Goal: Transaction & Acquisition: Purchase product/service

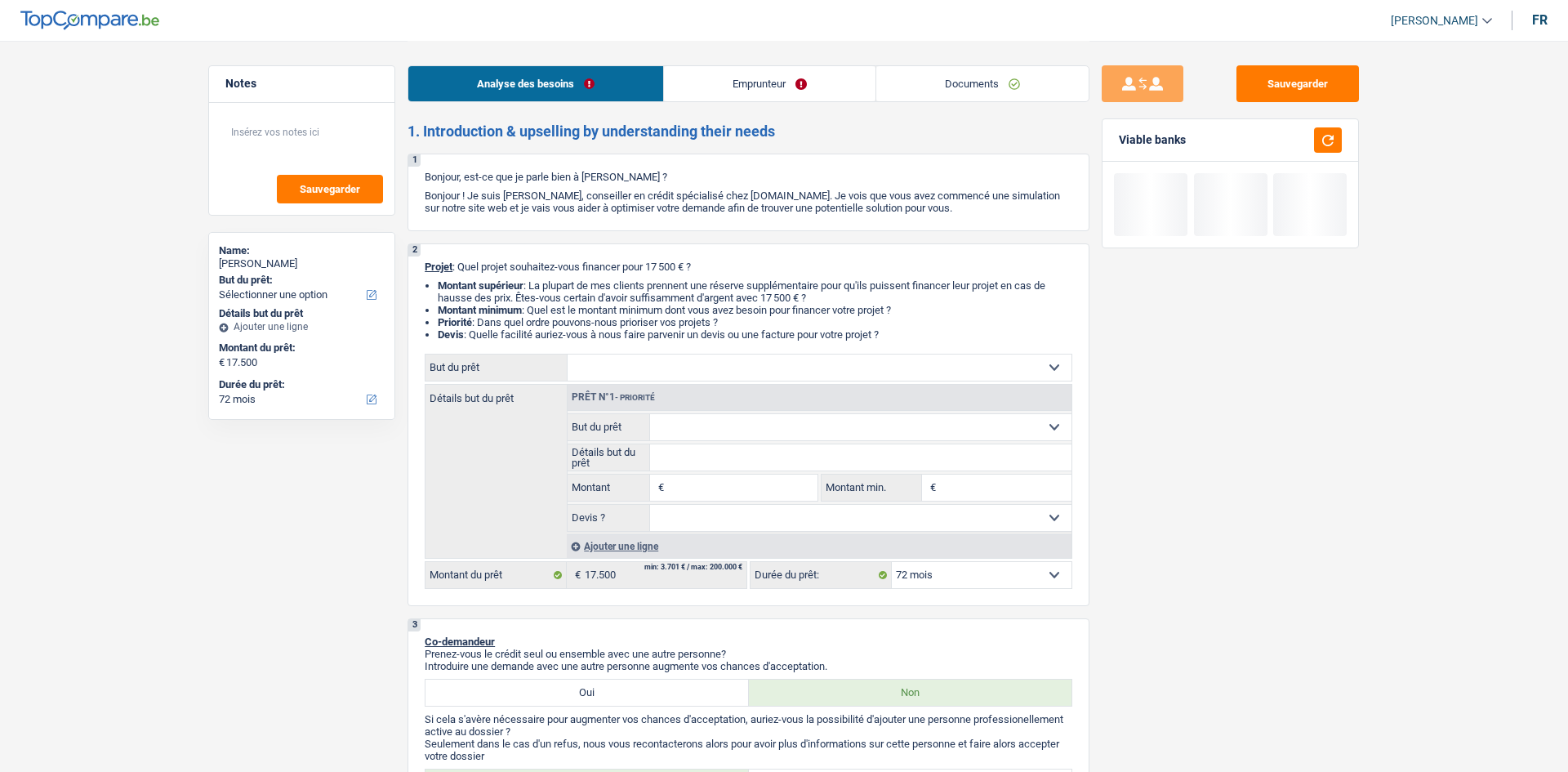
select select "72"
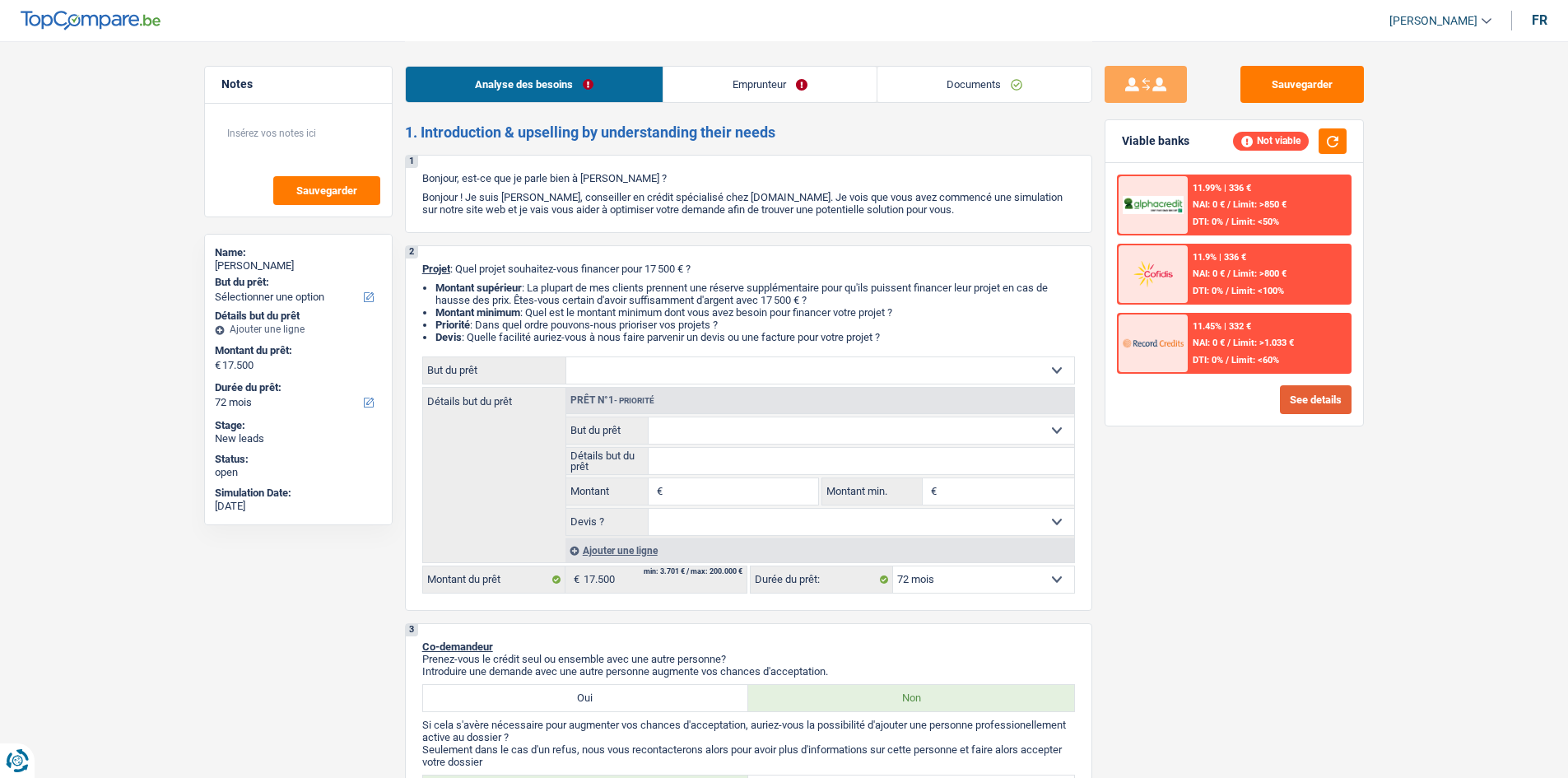
click at [1298, 398] on button "See details" at bounding box center [1315, 400] width 71 height 29
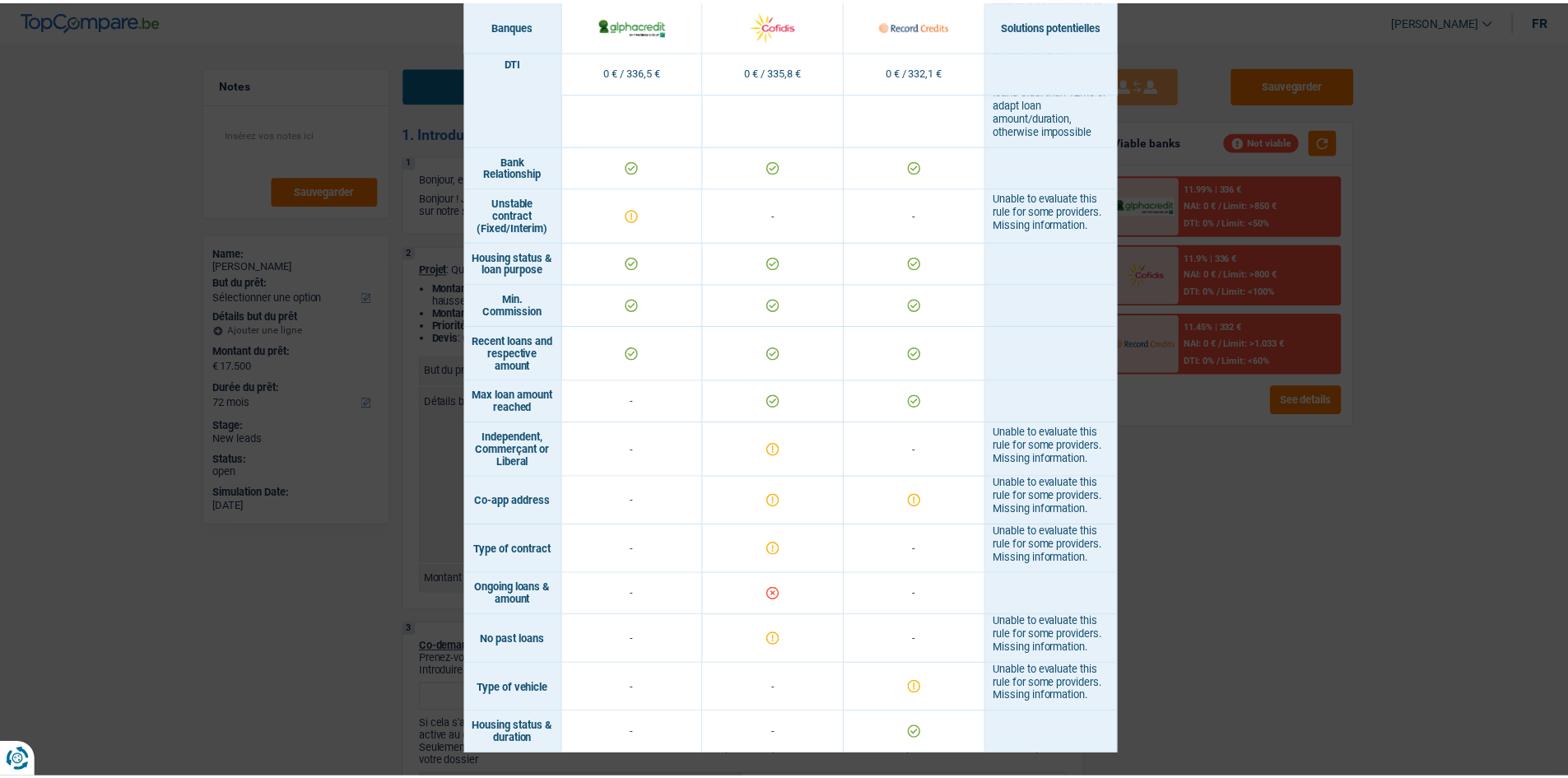
scroll to position [1245, 0]
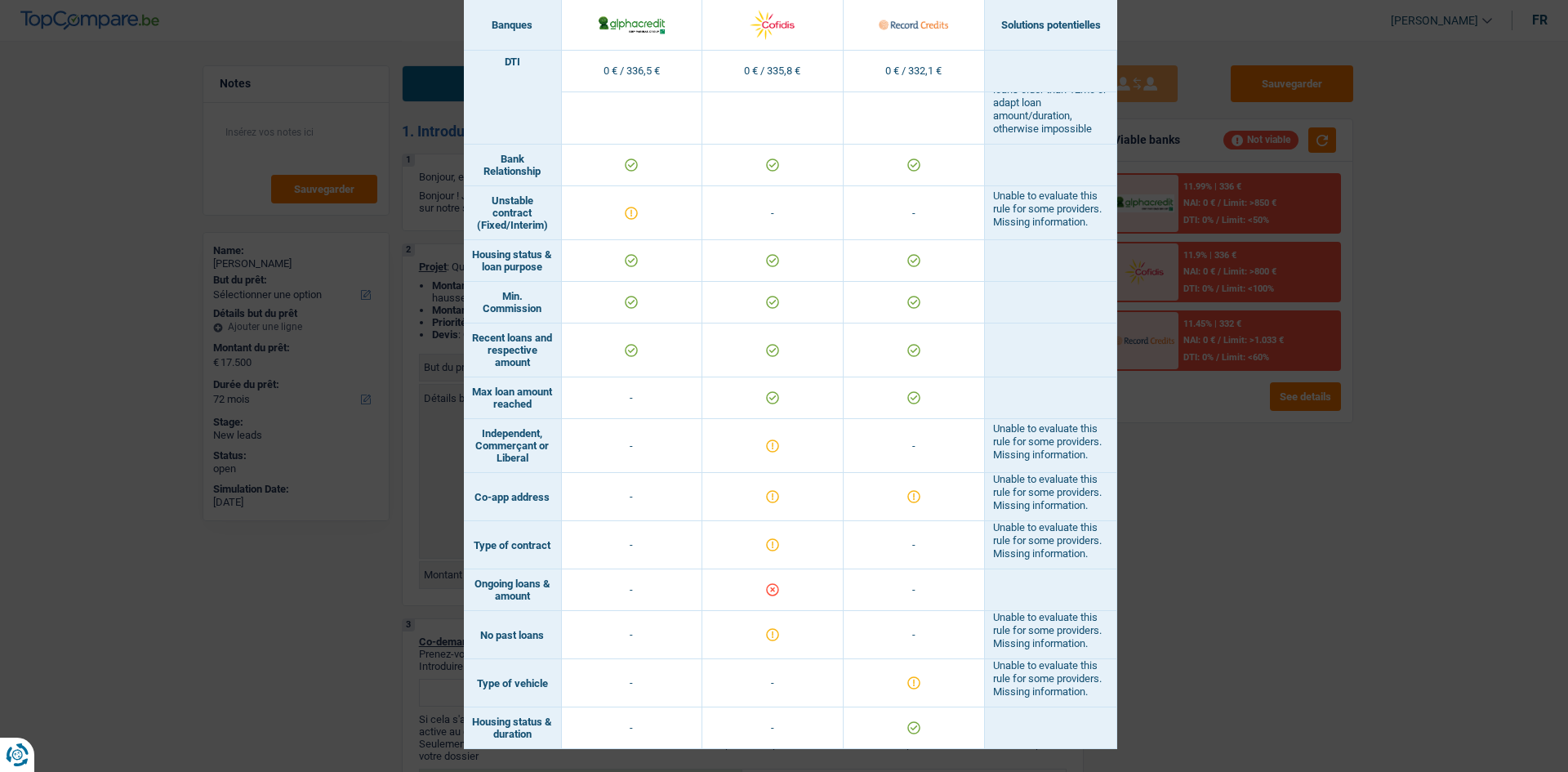
drag, startPoint x: 1289, startPoint y: 523, endPoint x: 1273, endPoint y: 505, distance: 24.1
click at [1284, 530] on div "Banks conditions × Banques Solutions potentielles Revenus / Charges 0 € / 336,5…" at bounding box center [784, 386] width 1568 height 772
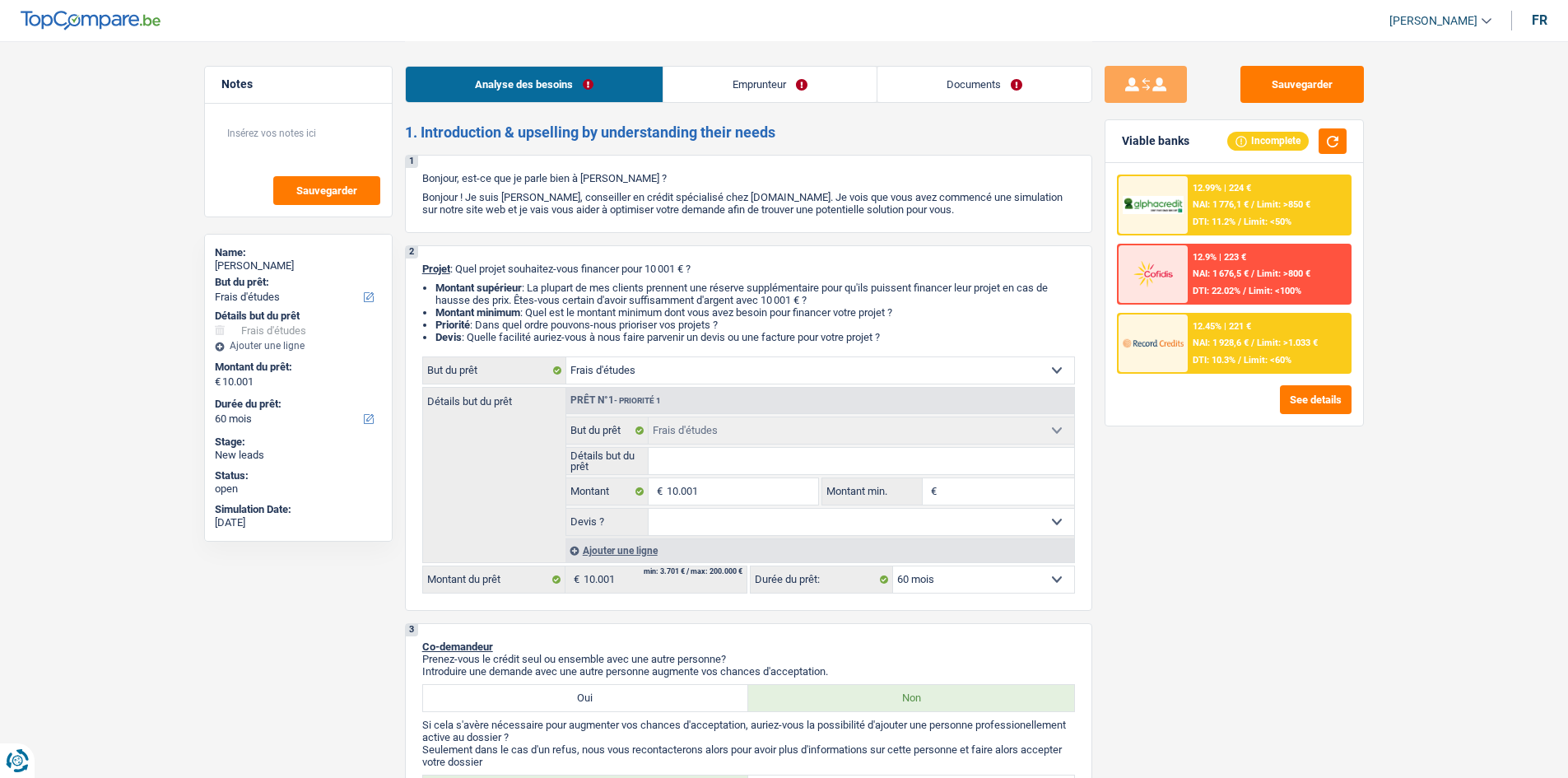
select select "study"
select select "60"
select select "study"
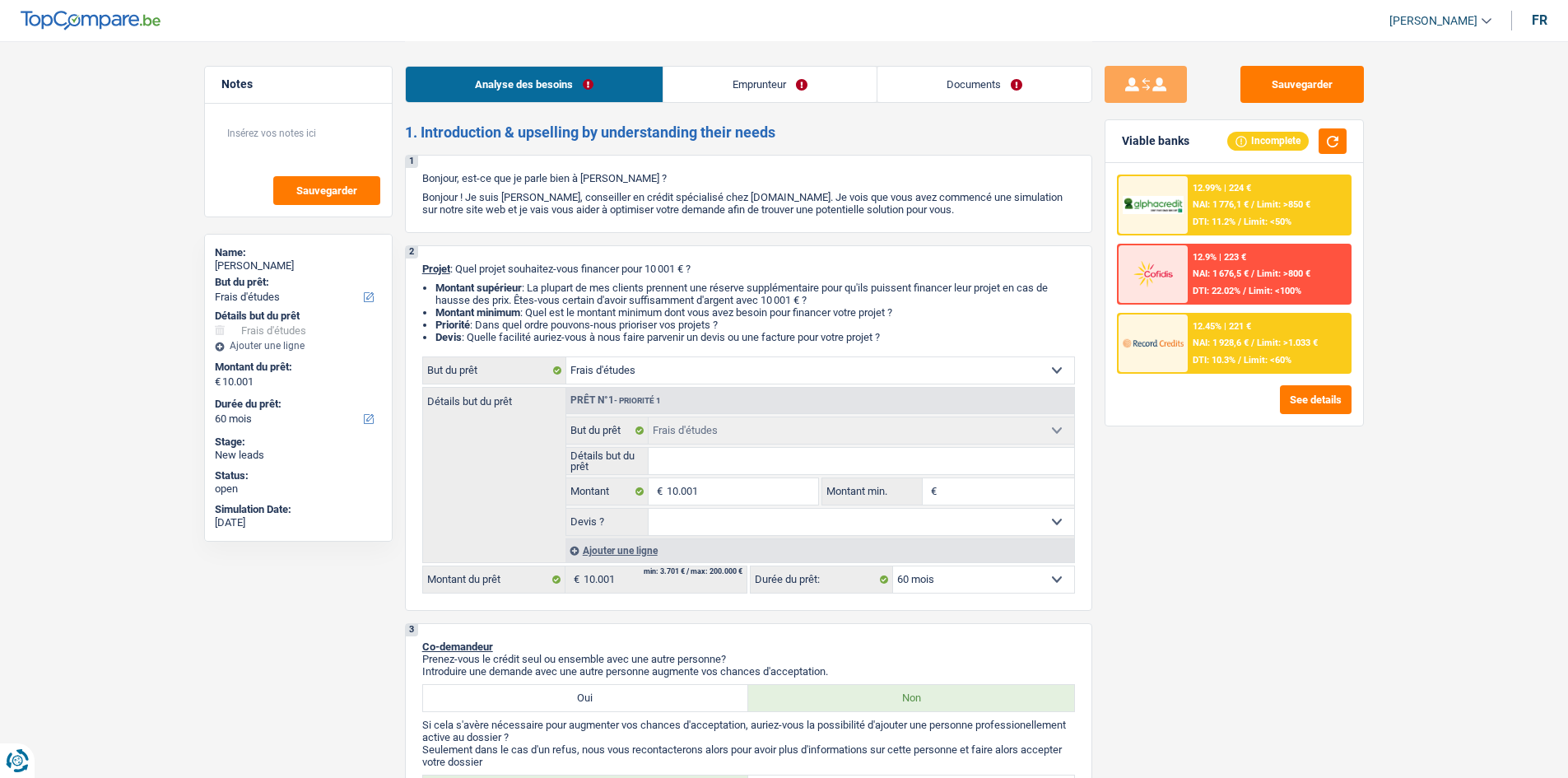
select select "60"
select select "worker"
select select "netSalary"
select select "mealVouchers"
select select "liveWithParents"
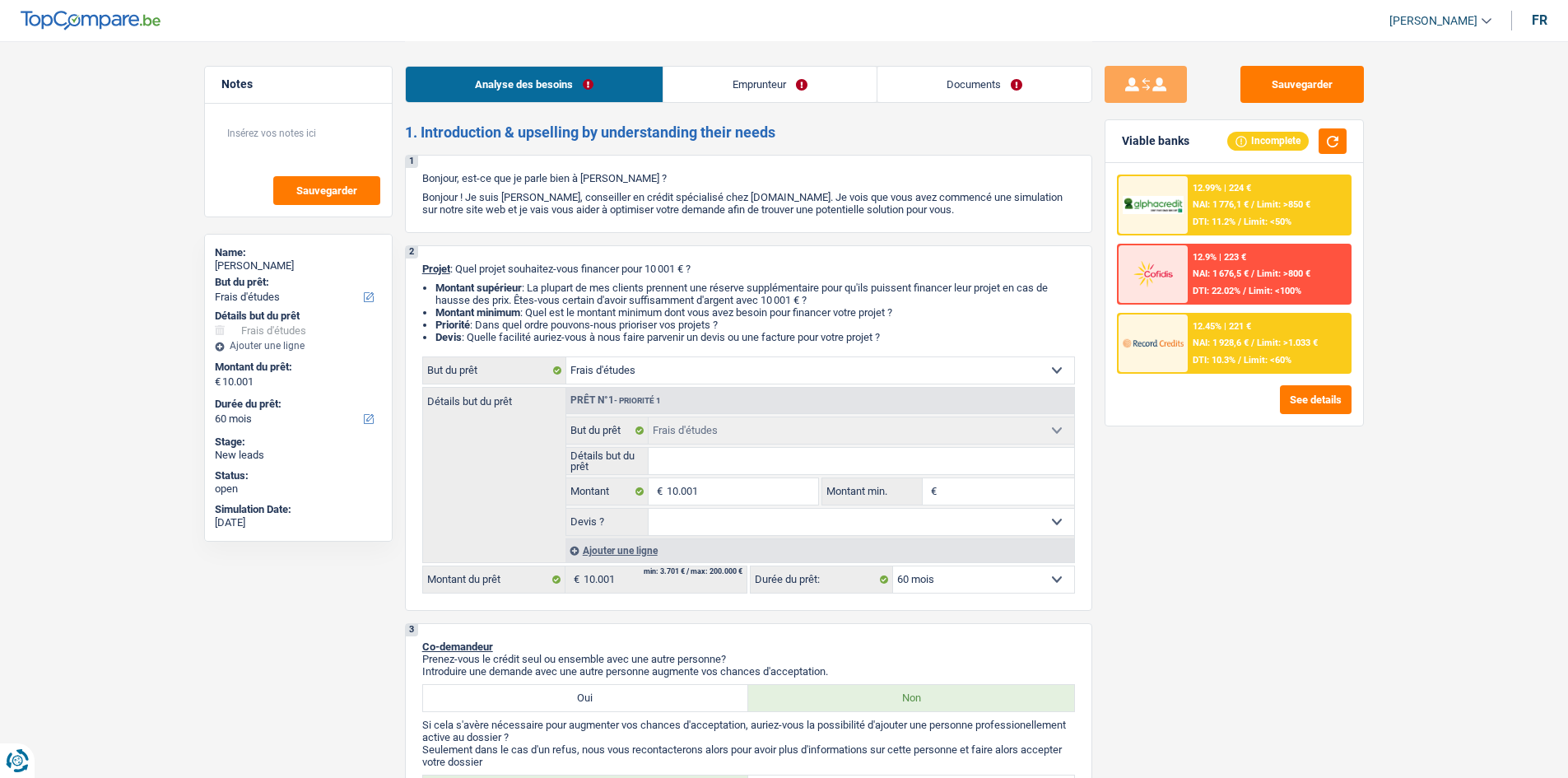
select select "study"
select select "60"
select select "worker"
select select "netSalary"
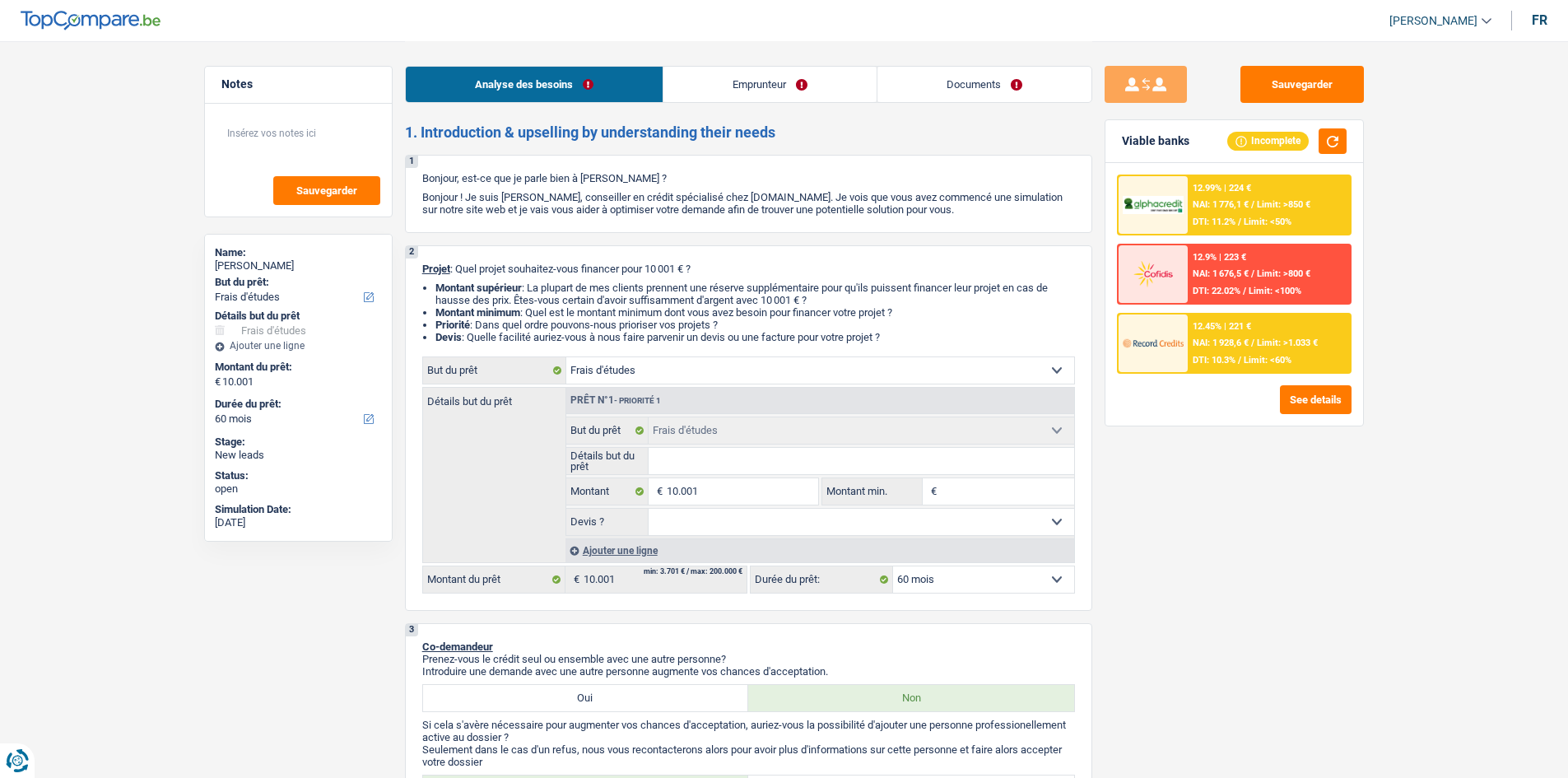
select select "mealVouchers"
click at [781, 88] on link "Emprunteur" at bounding box center [769, 84] width 214 height 35
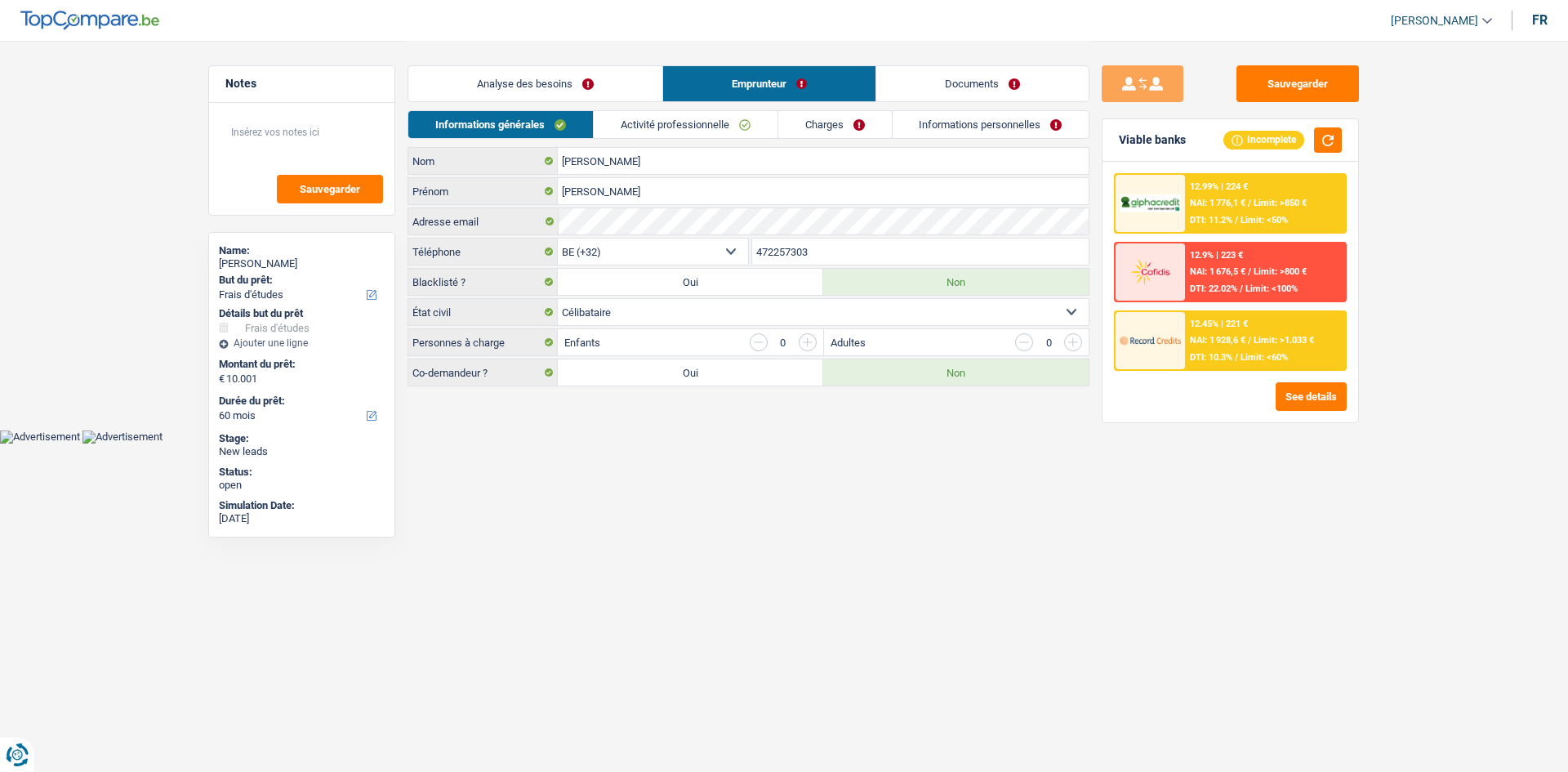
click at [713, 124] on link "Activité professionnelle" at bounding box center [686, 124] width 184 height 27
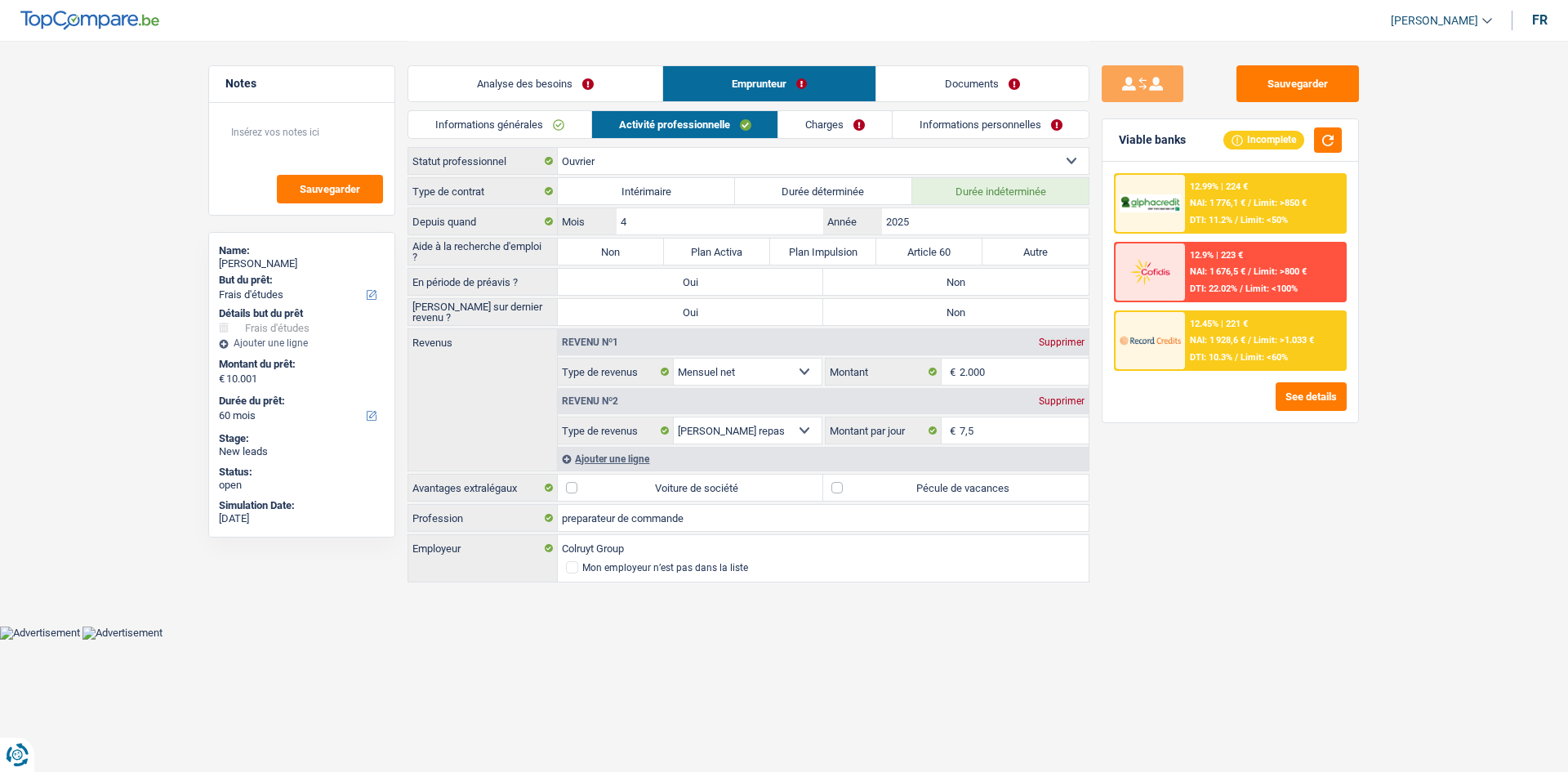
click at [805, 123] on link "Charges" at bounding box center [834, 124] width 113 height 27
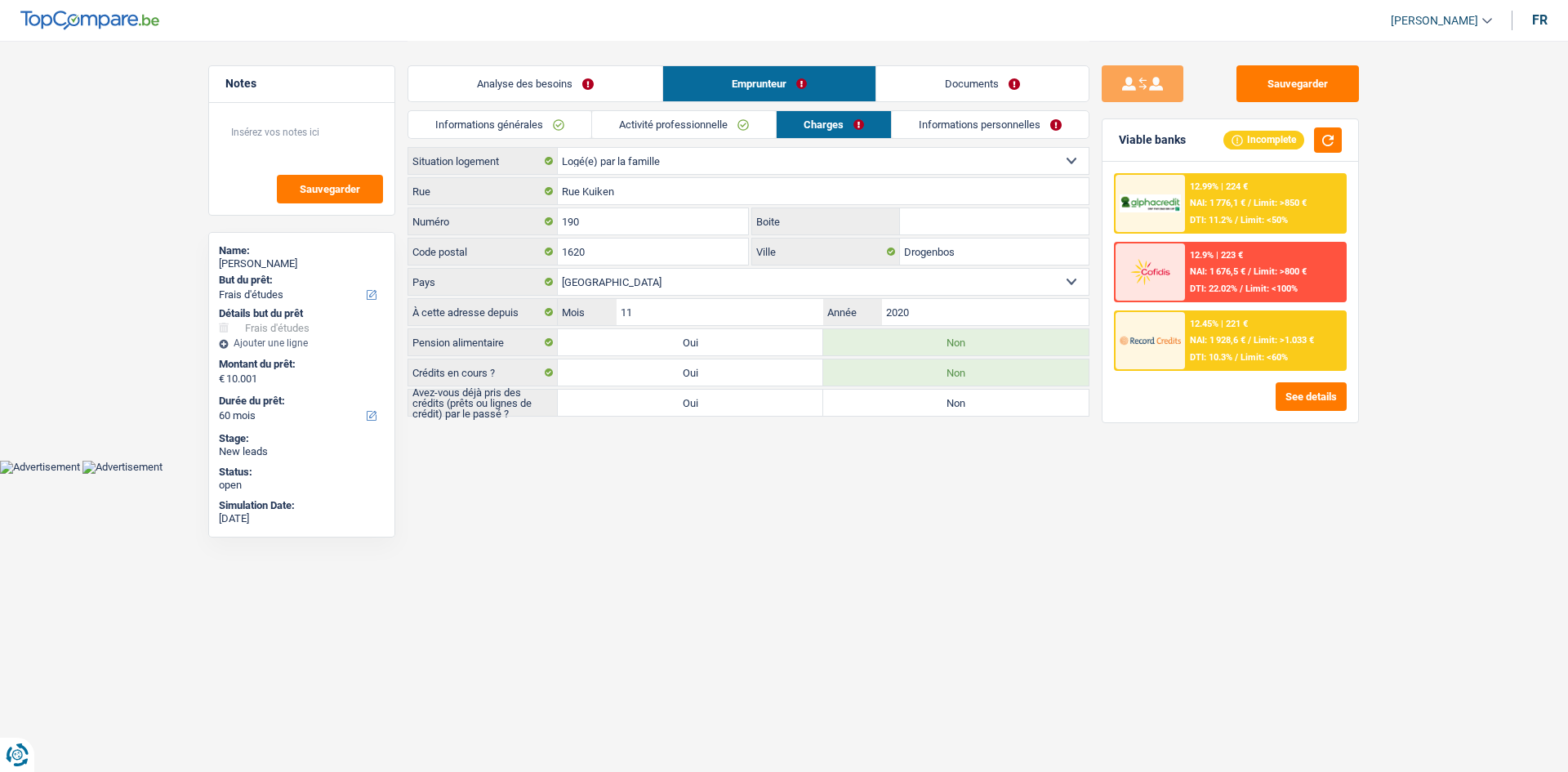
click at [717, 123] on link "Activité professionnelle" at bounding box center [684, 124] width 184 height 27
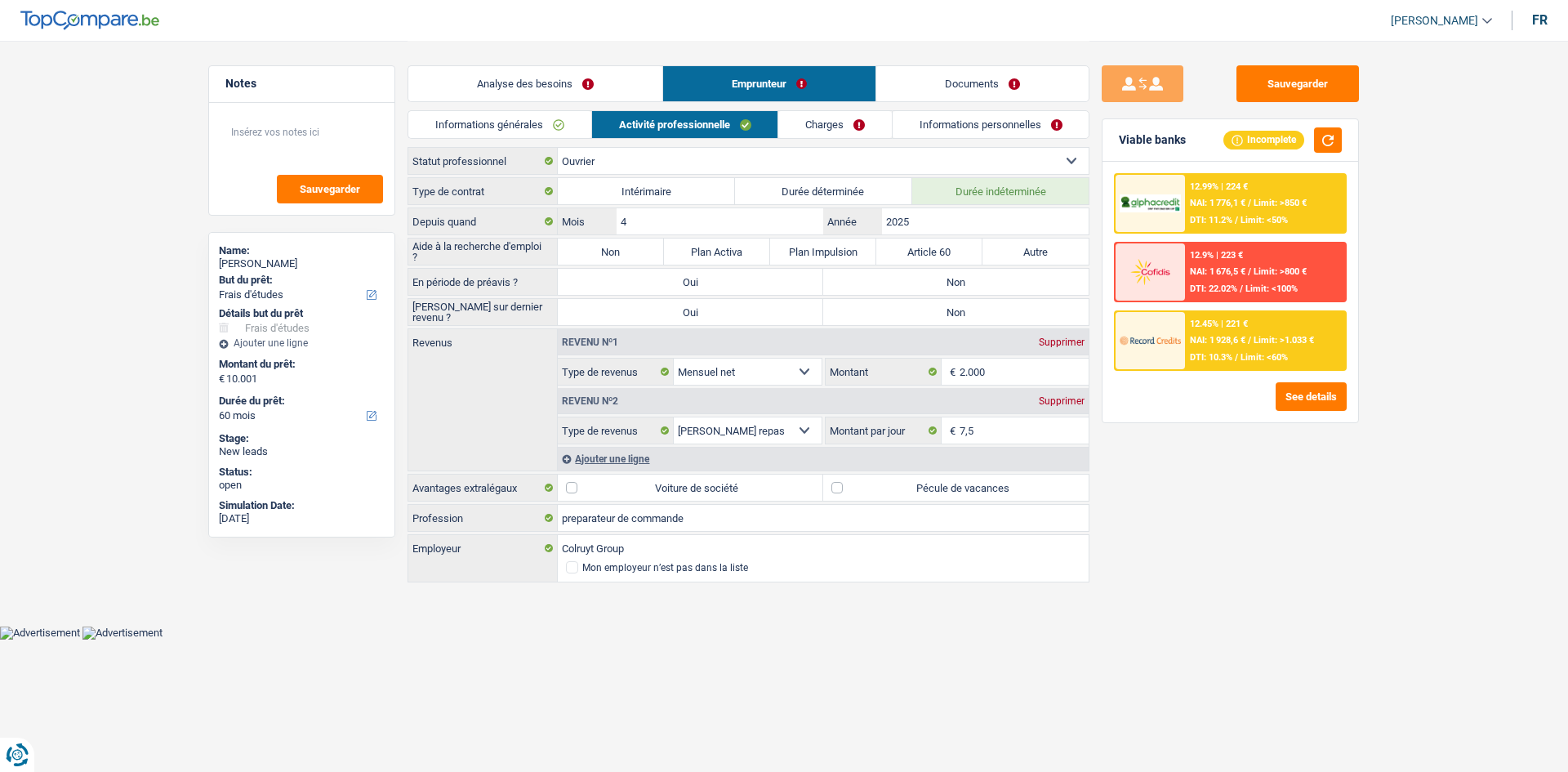
click at [518, 131] on link "Informations générales" at bounding box center [500, 124] width 183 height 27
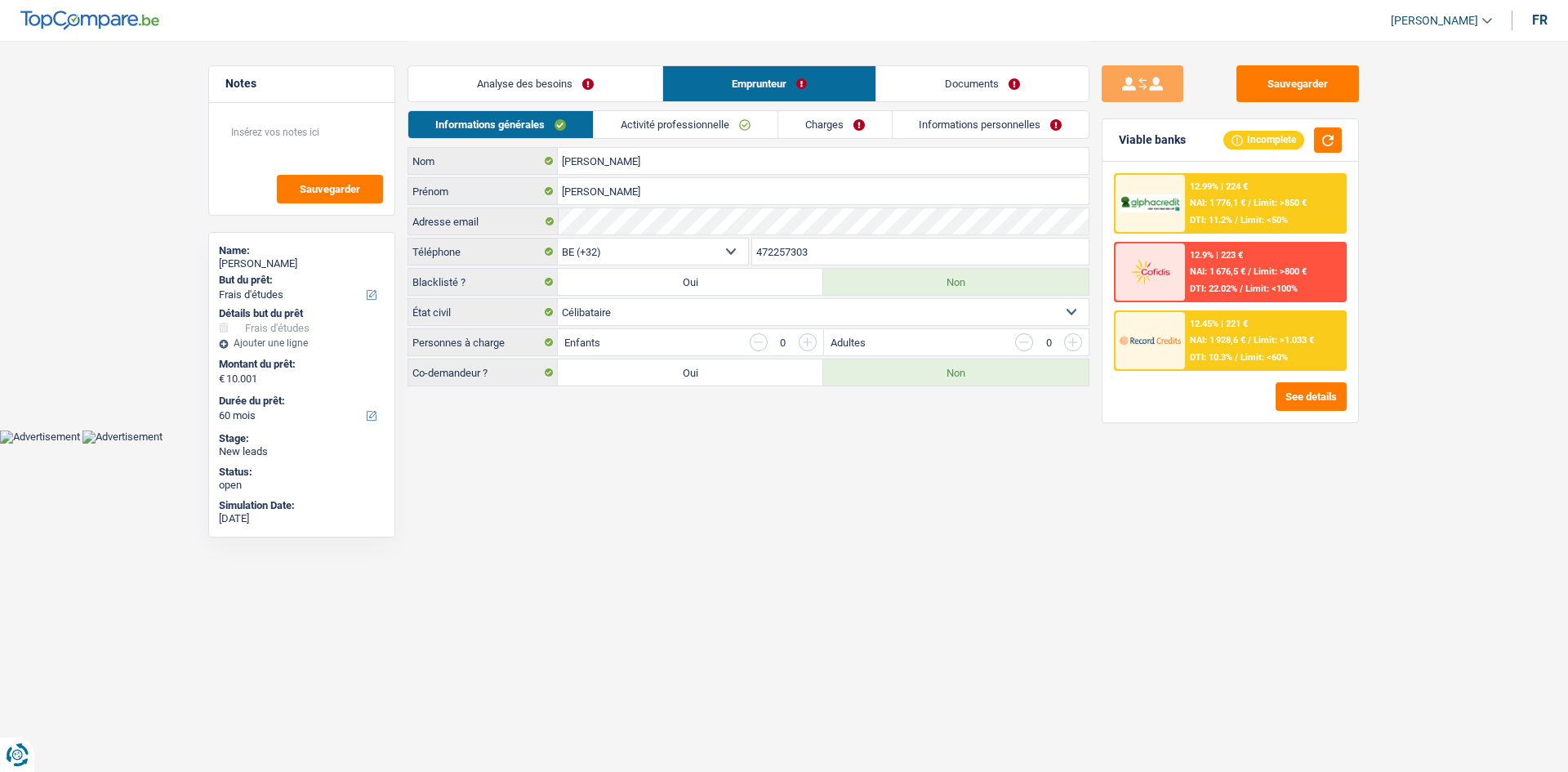
click at [541, 85] on link "Analyse des besoins" at bounding box center [535, 83] width 254 height 35
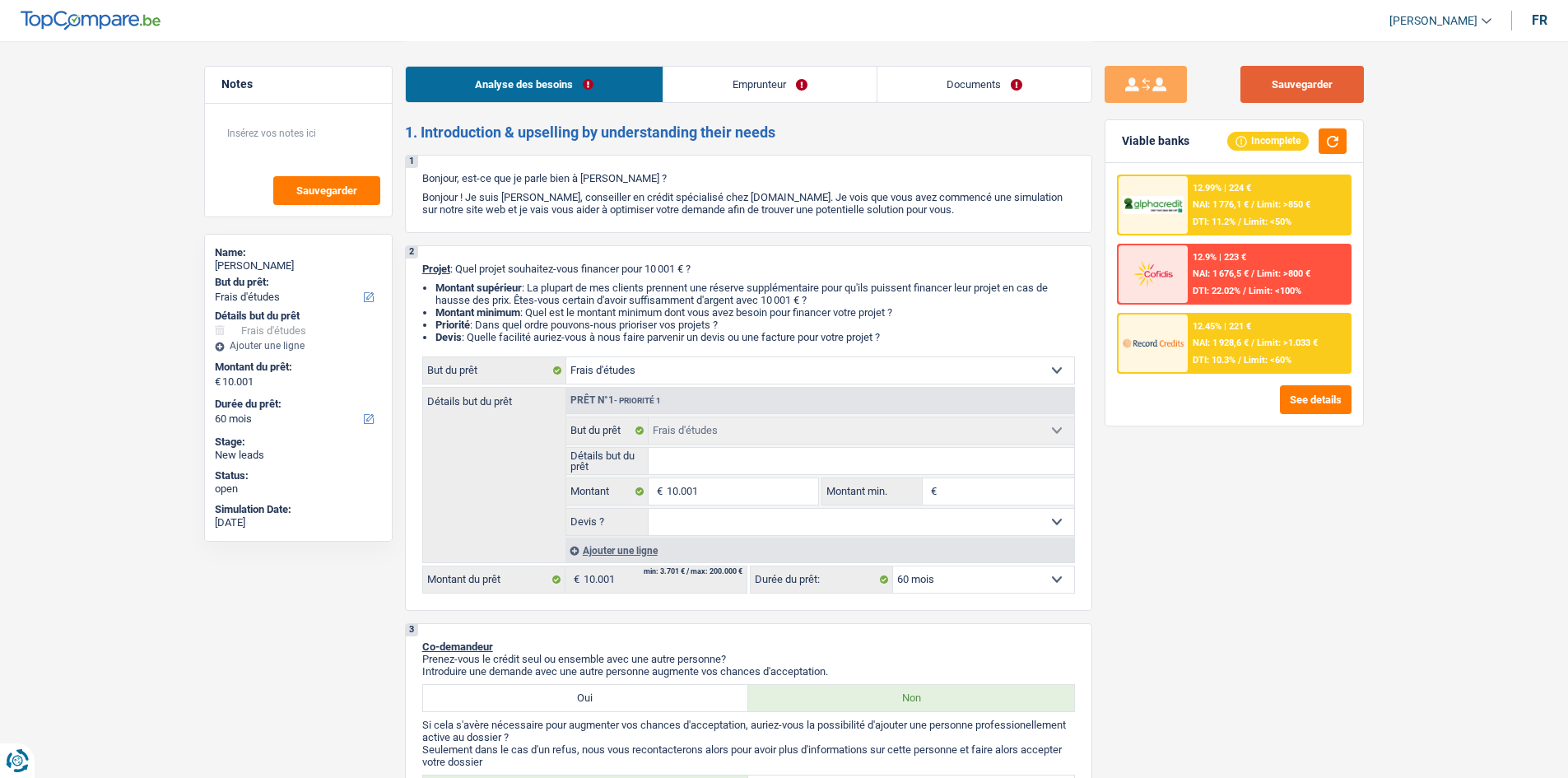
click at [1268, 76] on button "Sauvegarder" at bounding box center [1302, 84] width 124 height 37
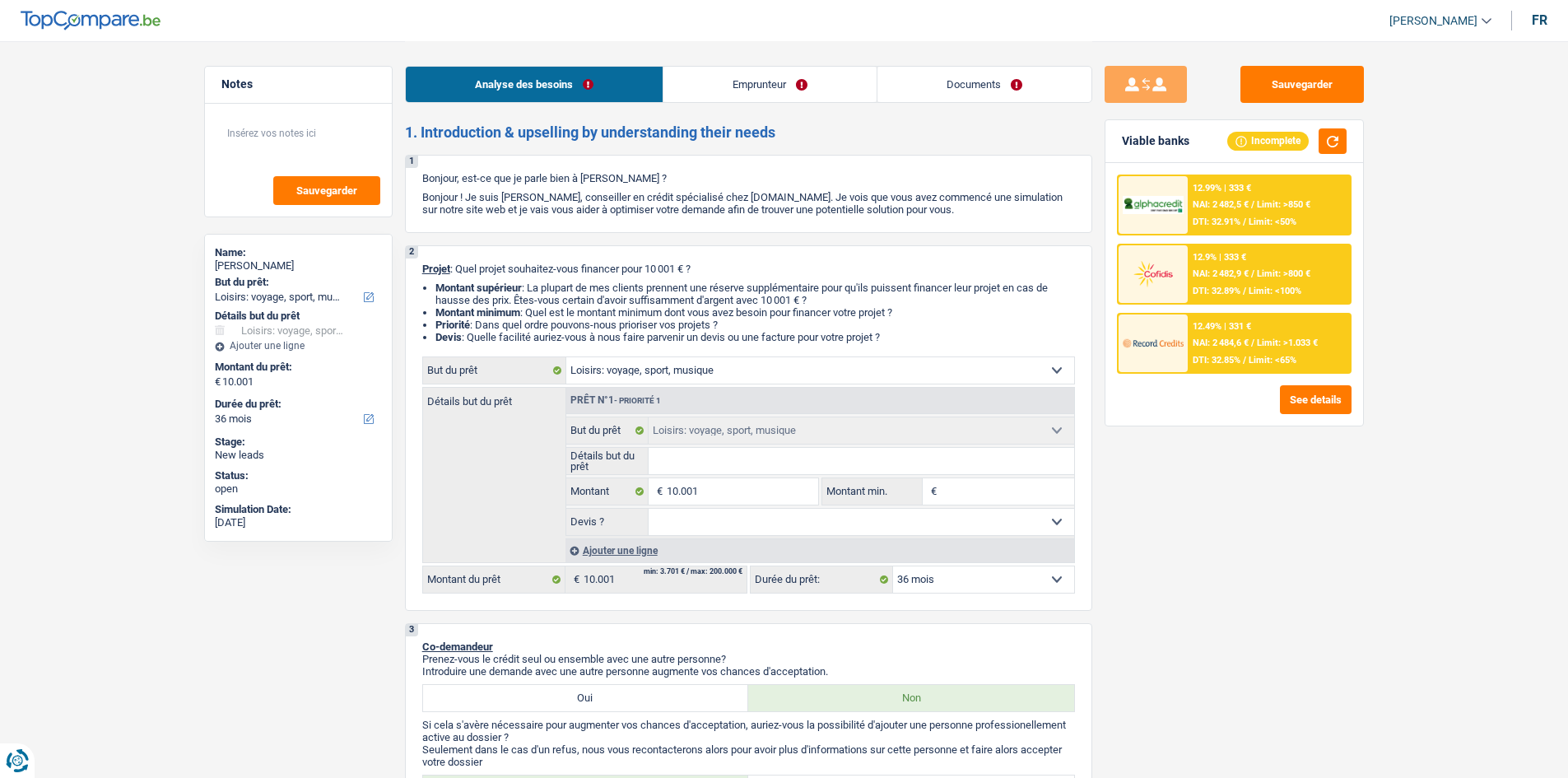
select select "hobbies"
select select "36"
select select "hobbies"
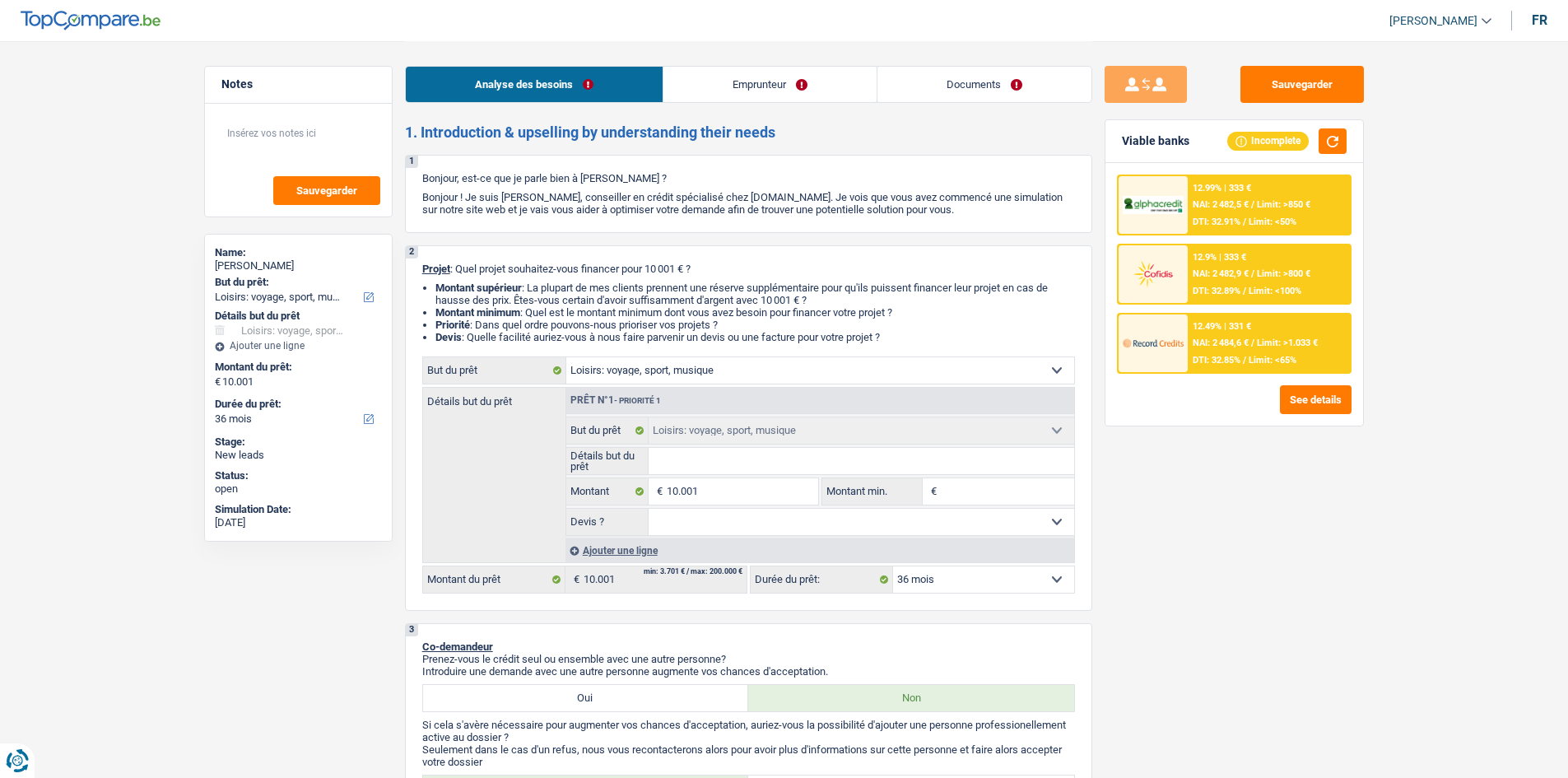
select select "36"
select select "privateEmployee"
select select "netSalary"
select select "mealVouchers"
select select "rents"
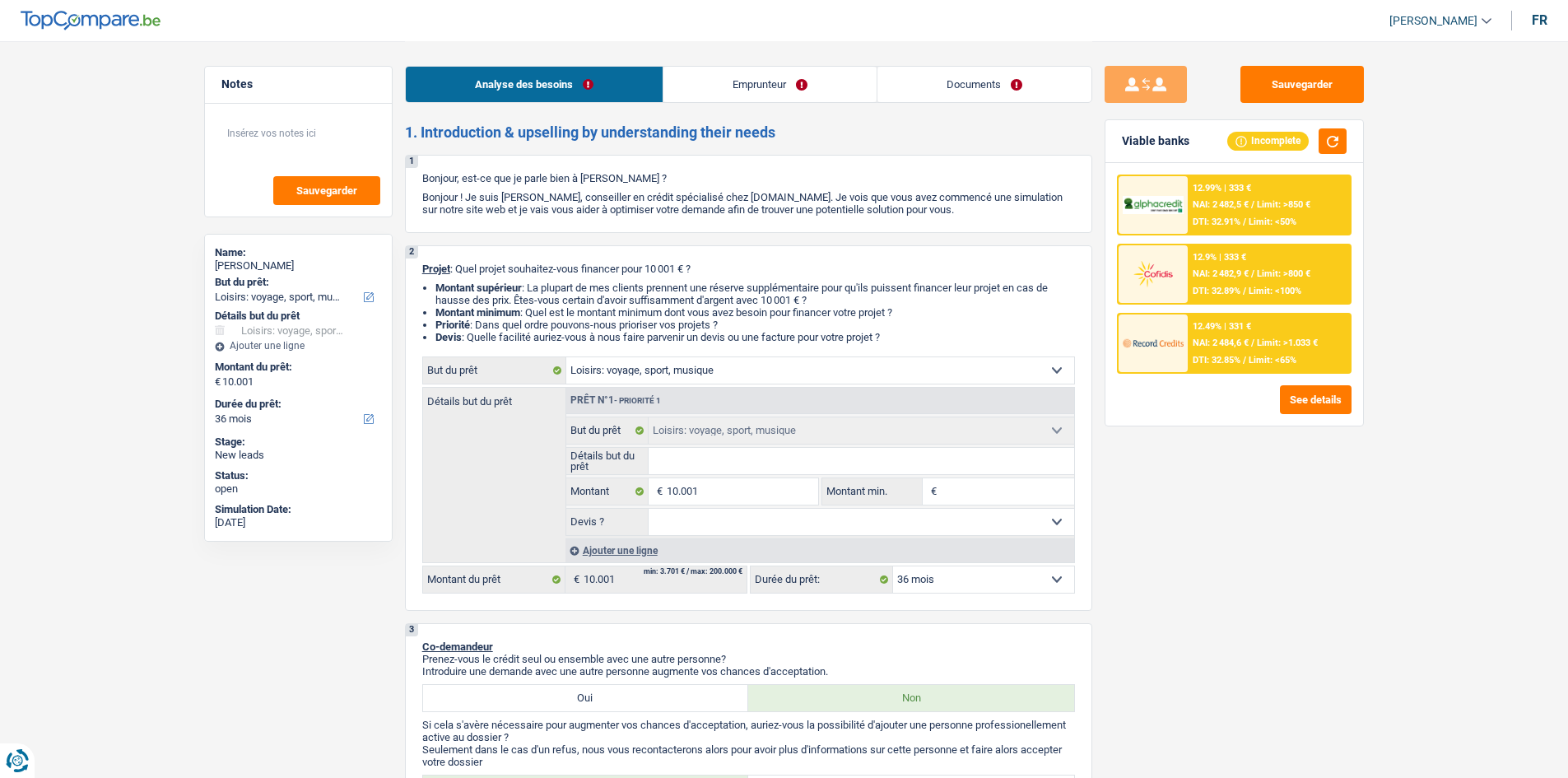
select select "personalLoan"
select select "other"
select select "12"
select select "hobbies"
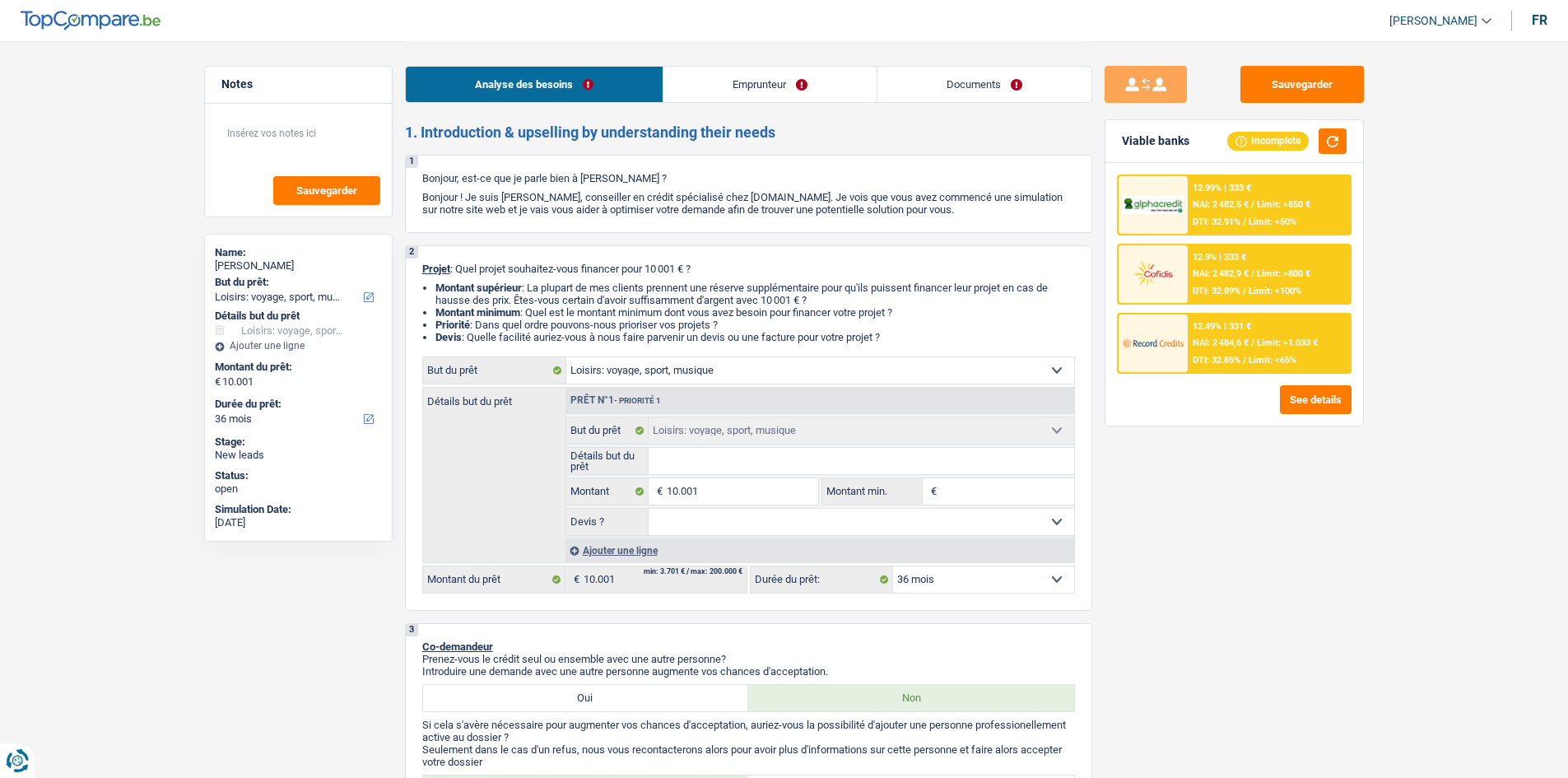
select select "36"
click at [755, 460] on input "Détails but du prêt" at bounding box center [861, 461] width 425 height 27
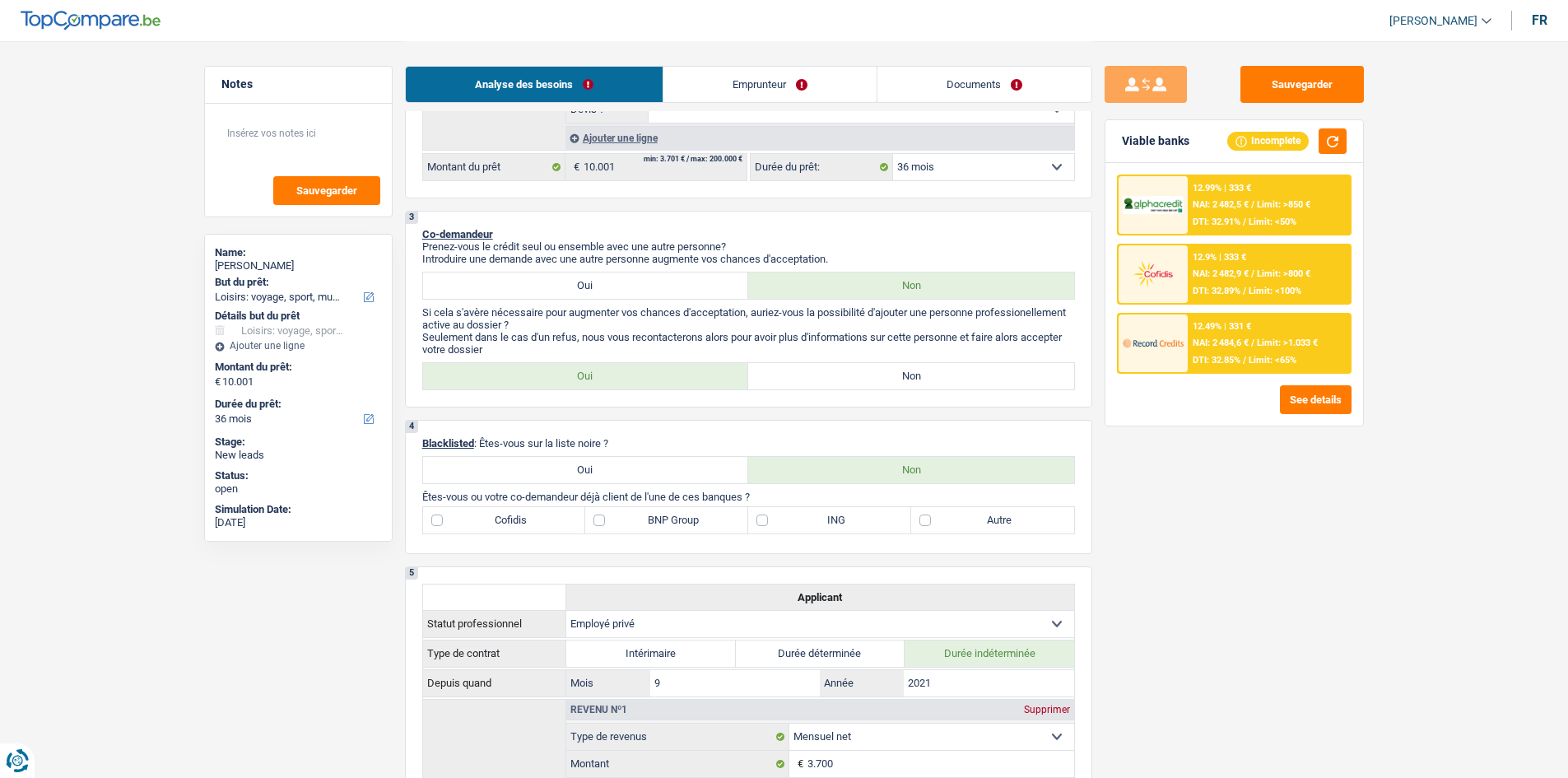
scroll to position [412, 0]
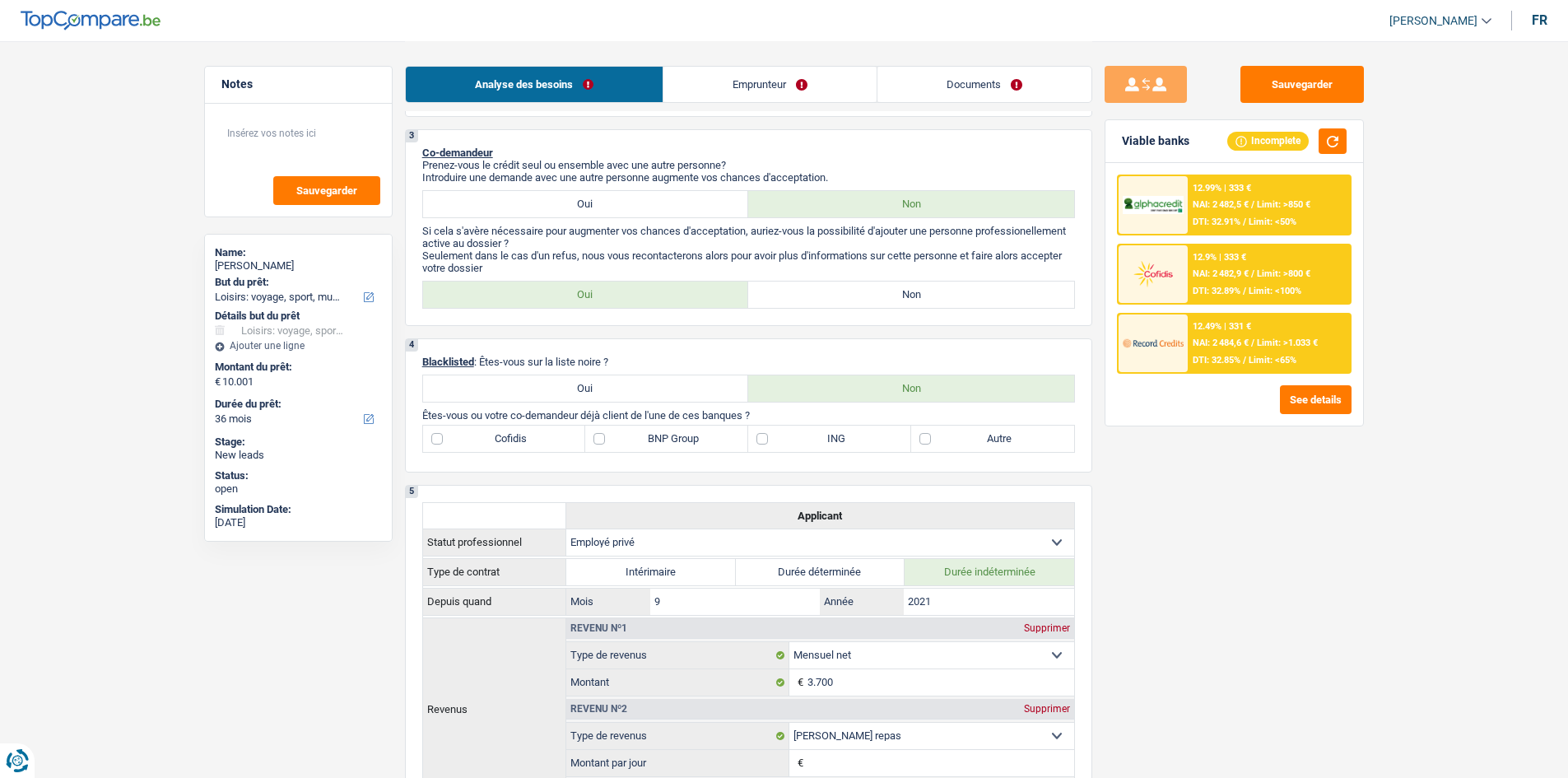
click at [954, 433] on label "Autre" at bounding box center [992, 438] width 163 height 27
click at [954, 433] on input "Autre" at bounding box center [992, 438] width 163 height 27
checkbox input "true"
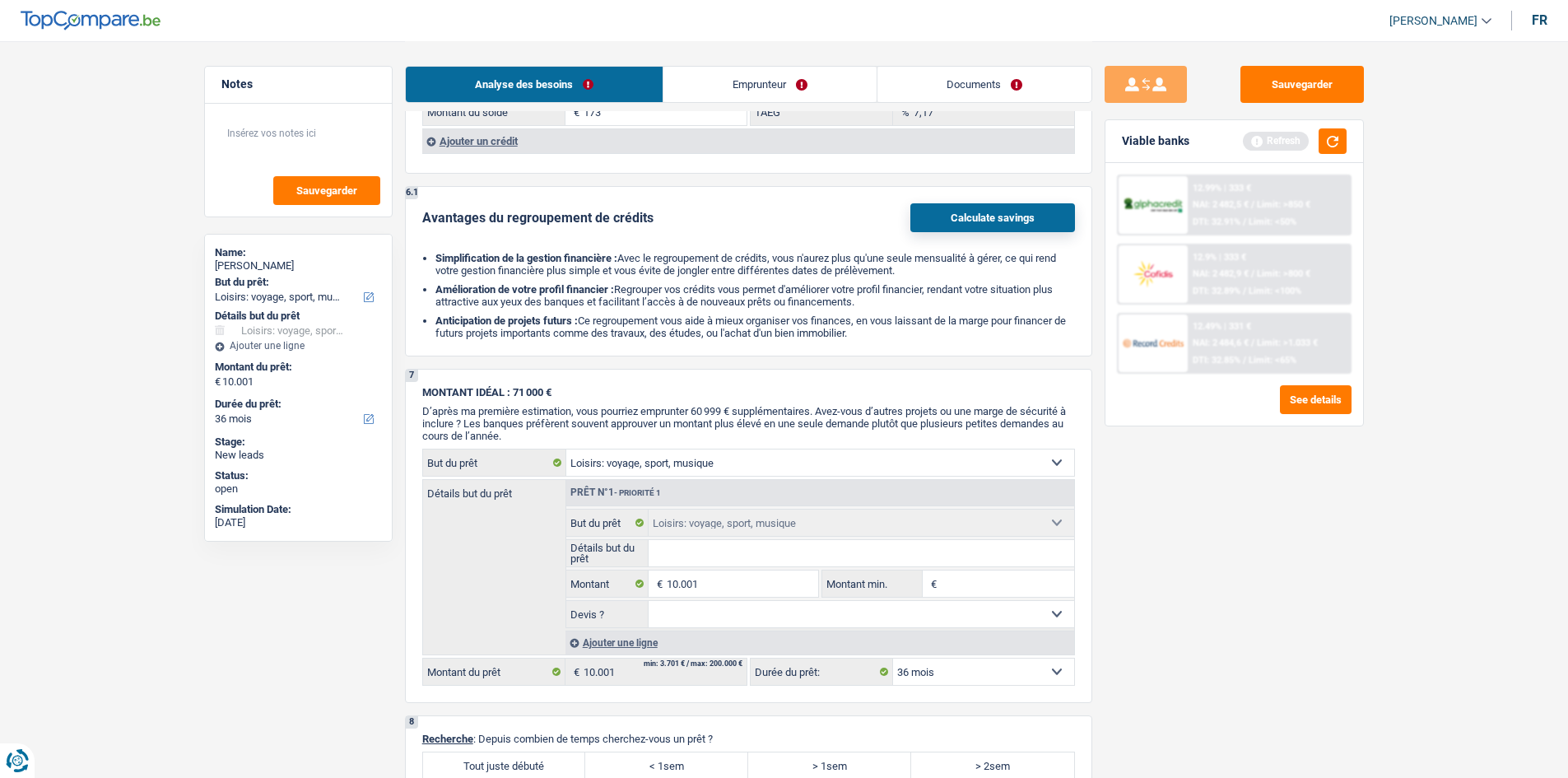
scroll to position [1893, 0]
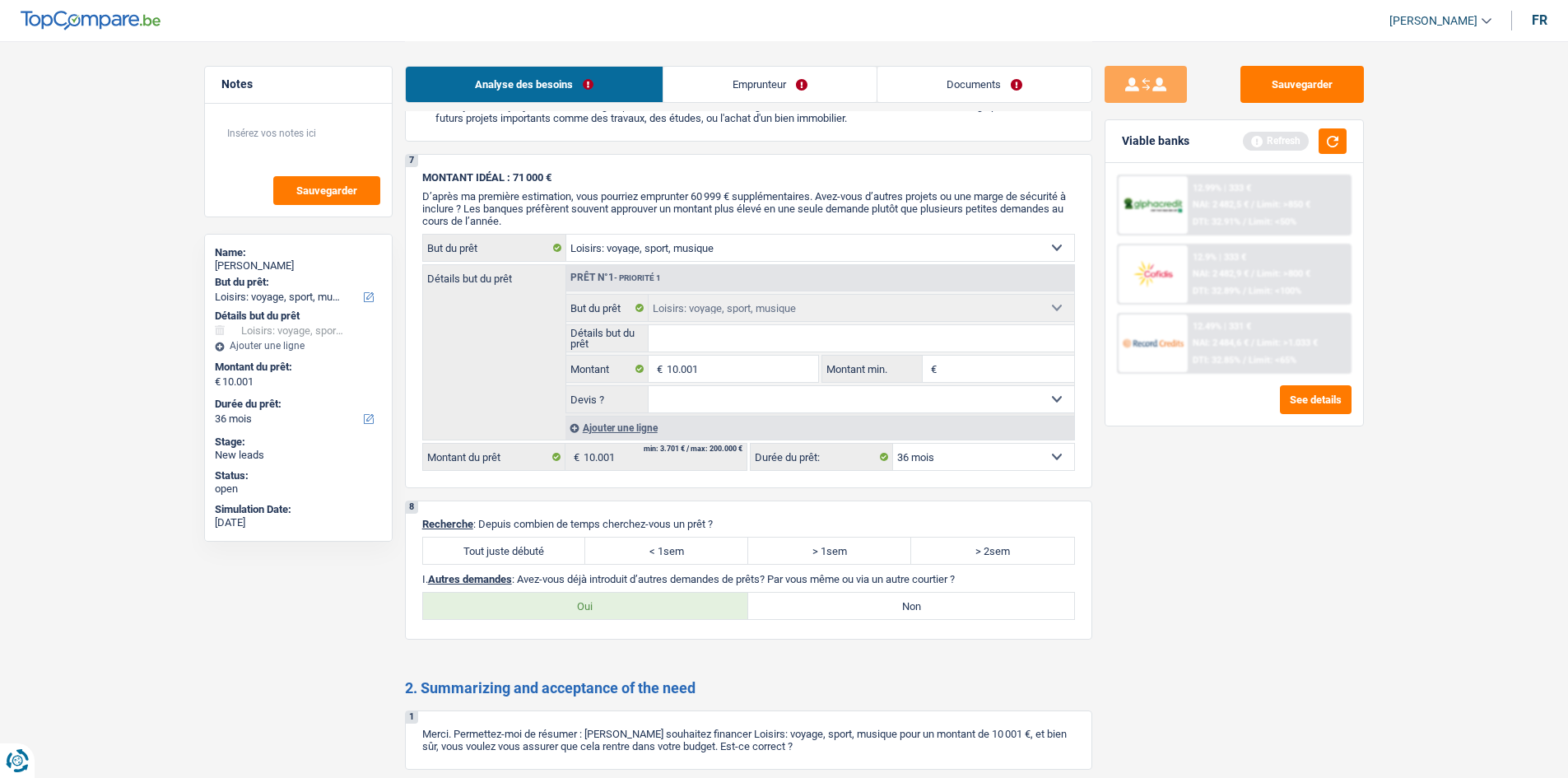
click at [504, 543] on label "Tout juste débuté" at bounding box center [504, 551] width 163 height 27
click at [1106, 611] on div "Sauvegarder Viable banks Refresh 12.99% | 333 € NAI: 2 482,5 € / Limit: >850 € …" at bounding box center [1233, 408] width 284 height 685
click at [440, 546] on label "Tout juste débuté" at bounding box center [504, 551] width 163 height 27
click at [440, 546] on input "Tout juste débuté" at bounding box center [504, 551] width 163 height 27
radio input "true"
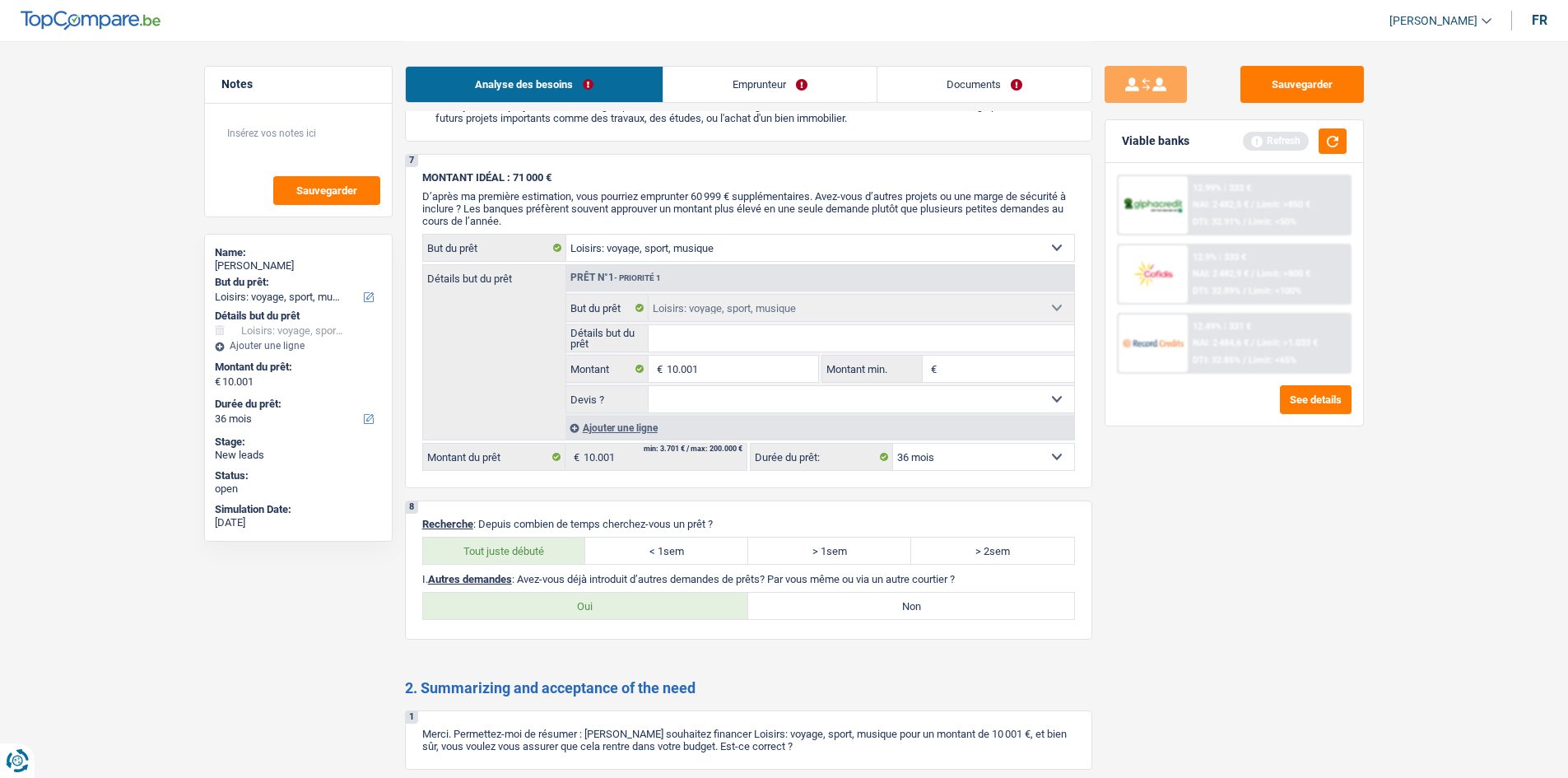
click at [829, 600] on label "Non" at bounding box center [911, 606] width 326 height 27
click at [829, 600] on input "Non" at bounding box center [911, 606] width 326 height 27
radio input "true"
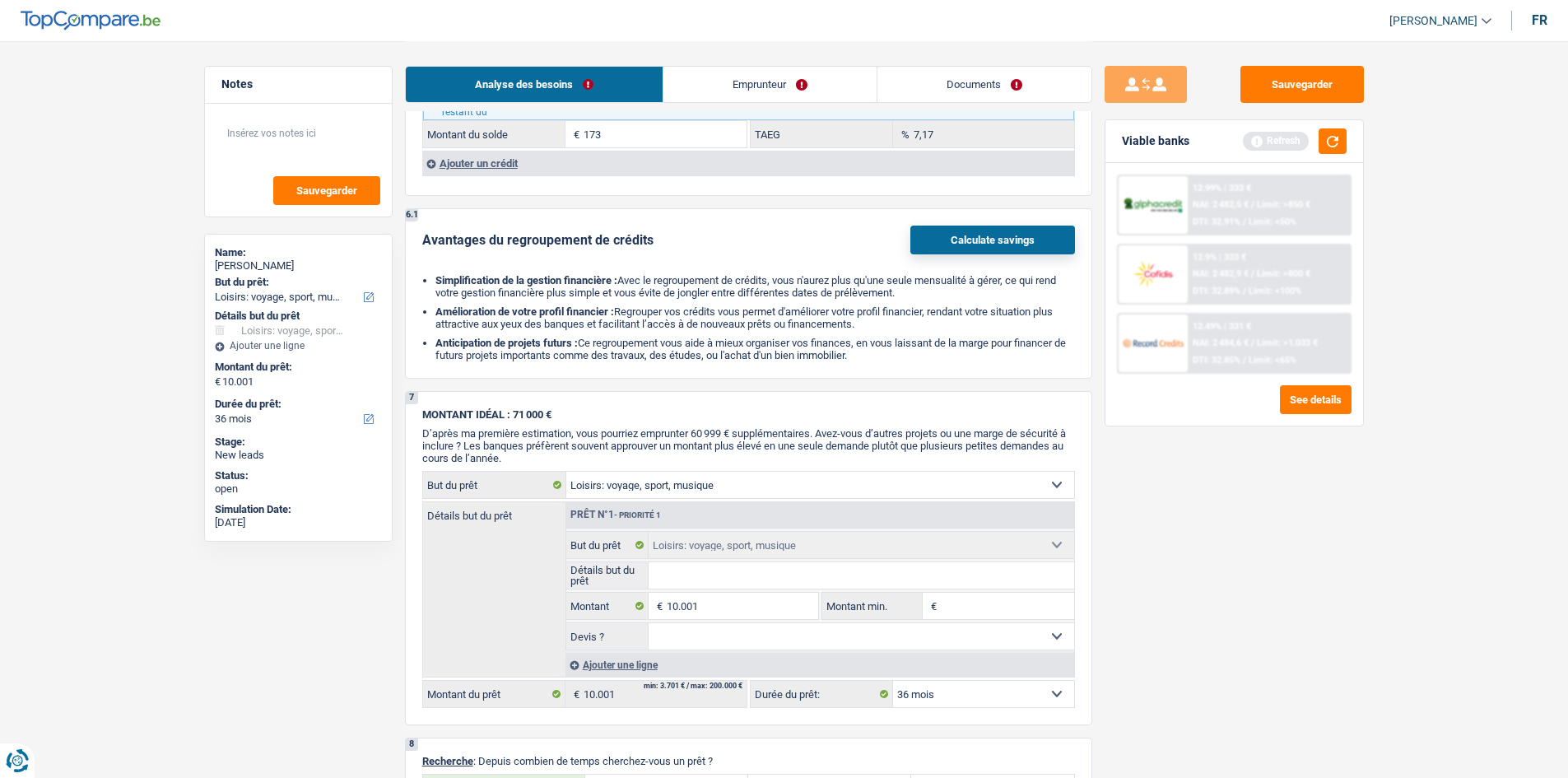
scroll to position [2067, 0]
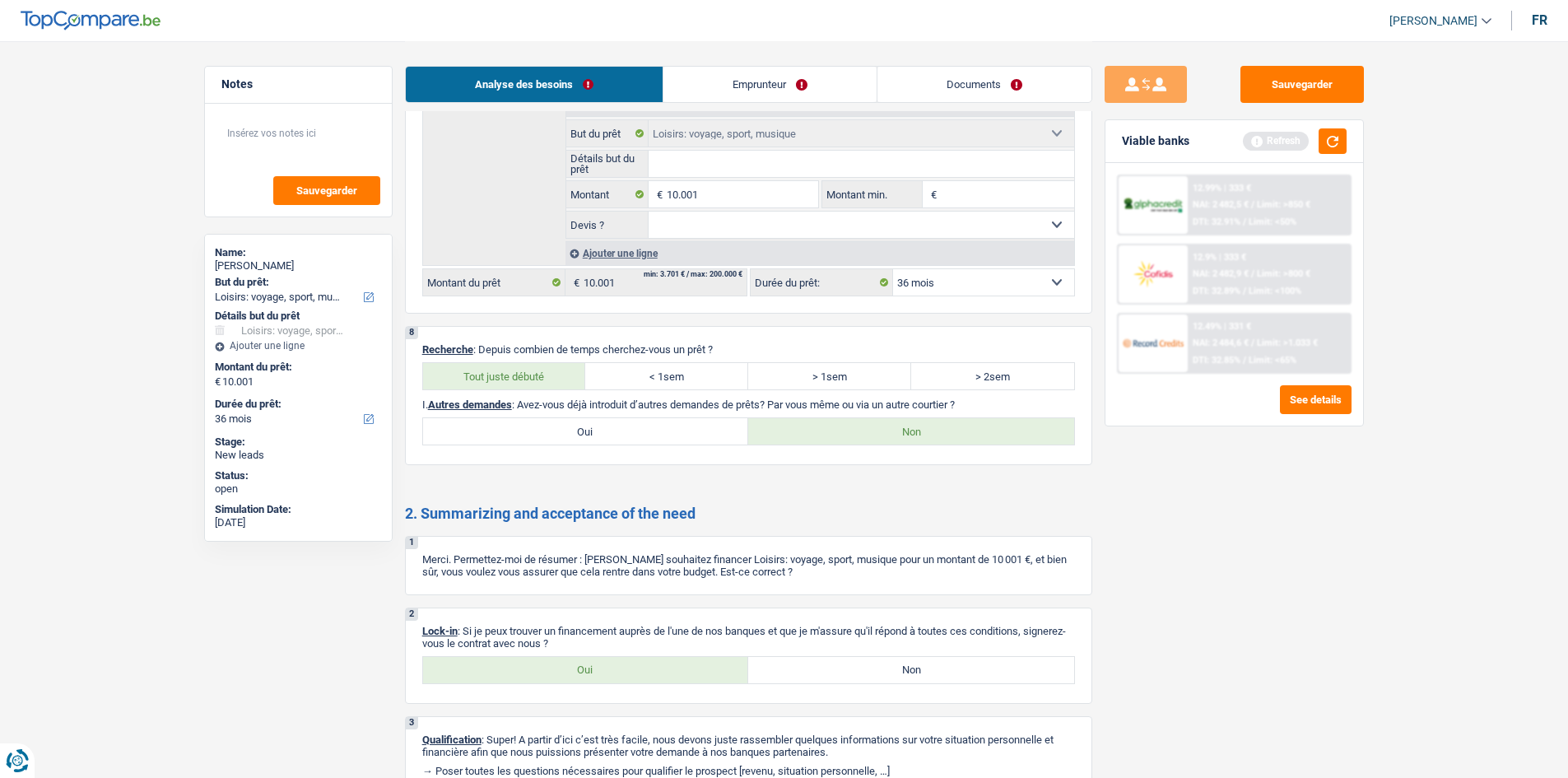
click at [643, 675] on label "Oui" at bounding box center [586, 670] width 326 height 27
click at [643, 675] on input "Oui" at bounding box center [586, 670] width 326 height 27
radio input "true"
click at [765, 49] on div "Analyse des besoins Emprunteur Documents" at bounding box center [748, 76] width 687 height 70
click at [760, 78] on link "Emprunteur" at bounding box center [769, 84] width 214 height 35
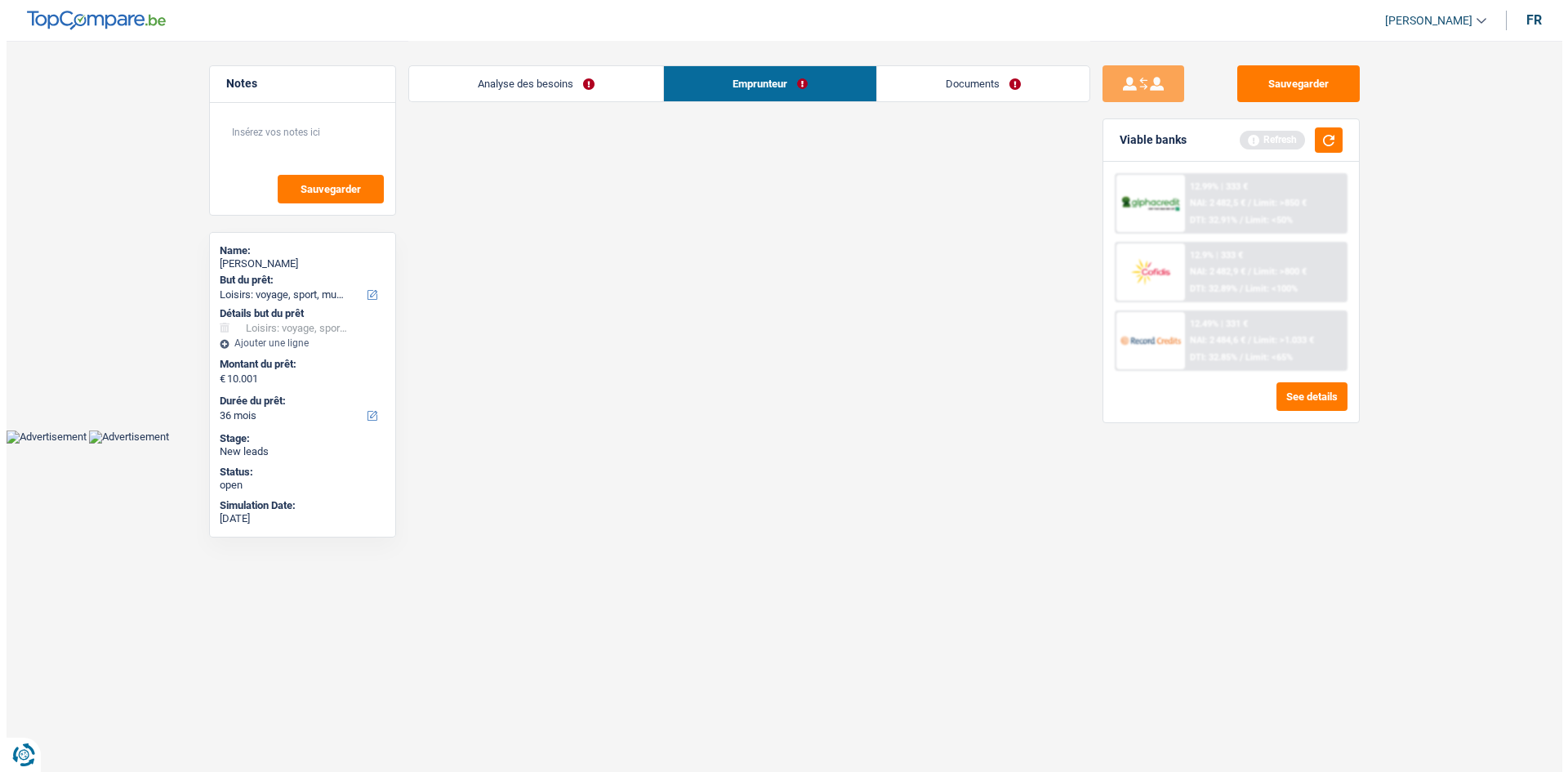
scroll to position [0, 0]
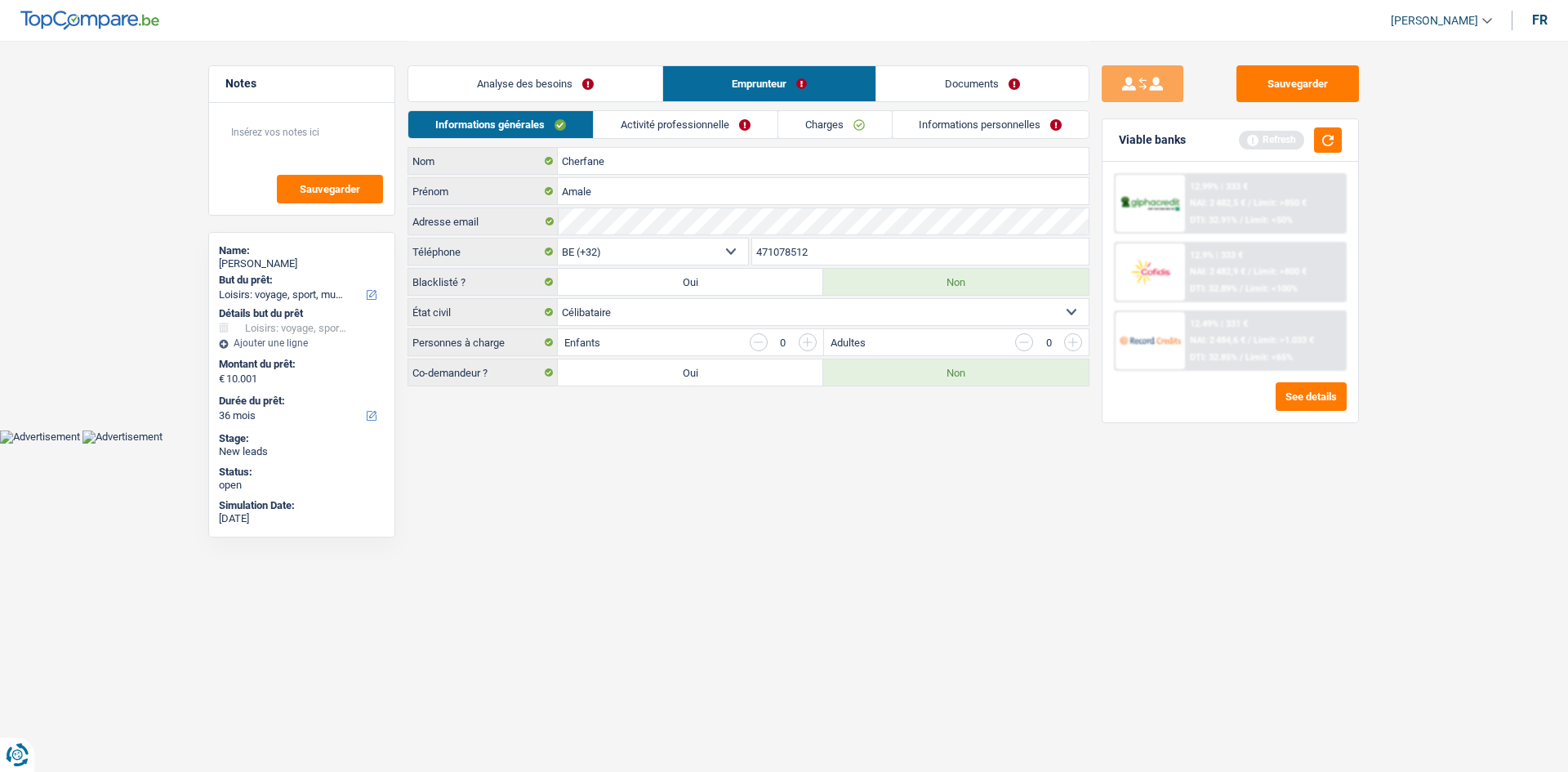
click at [627, 129] on link "Activité professionnelle" at bounding box center [686, 124] width 184 height 27
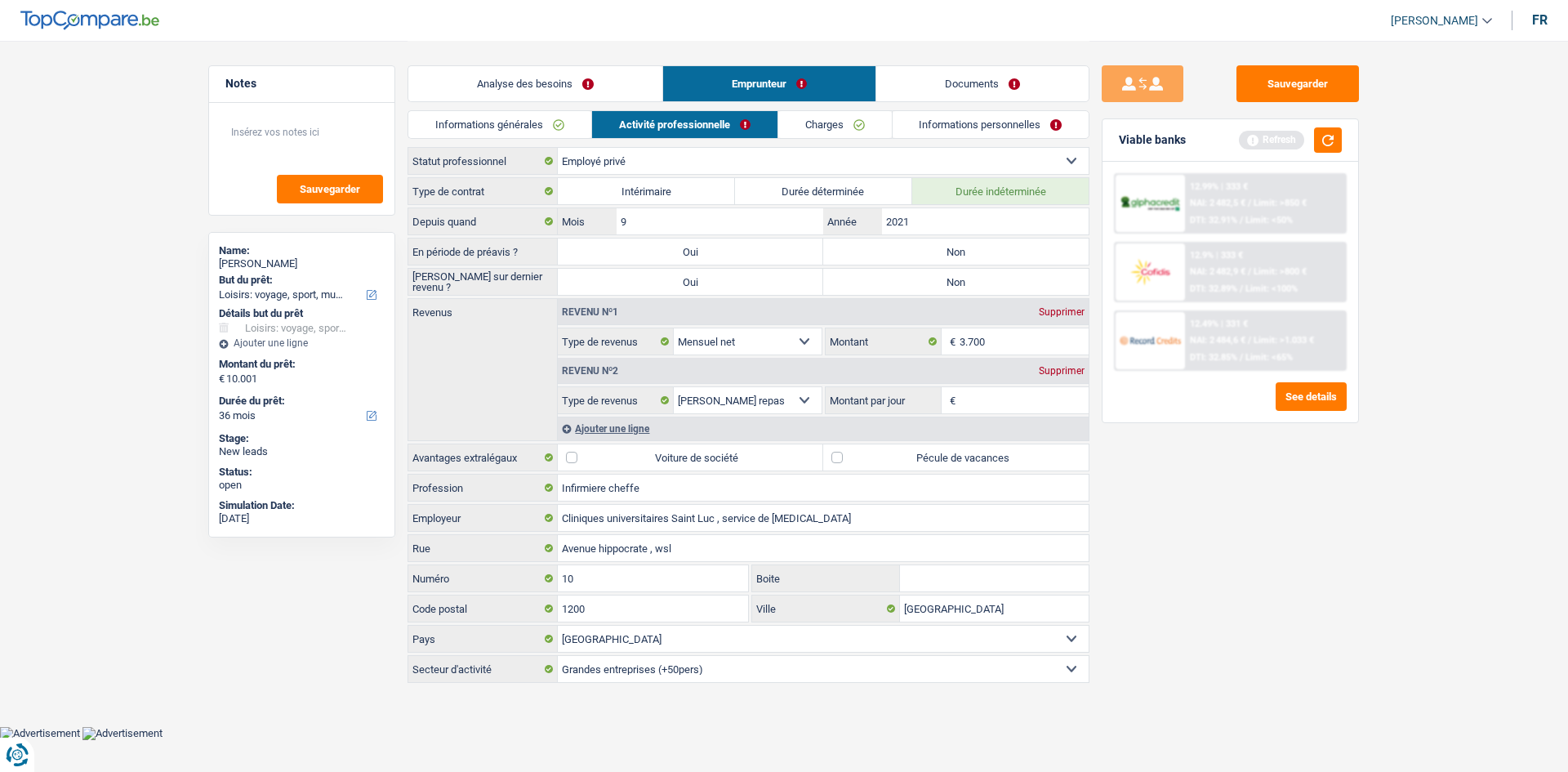
click at [1175, 533] on div "Sauvegarder Viable banks Refresh 12.99% | 333 € NAI: 2 482,5 € / Limit: >850 € …" at bounding box center [1230, 405] width 282 height 680
click at [969, 398] on input "Montant par jour" at bounding box center [1024, 400] width 130 height 26
click at [483, 134] on link "Informations générales" at bounding box center [500, 124] width 183 height 27
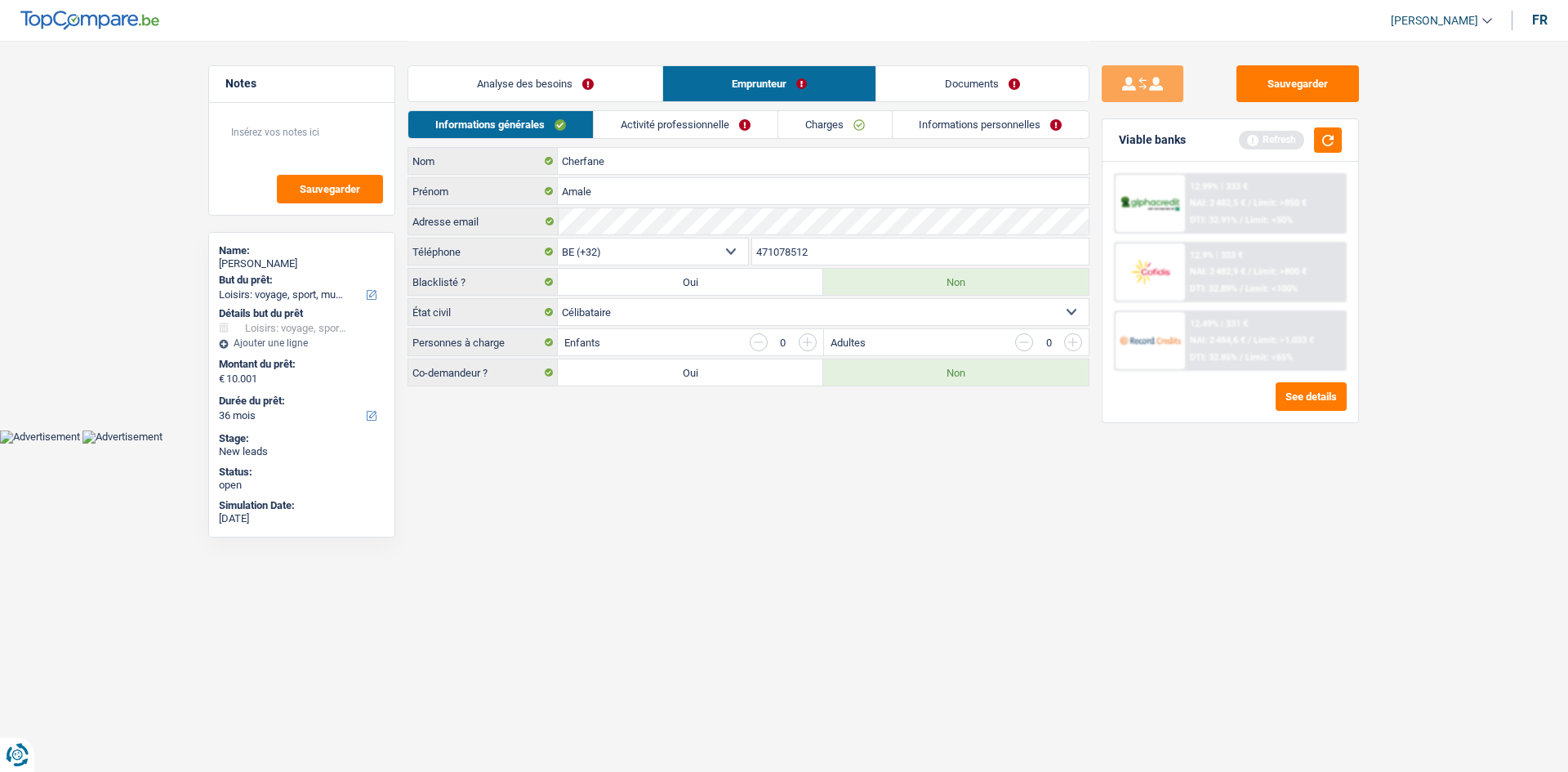
click at [681, 130] on link "Activité professionnelle" at bounding box center [686, 124] width 184 height 27
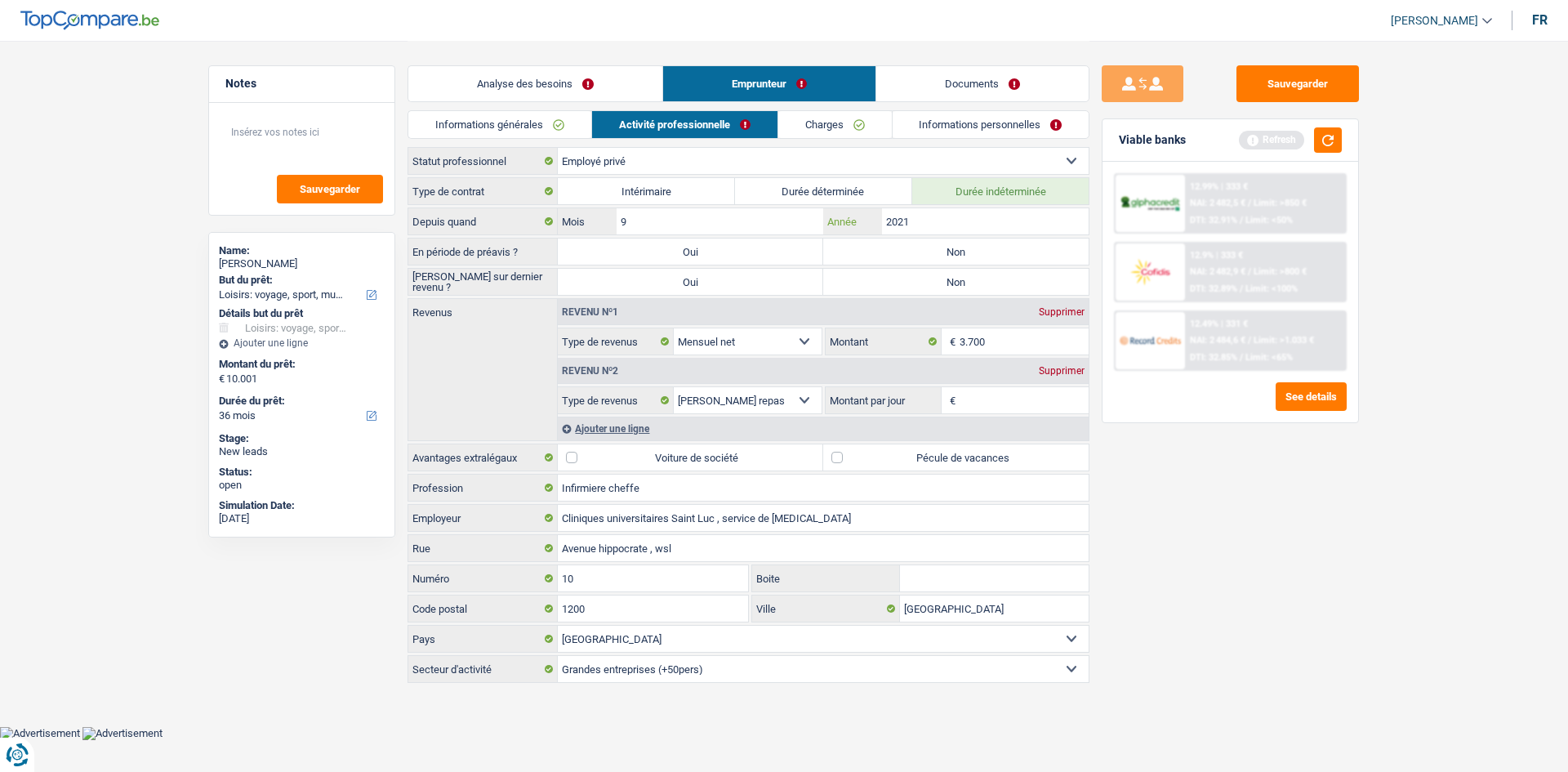
click at [936, 225] on input "2021" at bounding box center [985, 221] width 207 height 26
click at [986, 389] on input "Montant par jour" at bounding box center [1024, 400] width 130 height 26
click at [1049, 365] on div "Revenu nº2 Supprimer" at bounding box center [823, 370] width 531 height 26
click at [1051, 366] on div "Supprimer" at bounding box center [1062, 371] width 54 height 10
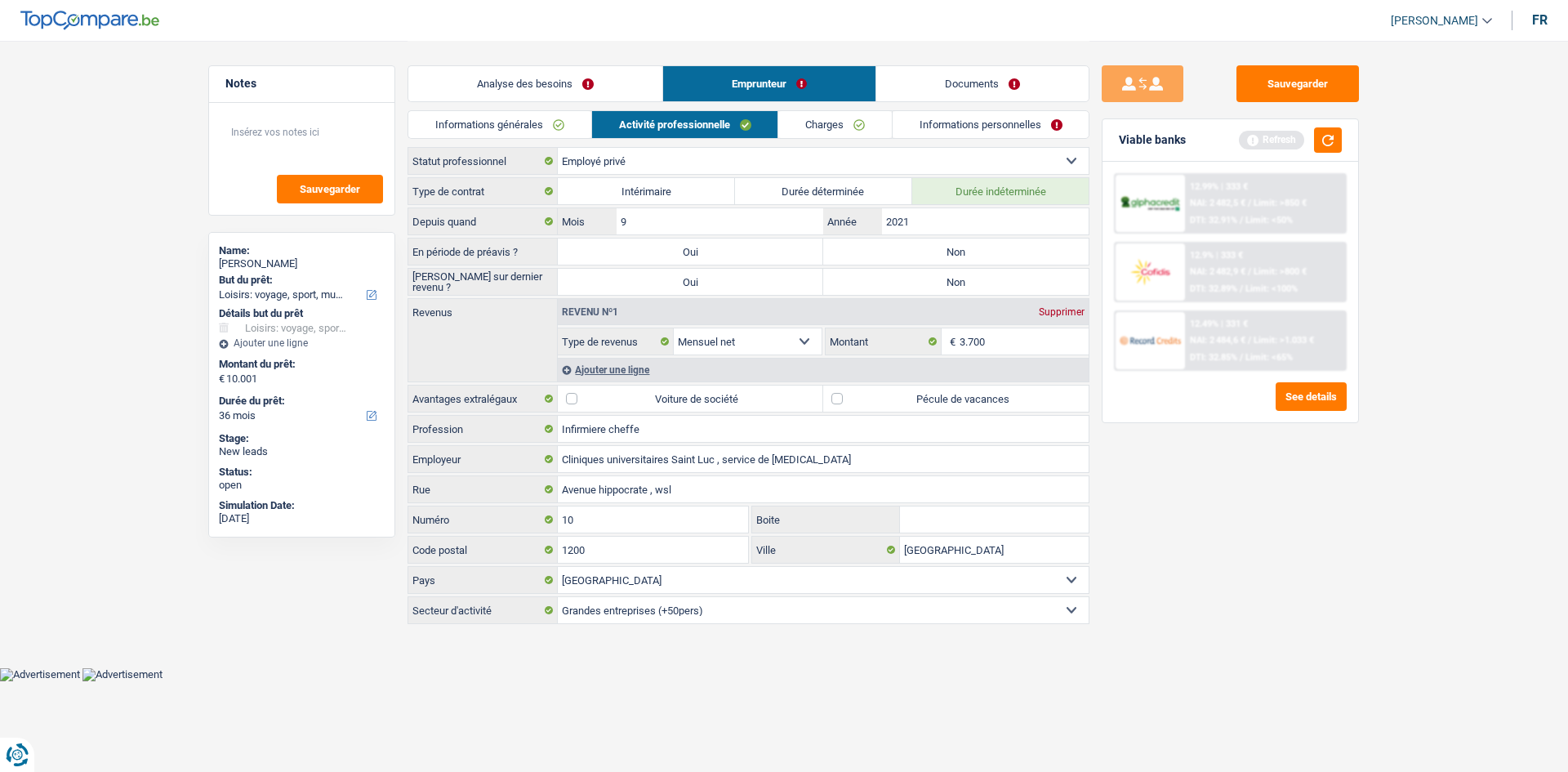
drag, startPoint x: 829, startPoint y: 394, endPoint x: 862, endPoint y: 386, distance: 34.0
click at [833, 396] on label "Pécule de vacances" at bounding box center [956, 398] width 266 height 26
click at [833, 396] on input "Pécule de vacances" at bounding box center [956, 398] width 266 height 26
checkbox input "true"
click at [804, 127] on link "Charges" at bounding box center [834, 124] width 113 height 27
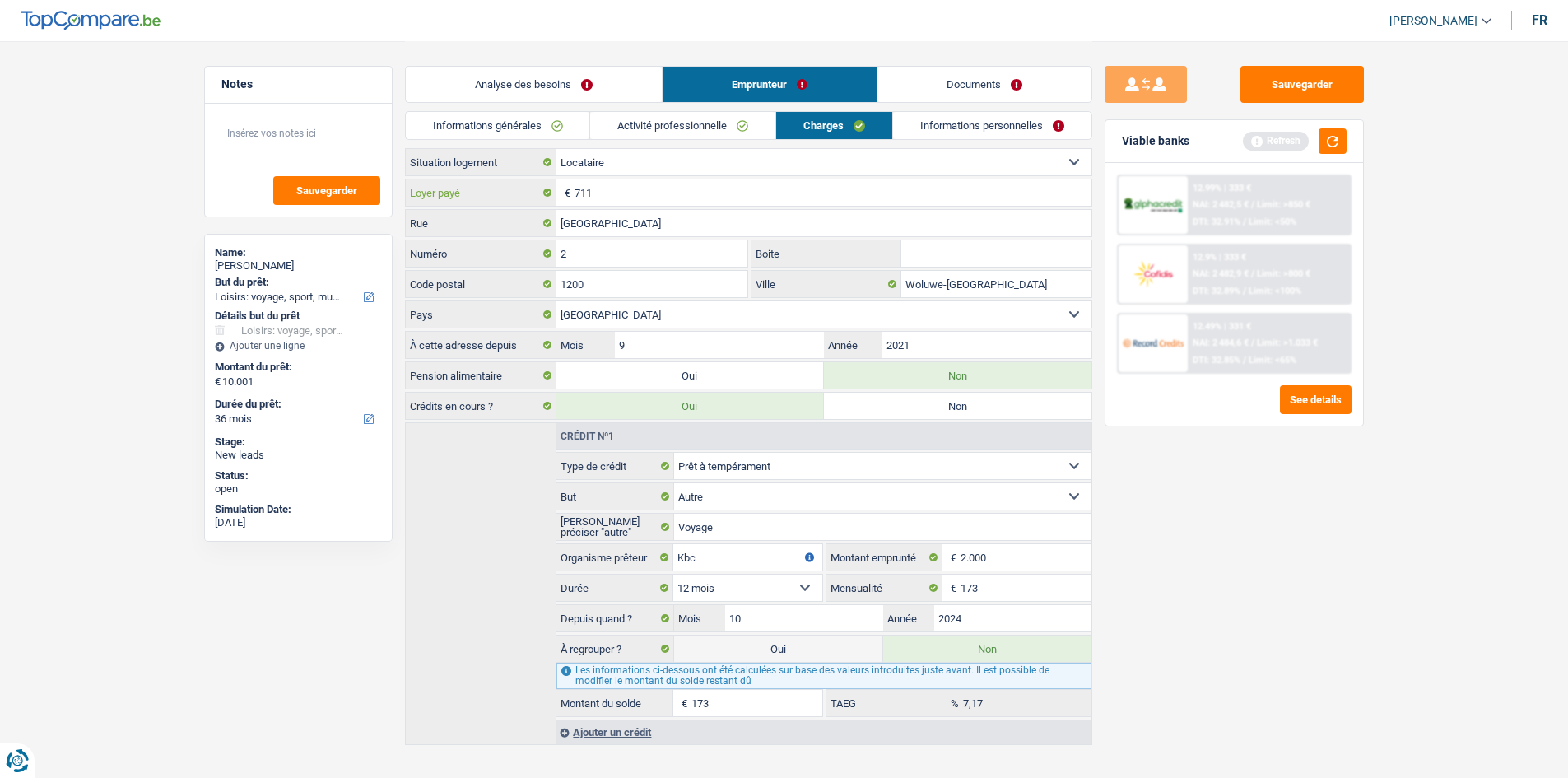
click at [971, 195] on input "711" at bounding box center [833, 192] width 517 height 27
type input "7"
type input "1.250"
drag, startPoint x: 1200, startPoint y: 460, endPoint x: 953, endPoint y: 135, distance: 408.2
click at [953, 135] on link "Informations personnelles" at bounding box center [992, 125] width 198 height 27
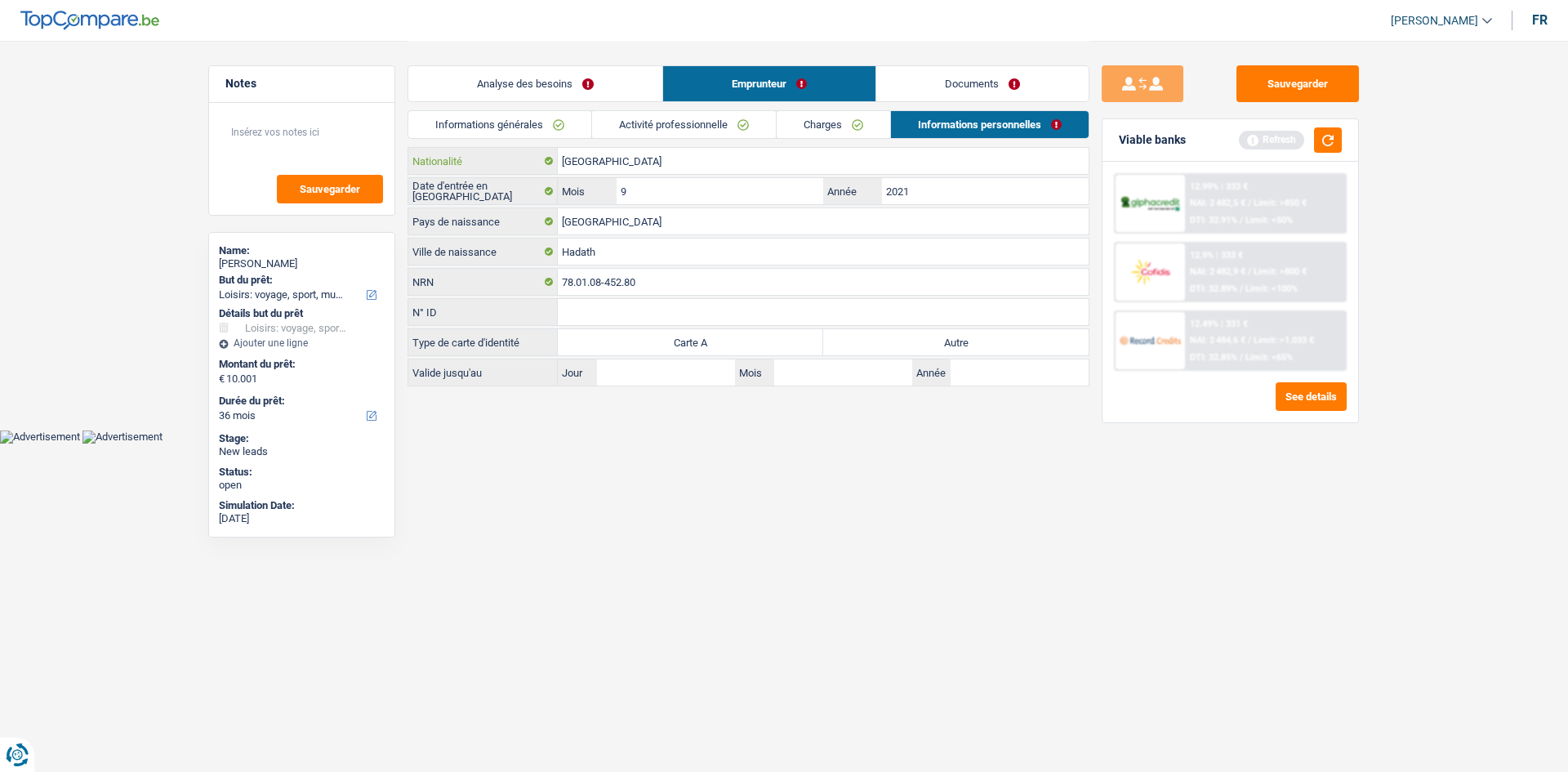
click at [646, 166] on input "Liban" at bounding box center [823, 161] width 531 height 26
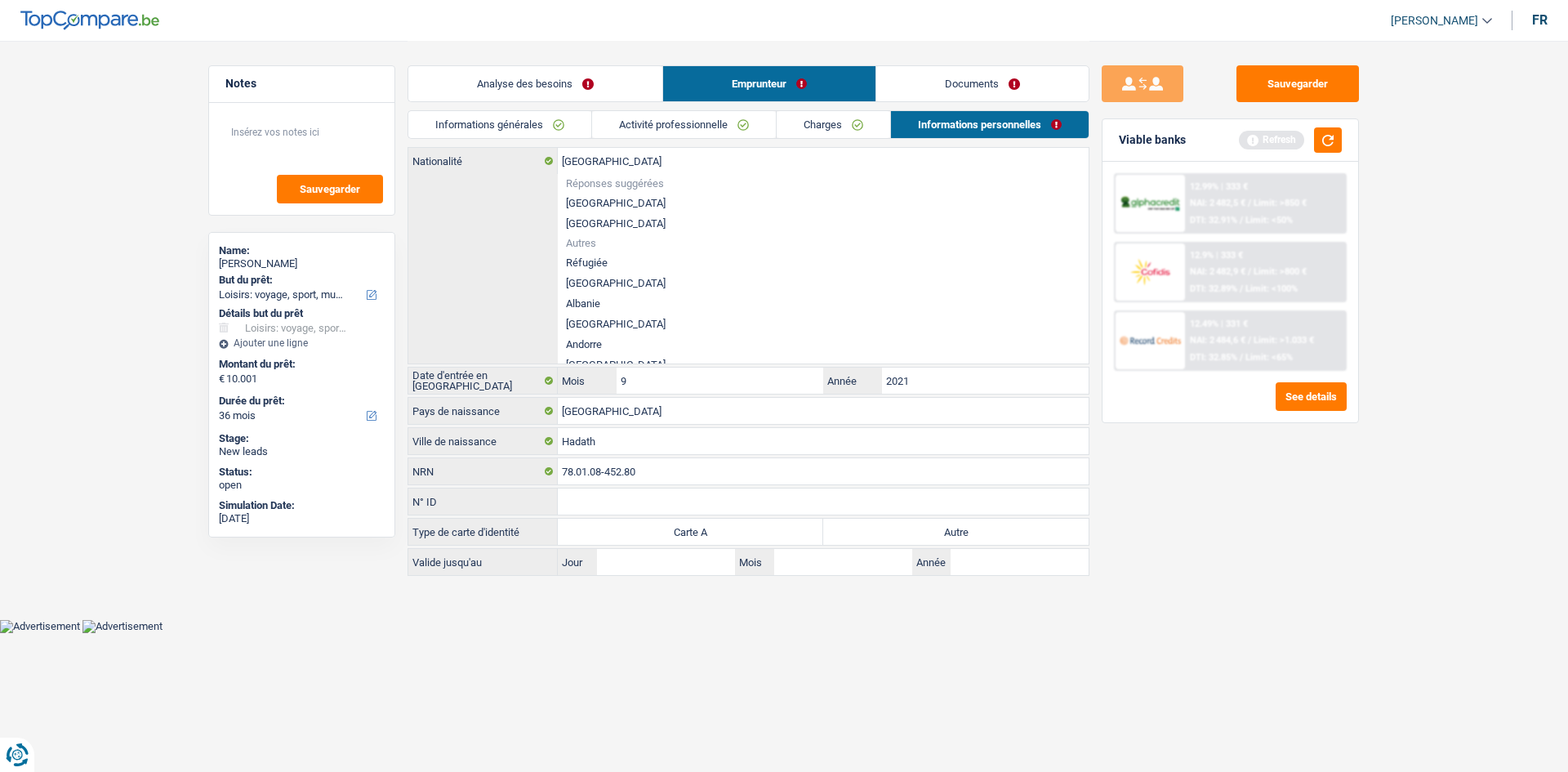
drag, startPoint x: 1387, startPoint y: 593, endPoint x: 918, endPoint y: 87, distance: 689.9
click at [918, 87] on link "Documents" at bounding box center [982, 83] width 212 height 35
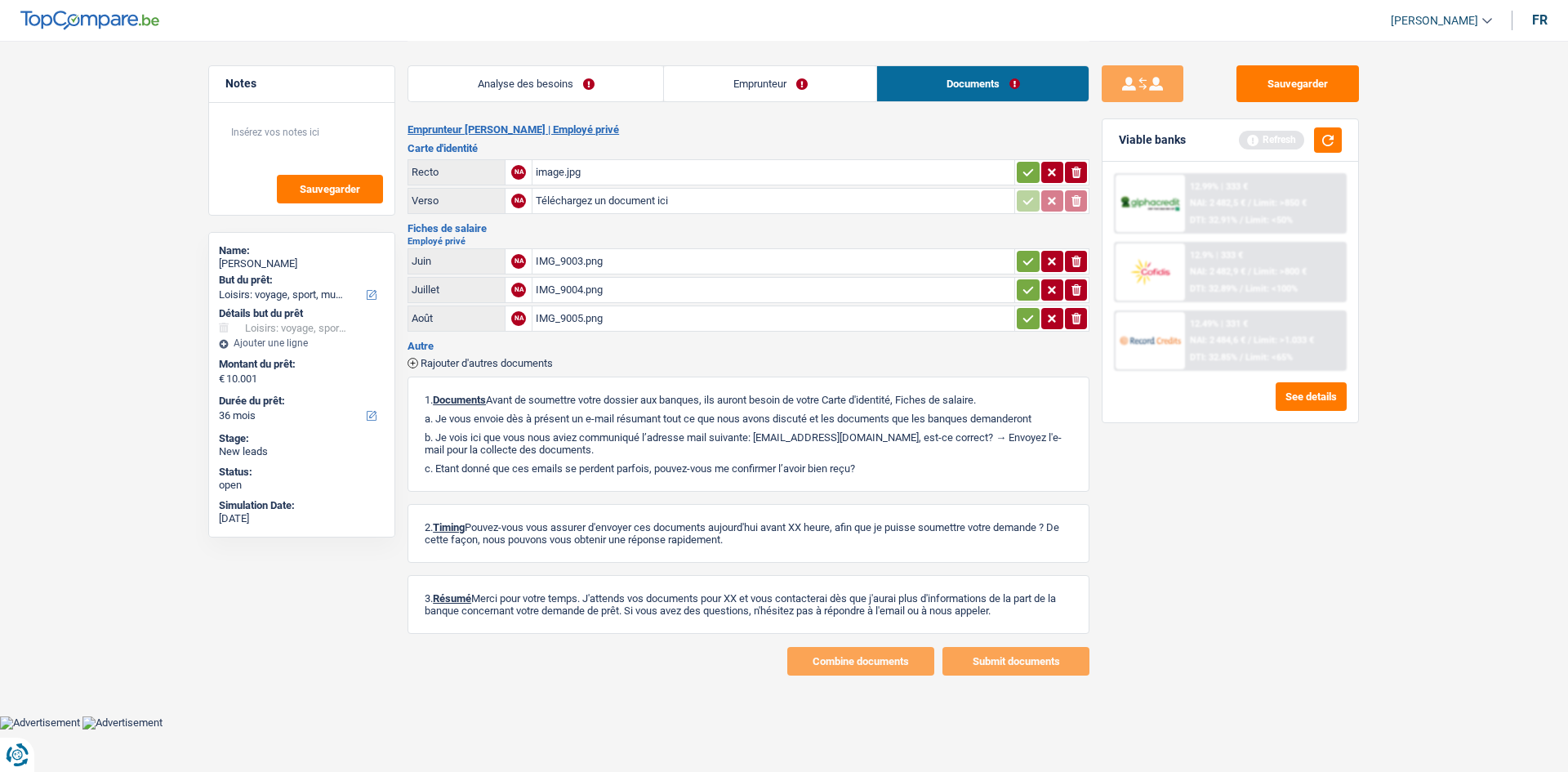
click at [522, 93] on link "Analyse des besoins" at bounding box center [535, 83] width 255 height 35
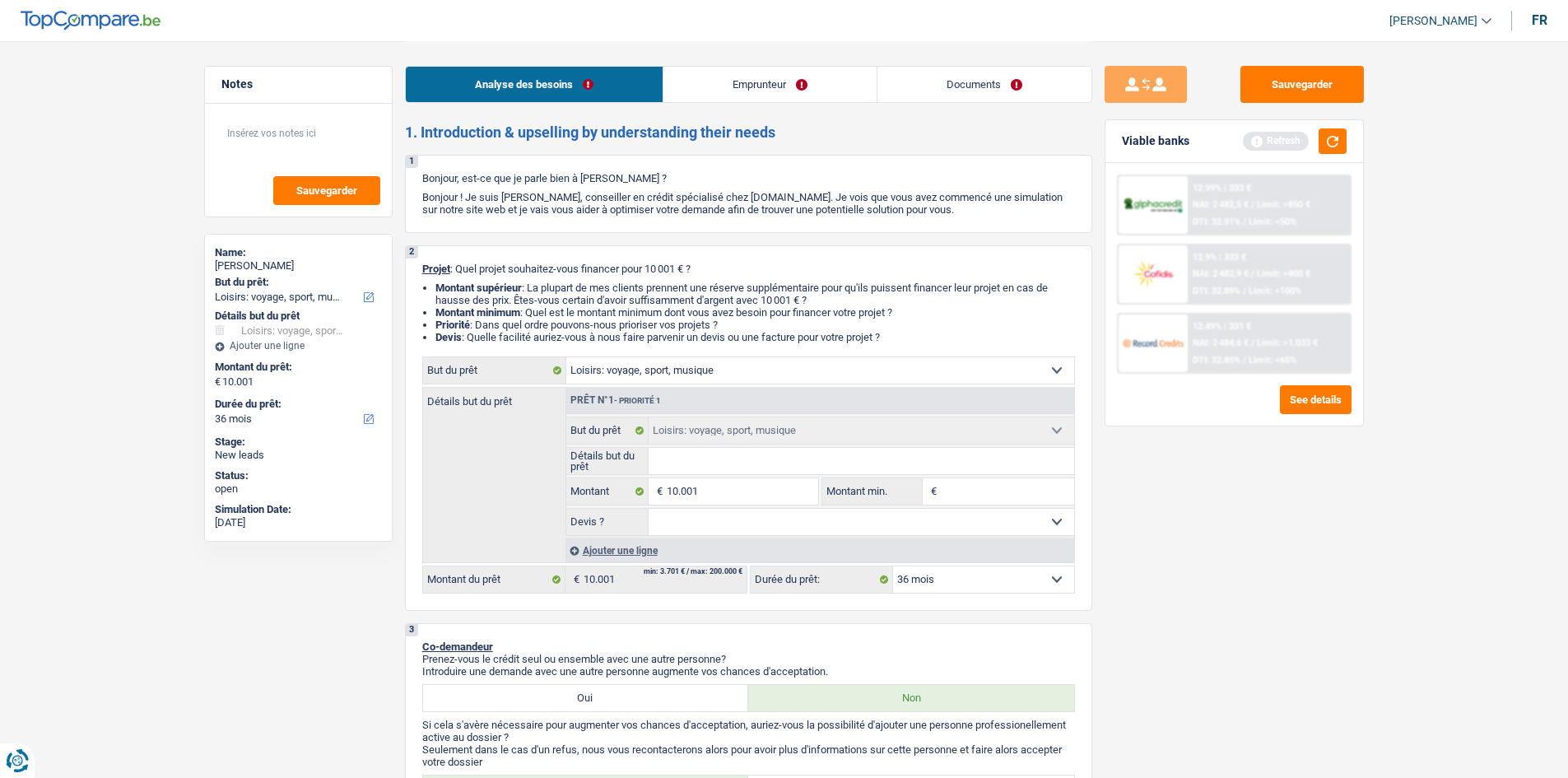
click at [980, 86] on link "Documents" at bounding box center [984, 84] width 214 height 35
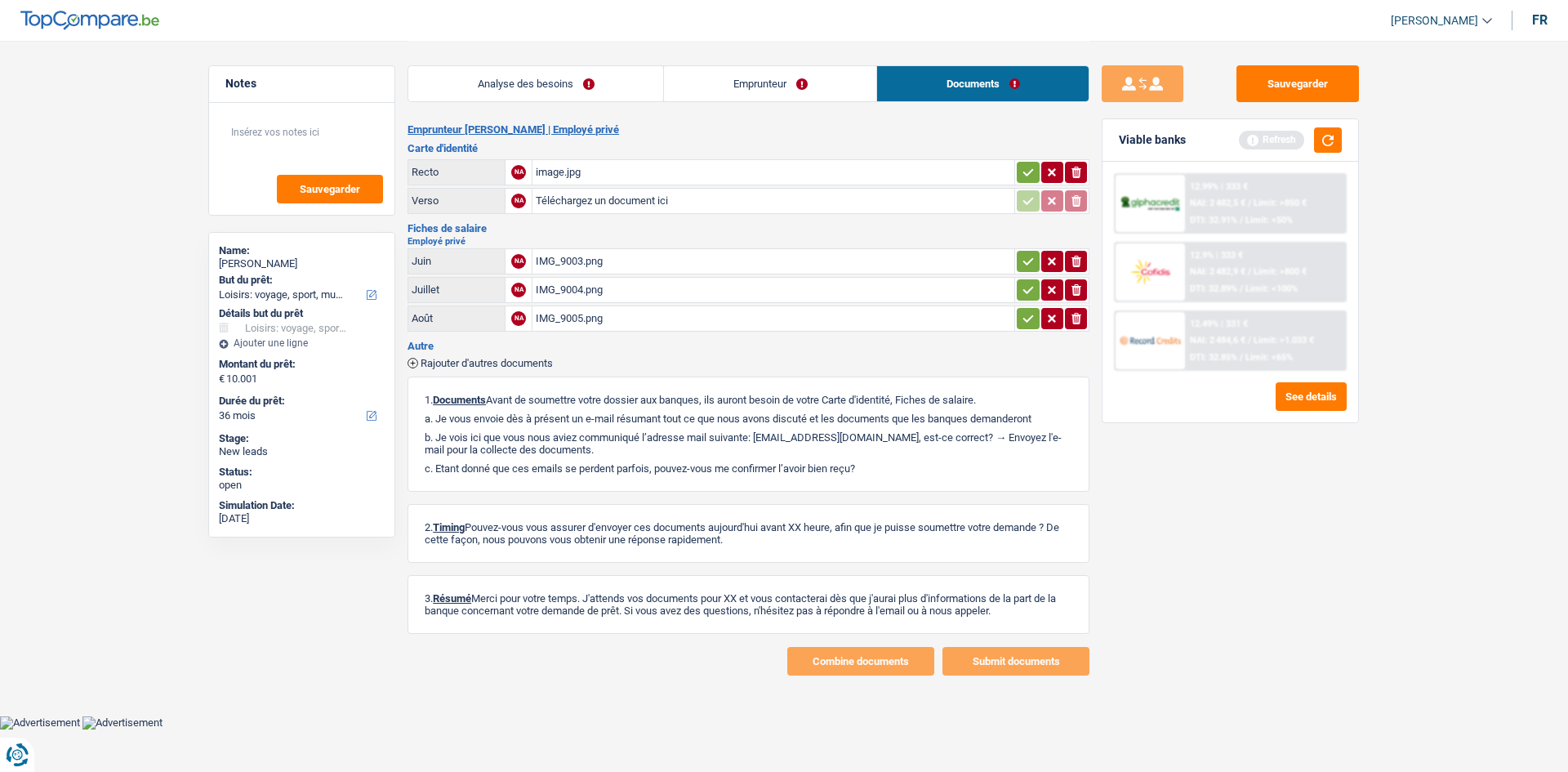
click at [1027, 180] on icon "button" at bounding box center [1027, 172] width 13 height 16
click at [1009, 258] on div "IMG_9003.png" at bounding box center [773, 261] width 475 height 25
click at [1018, 264] on button "button" at bounding box center [1028, 261] width 22 height 21
click at [1024, 303] on table "Juin A IMG_9003.png Juillet NA IMG_9004.png ionicons-v5-e Août NA IMG_9005.png …" at bounding box center [748, 290] width 682 height 89
click at [1033, 295] on icon "button" at bounding box center [1027, 289] width 13 height 16
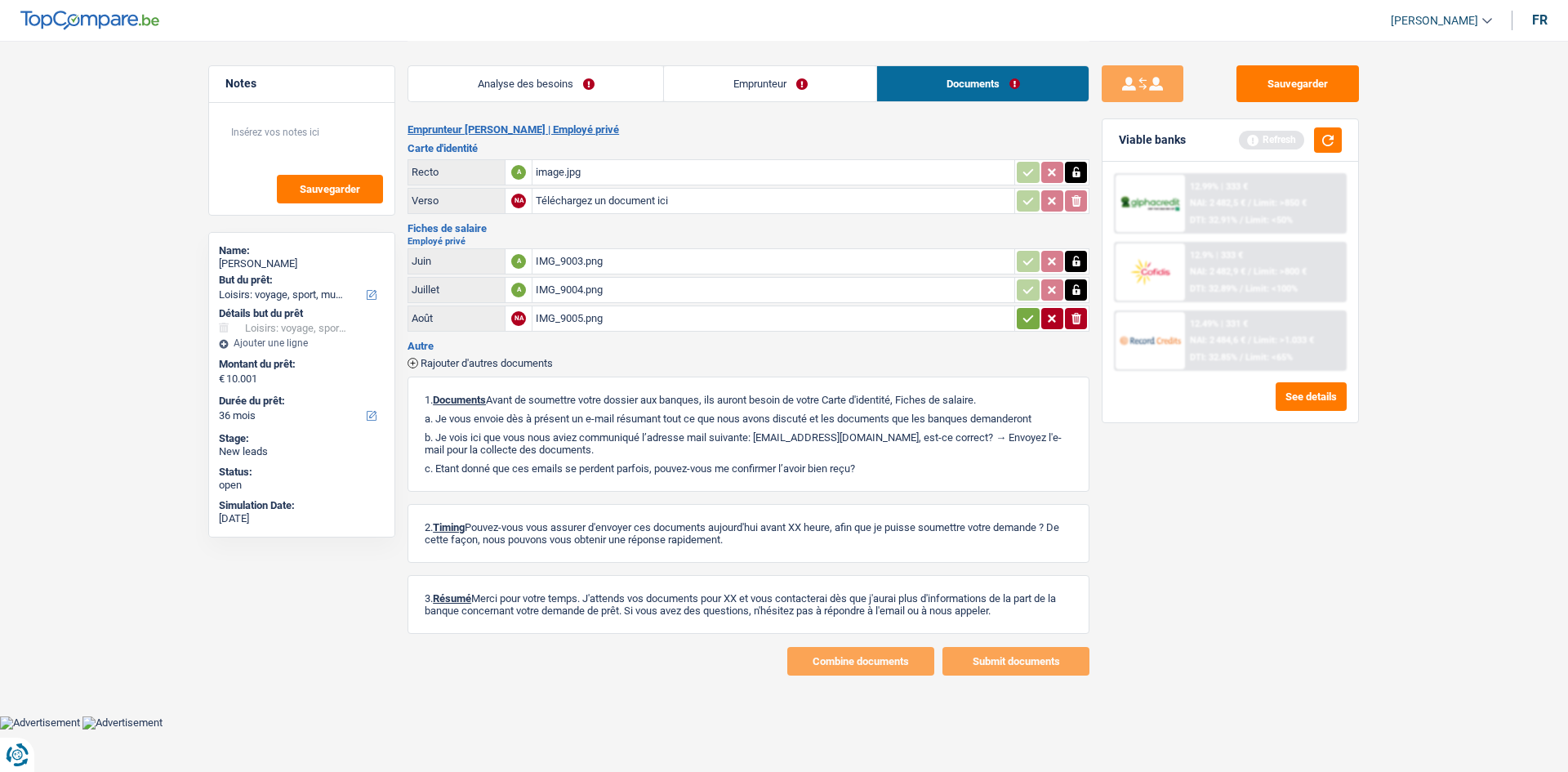
click at [1024, 317] on icon "button" at bounding box center [1027, 318] width 13 height 16
click at [630, 76] on link "Analyse des besoins" at bounding box center [535, 83] width 255 height 35
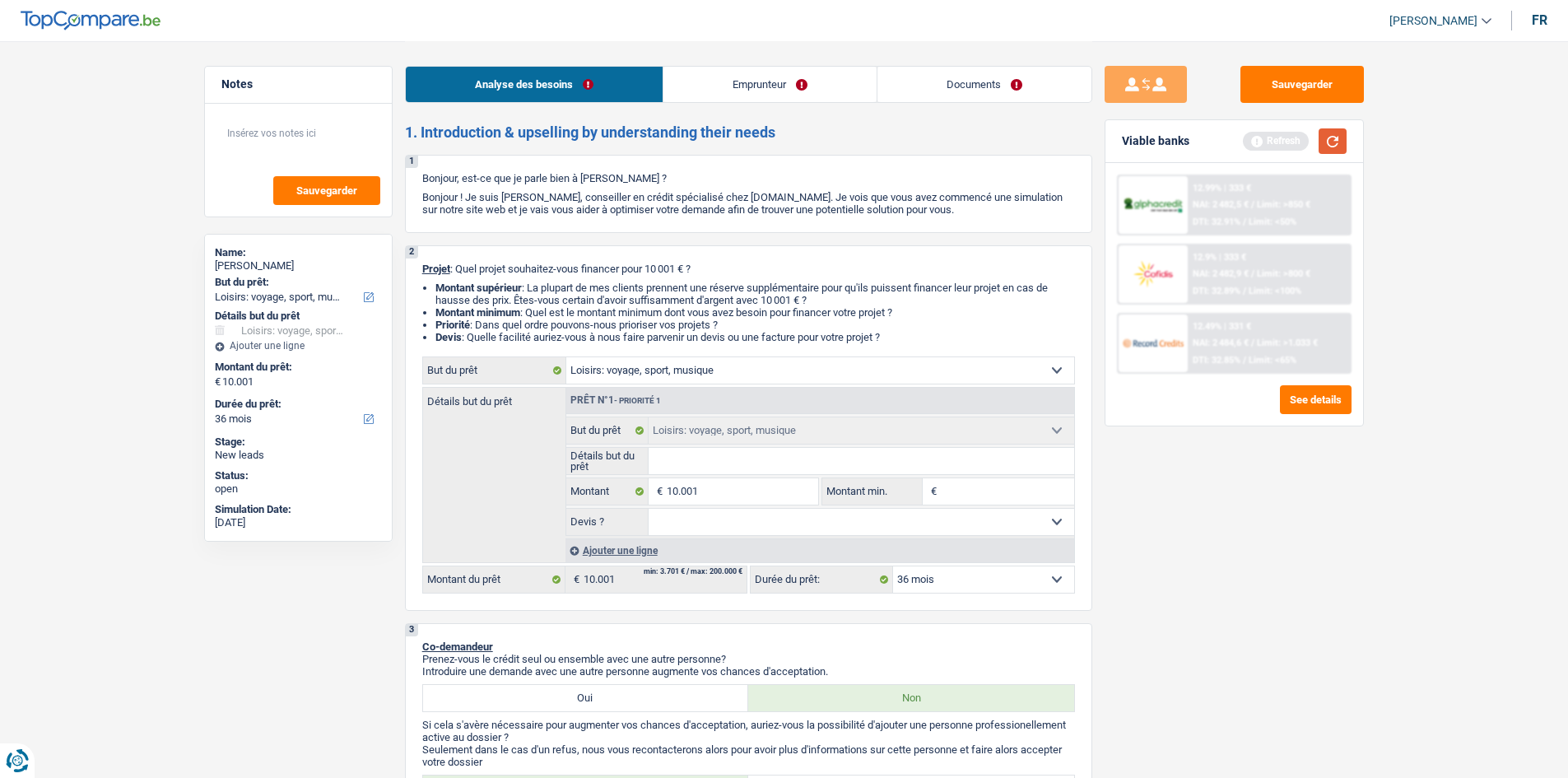
click at [1325, 146] on button "button" at bounding box center [1332, 142] width 28 height 26
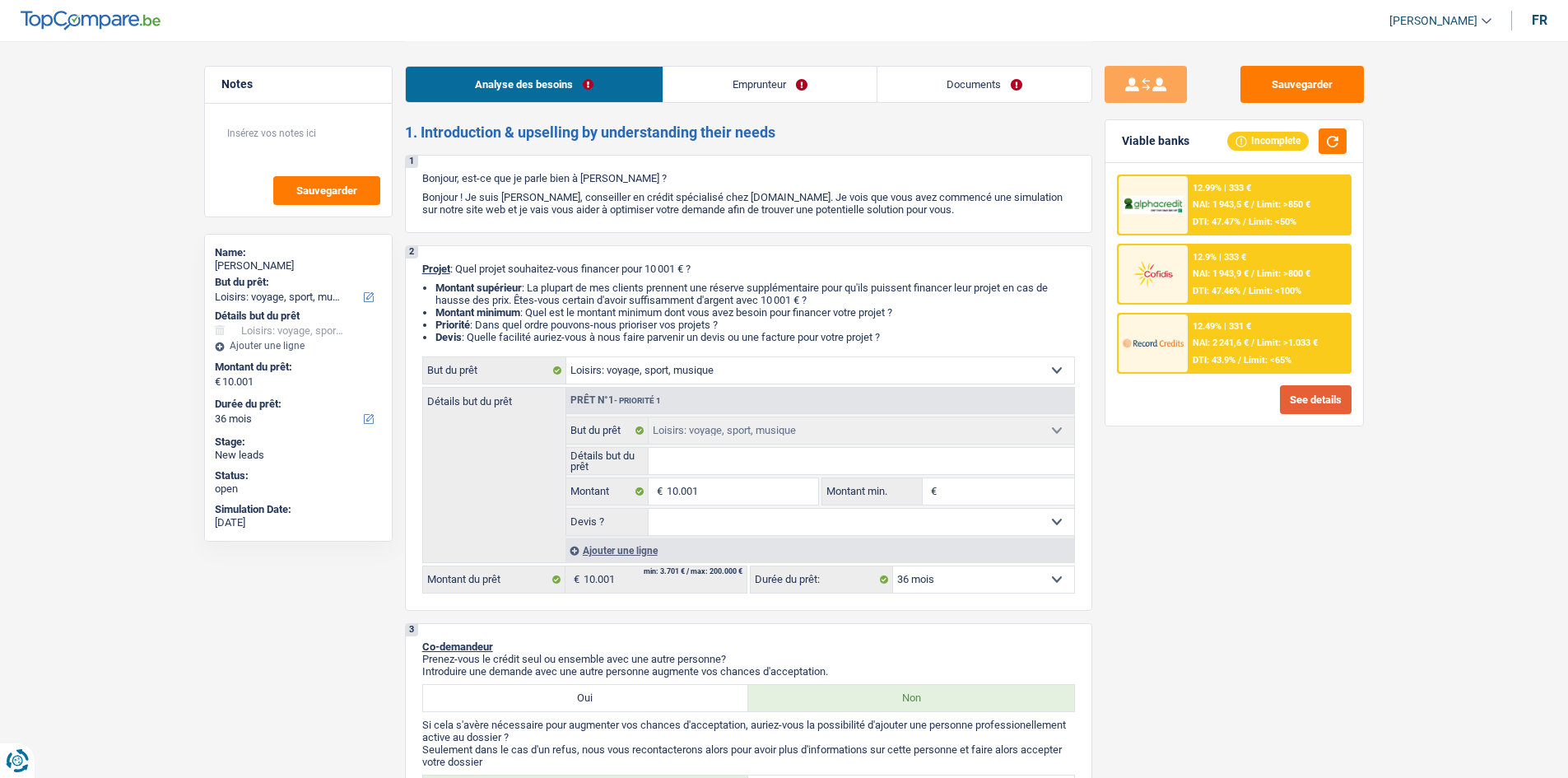
click at [1322, 409] on button "See details" at bounding box center [1315, 400] width 71 height 29
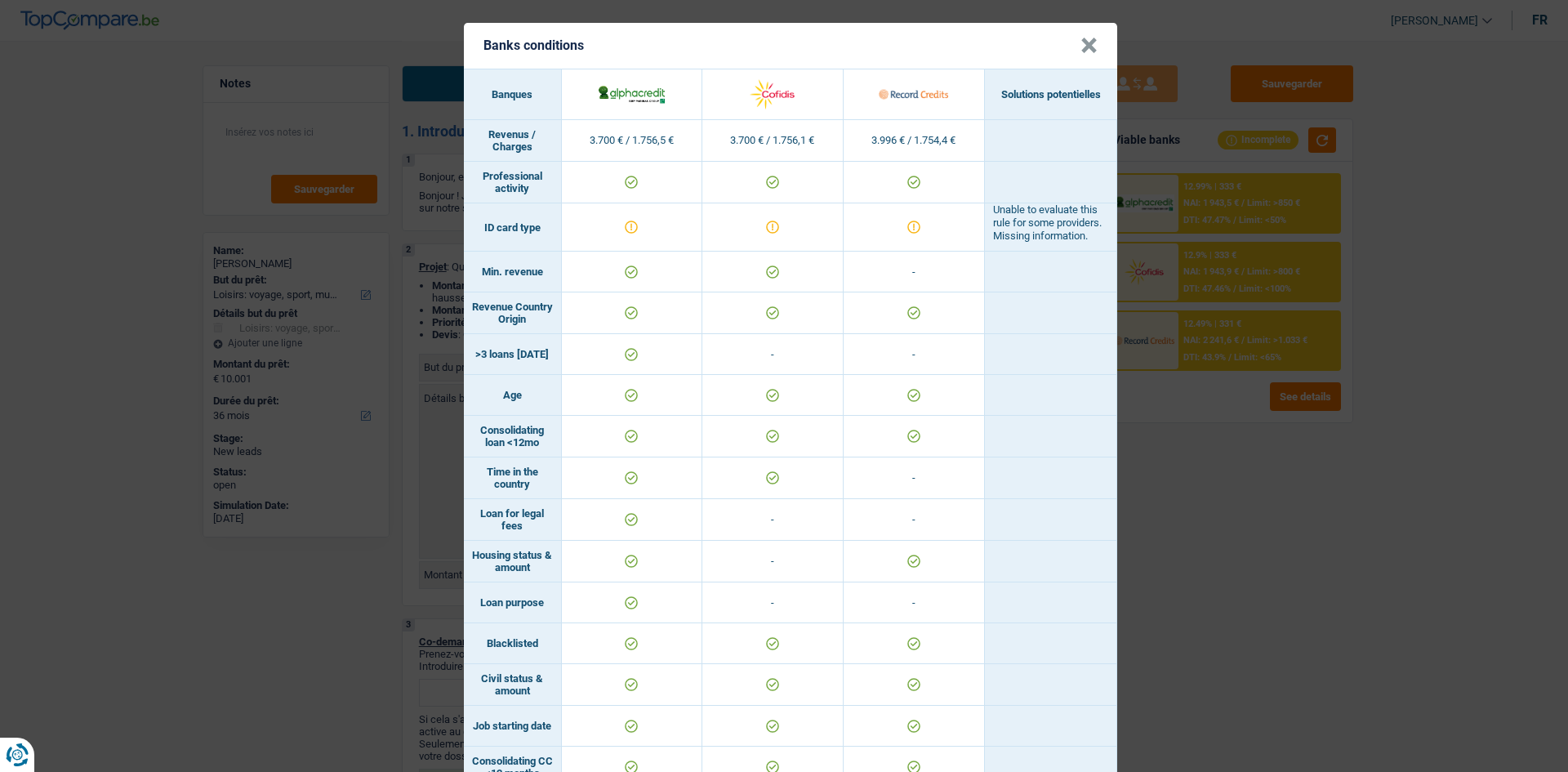
click at [1355, 533] on div "Banks conditions × Banques Solutions potentielles Revenus / Charges 3.700 € / 1…" at bounding box center [784, 386] width 1568 height 772
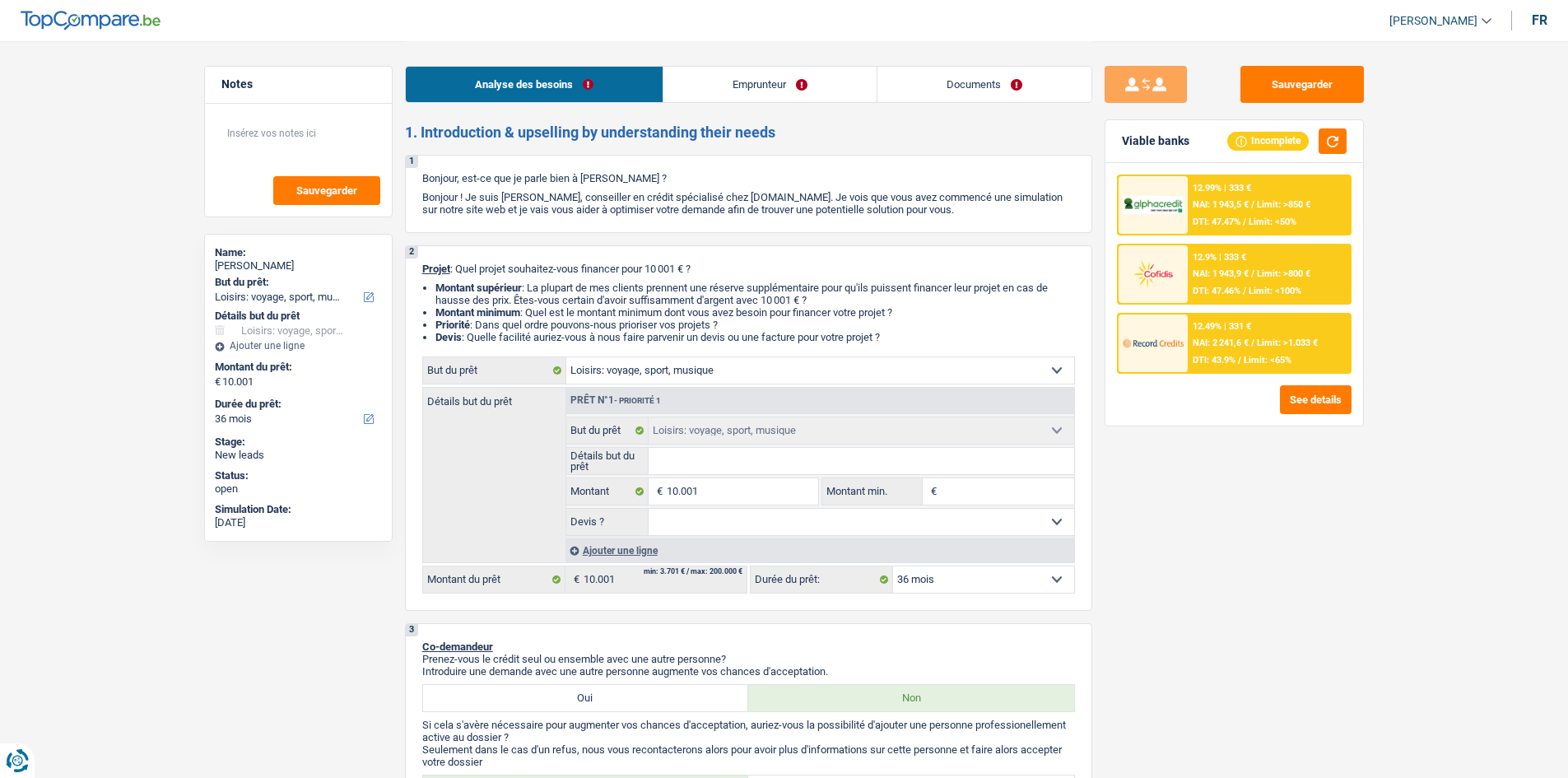
click at [989, 81] on link "Documents" at bounding box center [984, 84] width 214 height 35
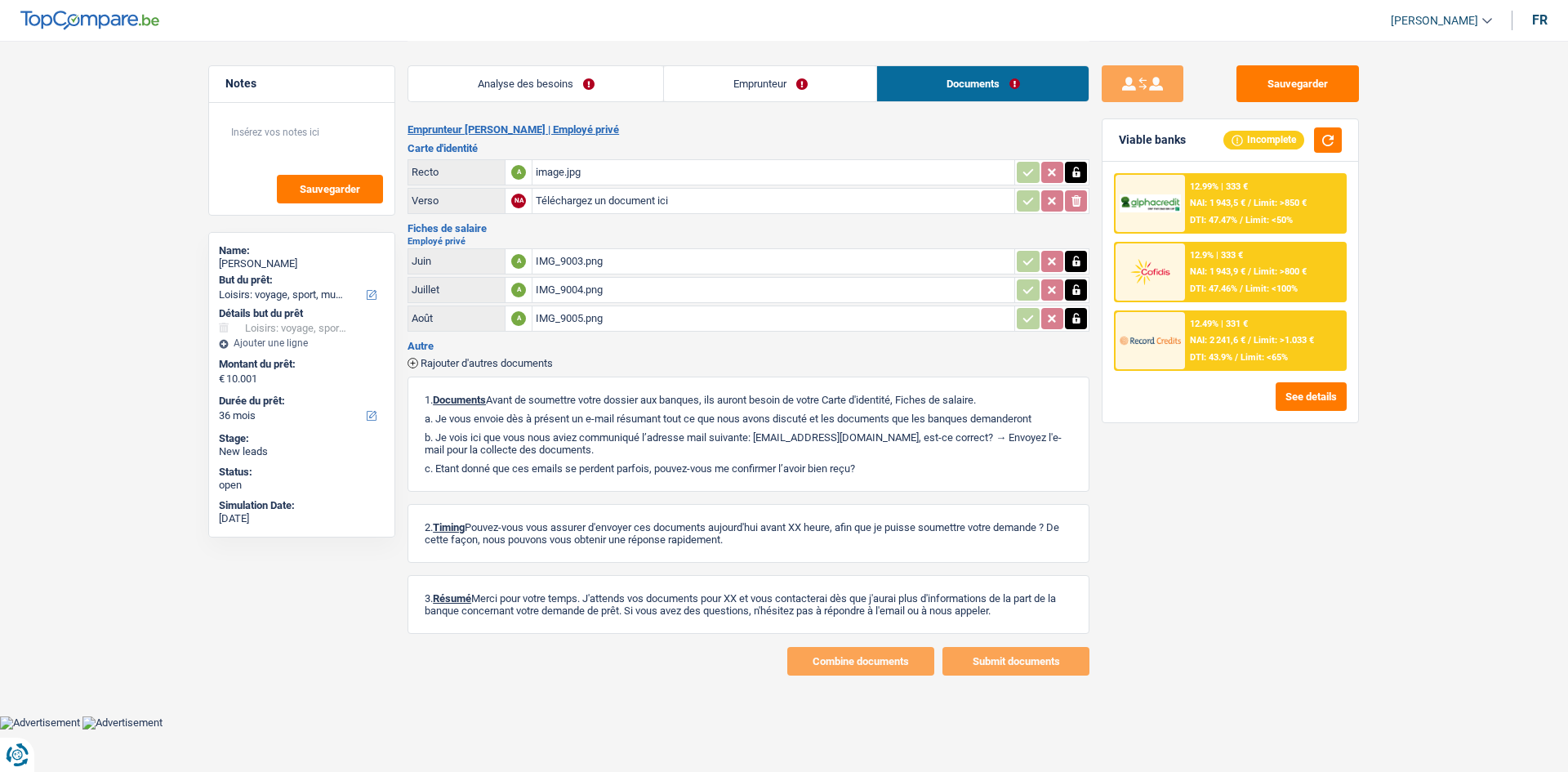
click at [842, 84] on link "Emprunteur" at bounding box center [770, 83] width 212 height 35
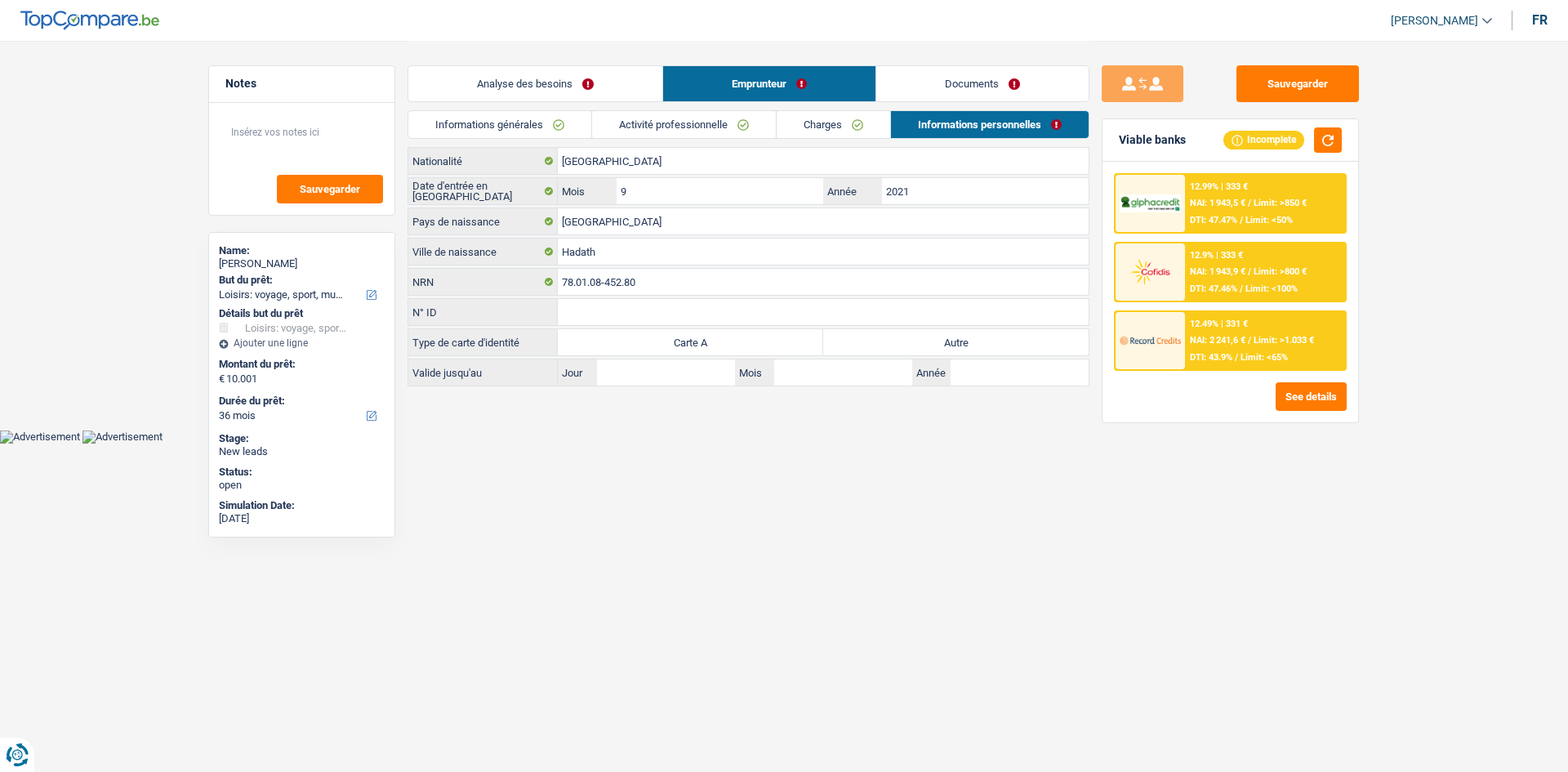
drag, startPoint x: 997, startPoint y: 340, endPoint x: 1023, endPoint y: 348, distance: 27.2
click at [996, 340] on label "Autre" at bounding box center [956, 342] width 266 height 26
click at [996, 340] on input "Autre" at bounding box center [956, 342] width 266 height 26
radio input "true"
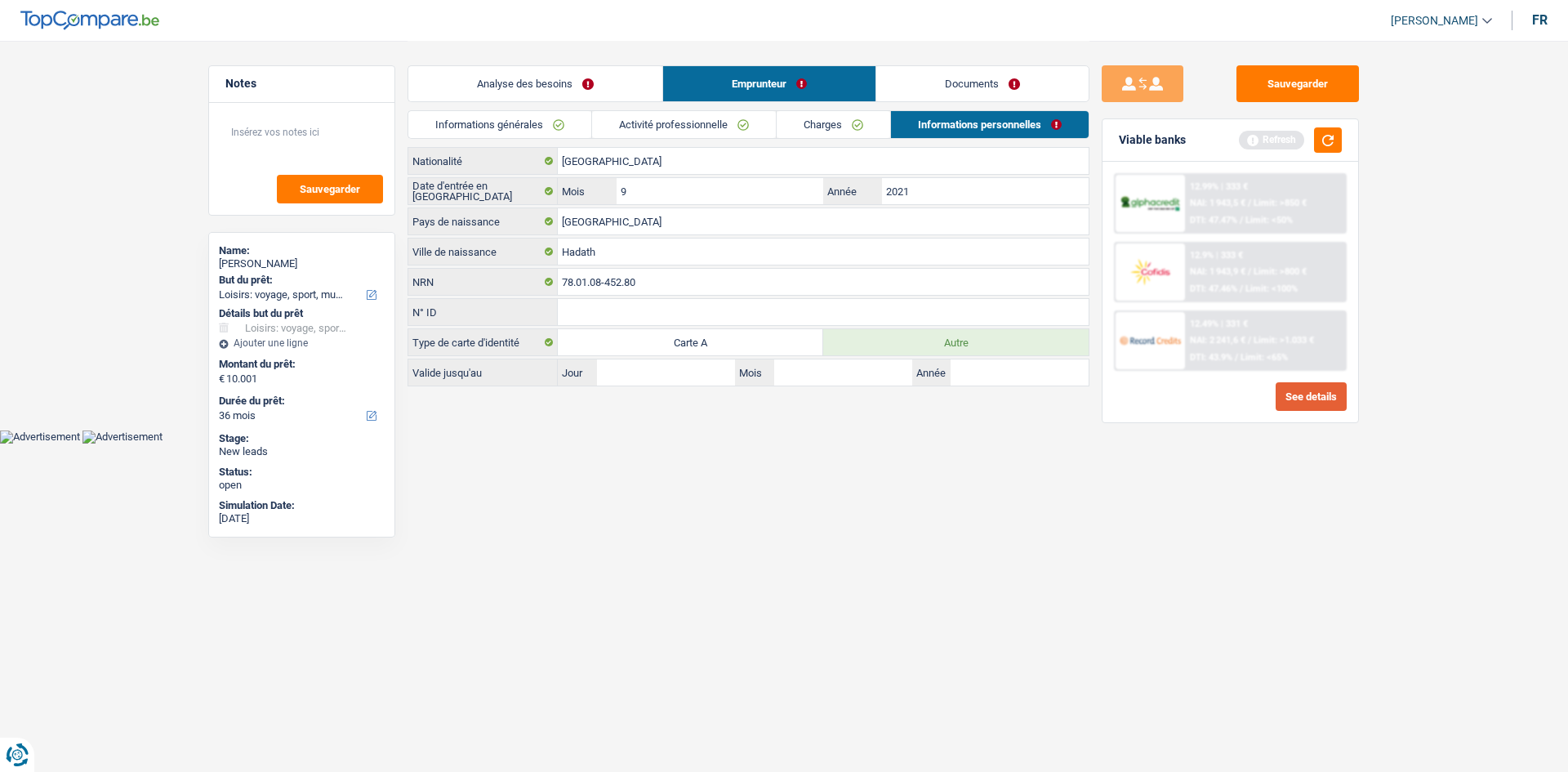
click at [1332, 399] on button "See details" at bounding box center [1311, 397] width 71 height 29
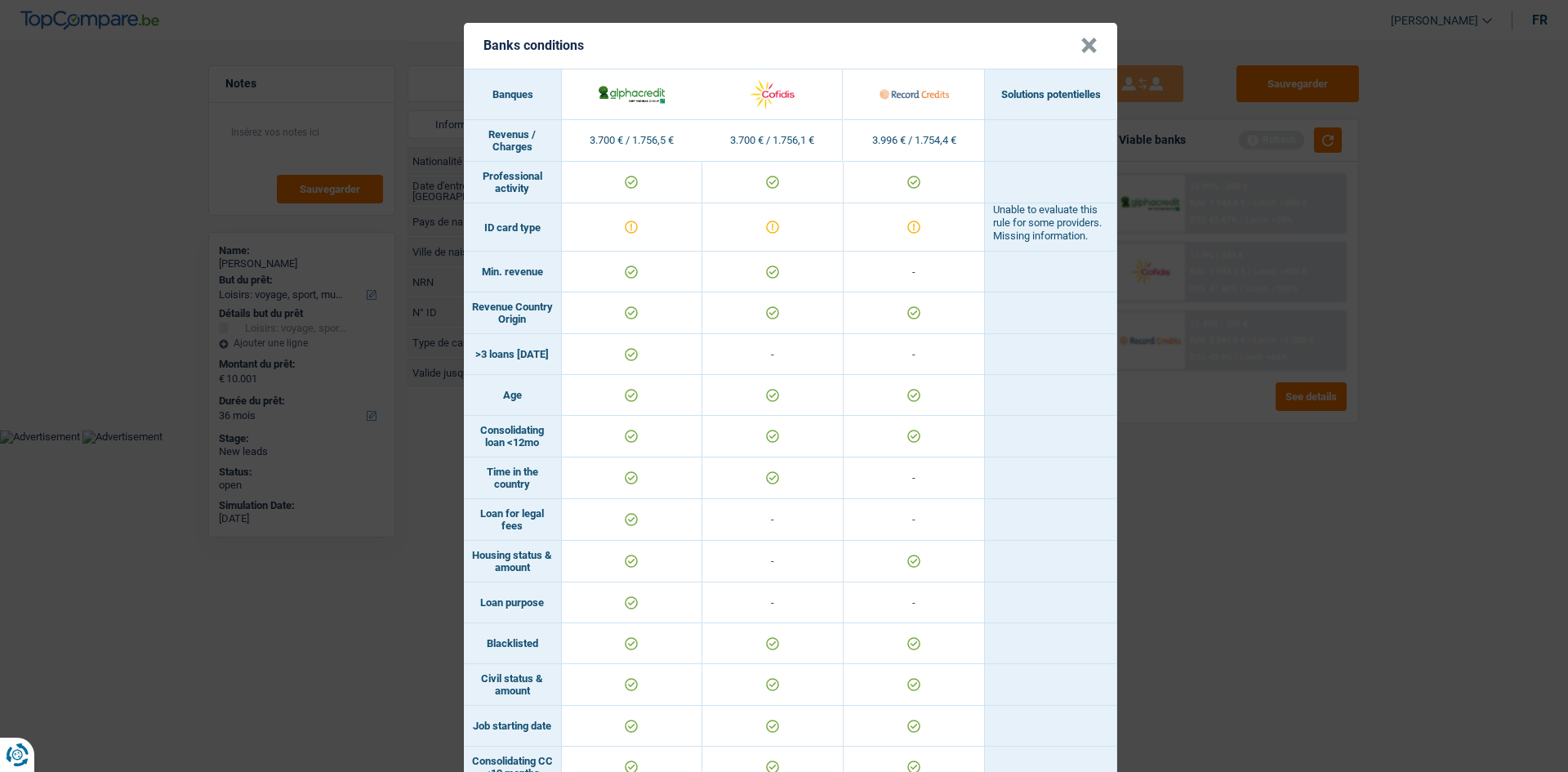
drag, startPoint x: 1500, startPoint y: 494, endPoint x: 1482, endPoint y: 469, distance: 30.8
click at [1496, 492] on div "Banks conditions × Banques Solutions potentielles Revenus / Charges 3.700 € / 1…" at bounding box center [784, 386] width 1568 height 772
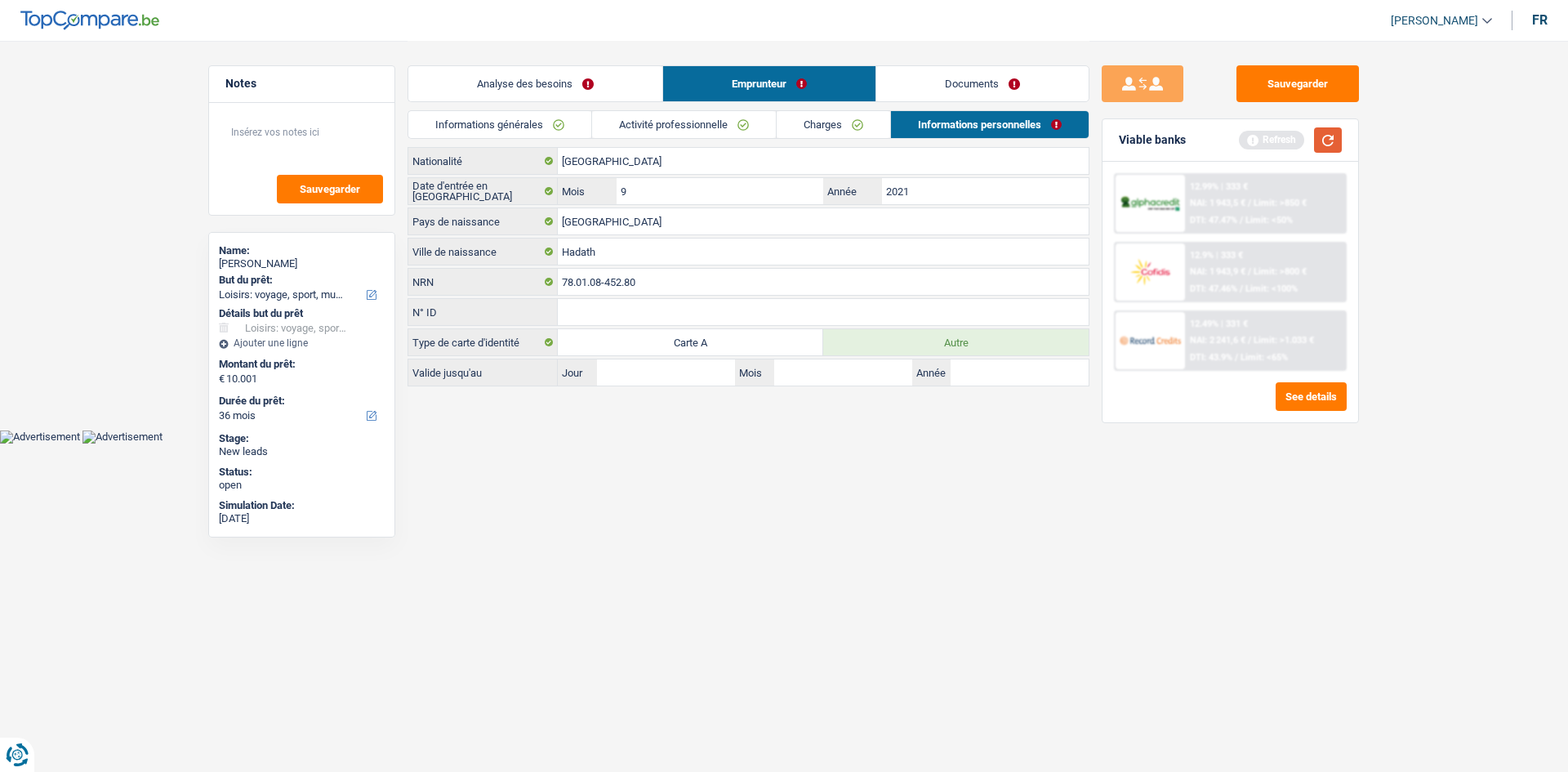
click at [1320, 143] on button "button" at bounding box center [1328, 140] width 28 height 26
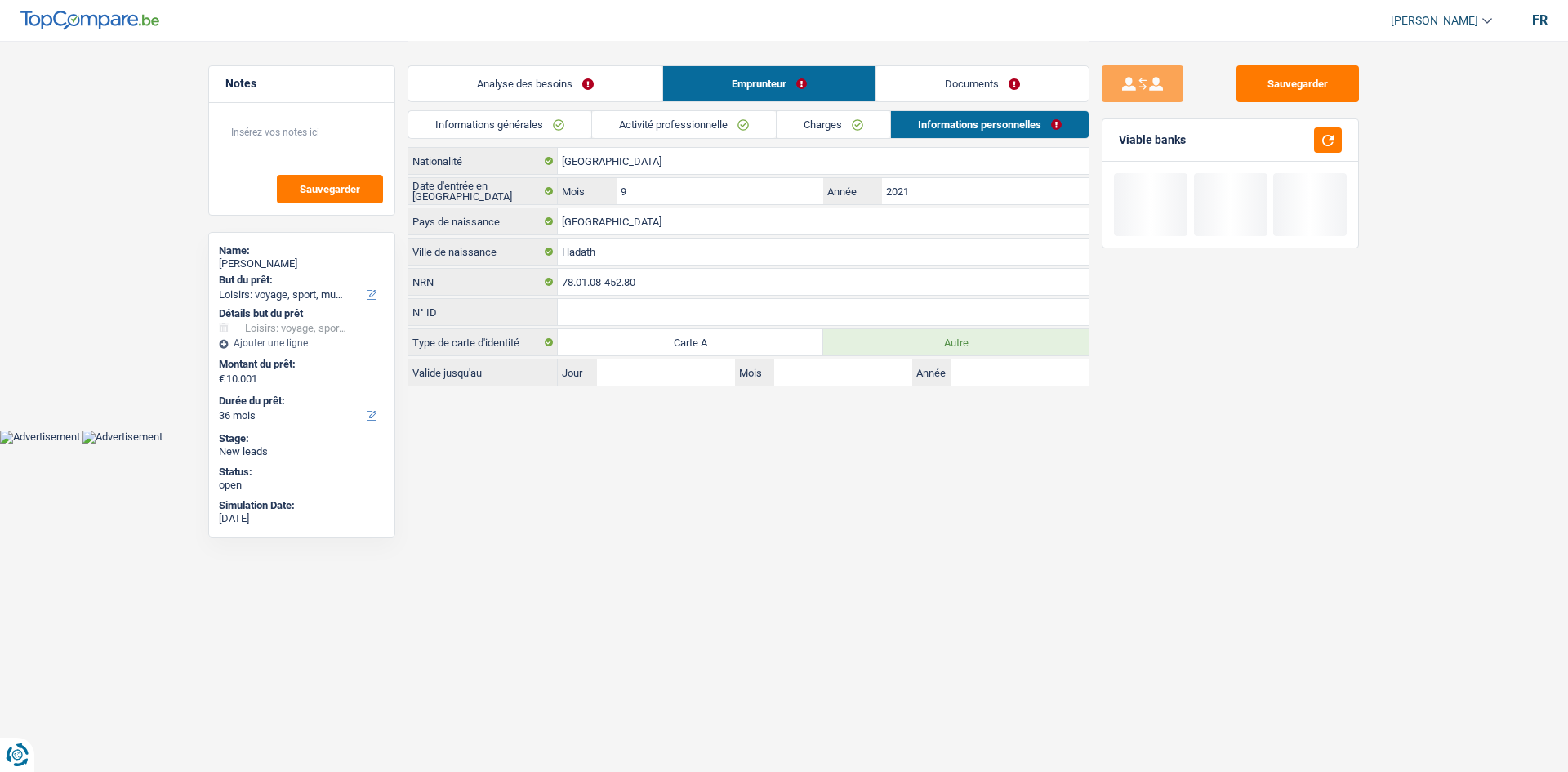
click at [446, 77] on link "Analyse des besoins" at bounding box center [535, 83] width 254 height 35
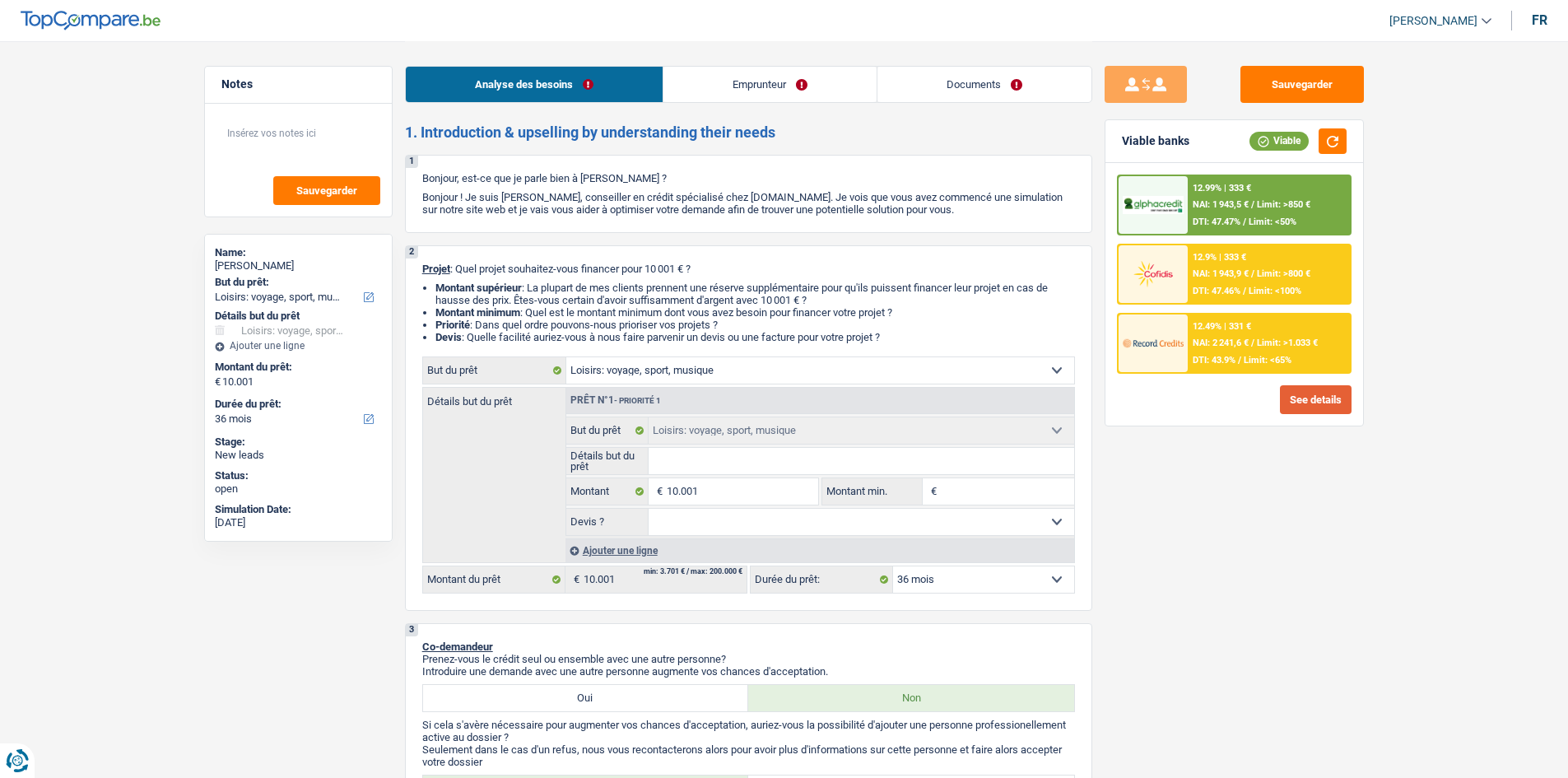
click at [1297, 401] on button "See details" at bounding box center [1315, 400] width 71 height 29
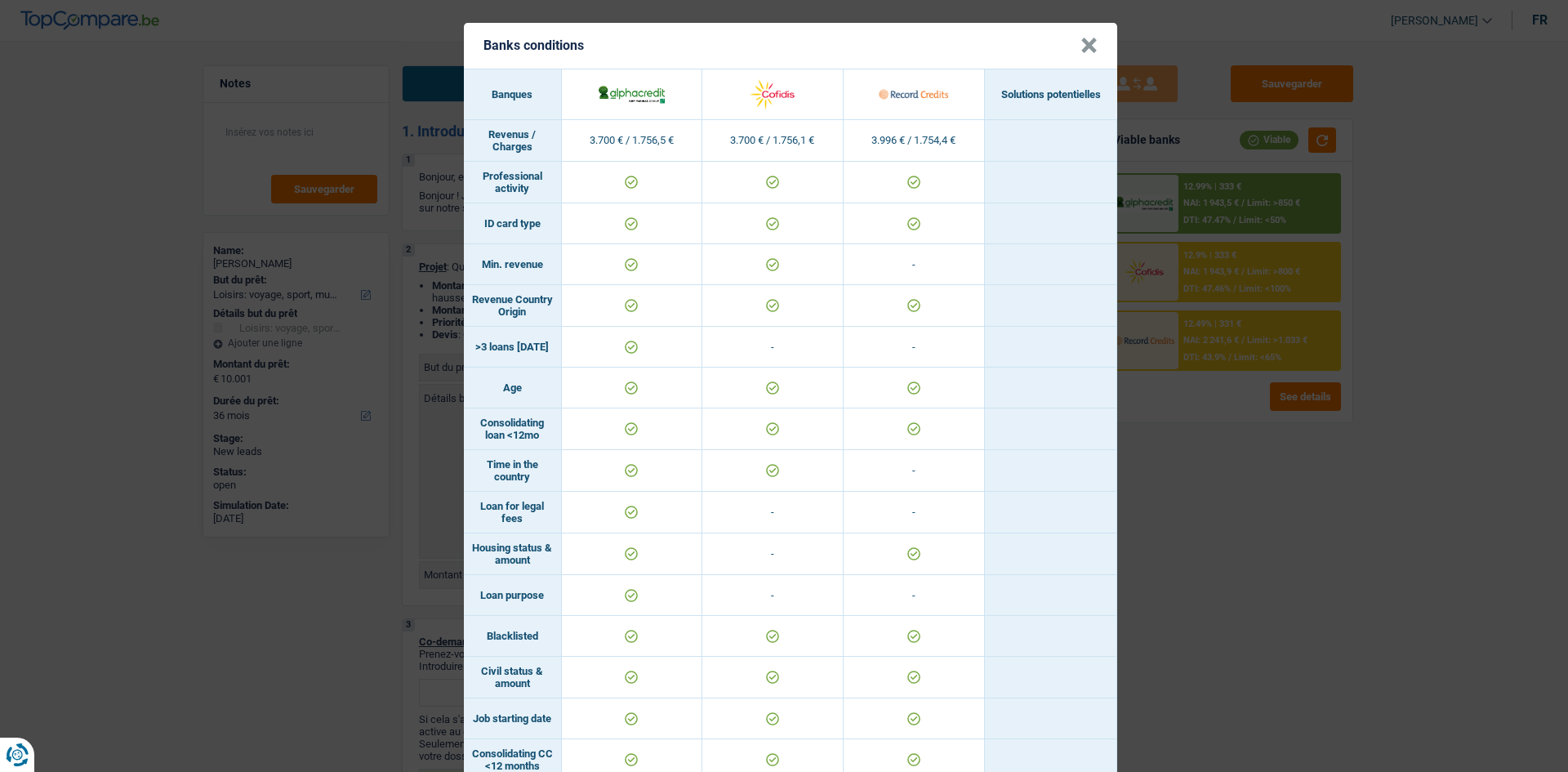
click at [1280, 563] on div "Banks conditions × Banques Solutions potentielles Revenus / Charges 3.700 € / 1…" at bounding box center [784, 386] width 1568 height 772
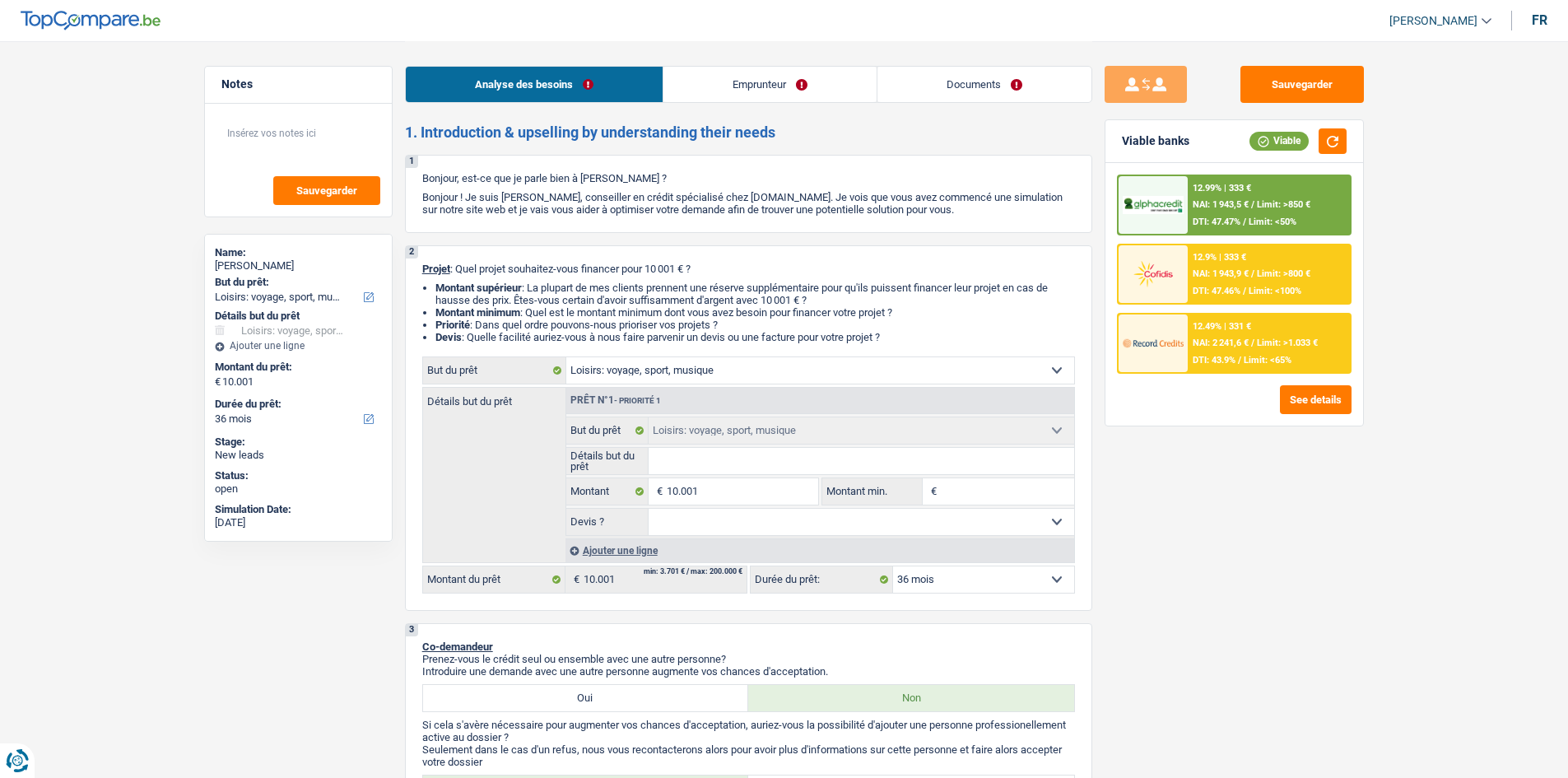
click at [1188, 209] on div "12.99% | 333 € NAI: 1 943,5 € / Limit: >850 € DTI: 47.47% / Limit: <50%" at bounding box center [1269, 204] width 162 height 57
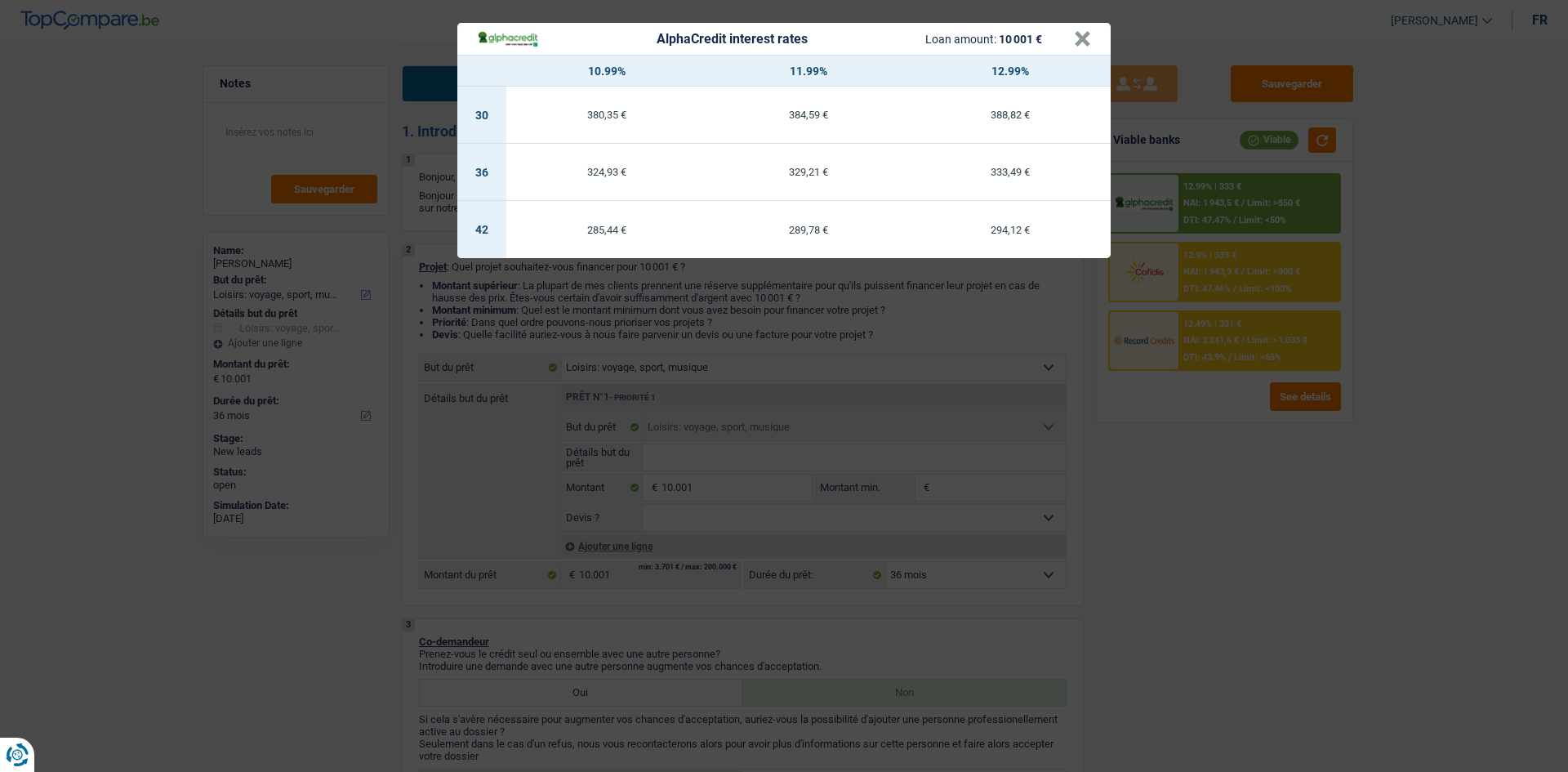
click at [1297, 632] on div "AlphaCredit interest rates Loan amount: 10 001 € × 10.99% 11.99% 12.99% 30 380,…" at bounding box center [784, 386] width 1568 height 772
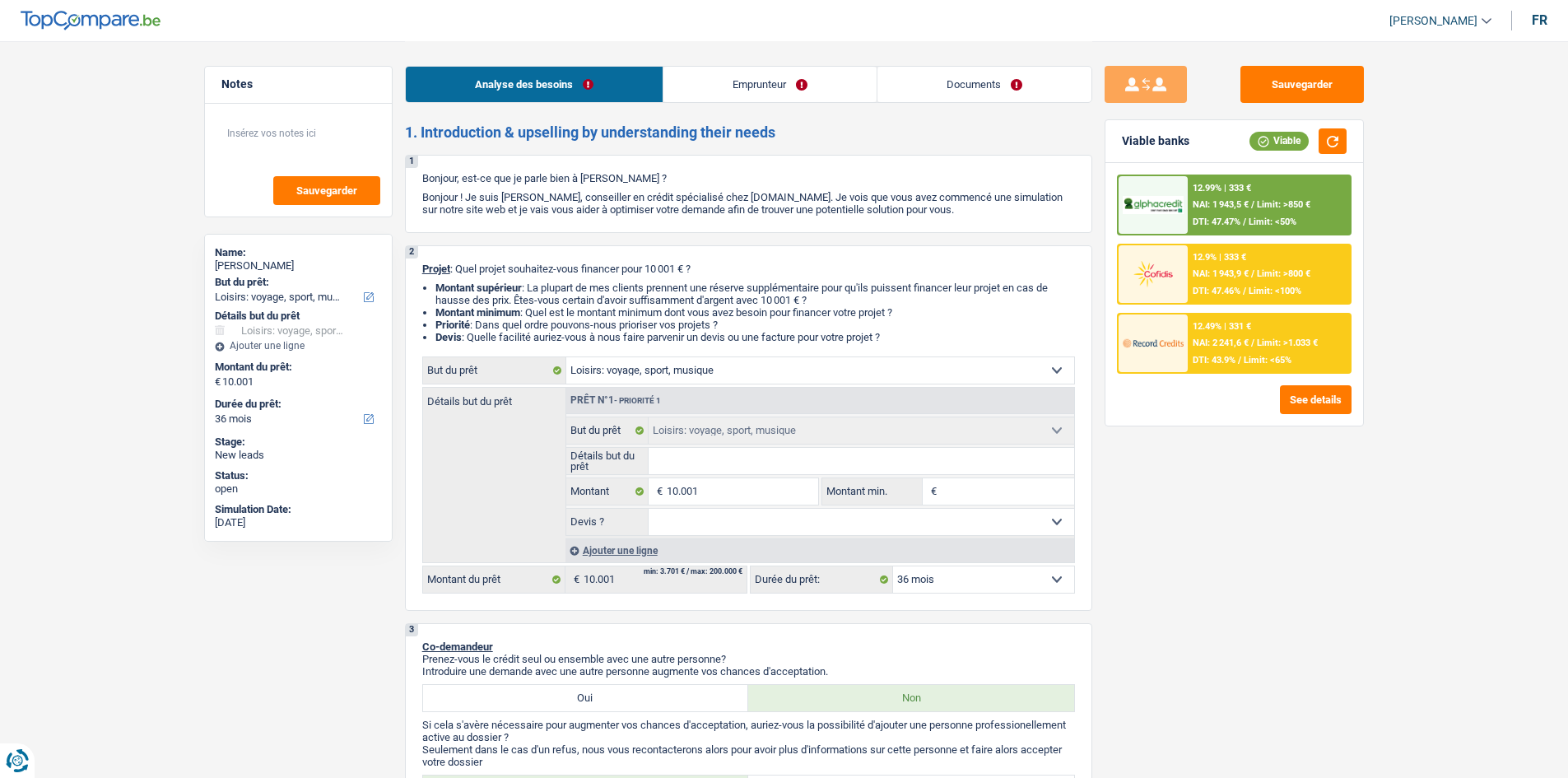
click at [1166, 256] on div at bounding box center [1153, 274] width 69 height 57
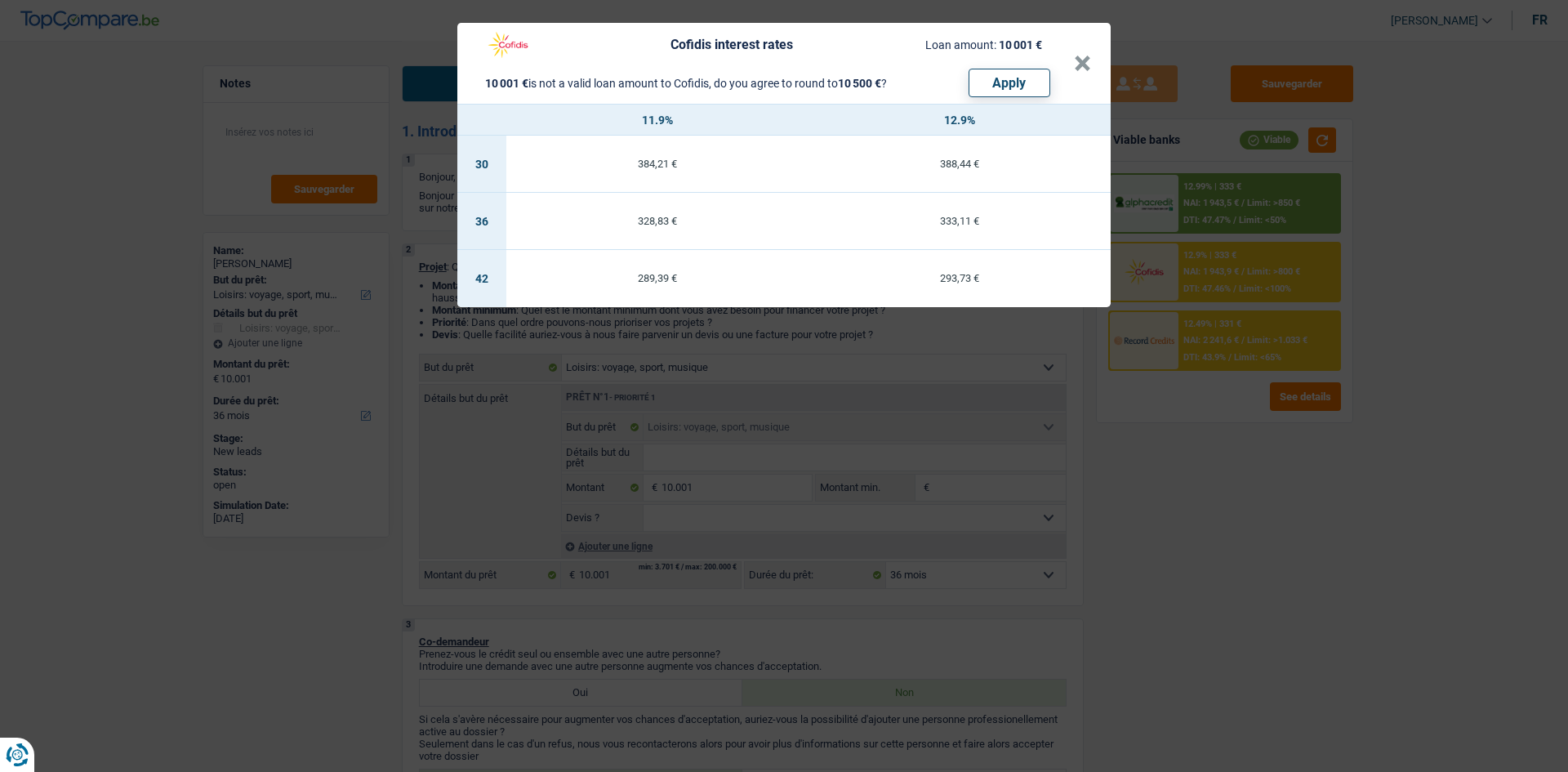
drag, startPoint x: 1224, startPoint y: 531, endPoint x: 1160, endPoint y: 488, distance: 77.1
click at [1221, 534] on div "Cofidis interest rates Loan amount: 10 001 € 10 001 € is not a valid loan amoun…" at bounding box center [784, 386] width 1568 height 772
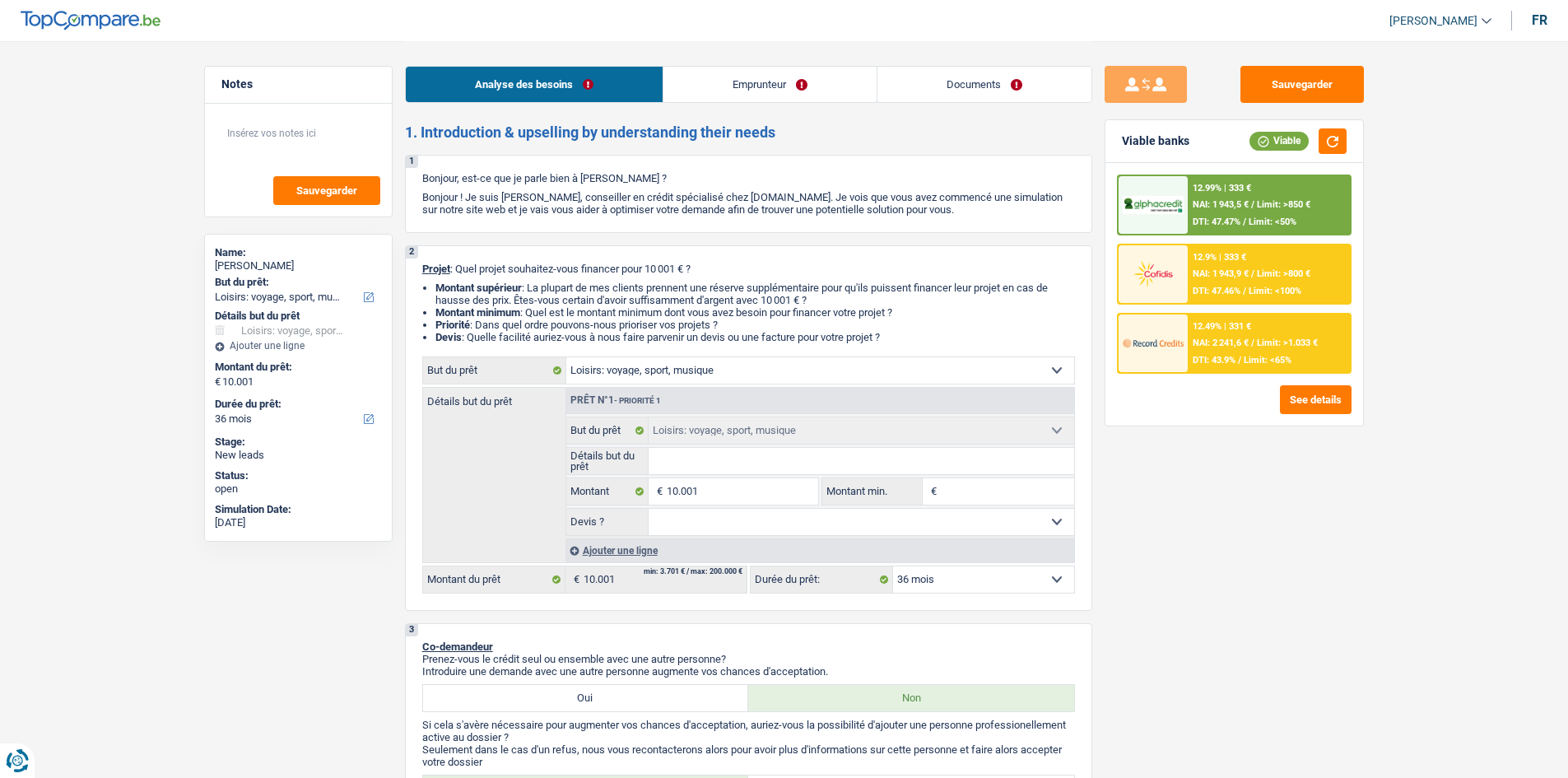
click at [945, 576] on select "12 mois 18 mois 24 mois 30 mois 36 mois 42 mois 48 mois 60 mois Sélectionner un…" at bounding box center [983, 579] width 181 height 27
select select "24"
click at [893, 566] on select "12 mois 18 mois 24 mois 30 mois 36 mois 42 mois 48 mois 60 mois Sélectionner un…" at bounding box center [983, 579] width 181 height 27
select select "24"
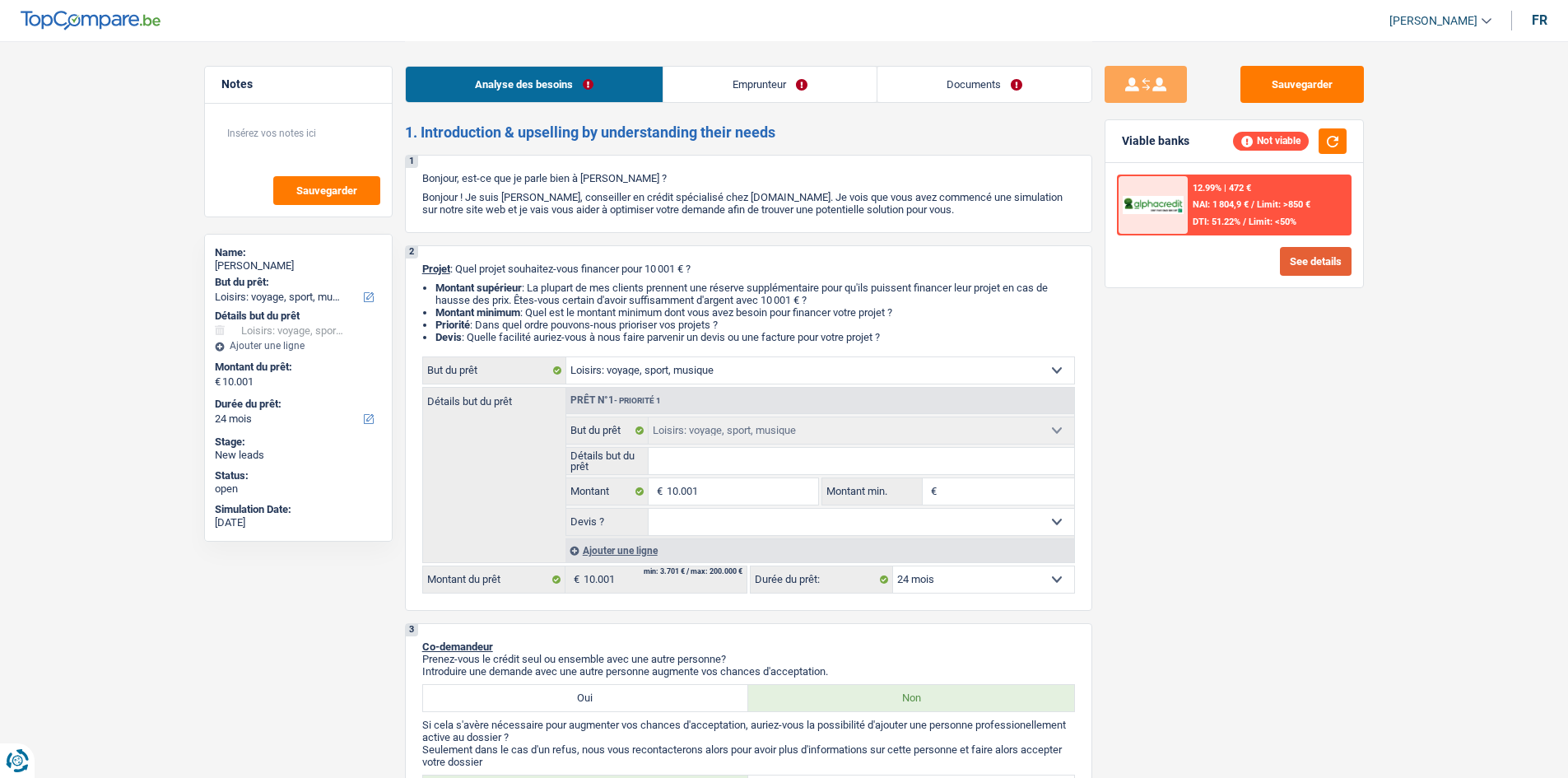
click at [1303, 274] on button "See details" at bounding box center [1315, 262] width 71 height 29
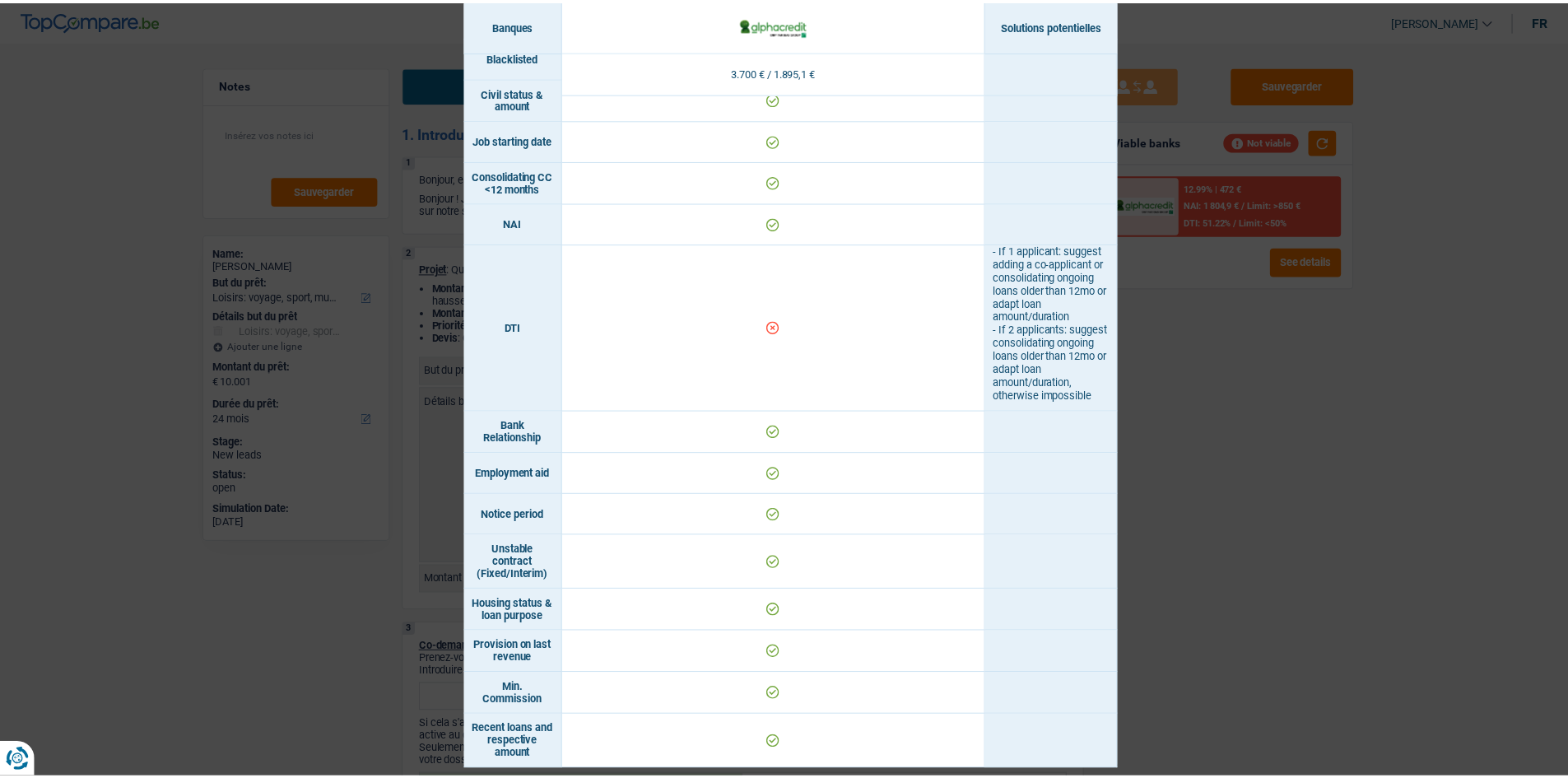
scroll to position [614, 0]
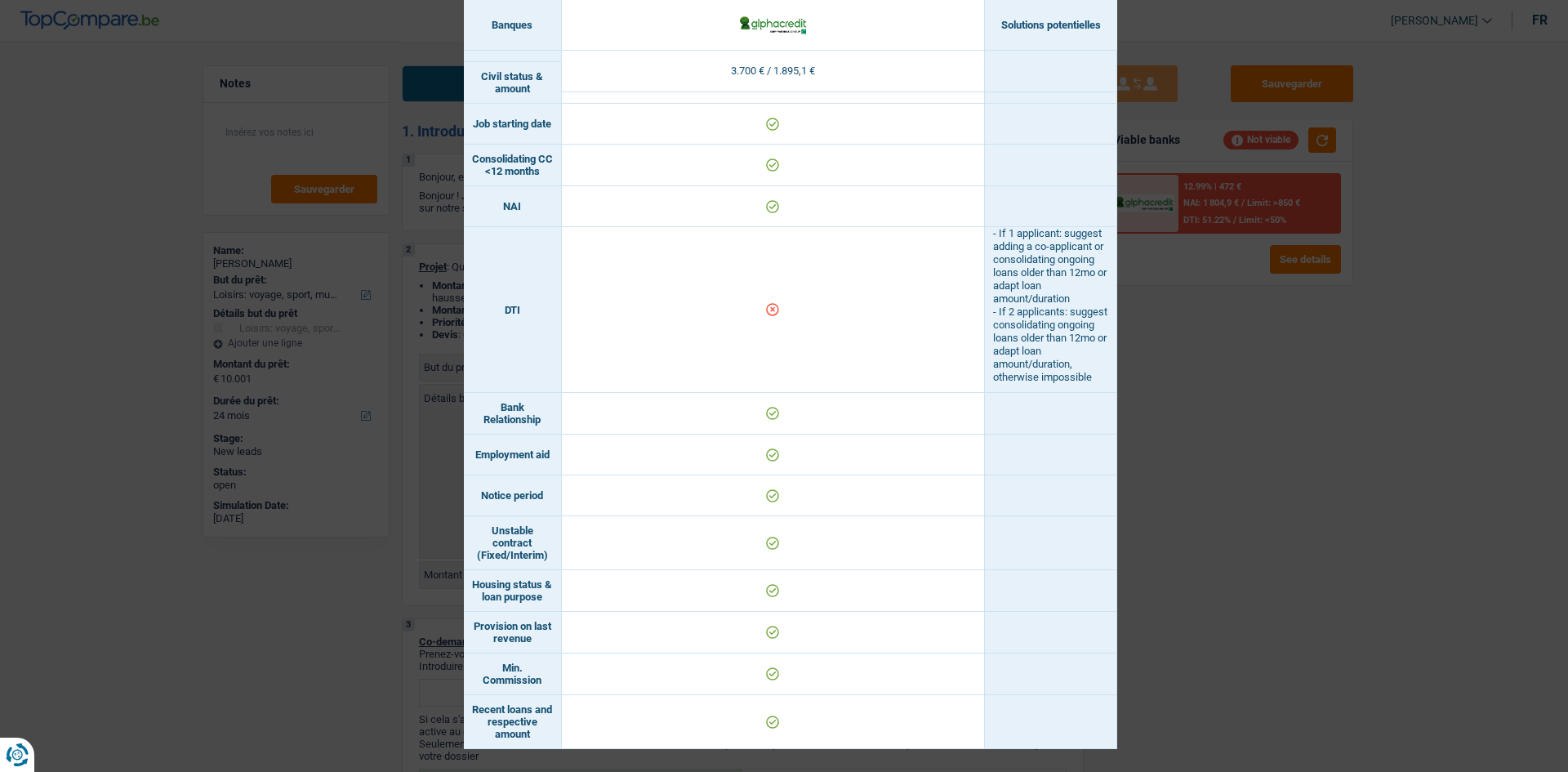
click at [1256, 566] on div "Banks conditions × Banques Solutions potentielles Revenus / Charges 3.700 € / 1…" at bounding box center [784, 386] width 1568 height 772
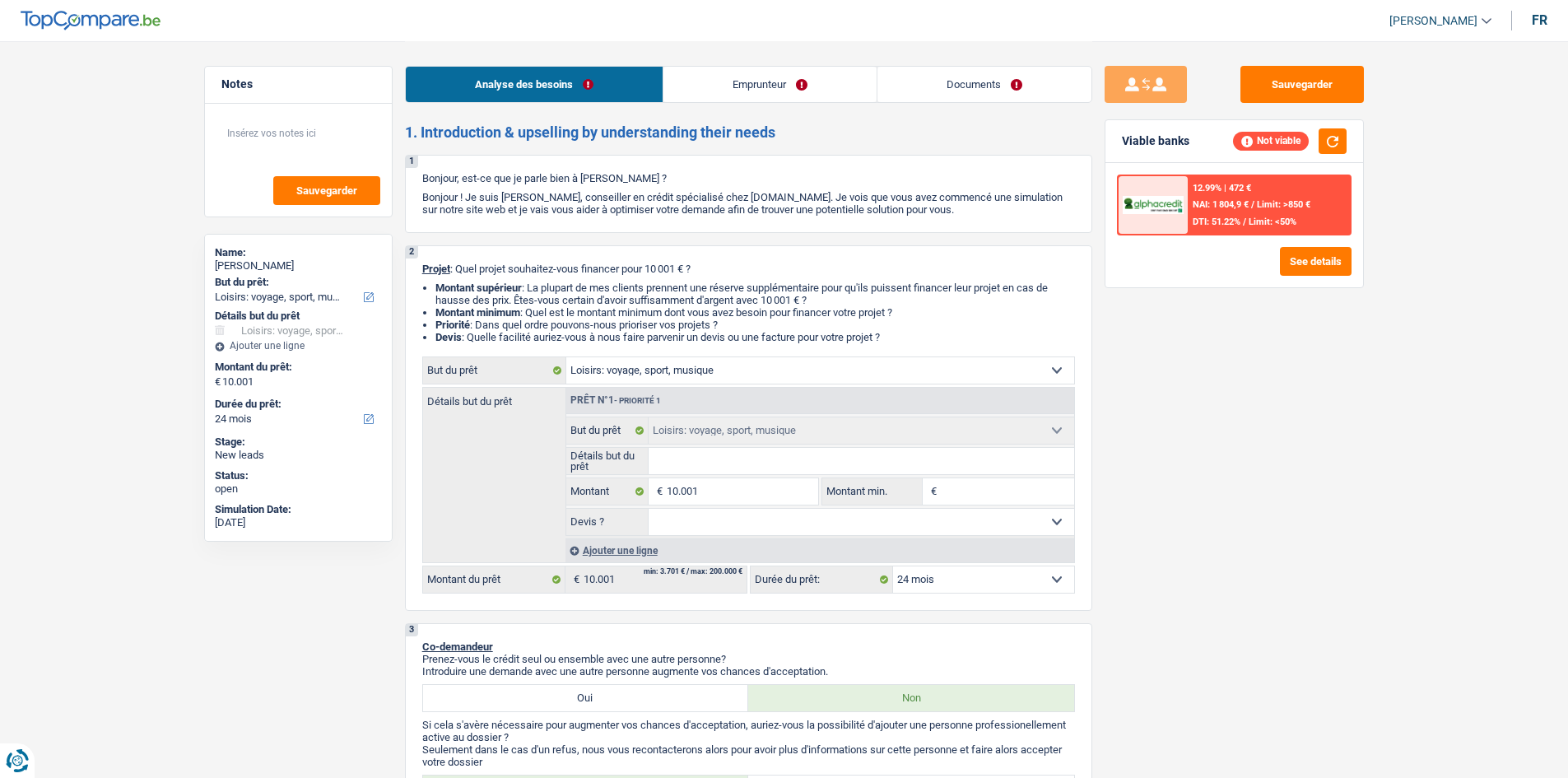
click at [926, 592] on select "12 mois 18 mois 24 mois 30 mois 36 mois 42 mois 48 mois 60 mois Sélectionner un…" at bounding box center [983, 579] width 181 height 27
select select "30"
click at [893, 566] on select "12 mois 18 mois 24 mois 30 mois 36 mois 42 mois 48 mois 60 mois Sélectionner un…" at bounding box center [983, 579] width 181 height 27
select select "30"
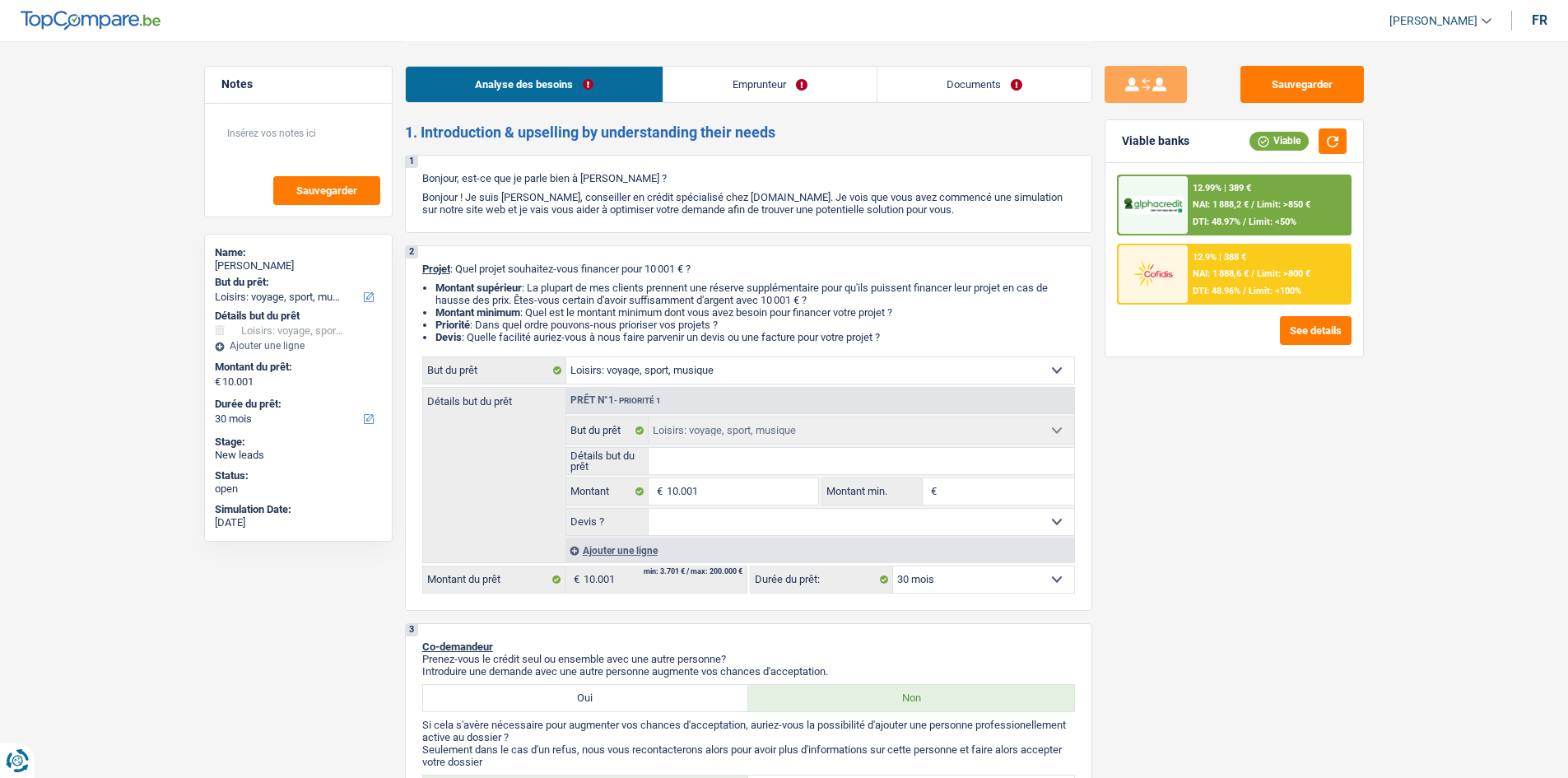
click at [1281, 228] on div "12.99% | 389 € NAI: 1 888,2 € / Limit: >850 € DTI: 48.97% / Limit: <50%" at bounding box center [1269, 204] width 162 height 57
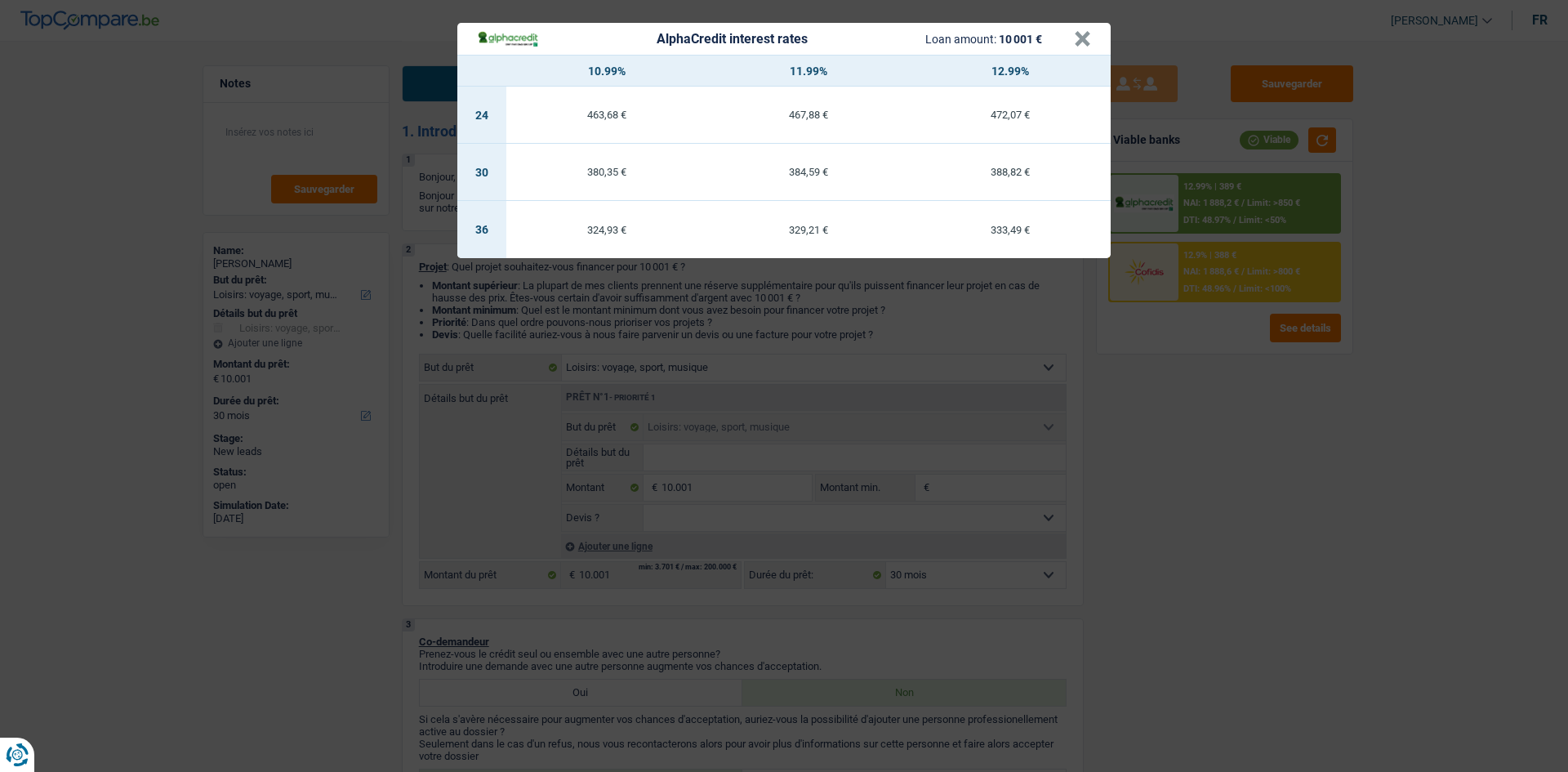
drag, startPoint x: 1274, startPoint y: 489, endPoint x: 1256, endPoint y: 467, distance: 28.4
click at [1272, 491] on div "AlphaCredit interest rates Loan amount: 10 001 € × 10.99% 11.99% 12.99% 24 463,…" at bounding box center [784, 386] width 1568 height 772
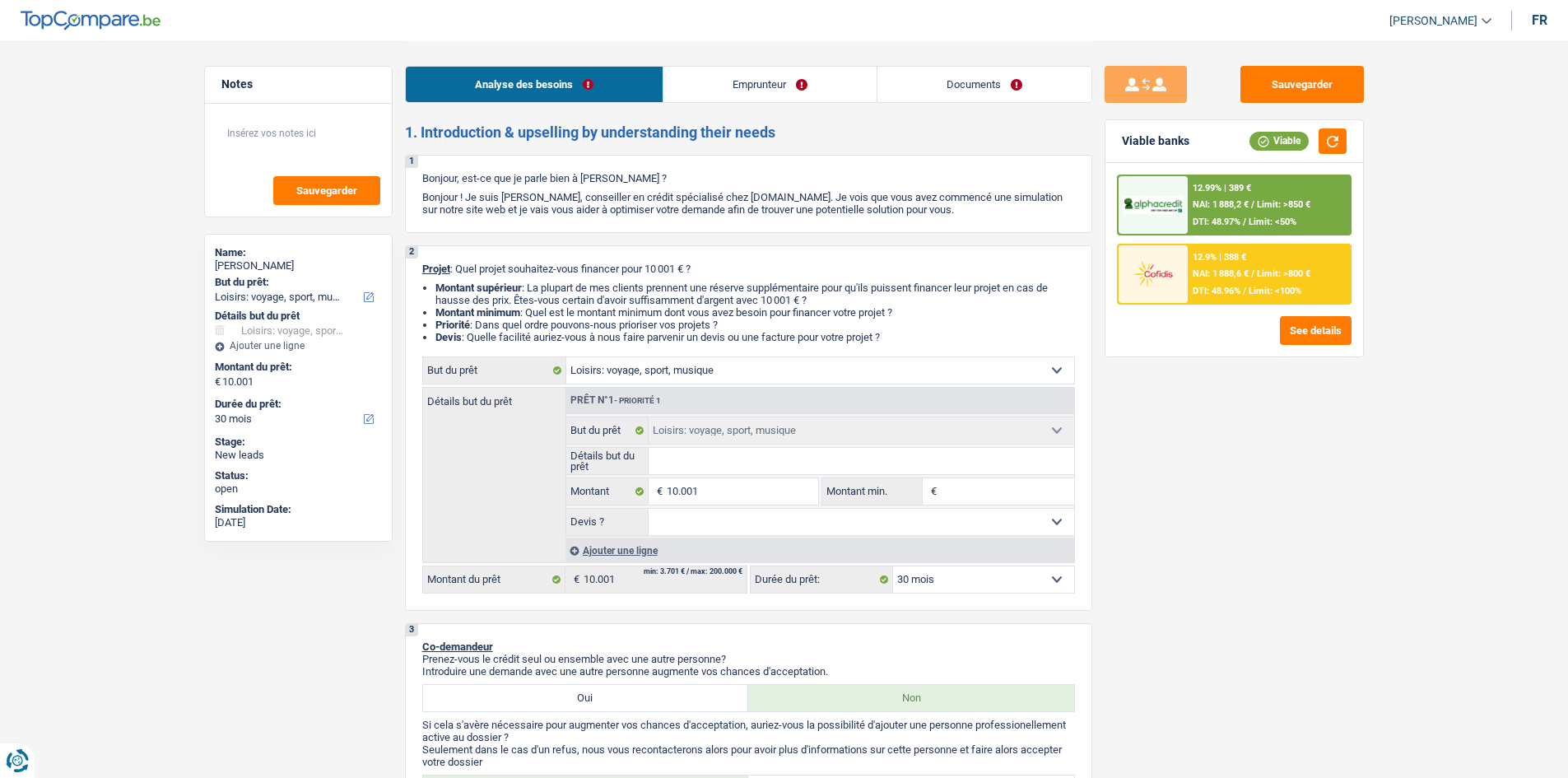
click at [1286, 303] on div "12.9% | 388 € NAI: 1 888,6 € / Limit: >800 € DTI: 48.96% / Limit: <100%" at bounding box center [1233, 274] width 234 height 61
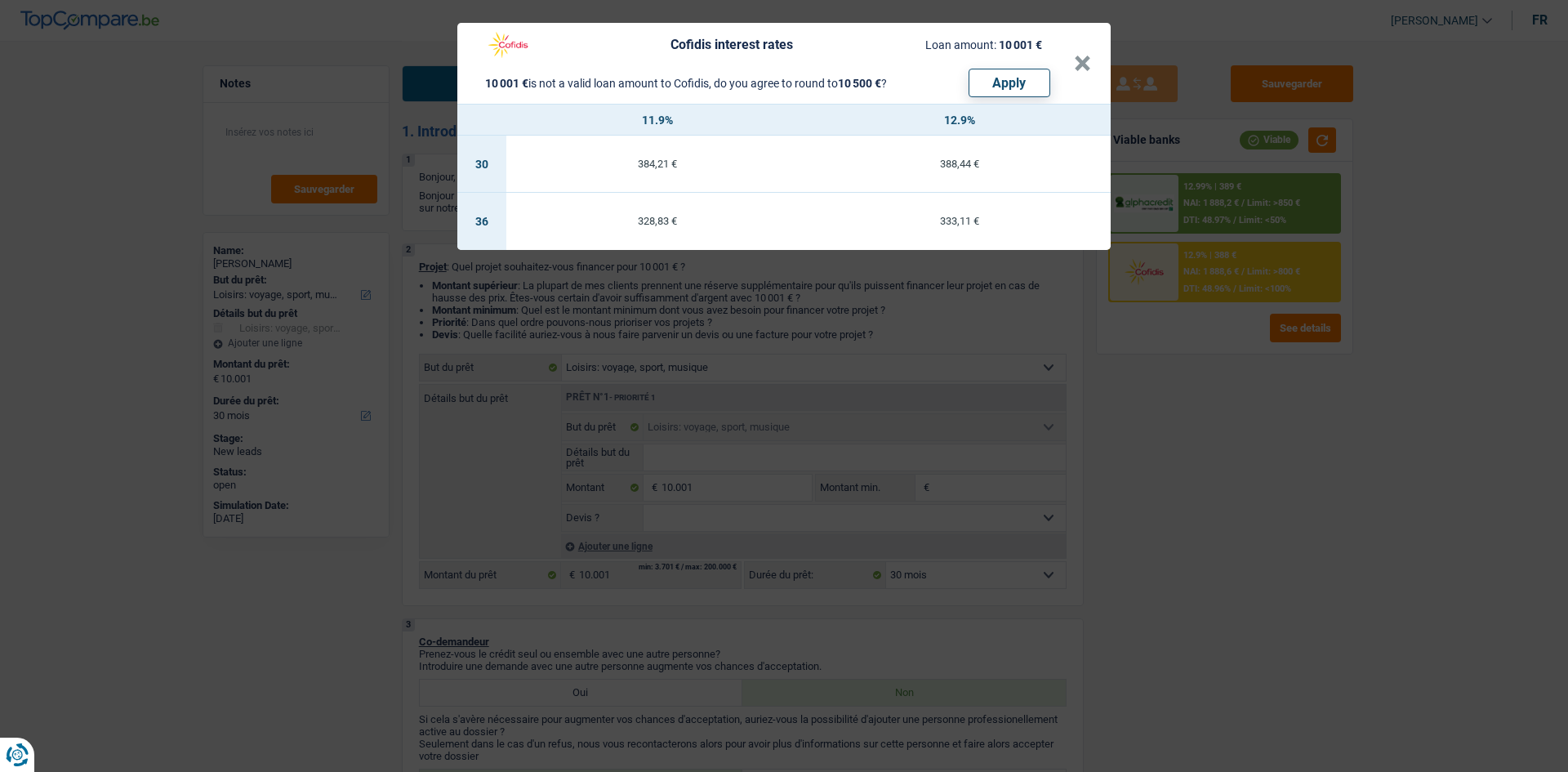
click at [1276, 497] on div "Cofidis interest rates Loan amount: 10 001 € 10 001 € is not a valid loan amoun…" at bounding box center [784, 386] width 1568 height 772
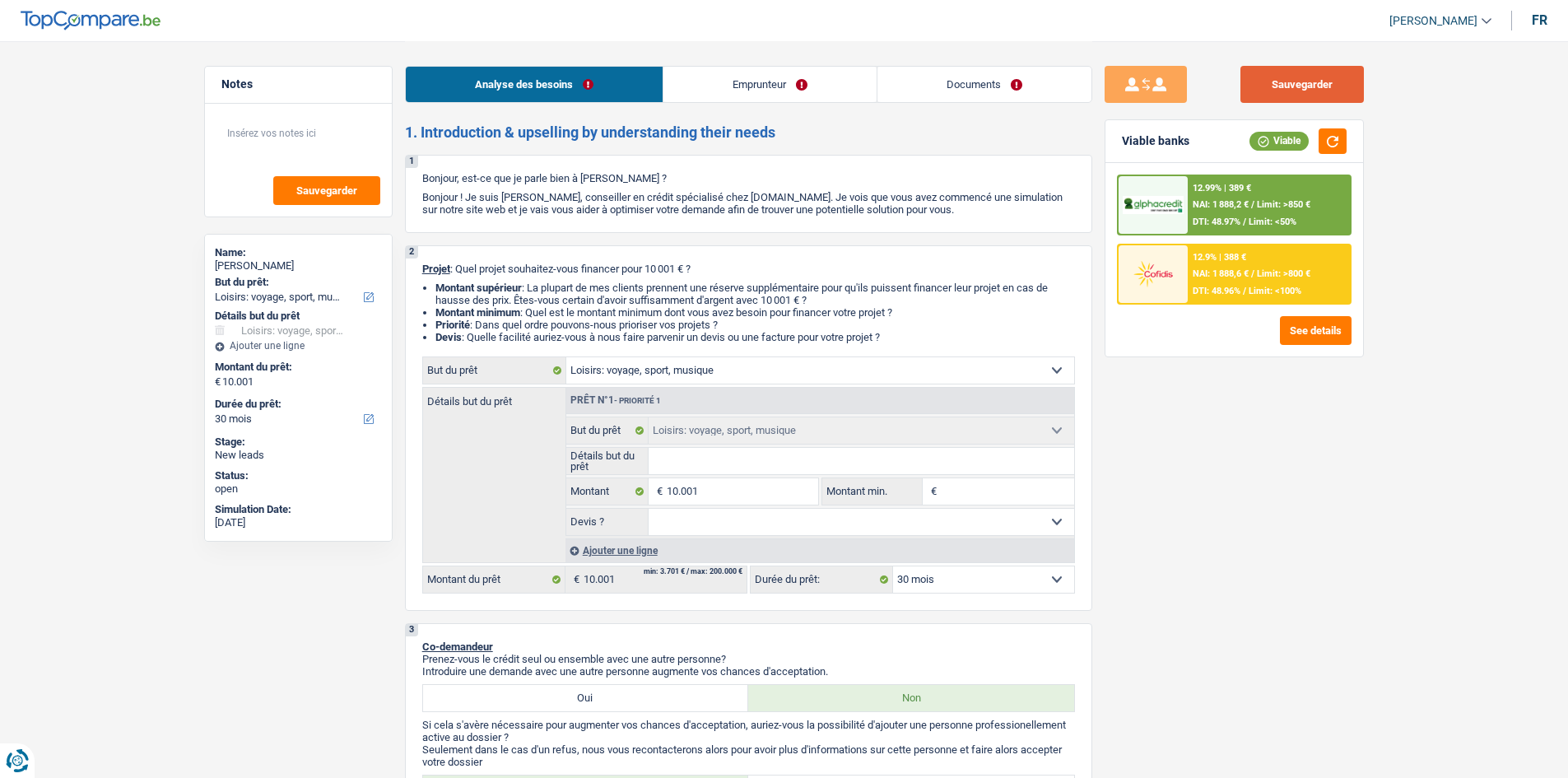
click at [1316, 92] on button "Sauvegarder" at bounding box center [1302, 84] width 124 height 37
click at [703, 456] on input "Détails but du prêt" at bounding box center [861, 461] width 425 height 27
drag, startPoint x: 279, startPoint y: 119, endPoint x: 262, endPoint y: 117, distance: 17.1
click at [279, 119] on textarea at bounding box center [298, 140] width 164 height 50
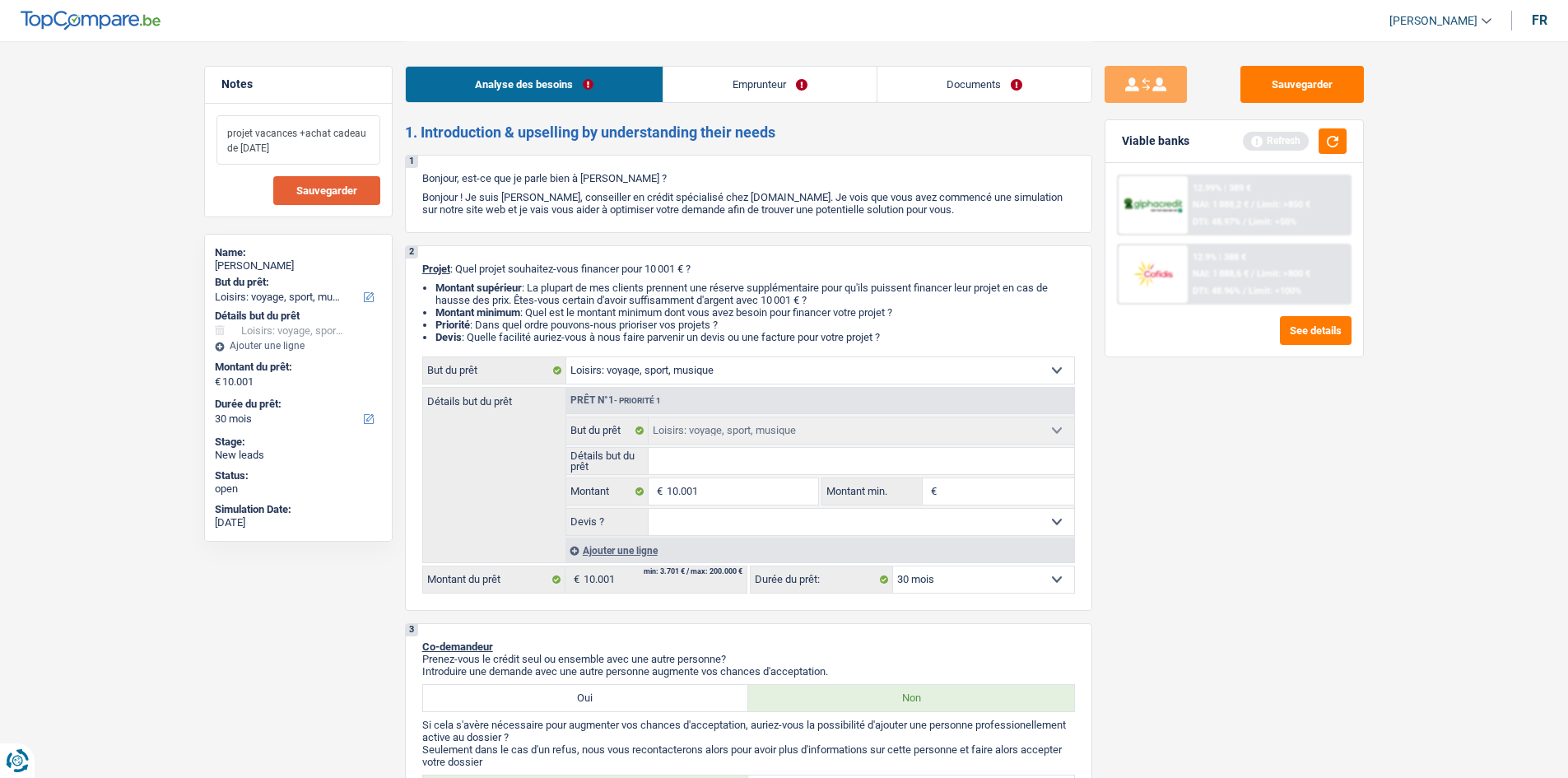
type textarea "projet vacances +achat cadeau de noel"
click at [320, 179] on button "Sauvegarder" at bounding box center [327, 190] width 107 height 29
click at [754, 460] on input "Détails but du prêt" at bounding box center [861, 461] width 425 height 27
click at [1296, 70] on button "Sauvegarder" at bounding box center [1302, 84] width 124 height 37
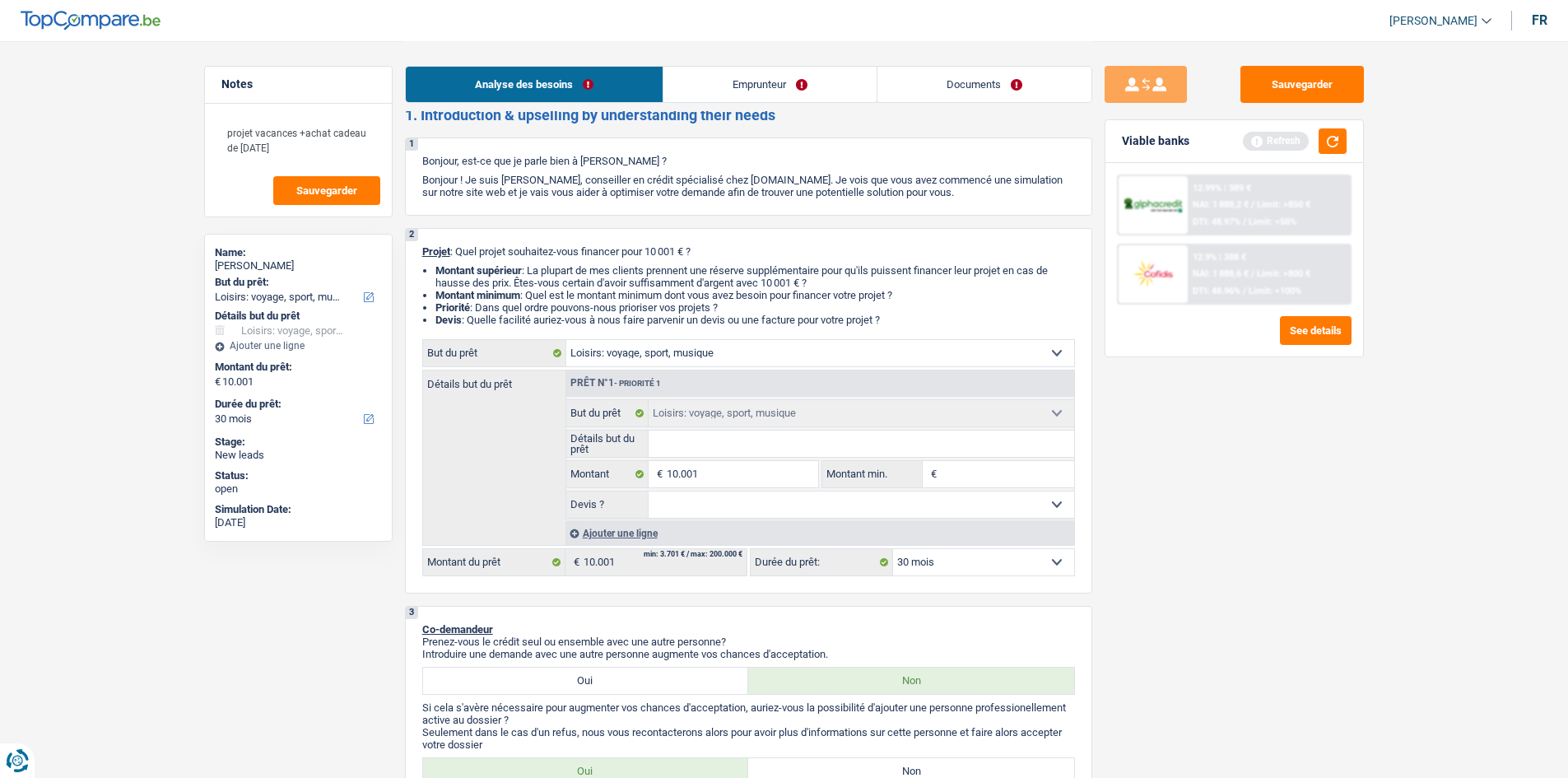
scroll to position [0, 0]
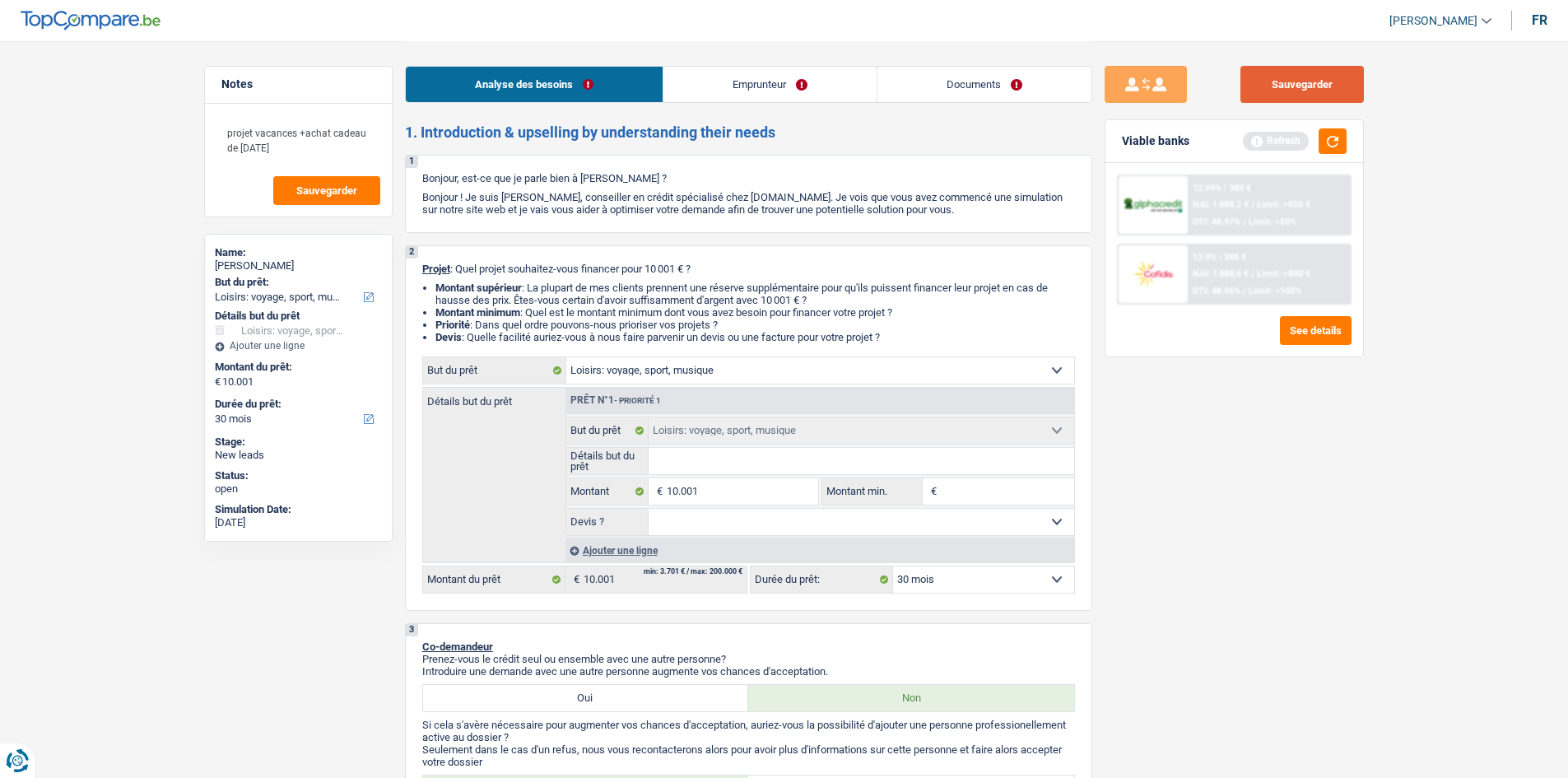
click at [1327, 89] on button "Sauvegarder" at bounding box center [1302, 84] width 124 height 37
click at [279, 193] on button "Sauvegarder" at bounding box center [327, 190] width 107 height 29
click at [1322, 78] on button "Sauvegarder" at bounding box center [1302, 84] width 124 height 37
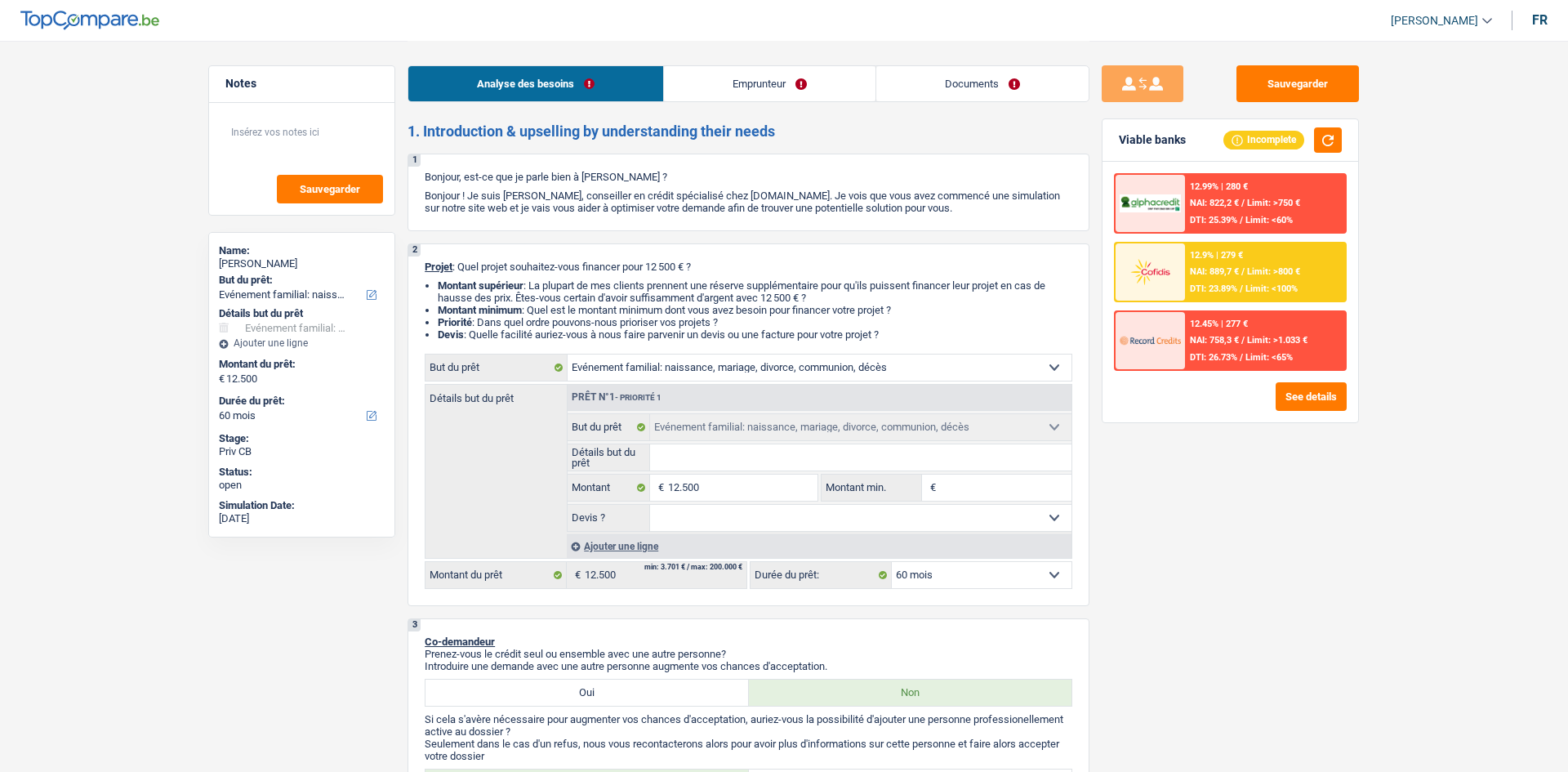
select select "familyEvent"
select select "60"
select select "familyEvent"
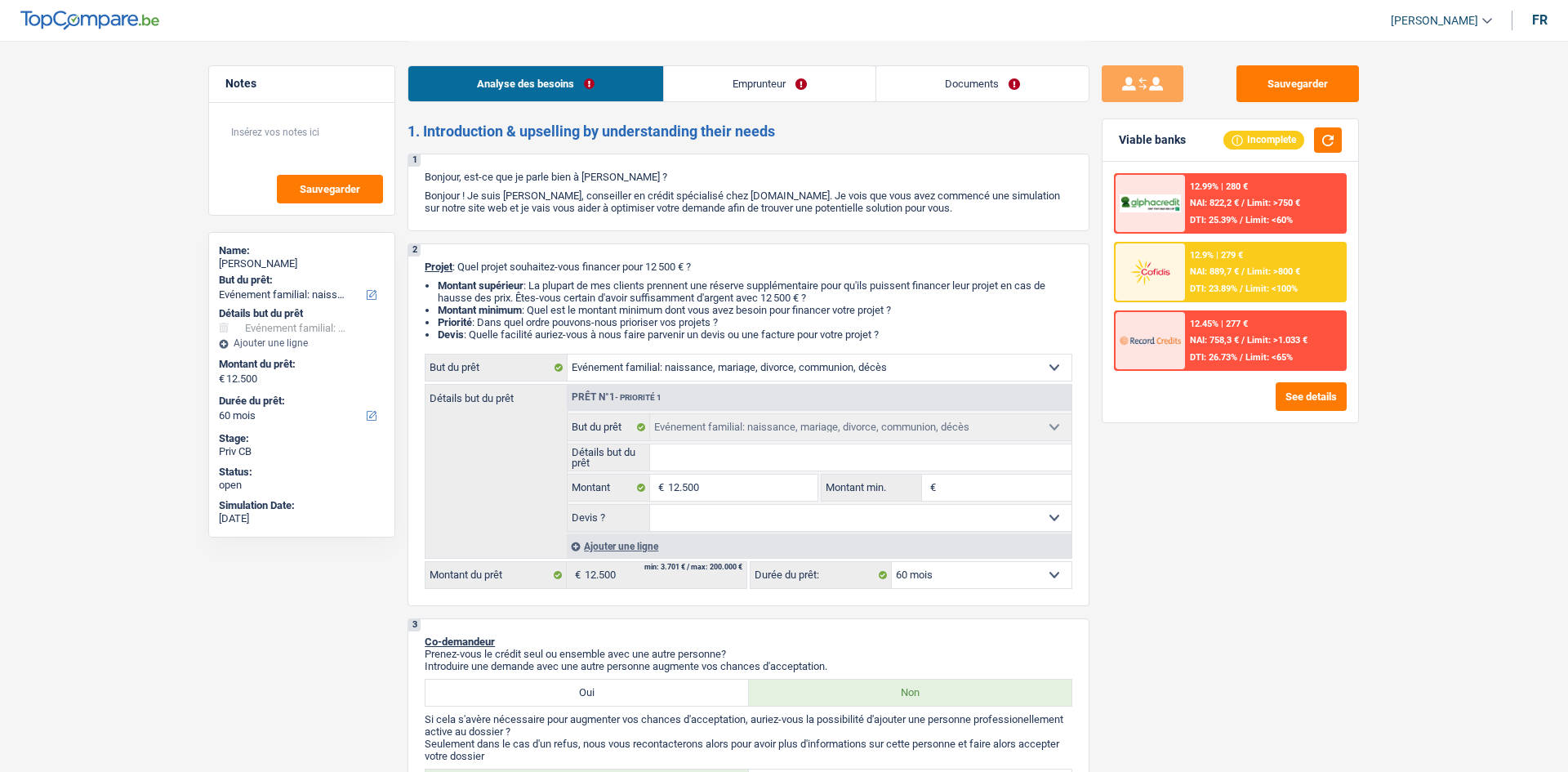
select select "60"
select select "worker"
select select "familyAllowances"
select select "netSalary"
select select "ownerWithMortgage"
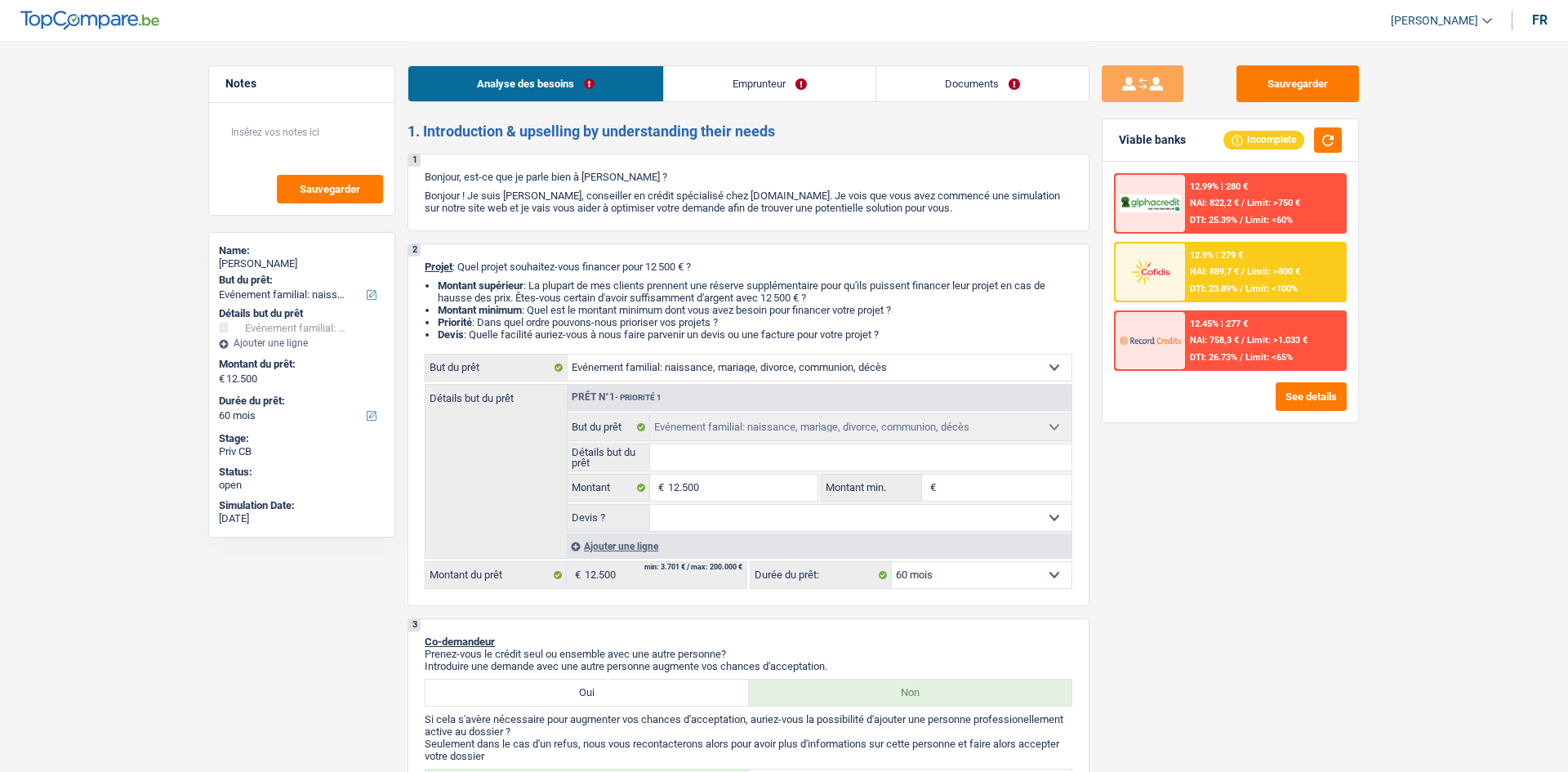
select select "familyEvent"
select select "60"
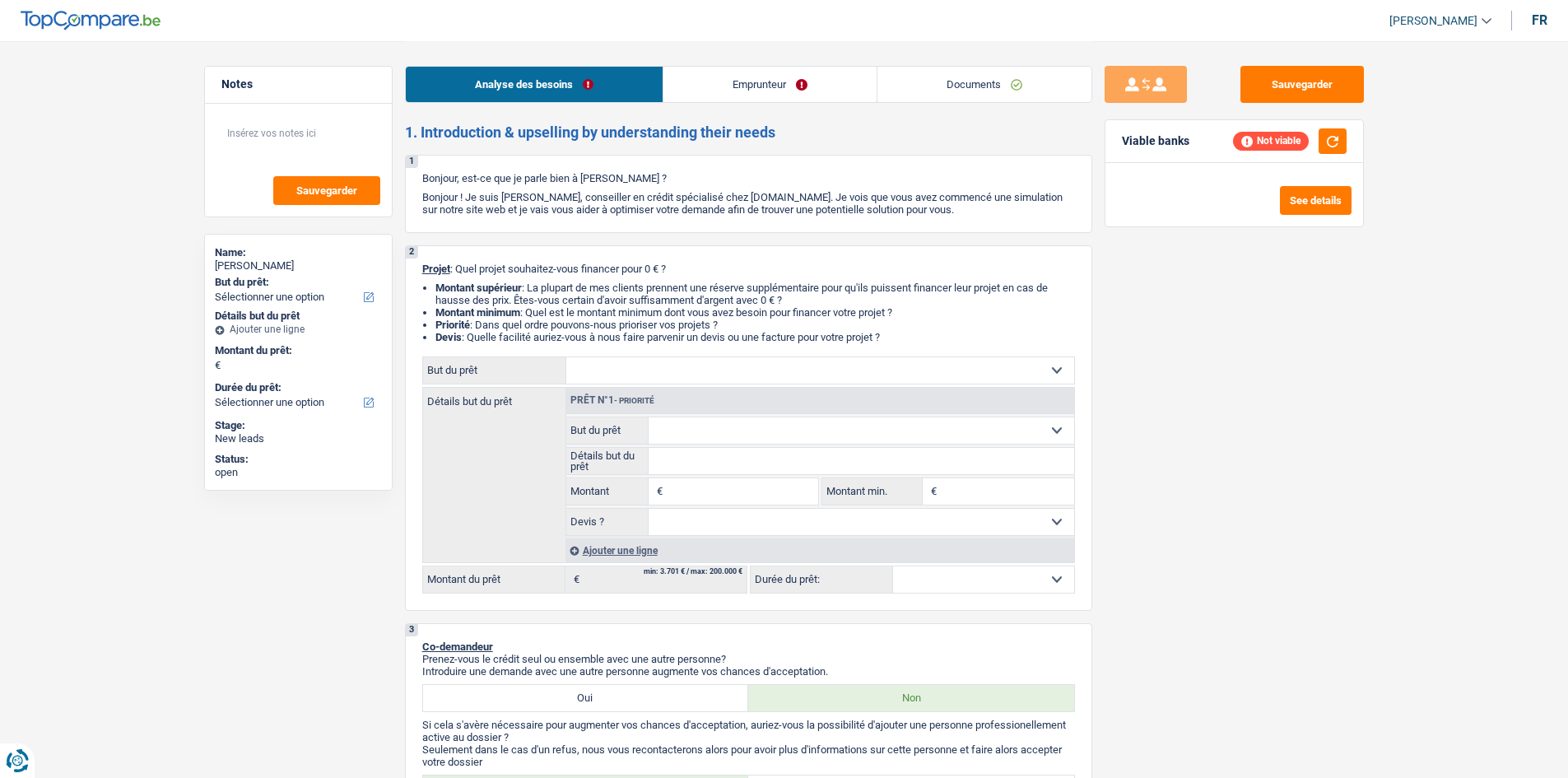
click at [769, 373] on select "Confort maison: meubles, textile, peinture, électroménager, outillage non-profe…" at bounding box center [820, 370] width 508 height 27
select select "movingOrInstallation"
click at [566, 357] on select "Confort maison: meubles, textile, peinture, électroménager, outillage non-profe…" at bounding box center [820, 370] width 508 height 27
select select "movingOrInstallation"
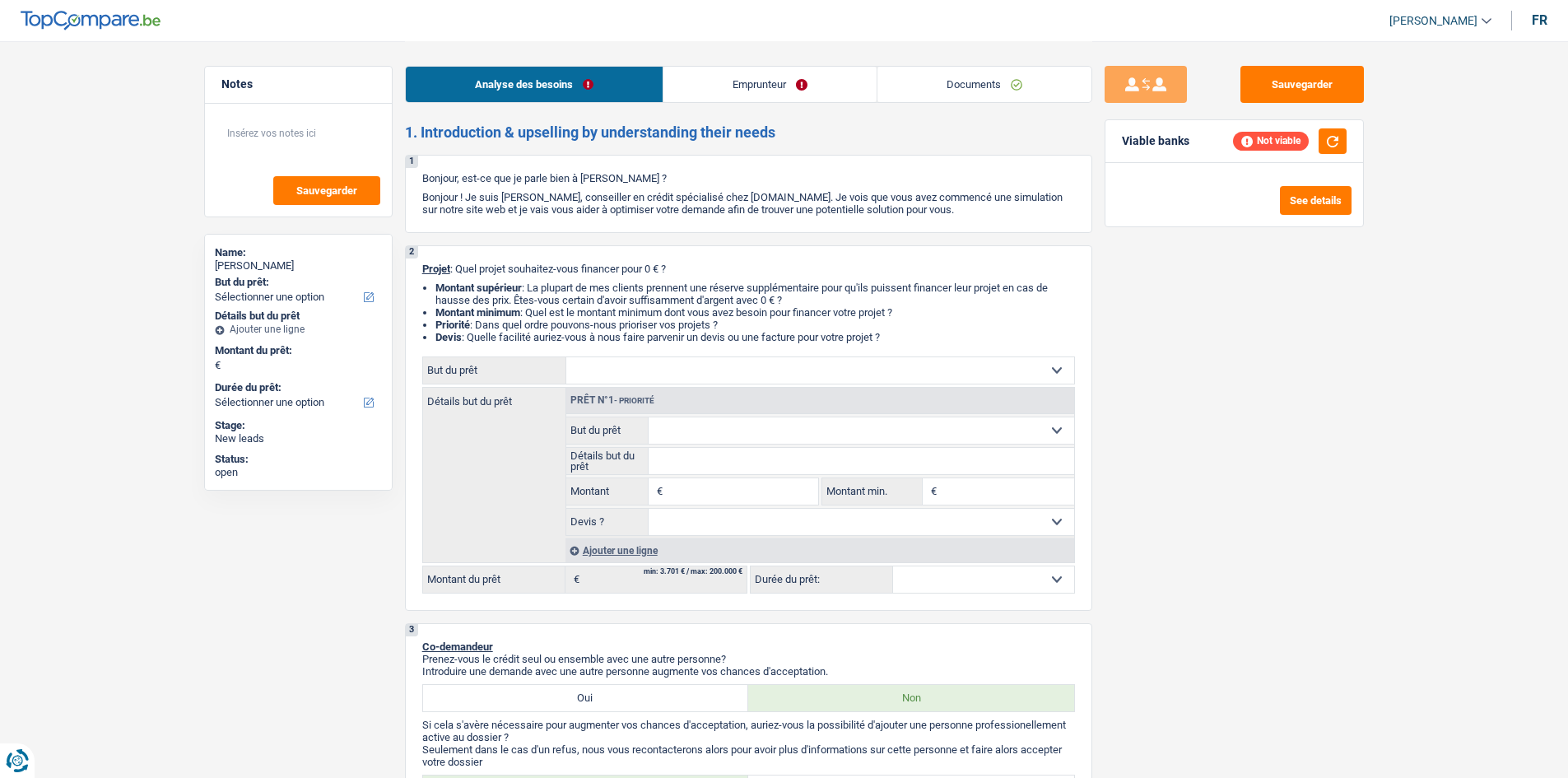
select select "movingOrInstallation"
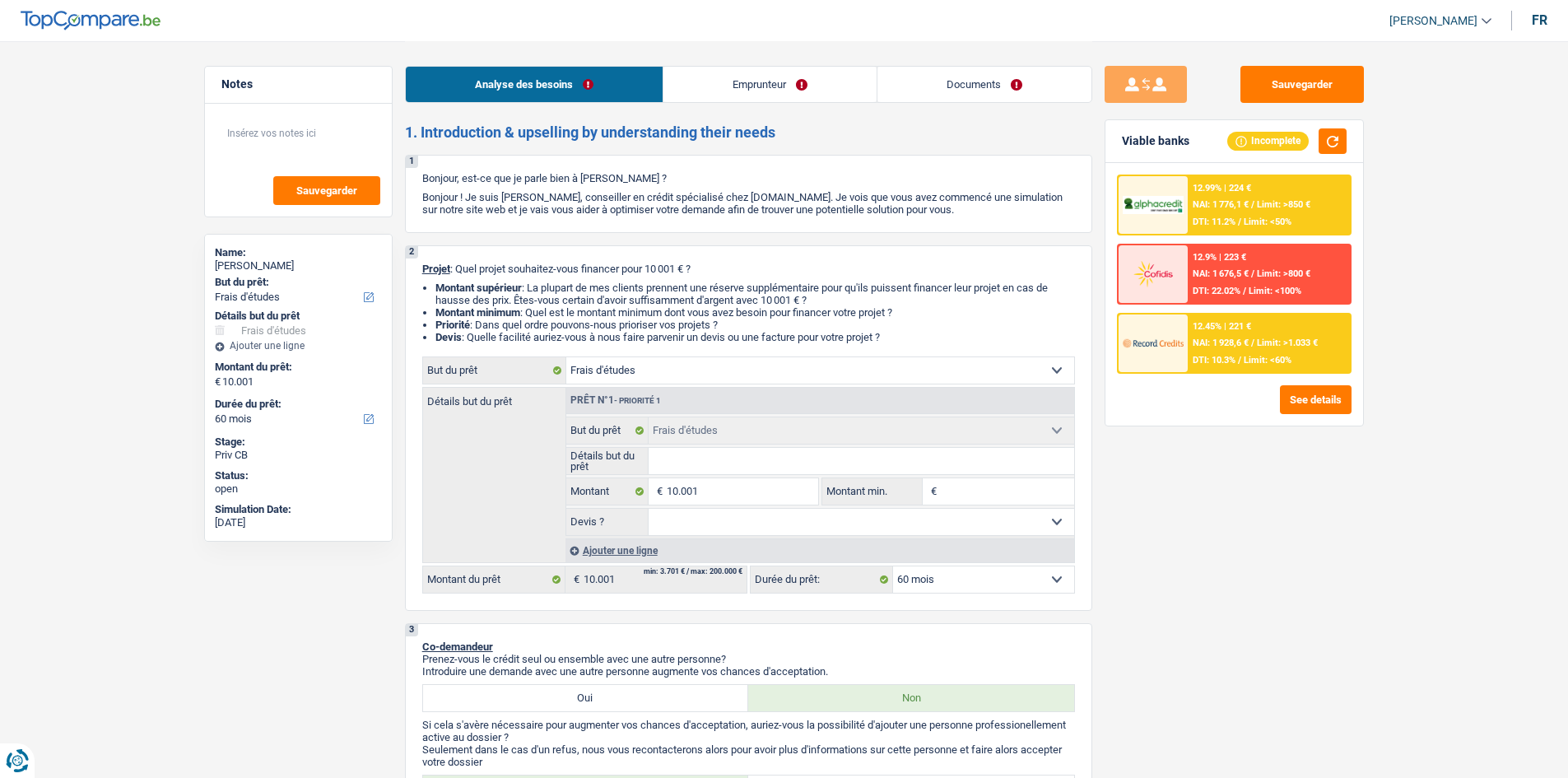
select select "study"
select select "60"
select select "study"
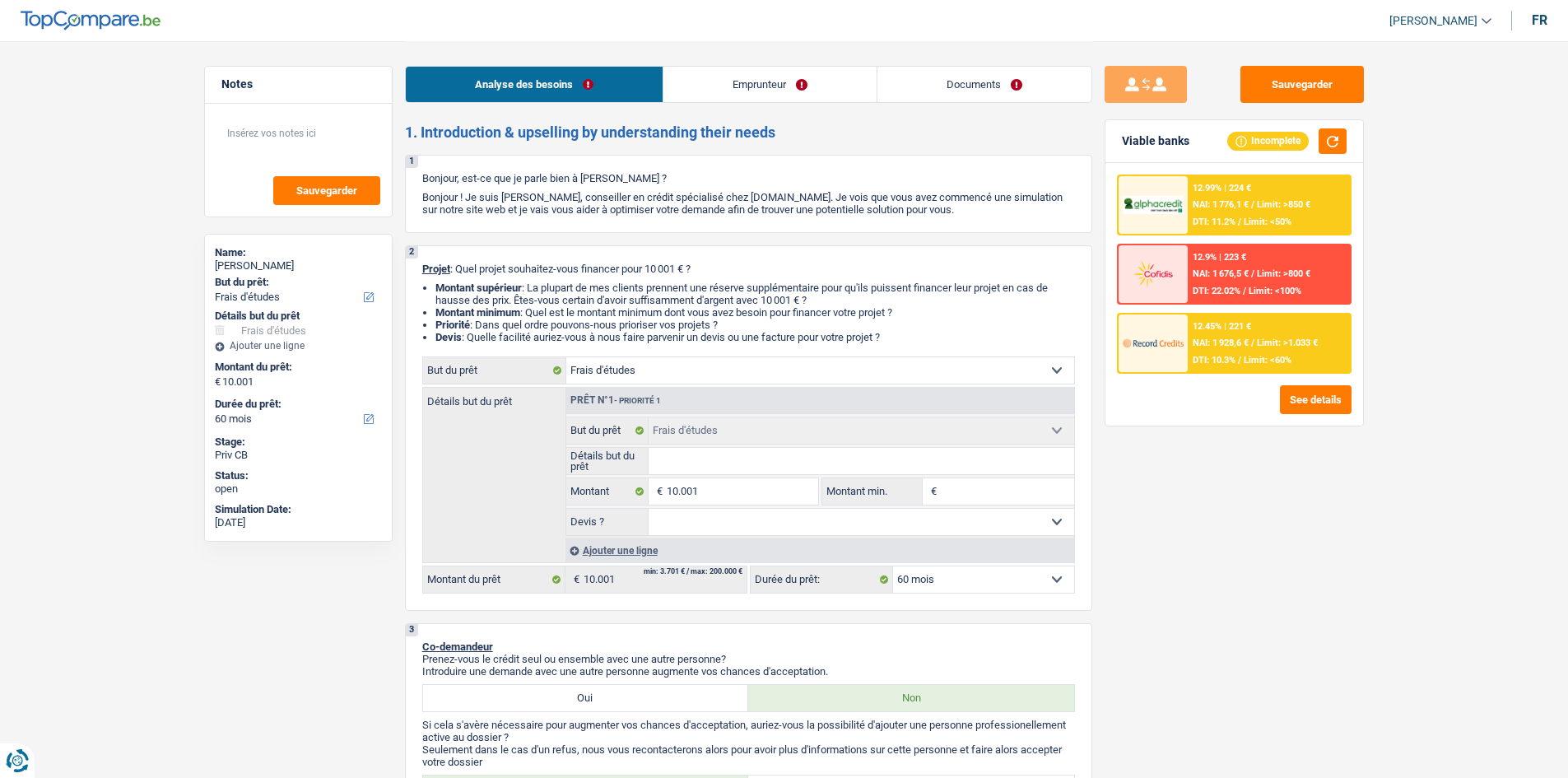
select select "60"
select select "worker"
select select "netSalary"
select select "mealVouchers"
select select "liveWithParents"
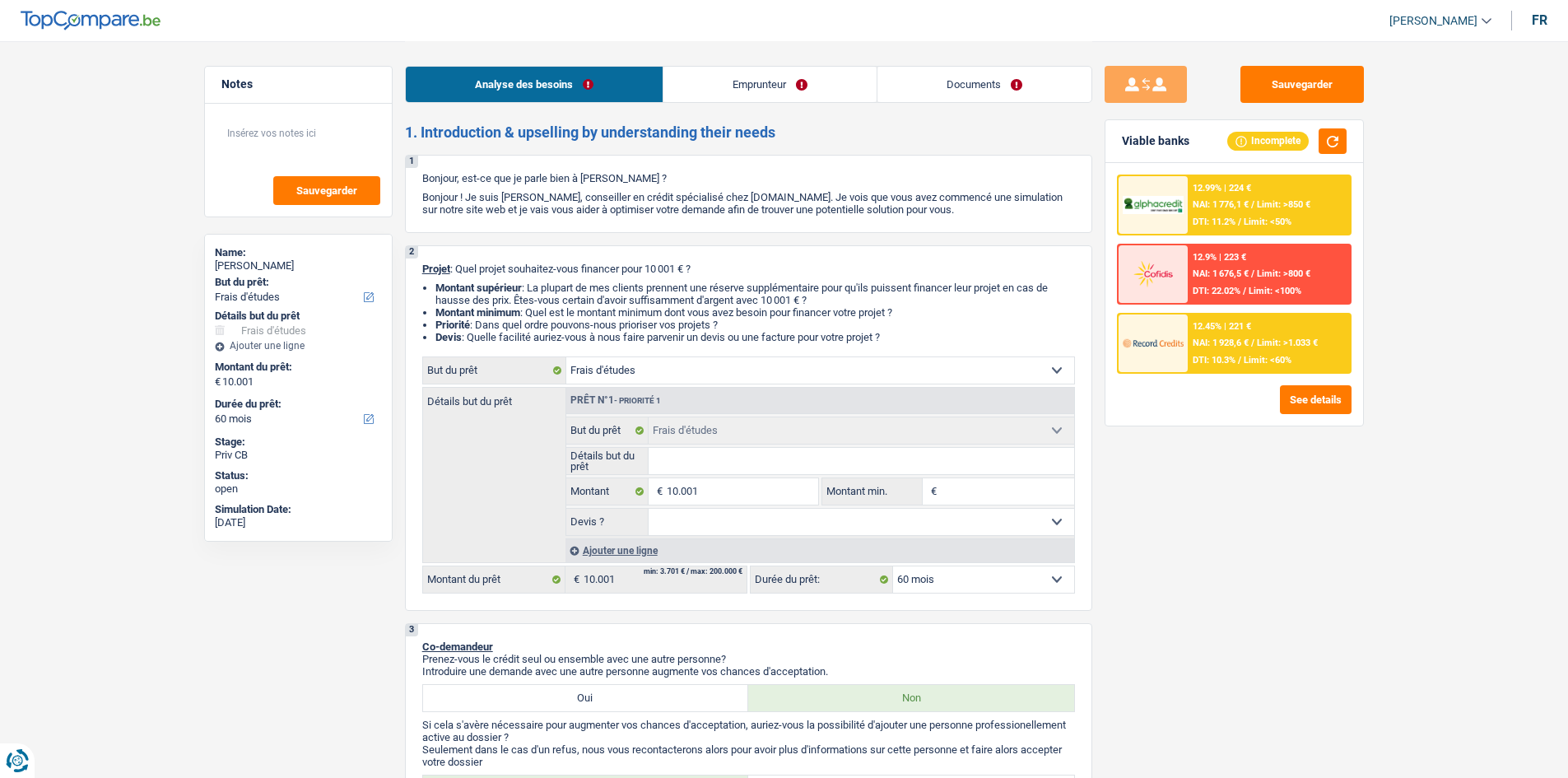
select select "study"
select select "60"
click at [672, 464] on input "Détails but du prêt" at bounding box center [861, 461] width 425 height 27
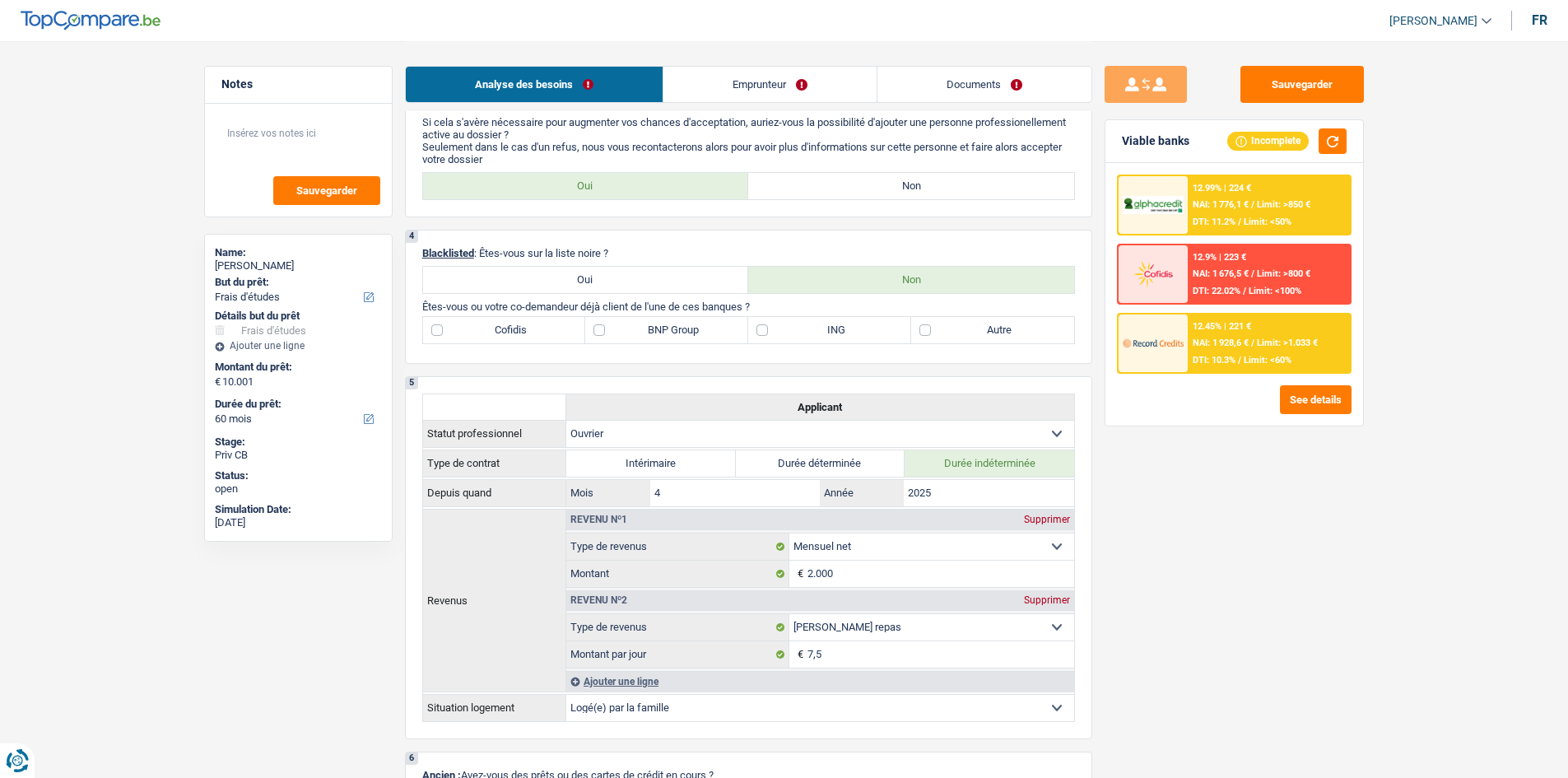
scroll to position [494, 0]
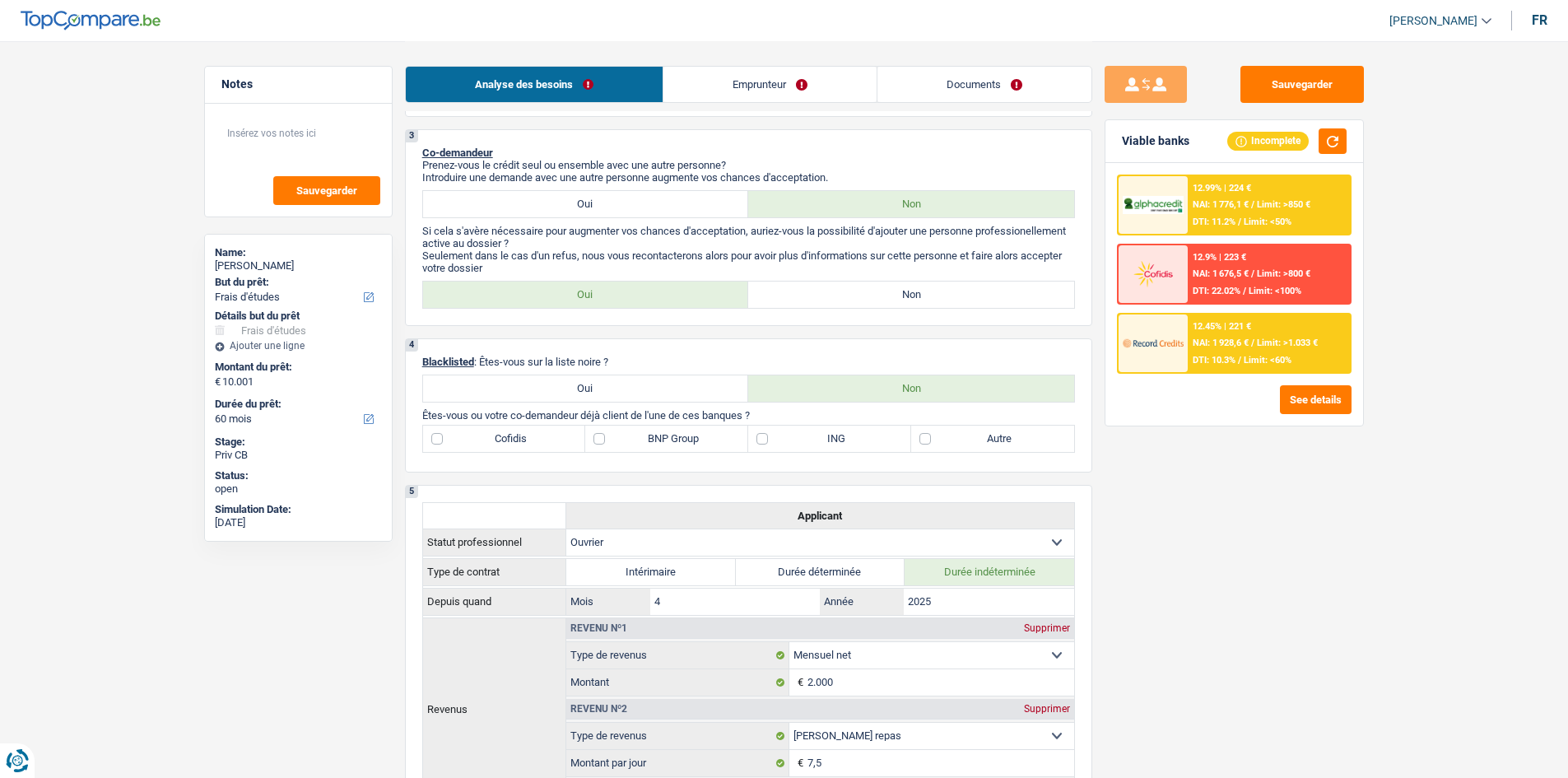
click at [869, 443] on label "ING" at bounding box center [829, 438] width 163 height 27
click at [869, 443] on input "ING" at bounding box center [829, 438] width 163 height 27
checkbox input "true"
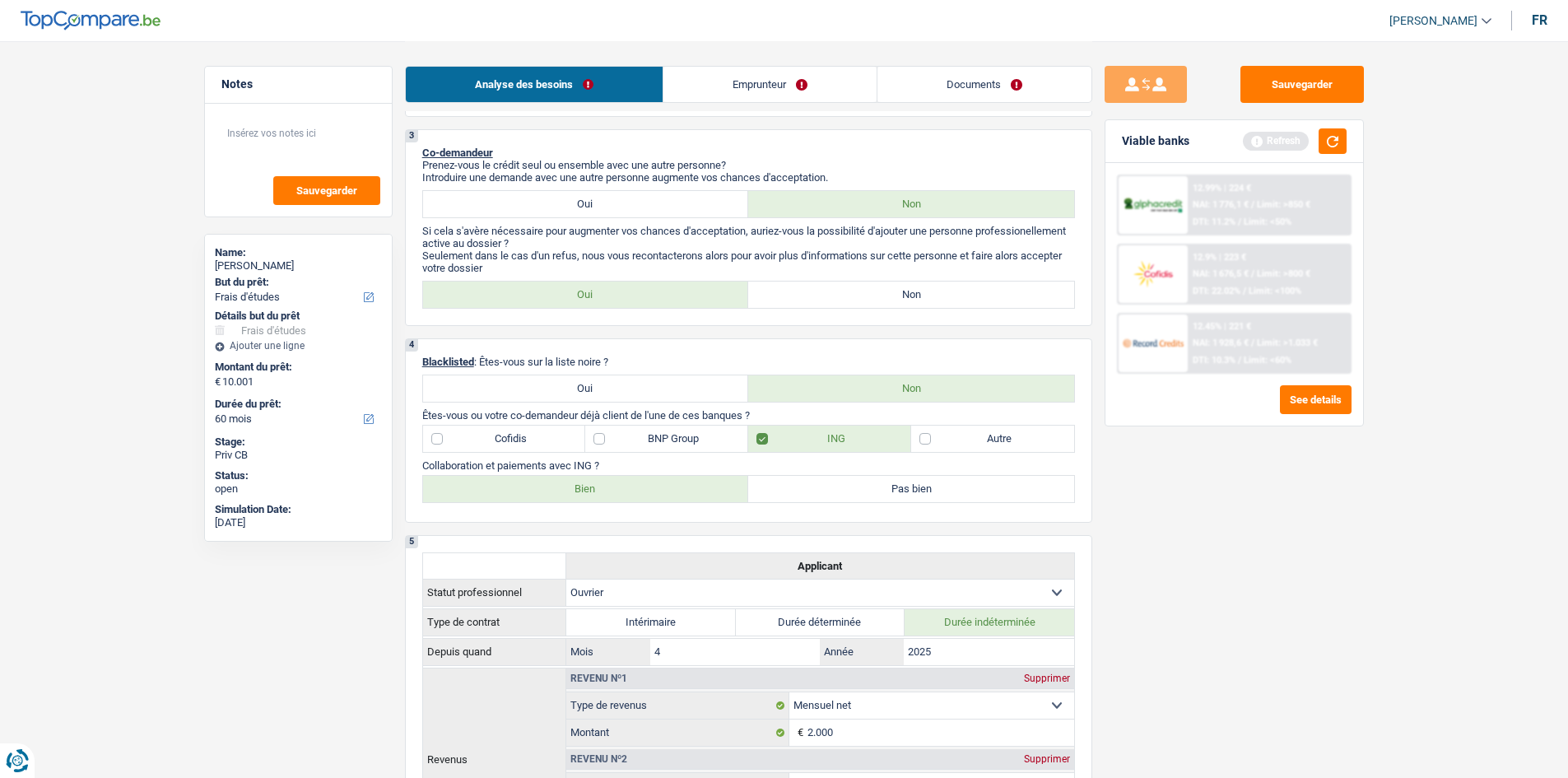
click at [545, 484] on label "Bien" at bounding box center [586, 489] width 326 height 27
click at [545, 484] on input "Bien" at bounding box center [586, 489] width 326 height 27
radio input "true"
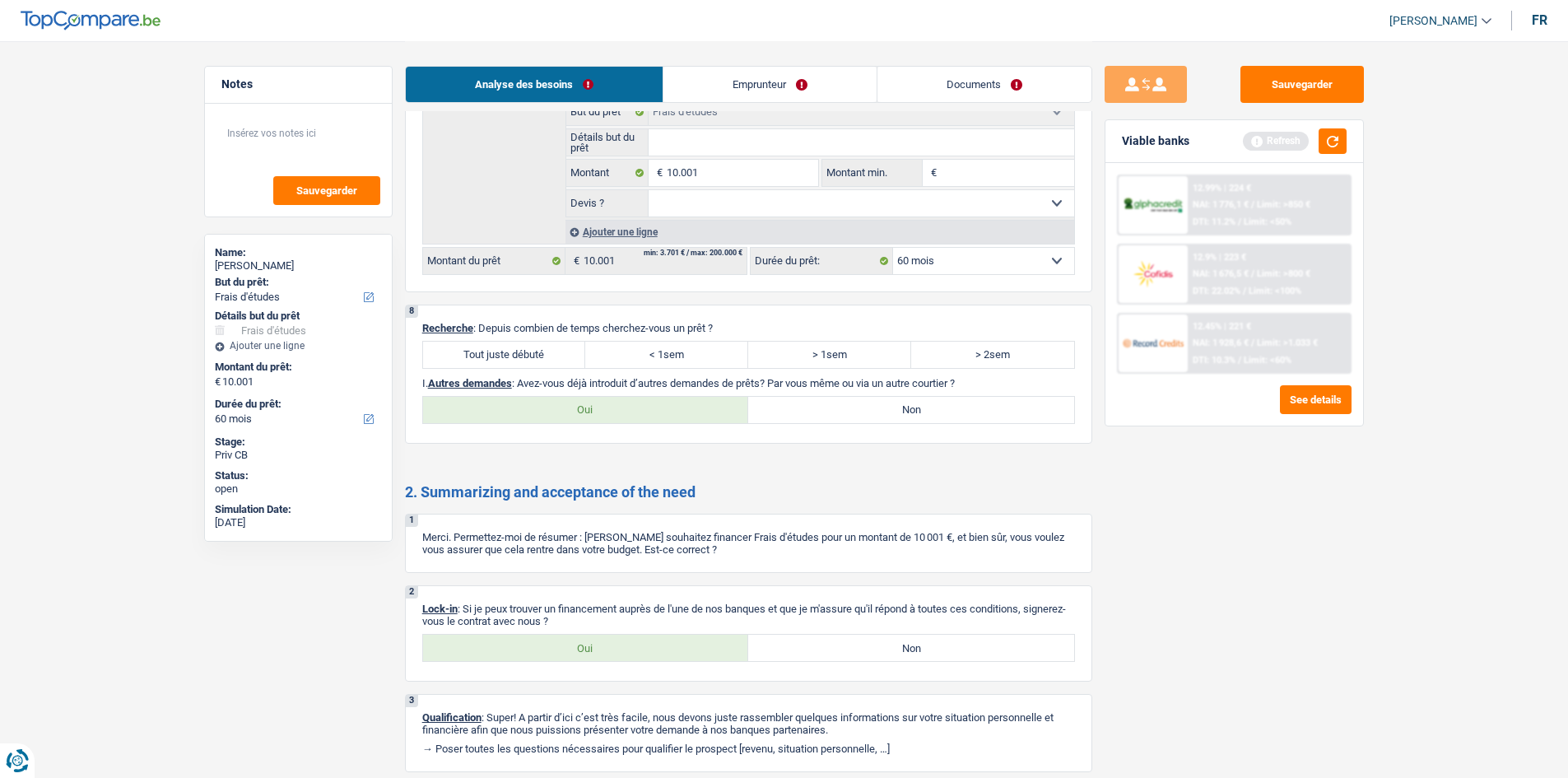
scroll to position [1602, 0]
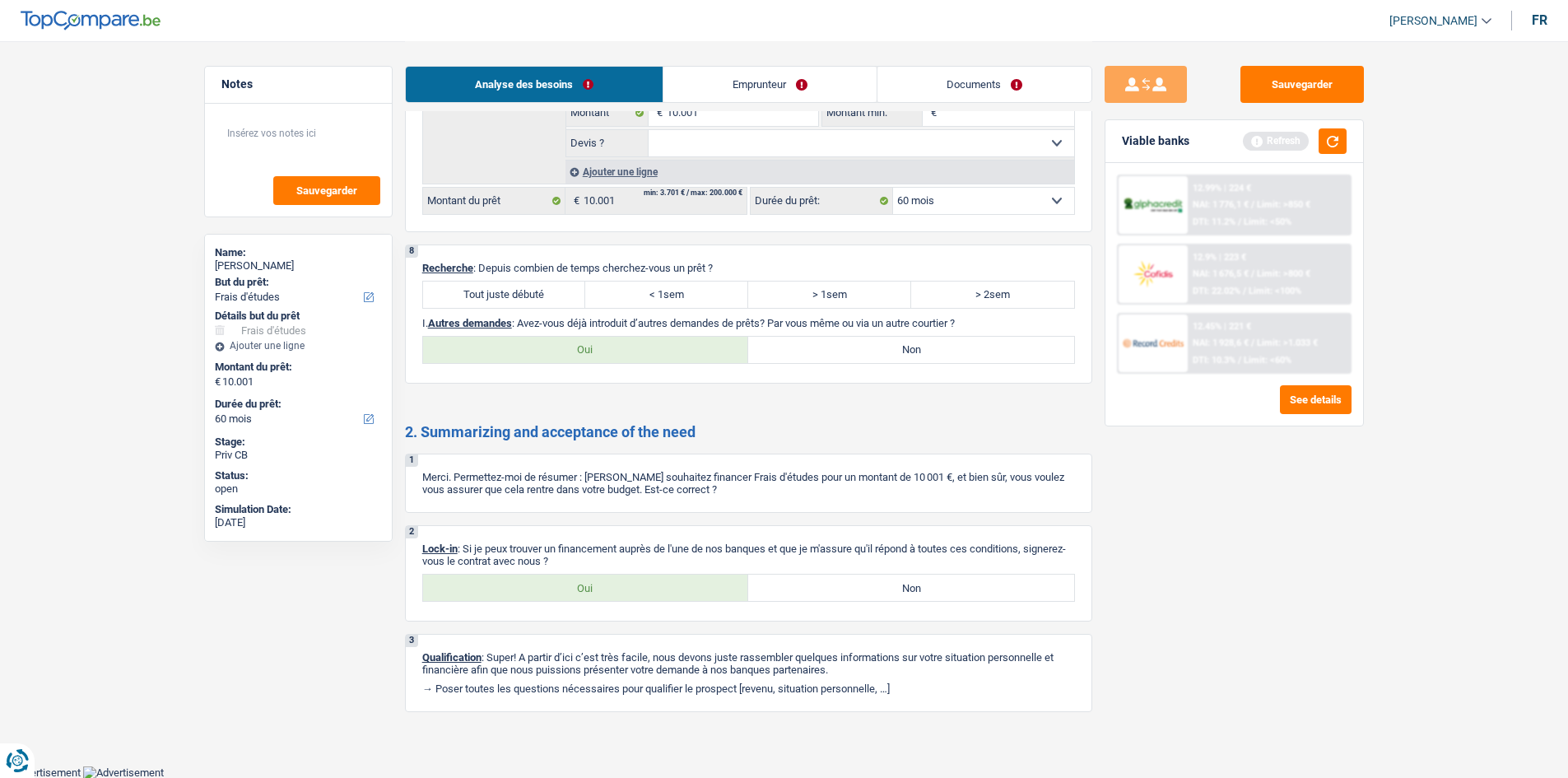
click at [478, 288] on label "Tout juste débuté" at bounding box center [504, 294] width 163 height 27
click at [478, 288] on input "Tout juste débuté" at bounding box center [504, 294] width 163 height 27
radio input "true"
click at [629, 336] on label "Oui" at bounding box center [586, 349] width 326 height 27
click at [629, 336] on input "Oui" at bounding box center [586, 349] width 326 height 27
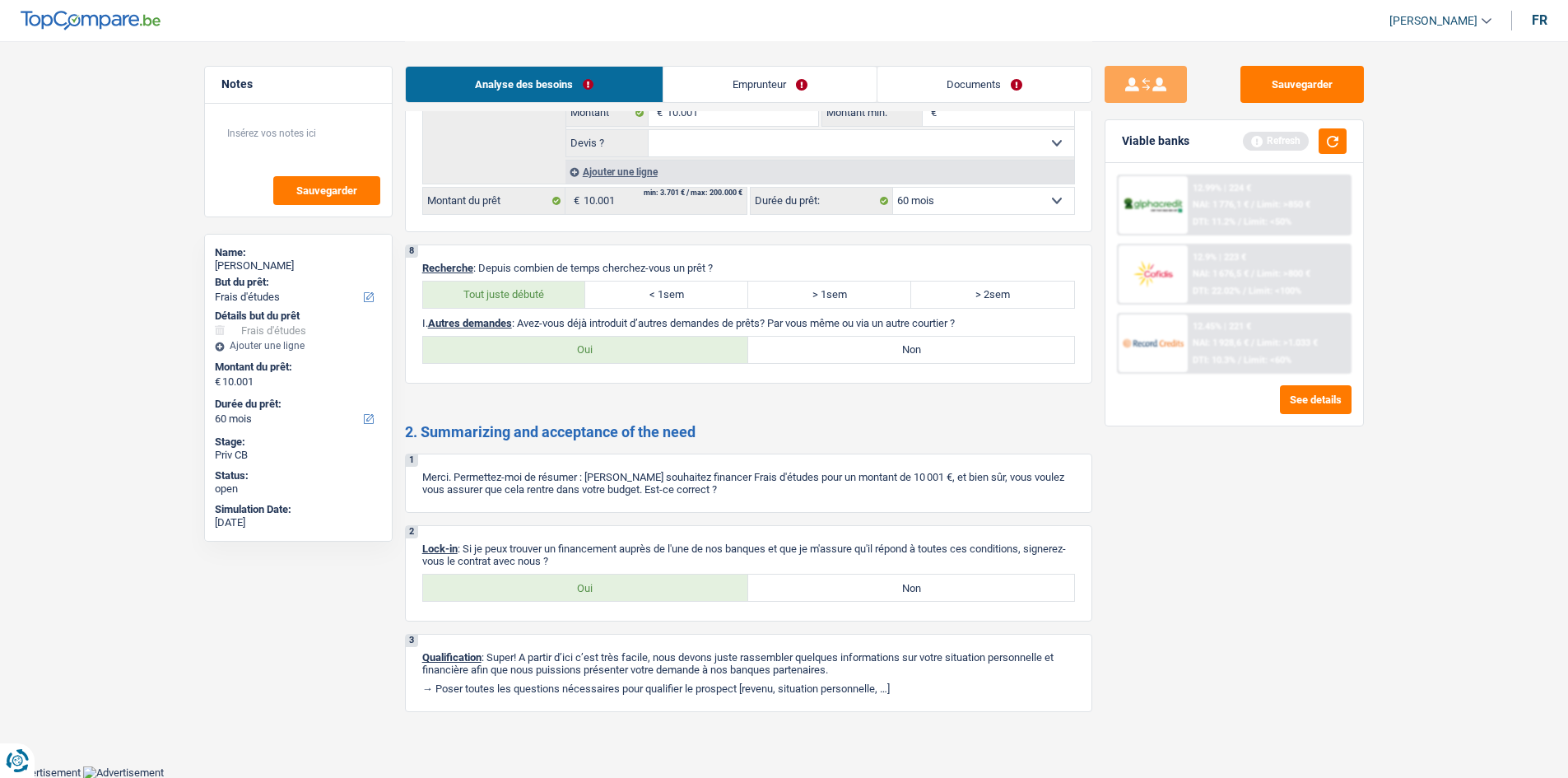
radio input "true"
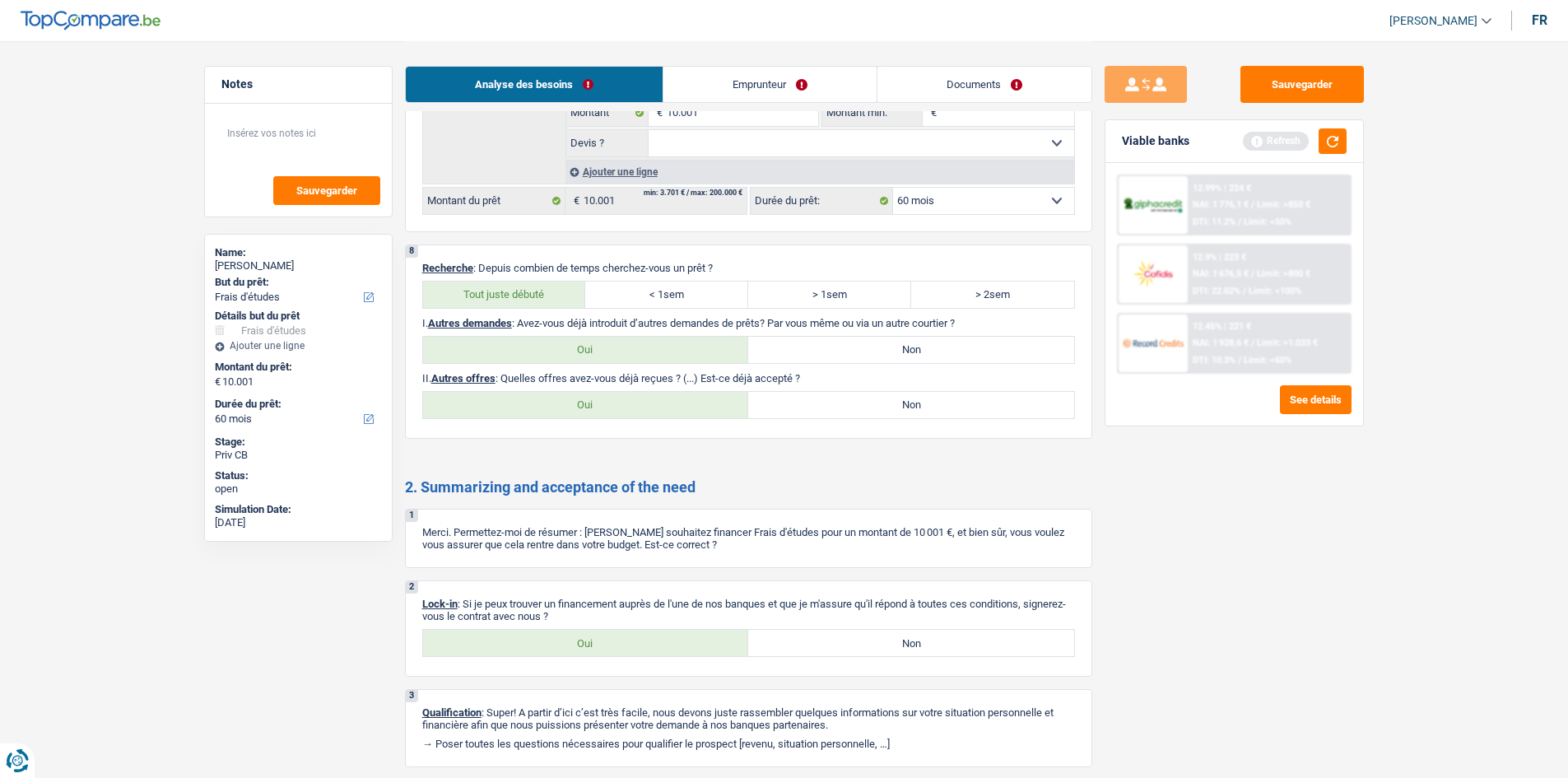
drag, startPoint x: 877, startPoint y: 395, endPoint x: 866, endPoint y: 399, distance: 11.7
click at [876, 395] on label "Non" at bounding box center [911, 405] width 326 height 27
click at [876, 395] on input "Non" at bounding box center [911, 405] width 326 height 27
radio input "true"
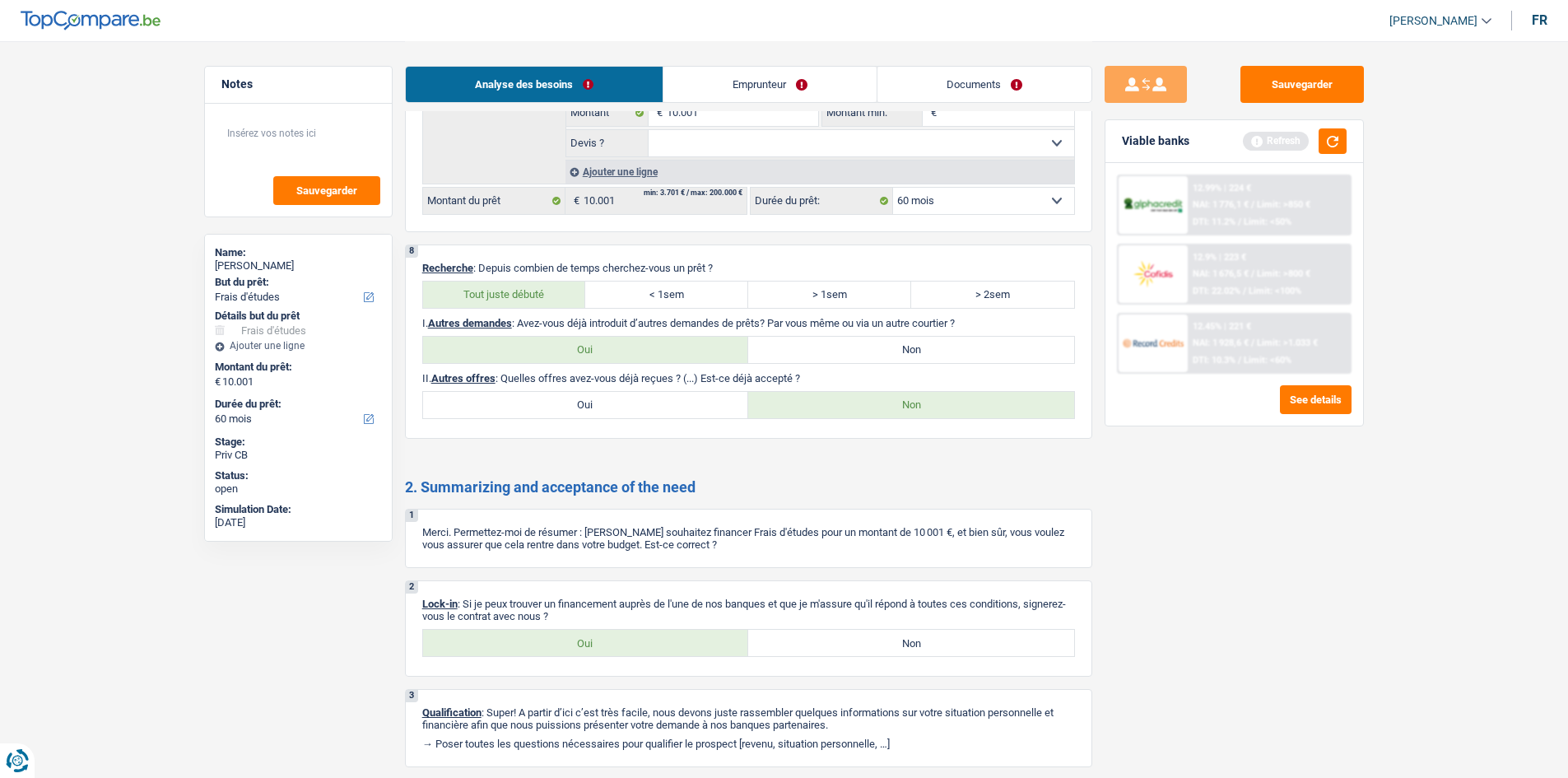
click at [667, 647] on label "Oui" at bounding box center [586, 642] width 326 height 27
click at [667, 647] on input "Oui" at bounding box center [586, 642] width 326 height 27
radio input "true"
click at [727, 103] on div "Analyse des besoins Emprunteur Documents" at bounding box center [748, 76] width 687 height 70
click at [719, 78] on link "Emprunteur" at bounding box center [769, 84] width 214 height 35
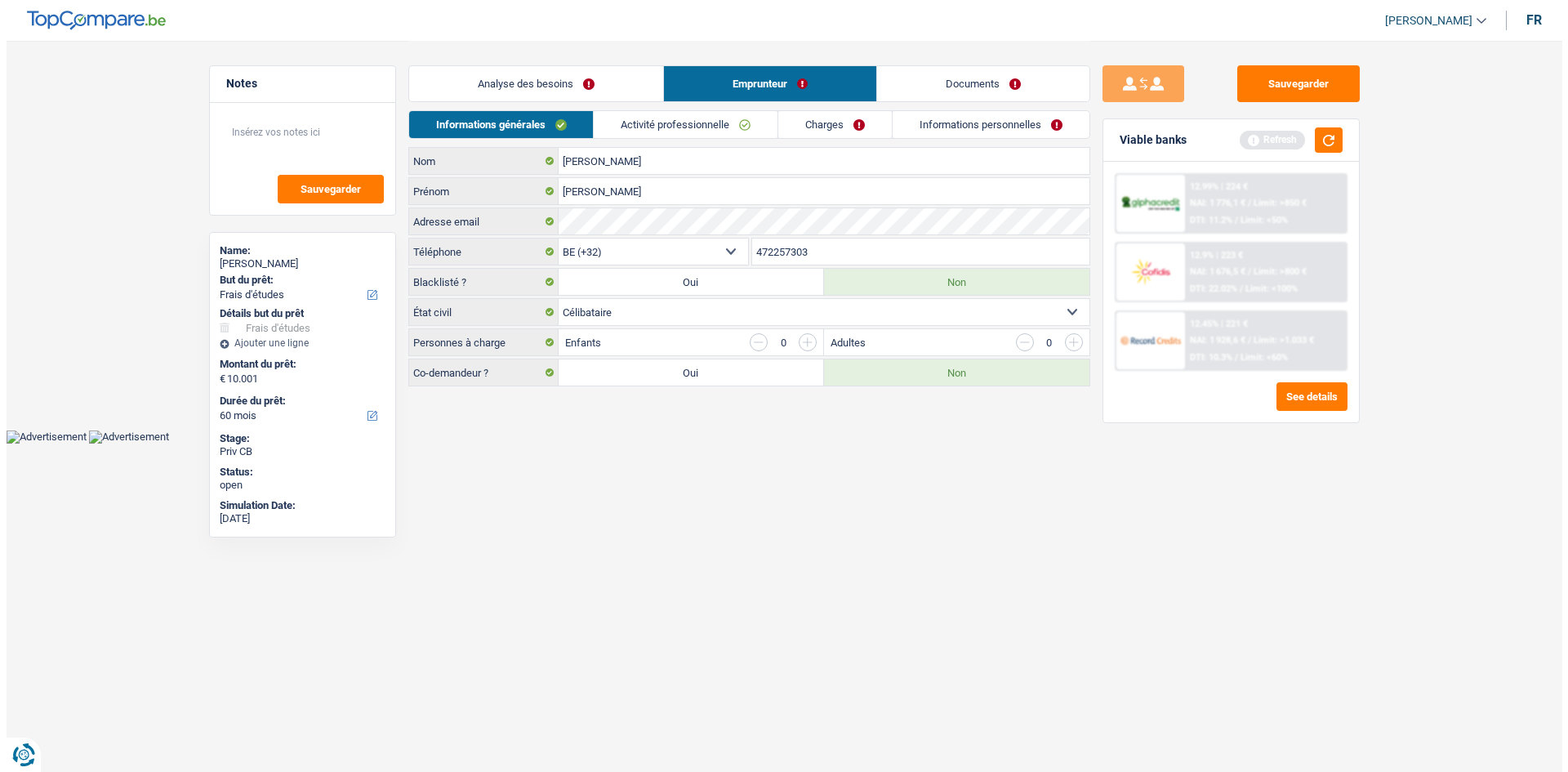
scroll to position [0, 0]
click at [644, 125] on link "Activité professionnelle" at bounding box center [686, 124] width 184 height 27
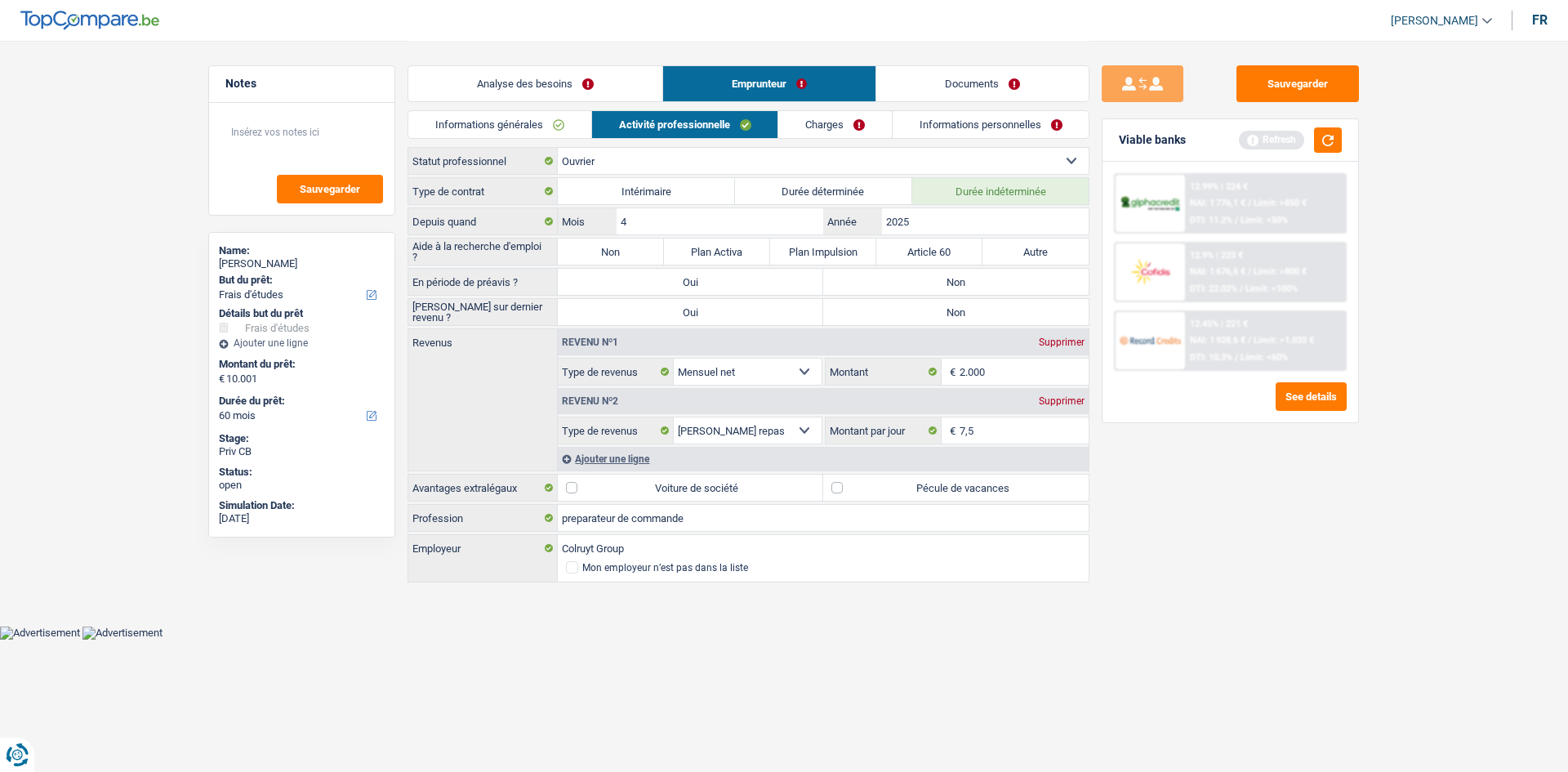
click at [1130, 494] on div "Sauvegarder Viable banks Refresh 12.99% | 224 € NAI: 1 776,1 € / Limit: >850 € …" at bounding box center [1230, 405] width 282 height 680
click at [885, 495] on label "Pécule de vacances" at bounding box center [956, 487] width 266 height 26
click at [885, 495] on input "Pécule de vacances" at bounding box center [956, 487] width 266 height 26
checkbox input "true"
click at [1190, 592] on div "Sauvegarder Viable banks Refresh 12.99% | 224 € NAI: 1 776,1 € / Limit: >850 € …" at bounding box center [1230, 405] width 282 height 680
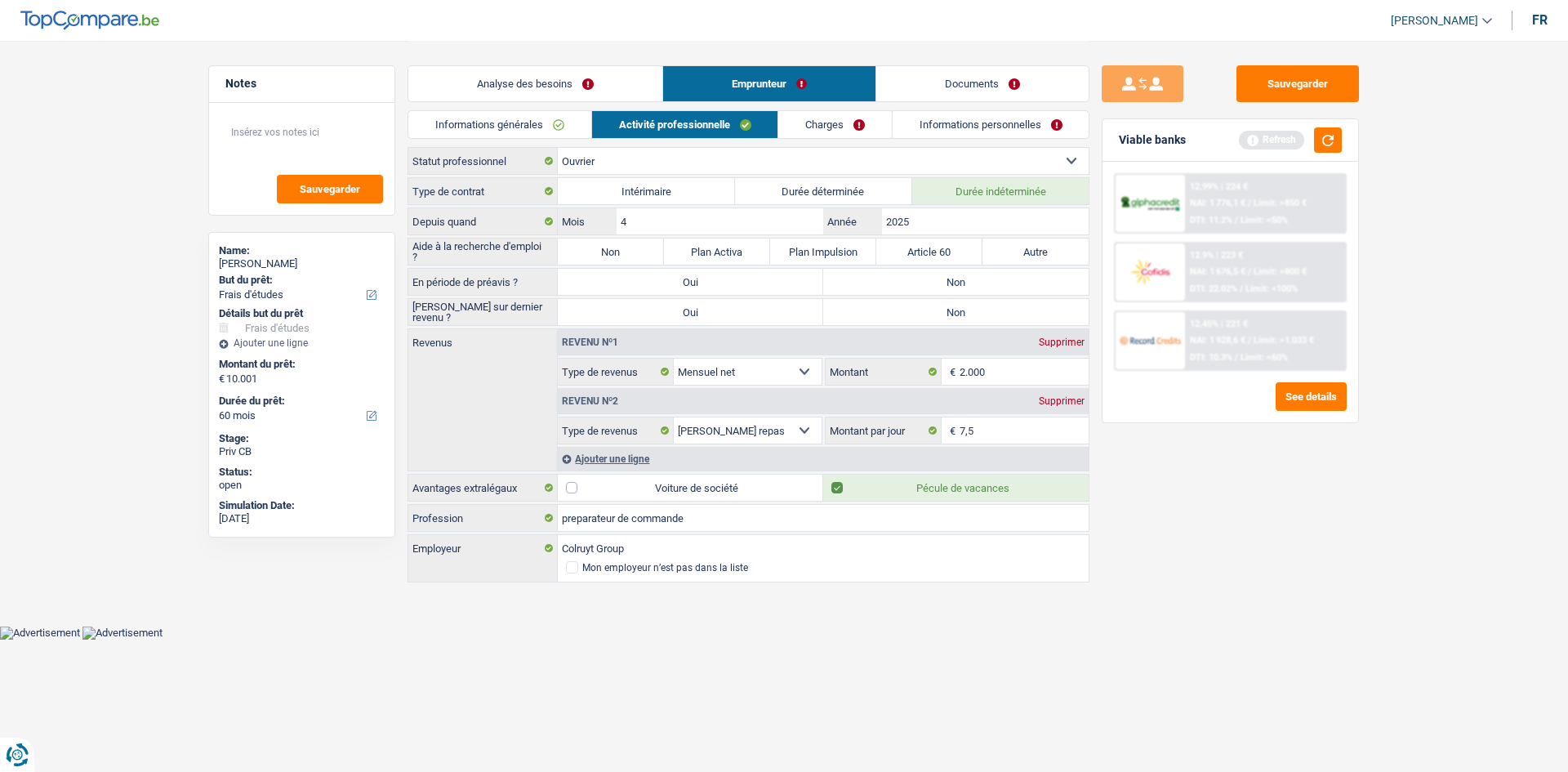
click at [827, 124] on link "Charges" at bounding box center [834, 124] width 113 height 27
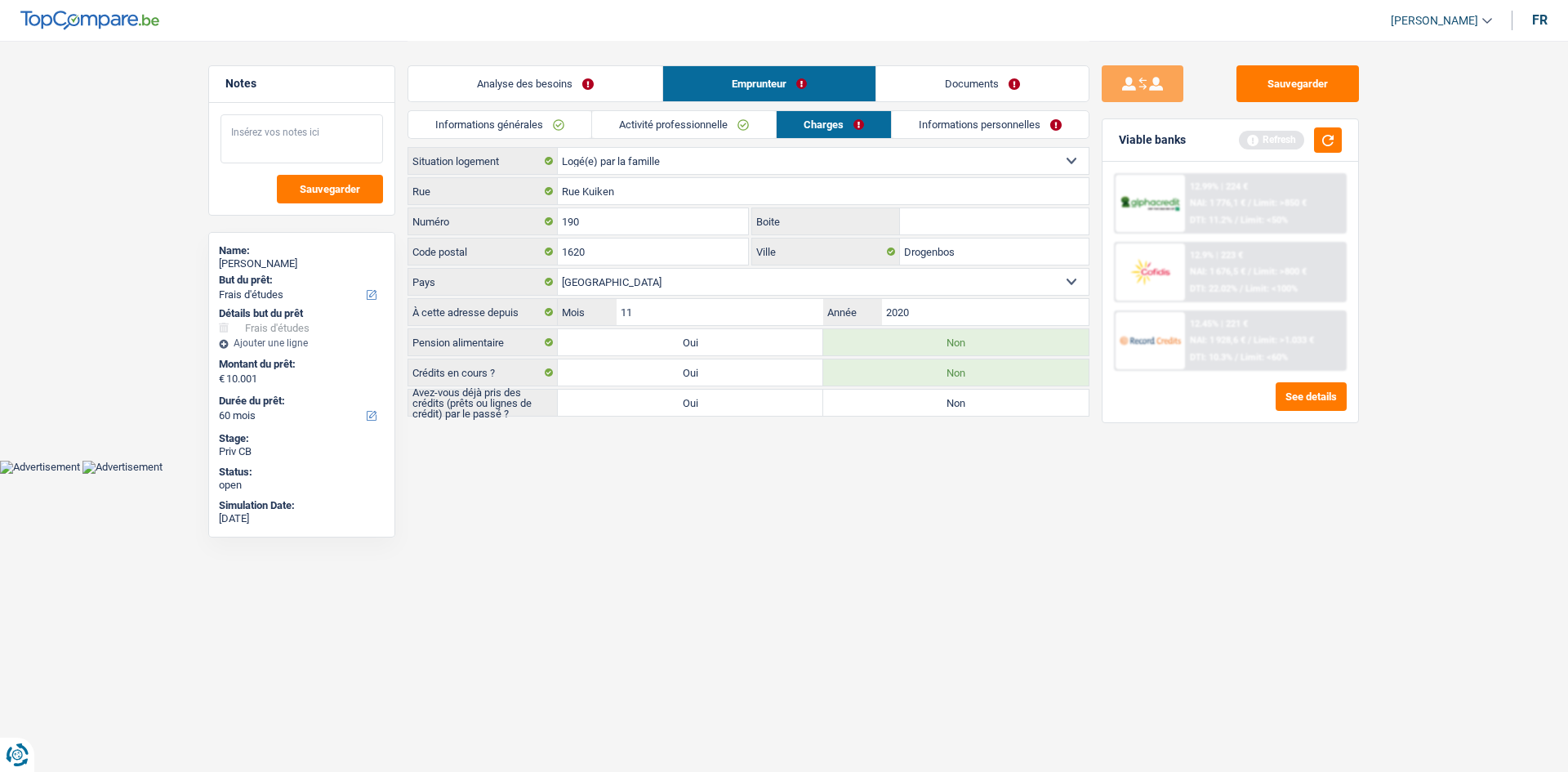
click at [319, 118] on textarea at bounding box center [301, 139] width 163 height 49
type textarea "chez vos parents"
click at [711, 474] on html "Vous avez le contrôle de vos données Nous utilisons des cookies, tout comme nos…" at bounding box center [784, 237] width 1568 height 474
drag, startPoint x: 671, startPoint y: 409, endPoint x: 683, endPoint y: 396, distance: 17.7
click at [671, 407] on label "Oui" at bounding box center [690, 403] width 266 height 26
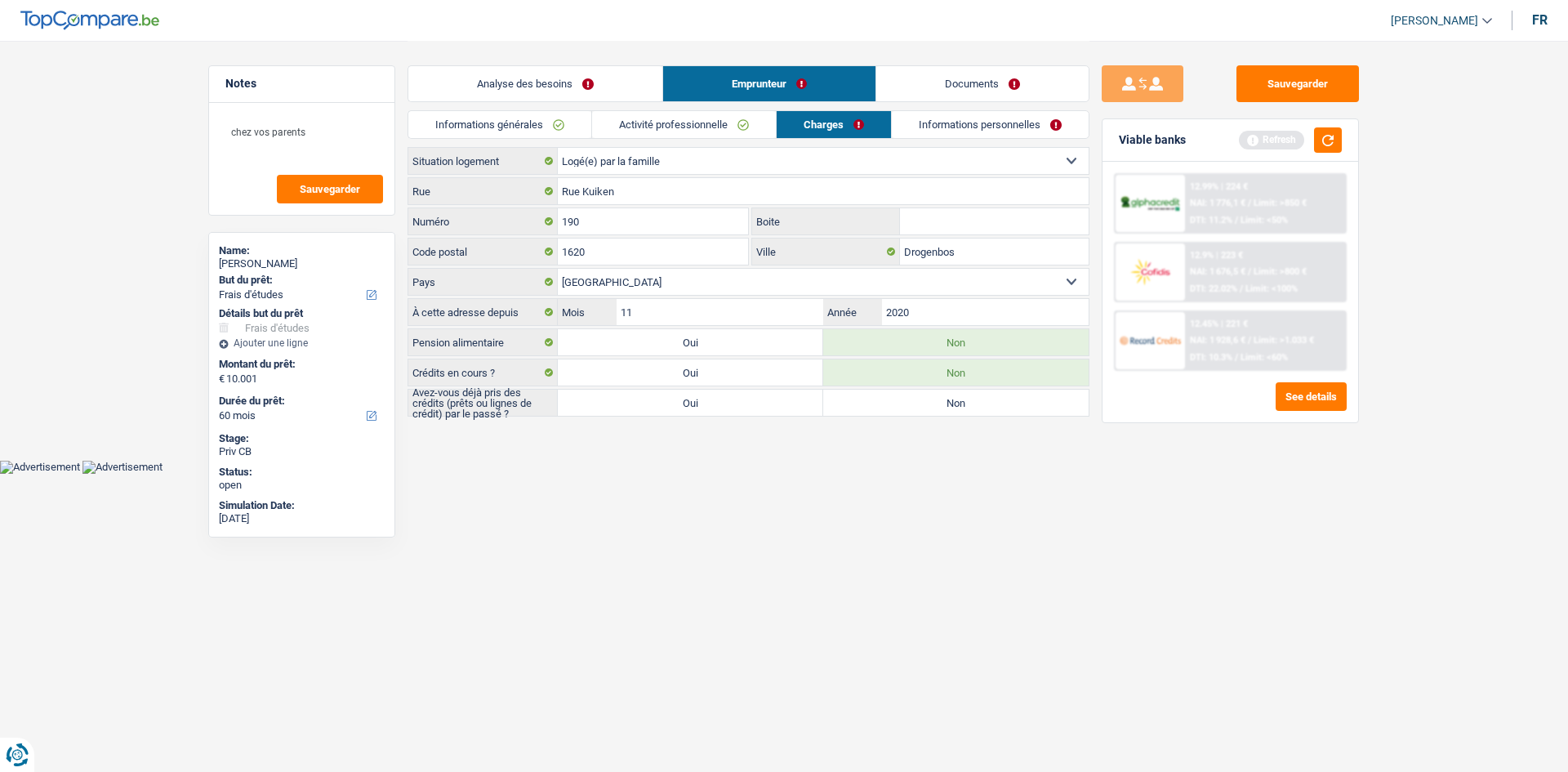
click at [671, 407] on input "Oui" at bounding box center [690, 403] width 266 height 26
radio input "true"
click at [911, 403] on label "Non" at bounding box center [956, 403] width 266 height 26
click at [911, 403] on input "Non" at bounding box center [956, 403] width 266 height 26
radio input "true"
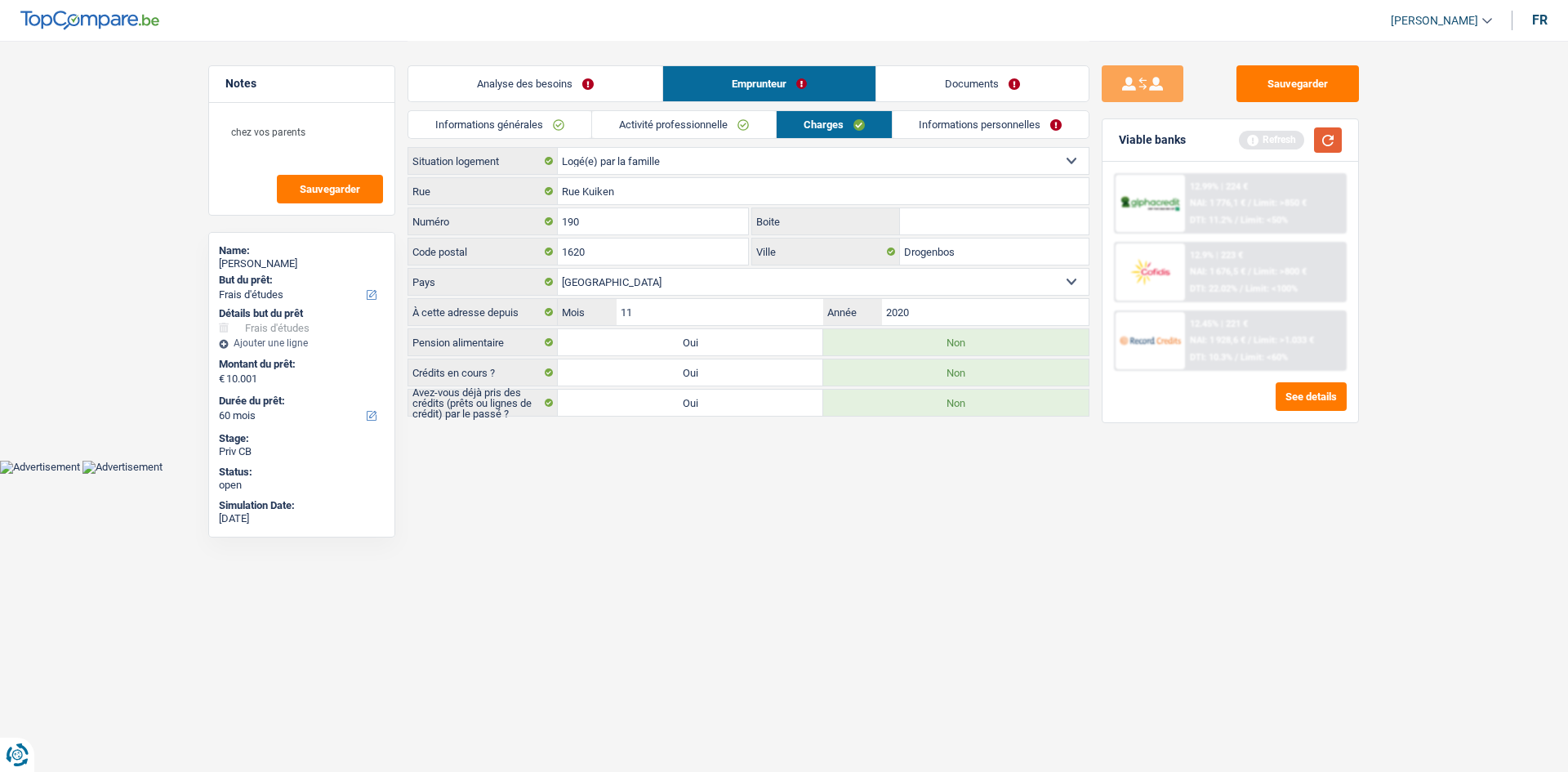
drag, startPoint x: 1320, startPoint y: 139, endPoint x: 1334, endPoint y: 145, distance: 15.2
click at [1324, 139] on button "button" at bounding box center [1328, 140] width 28 height 26
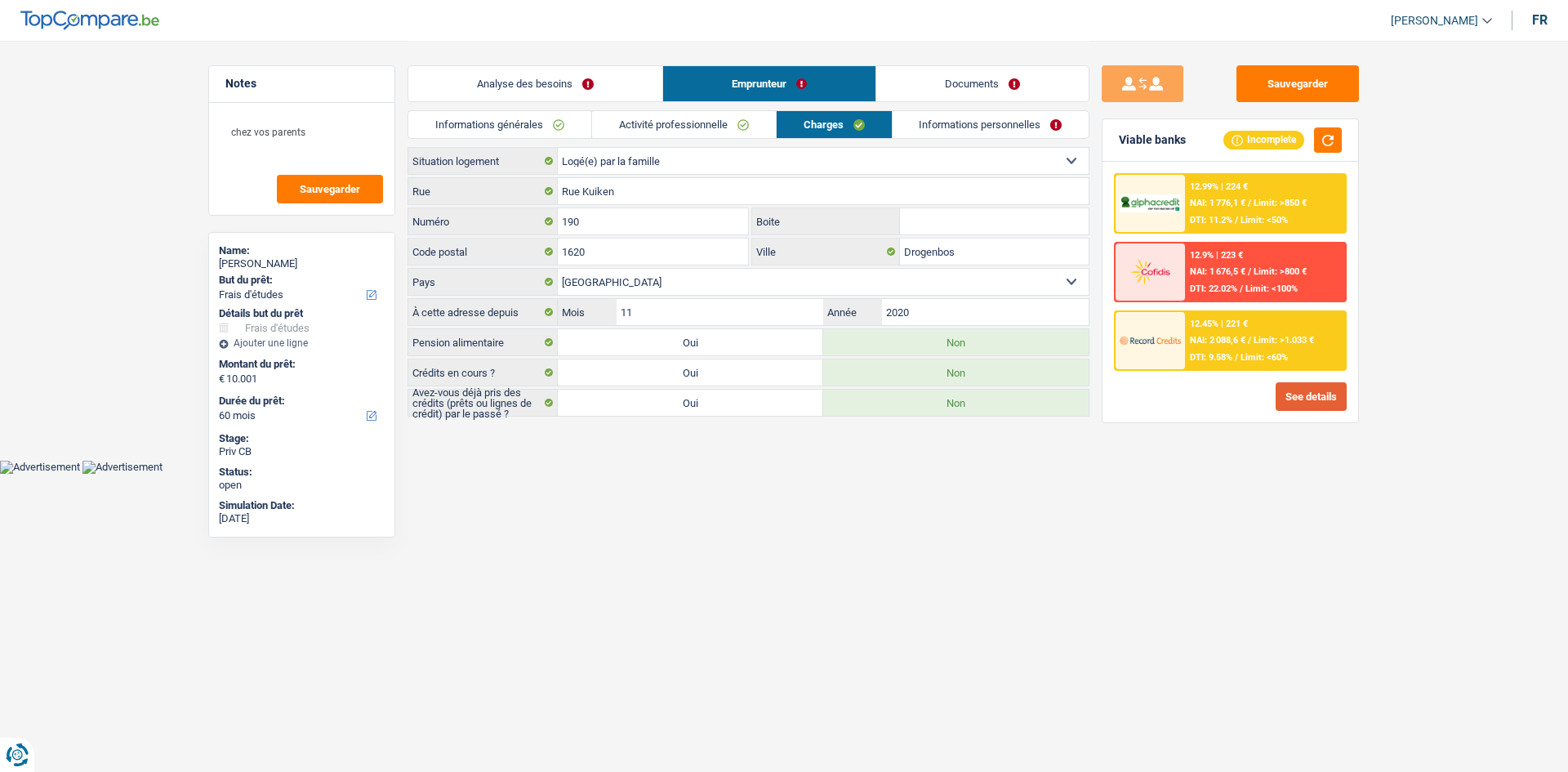
click at [1323, 402] on button "See details" at bounding box center [1311, 397] width 71 height 29
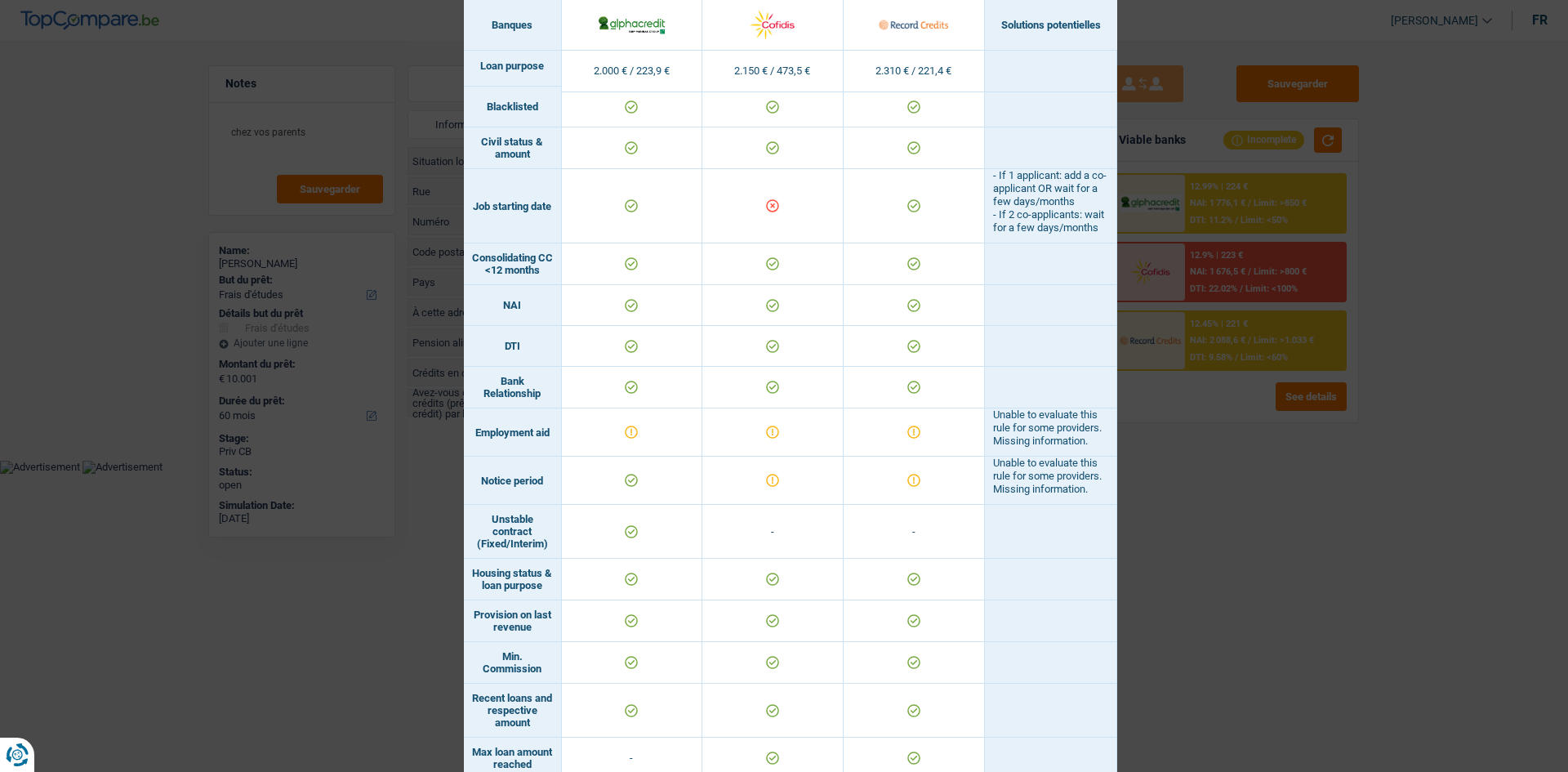
scroll to position [288, 0]
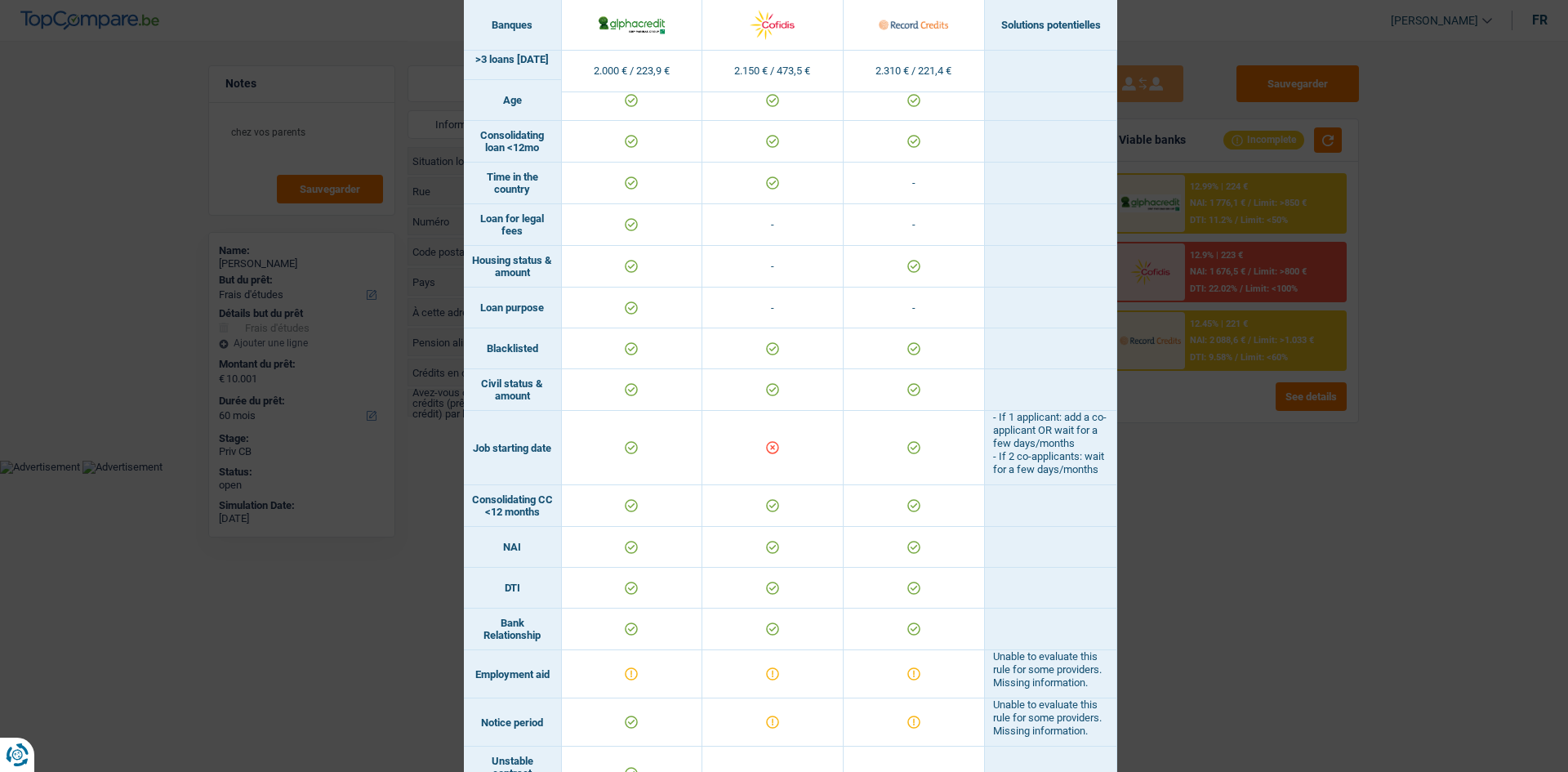
click at [1256, 643] on div "Banks conditions × Banques Solutions potentielles Revenus / Charges 2.000 € / 2…" at bounding box center [784, 386] width 1568 height 772
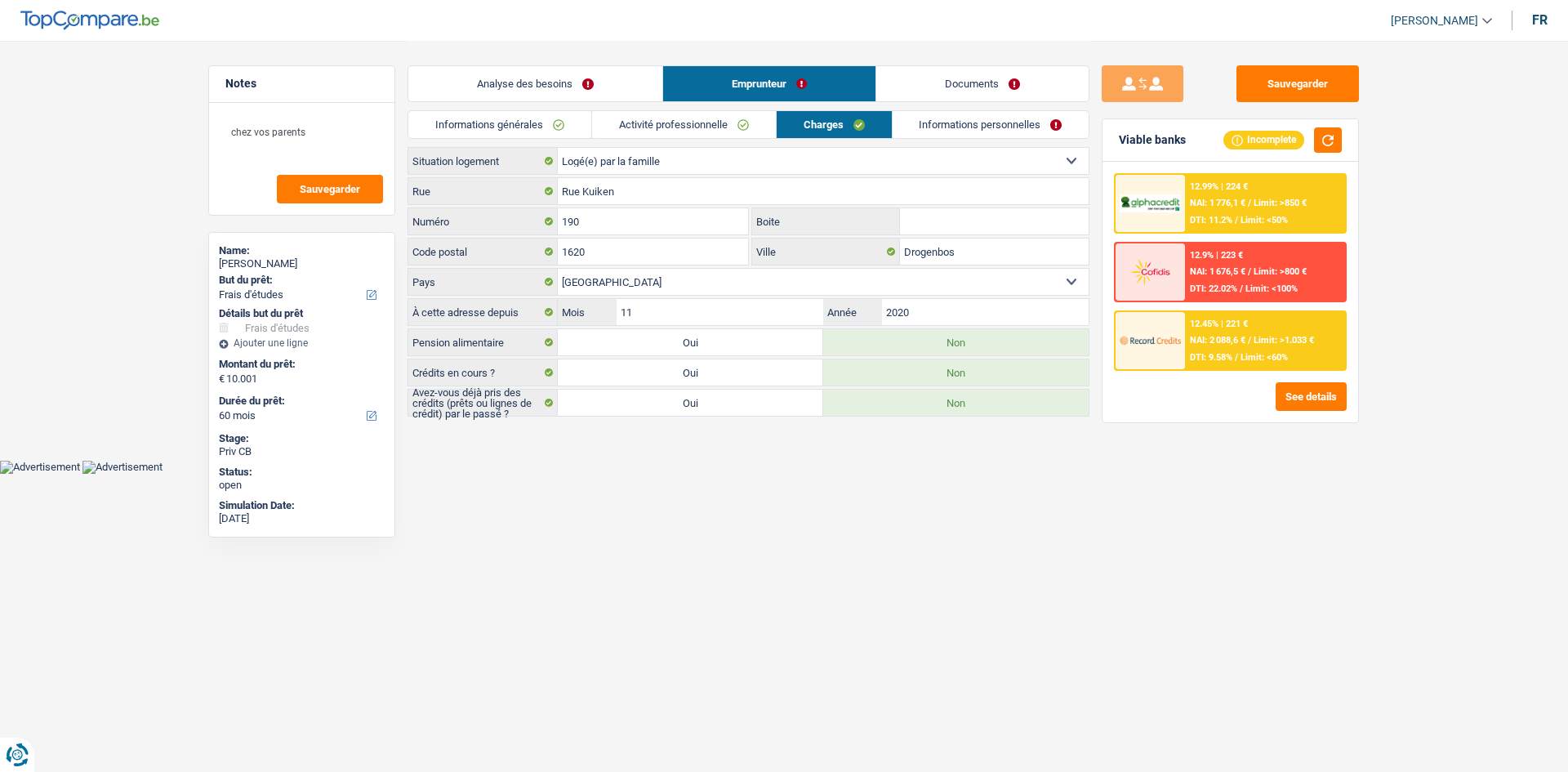
click at [947, 114] on link "Informations personnelles" at bounding box center [991, 124] width 197 height 27
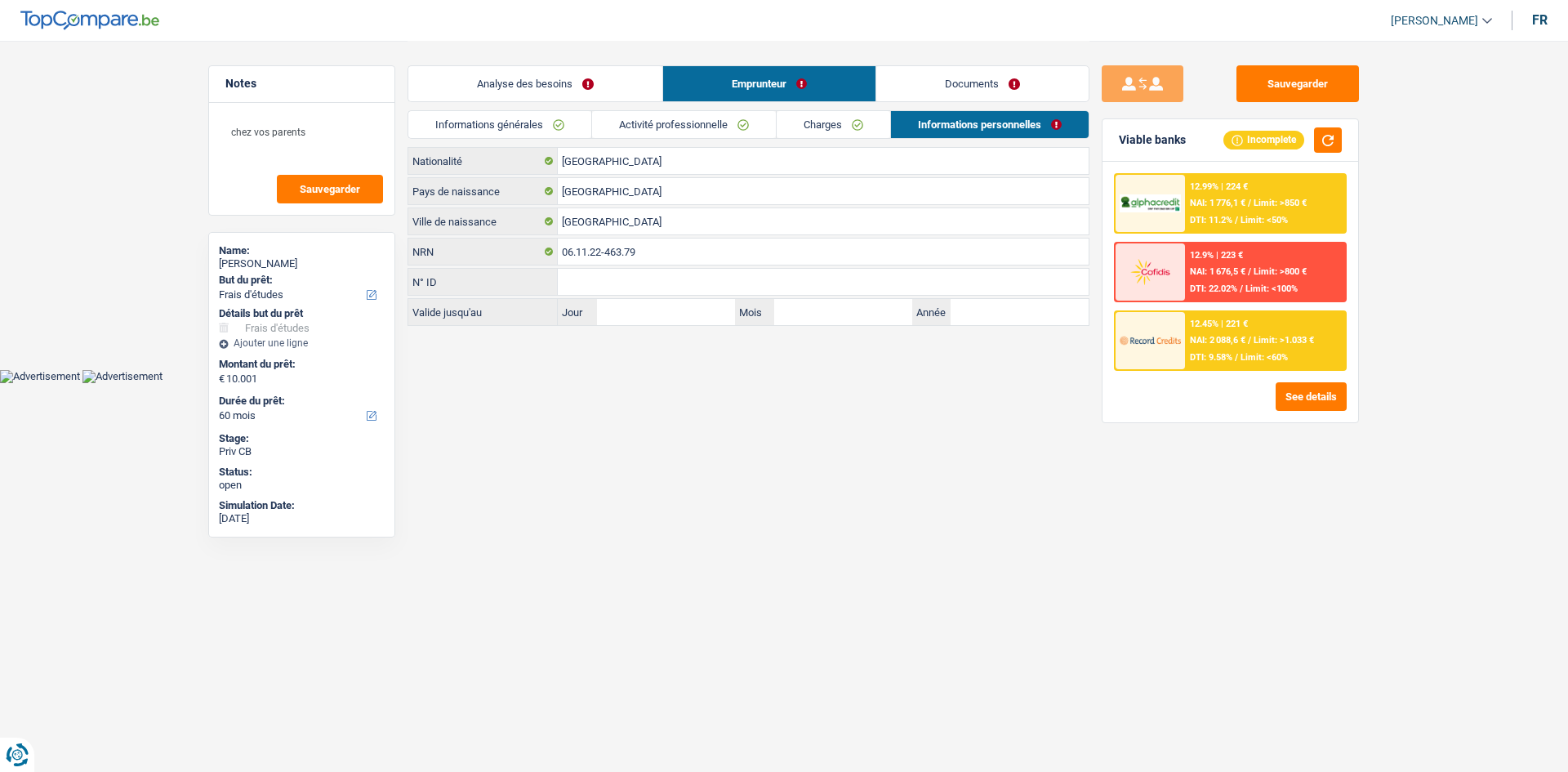
click at [536, 89] on link "Analyse des besoins" at bounding box center [535, 83] width 254 height 35
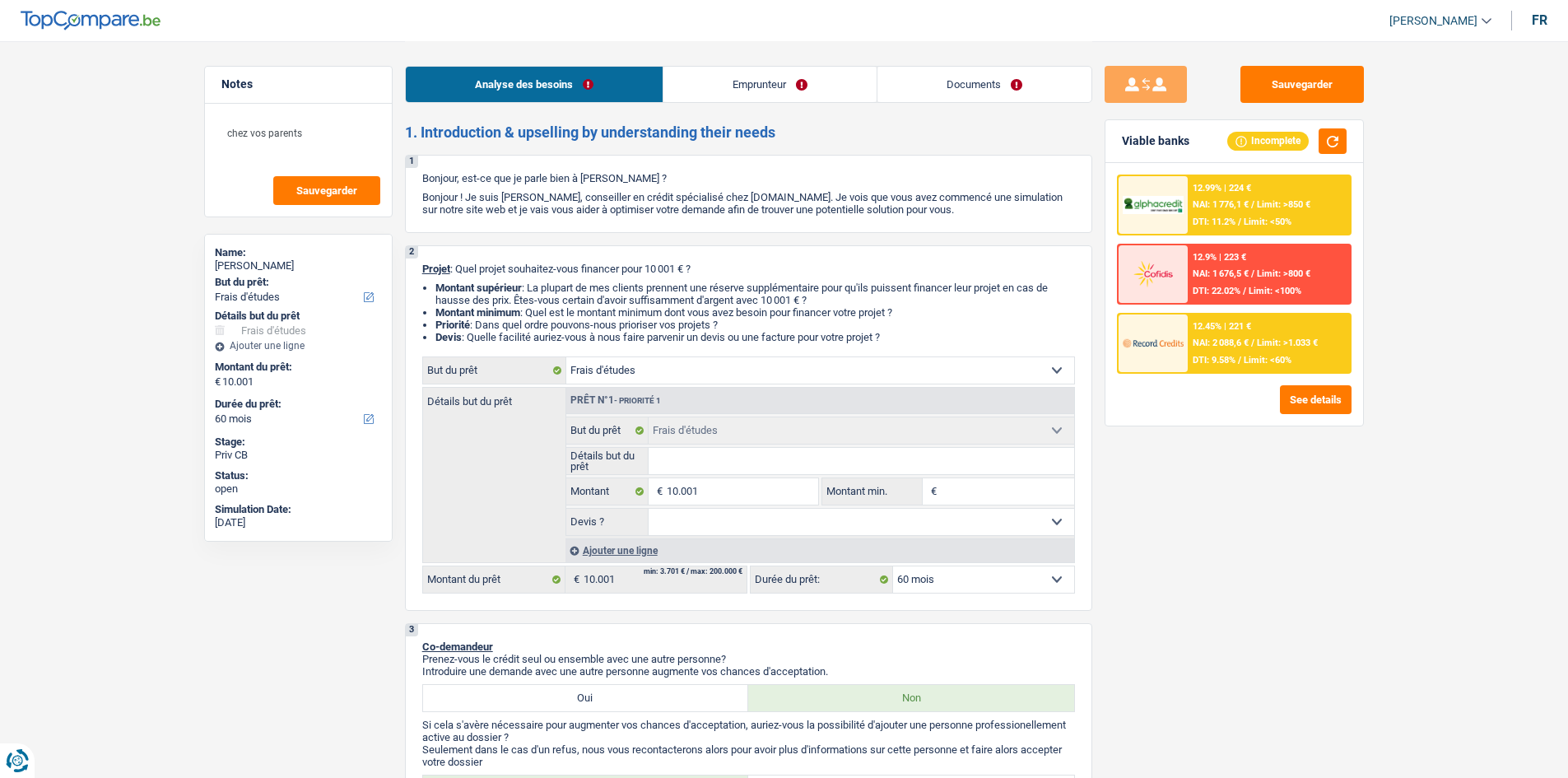
click at [738, 82] on link "Emprunteur" at bounding box center [769, 84] width 214 height 35
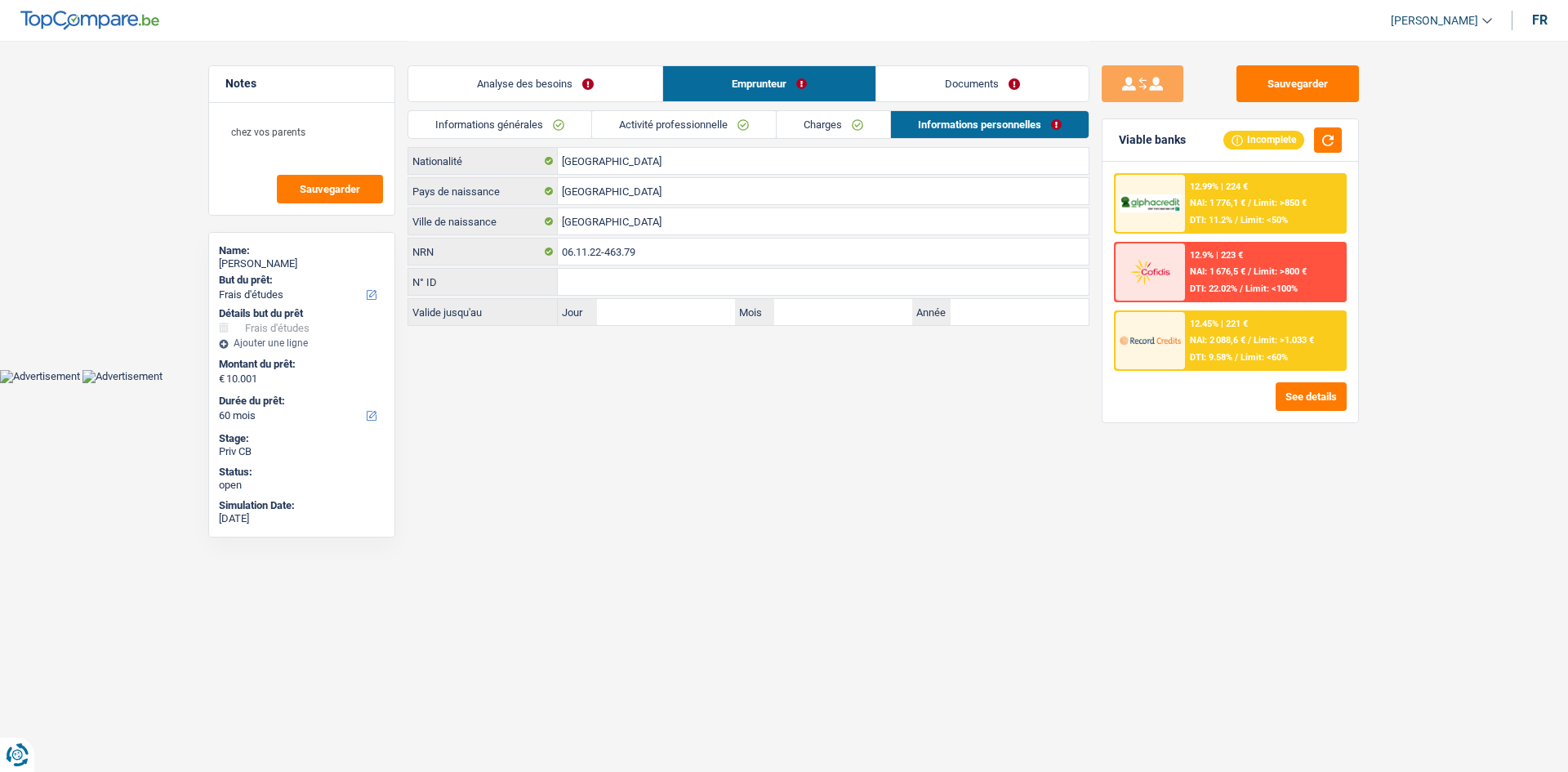
click at [947, 85] on link "Documents" at bounding box center [982, 83] width 212 height 35
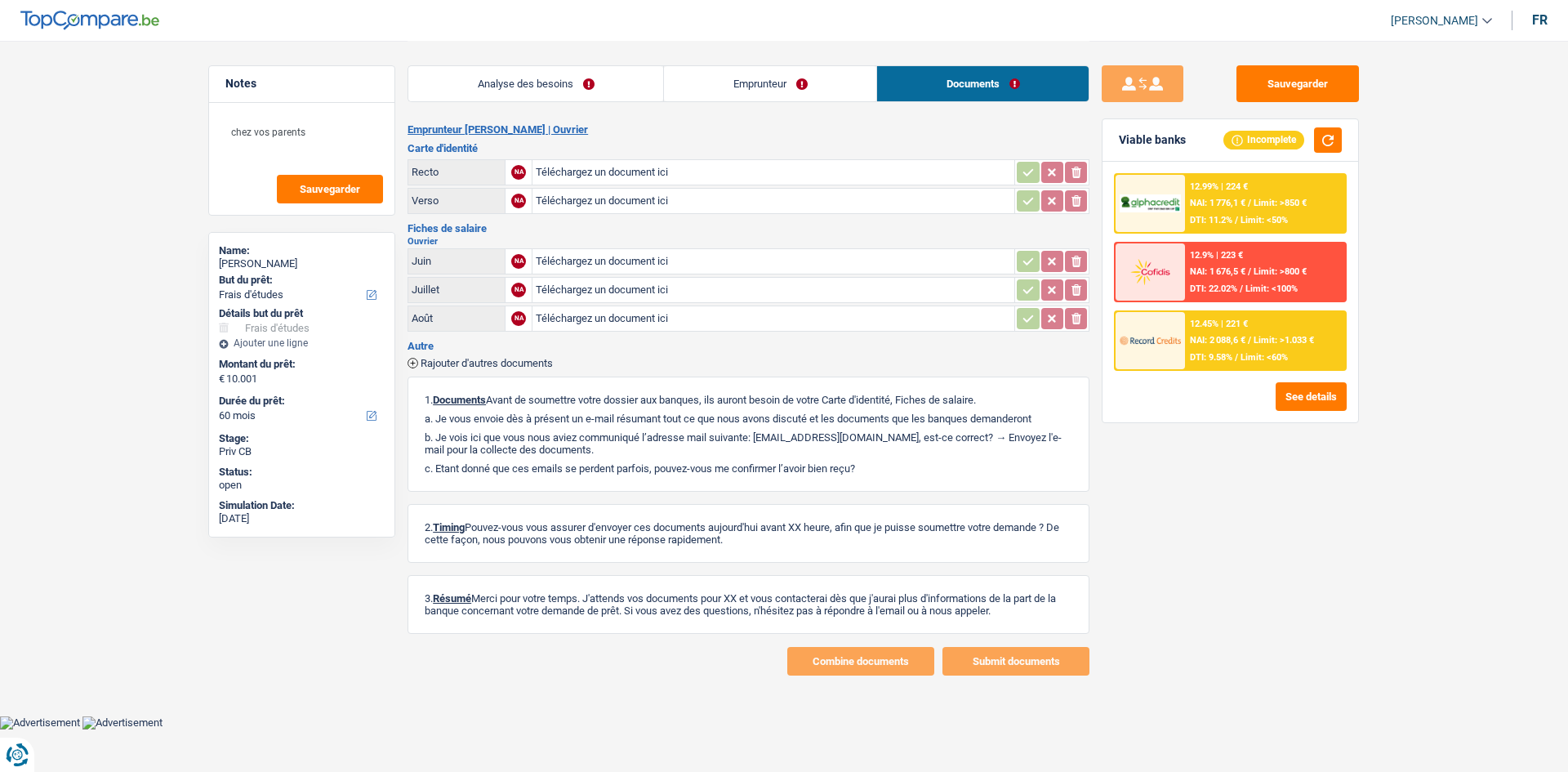
click at [460, 71] on link "Analyse des besoins" at bounding box center [535, 83] width 255 height 35
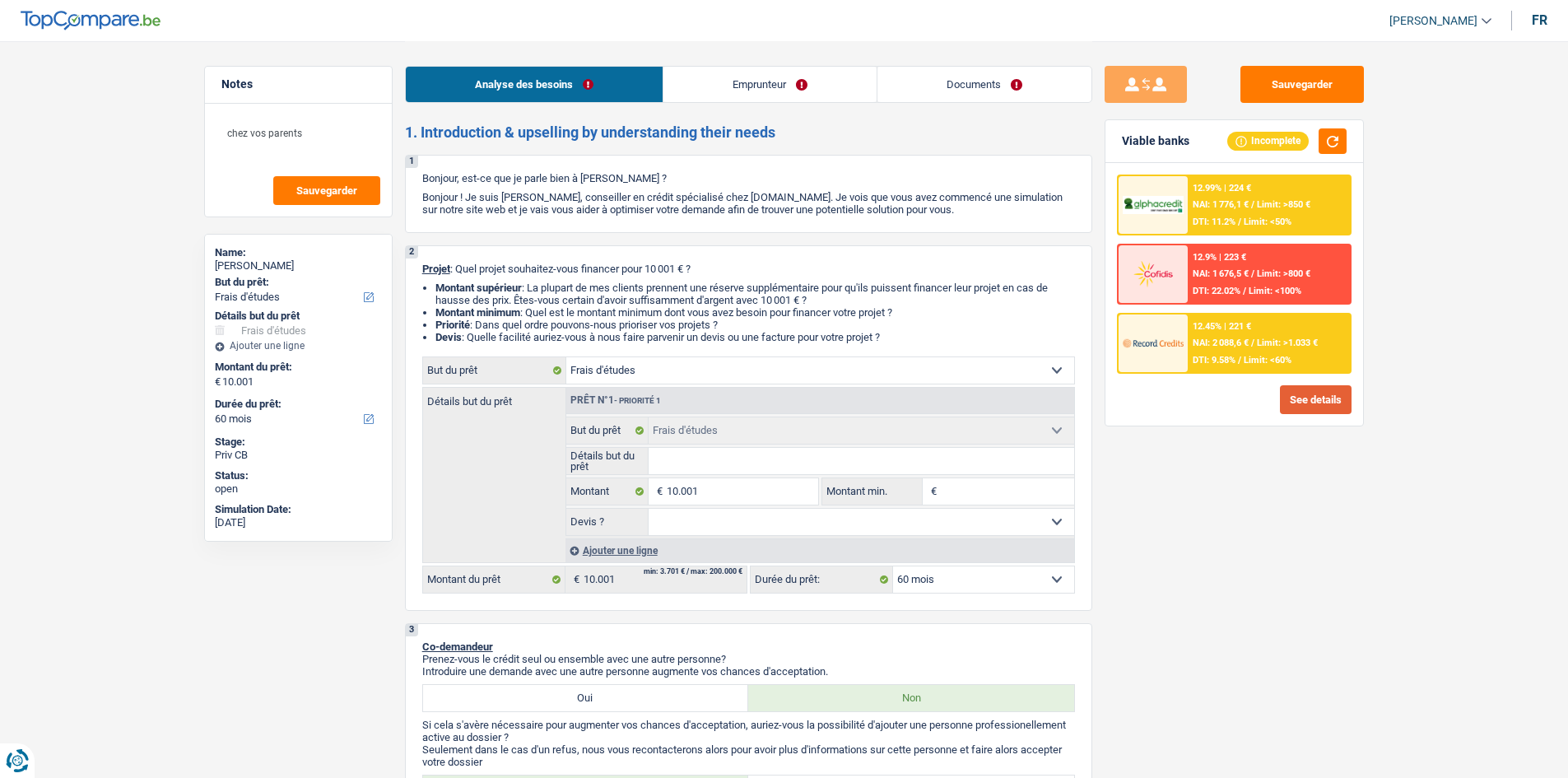
click at [1295, 401] on button "See details" at bounding box center [1315, 400] width 71 height 29
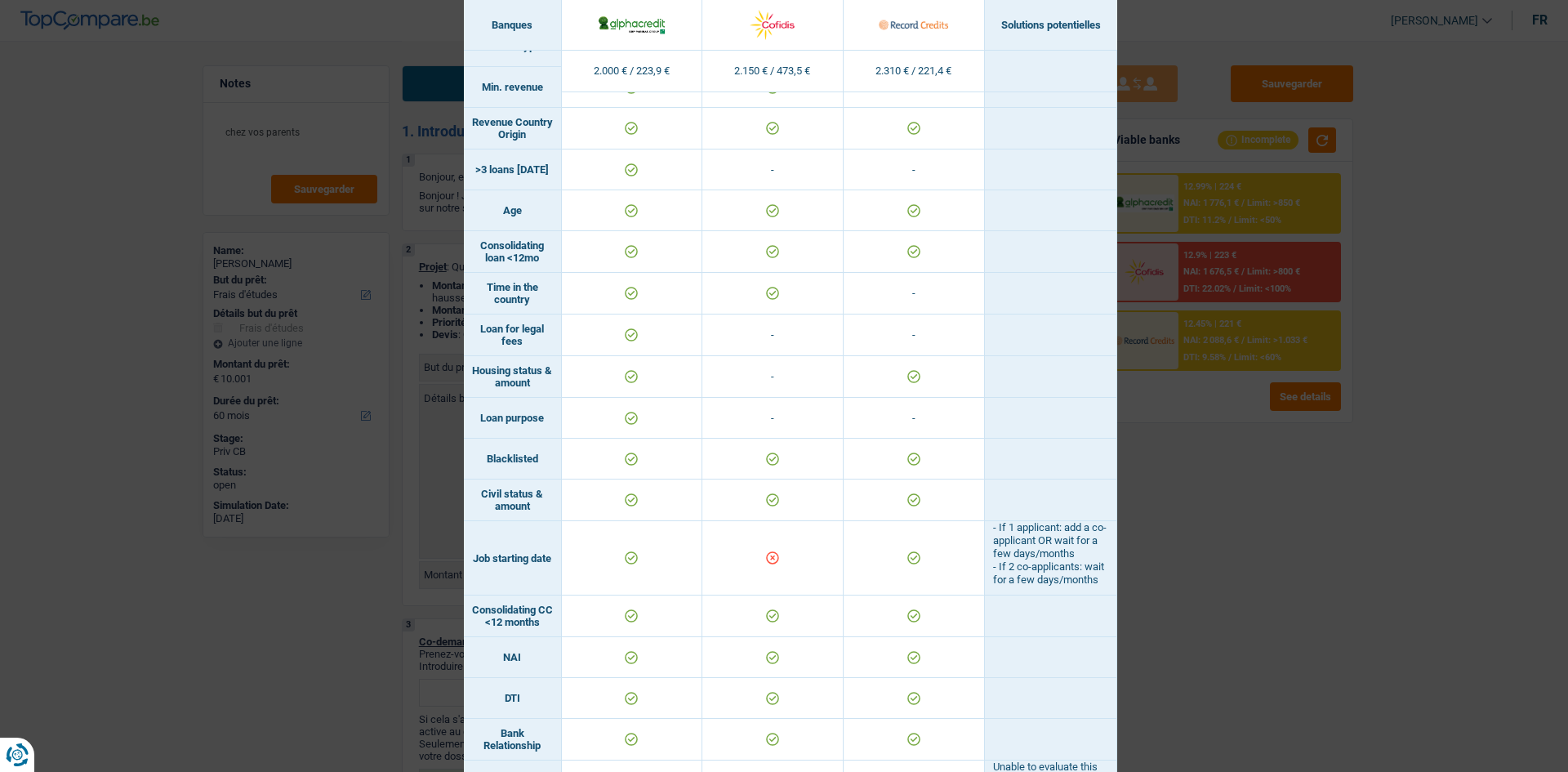
scroll to position [82, 0]
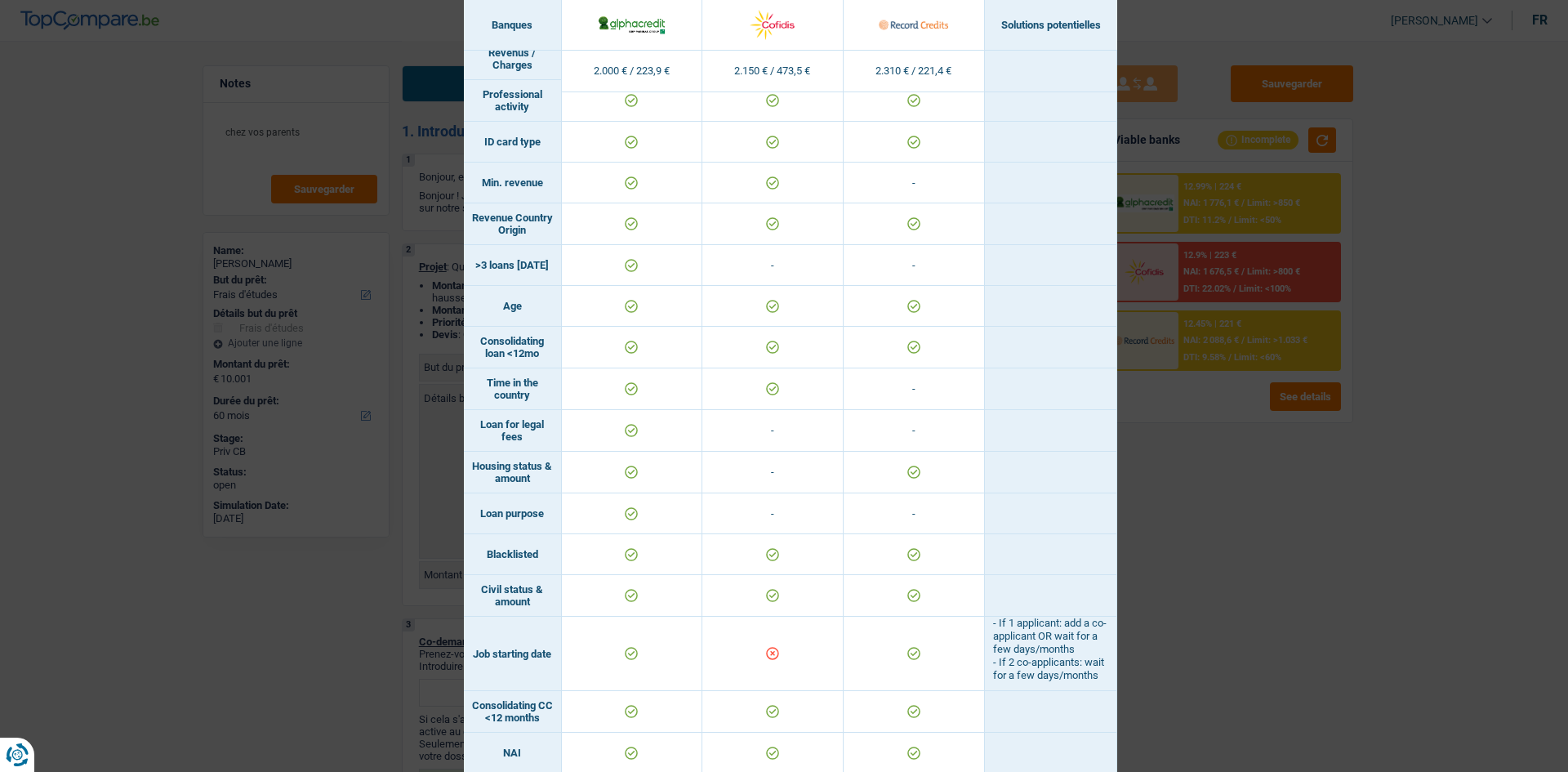
click at [1280, 638] on div "Banks conditions × Banques Solutions potentielles Revenus / Charges 2.000 € / 2…" at bounding box center [784, 386] width 1568 height 772
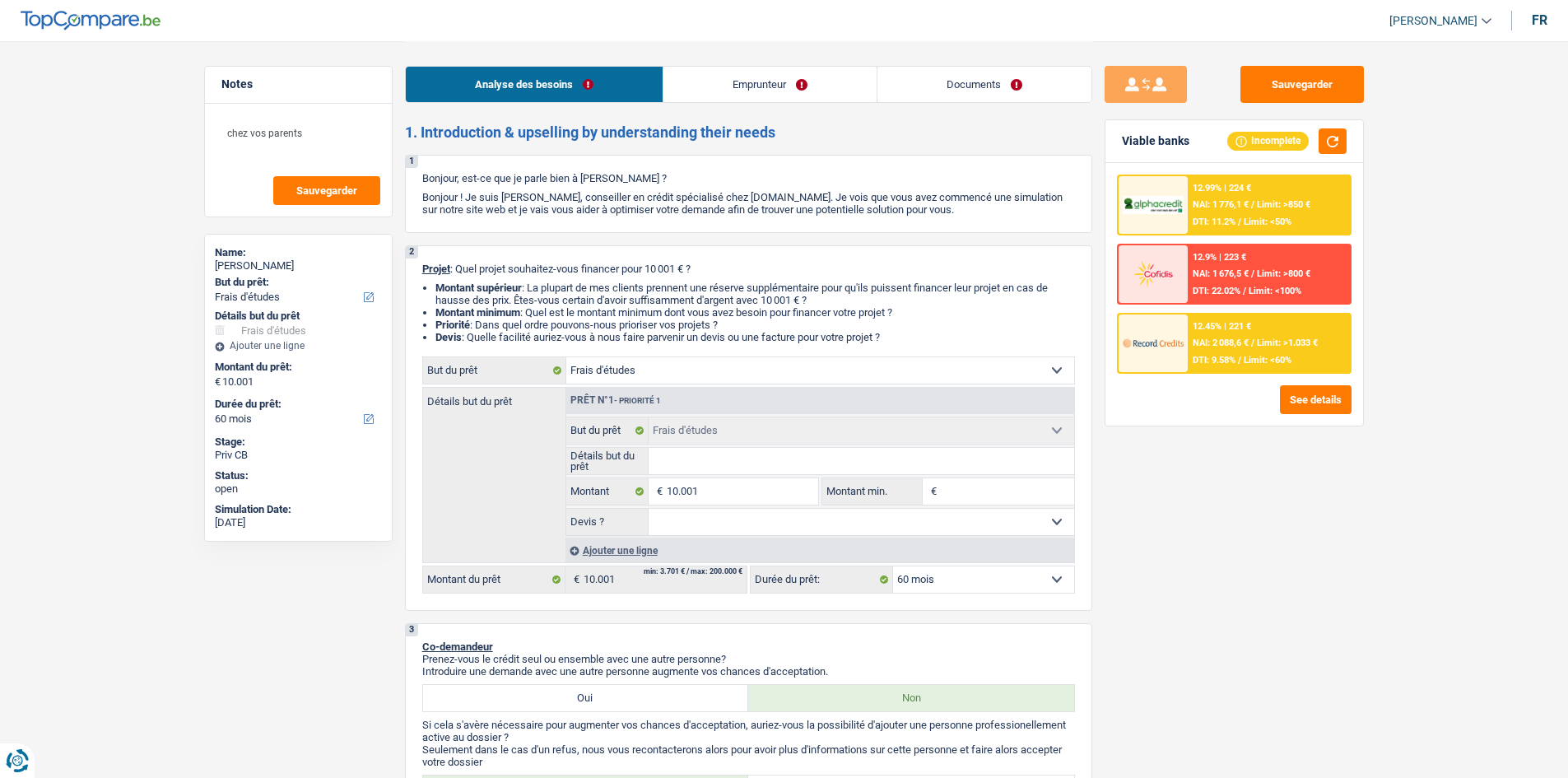
click at [1013, 577] on select "12 mois 18 mois 24 mois 30 mois 36 mois 42 mois 48 mois 60 mois Sélectionner un…" at bounding box center [983, 579] width 181 height 27
select select "24"
click at [893, 566] on select "12 mois 18 mois 24 mois 30 mois 36 mois 42 mois 48 mois 60 mois Sélectionner un…" at bounding box center [983, 579] width 181 height 27
select select "24"
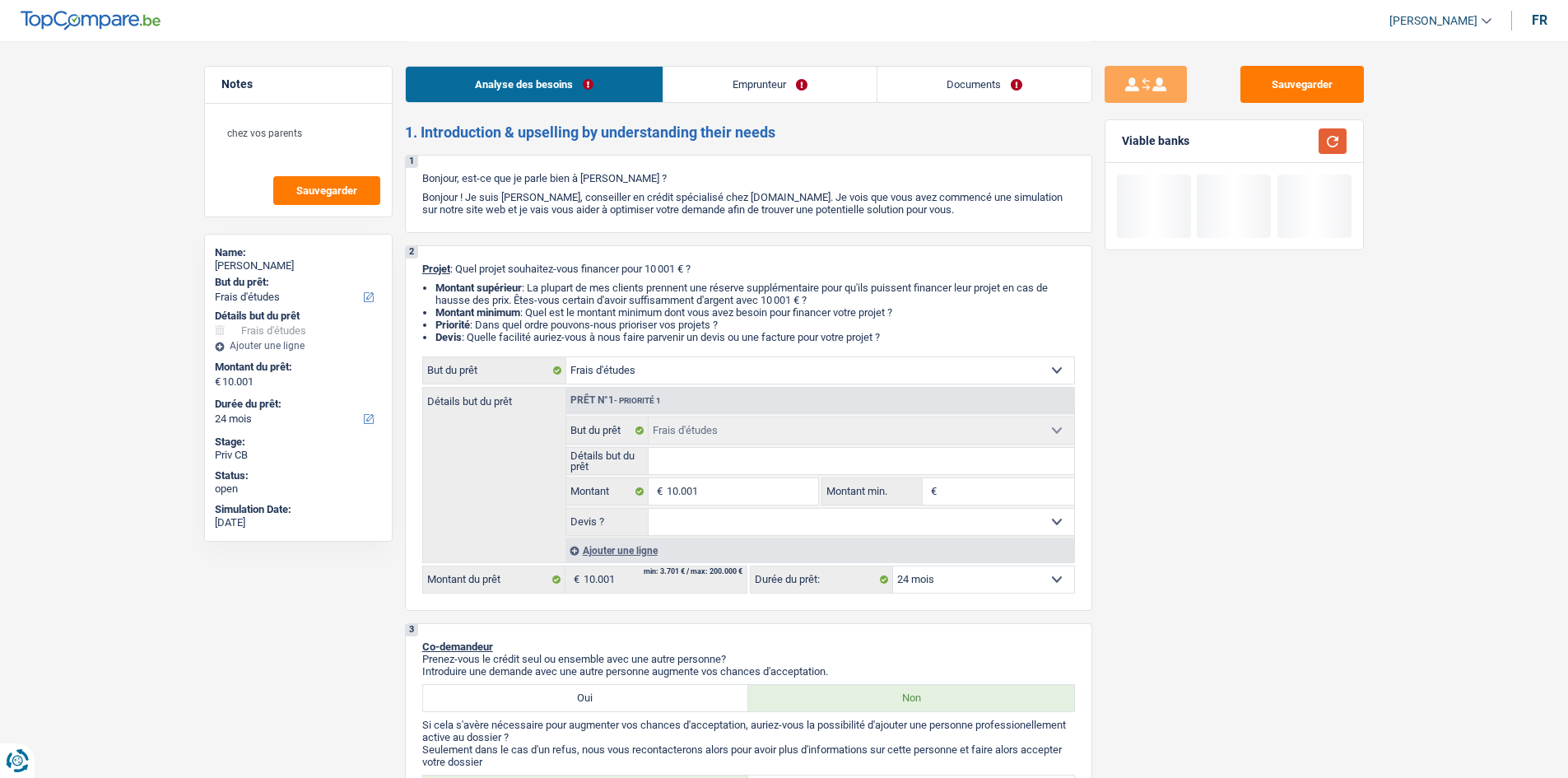
click at [1330, 135] on button "button" at bounding box center [1332, 142] width 28 height 26
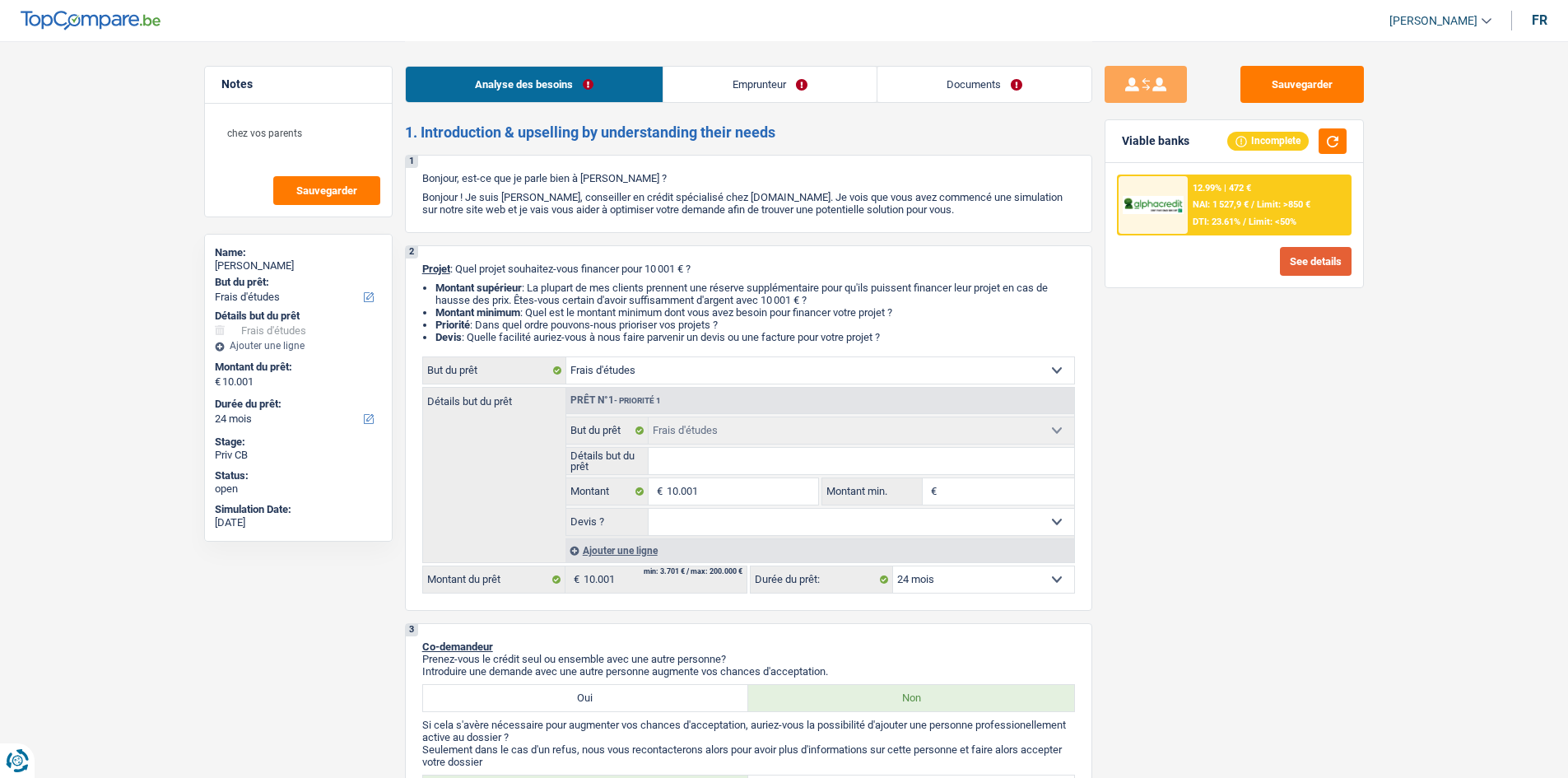
click at [1324, 262] on button "See details" at bounding box center [1315, 262] width 71 height 29
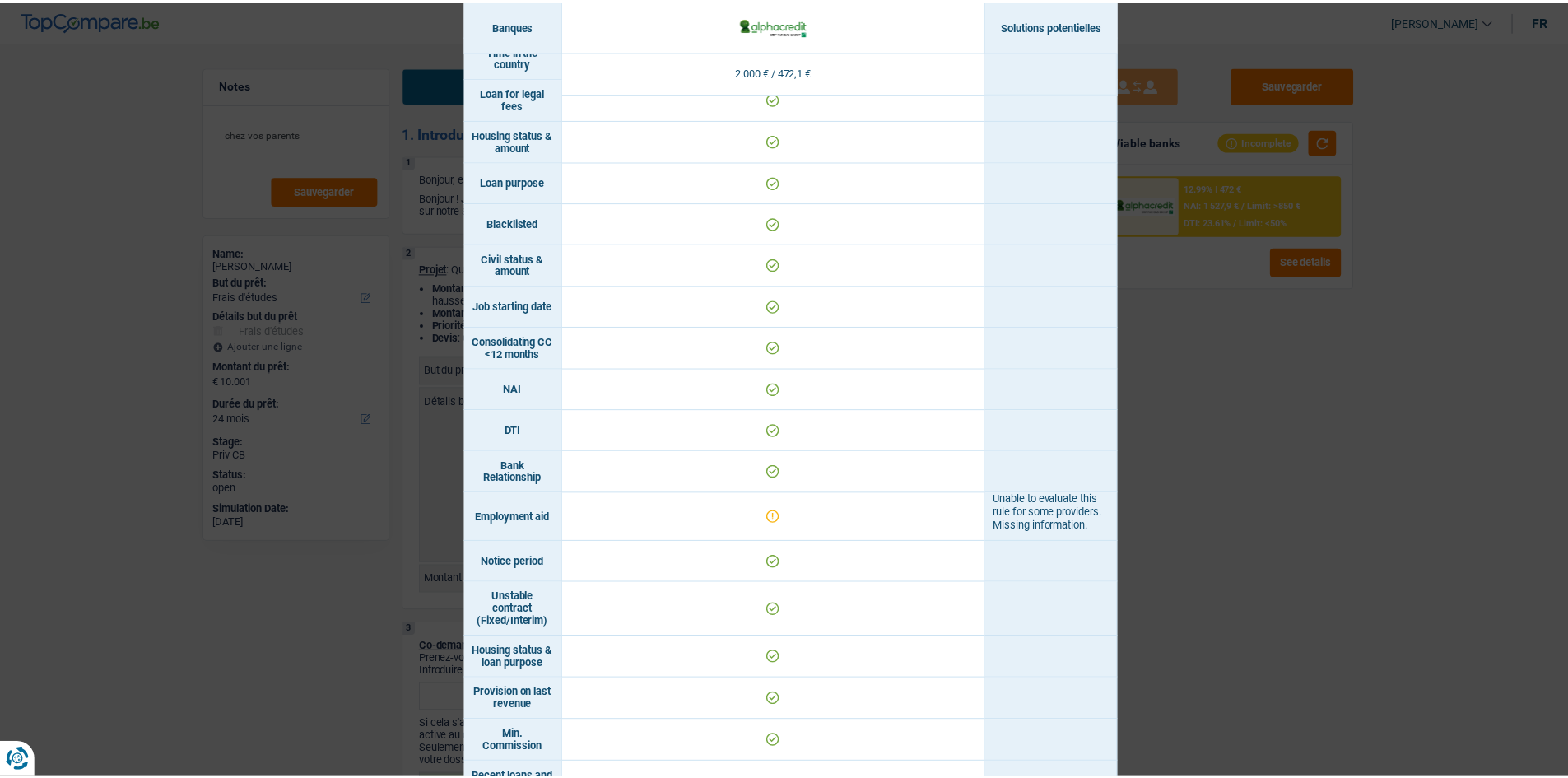
scroll to position [496, 0]
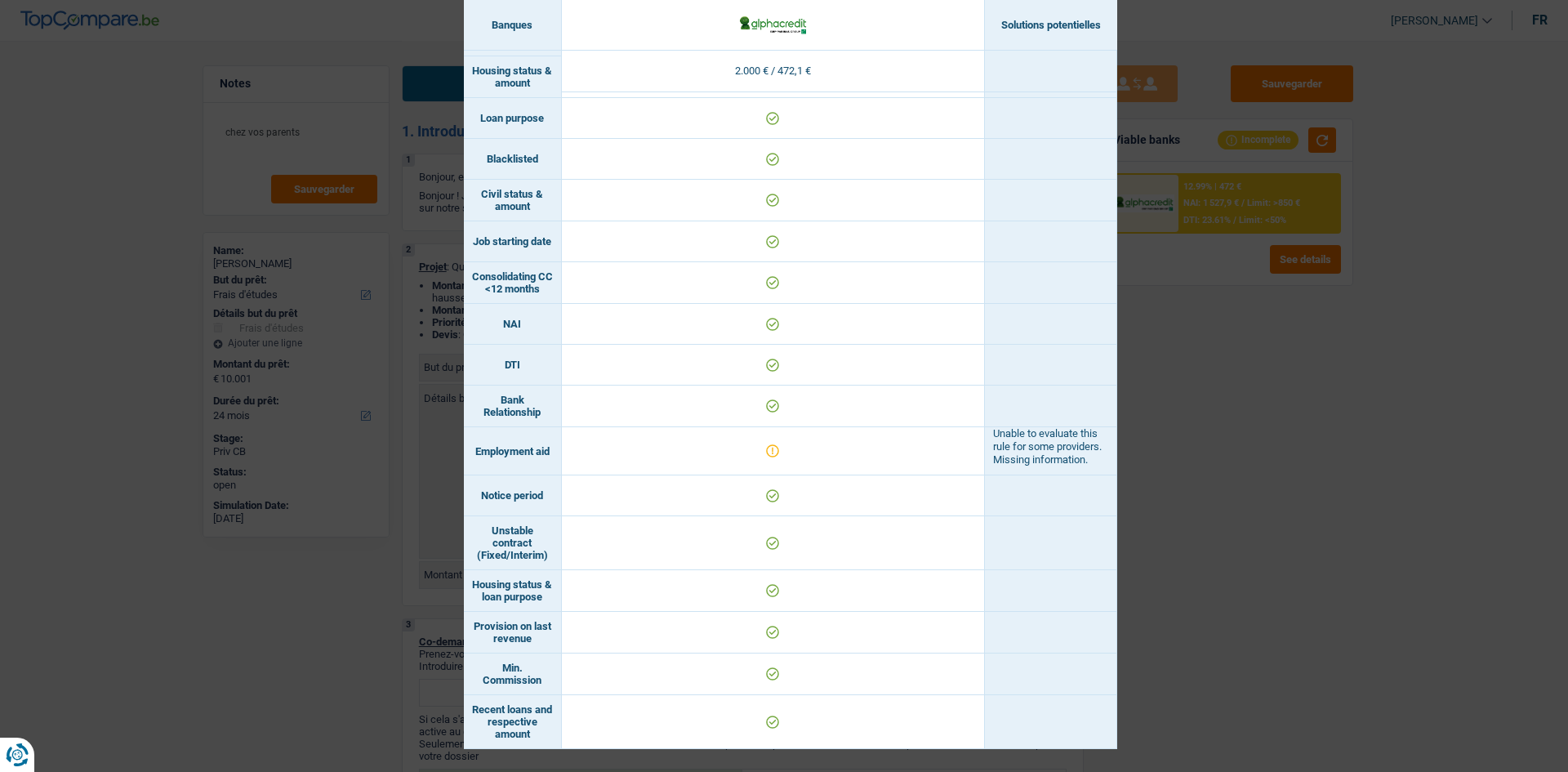
drag, startPoint x: 1212, startPoint y: 415, endPoint x: 1228, endPoint y: 412, distance: 16.3
click at [1216, 426] on div "Banks conditions × Banques Solutions potentielles Revenus / Charges 2.000 € / 4…" at bounding box center [784, 386] width 1568 height 772
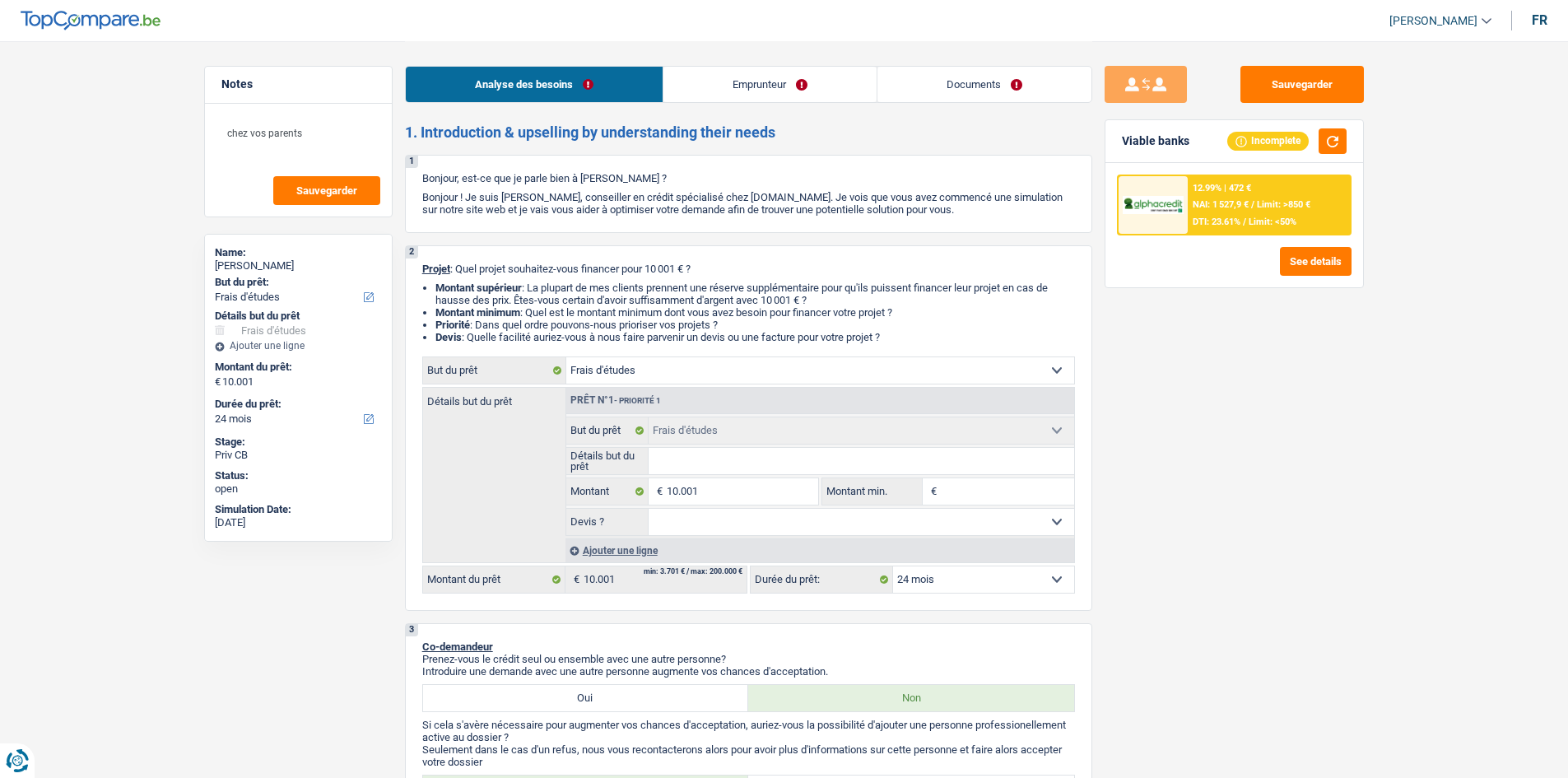
click at [1258, 200] on span "Limit: >850 €" at bounding box center [1283, 204] width 53 height 10
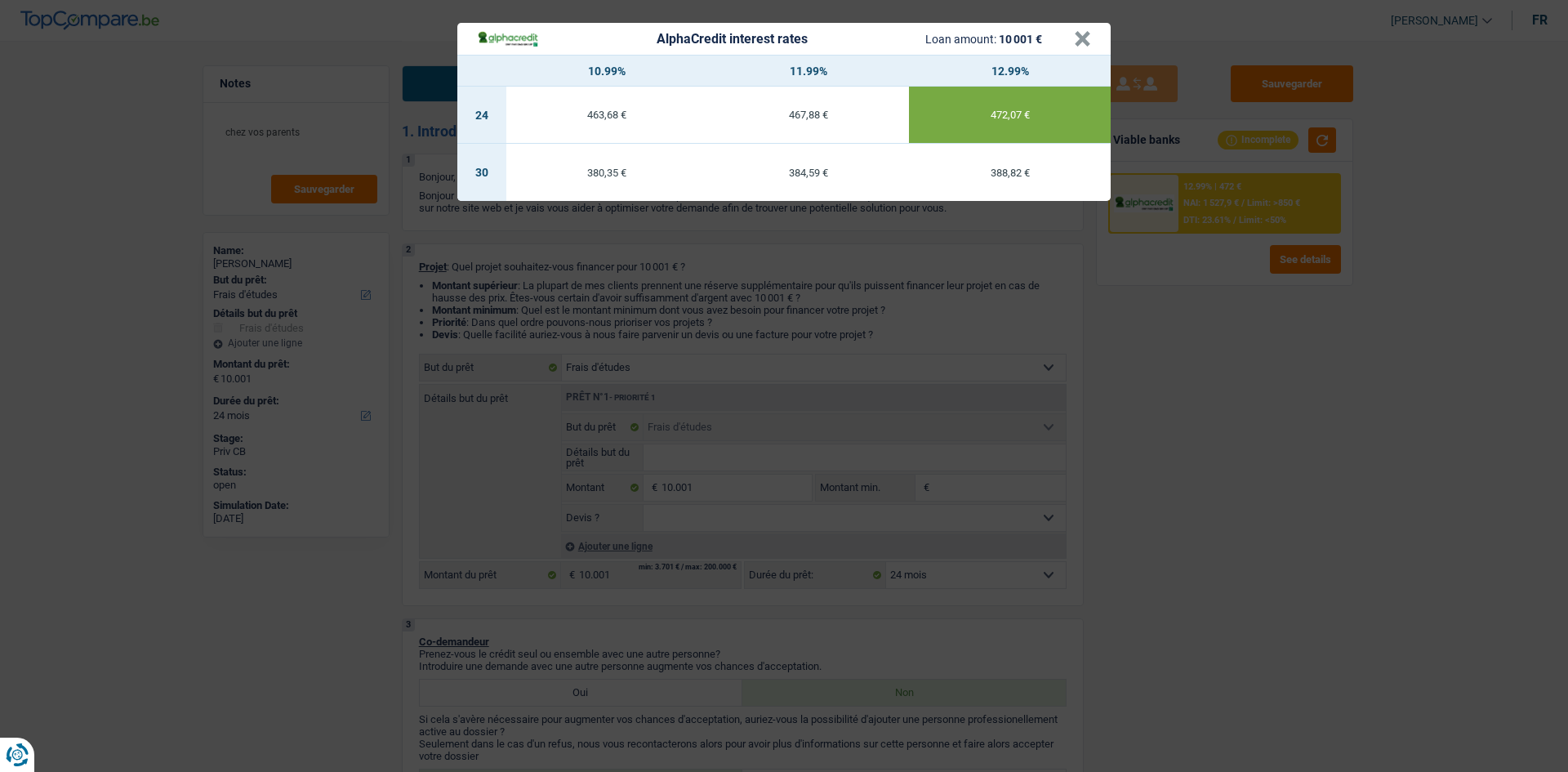
click at [1222, 493] on div "AlphaCredit interest rates Loan amount: 10 001 € × 10.99% 11.99% 12.99% 24 463,…" at bounding box center [784, 386] width 1568 height 772
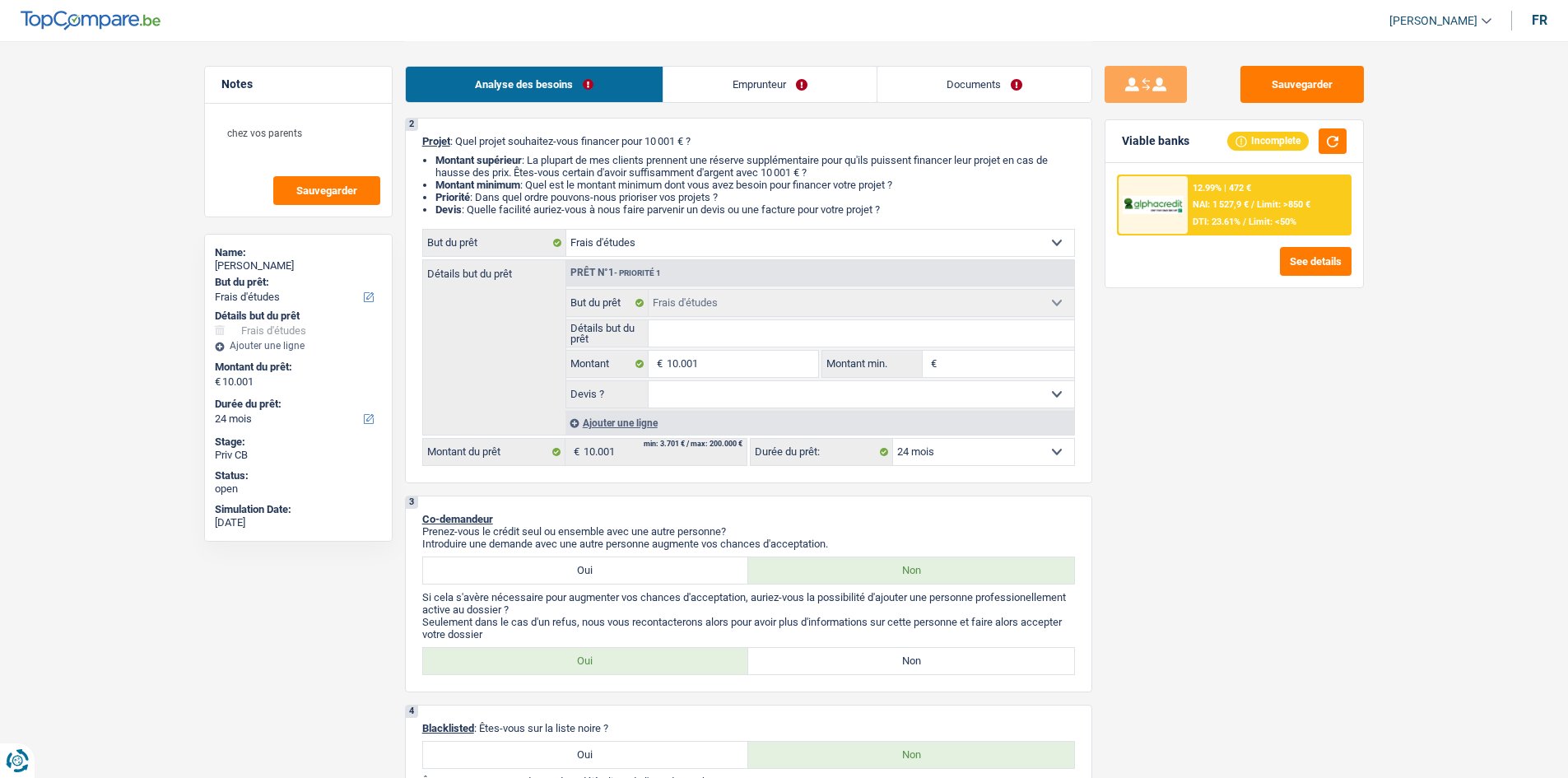
scroll to position [0, 0]
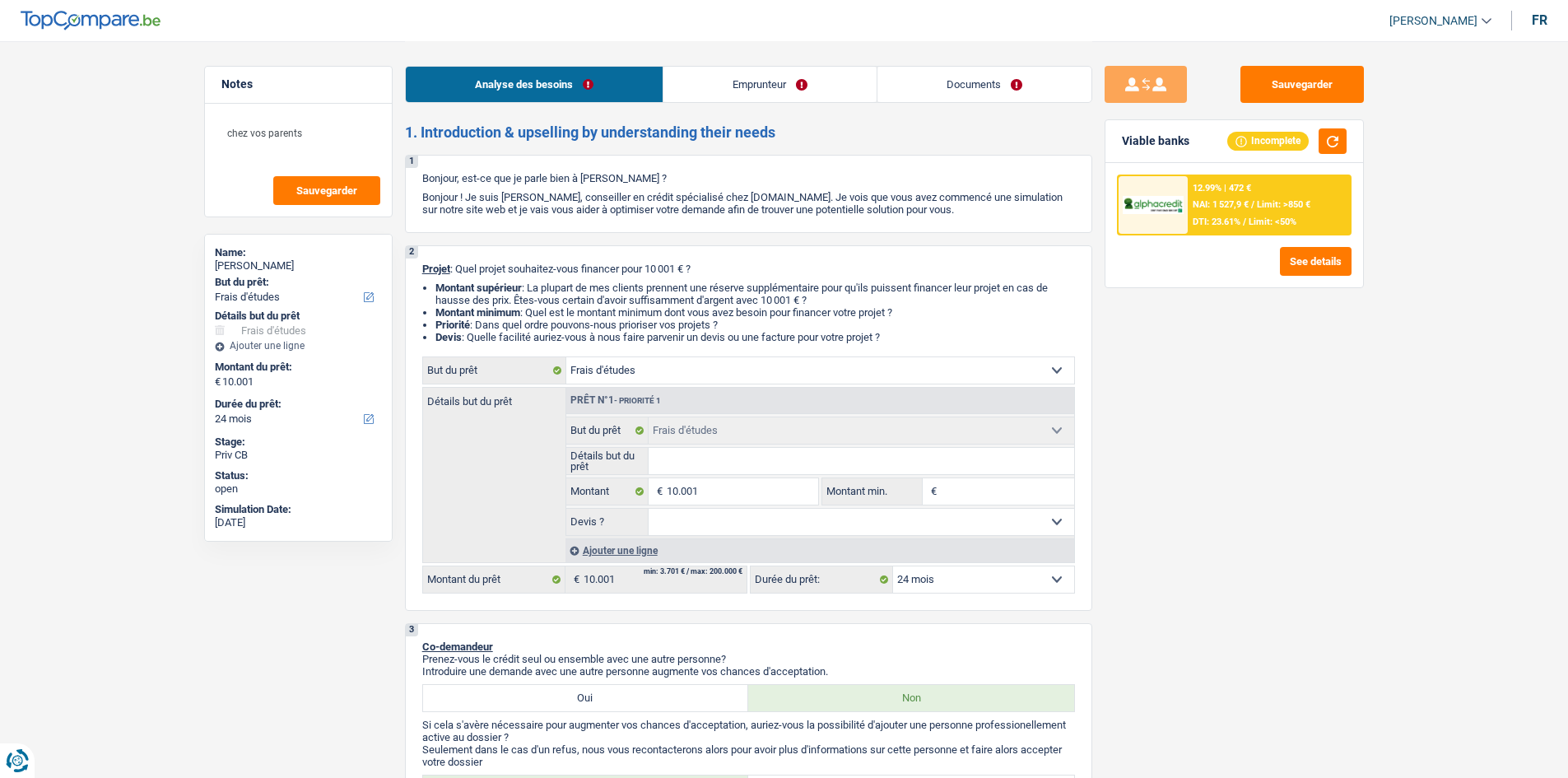
click at [705, 523] on select "Oui Non Non répondu Sélectionner une option" at bounding box center [861, 522] width 425 height 27
select select "false"
click at [648, 509] on select "Oui Non Non répondu Sélectionner une option" at bounding box center [861, 522] width 425 height 27
select select "false"
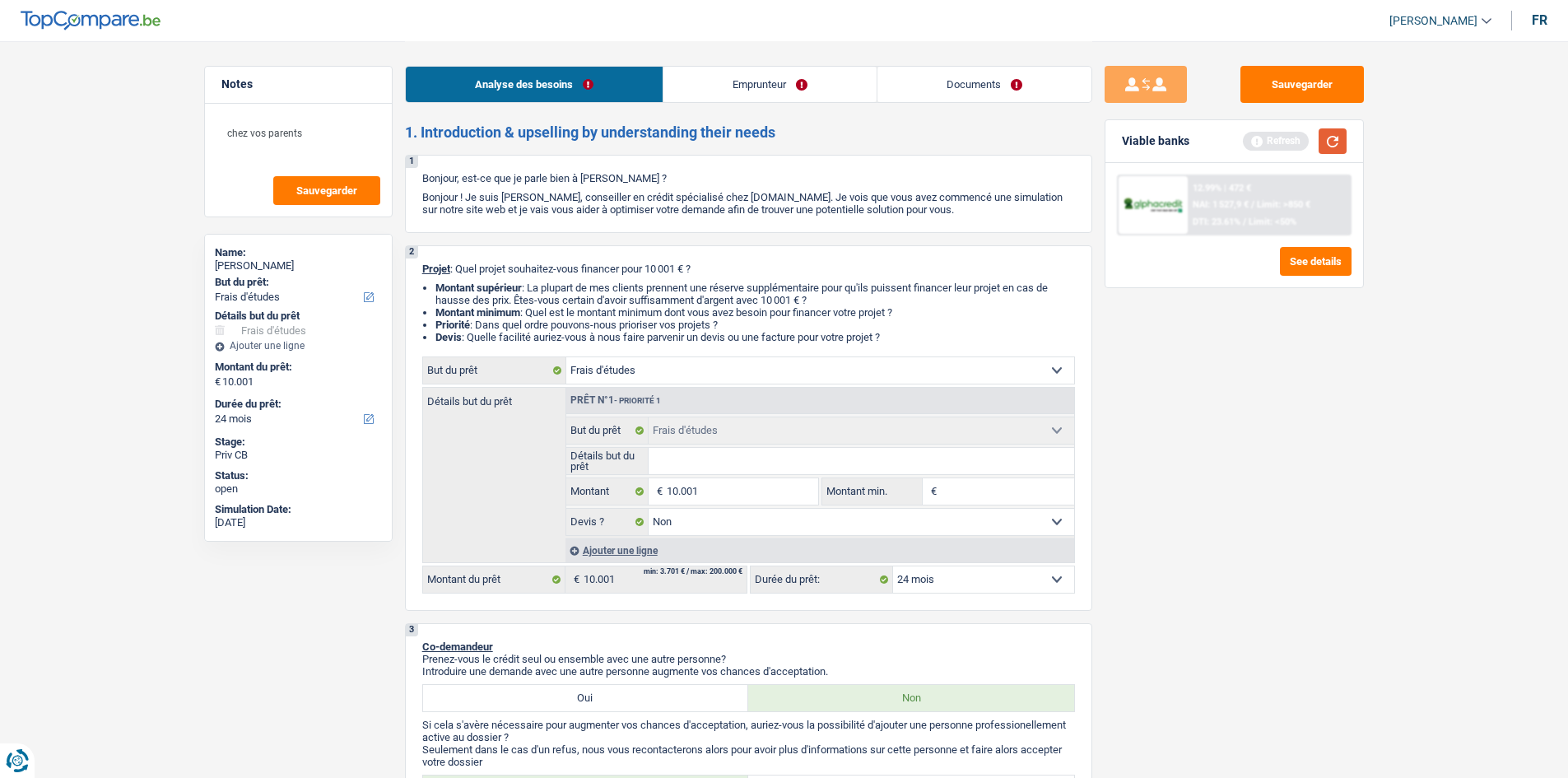
click at [1324, 130] on button "button" at bounding box center [1332, 142] width 28 height 26
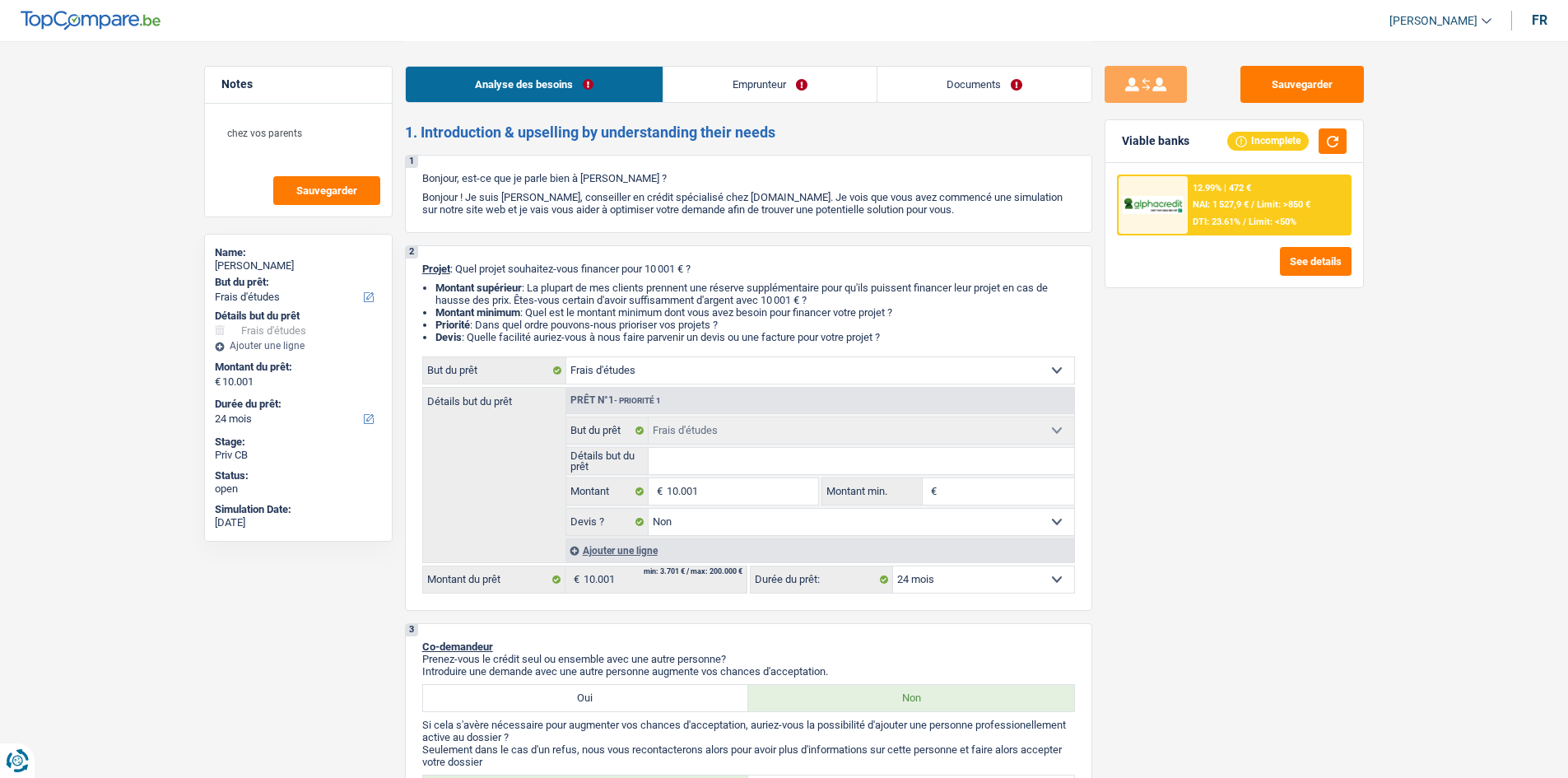
click at [1169, 215] on div at bounding box center [1153, 204] width 69 height 57
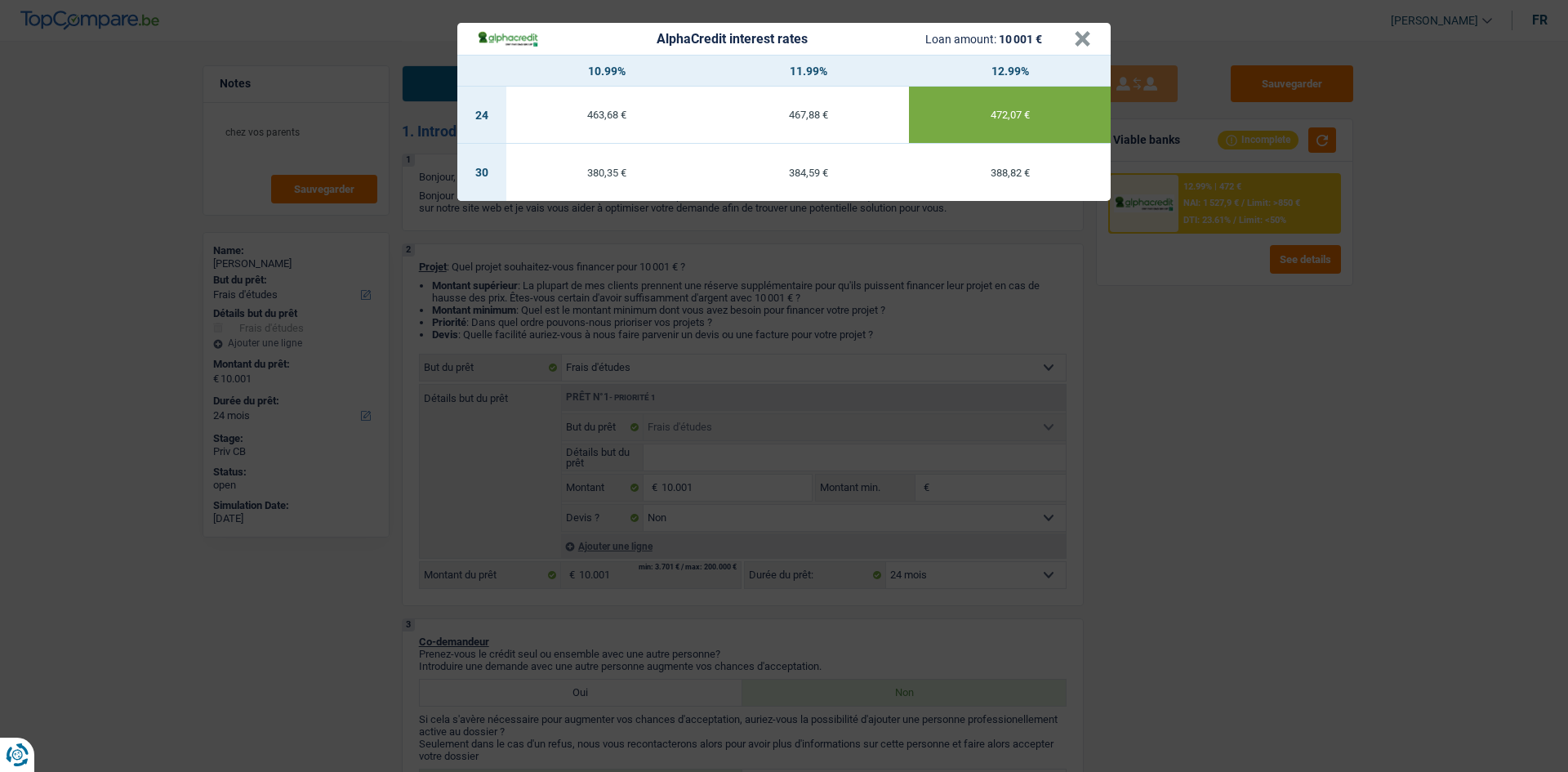
click at [1336, 521] on div "AlphaCredit interest rates Loan amount: 10 001 € × 10.99% 11.99% 12.99% 24 463,…" at bounding box center [784, 386] width 1568 height 772
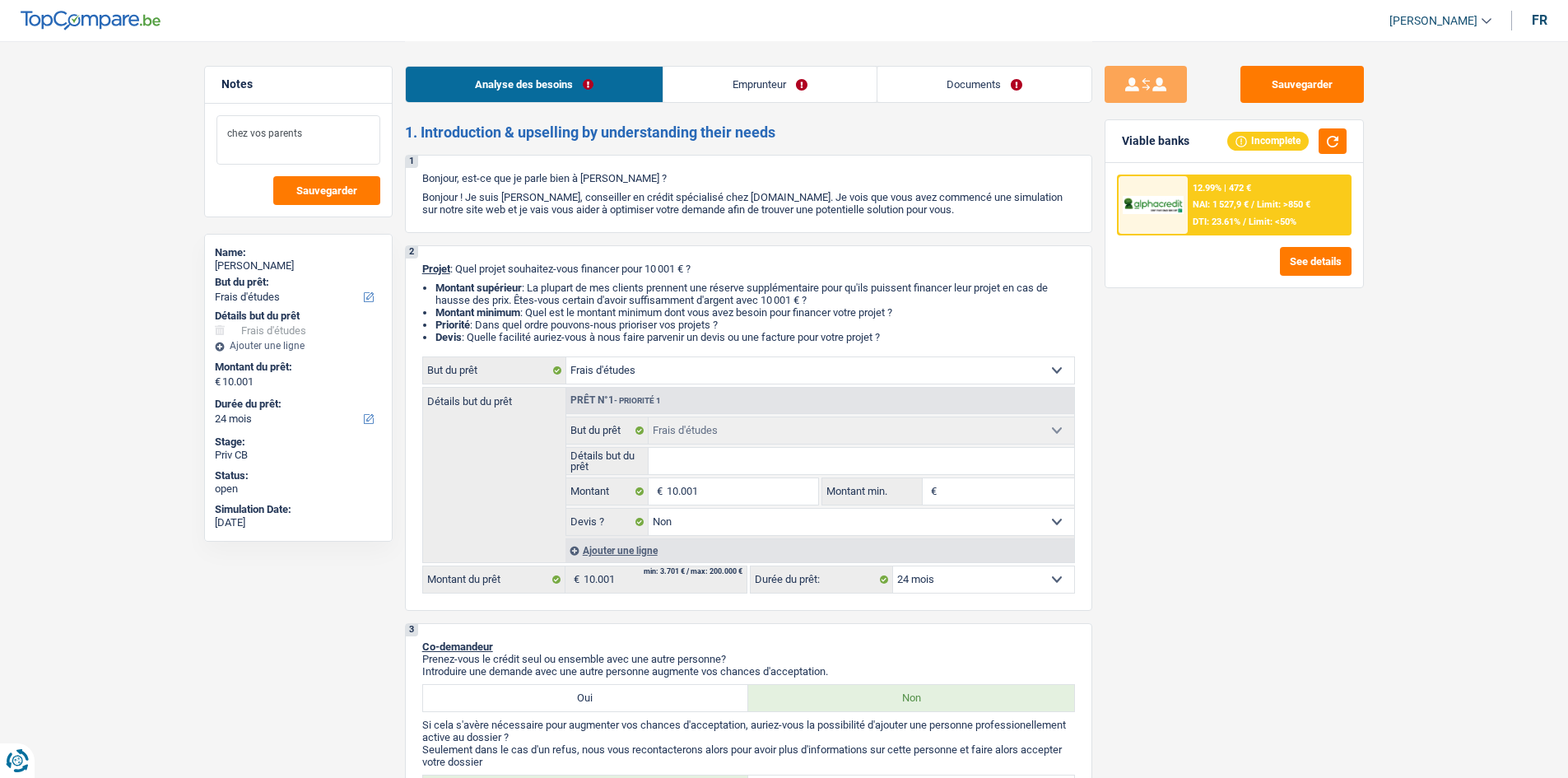
click at [336, 145] on textarea "chez vos parents" at bounding box center [298, 140] width 164 height 50
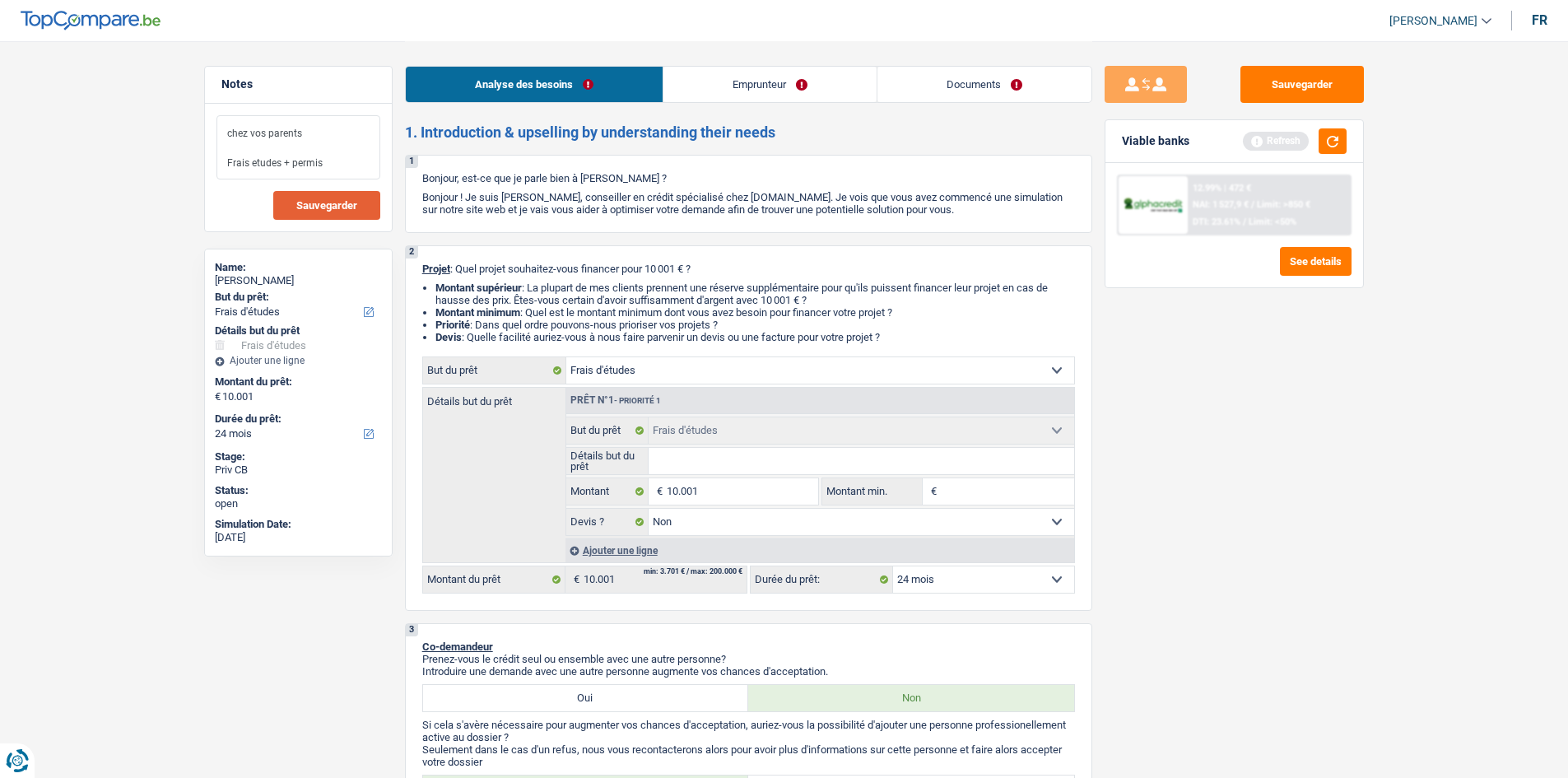
type textarea "chez vos parents Frais etudes + permis"
click at [294, 203] on button "Sauvegarder" at bounding box center [327, 206] width 107 height 29
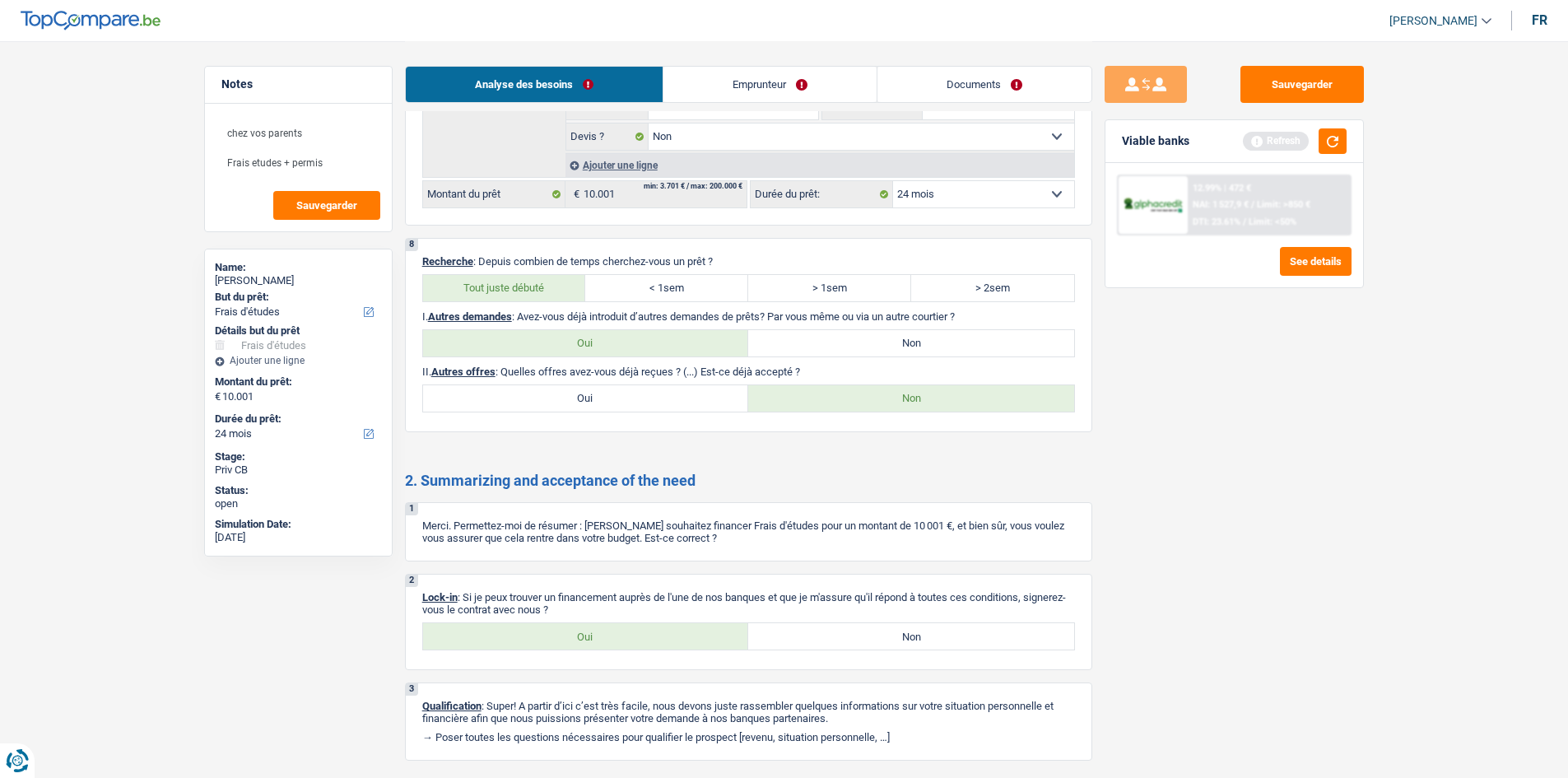
scroll to position [1657, 0]
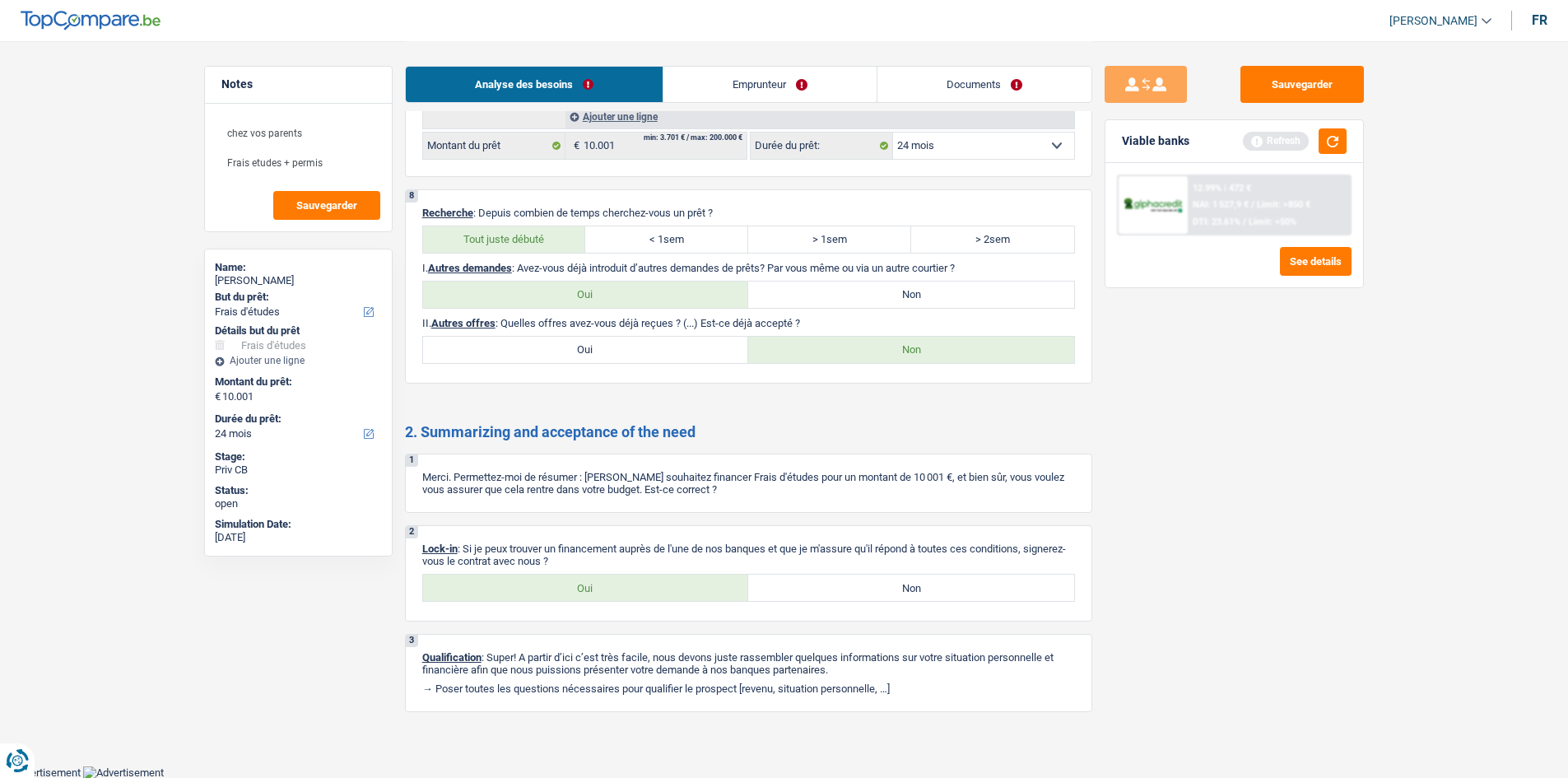
click at [708, 72] on link "Emprunteur" at bounding box center [769, 84] width 214 height 35
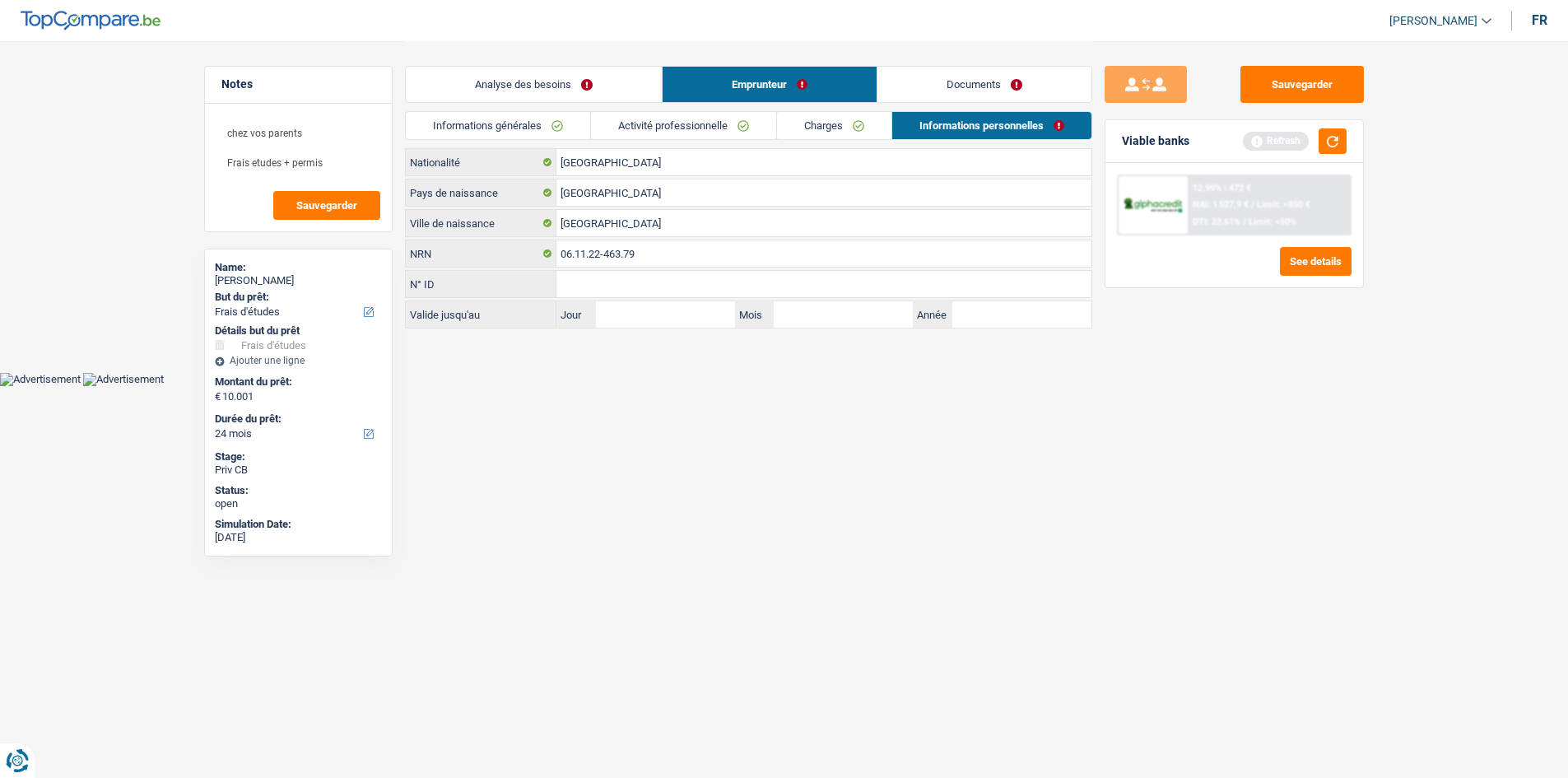
scroll to position [0, 0]
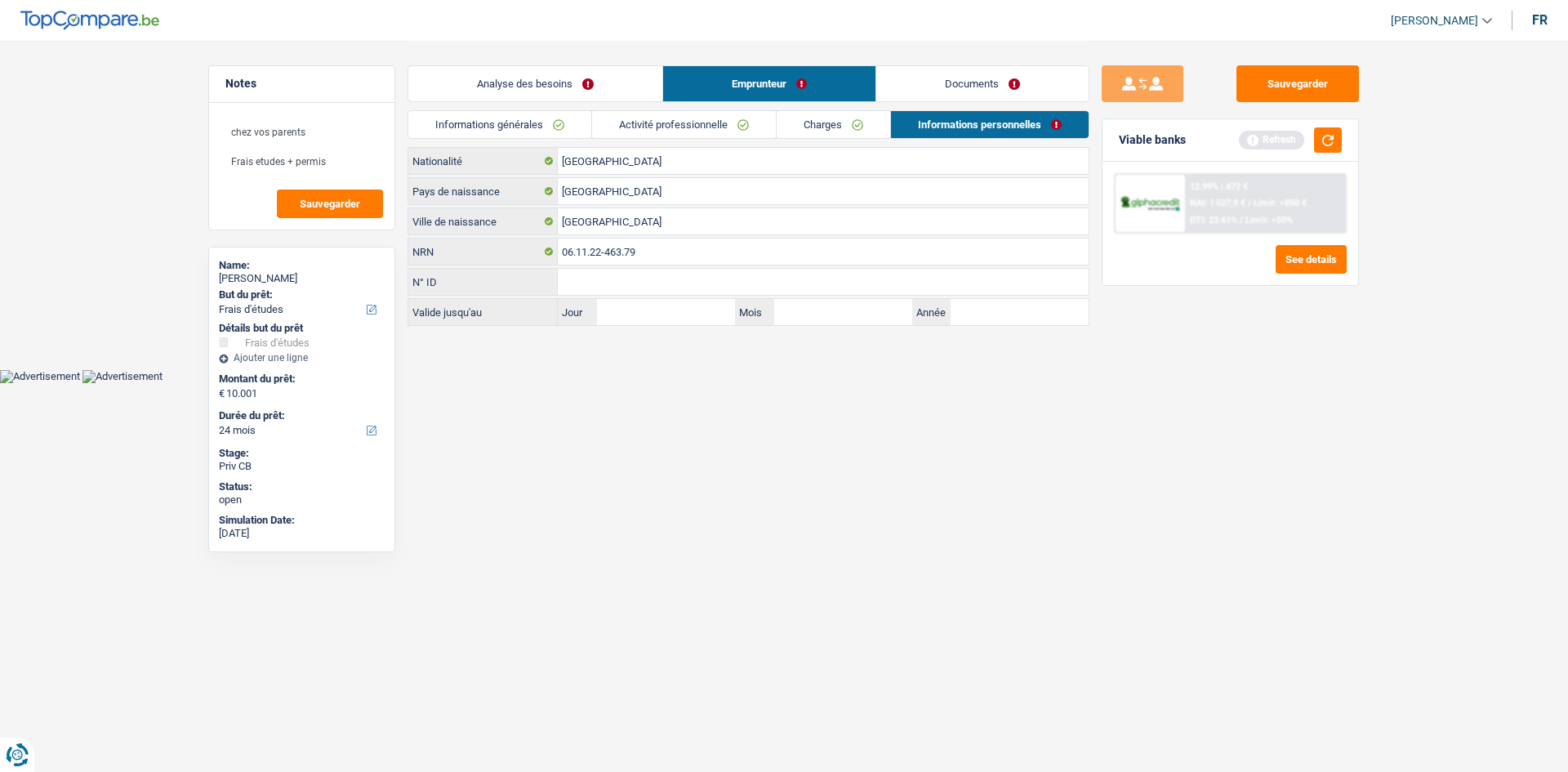
click at [542, 91] on link "Analyse des besoins" at bounding box center [535, 83] width 254 height 35
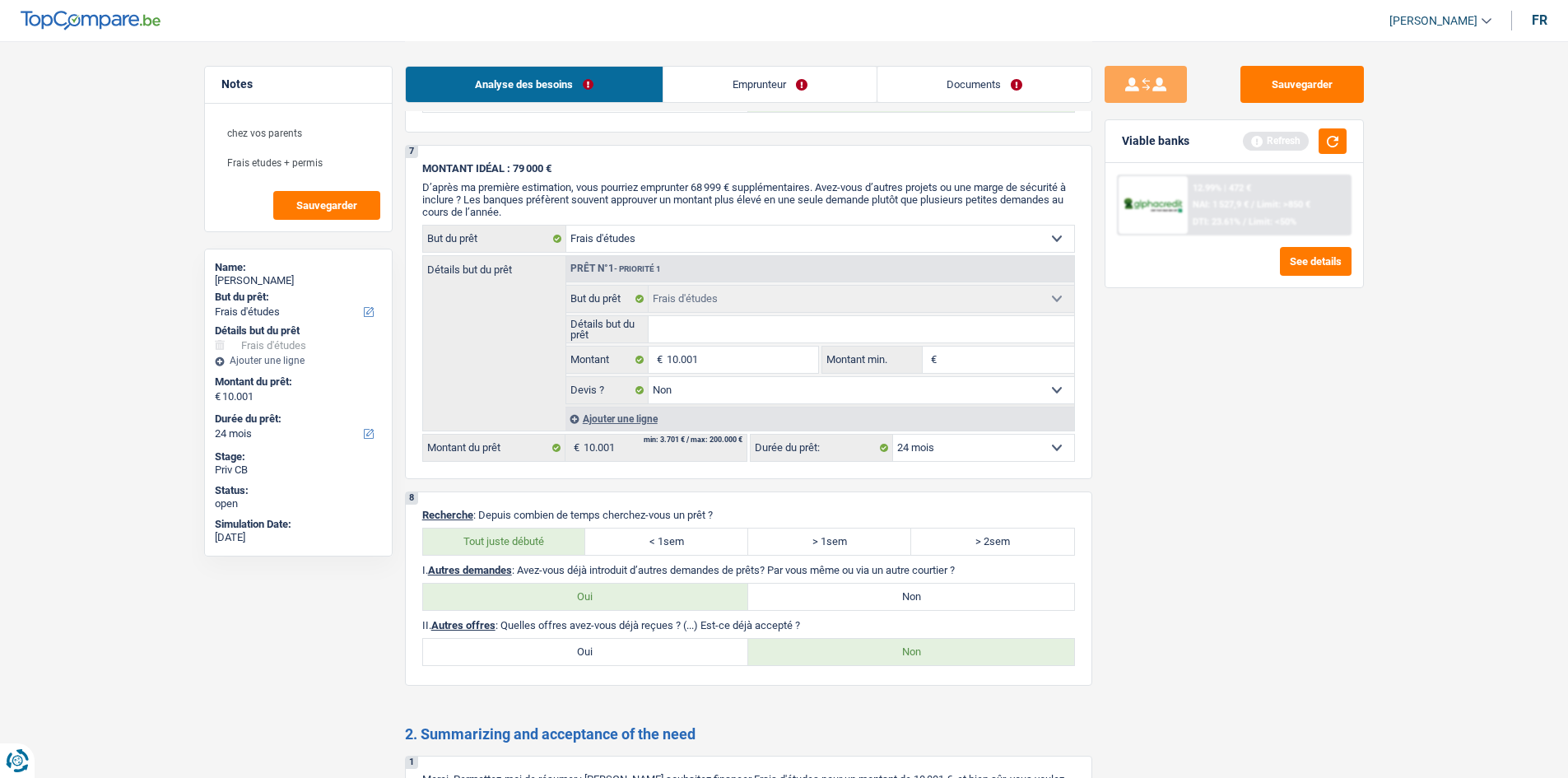
scroll to position [1657, 0]
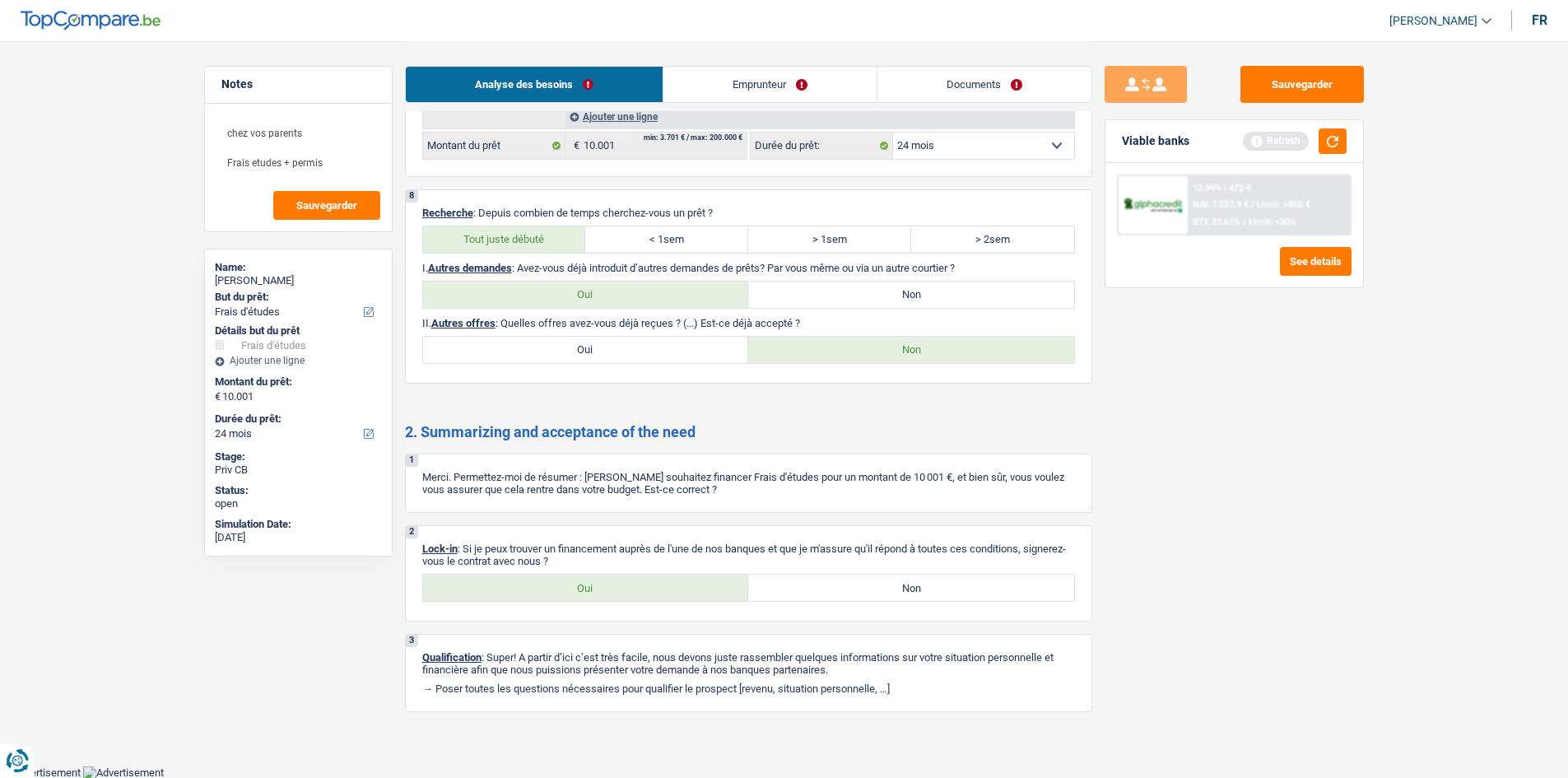
click at [697, 75] on link "Emprunteur" at bounding box center [769, 84] width 214 height 35
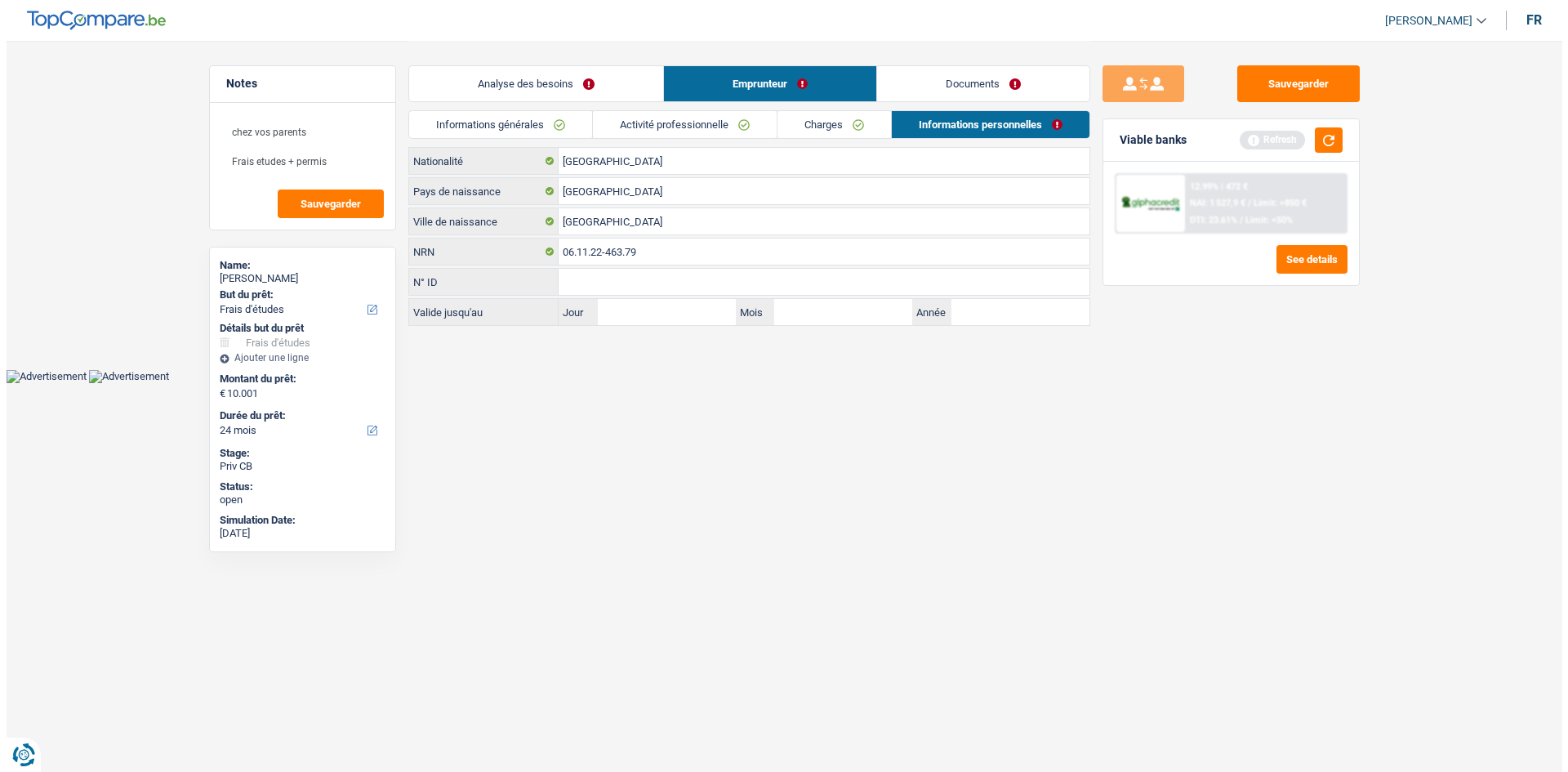
scroll to position [0, 0]
click at [530, 127] on link "Informations générales" at bounding box center [500, 124] width 183 height 27
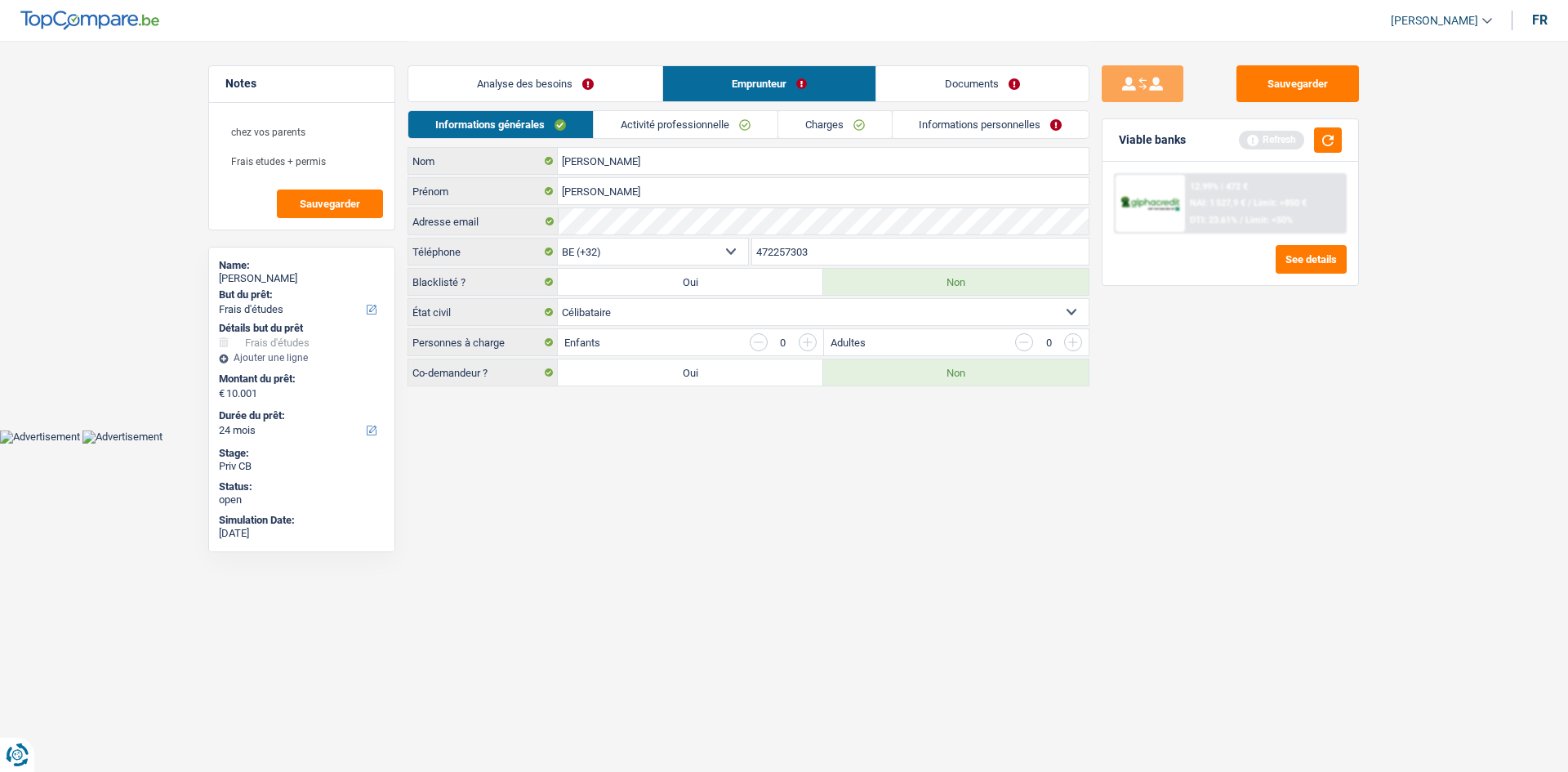
click at [684, 125] on link "Activité professionnelle" at bounding box center [686, 124] width 184 height 27
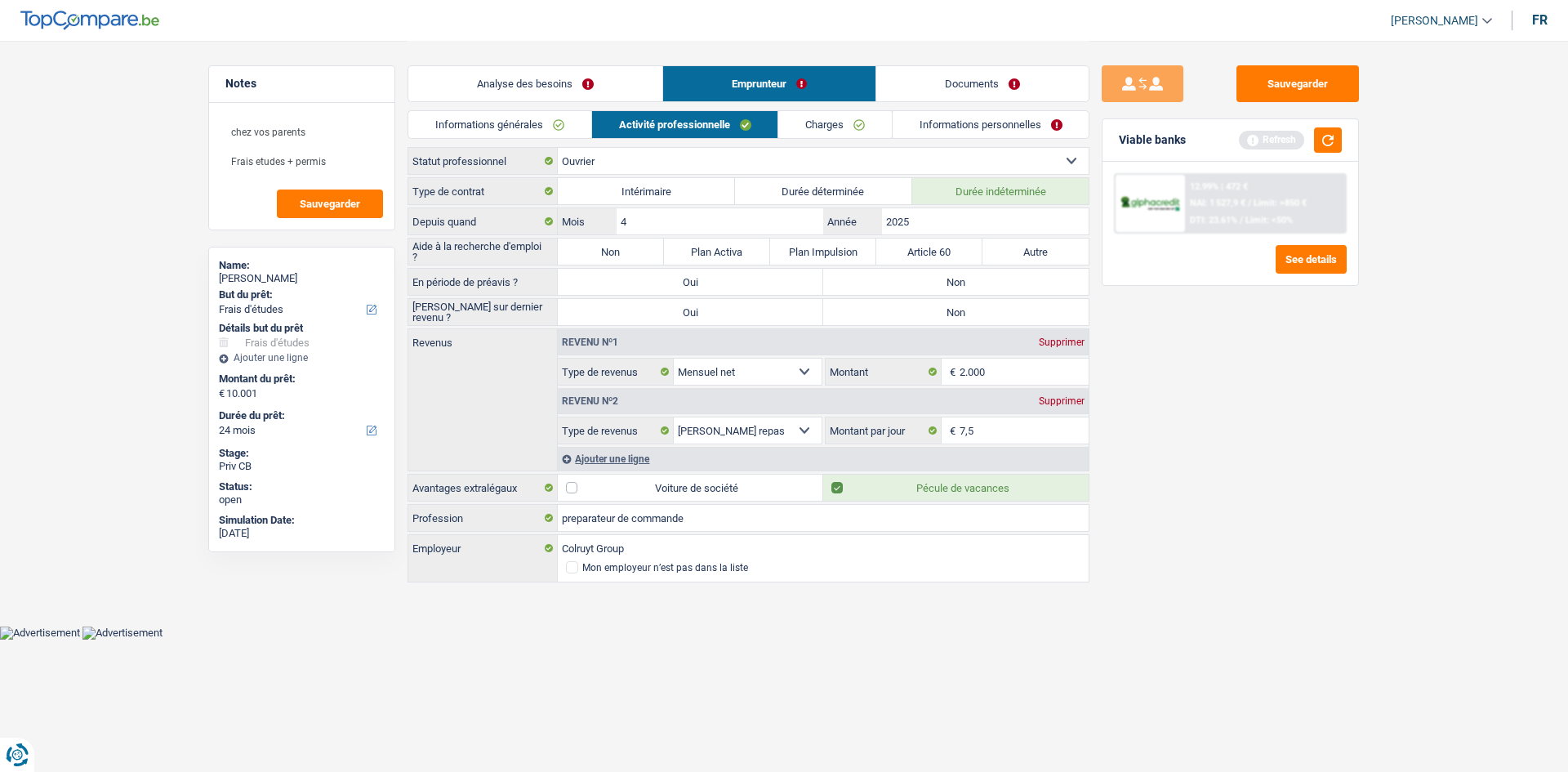
click at [765, 119] on link "Activité professionnelle" at bounding box center [685, 124] width 186 height 27
click at [812, 119] on link "Charges" at bounding box center [834, 124] width 113 height 27
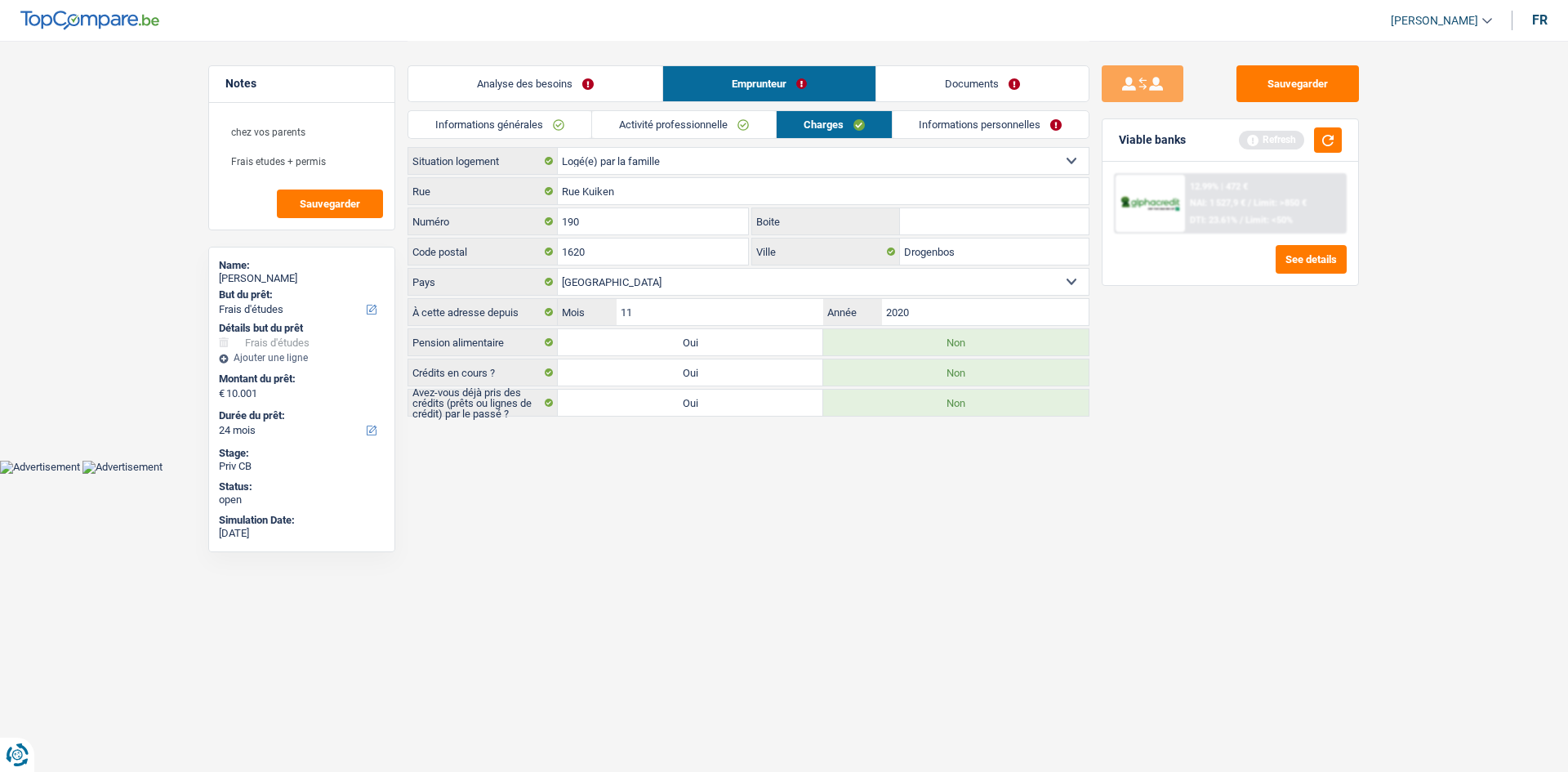
click at [958, 134] on link "Informations personnelles" at bounding box center [991, 124] width 197 height 27
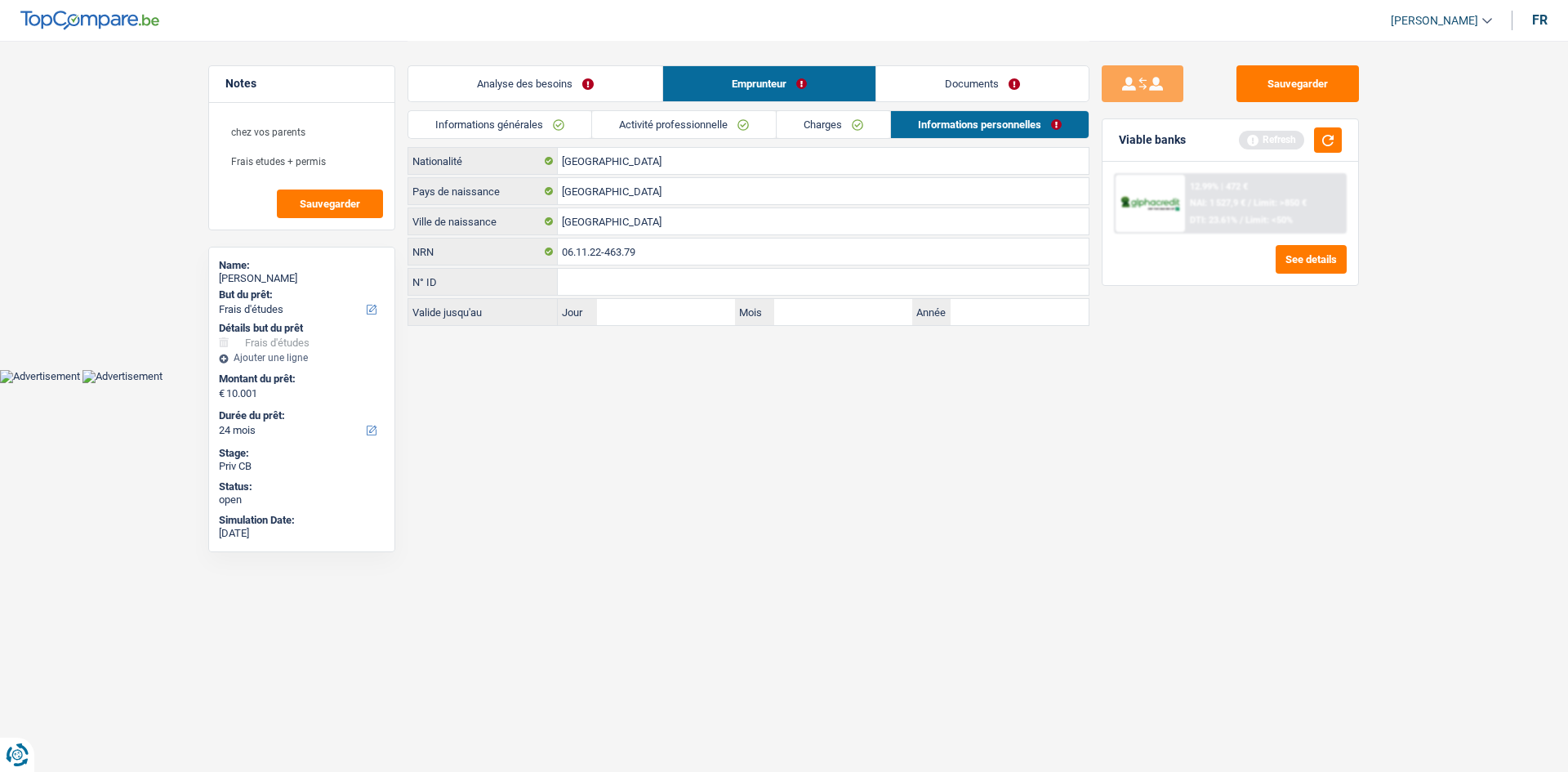
click at [918, 89] on link "Documents" at bounding box center [982, 83] width 212 height 35
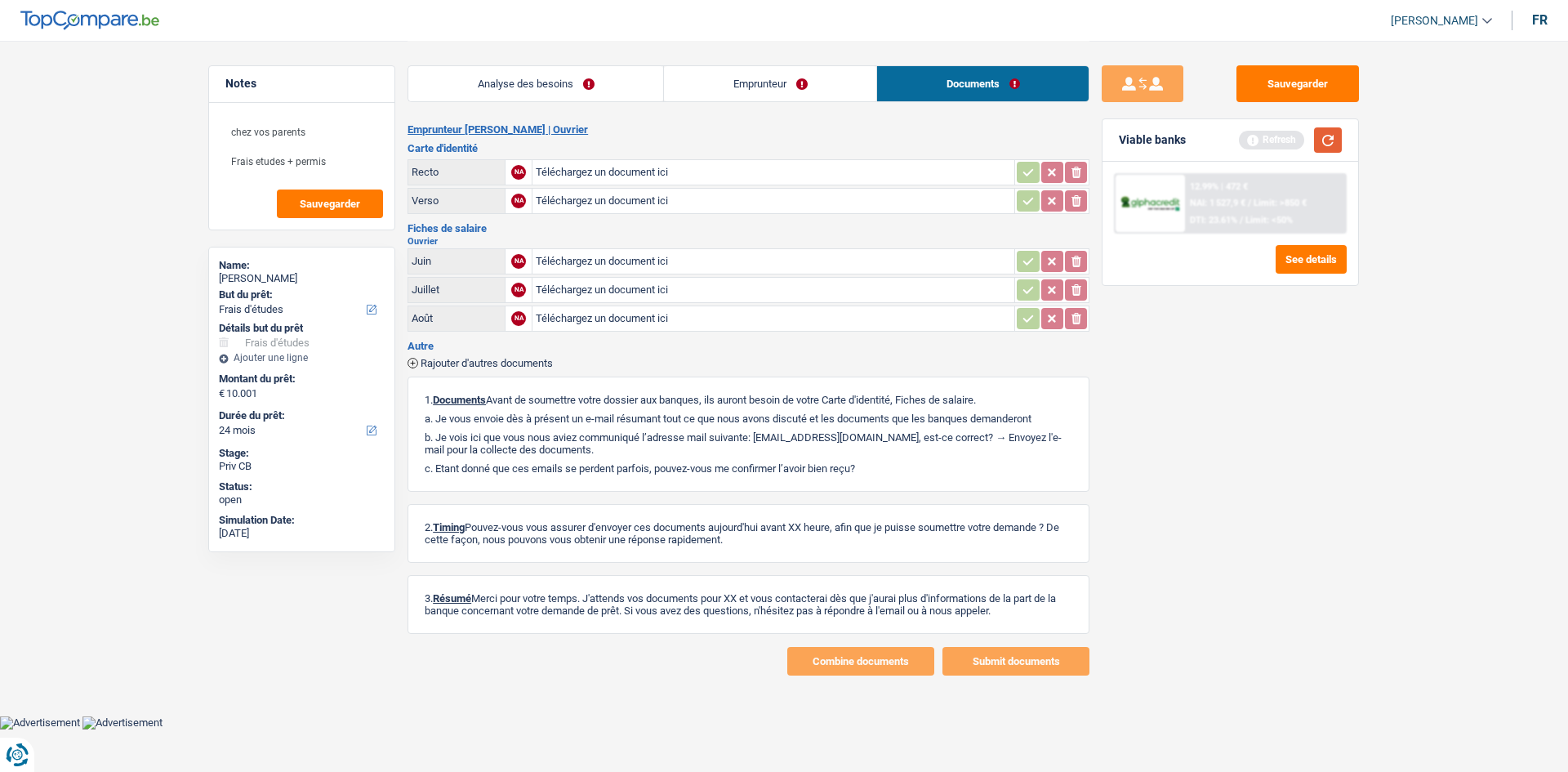
click at [1320, 139] on button "button" at bounding box center [1328, 140] width 28 height 26
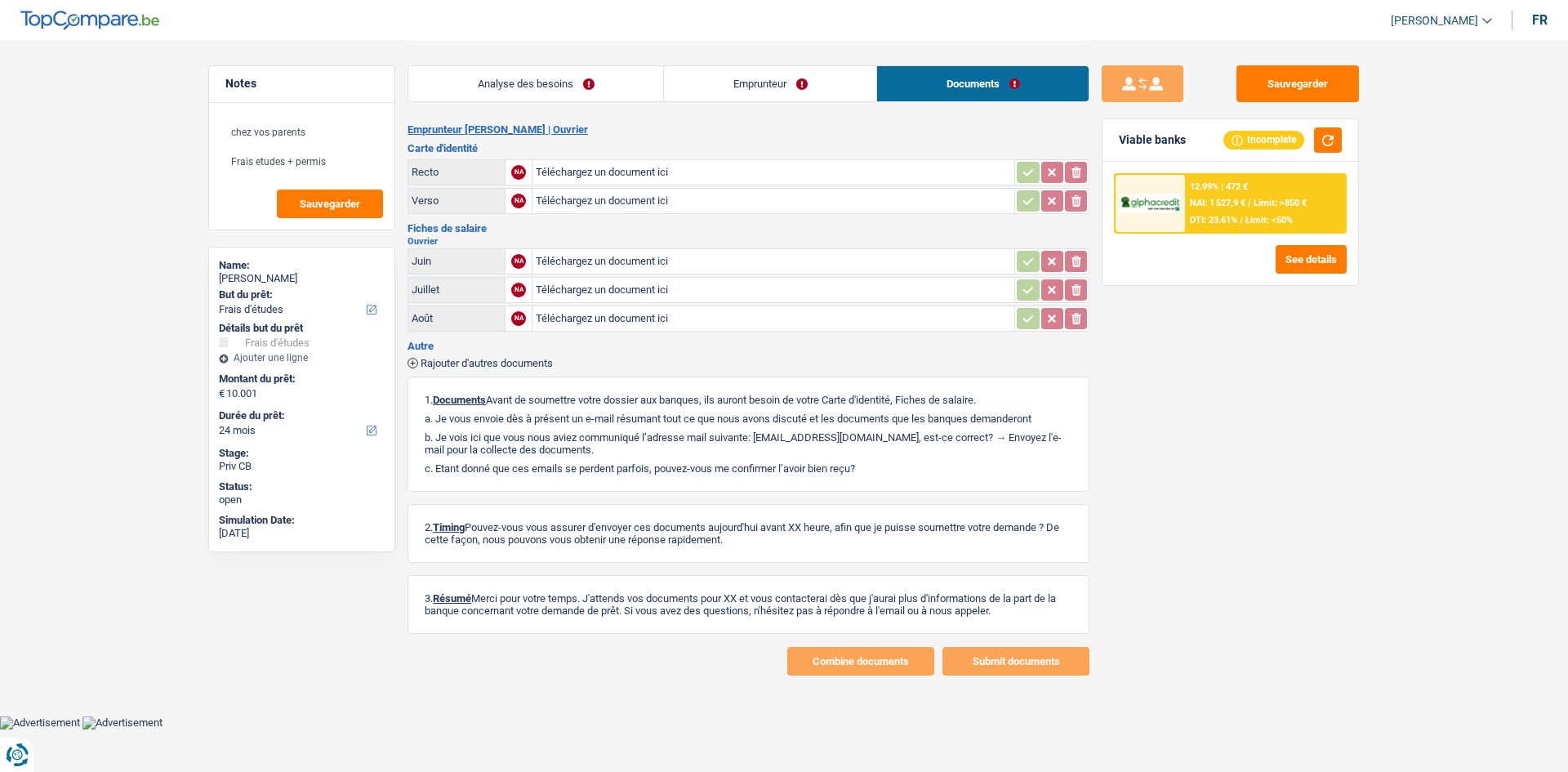
click at [310, 188] on div "chez vos parents Frais etudes + permis Sauvegarder" at bounding box center [302, 166] width 186 height 127
click at [323, 210] on button "Sauvegarder" at bounding box center [329, 204] width 106 height 29
click at [1287, 71] on button "Sauvegarder" at bounding box center [1298, 83] width 123 height 37
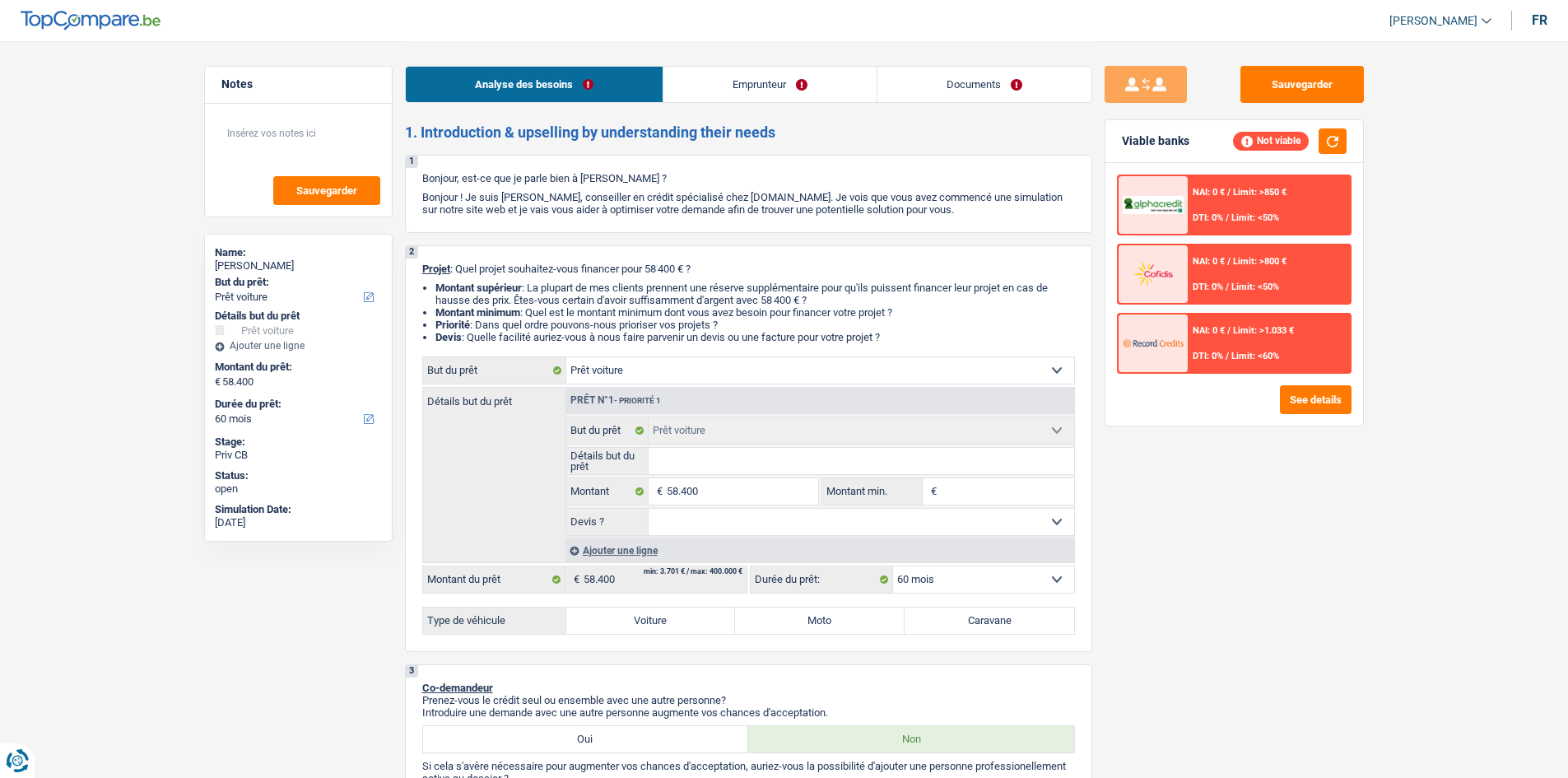
select select "car"
select select "60"
select select "car"
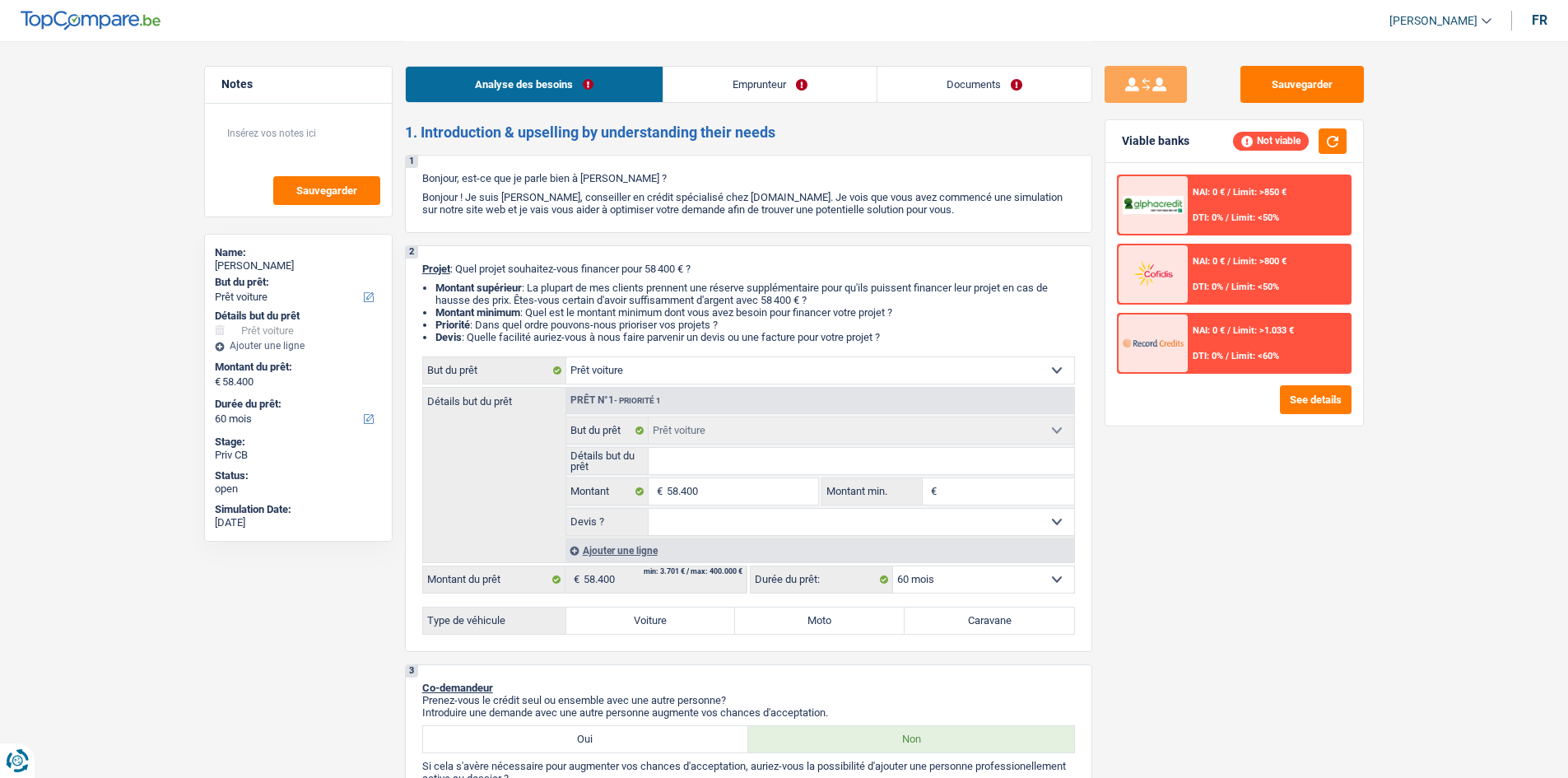
select select "60"
select select "independent"
select select "netSalary"
select select "car"
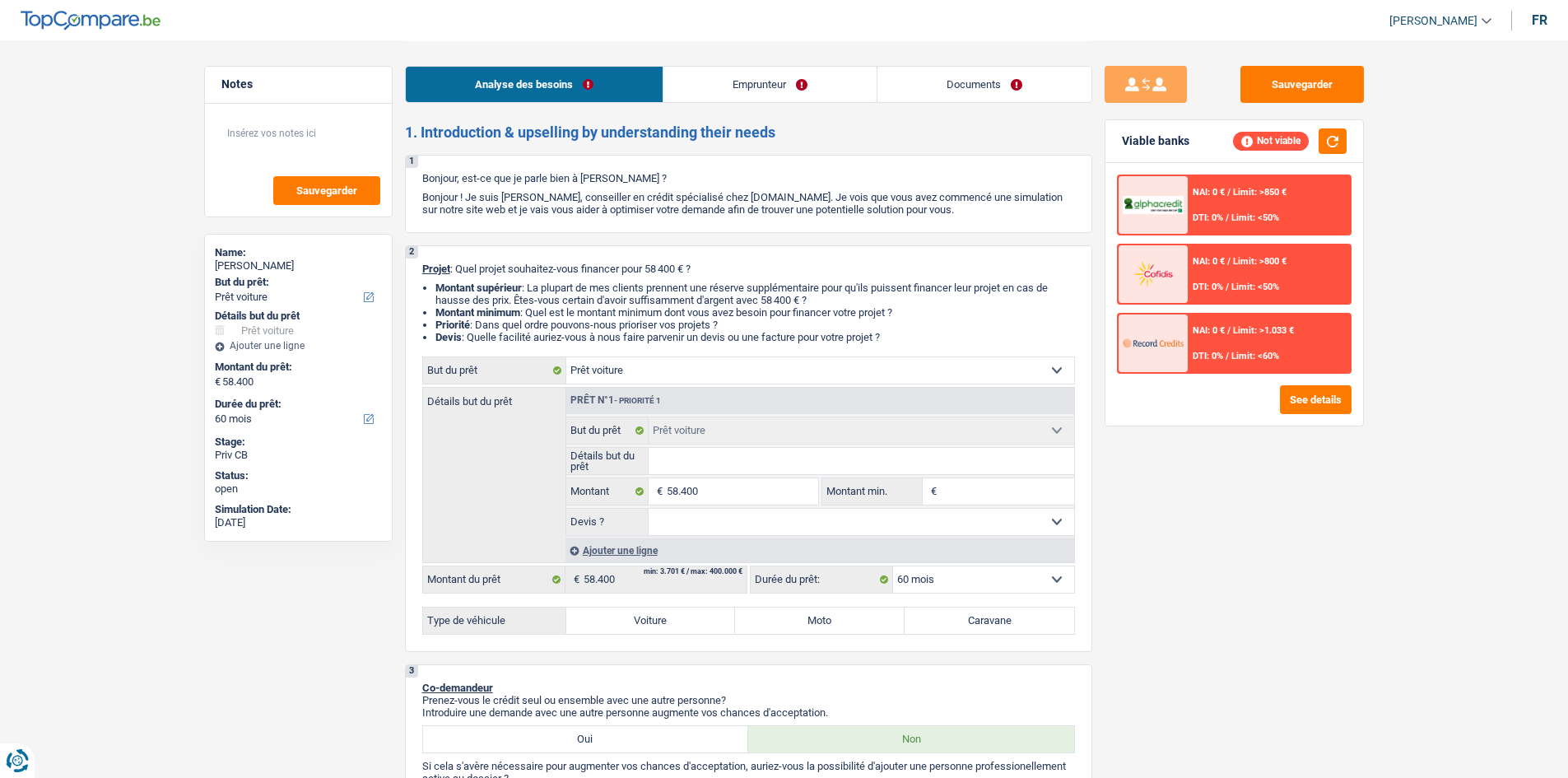
select select "60"
click at [744, 75] on link "Emprunteur" at bounding box center [769, 84] width 214 height 35
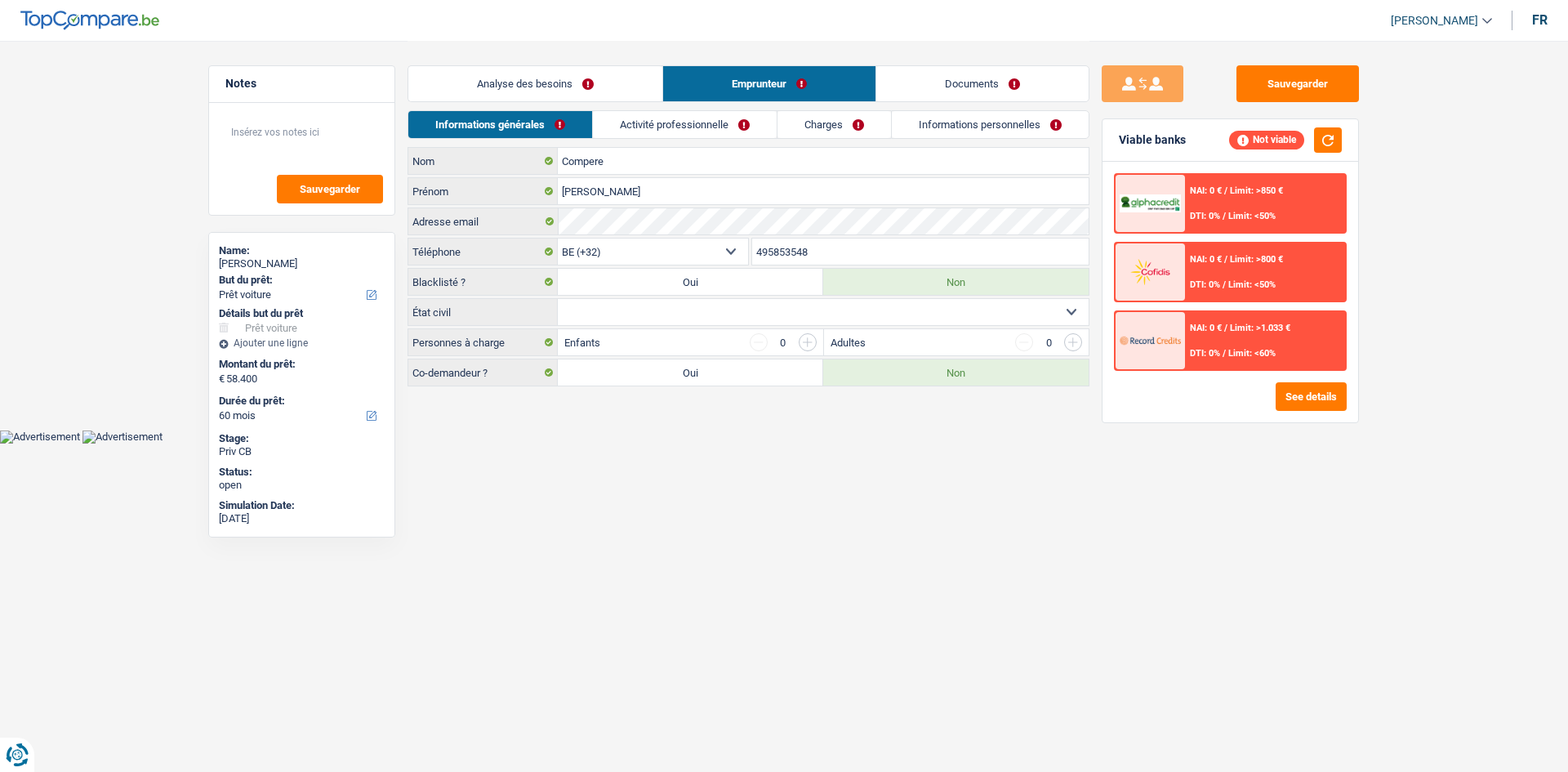
click at [974, 82] on link "Documents" at bounding box center [982, 83] width 212 height 35
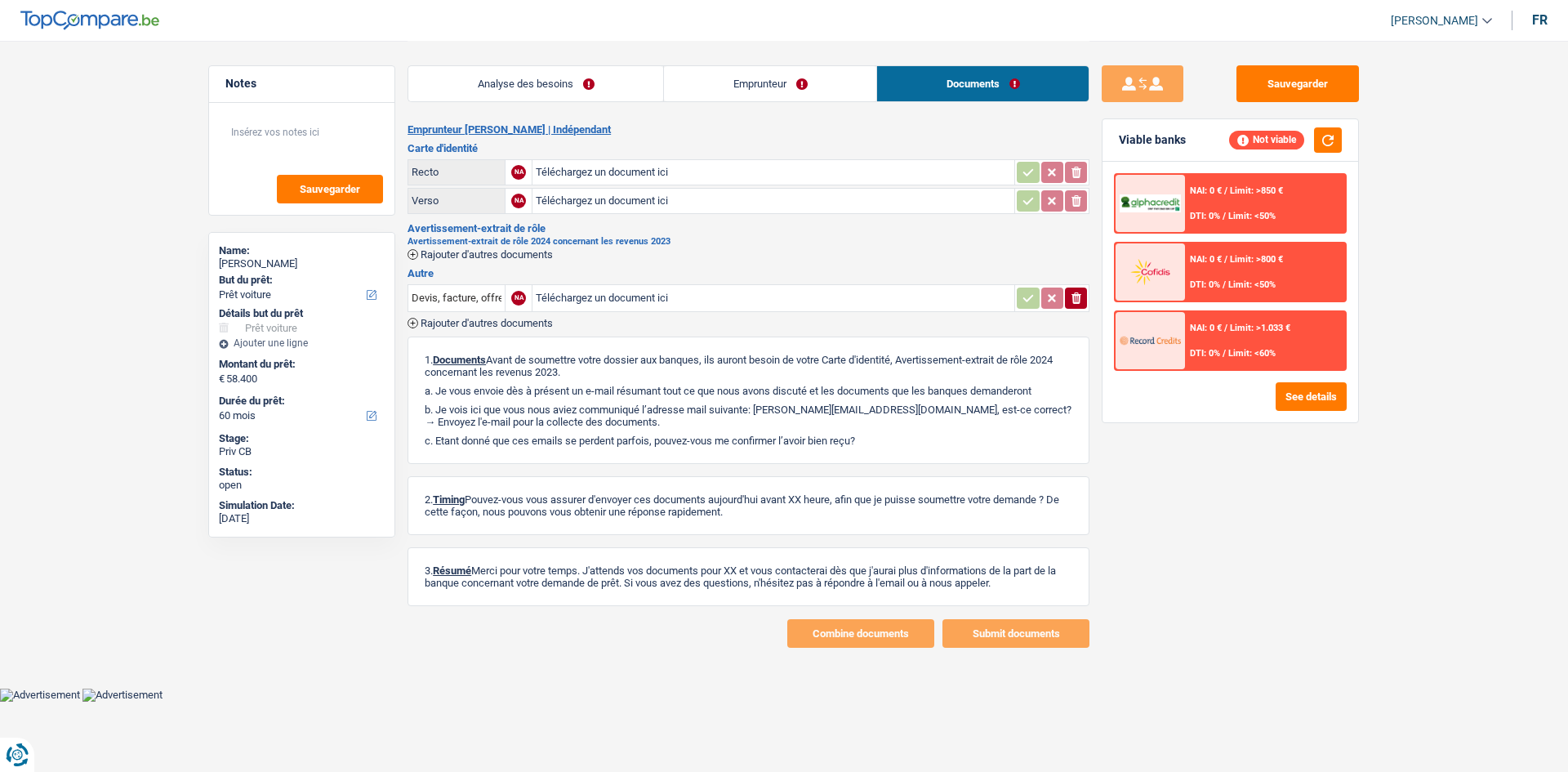
click at [538, 84] on link "Analyse des besoins" at bounding box center [535, 83] width 255 height 35
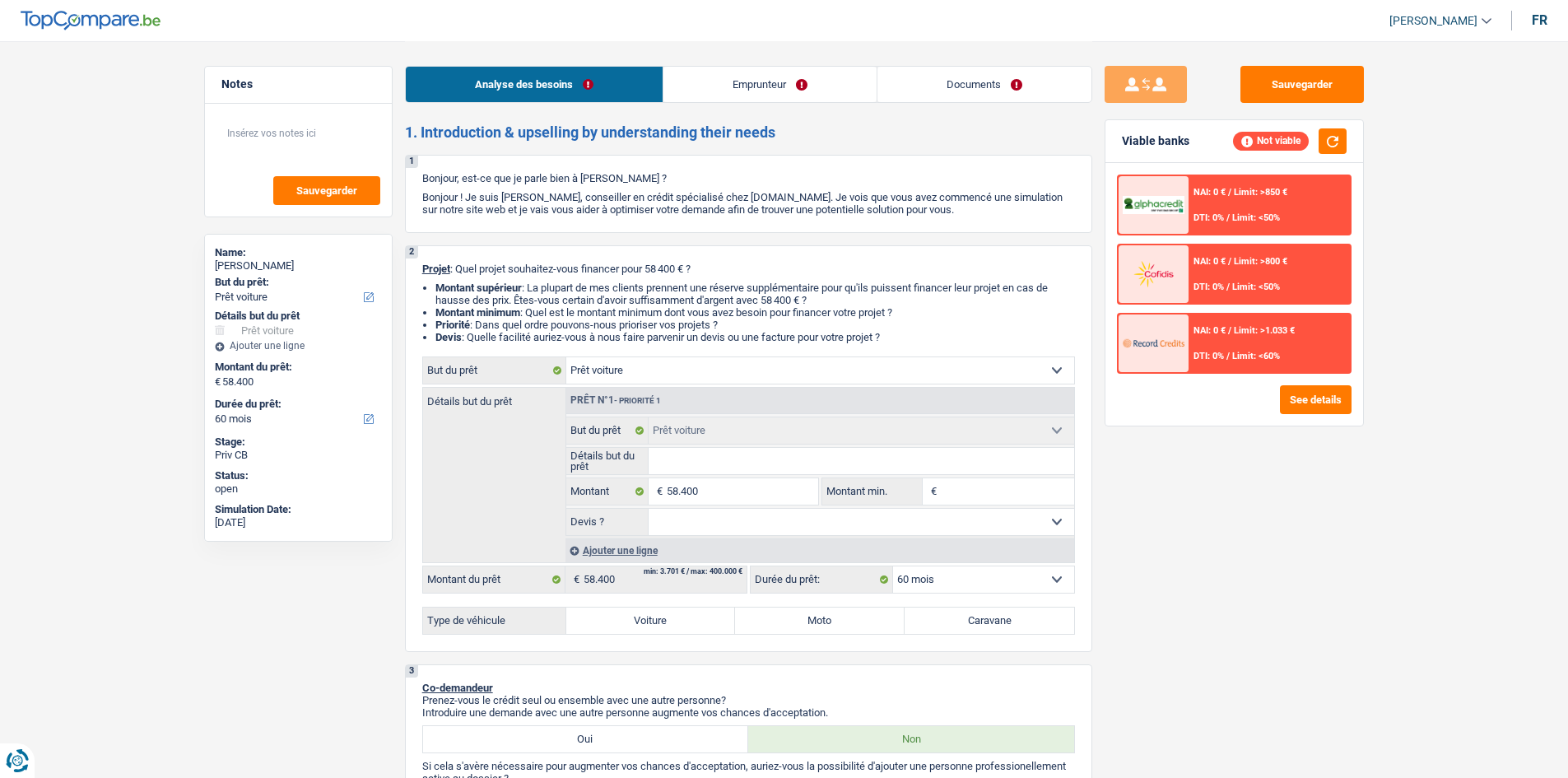
click at [765, 94] on link "Emprunteur" at bounding box center [769, 84] width 214 height 35
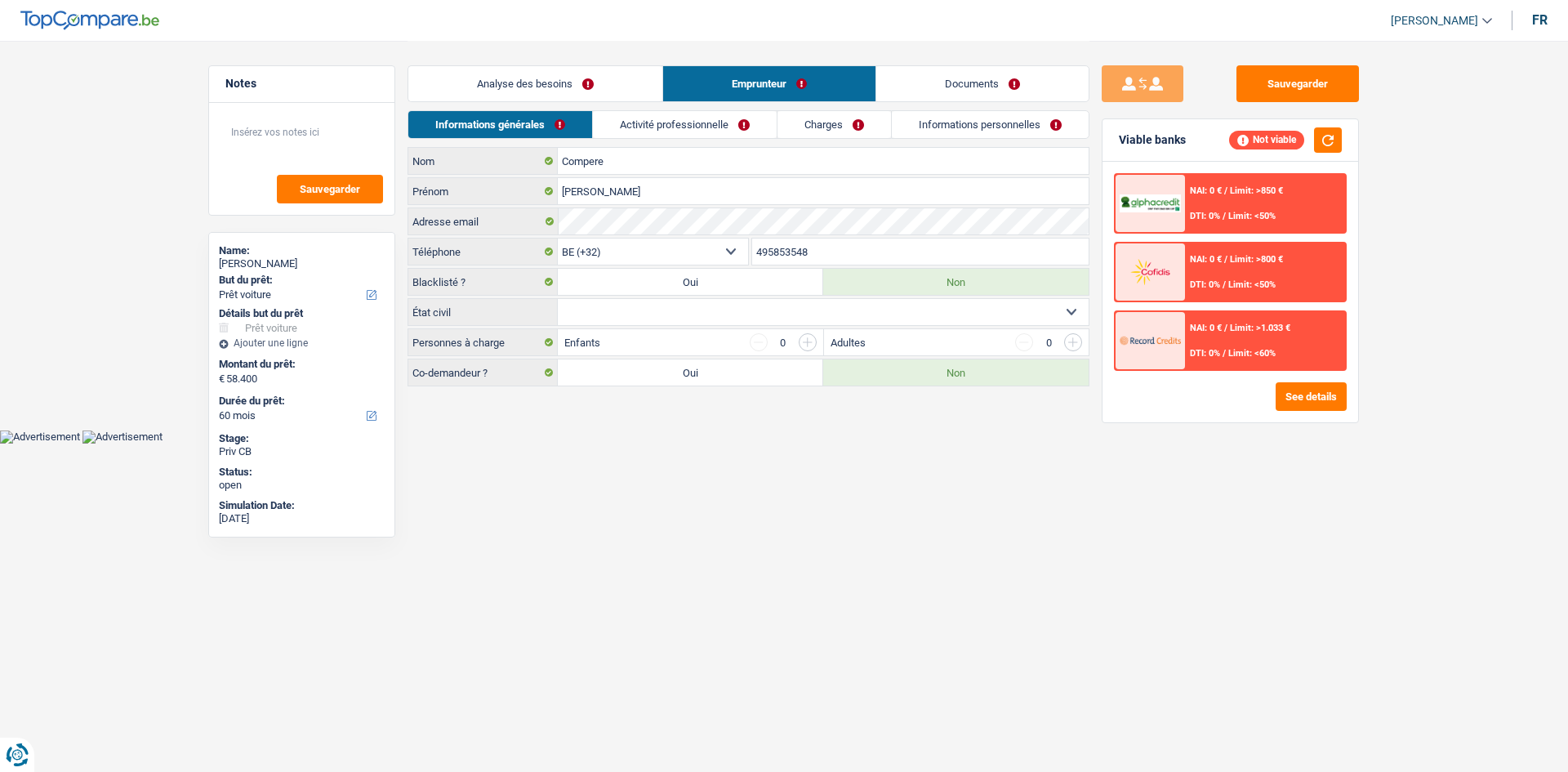
click at [1011, 103] on div "Analyse des besoins Emprunteur Documents" at bounding box center [748, 76] width 682 height 70
click at [976, 87] on link "Documents" at bounding box center [982, 83] width 212 height 35
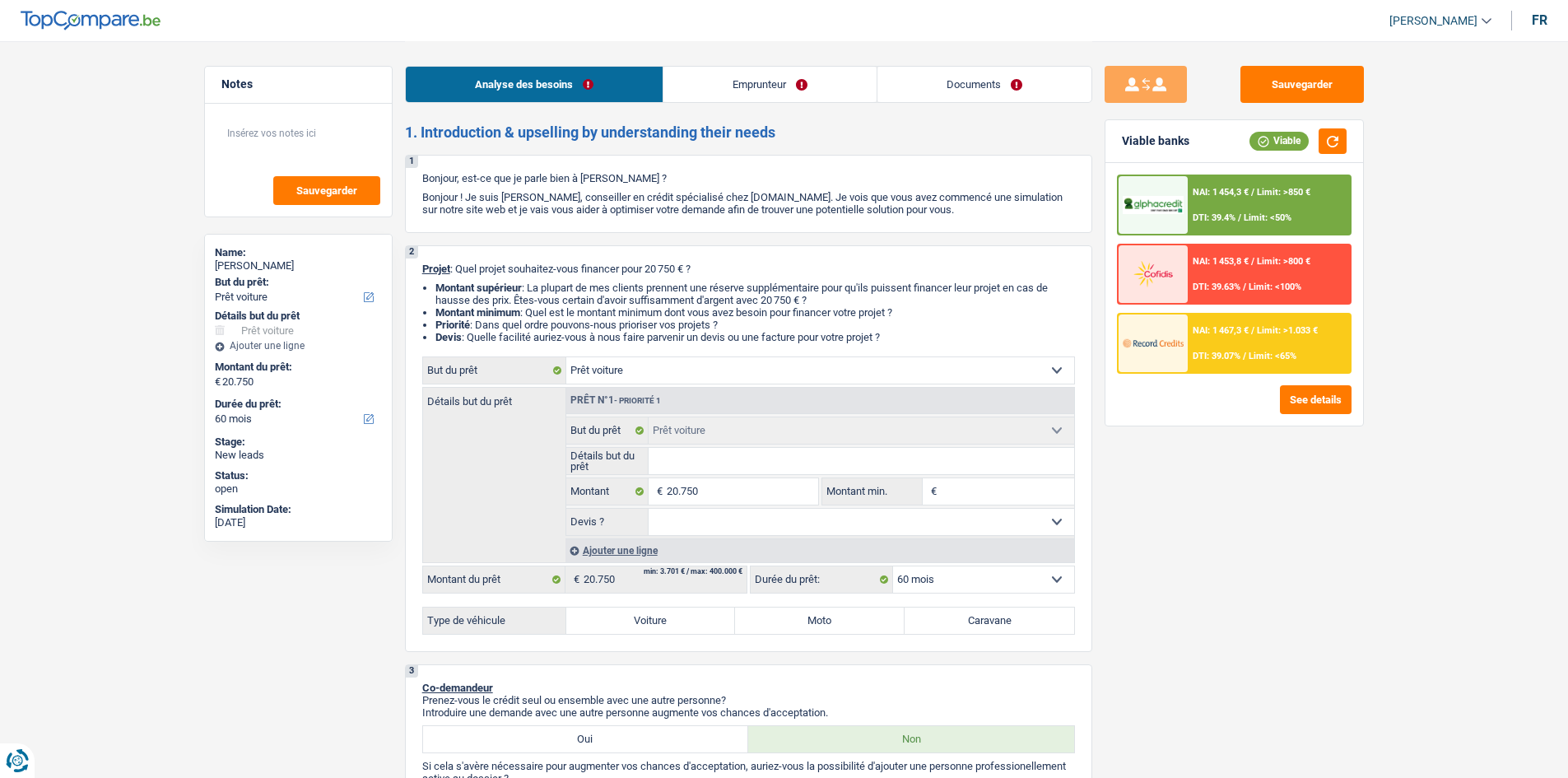
select select "car"
select select "60"
select select "car"
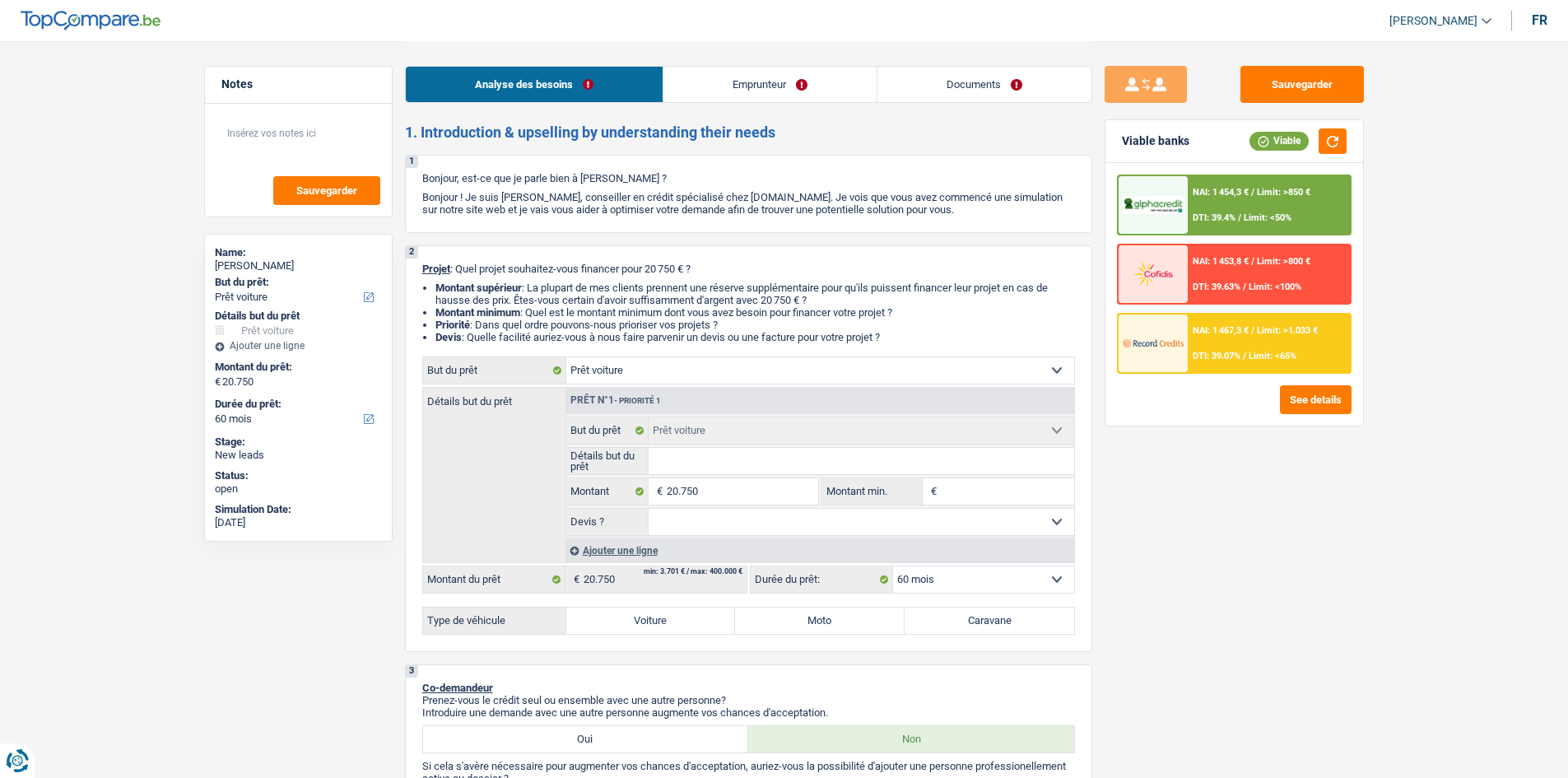
select select "60"
select select "privateEmployee"
select select "netSalary"
select select "mealVouchers"
select select "rents"
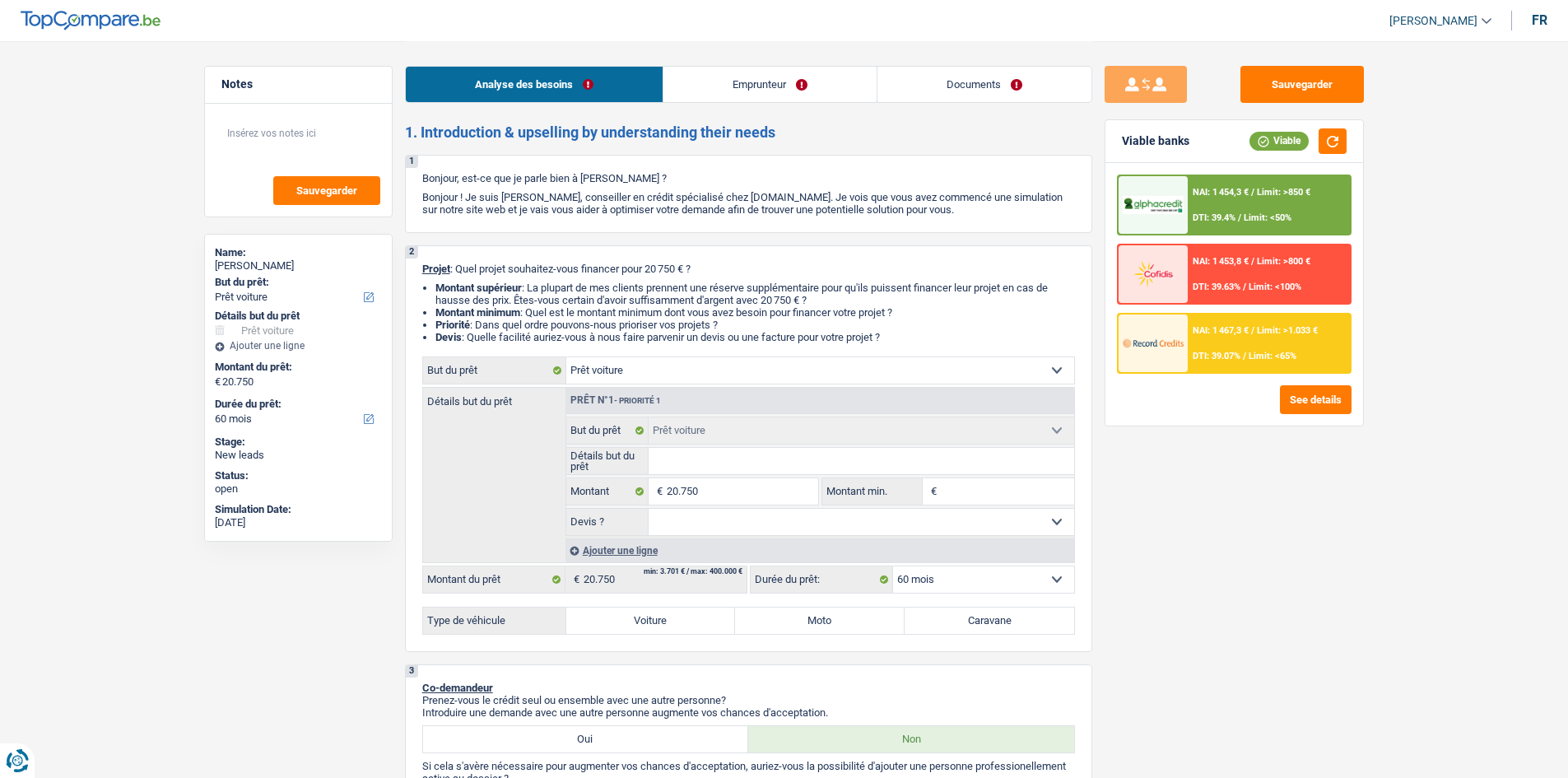
select select "car"
select select "60"
click at [715, 528] on select "Oui Non Non répondu Sélectionner une option" at bounding box center [861, 522] width 425 height 27
select select "false"
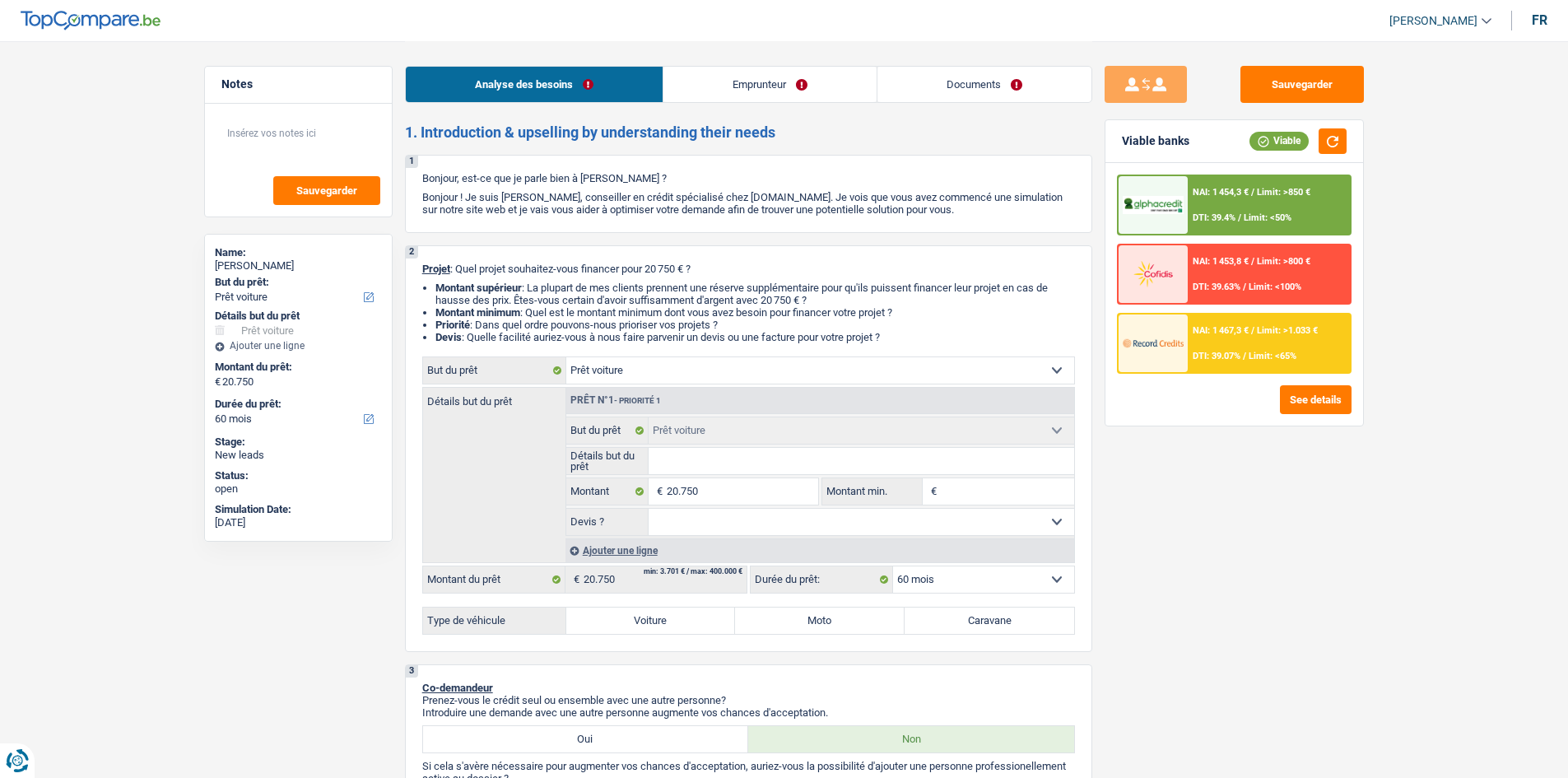
click at [648, 509] on select "Oui Non Non répondu Sélectionner une option" at bounding box center [861, 522] width 425 height 27
select select "false"
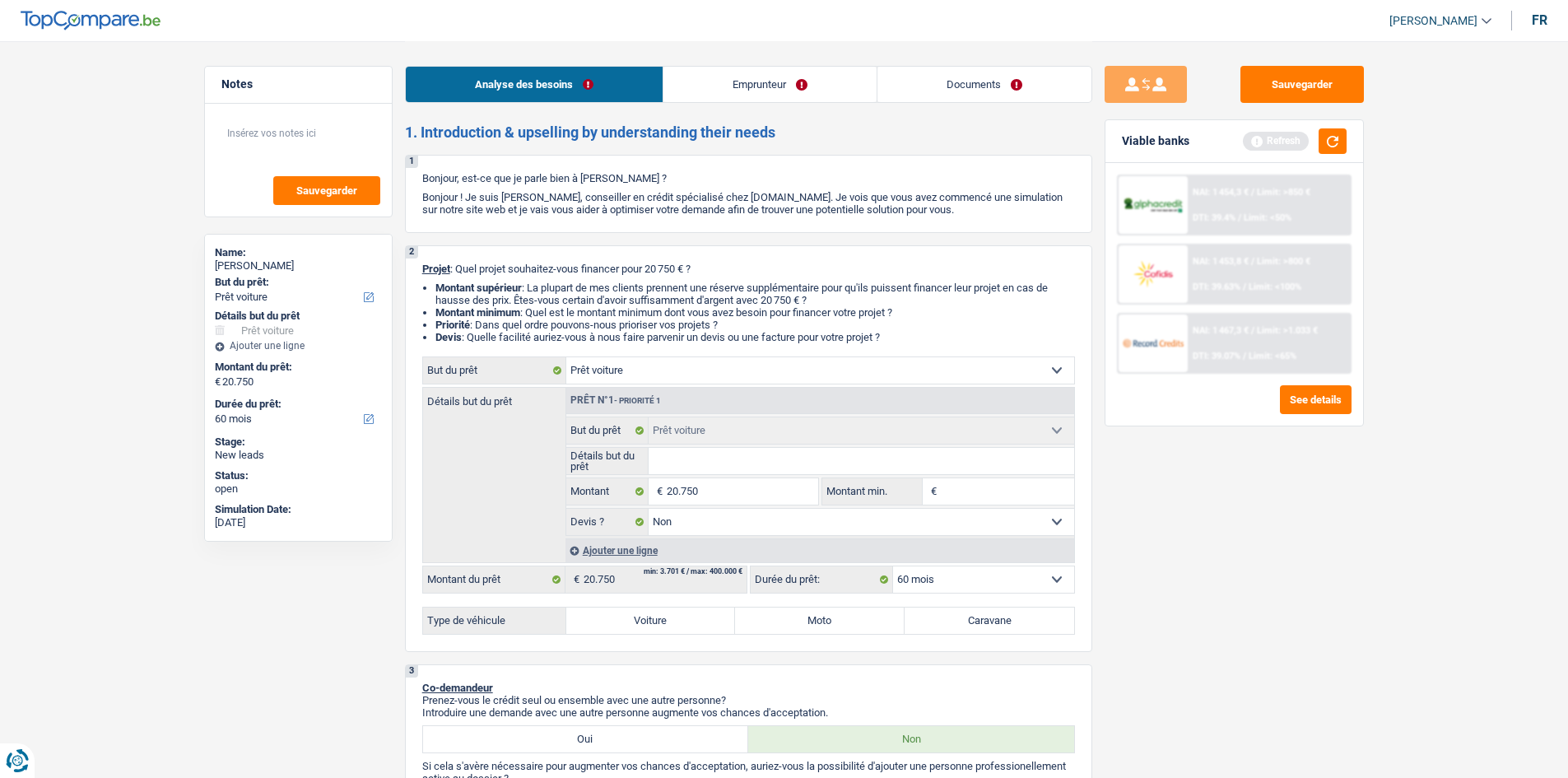
click at [639, 621] on label "Voiture" at bounding box center [651, 620] width 170 height 27
click at [639, 621] on input "Voiture" at bounding box center [651, 620] width 170 height 27
radio input "true"
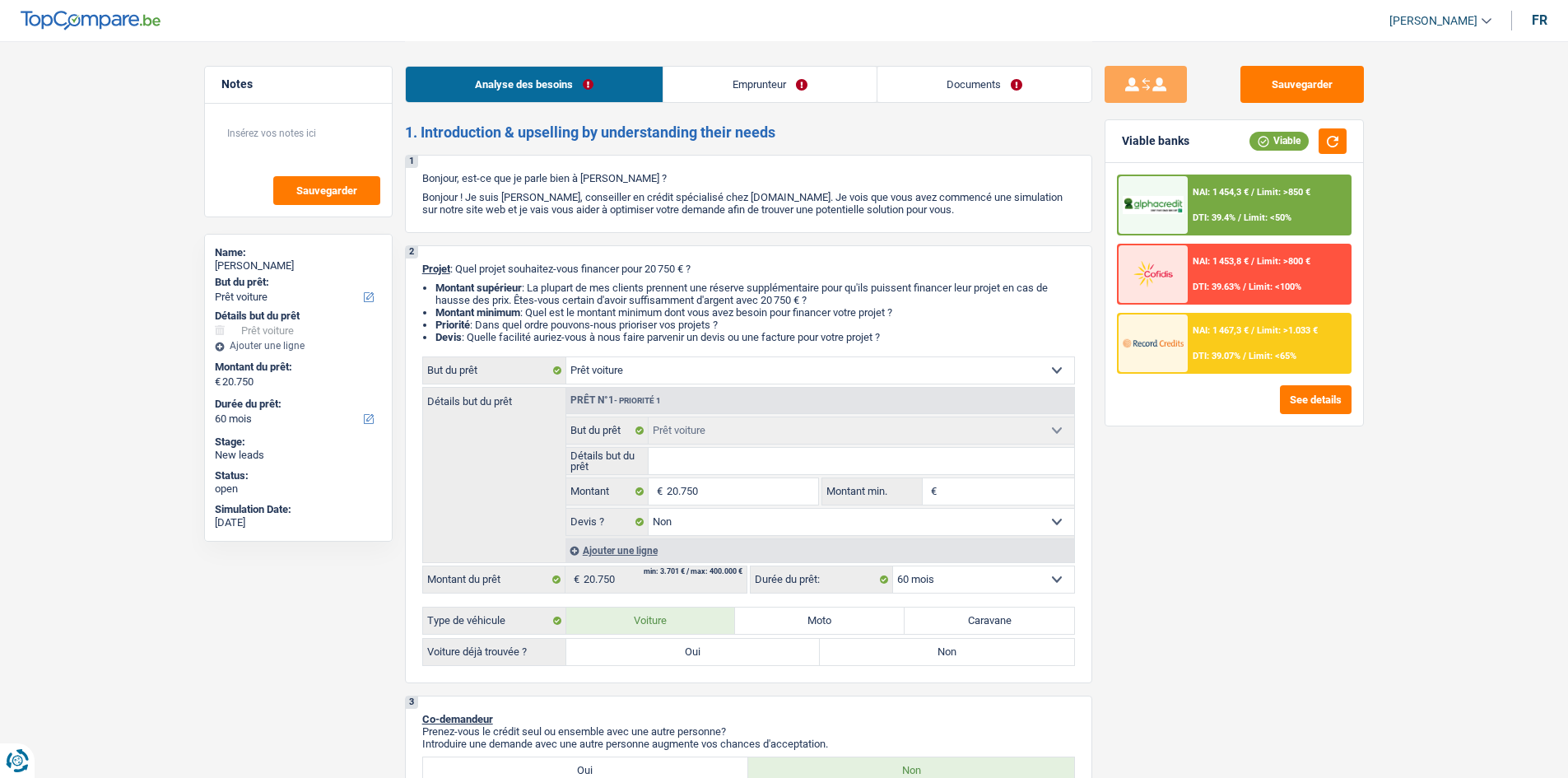
click at [918, 653] on label "Non" at bounding box center [947, 652] width 254 height 27
click at [918, 653] on input "Non" at bounding box center [947, 652] width 254 height 27
radio input "true"
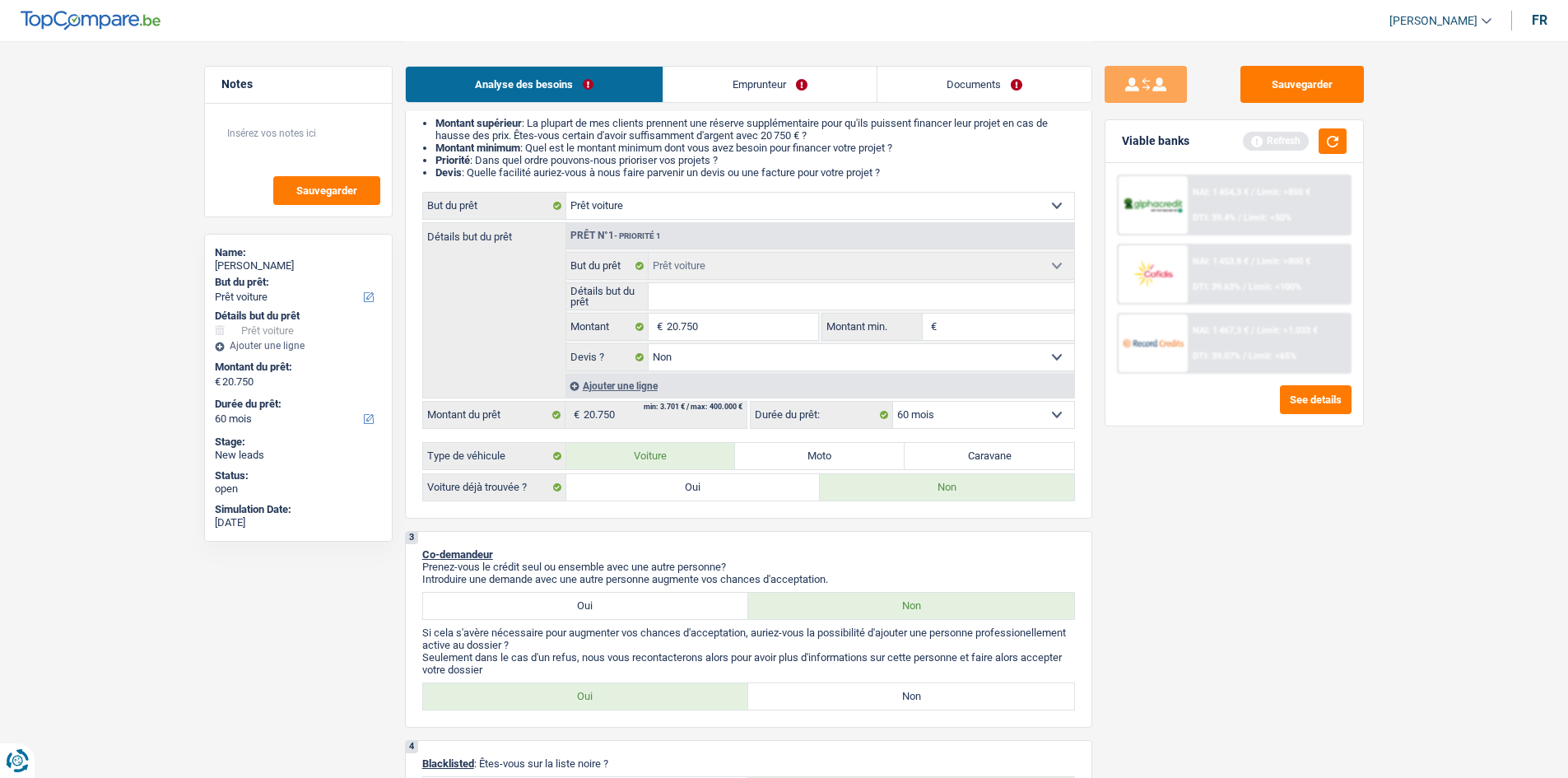
scroll to position [82, 0]
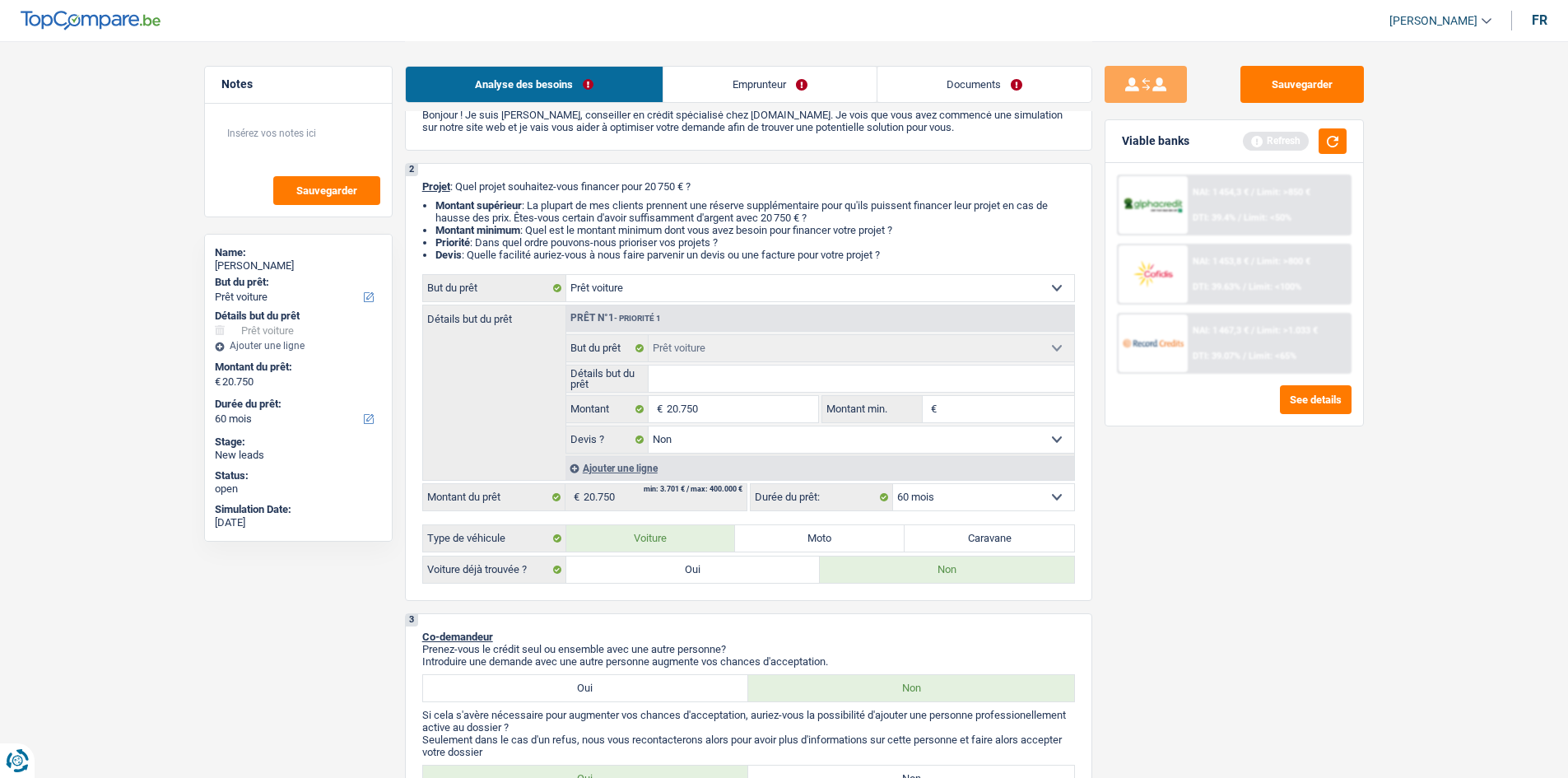
drag, startPoint x: 634, startPoint y: 572, endPoint x: 644, endPoint y: 577, distance: 11.2
click at [630, 572] on label "Oui" at bounding box center [693, 570] width 254 height 27
click at [630, 572] on input "Oui" at bounding box center [693, 570] width 254 height 27
radio input "true"
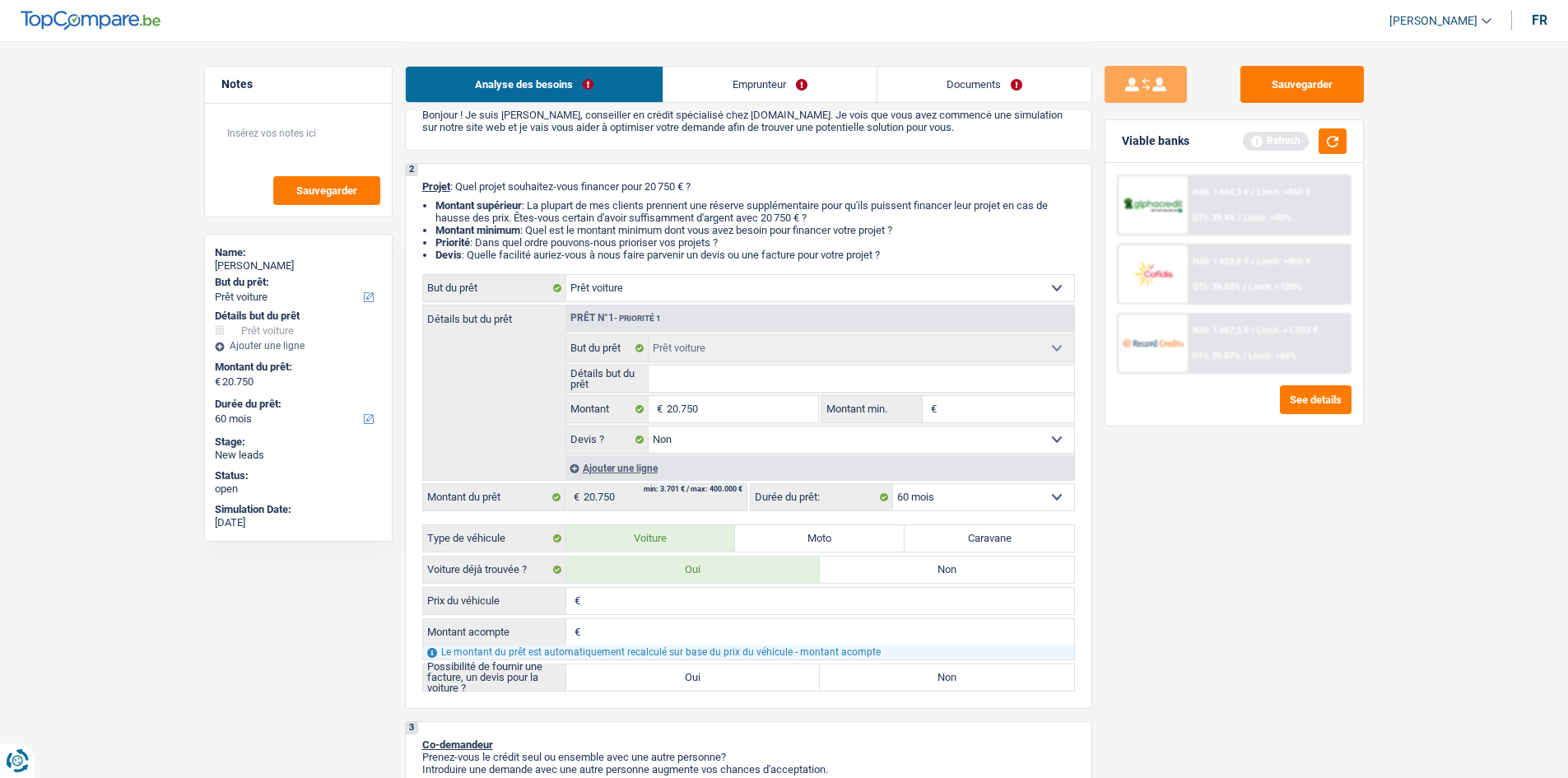
click at [652, 677] on label "Oui" at bounding box center [693, 677] width 254 height 27
click at [652, 677] on input "Oui" at bounding box center [693, 677] width 254 height 27
radio input "true"
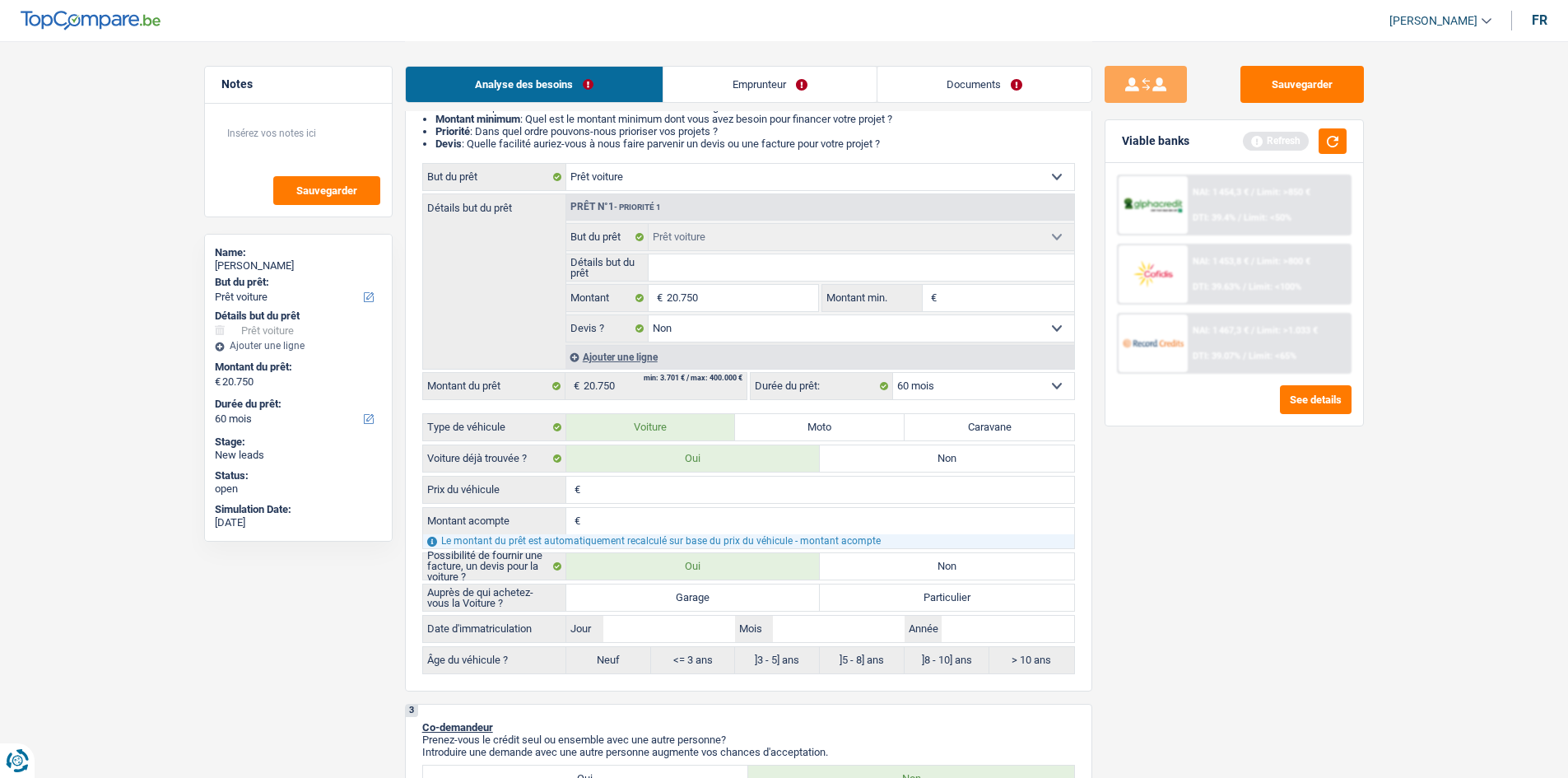
scroll to position [329, 0]
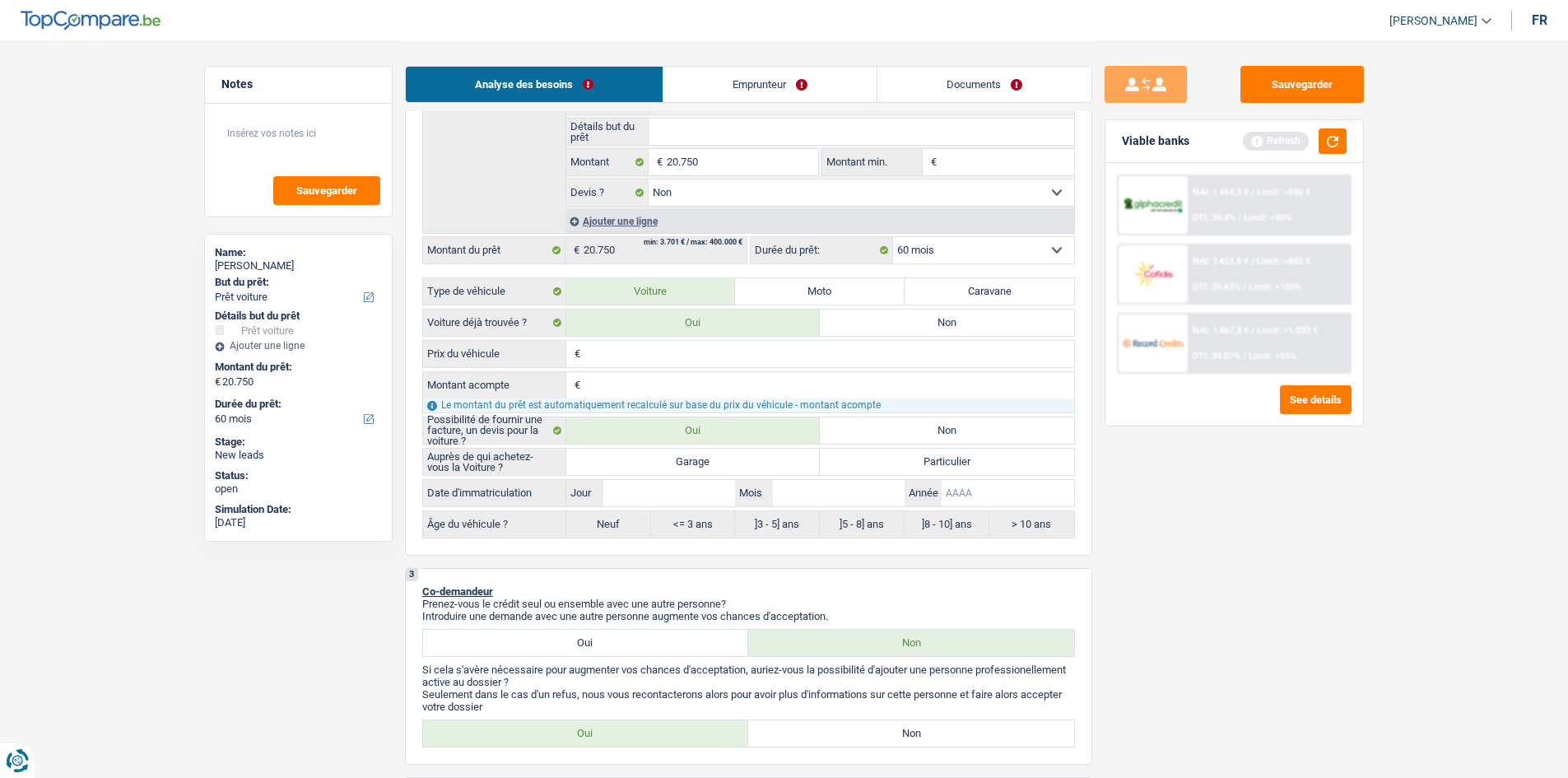
click at [995, 493] on input "Année" at bounding box center [1008, 492] width 132 height 27
type input "2"
type input "20"
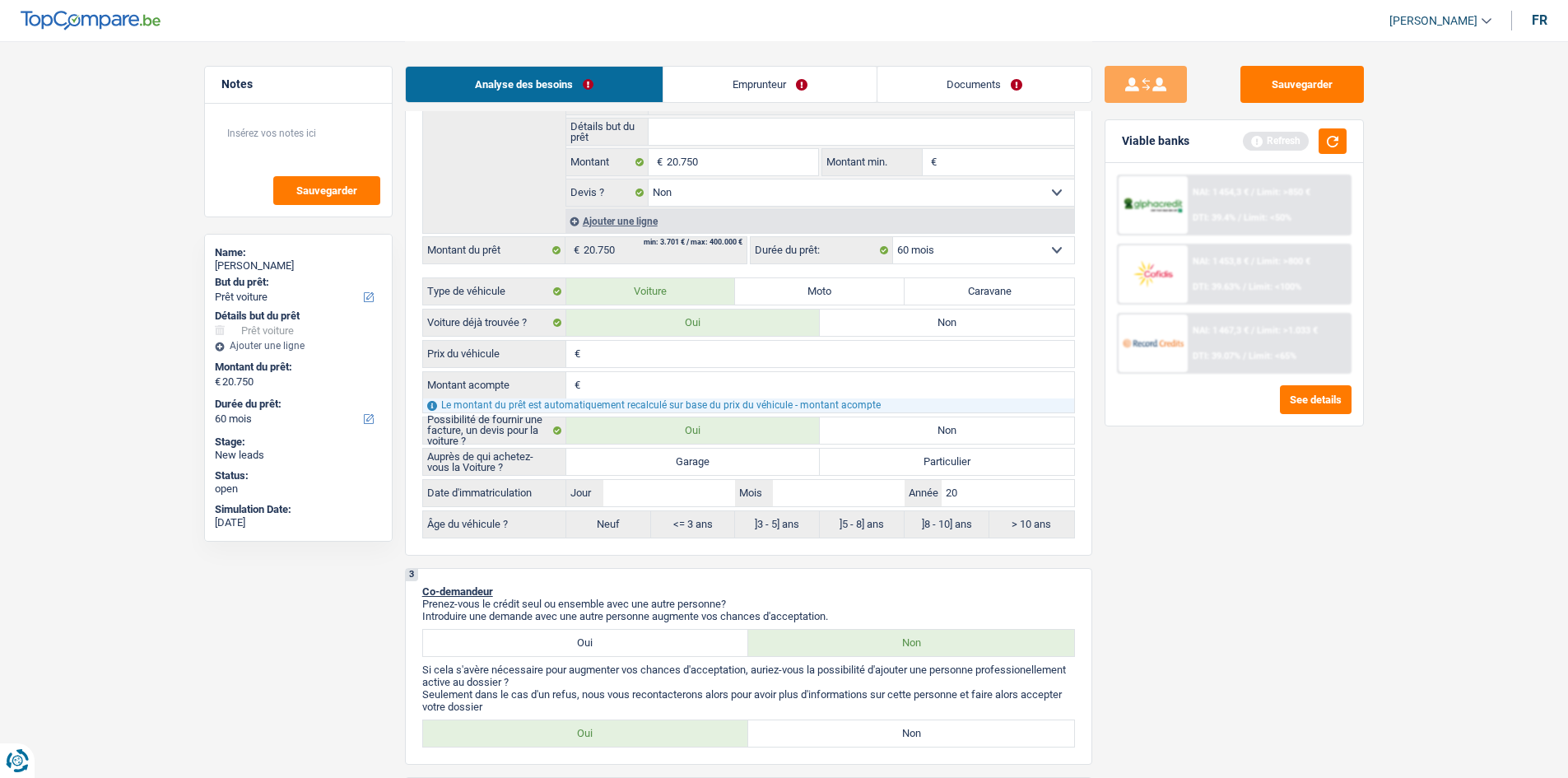
type input "201"
type input "2017"
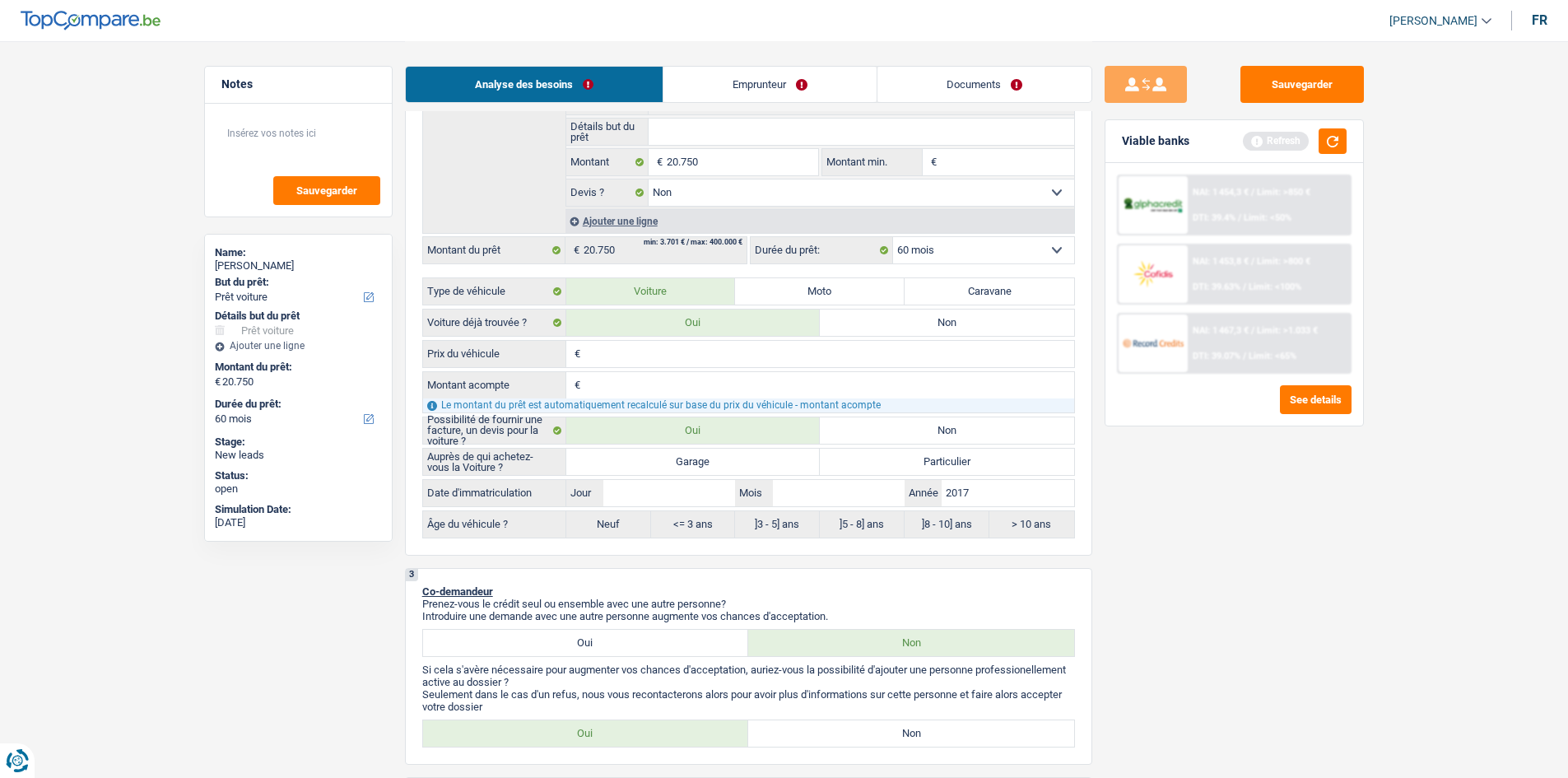
click at [829, 502] on input "Mois" at bounding box center [839, 492] width 132 height 27
type input "04"
click at [642, 486] on input "Jour" at bounding box center [669, 492] width 132 height 27
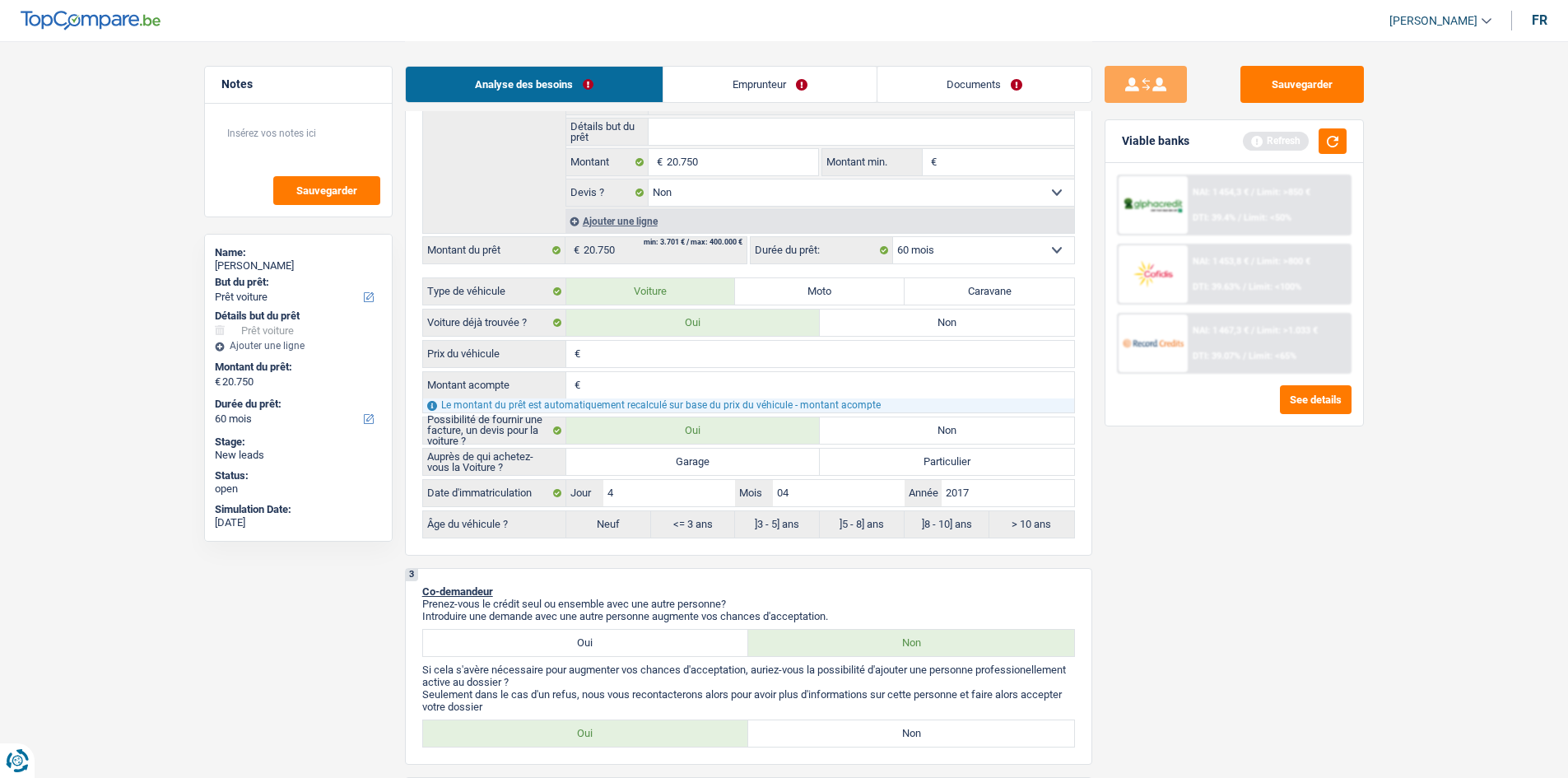
type input "40"
click at [1158, 563] on div "Sauvegarder Viable banks Refresh NAI: 1 454,3 € / Limit: >850 € DTI: 39.4% / Li…" at bounding box center [1233, 408] width 284 height 685
click at [666, 504] on div "Entrez une date valide" at bounding box center [796, 503] width 452 height 7
click at [659, 487] on input "40" at bounding box center [669, 492] width 132 height 27
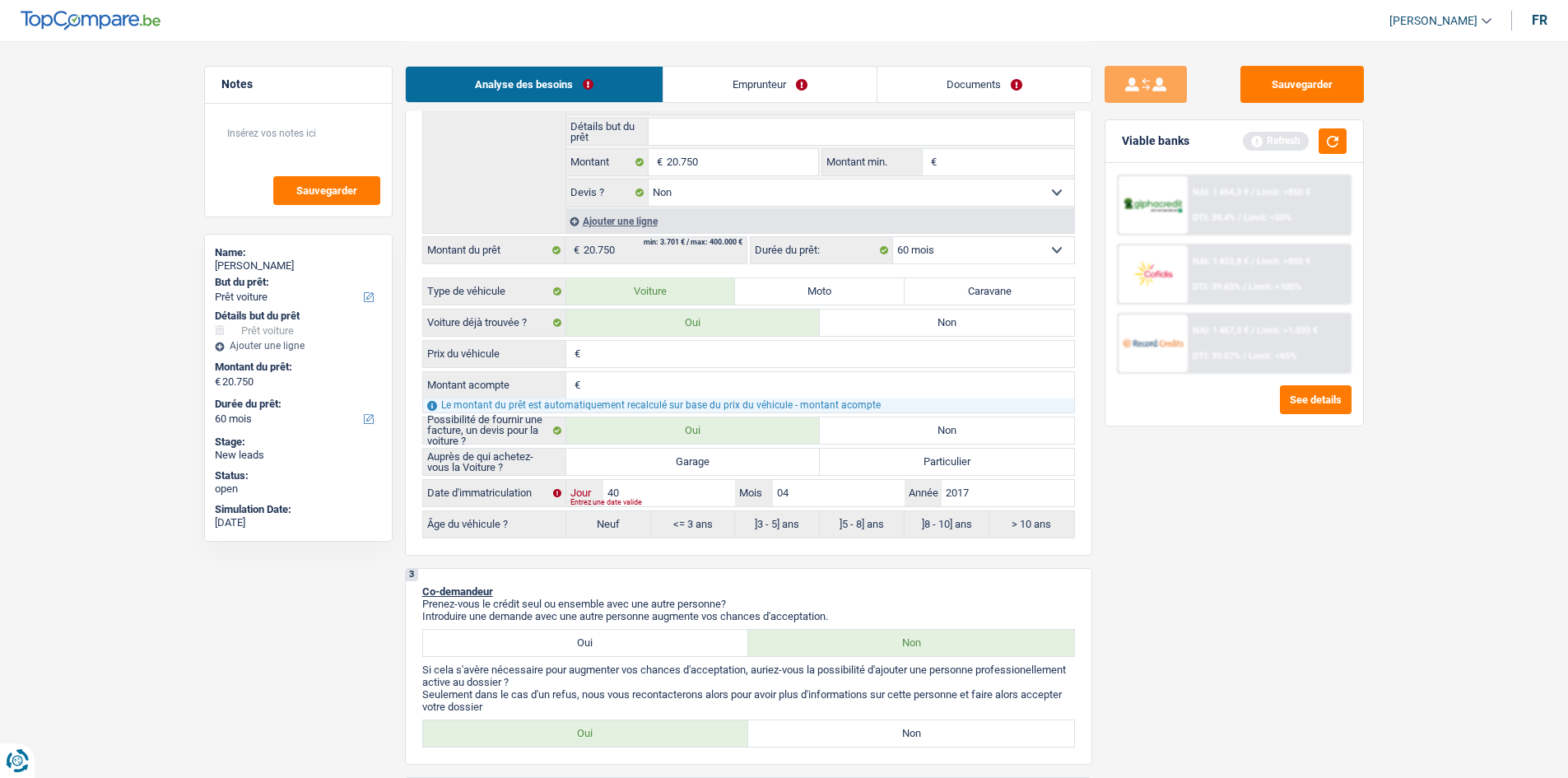
type input "4"
type input "44"
click at [1179, 564] on div "Sauvegarder Viable banks Refresh NAI: 1 454,3 € / Limit: >850 € DTI: 39.4% / Li…" at bounding box center [1233, 408] width 284 height 685
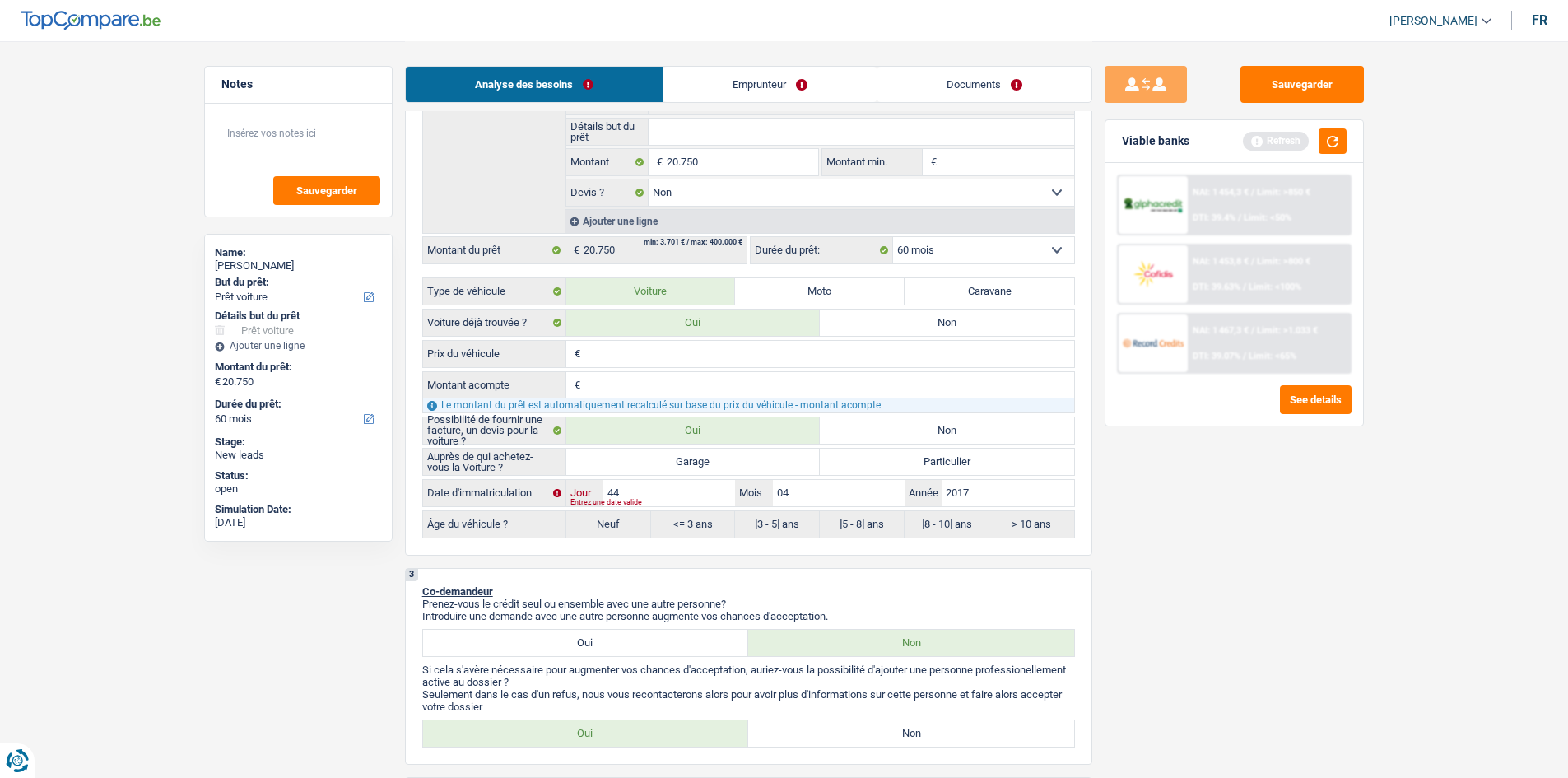
click at [657, 494] on input "44" at bounding box center [669, 492] width 132 height 27
type input "4"
radio input "false"
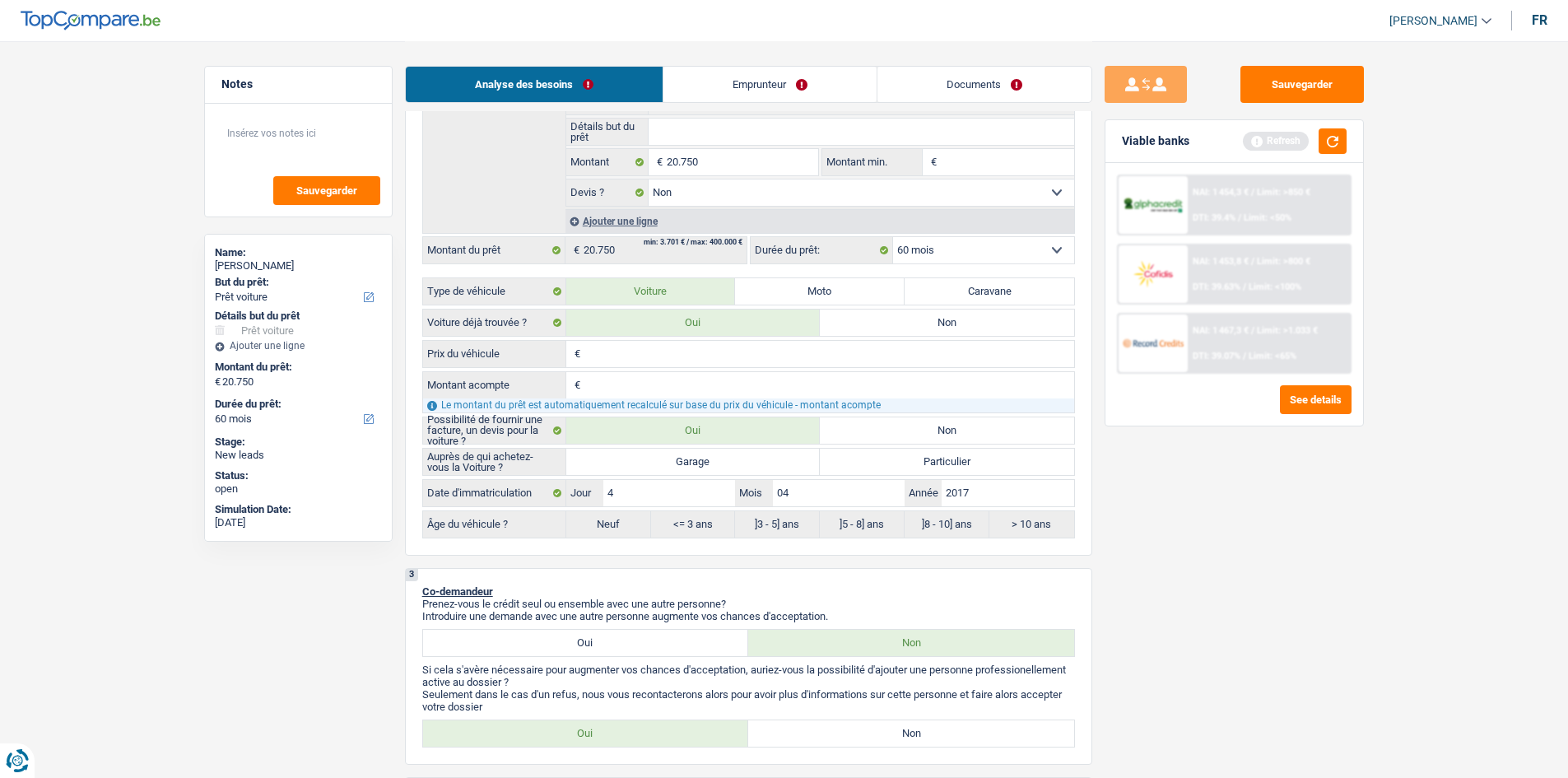
radio input "true"
click at [1231, 635] on div "Sauvegarder Viable banks Refresh NAI: 1 454,3 € / Limit: >850 € DTI: 39.4% / Li…" at bounding box center [1233, 408] width 284 height 685
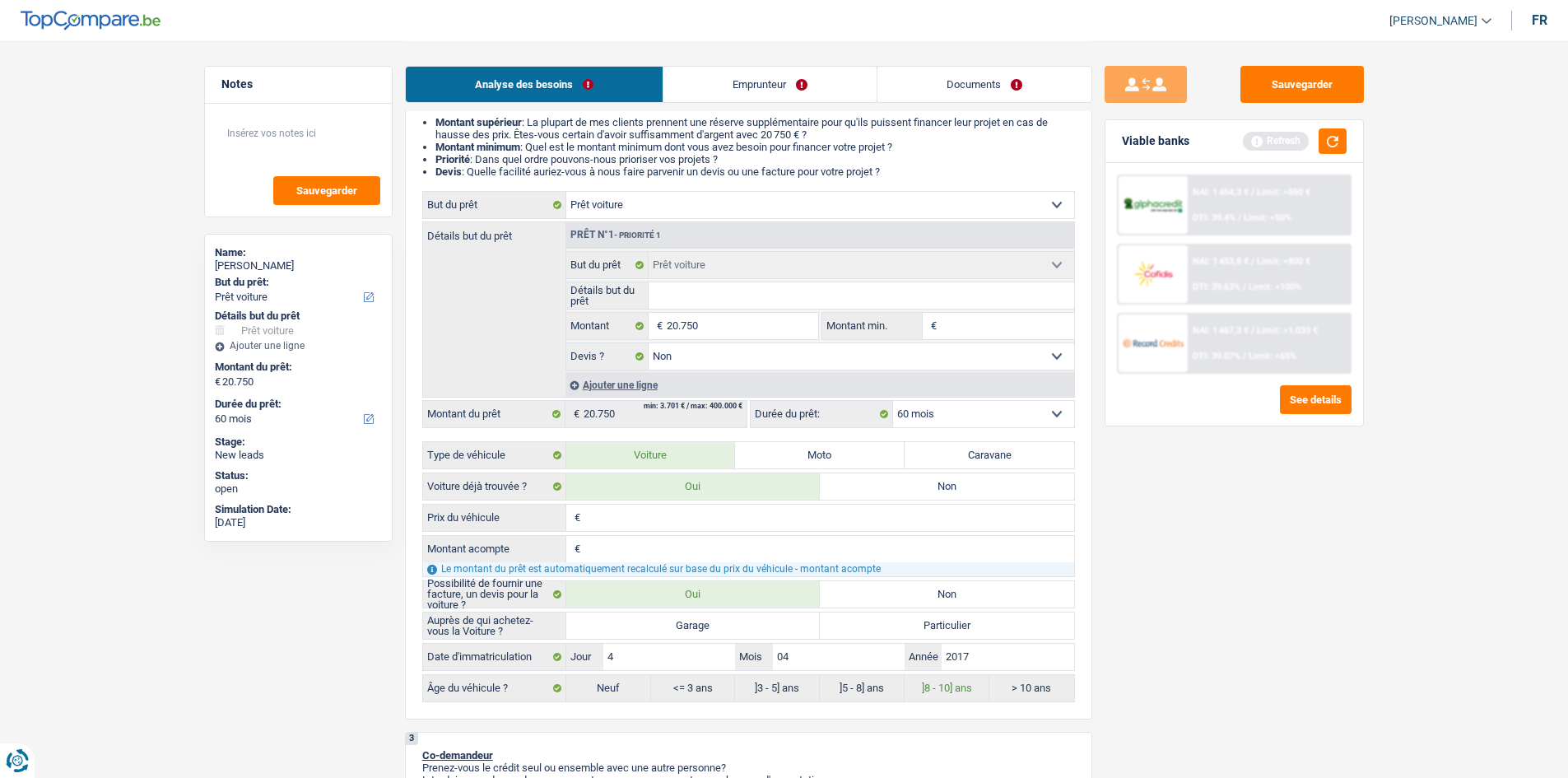
scroll to position [165, 0]
click at [604, 518] on input "Prix du véhicule" at bounding box center [829, 518] width 490 height 27
type input "2"
type input "20"
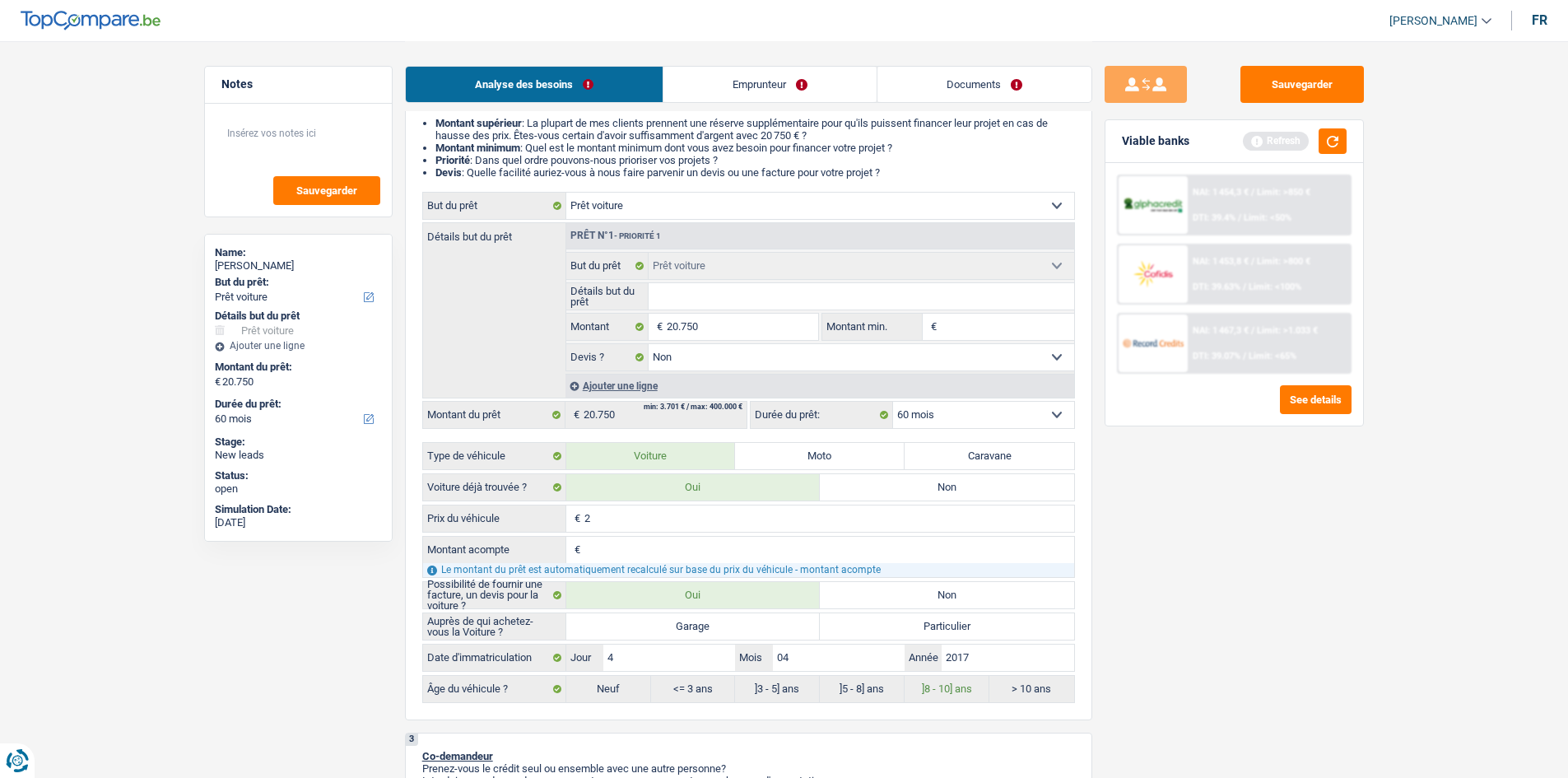
type input "20"
type input "200"
type input "2.000"
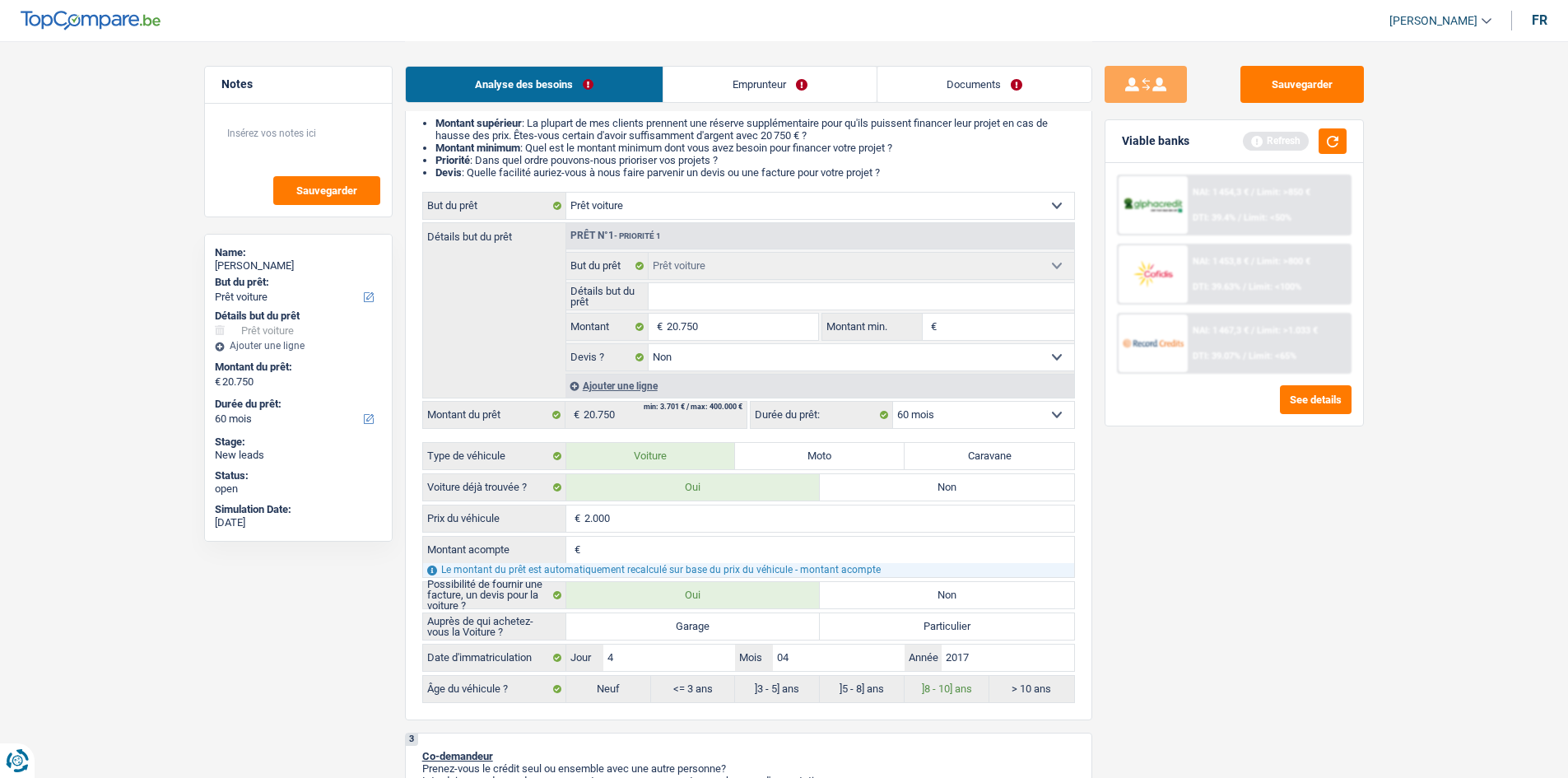
type input "20.000"
drag, startPoint x: 1348, startPoint y: 558, endPoint x: 1272, endPoint y: 534, distance: 79.7
click at [1329, 551] on div "Sauvegarder Viable banks Refresh NAI: 1 454,3 € / Limit: >850 € DTI: 39.4% / Li…" at bounding box center [1233, 408] width 284 height 685
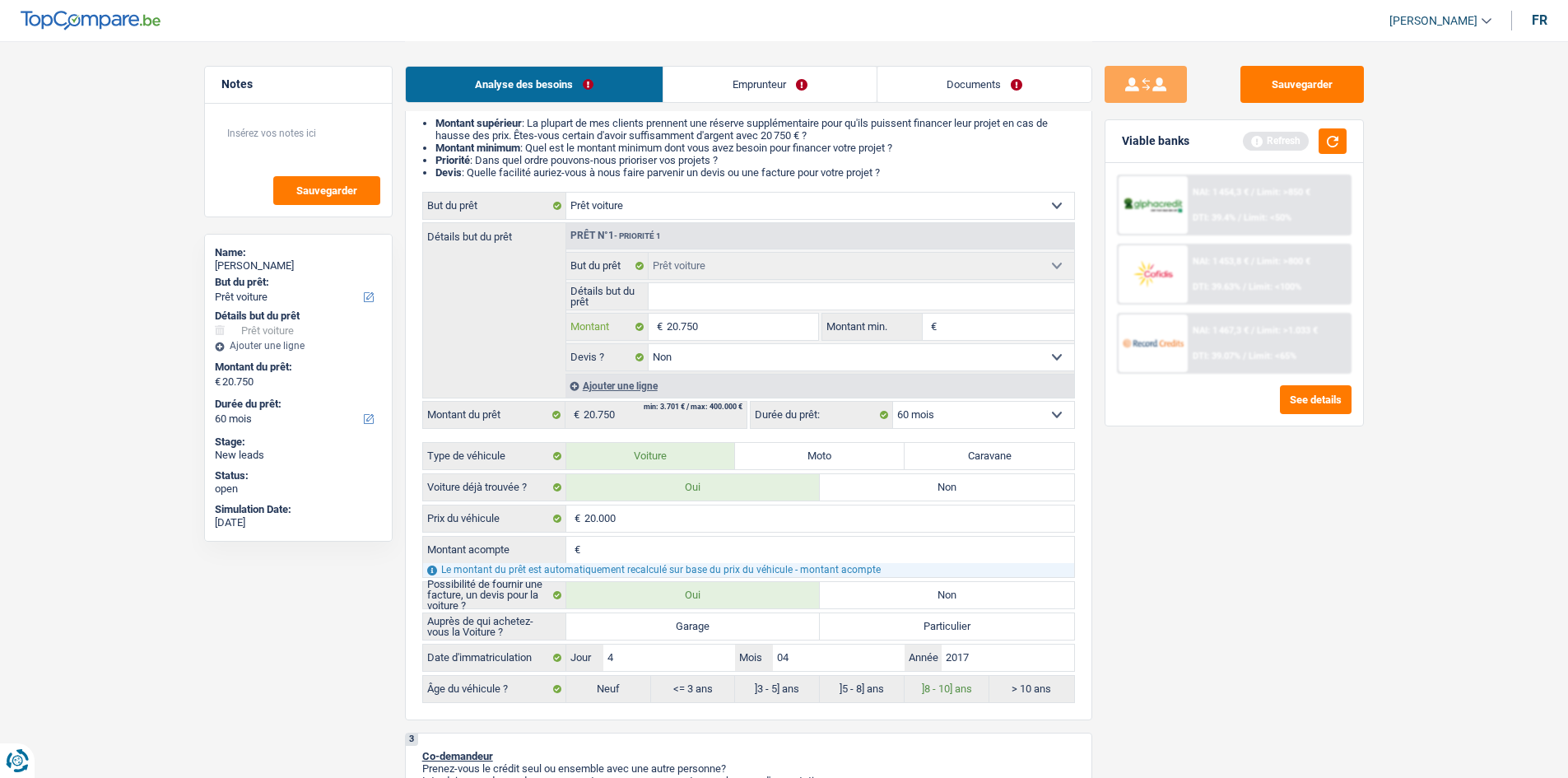
click at [747, 337] on input "20.750" at bounding box center [742, 327] width 151 height 27
click at [1004, 335] on input "Montant min." at bounding box center [1007, 327] width 133 height 27
click at [742, 335] on input "20.750" at bounding box center [742, 327] width 151 height 27
type input "2.075"
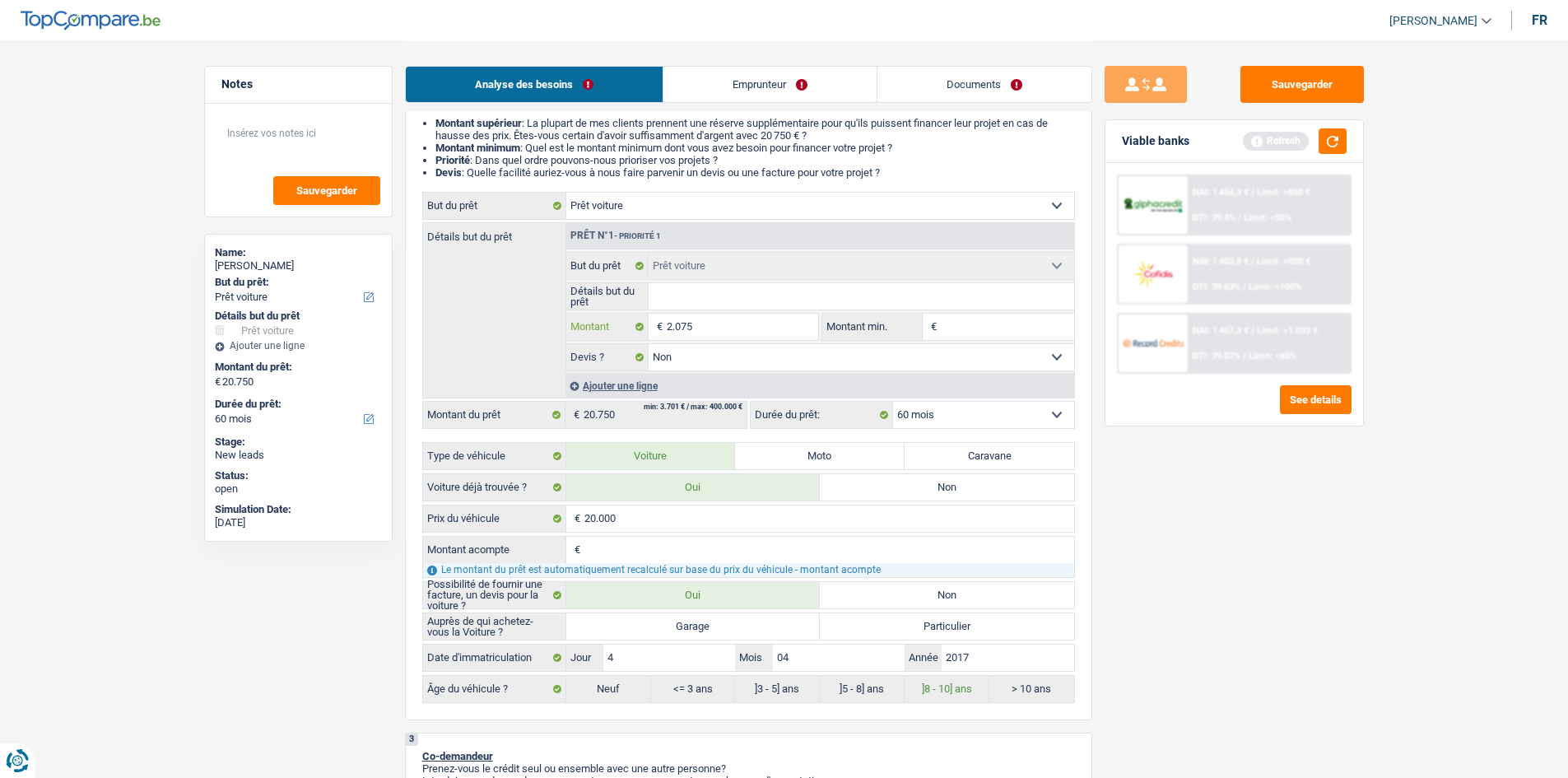
type input "207"
type input "20"
type input "200"
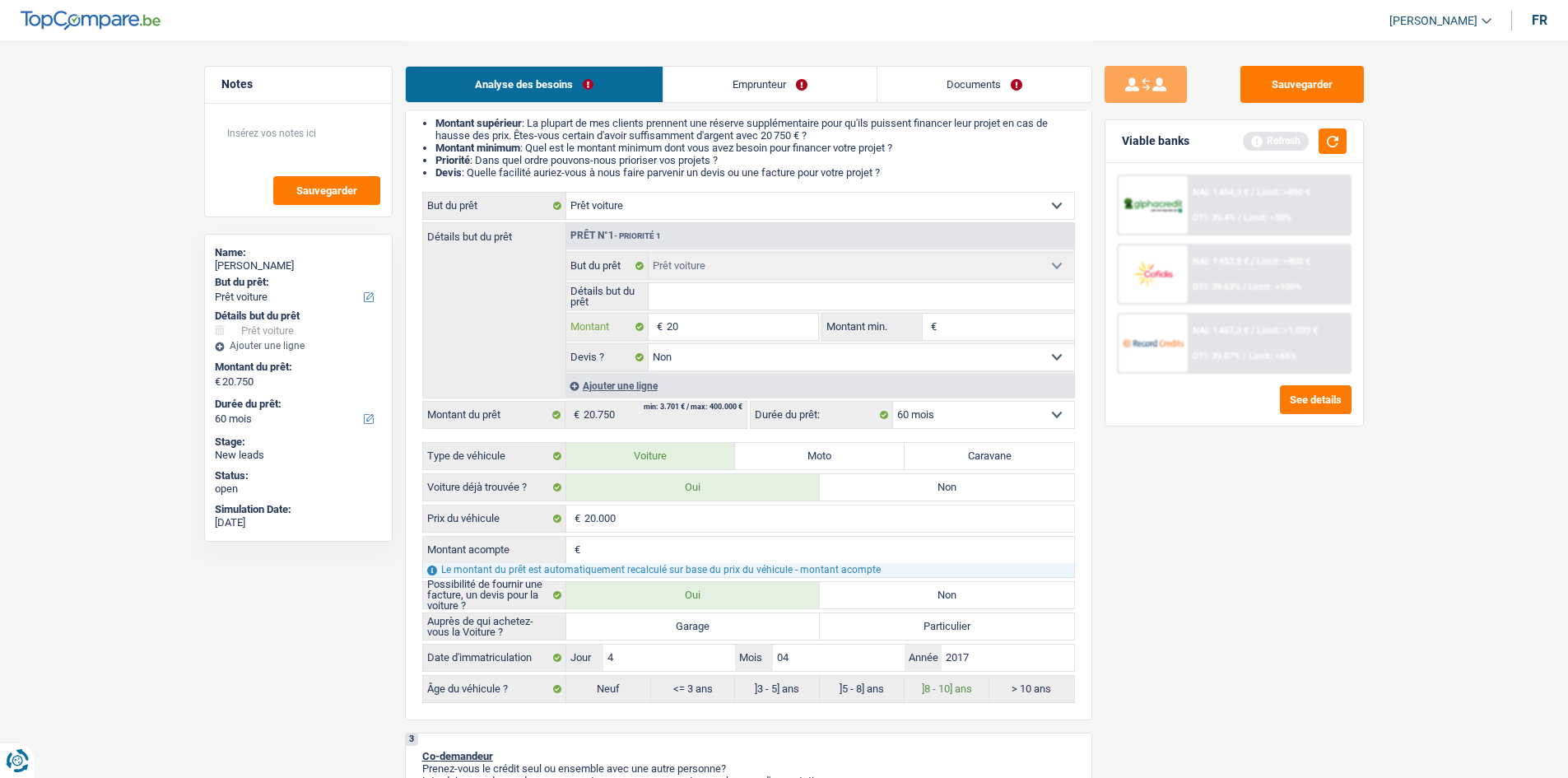
type input "200"
type input "2.000"
type input "20.000"
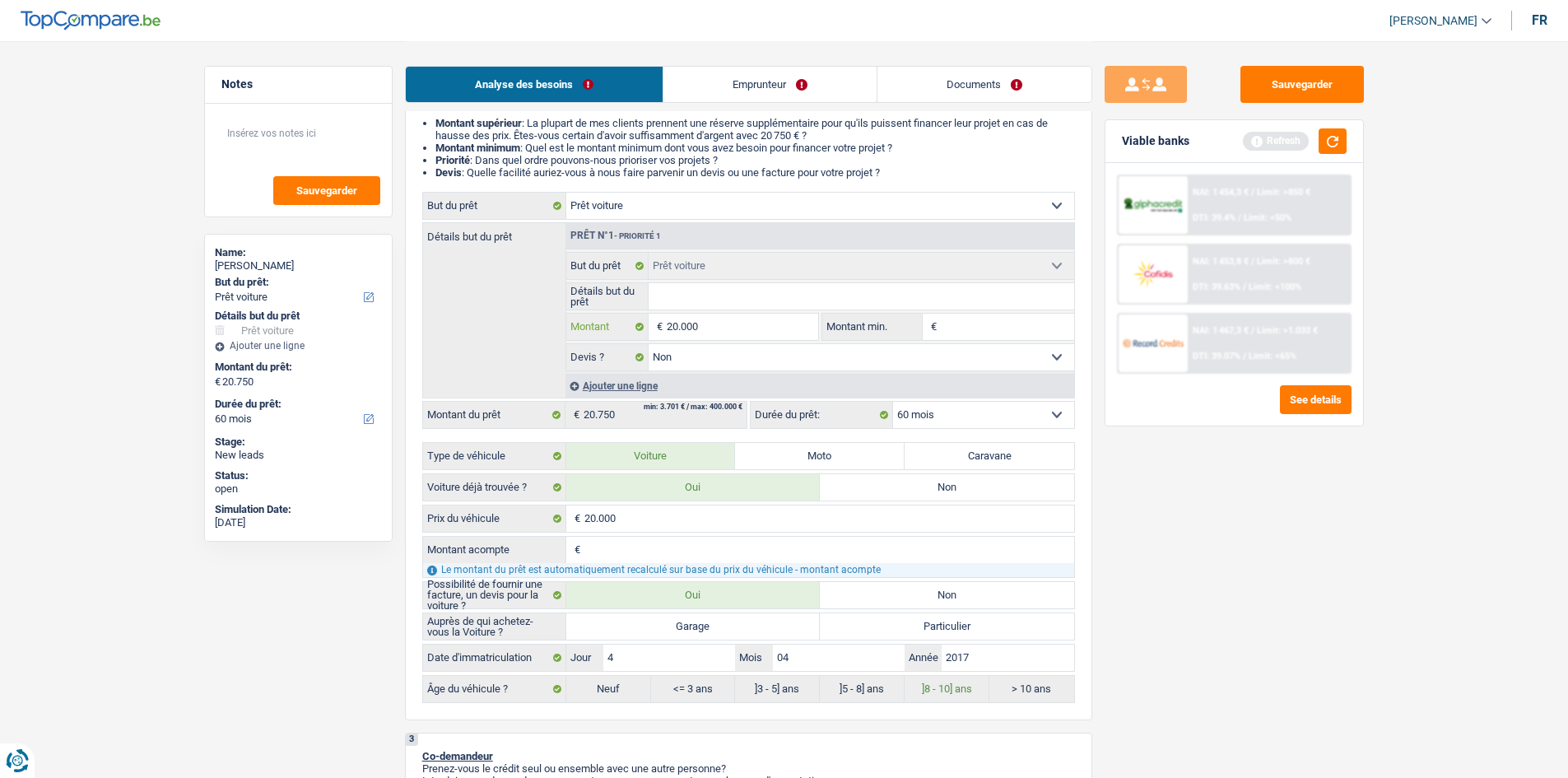
type input "200.000"
type input "20.000"
type input "2.000"
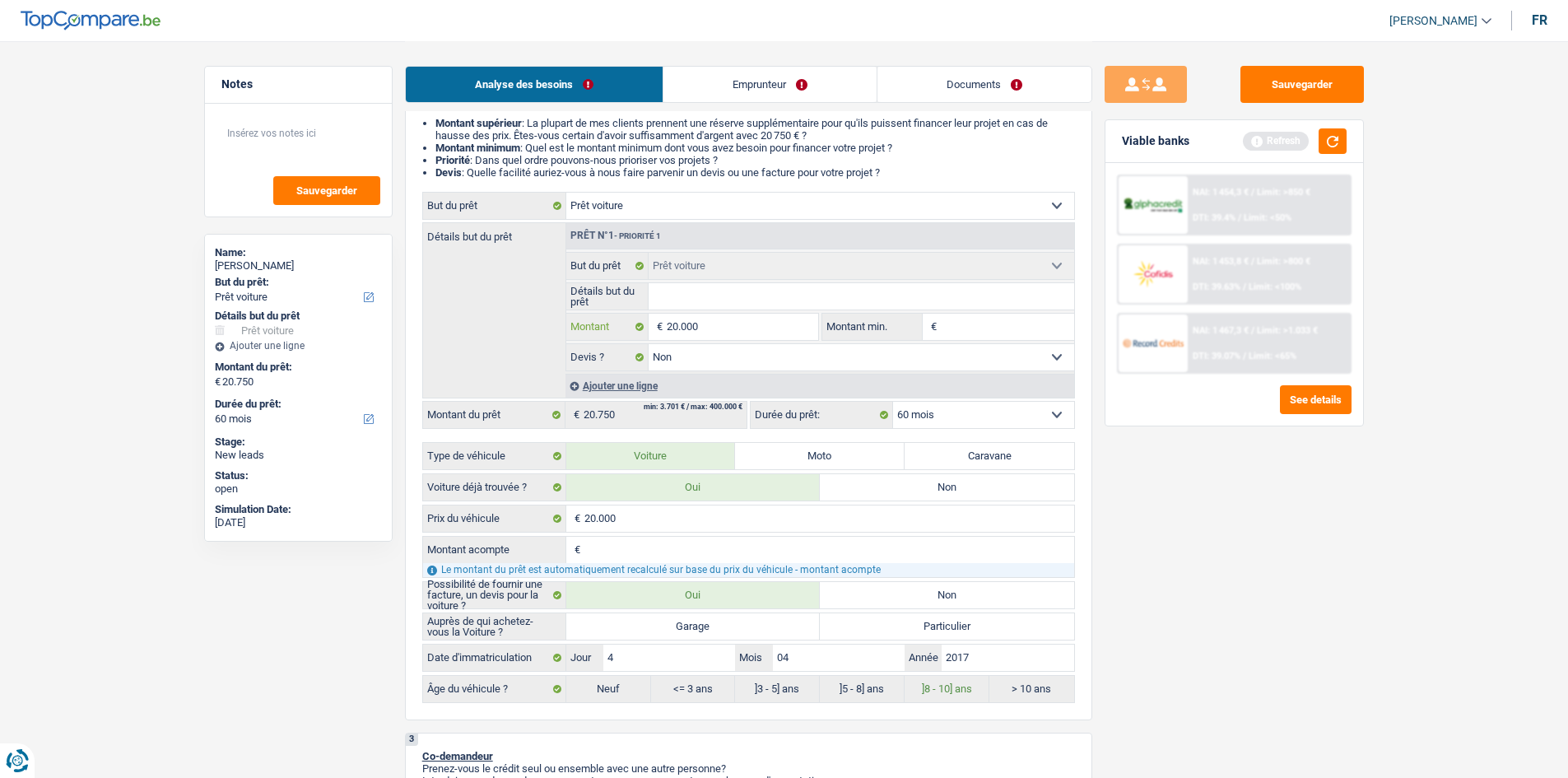
type input "2.000"
click at [733, 329] on input "2.000" at bounding box center [742, 327] width 151 height 27
click at [762, 326] on input "2.000" at bounding box center [742, 327] width 151 height 27
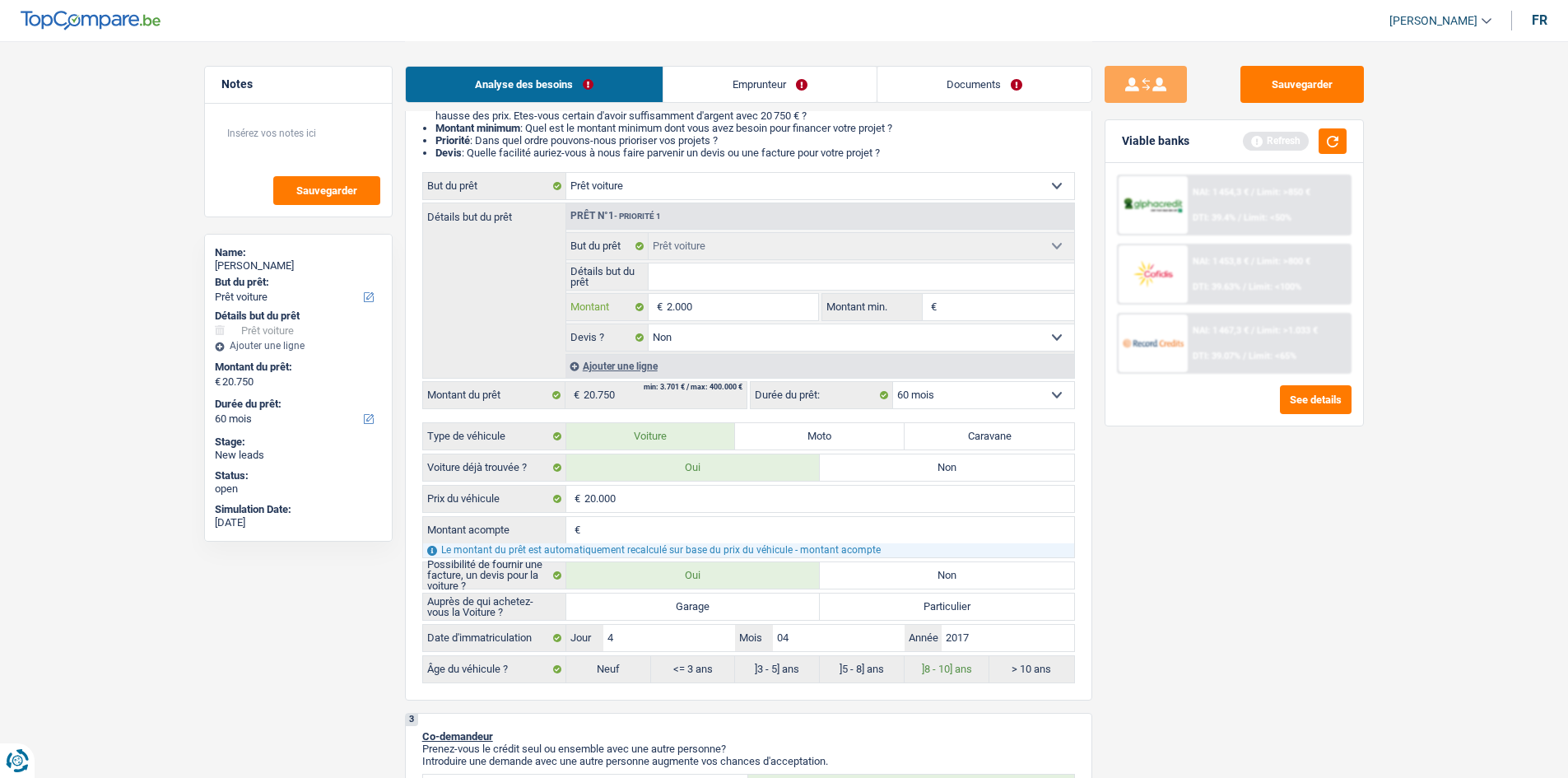
scroll to position [0, 0]
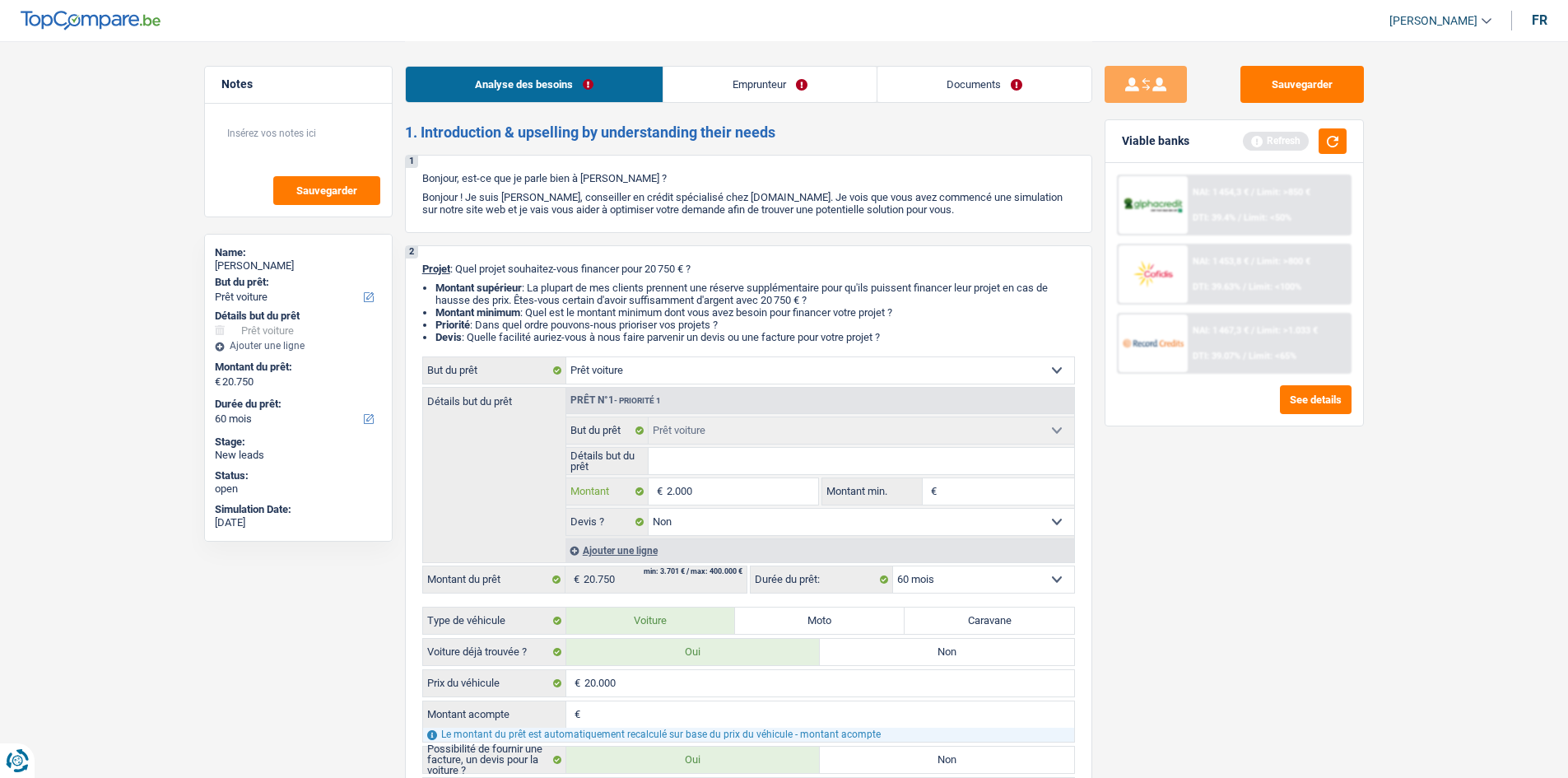
click at [730, 496] on input "2.000" at bounding box center [742, 491] width 151 height 27
type input "20.000"
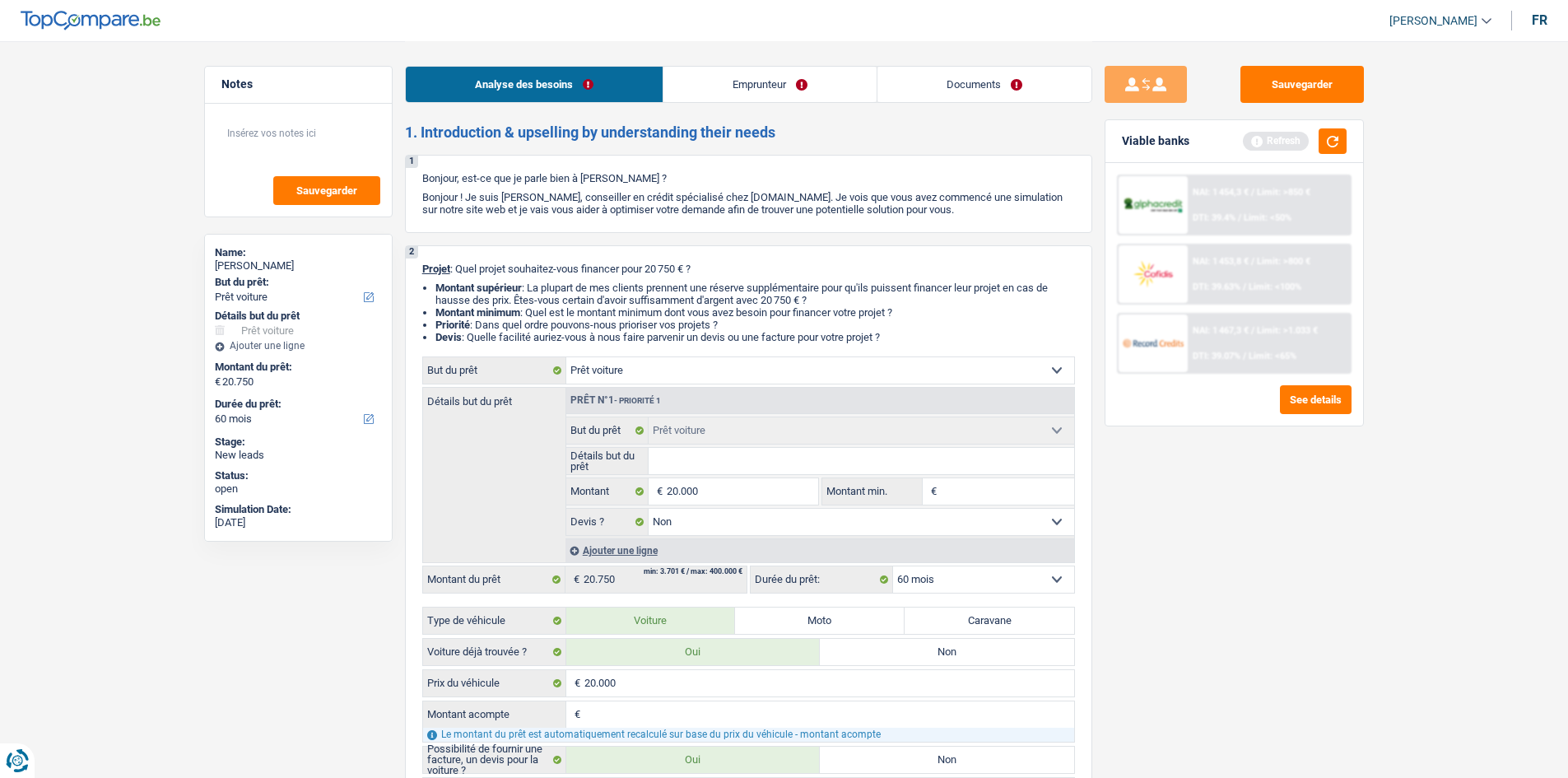
type input "20.000"
click at [967, 490] on input "Montant min." at bounding box center [1007, 491] width 133 height 27
type input "2"
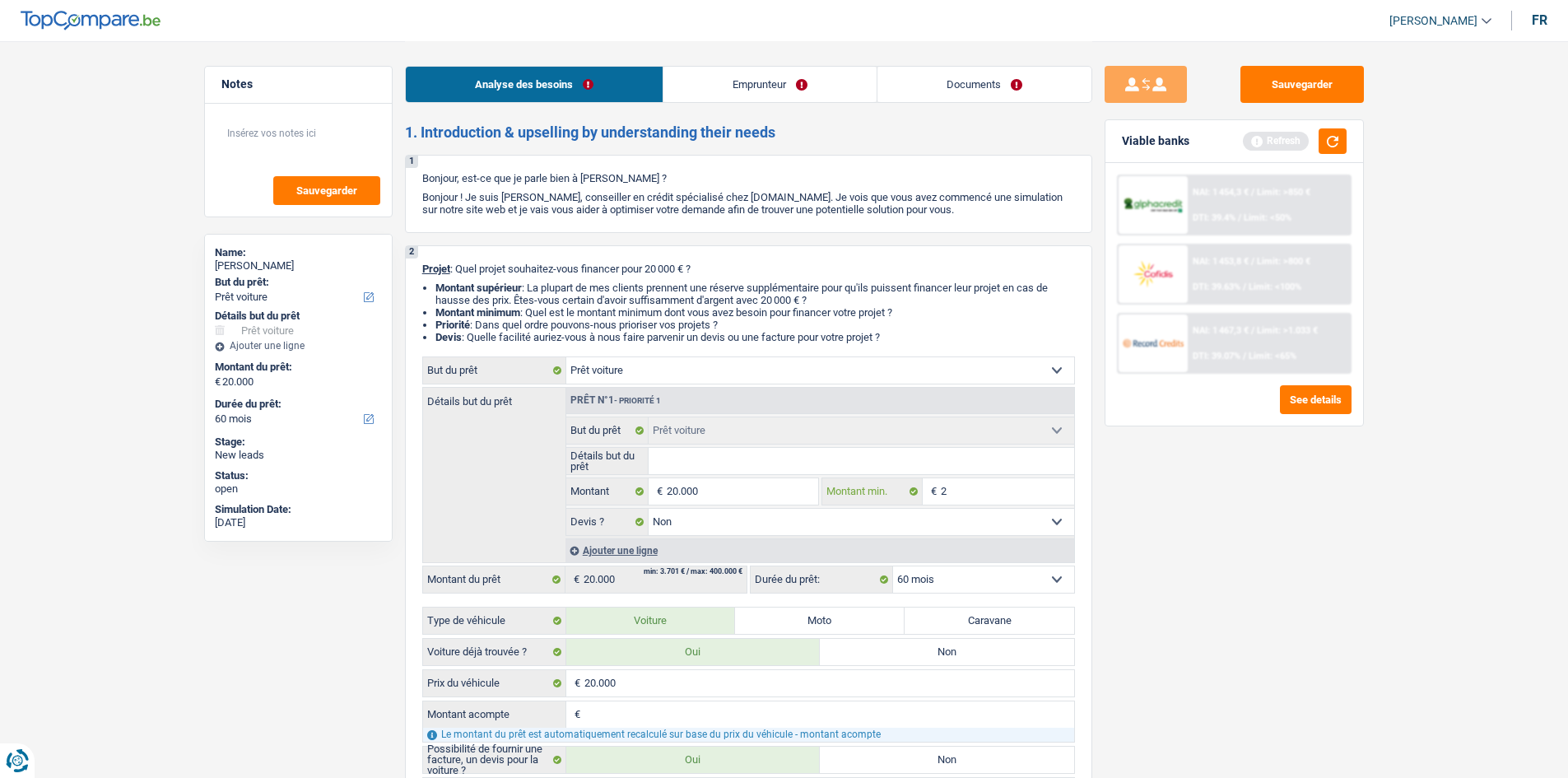
type input "20"
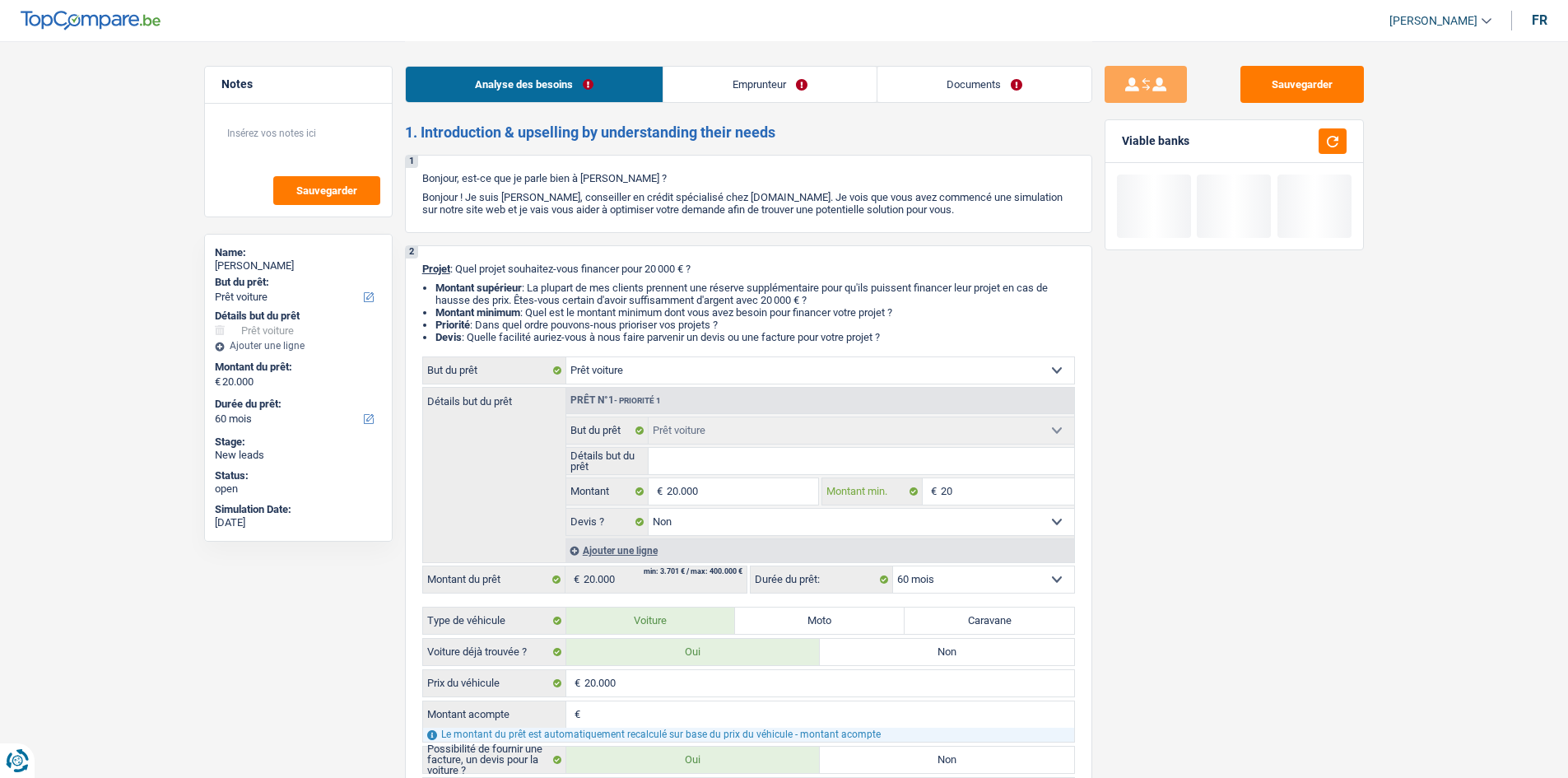
type input "200"
type input "2.000"
type input "20.000"
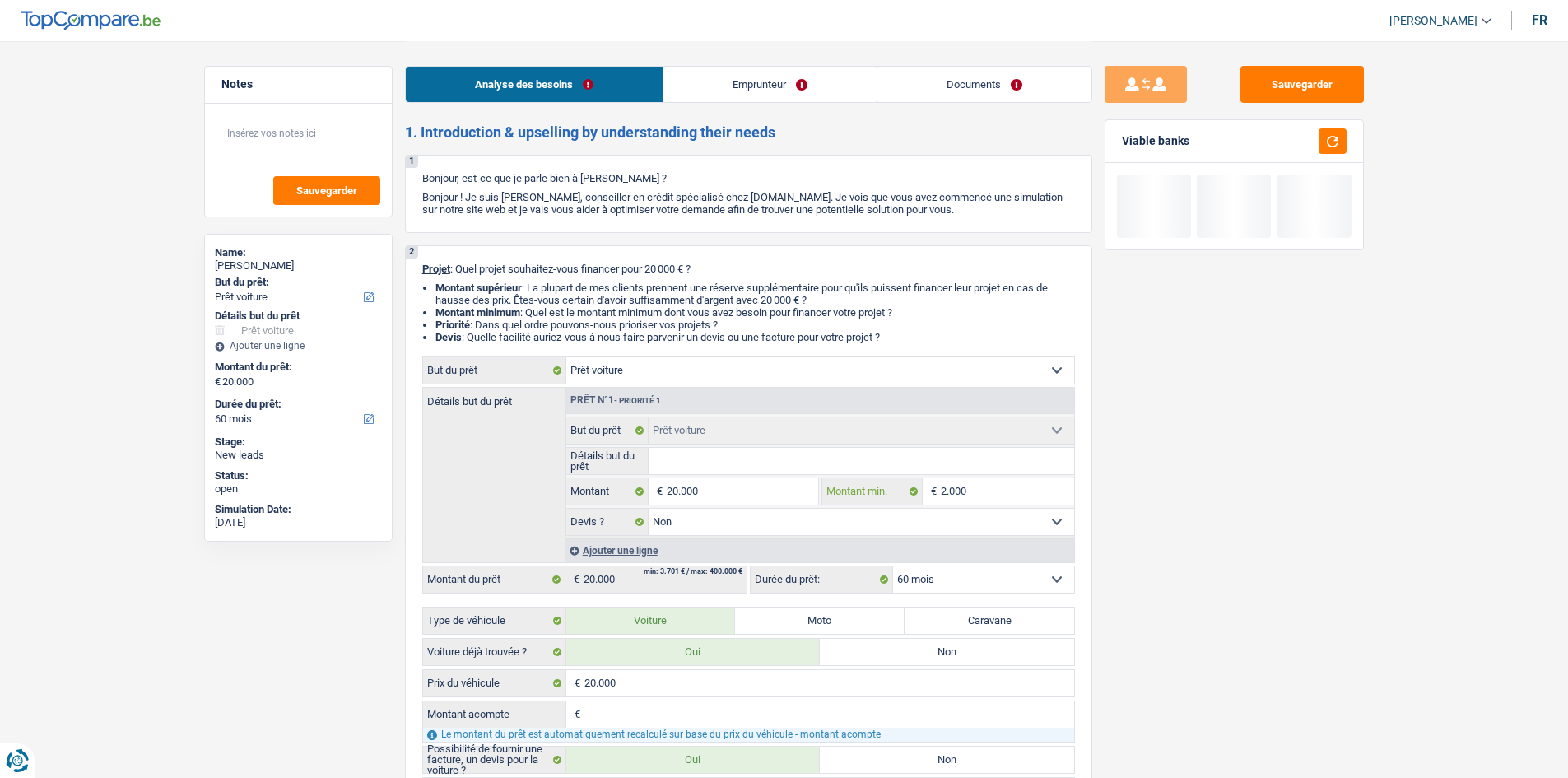
type input "20.000"
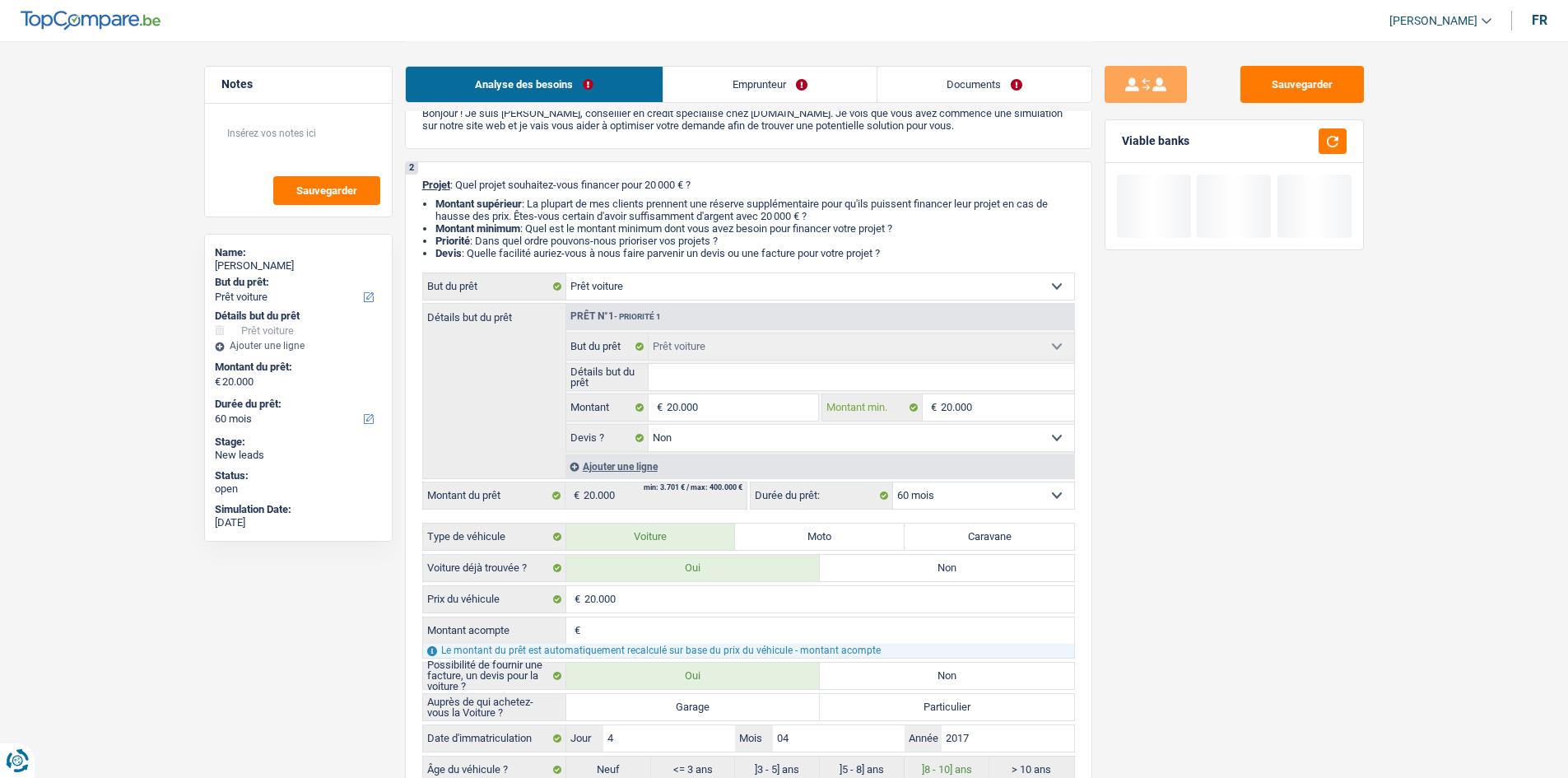
scroll to position [165, 0]
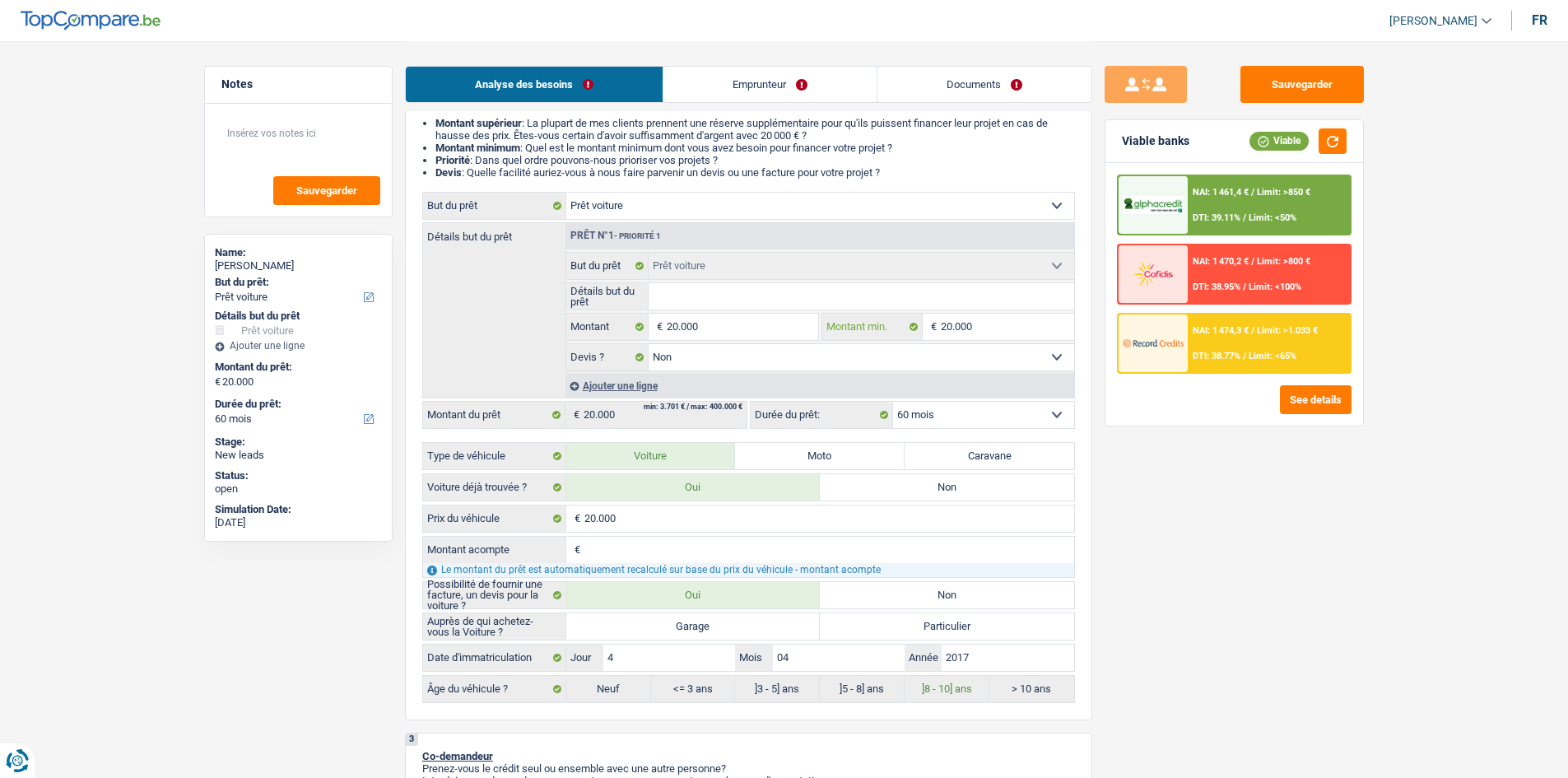
type input "20.000"
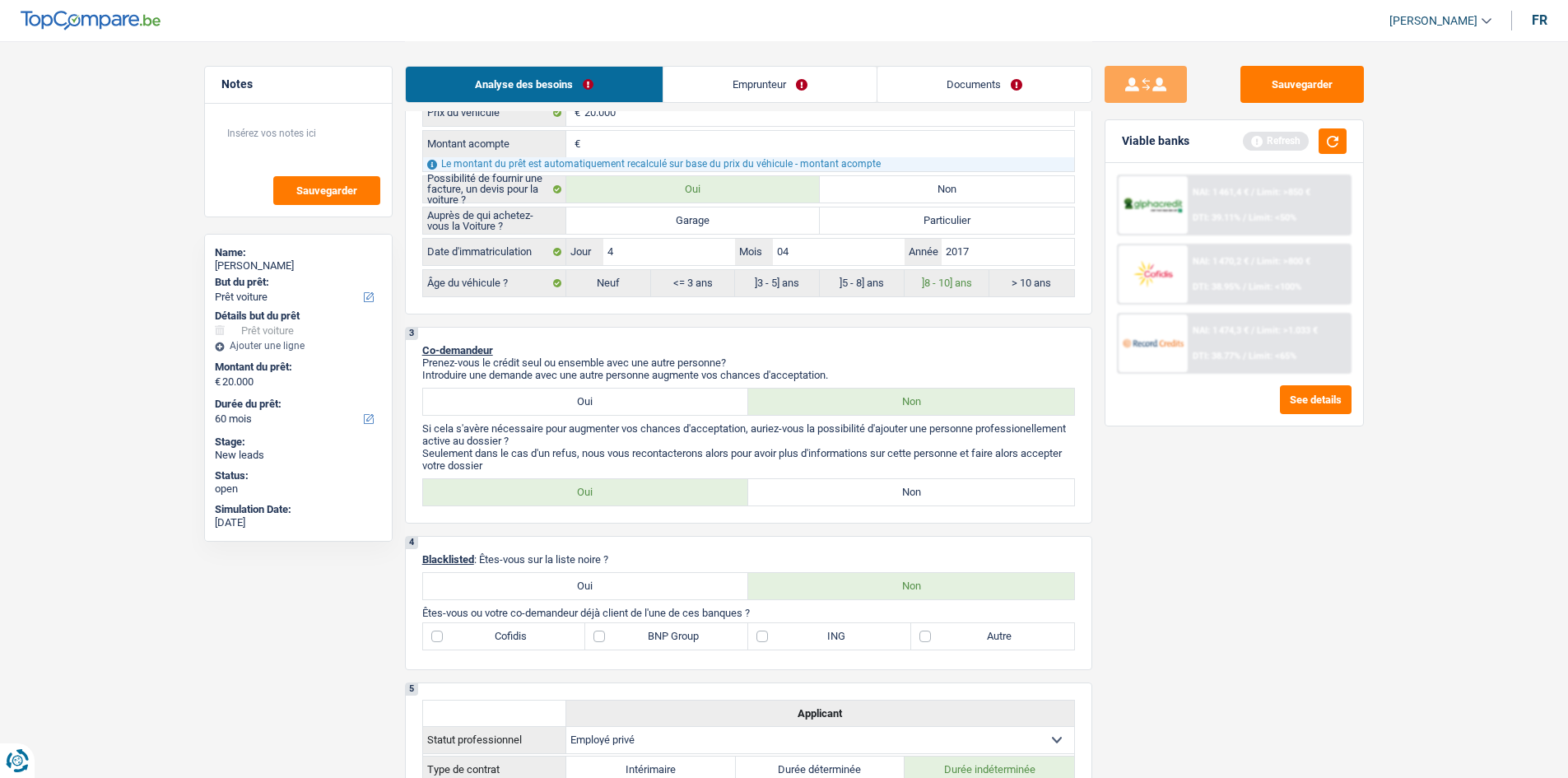
scroll to position [659, 0]
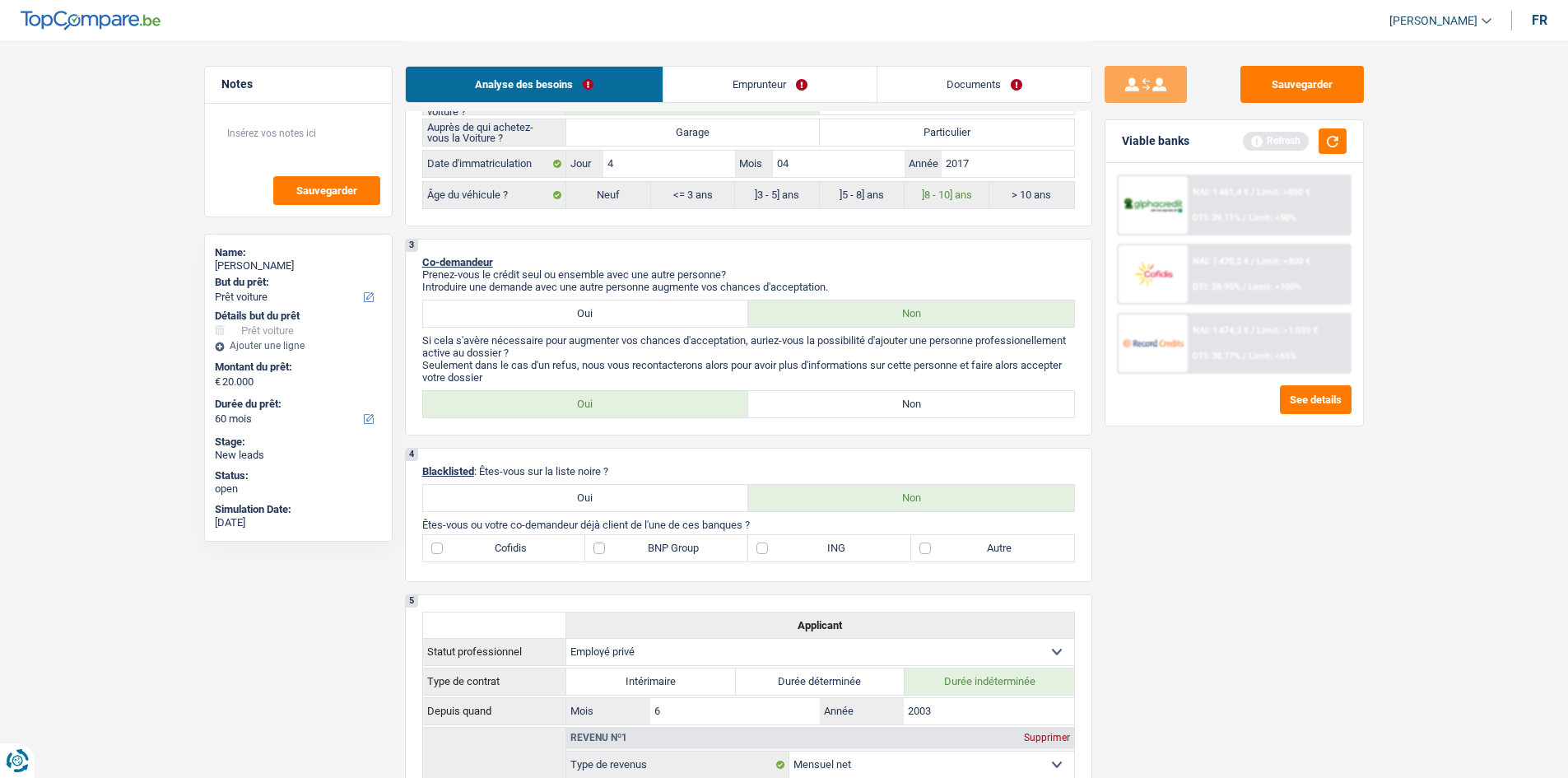
click at [631, 567] on div "4 Blacklisted : Êtes-vous sur la liste noire ? Oui Non Êtes-vous ou votre co-de…" at bounding box center [748, 515] width 687 height 134
drag, startPoint x: 656, startPoint y: 556, endPoint x: 672, endPoint y: 558, distance: 16.1
click at [656, 557] on label "BNP Group" at bounding box center [666, 548] width 163 height 27
click at [656, 557] on input "BNP Group" at bounding box center [666, 548] width 163 height 27
checkbox input "true"
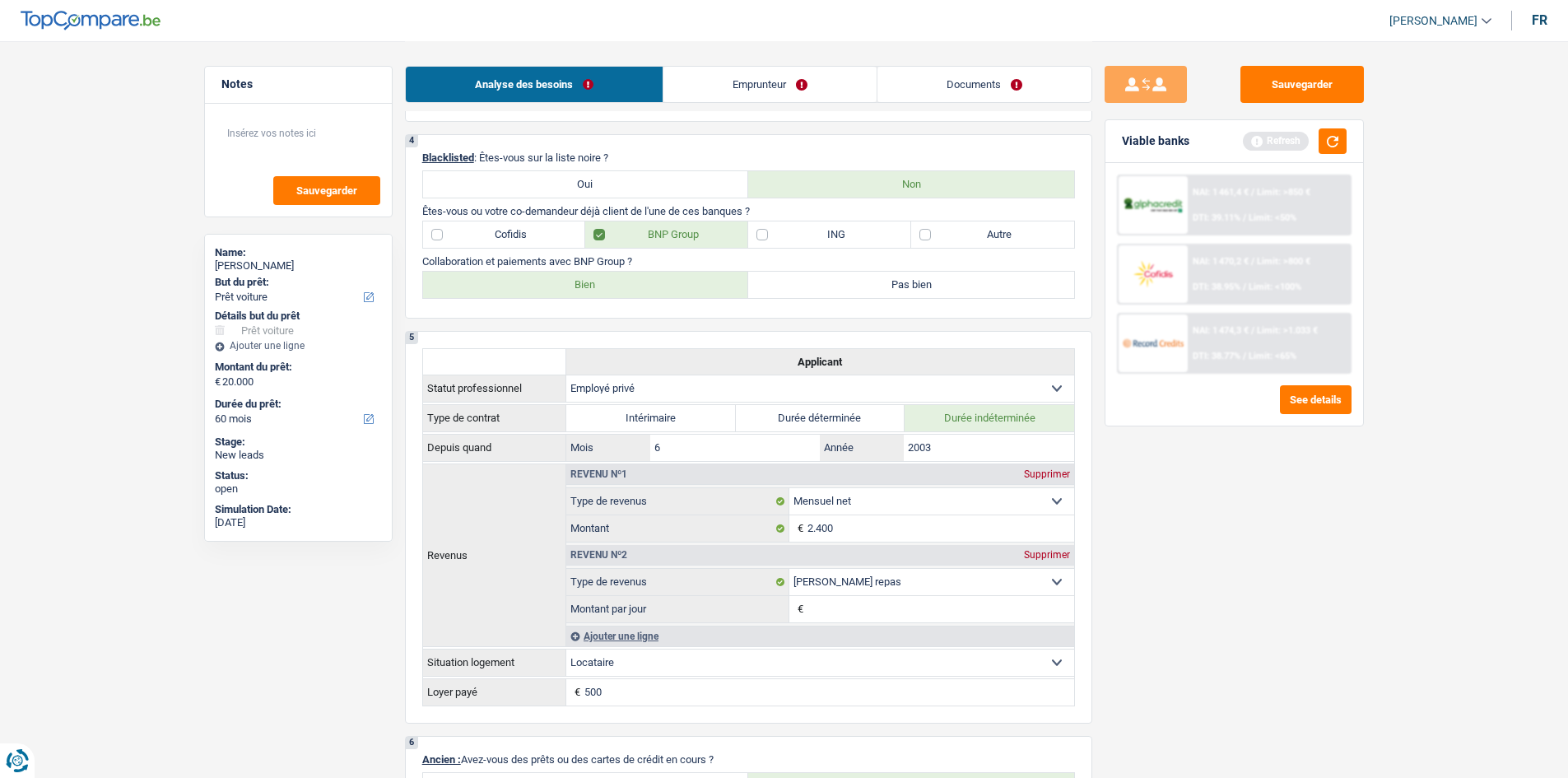
scroll to position [823, 0]
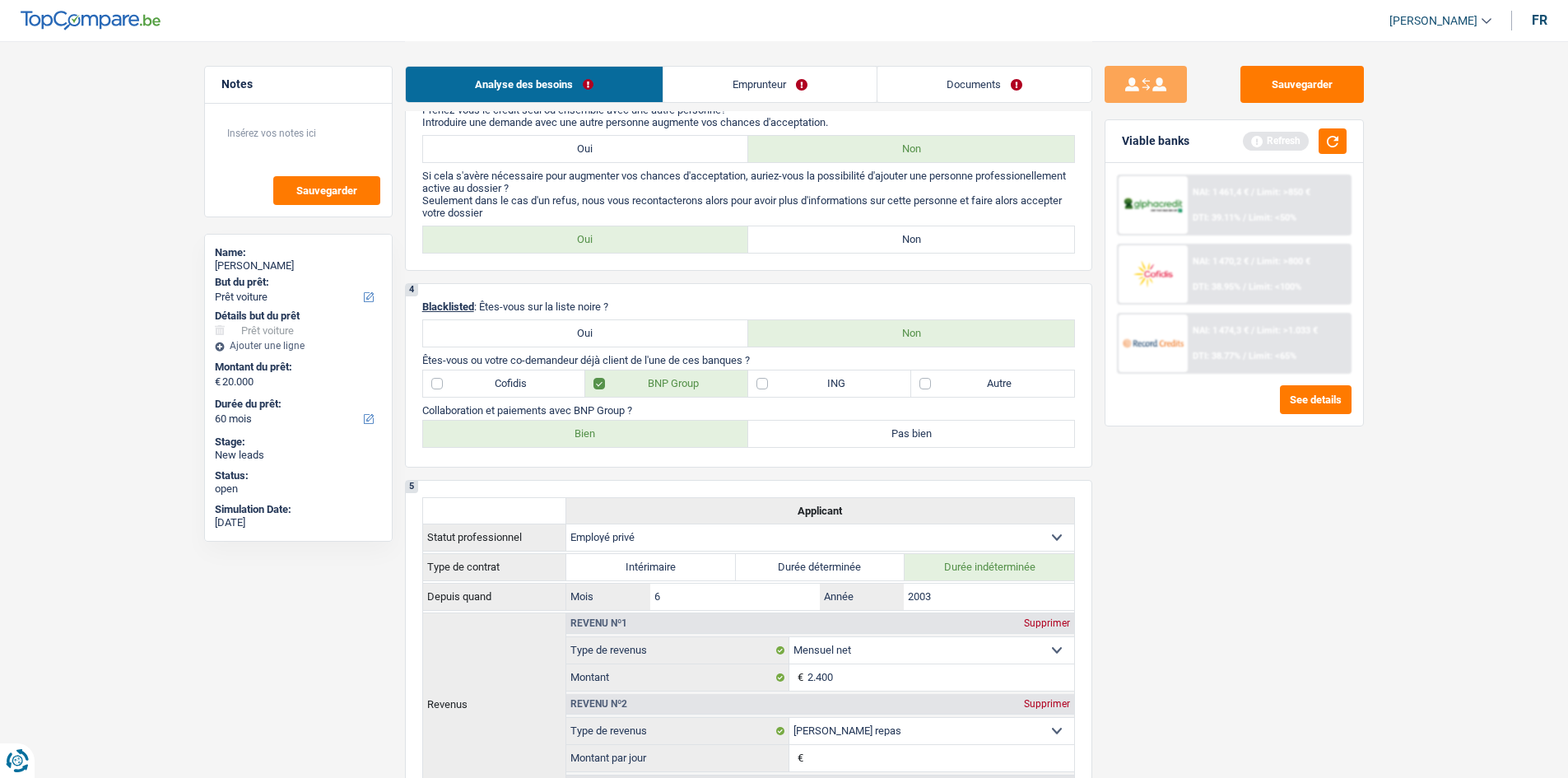
click at [472, 417] on div "Collaboration et paiements avec BNP Group ? Bien Pas bien Tous les champs sont …" at bounding box center [748, 425] width 653 height 44
click at [481, 418] on div "Collaboration et paiements avec BNP Group ? Bien Pas bien Tous les champs sont …" at bounding box center [748, 425] width 653 height 44
click at [483, 437] on label "Bien" at bounding box center [586, 433] width 326 height 27
click at [483, 437] on input "Bien" at bounding box center [586, 433] width 326 height 27
radio input "true"
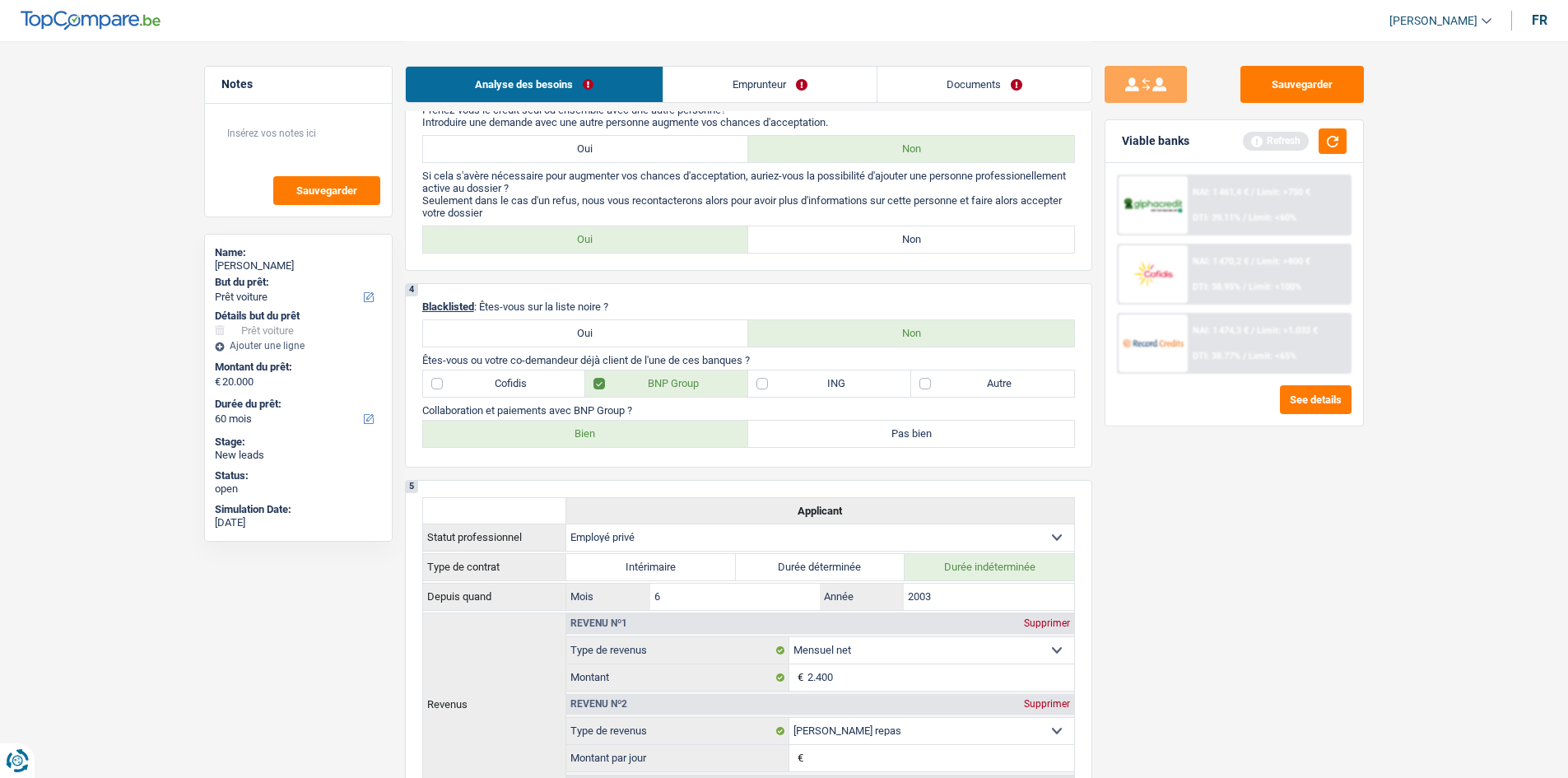
click at [479, 429] on label "Bien" at bounding box center [586, 433] width 326 height 27
click at [479, 429] on input "Bien" at bounding box center [586, 433] width 326 height 27
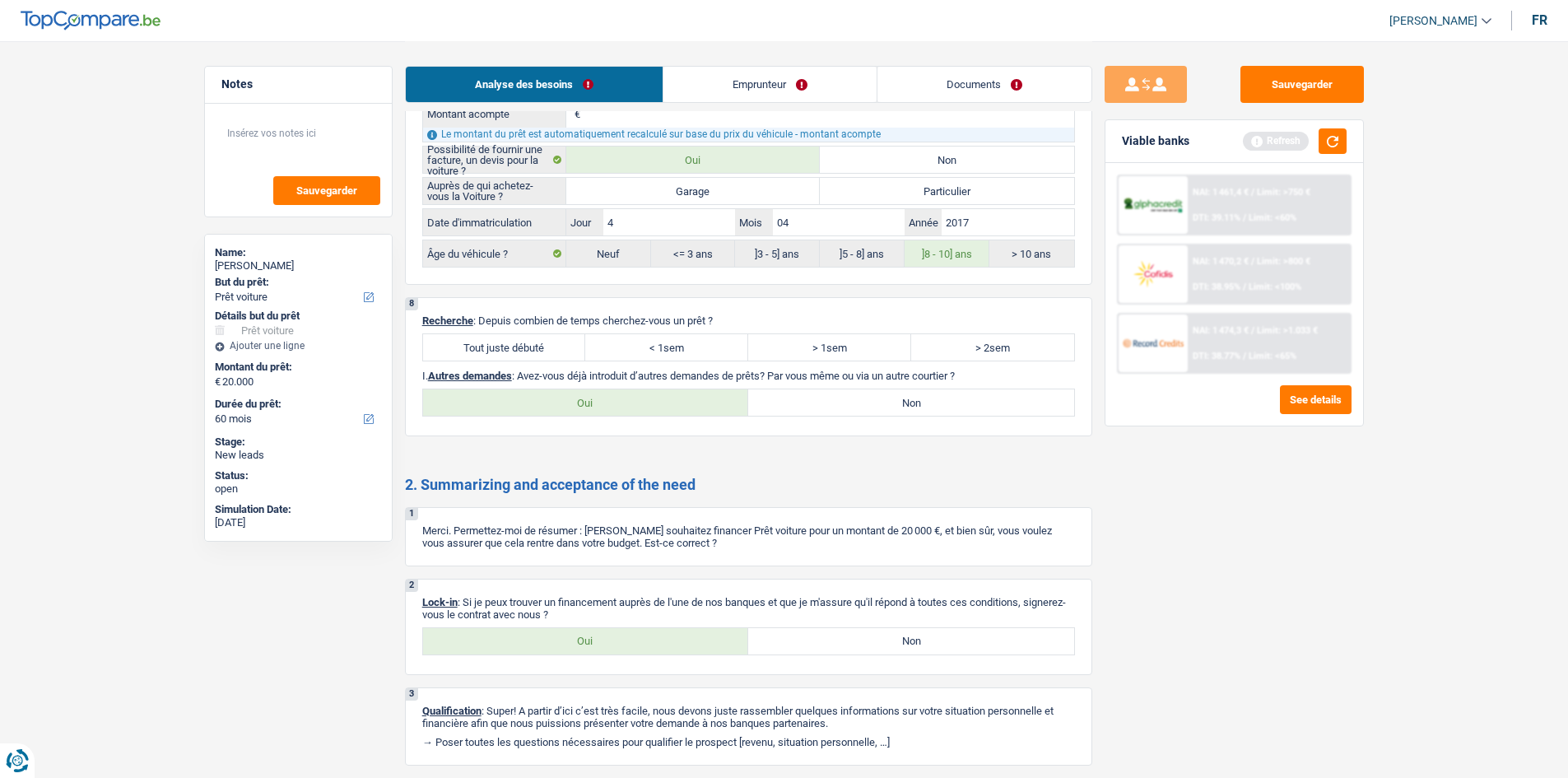
scroll to position [2099, 0]
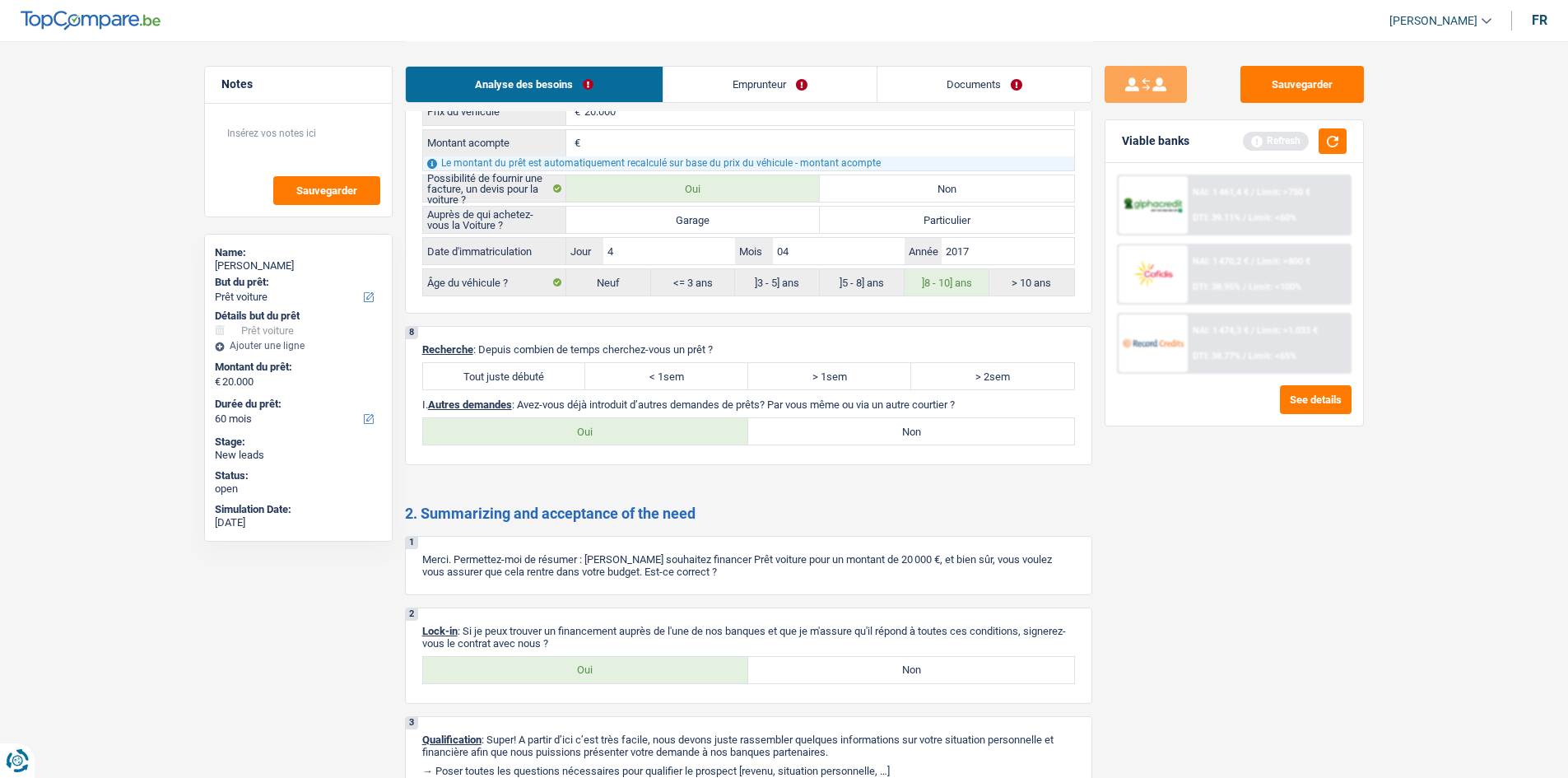
drag, startPoint x: 491, startPoint y: 375, endPoint x: 618, endPoint y: 446, distance: 145.5
click at [492, 376] on label "Tout juste débuté" at bounding box center [504, 376] width 163 height 27
click at [492, 376] on input "Tout juste débuté" at bounding box center [504, 376] width 163 height 27
radio input "true"
click at [626, 437] on label "Oui" at bounding box center [586, 431] width 326 height 27
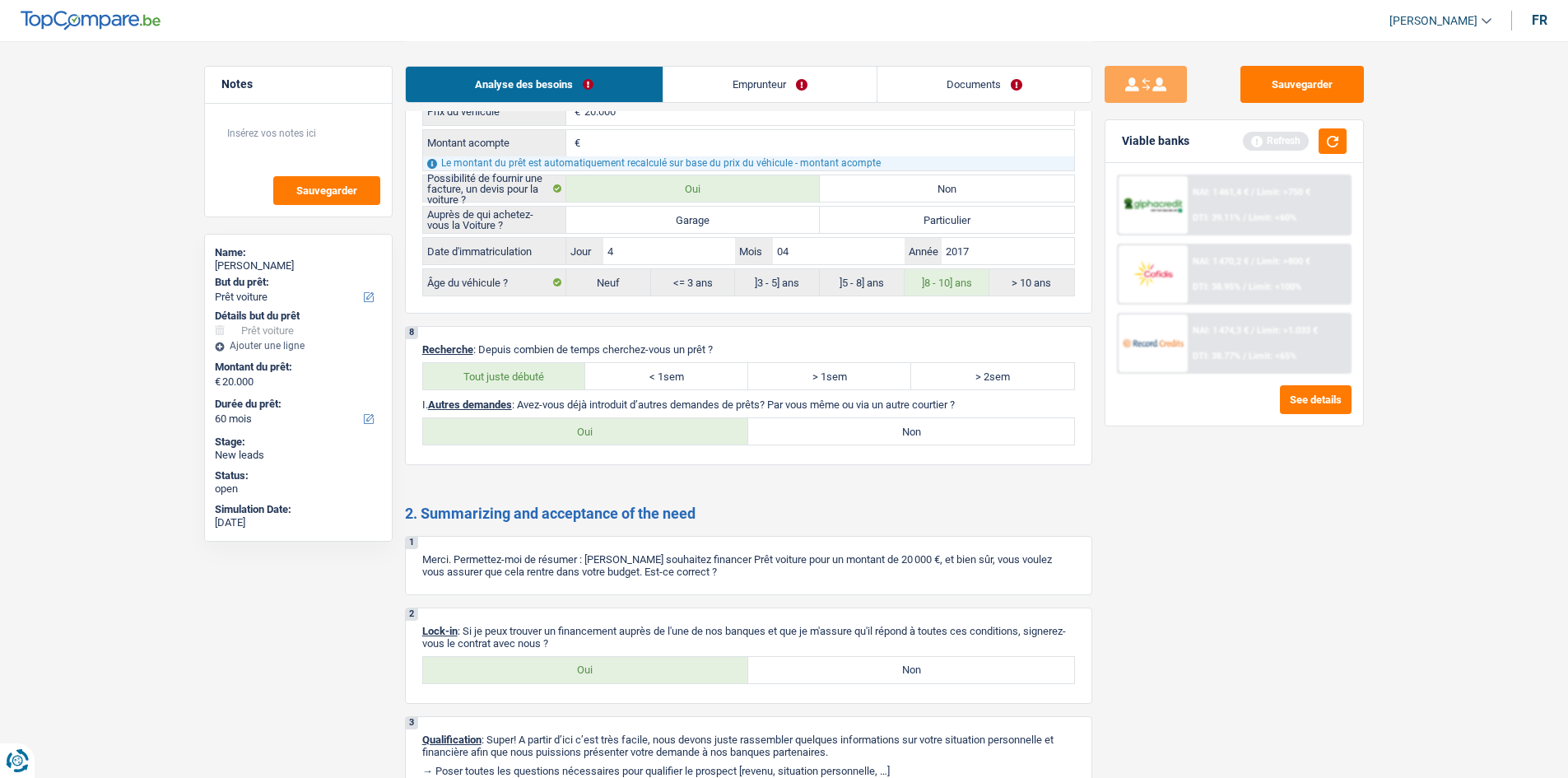
click at [626, 437] on input "Oui" at bounding box center [586, 431] width 326 height 27
radio input "true"
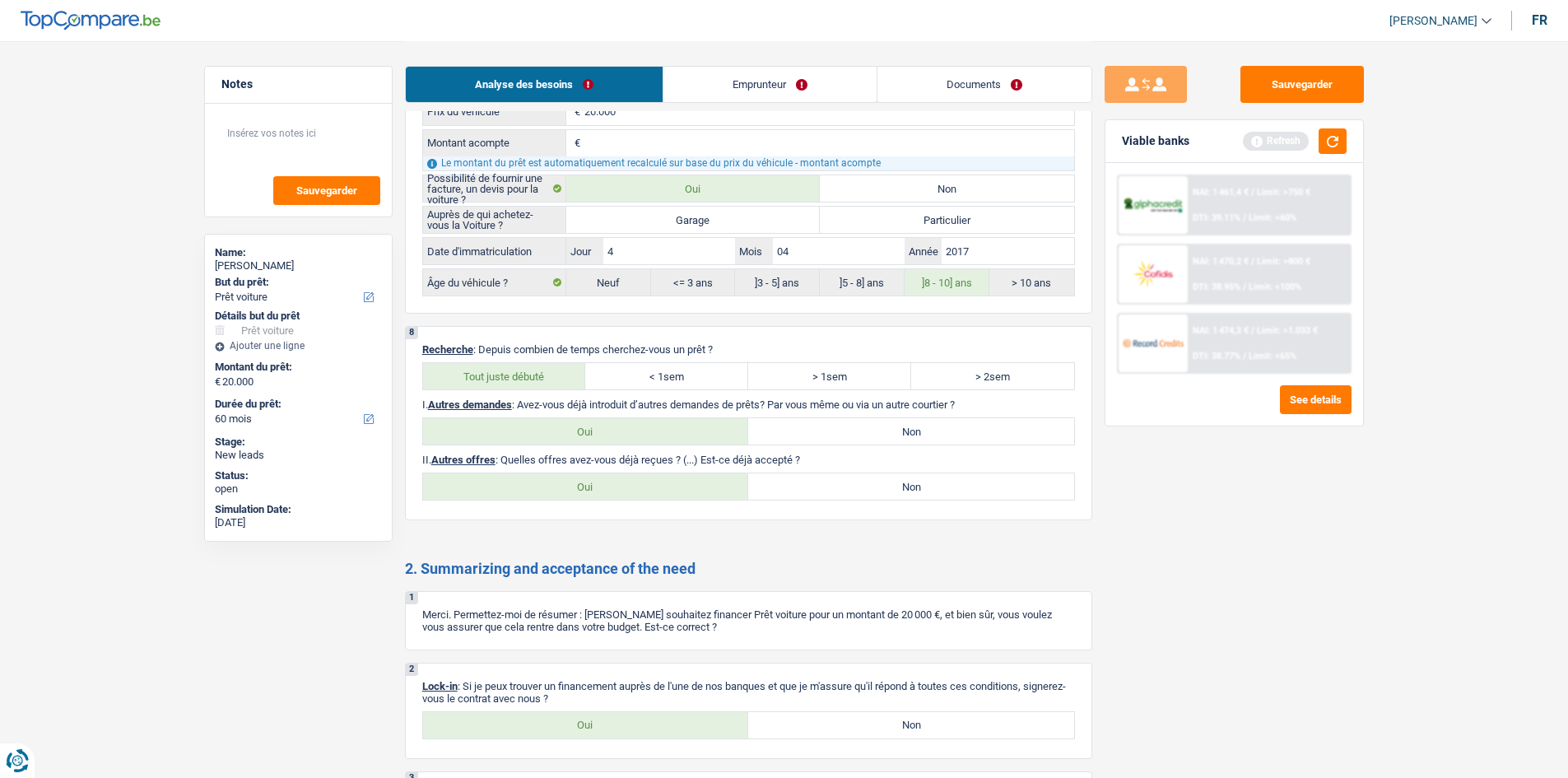
click at [809, 485] on label "Non" at bounding box center [911, 486] width 326 height 27
click at [809, 485] on input "Non" at bounding box center [911, 486] width 326 height 27
radio input "true"
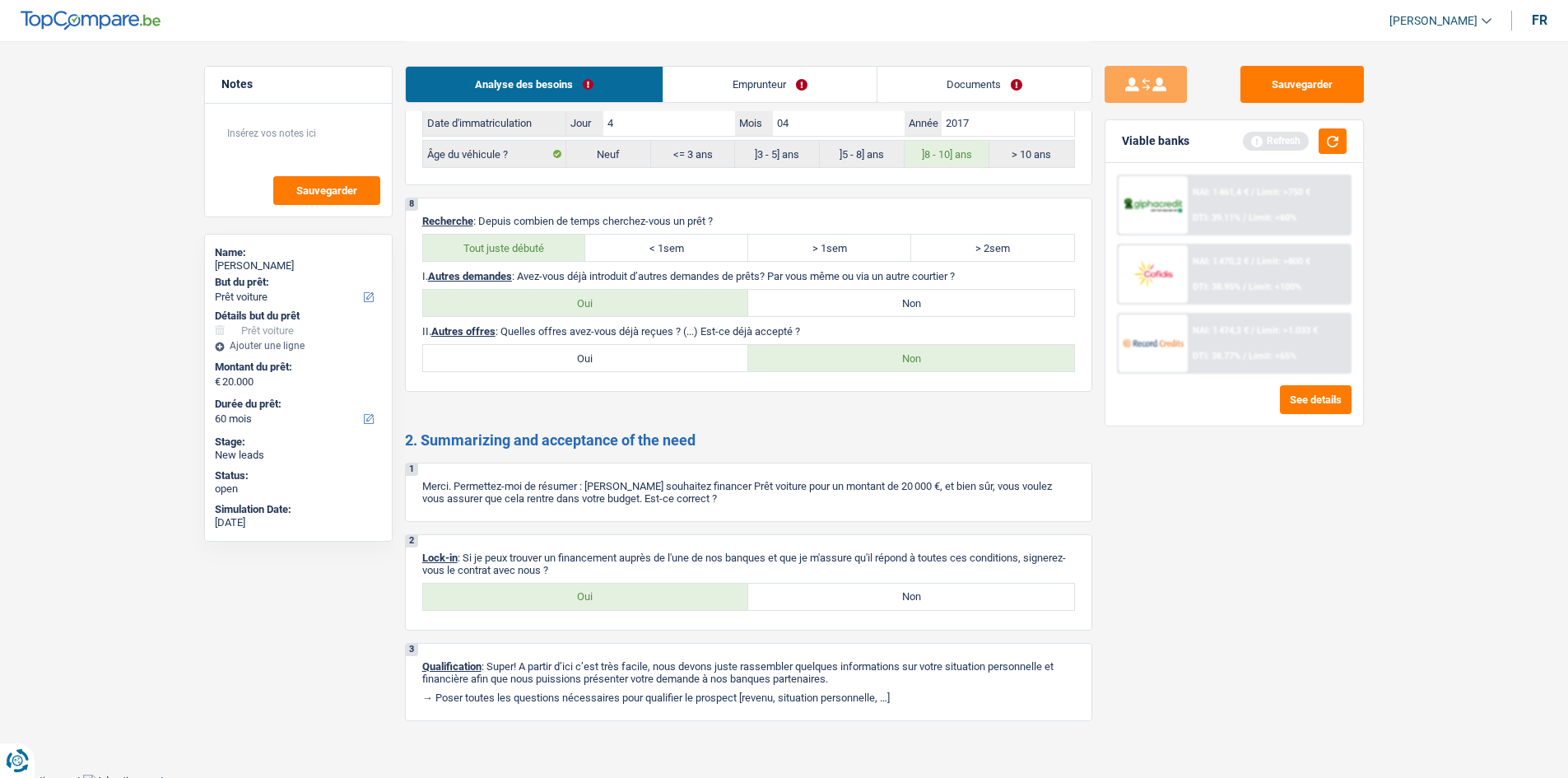
scroll to position [2236, 0]
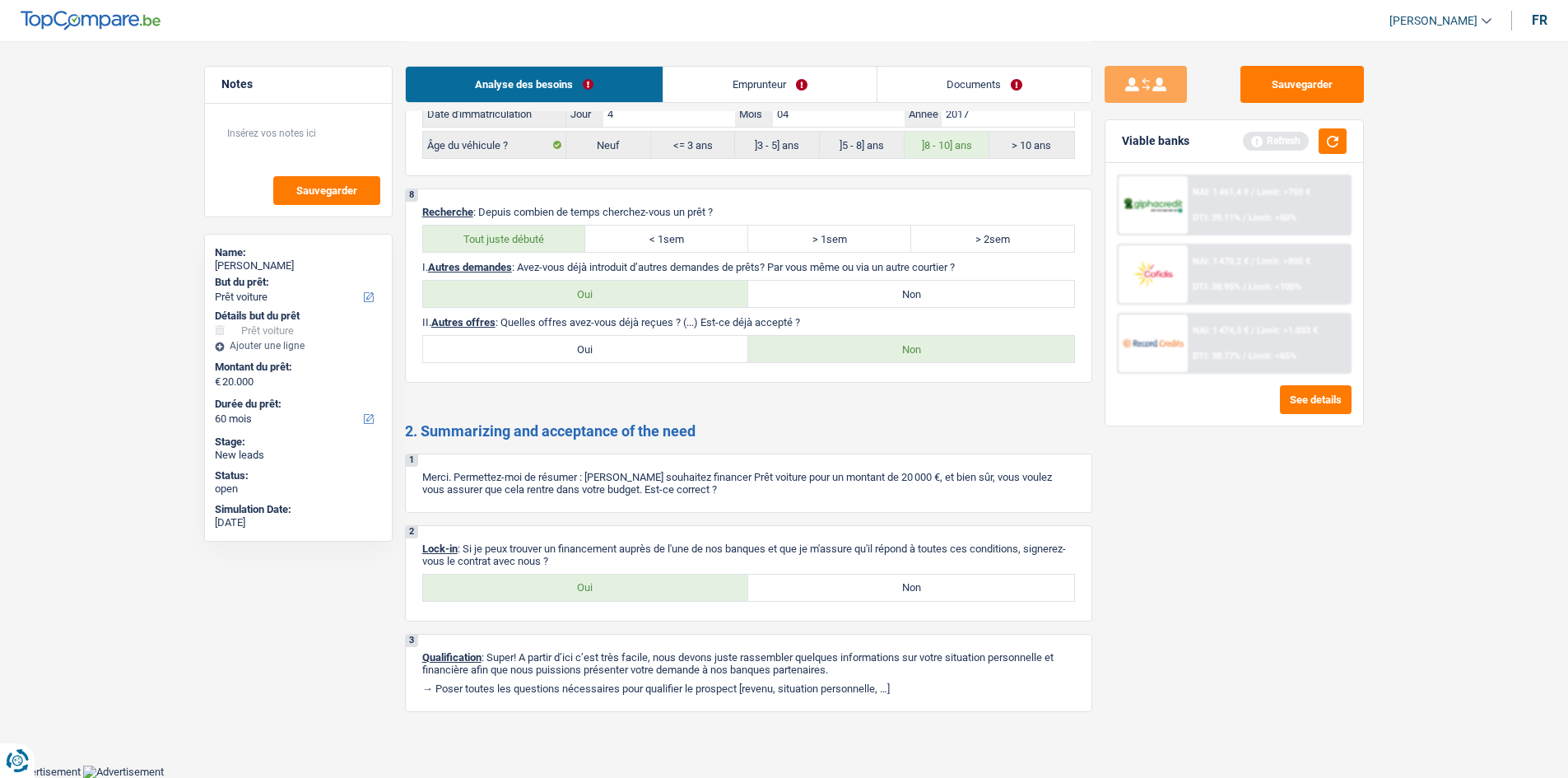
drag, startPoint x: 514, startPoint y: 579, endPoint x: 529, endPoint y: 586, distance: 16.6
click at [513, 579] on label "Oui" at bounding box center [586, 588] width 326 height 27
click at [513, 579] on input "Oui" at bounding box center [586, 588] width 326 height 27
radio input "true"
click at [574, 358] on label "Oui" at bounding box center [586, 348] width 326 height 27
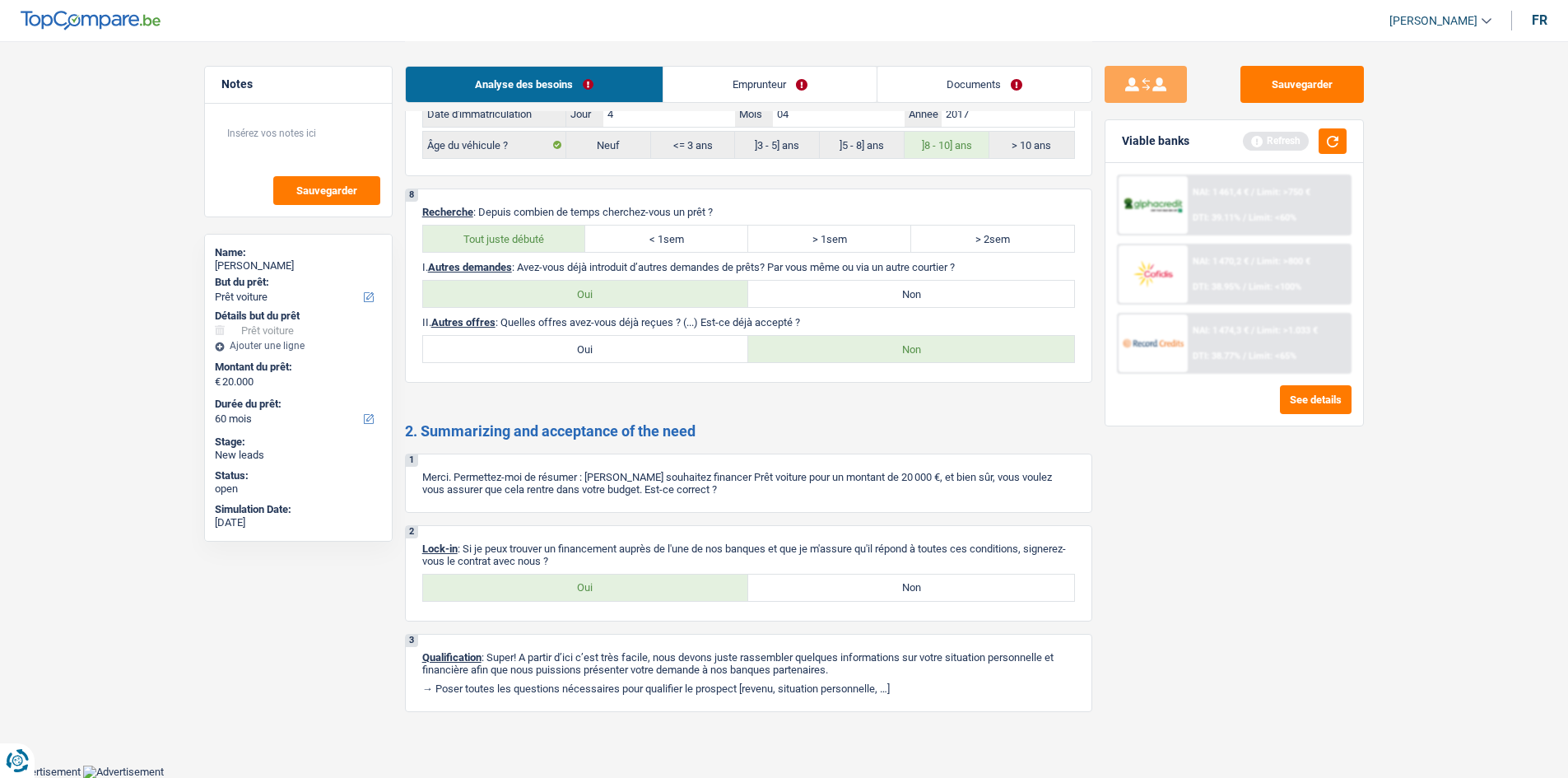
click at [574, 358] on input "Oui" at bounding box center [586, 348] width 326 height 27
radio input "true"
select select "60"
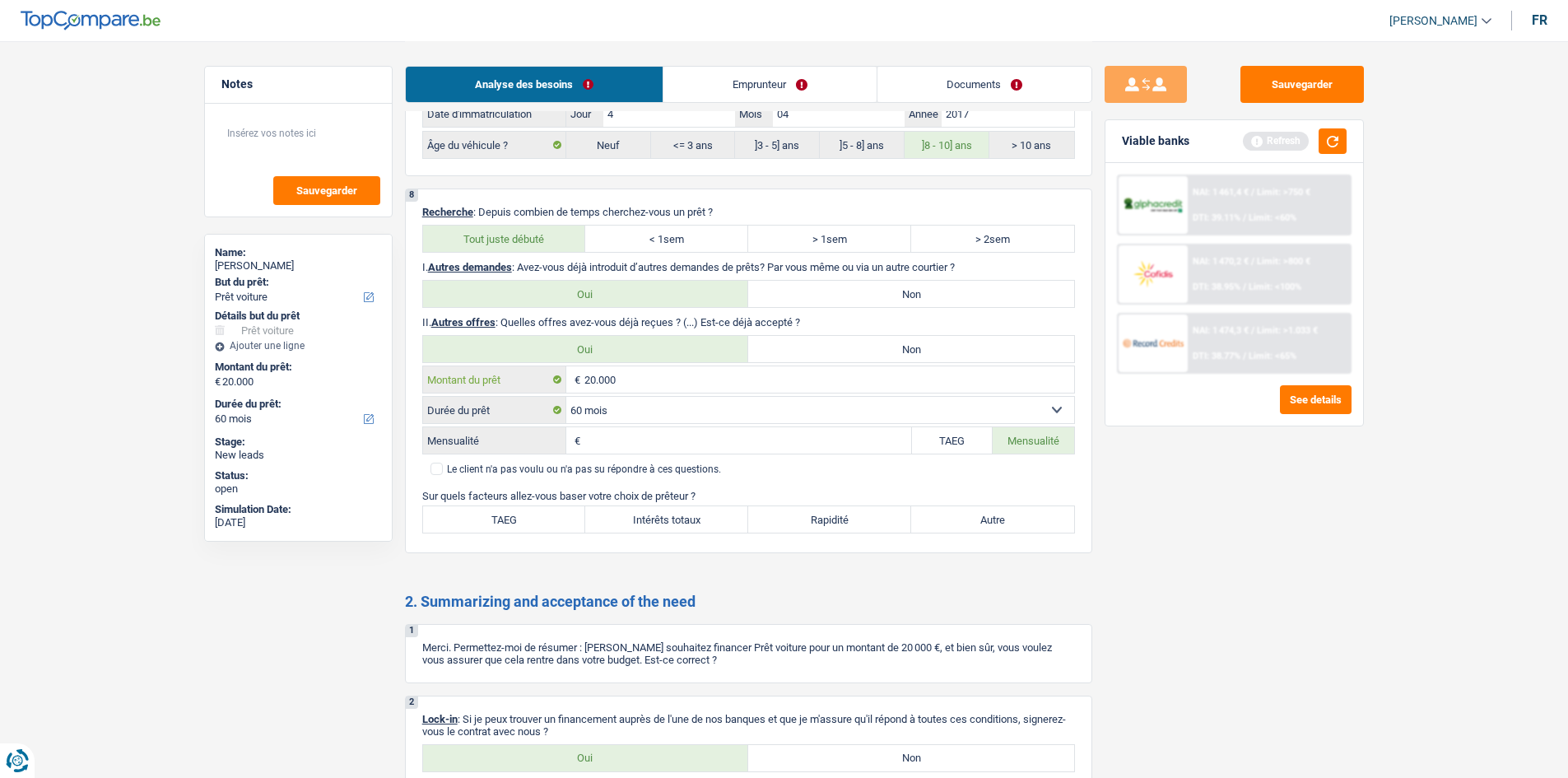
click at [817, 369] on input "20.000" at bounding box center [829, 379] width 490 height 27
click at [812, 354] on label "Non" at bounding box center [911, 348] width 326 height 27
click at [812, 354] on input "Non" at bounding box center [911, 348] width 326 height 27
radio input "true"
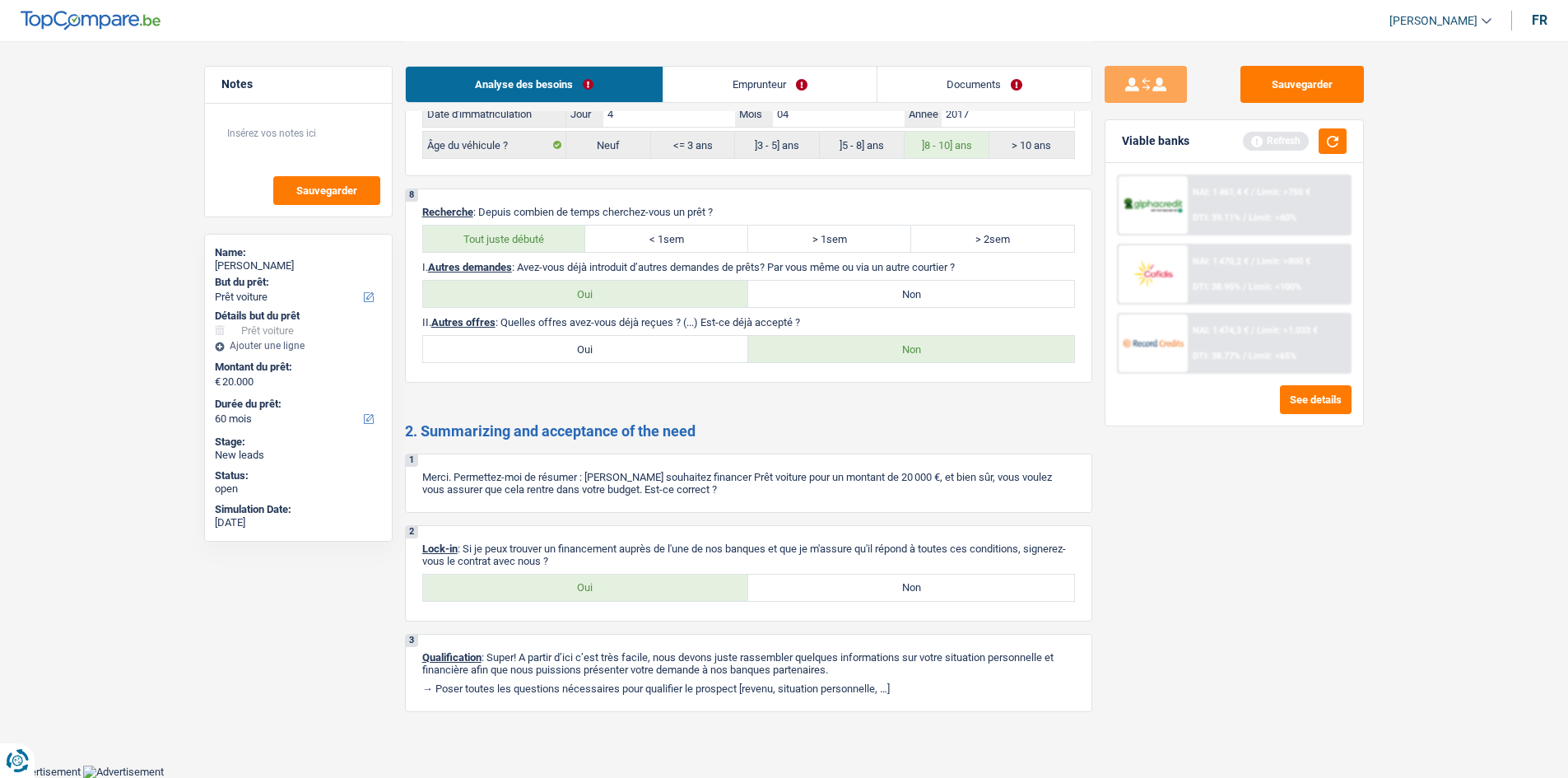
click at [729, 87] on link "Emprunteur" at bounding box center [769, 84] width 214 height 35
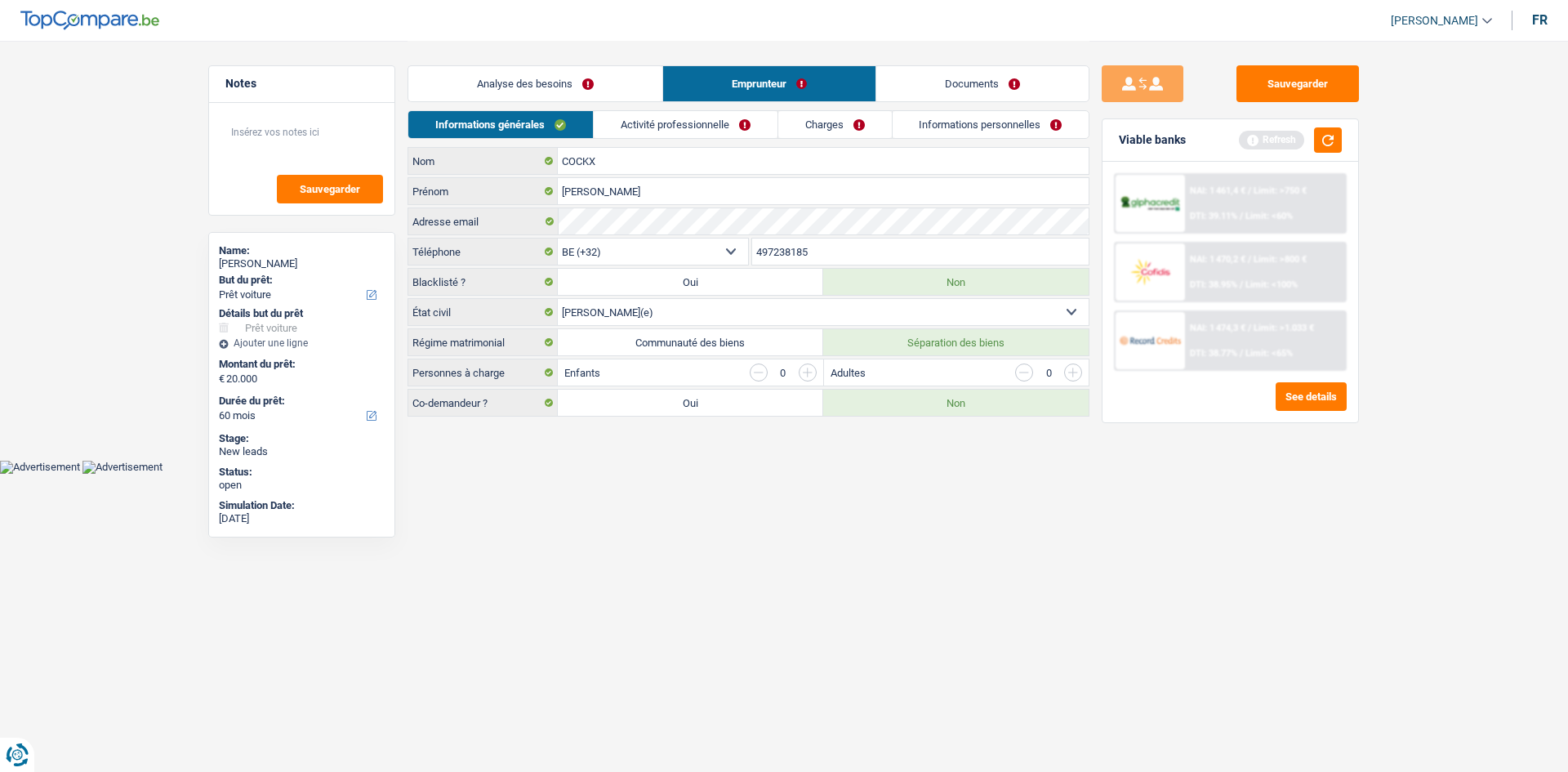
click at [756, 474] on html "Vous avez le contrôle de vos données Nous utilisons des cookies, tout comme nos…" at bounding box center [784, 237] width 1568 height 474
click at [656, 127] on link "Activité professionnelle" at bounding box center [686, 124] width 184 height 27
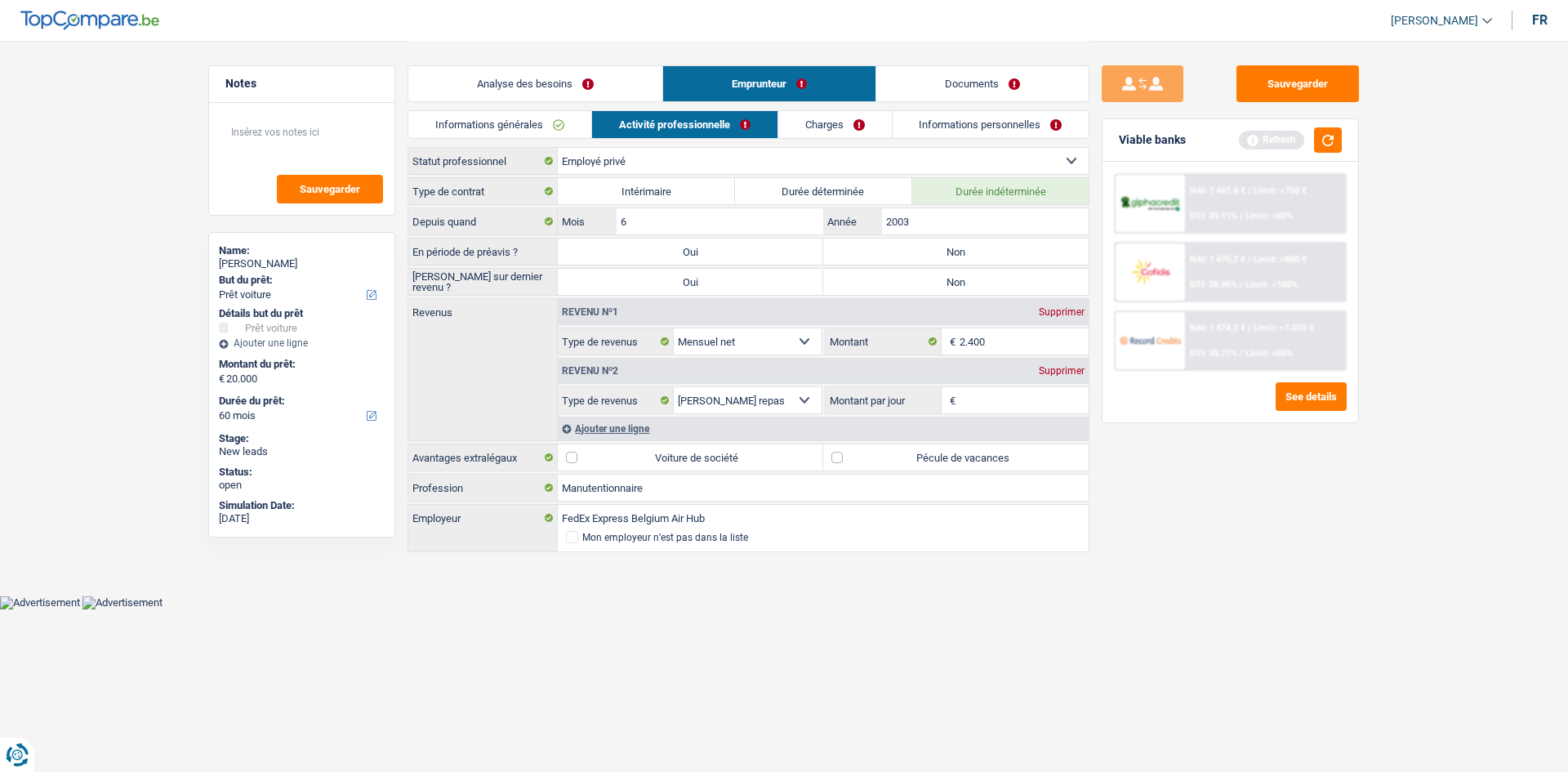
click at [475, 123] on link "Informations générales" at bounding box center [500, 124] width 183 height 27
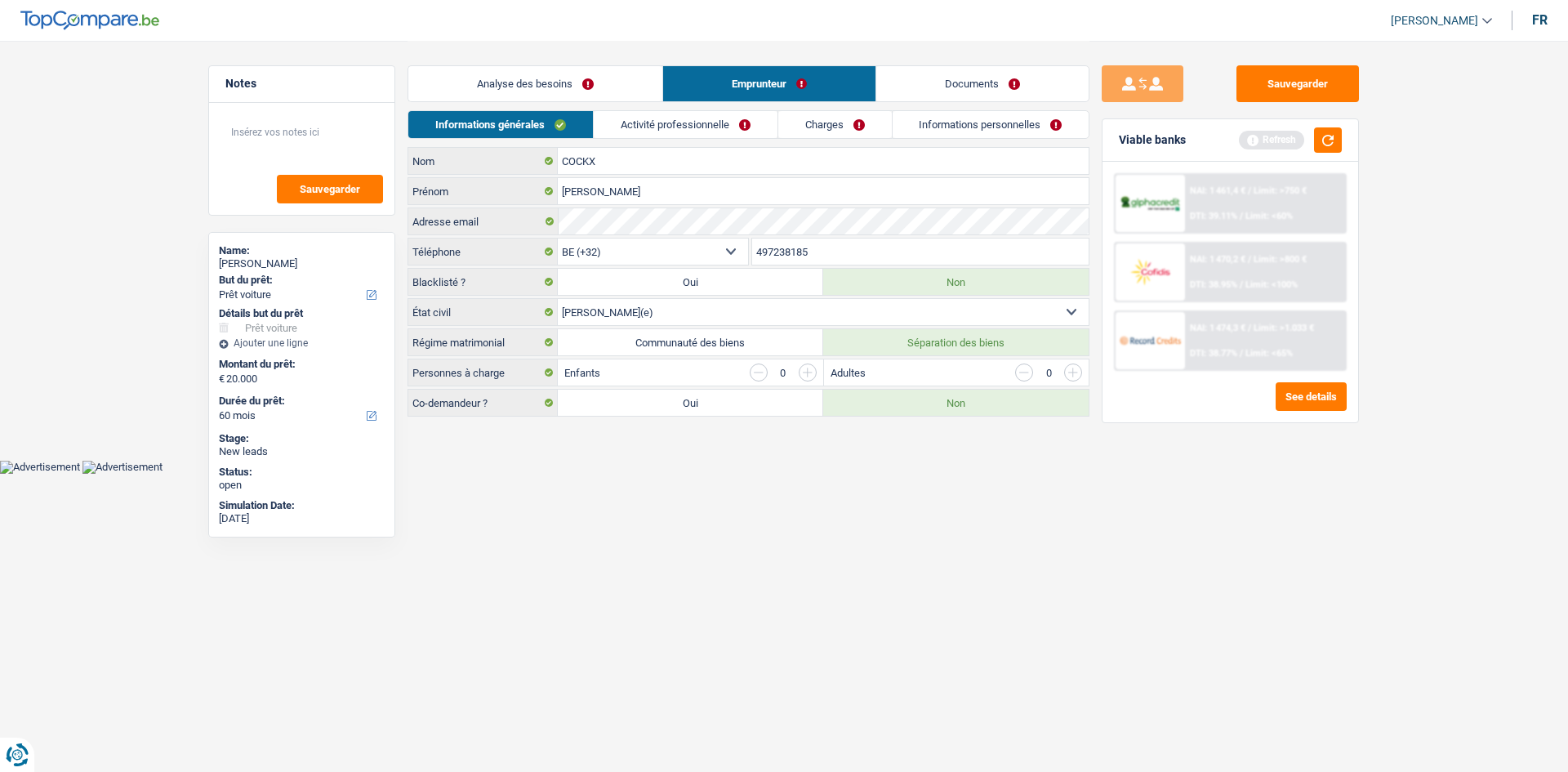
click at [627, 132] on link "Activité professionnelle" at bounding box center [686, 124] width 184 height 27
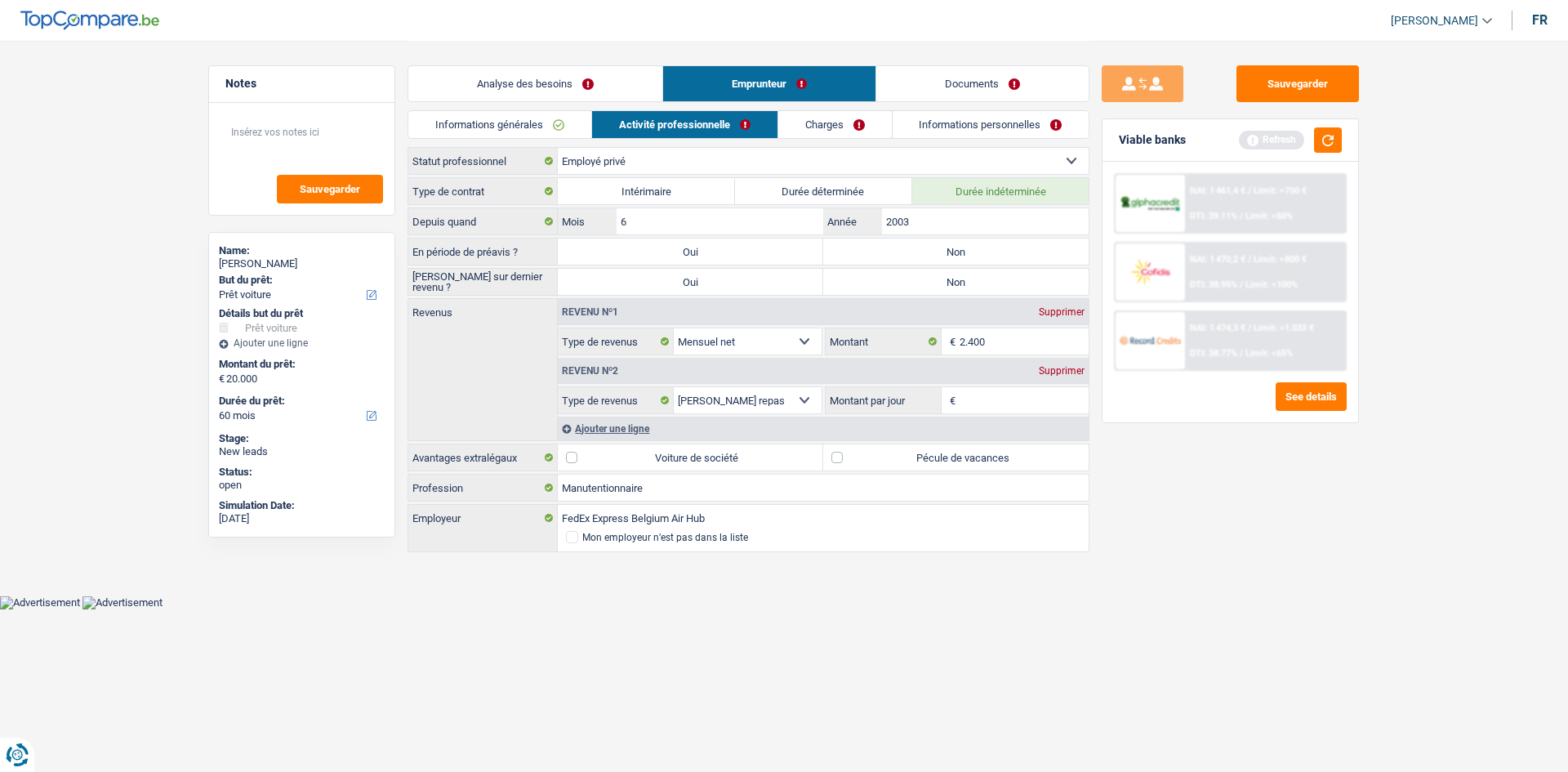
click at [511, 124] on link "Informations générales" at bounding box center [500, 124] width 183 height 27
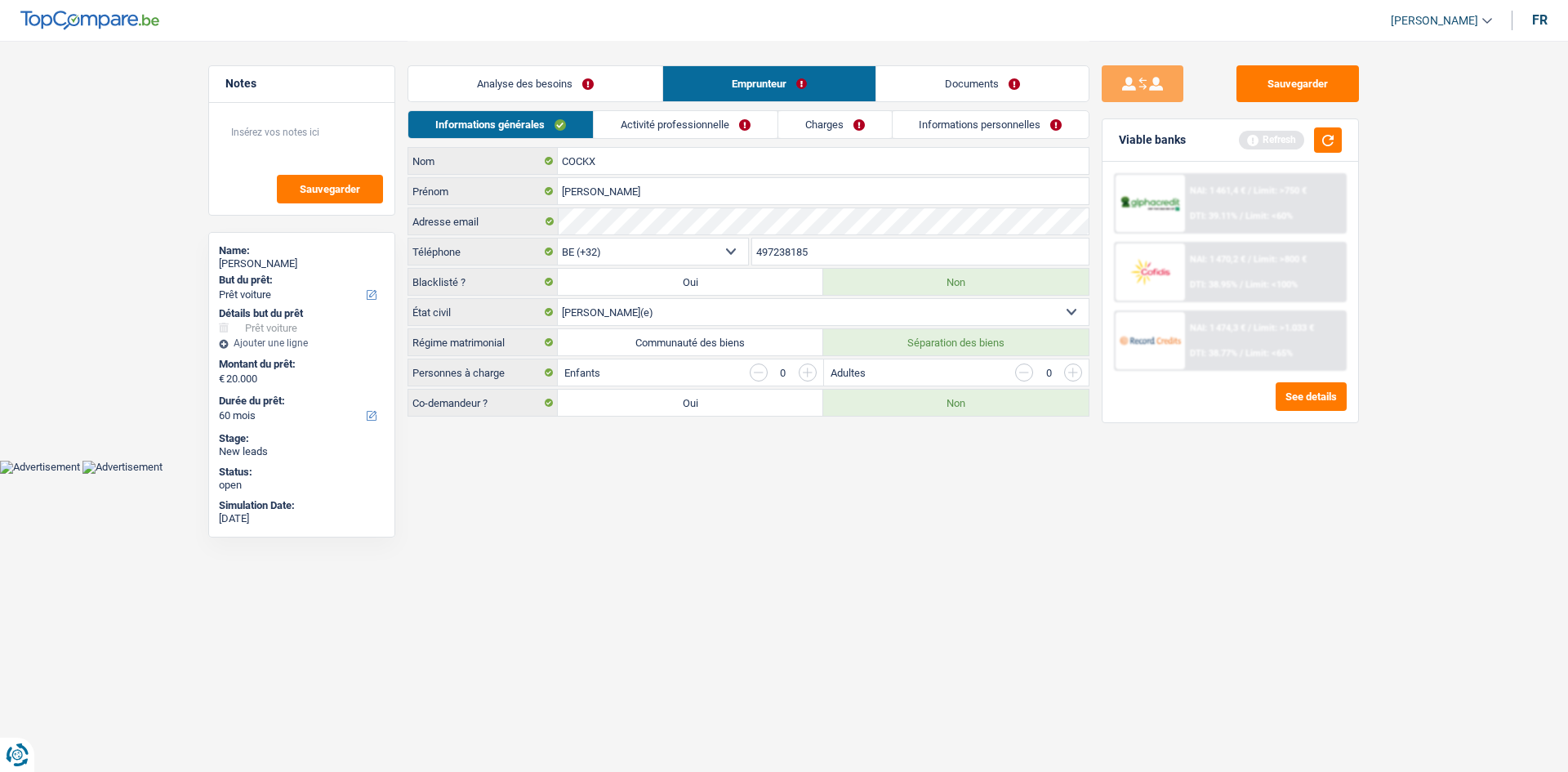
click at [735, 340] on label "Communauté des biens" at bounding box center [690, 342] width 266 height 26
click at [735, 340] on input "Communauté des biens" at bounding box center [690, 342] width 266 height 26
radio input "true"
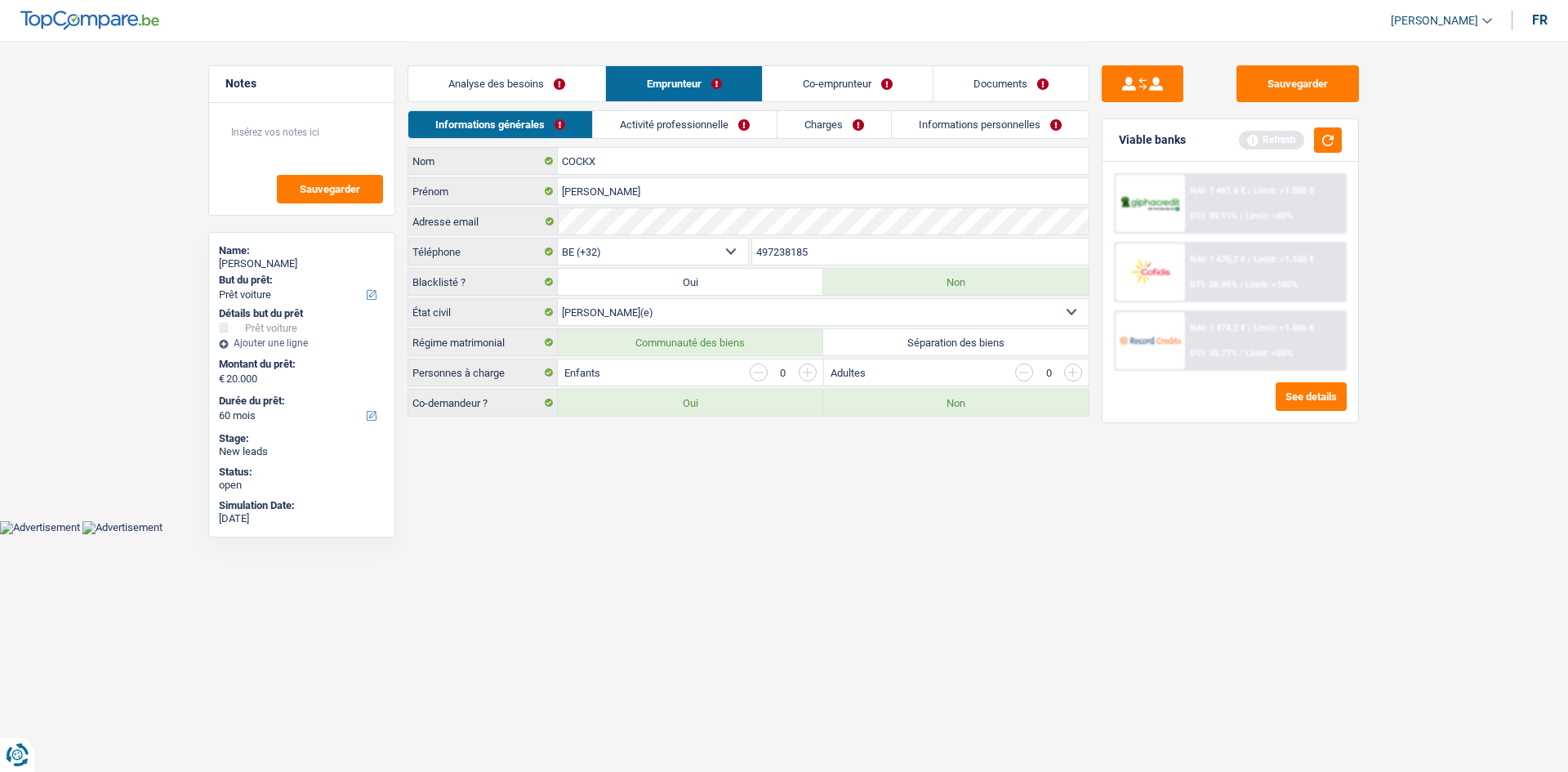
radio input "true"
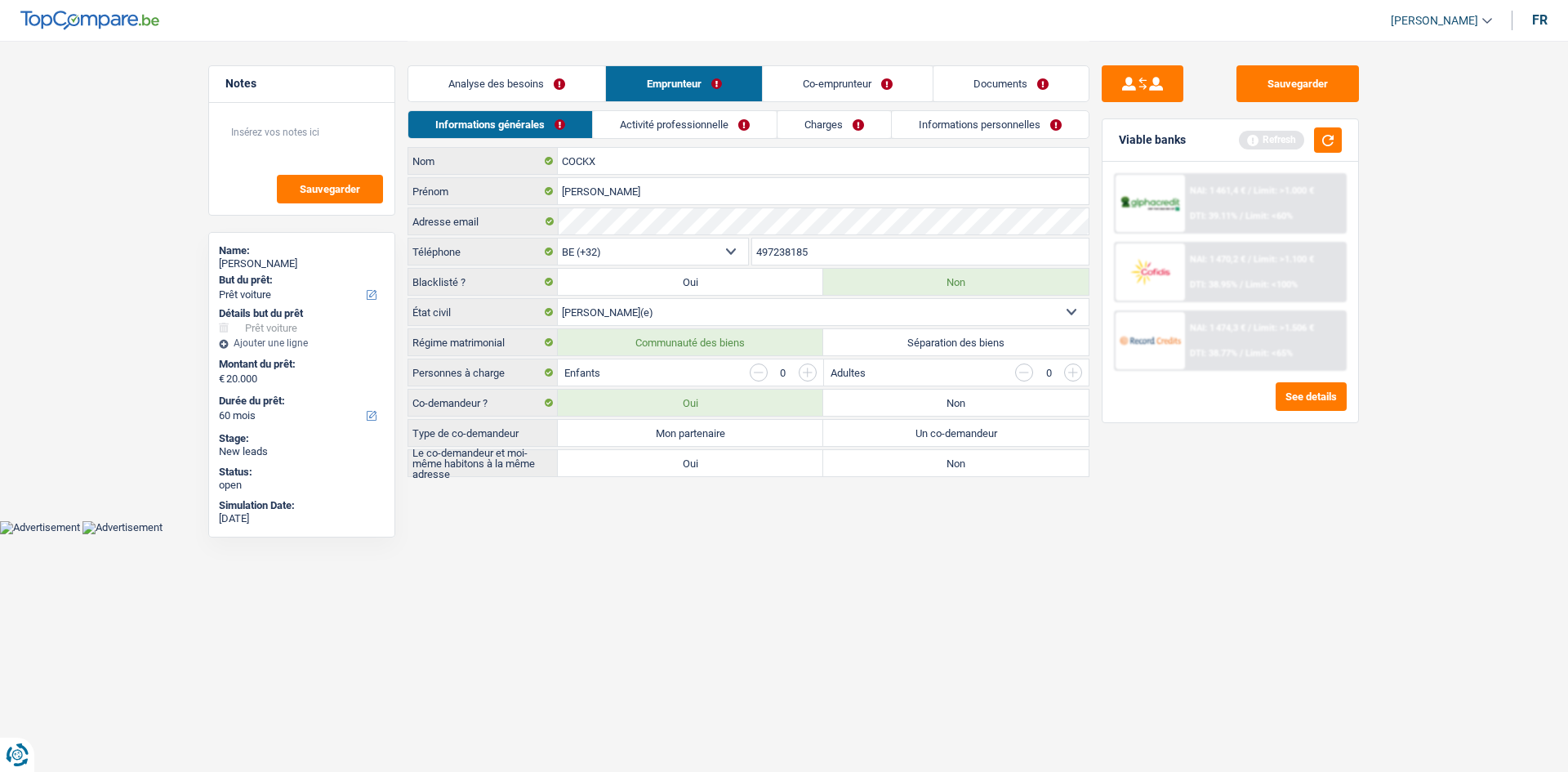
drag, startPoint x: 1050, startPoint y: 514, endPoint x: 998, endPoint y: 502, distance: 53.4
click at [1034, 509] on main "Notes Sauvegarder Name: Frédéric COCKX But du prêt: Confort maison: meubles, te…" at bounding box center [784, 260] width 1568 height 520
click at [653, 432] on label "Mon partenaire" at bounding box center [690, 432] width 266 height 26
click at [653, 432] on input "Mon partenaire" at bounding box center [690, 432] width 266 height 26
radio input "true"
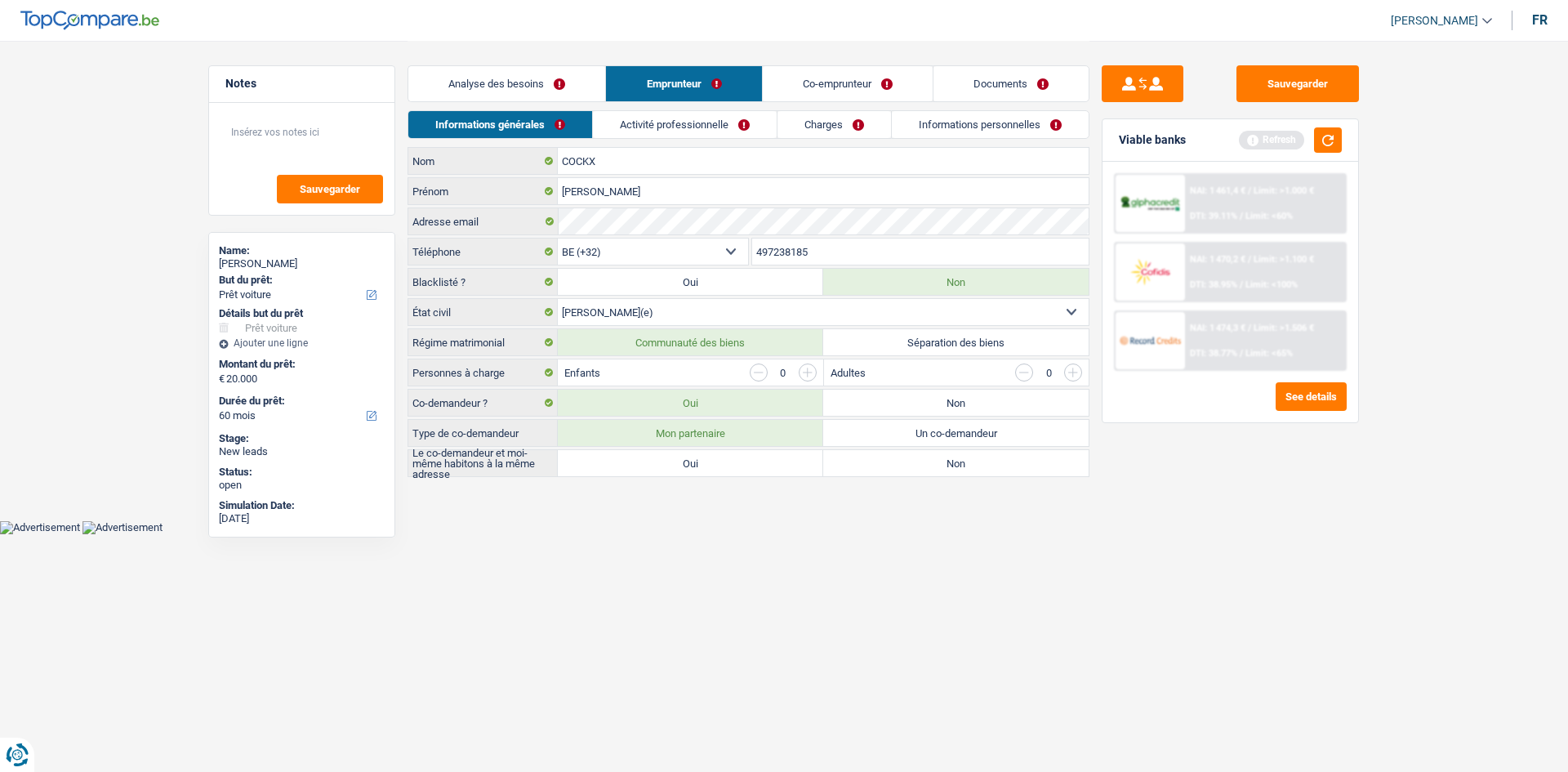
radio input "true"
drag, startPoint x: 812, startPoint y: 561, endPoint x: 818, endPoint y: 341, distance: 220.1
click at [807, 535] on html "Vous avez le contrôle de vos données Nous utilisons des cookies, tout comme nos…" at bounding box center [784, 267] width 1568 height 535
click at [678, 123] on link "Activité professionnelle" at bounding box center [686, 124] width 184 height 27
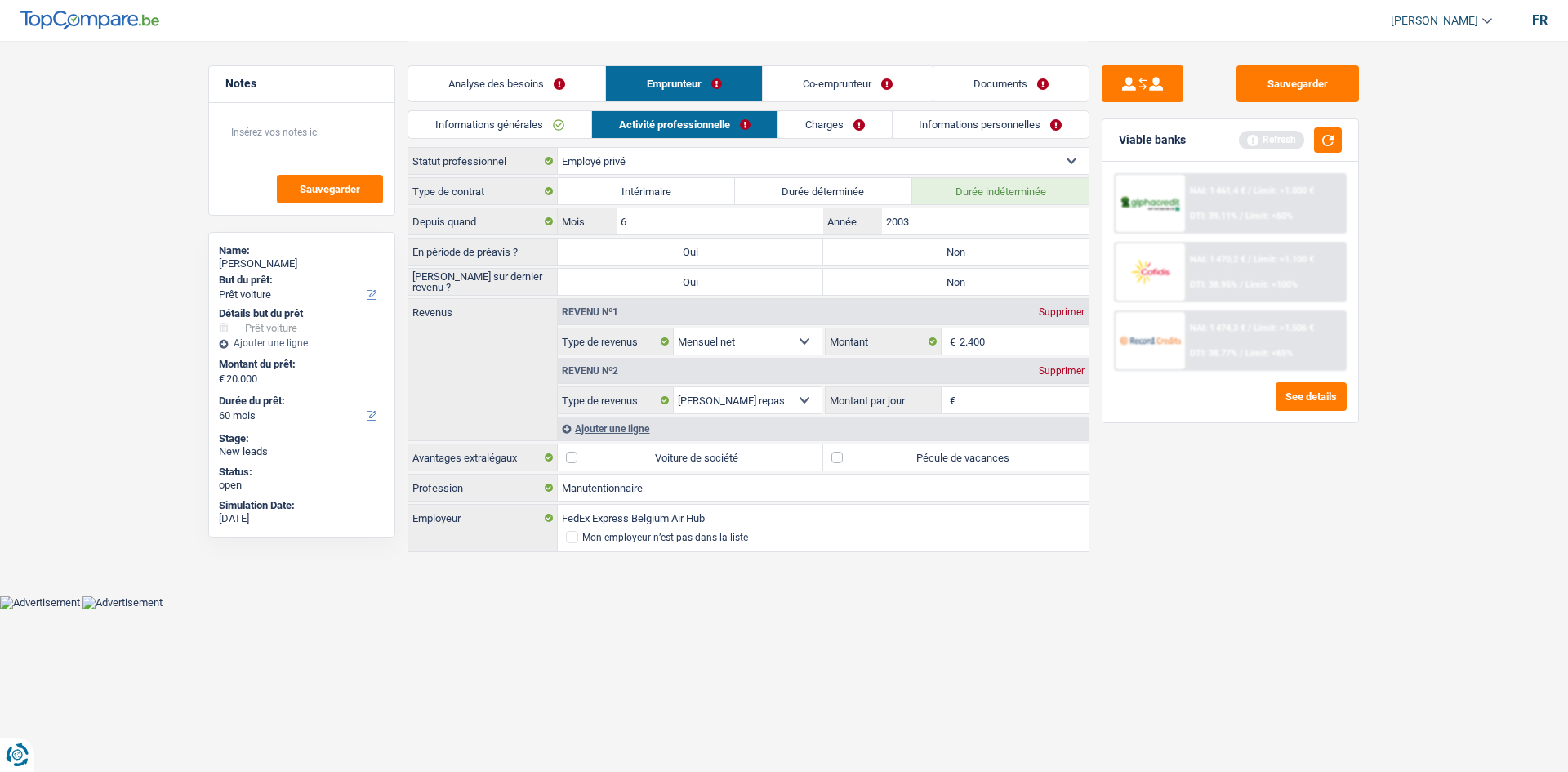
click at [524, 128] on link "Informations générales" at bounding box center [500, 124] width 183 height 27
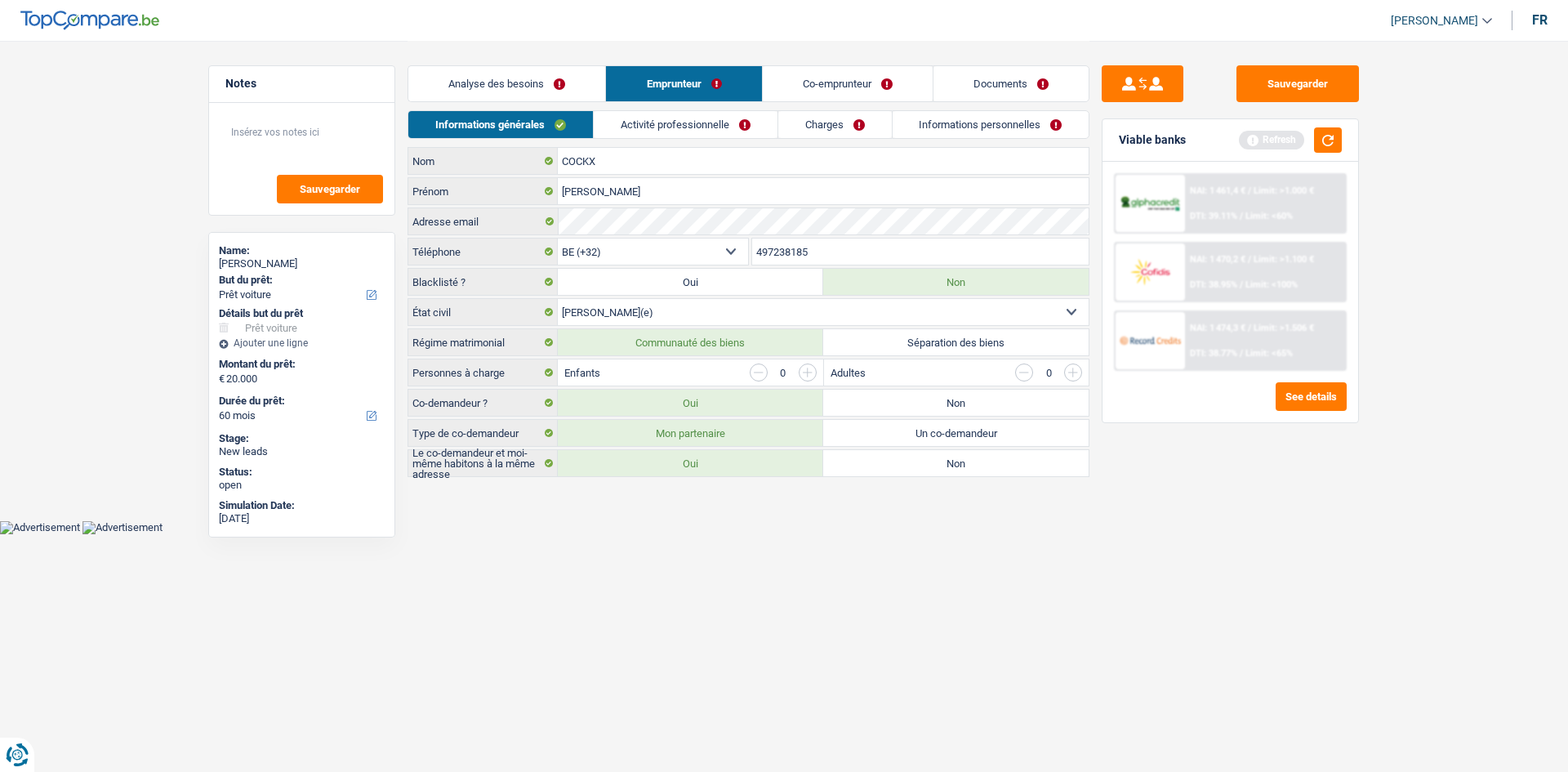
click at [498, 77] on link "Analyse des besoins" at bounding box center [506, 83] width 197 height 35
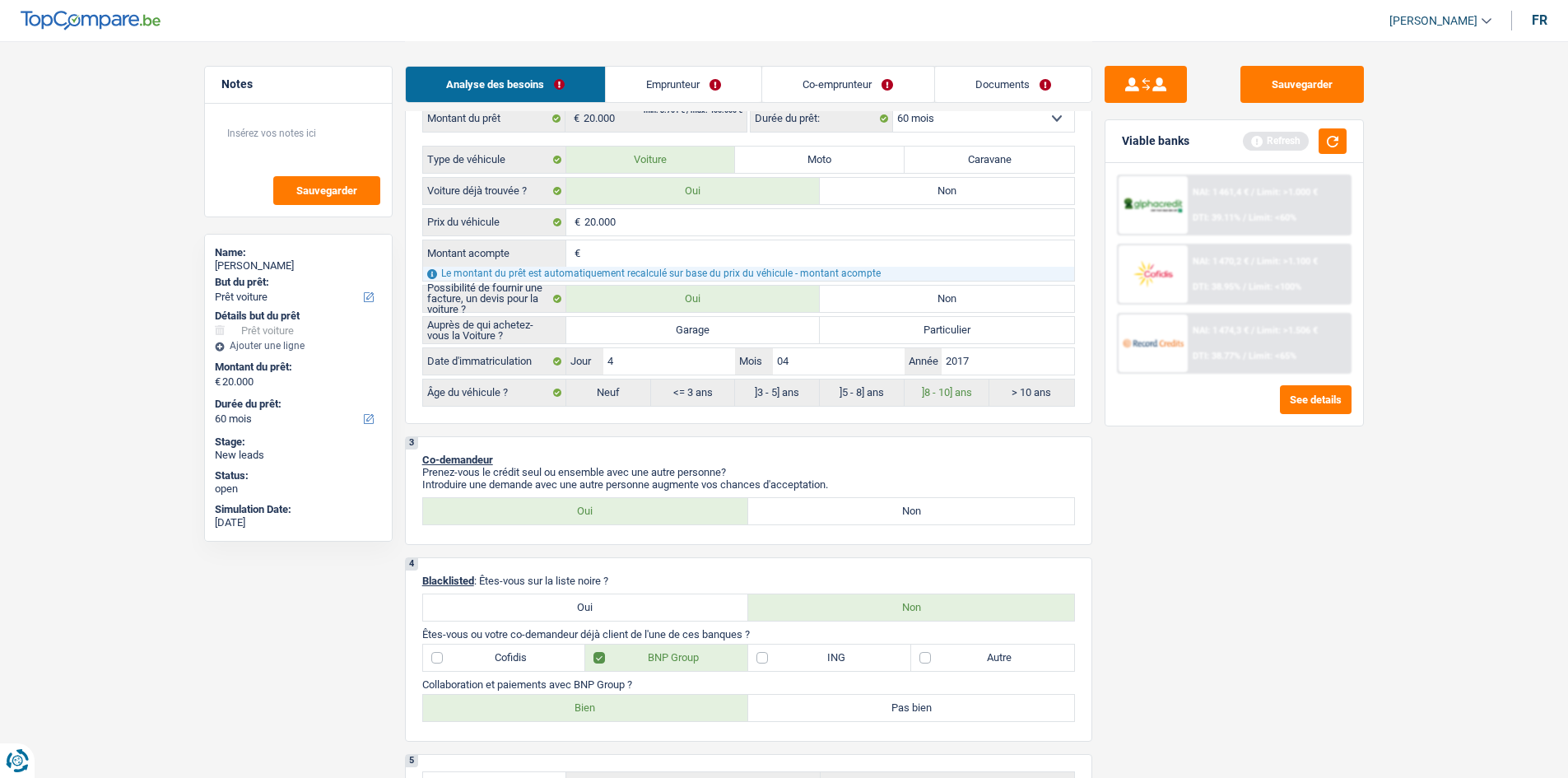
scroll to position [576, 0]
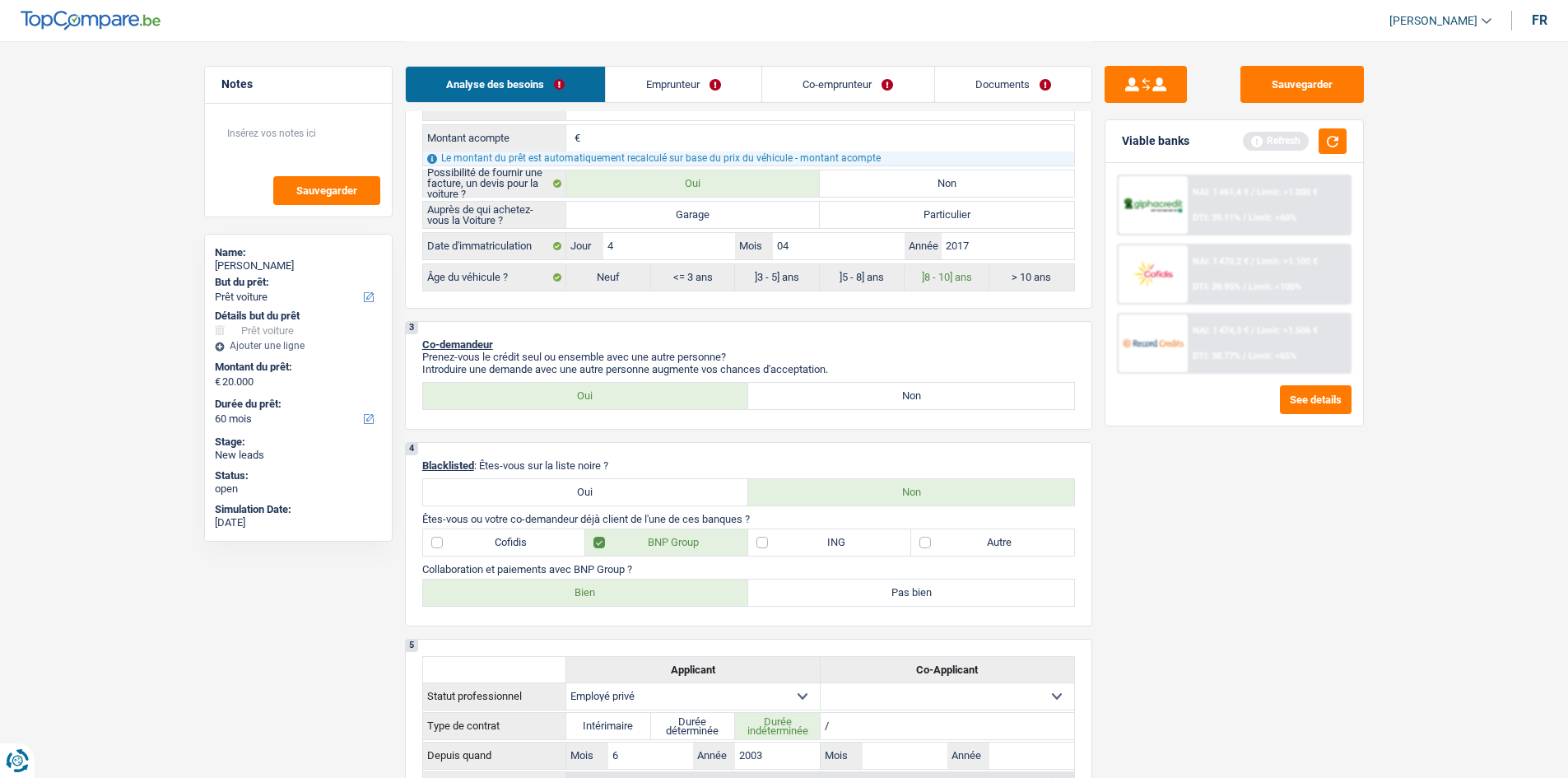
click at [836, 396] on label "Non" at bounding box center [911, 395] width 326 height 27
click at [836, 396] on input "Non" at bounding box center [911, 395] width 326 height 27
radio input "true"
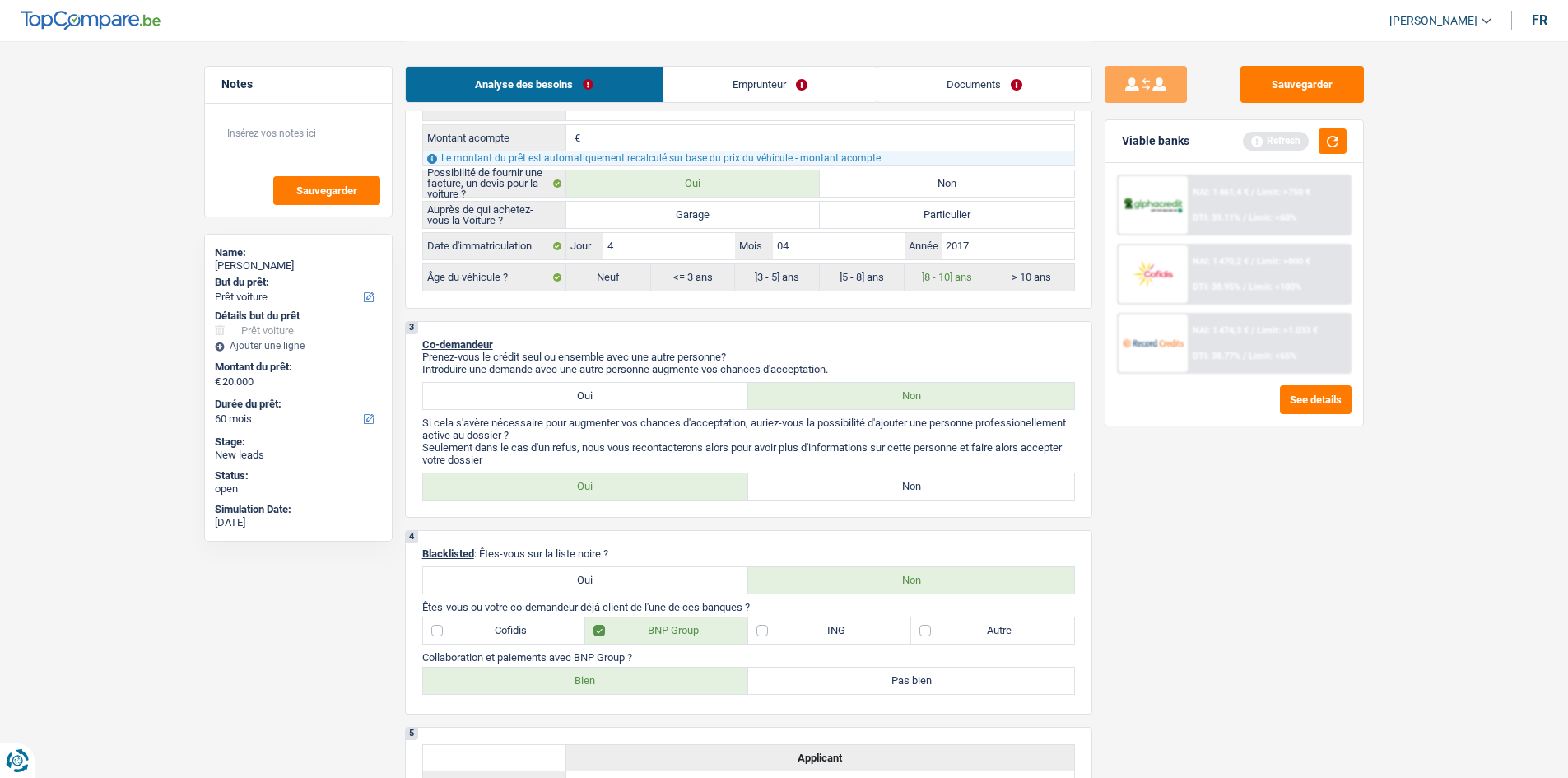
click at [727, 73] on link "Emprunteur" at bounding box center [769, 84] width 214 height 35
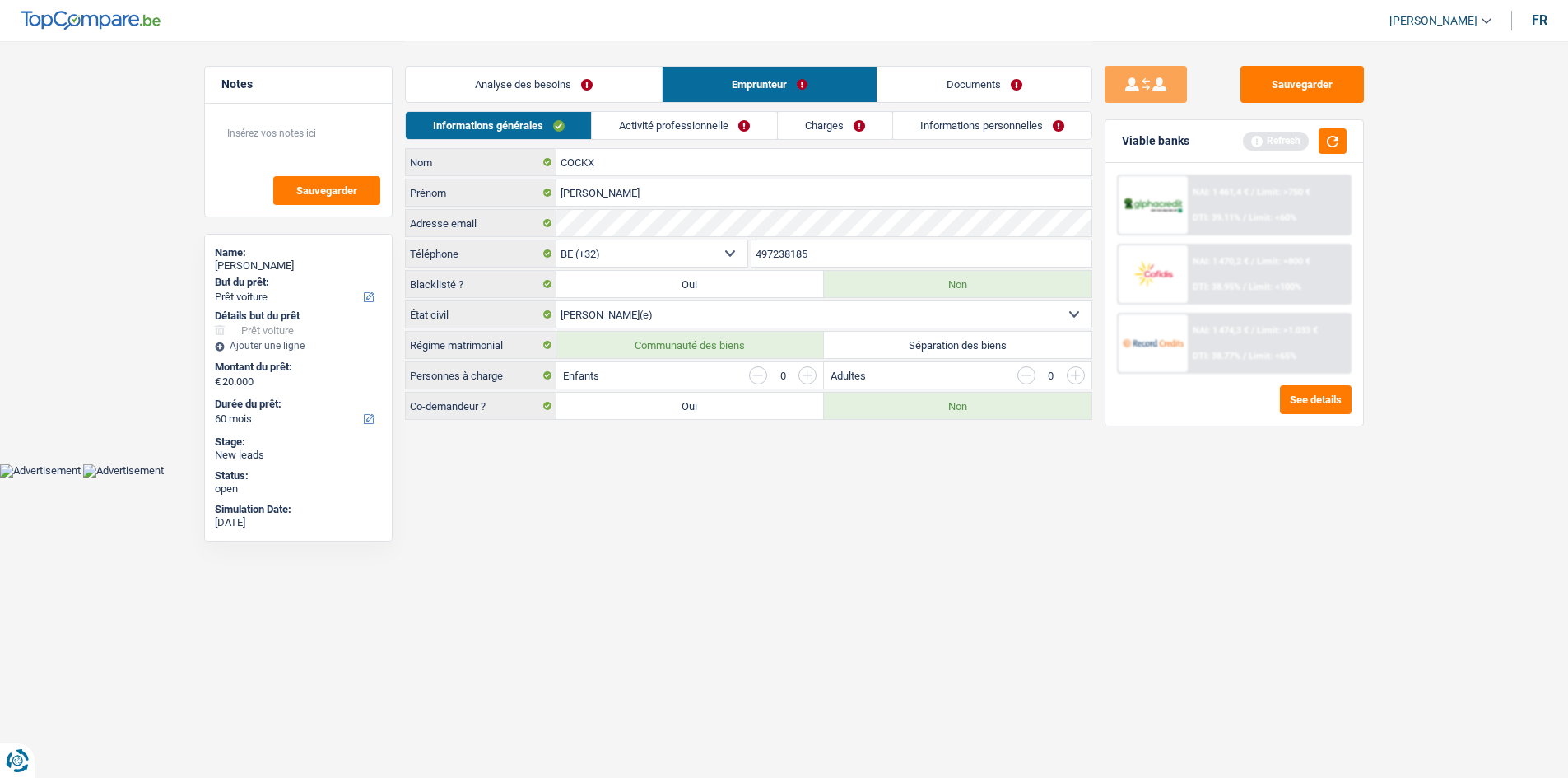
scroll to position [0, 0]
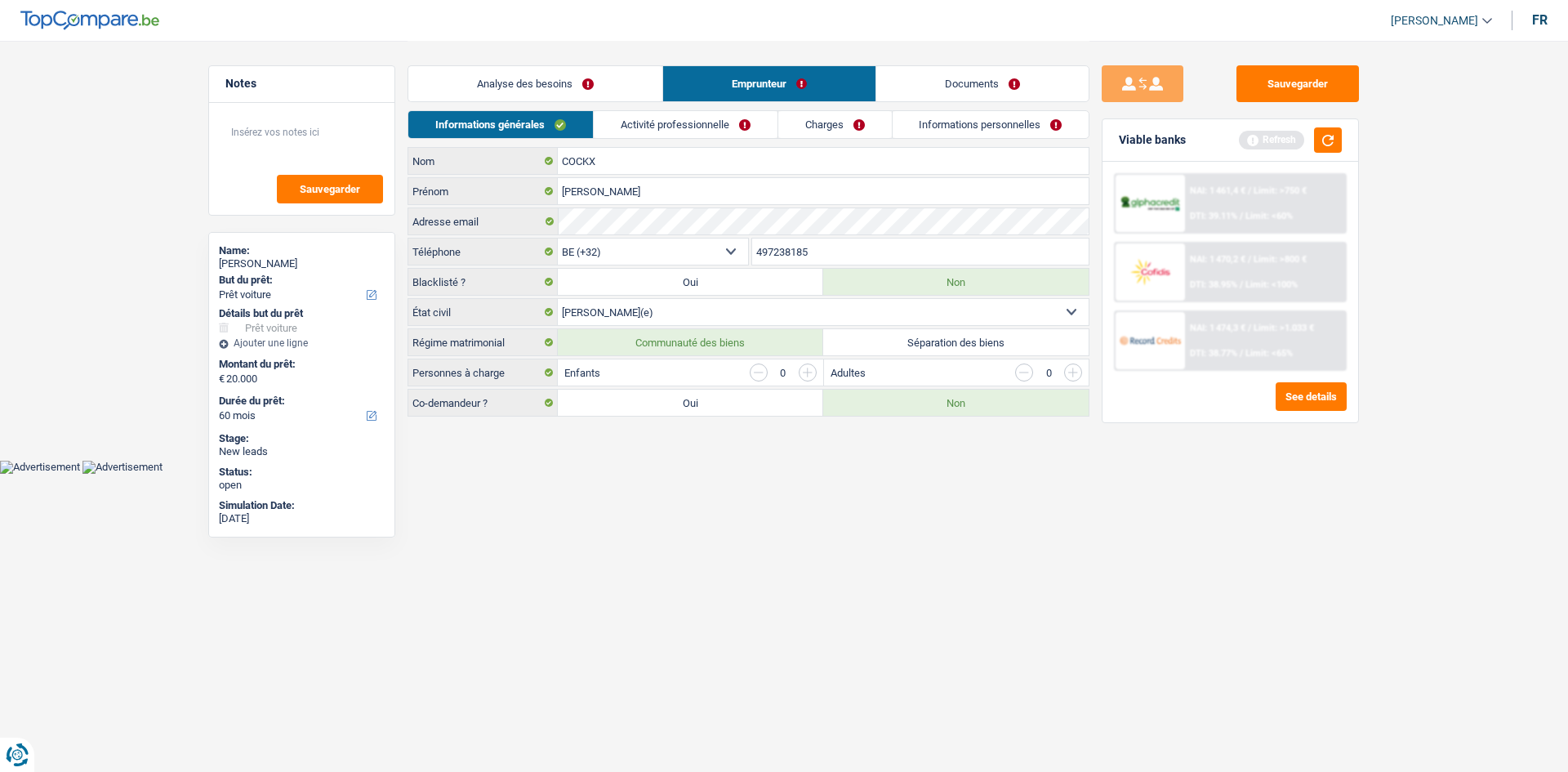
click at [683, 121] on link "Activité professionnelle" at bounding box center [686, 124] width 184 height 27
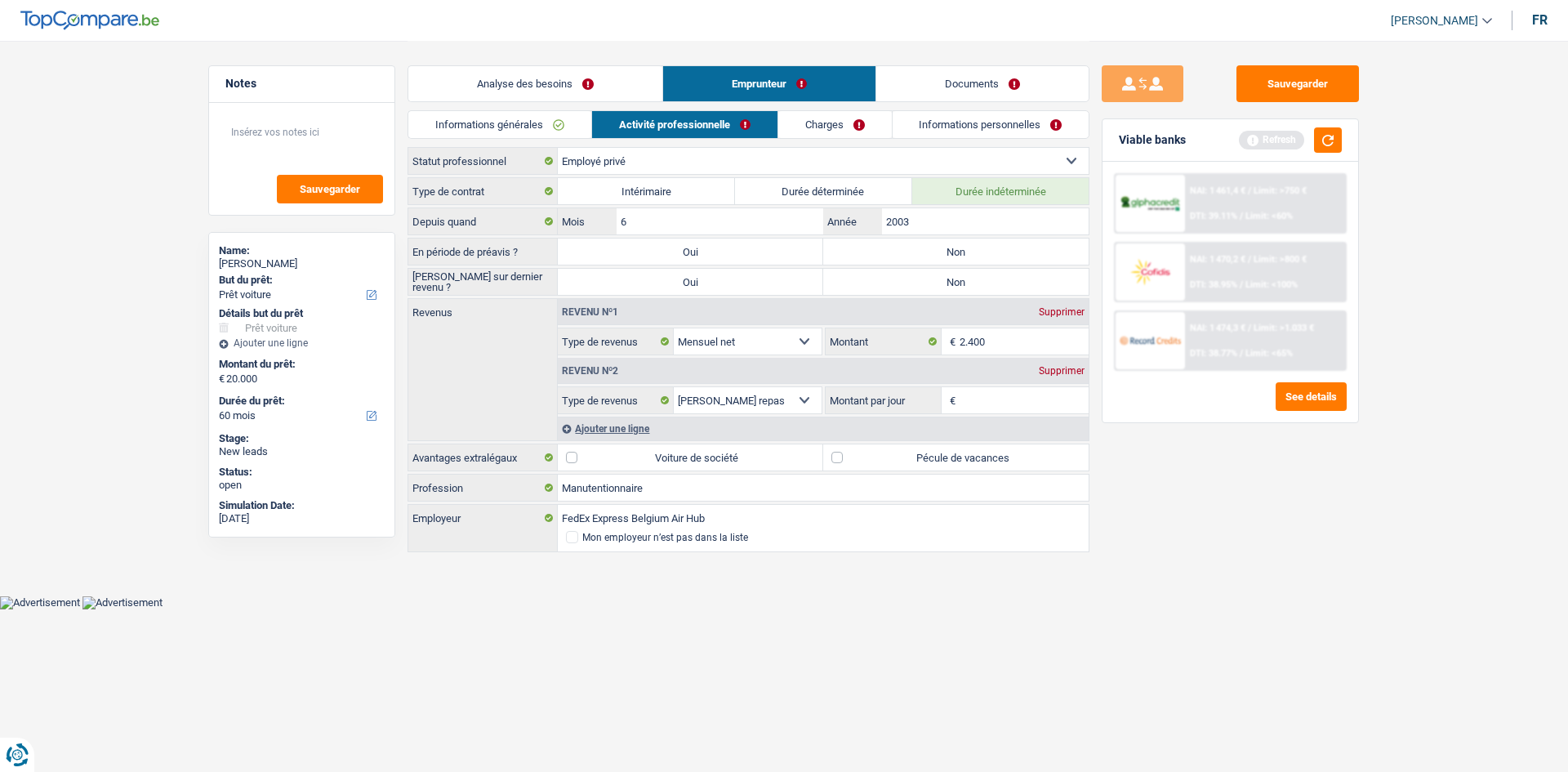
drag, startPoint x: 877, startPoint y: 454, endPoint x: 910, endPoint y: 458, distance: 33.2
click at [874, 448] on label "Pécule de vacances" at bounding box center [956, 457] width 266 height 26
click at [874, 448] on input "Pécule de vacances" at bounding box center [956, 457] width 266 height 26
checkbox input "true"
click at [1177, 530] on div "Sauvegarder Viable banks Refresh NAI: 1 461,4 € / Limit: >750 € DTI: 39.11% / L…" at bounding box center [1230, 405] width 282 height 680
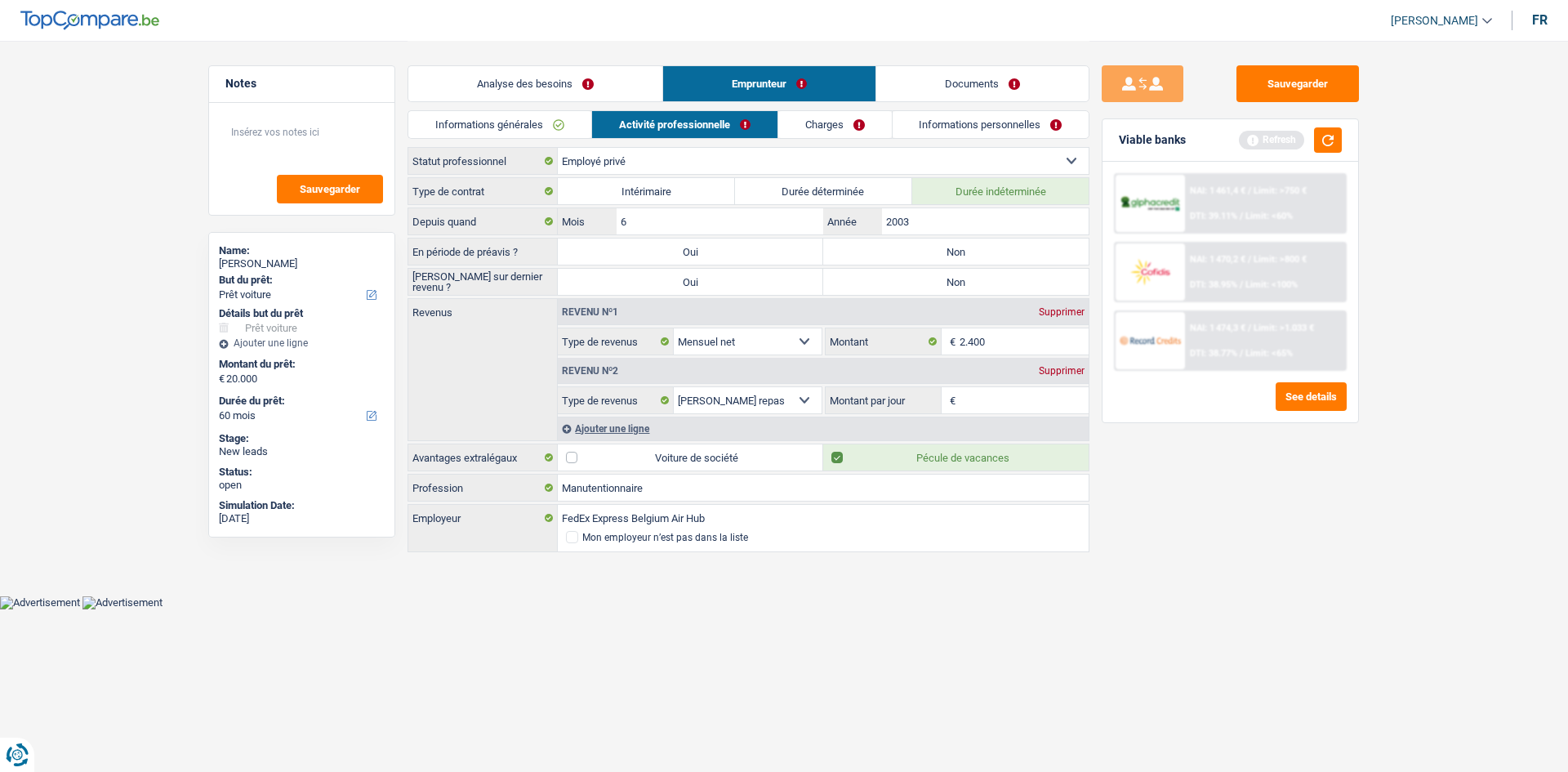
click at [971, 408] on input "Montant par jour" at bounding box center [1024, 400] width 130 height 26
click at [958, 392] on div "€ Montant par jour" at bounding box center [957, 400] width 263 height 26
type input "8,0"
click at [823, 124] on link "Charges" at bounding box center [834, 124] width 113 height 27
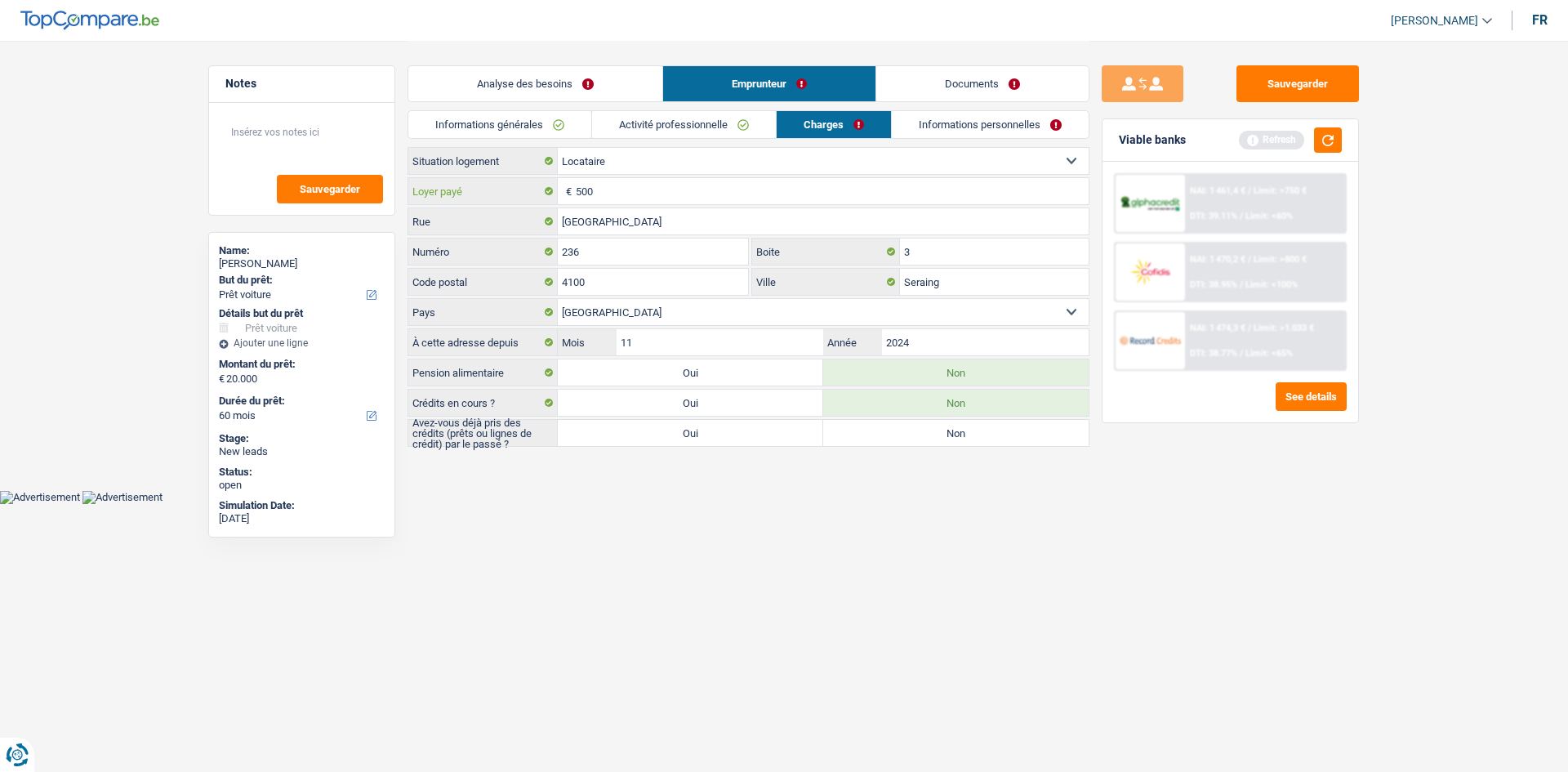
drag, startPoint x: 628, startPoint y: 180, endPoint x: 509, endPoint y: 164, distance: 120.1
click at [510, 164] on div "Locataire Propriétaire avec prêt hypothécaire Propriétaire sans prêt hypothécai…" at bounding box center [748, 297] width 682 height 300
type input "950"
click at [820, 504] on html "Vous avez le contrôle de vos données Nous utilisons des cookies, tout comme nos…" at bounding box center [784, 252] width 1568 height 504
click at [938, 128] on link "Informations personnelles" at bounding box center [990, 124] width 197 height 27
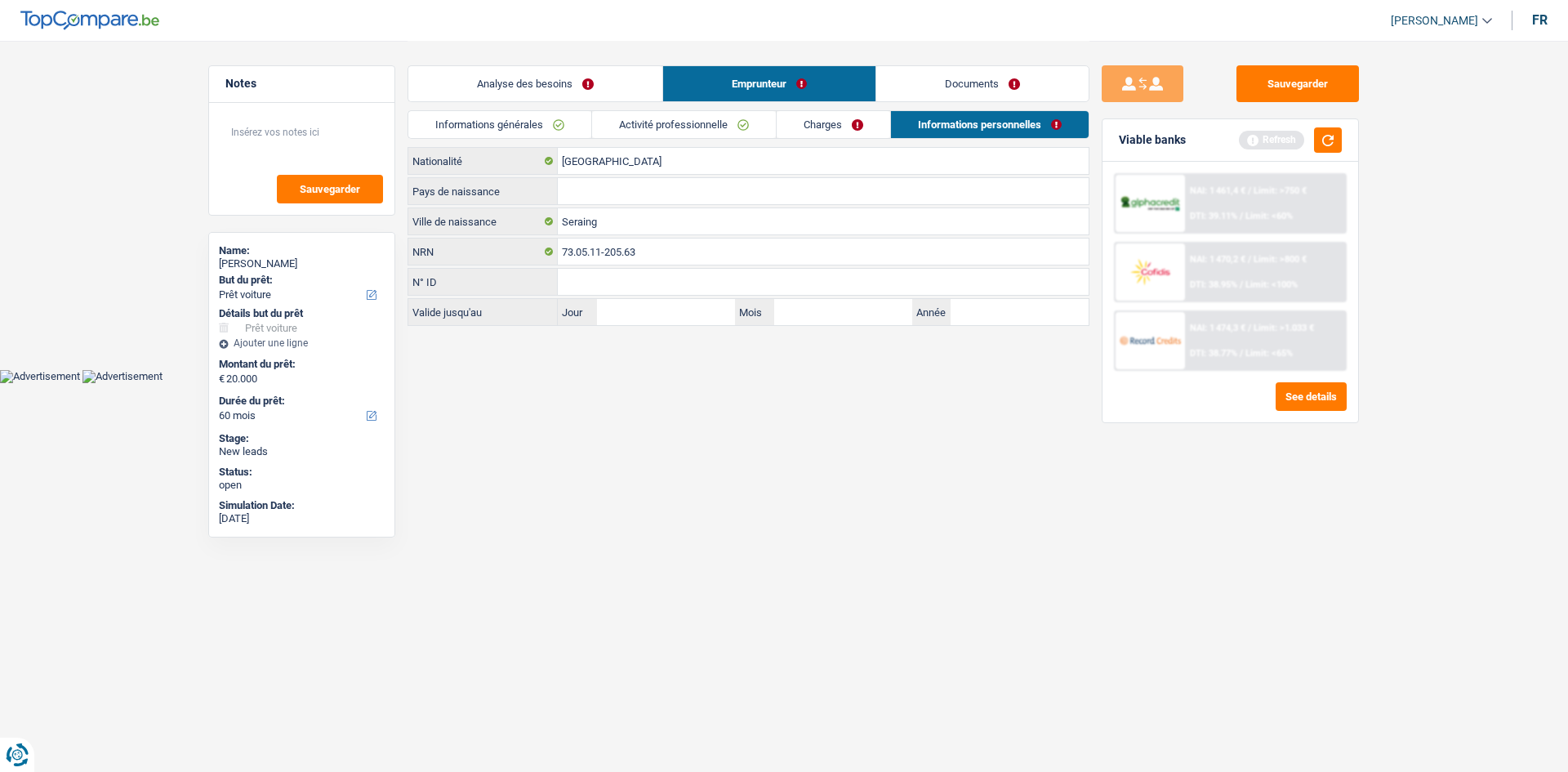
drag, startPoint x: 850, startPoint y: 412, endPoint x: 784, endPoint y: 340, distance: 97.7
click at [829, 383] on html "Vous avez le contrôle de vos données Nous utilisons des cookies, tout comme nos…" at bounding box center [784, 192] width 1568 height 383
click at [653, 202] on input "Pays de naissance" at bounding box center [823, 191] width 531 height 26
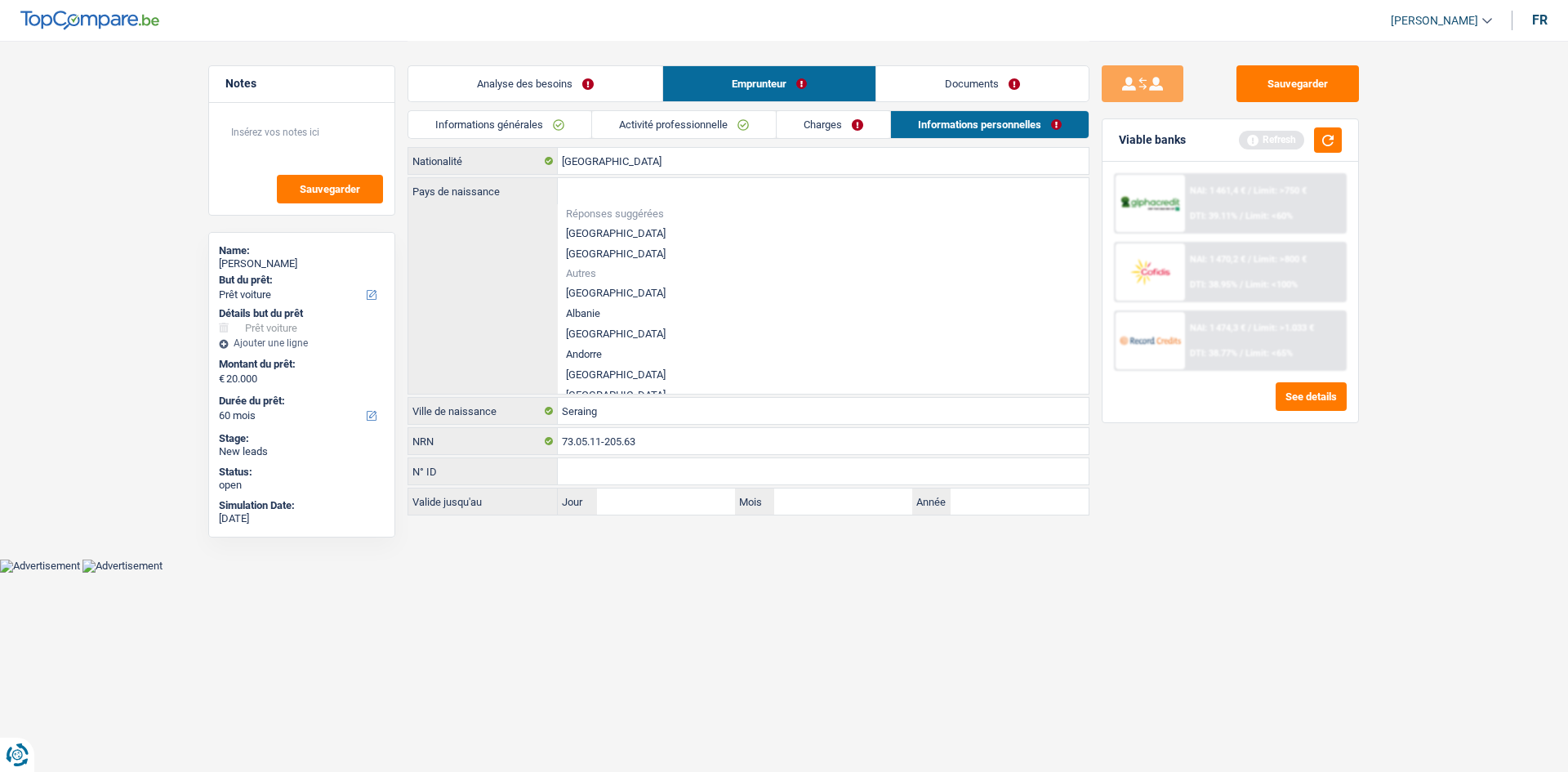
click at [589, 240] on li "[GEOGRAPHIC_DATA]" at bounding box center [823, 233] width 531 height 20
type input "[GEOGRAPHIC_DATA]"
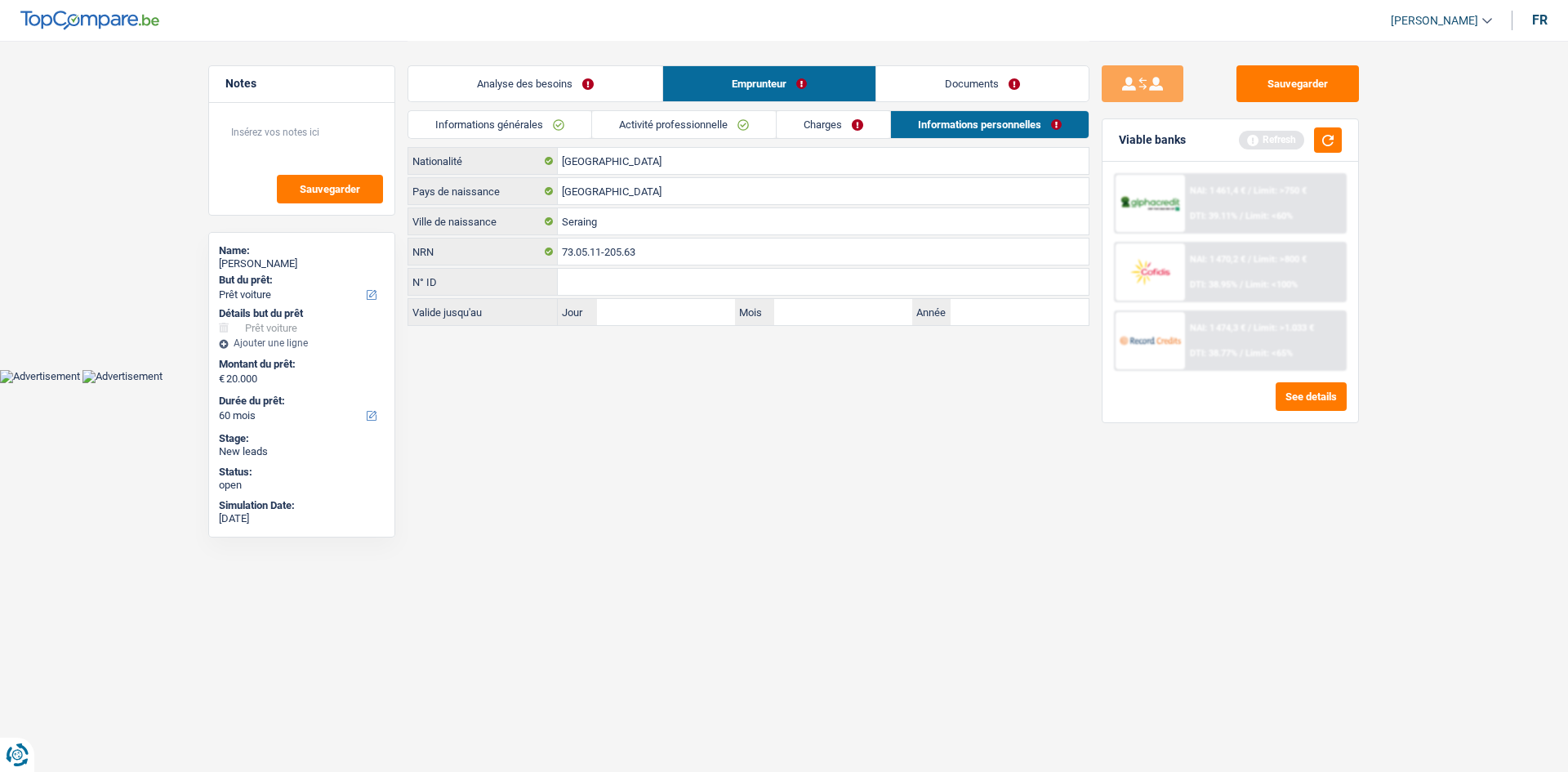
drag, startPoint x: 914, startPoint y: 460, endPoint x: 812, endPoint y: 395, distance: 121.0
click at [912, 383] on html "Vous avez le contrôle de vos données Nous utilisons des cookies, tout comme nos…" at bounding box center [784, 192] width 1568 height 383
click at [551, 77] on link "Analyse des besoins" at bounding box center [535, 83] width 254 height 35
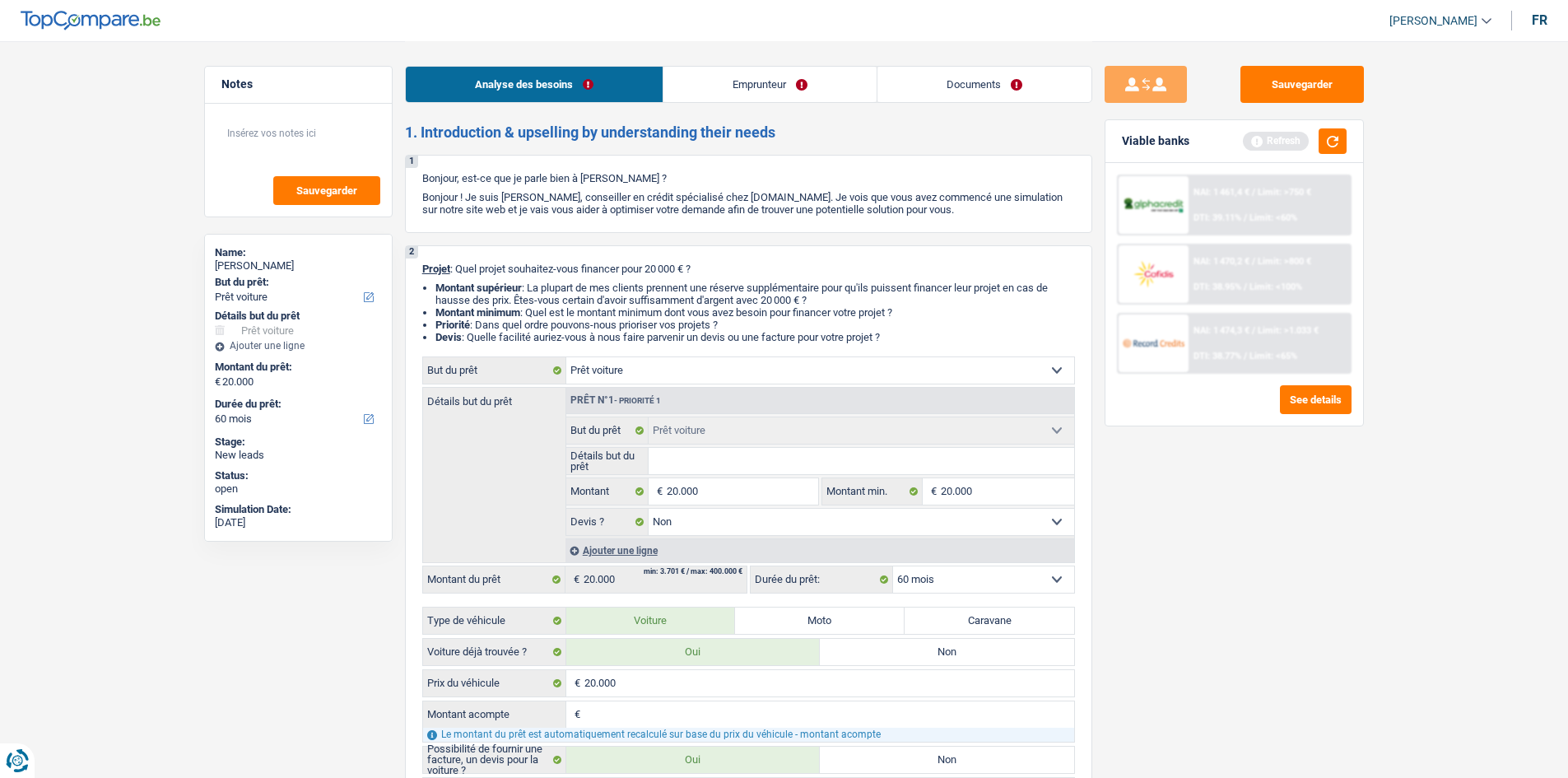
click at [805, 67] on div "Analyse des besoins Emprunteur Documents" at bounding box center [748, 76] width 687 height 70
click at [902, 85] on link "Documents" at bounding box center [984, 84] width 214 height 35
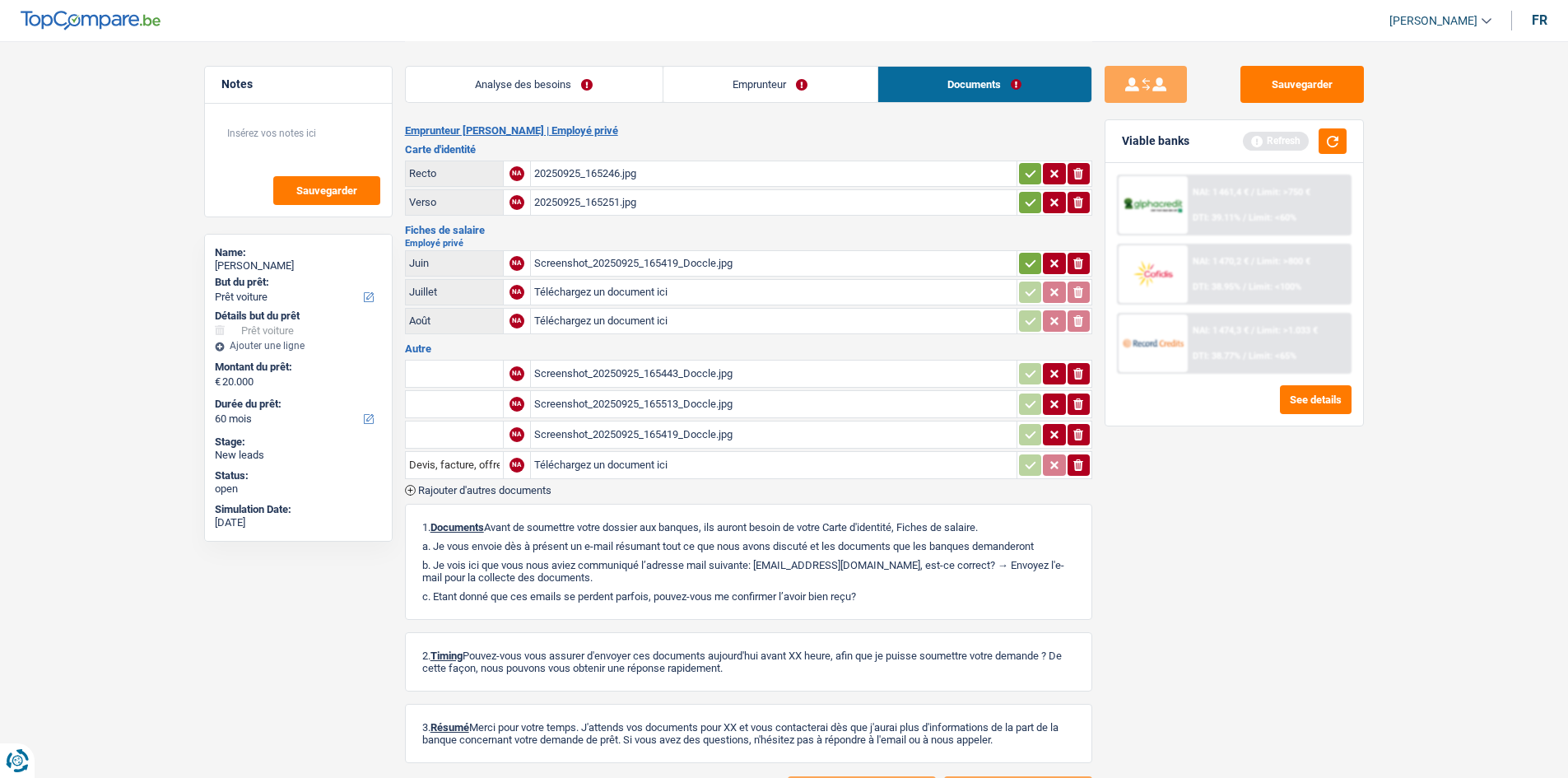
click at [609, 366] on div "Screenshot_20250925_165443_Doccle.jpg" at bounding box center [774, 373] width 479 height 25
click at [770, 79] on link "Emprunteur" at bounding box center [769, 84] width 214 height 35
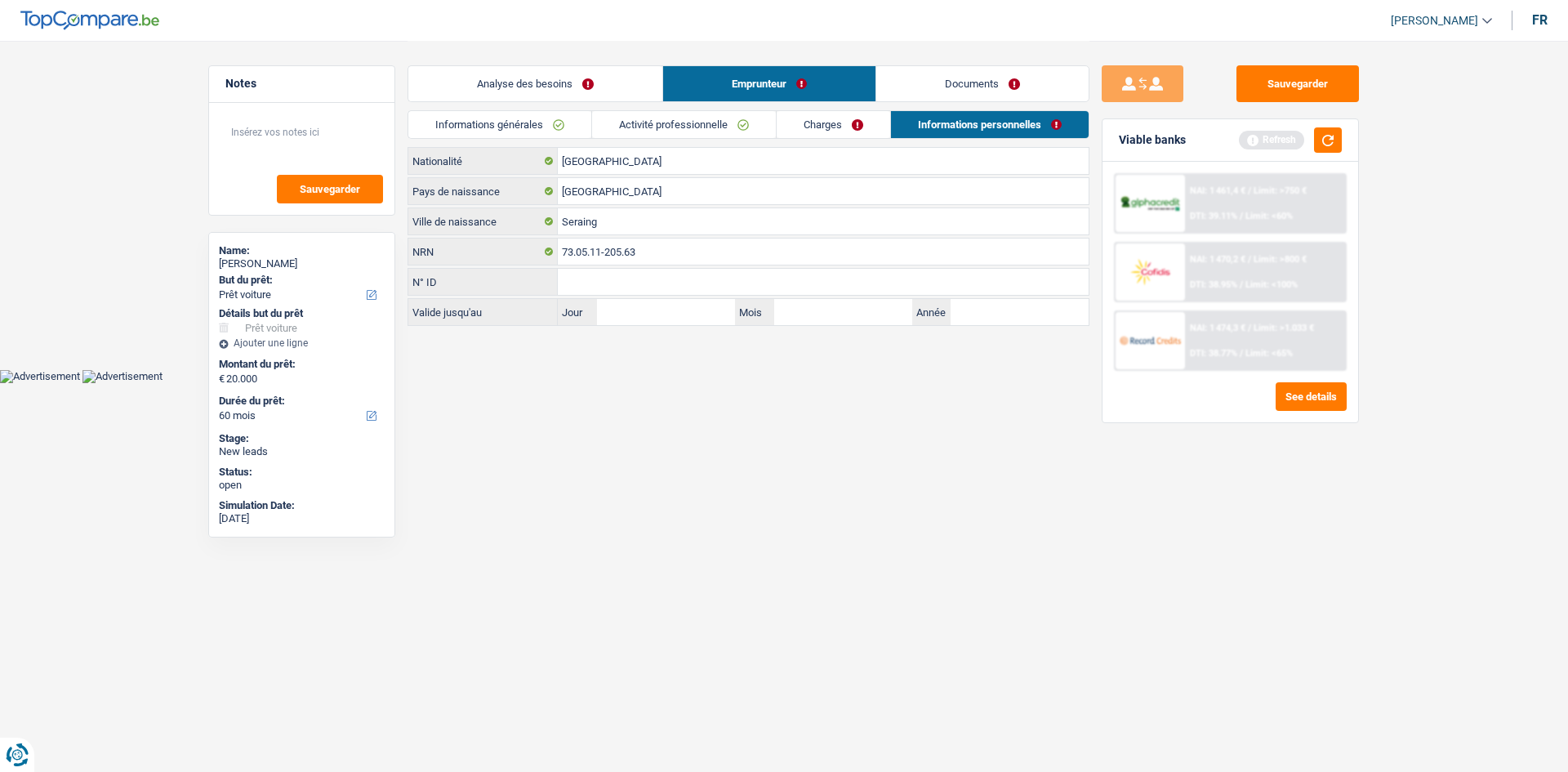
click at [632, 127] on link "Activité professionnelle" at bounding box center [684, 124] width 184 height 27
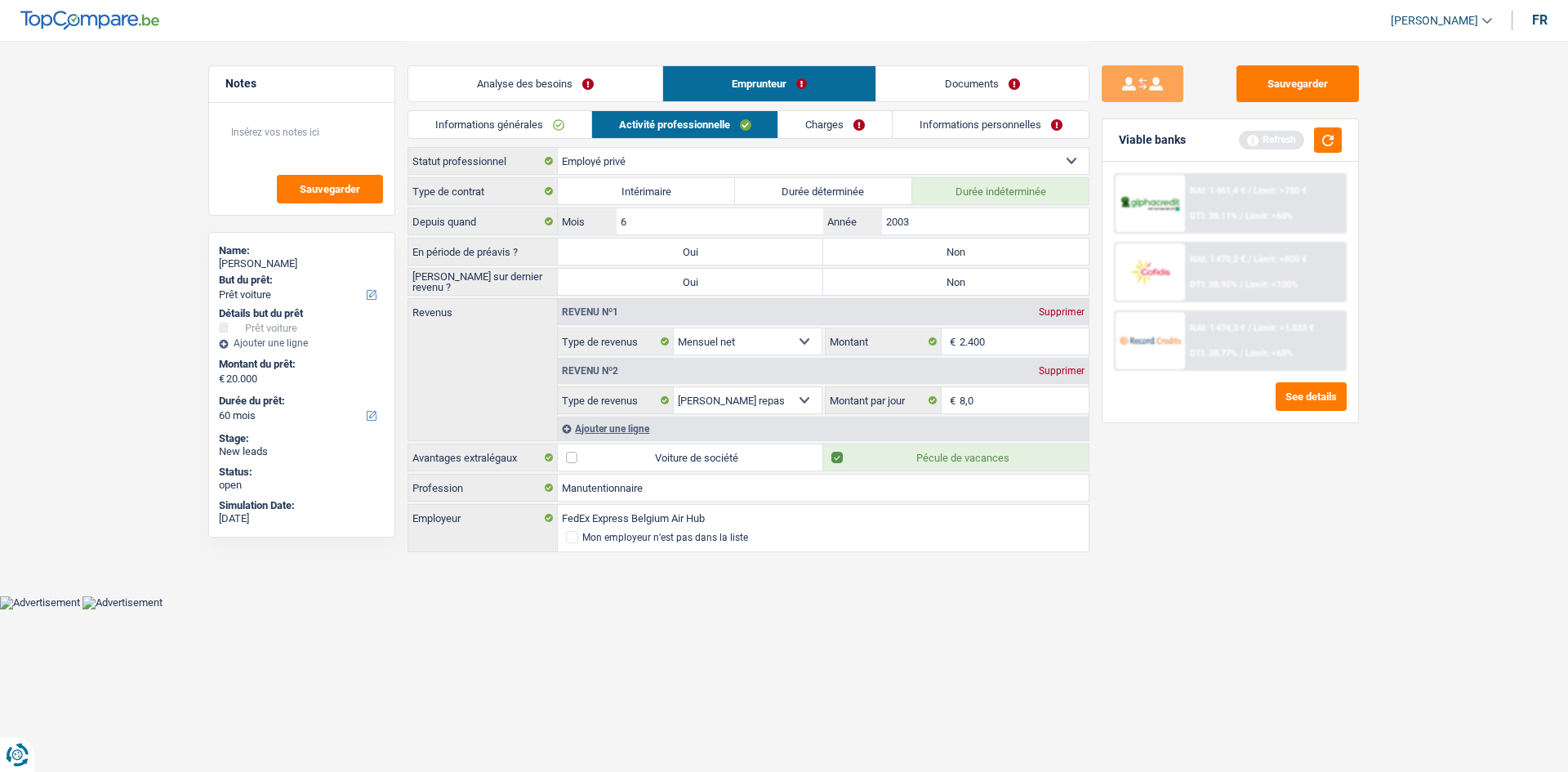
click at [609, 426] on div "Ajouter une ligne" at bounding box center [823, 428] width 531 height 24
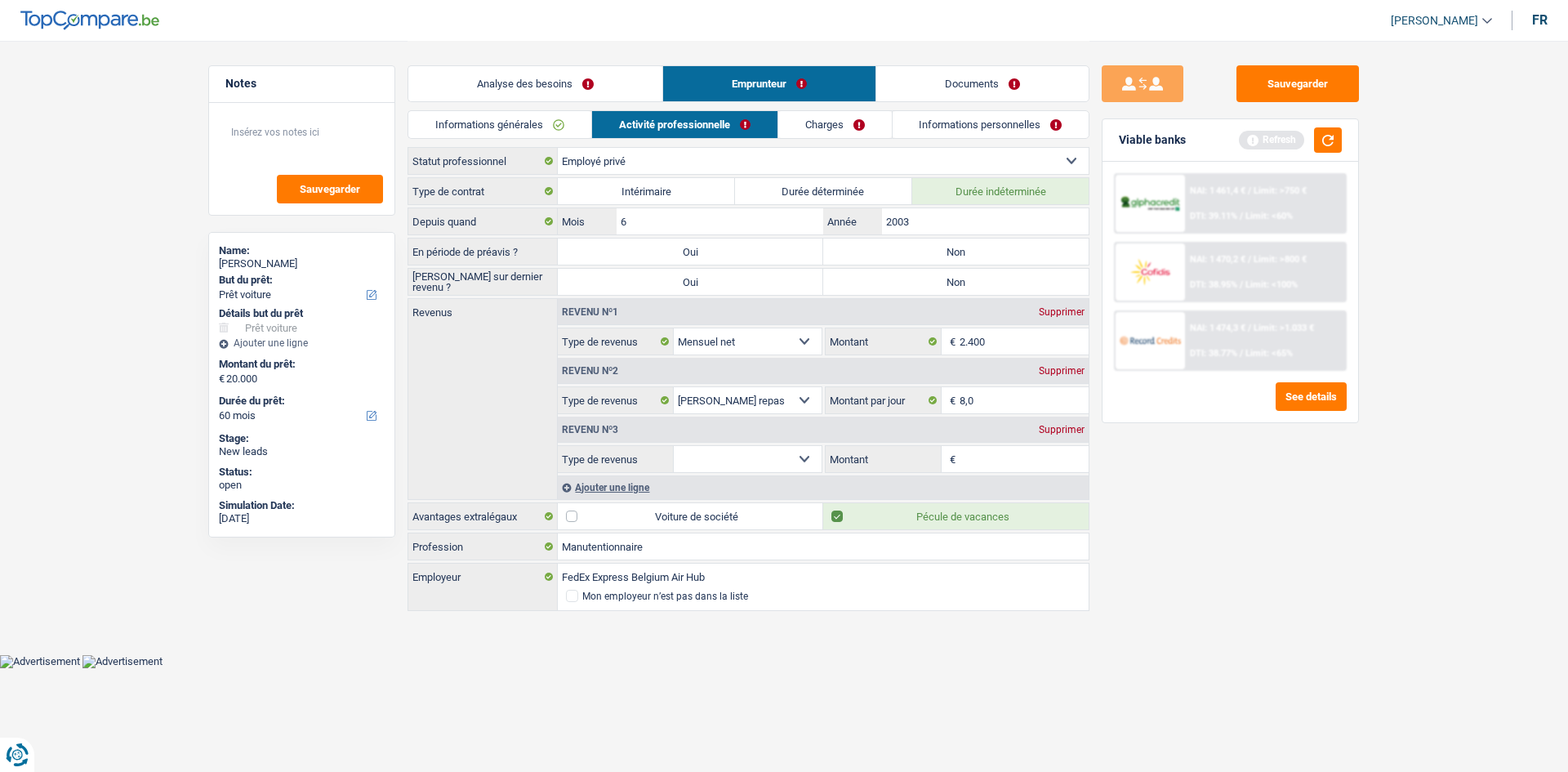
click at [736, 461] on select "Allocation d'handicap Allocations chômage Allocations familiales Chèques repas …" at bounding box center [748, 459] width 148 height 26
click at [674, 446] on select "Allocation d'handicap Allocations chômage Allocations familiales Chèques repas …" at bounding box center [748, 459] width 148 height 26
click at [723, 464] on select "Allocation d'handicap Allocations chômage Allocations familiales Chèques repas …" at bounding box center [748, 459] width 148 height 26
select select "other"
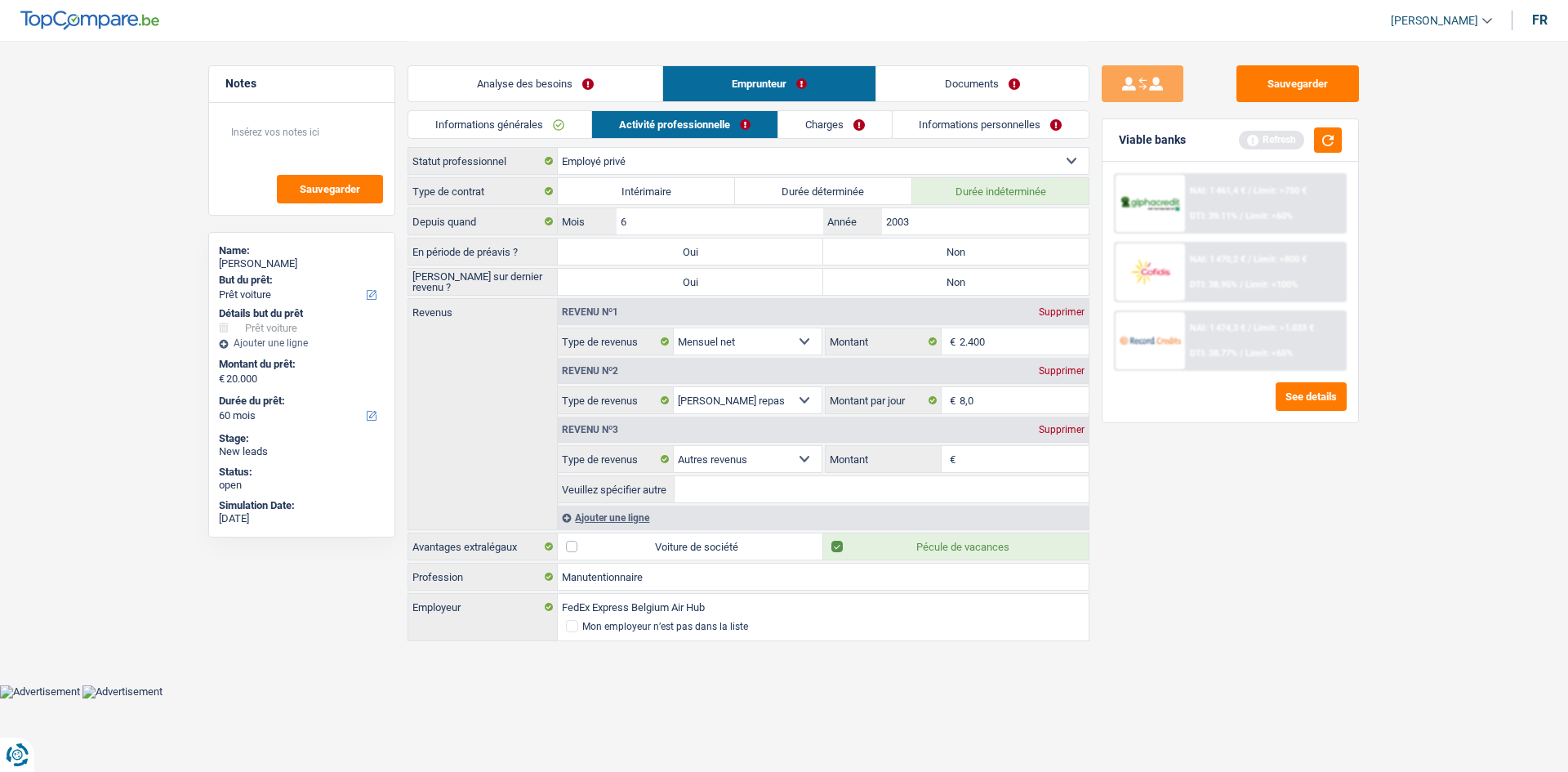
click at [973, 460] on input "Montant" at bounding box center [1024, 459] width 130 height 26
type input "700"
click at [845, 486] on input "Veuillez spécifier autre" at bounding box center [882, 489] width 414 height 26
click at [837, 487] on input "flexi job cocq au champqs" at bounding box center [882, 489] width 414 height 26
click at [1428, 683] on main "Notes Sauvegarder Name: Frédéric COCKX But du prêt: Confort maison: meubles, te…" at bounding box center [784, 342] width 1568 height 684
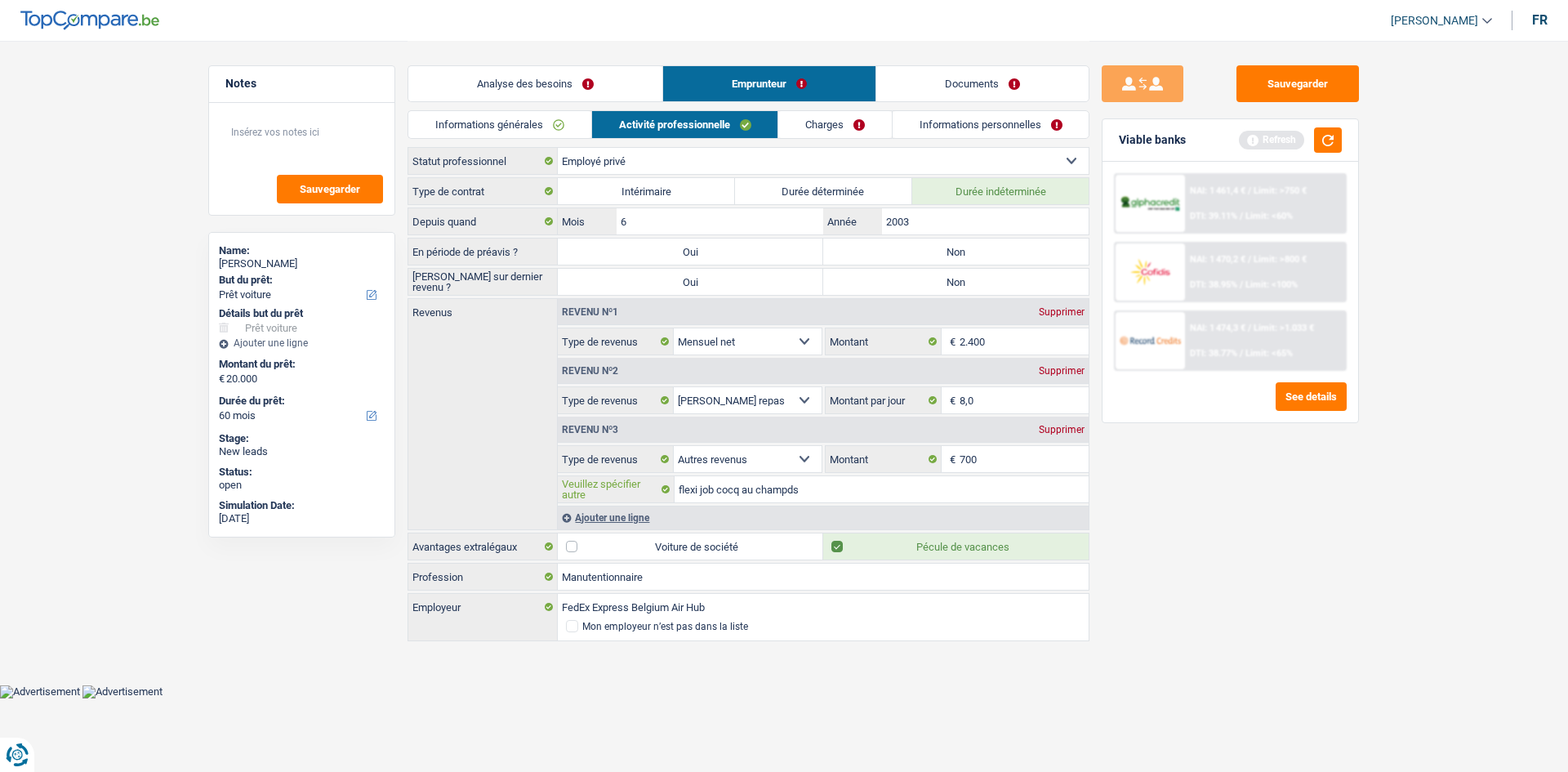
click at [796, 490] on input "flexi job cocq au champds" at bounding box center [882, 489] width 414 height 26
type input "flexi job cocq au champs"
click at [901, 456] on label "Montant" at bounding box center [884, 459] width 116 height 26
click at [0, 0] on input "700" at bounding box center [0, 0] width 0 height 0
click at [964, 134] on link "Informations personnelles" at bounding box center [991, 124] width 197 height 27
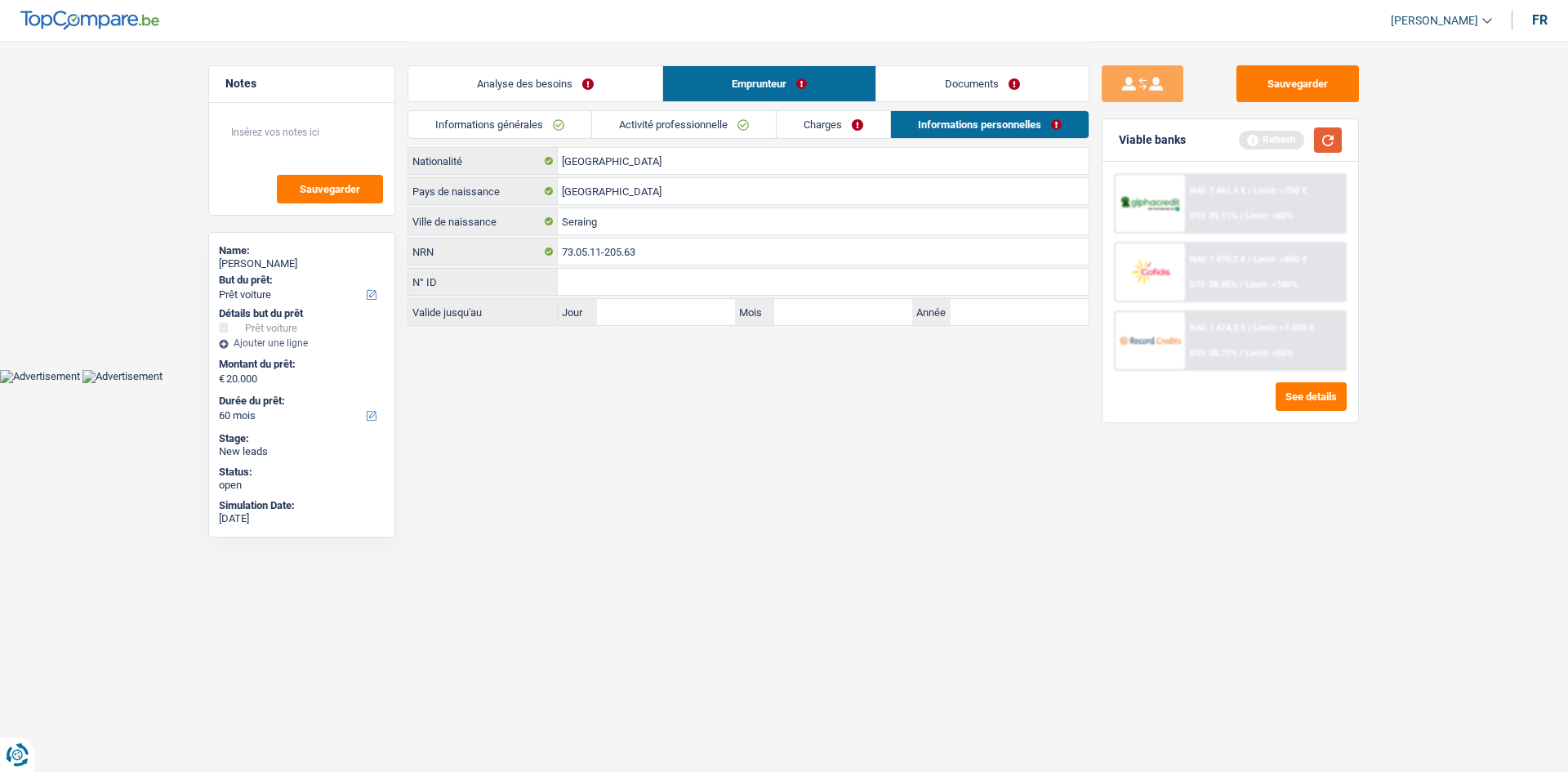
click at [1325, 141] on button "button" at bounding box center [1328, 140] width 28 height 26
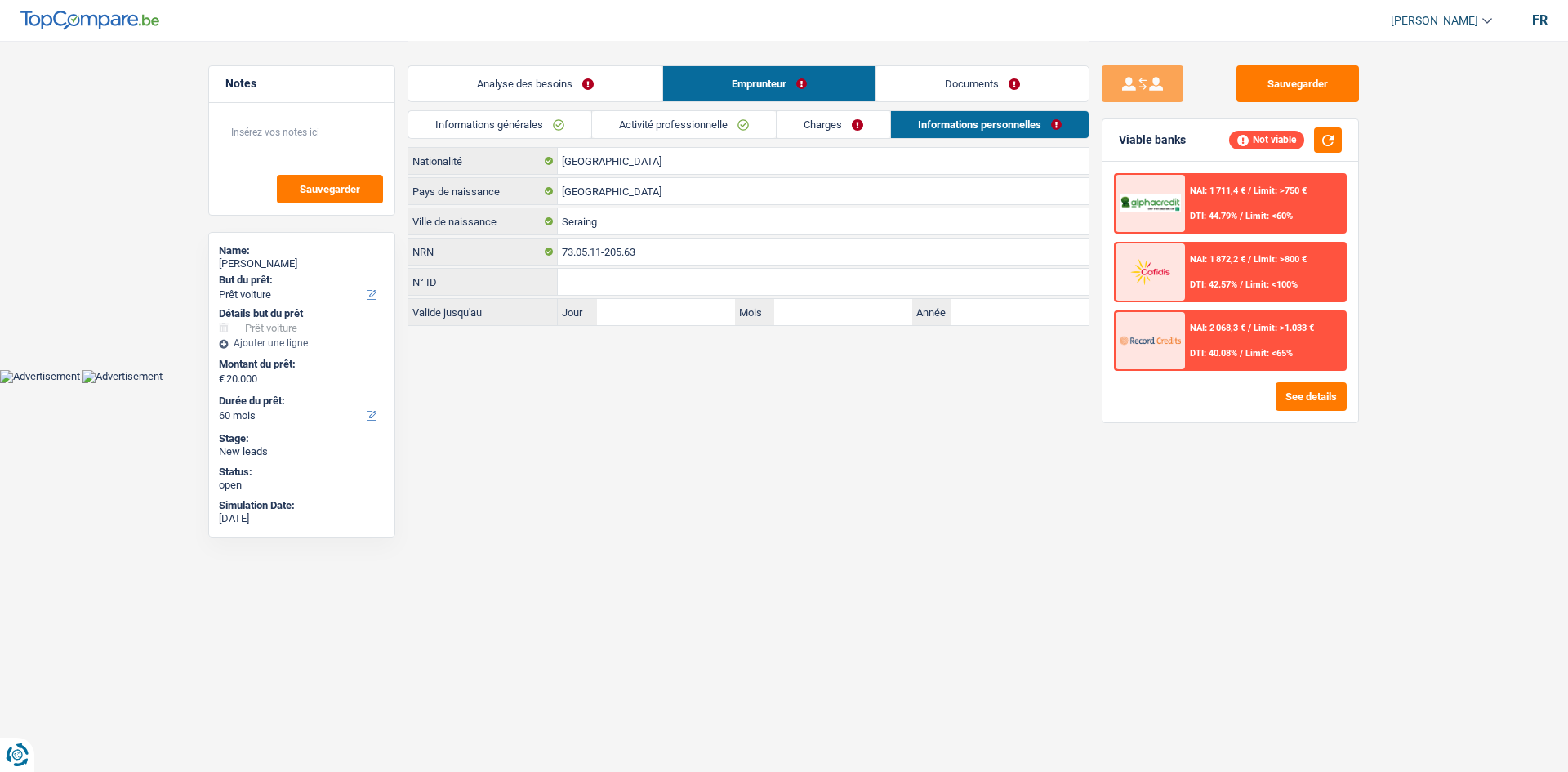
click at [1010, 83] on link "Documents" at bounding box center [982, 83] width 212 height 35
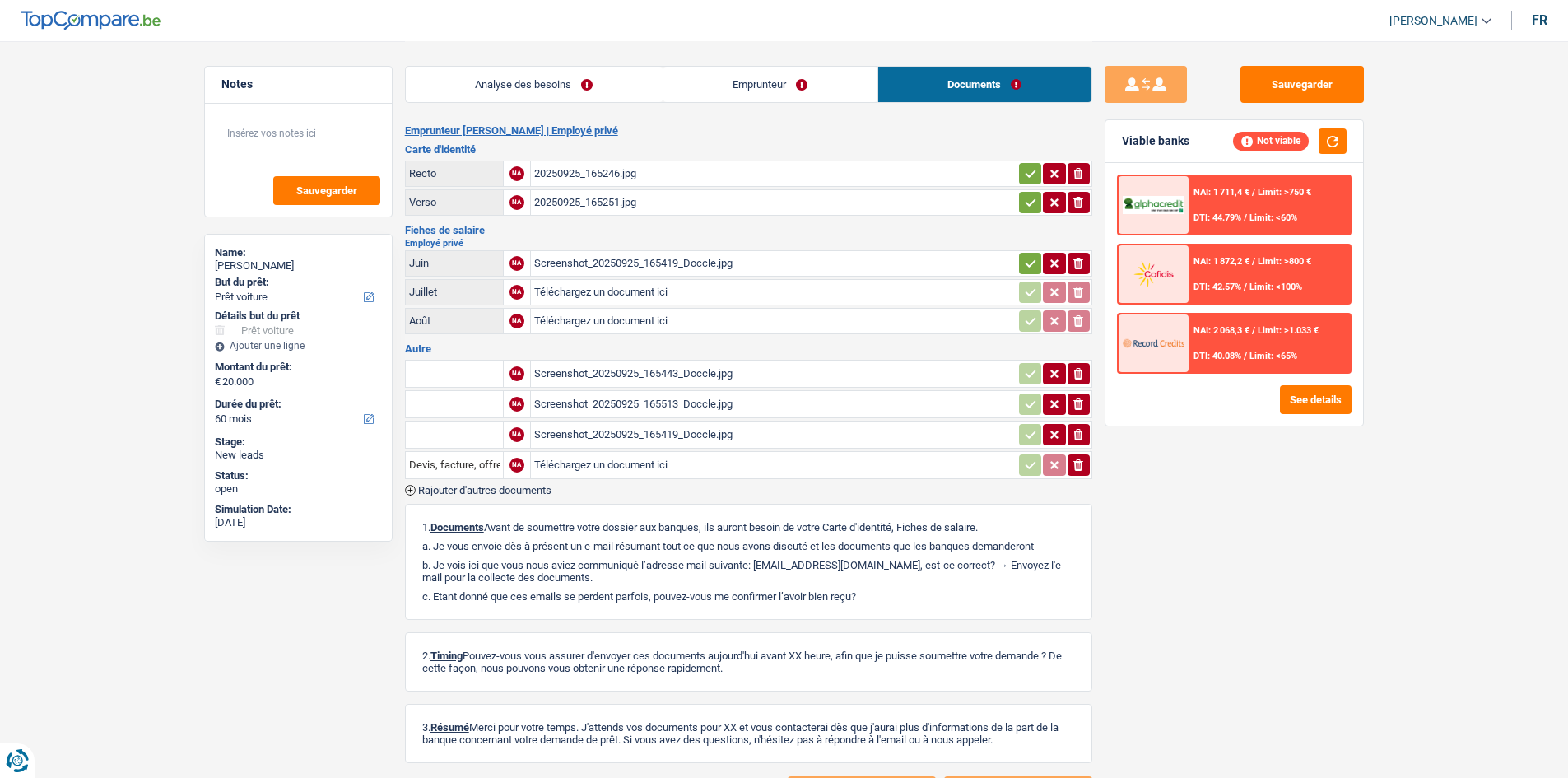
click at [622, 65] on div "Analyse des besoins Emprunteur Documents" at bounding box center [748, 76] width 687 height 70
click at [608, 73] on link "Analyse des besoins" at bounding box center [534, 84] width 256 height 35
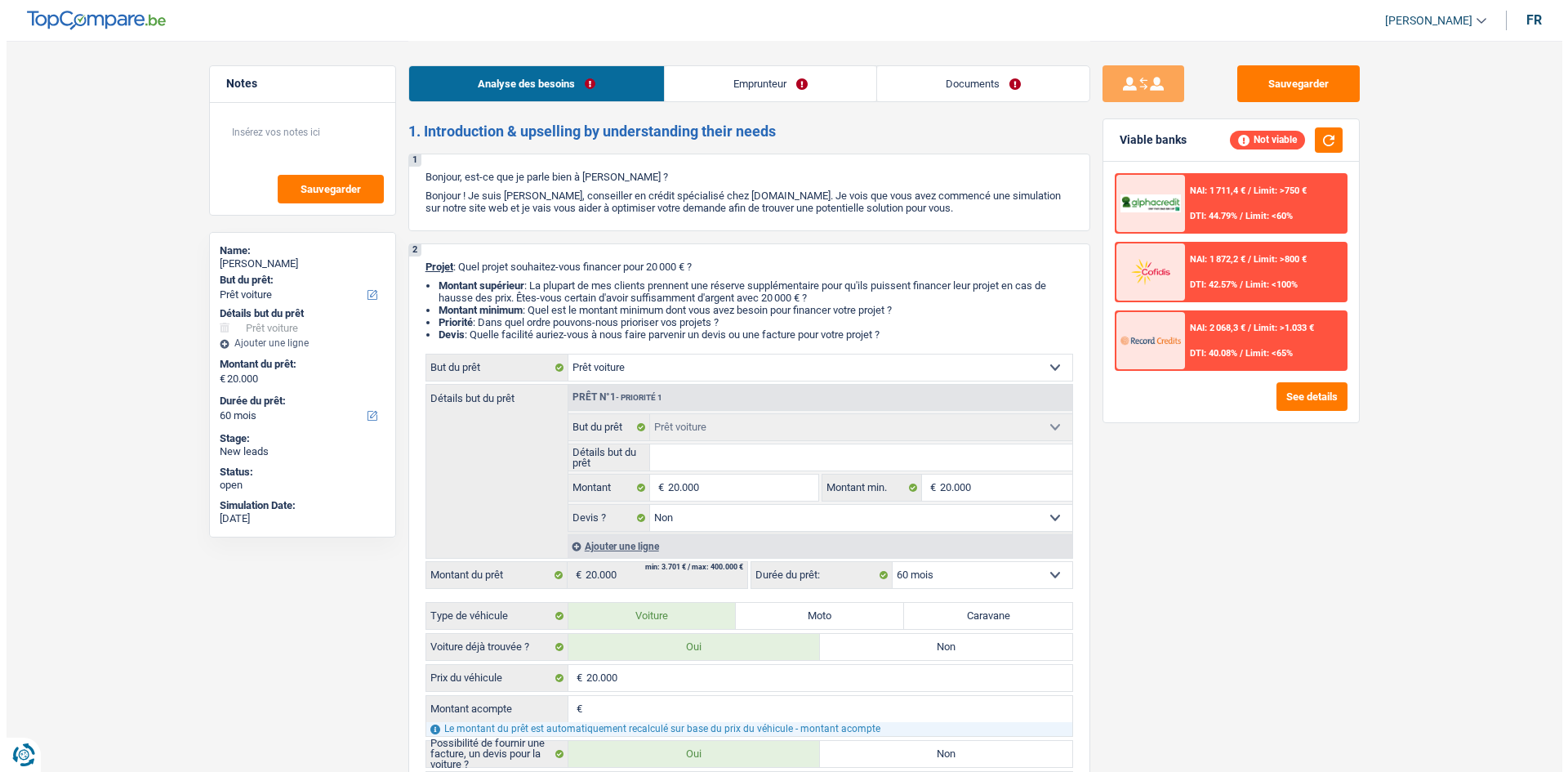
scroll to position [198, 0]
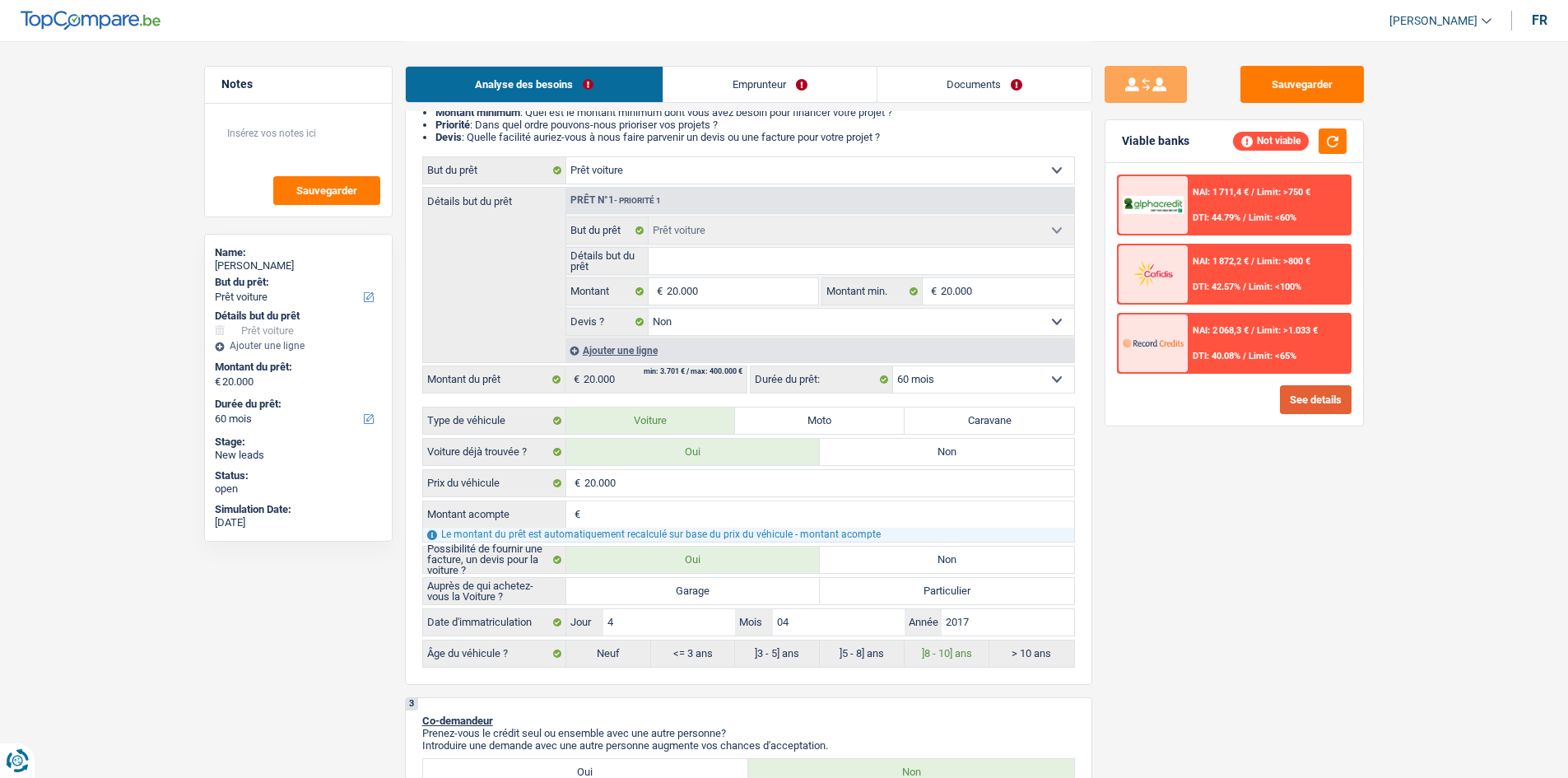
click at [1309, 393] on button "See details" at bounding box center [1315, 400] width 71 height 29
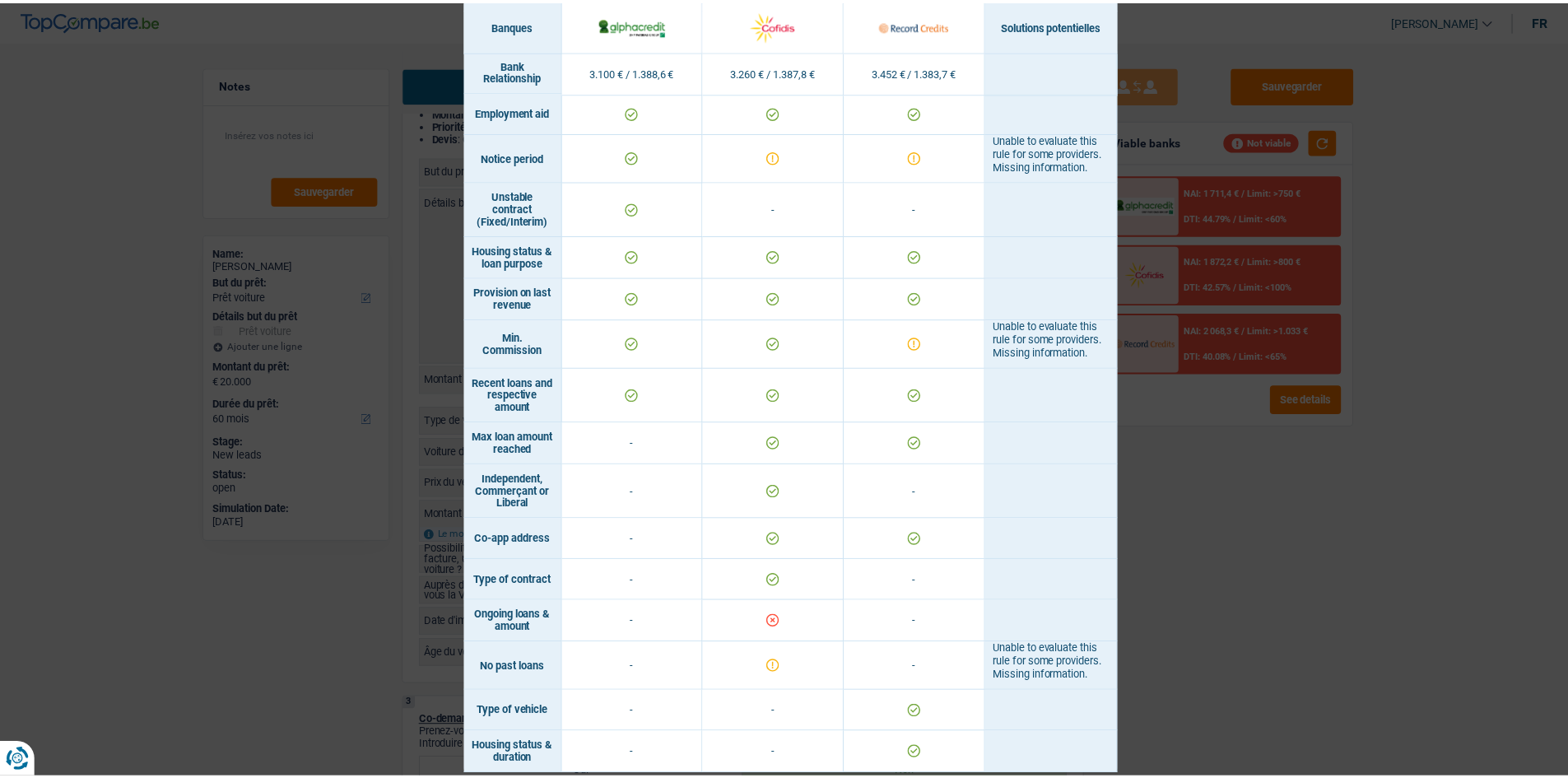
scroll to position [881, 0]
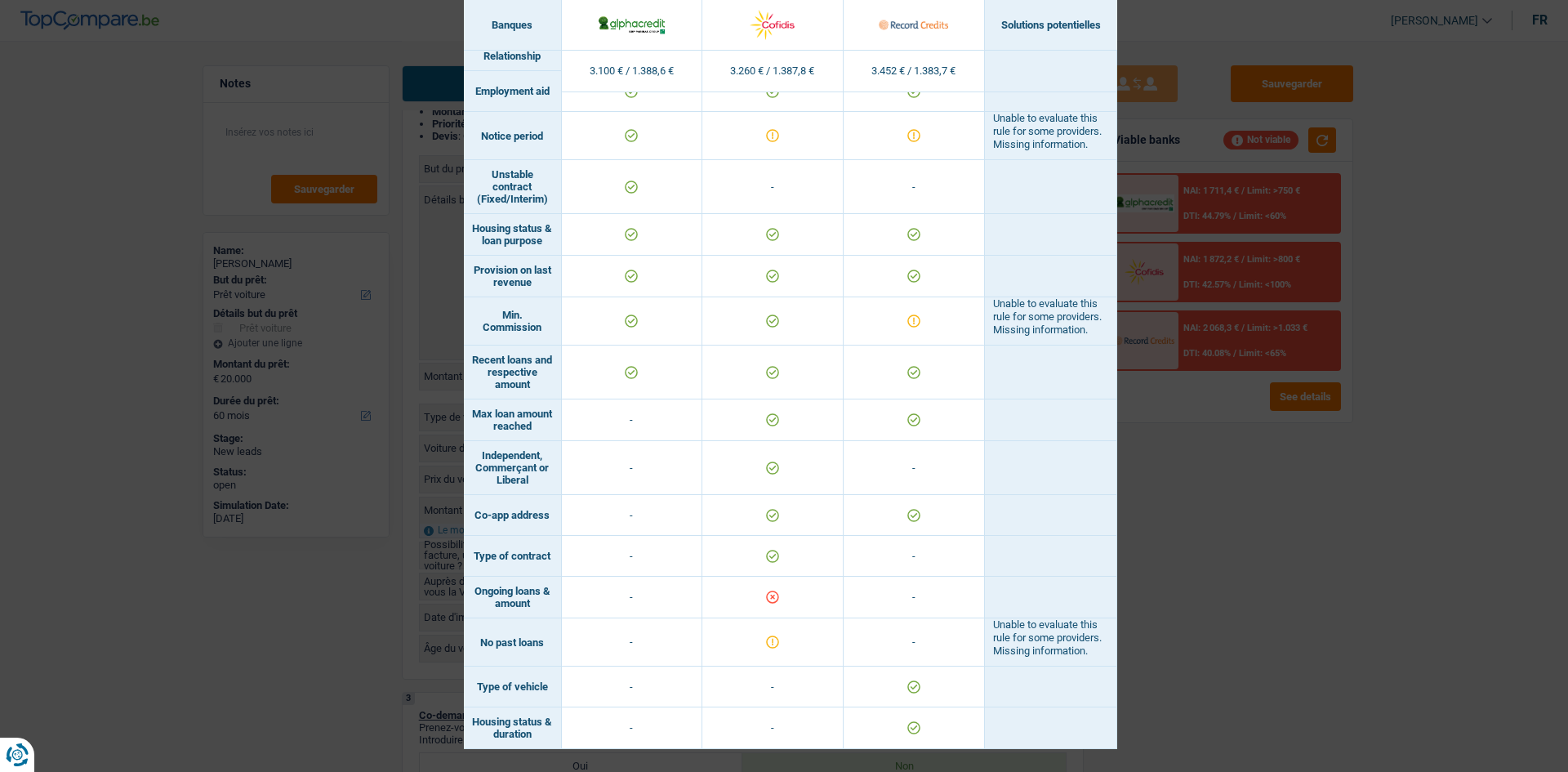
click at [1356, 533] on div "Banks conditions × Banques Solutions potentielles Revenus / Charges 3.100 € / 1…" at bounding box center [784, 386] width 1568 height 772
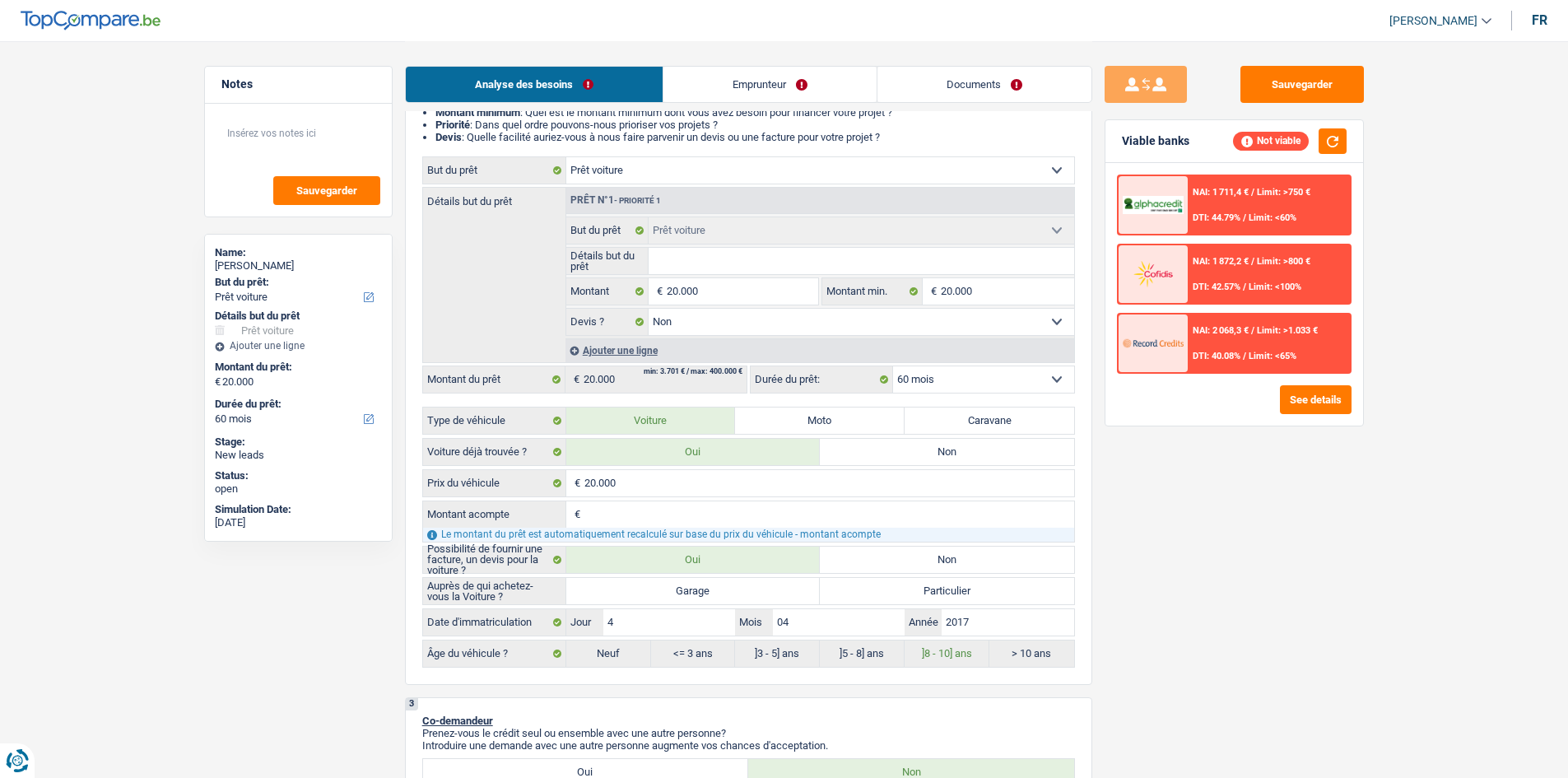
click at [727, 91] on link "Emprunteur" at bounding box center [769, 84] width 214 height 35
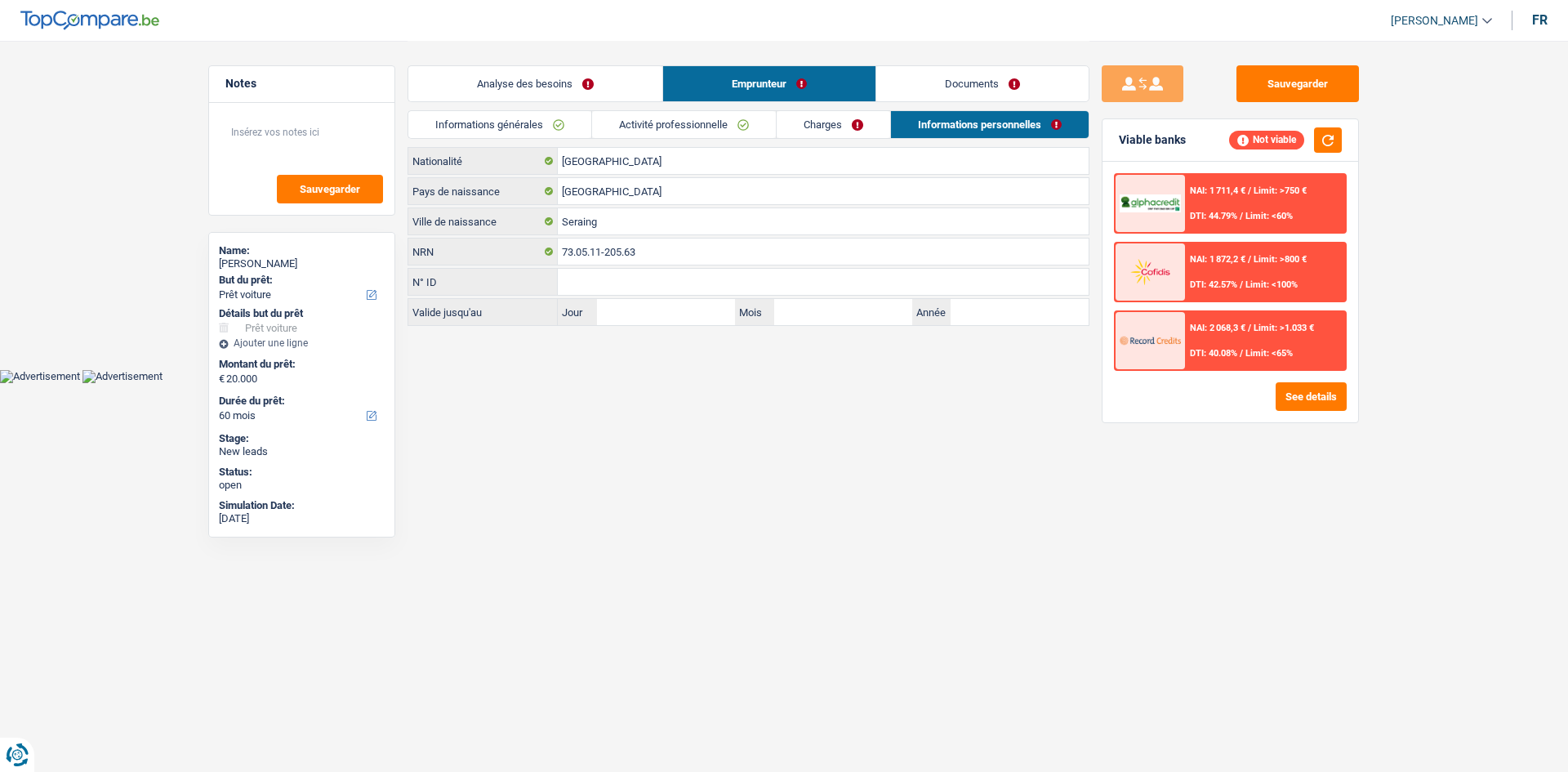
click at [491, 68] on link "Analyse des besoins" at bounding box center [535, 83] width 254 height 35
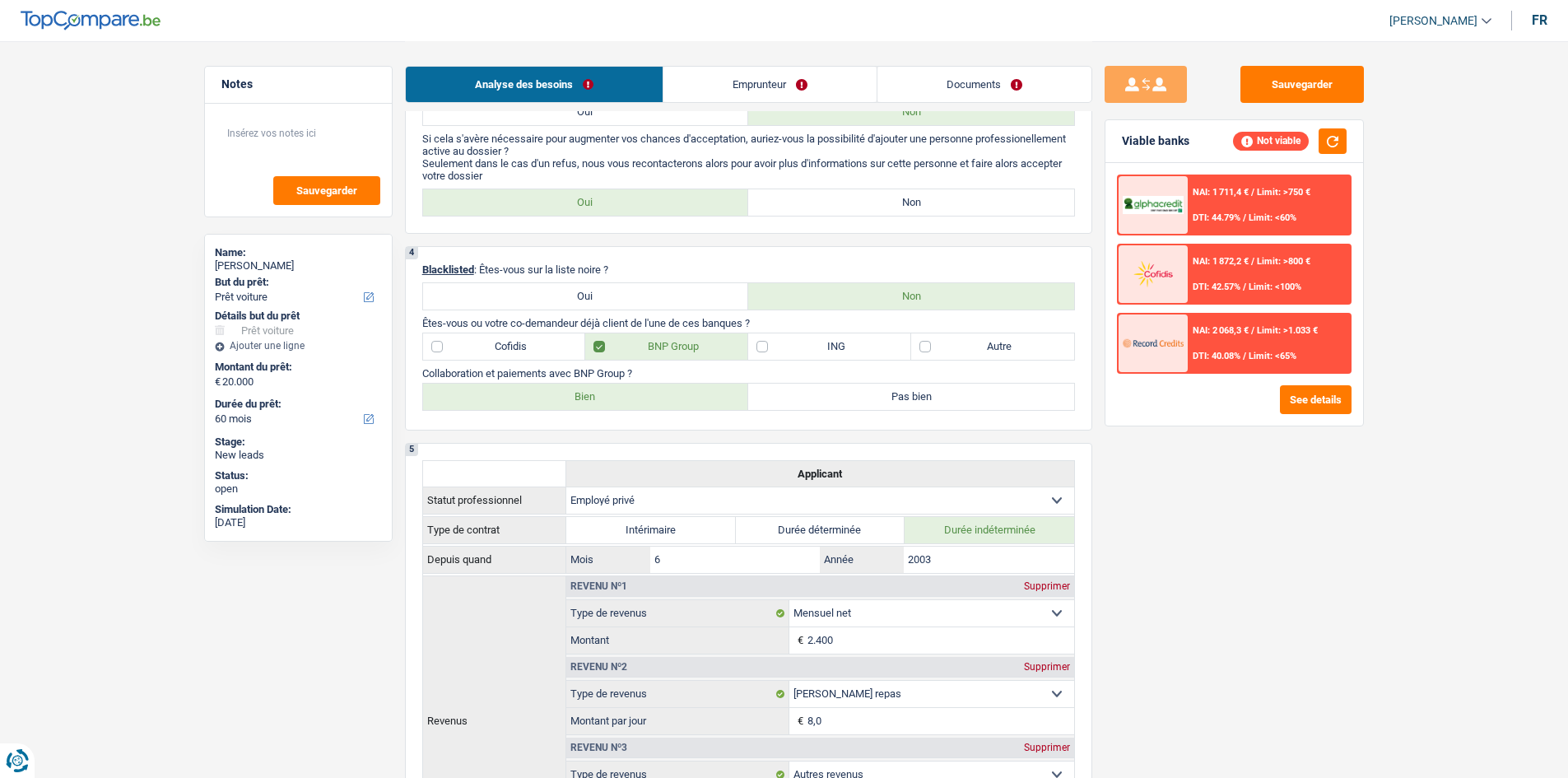
scroll to position [659, 0]
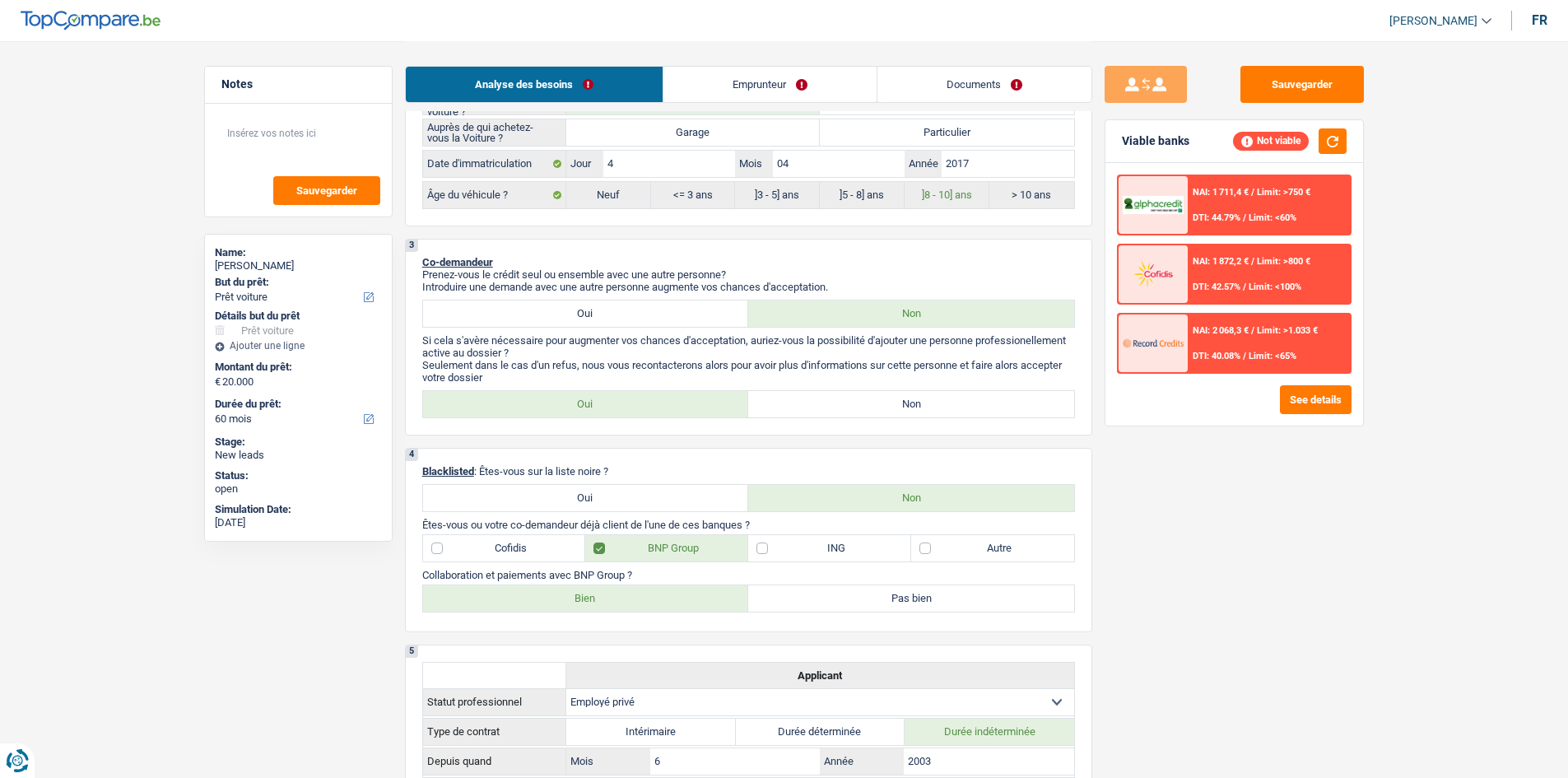
click at [748, 93] on link "Emprunteur" at bounding box center [769, 84] width 214 height 35
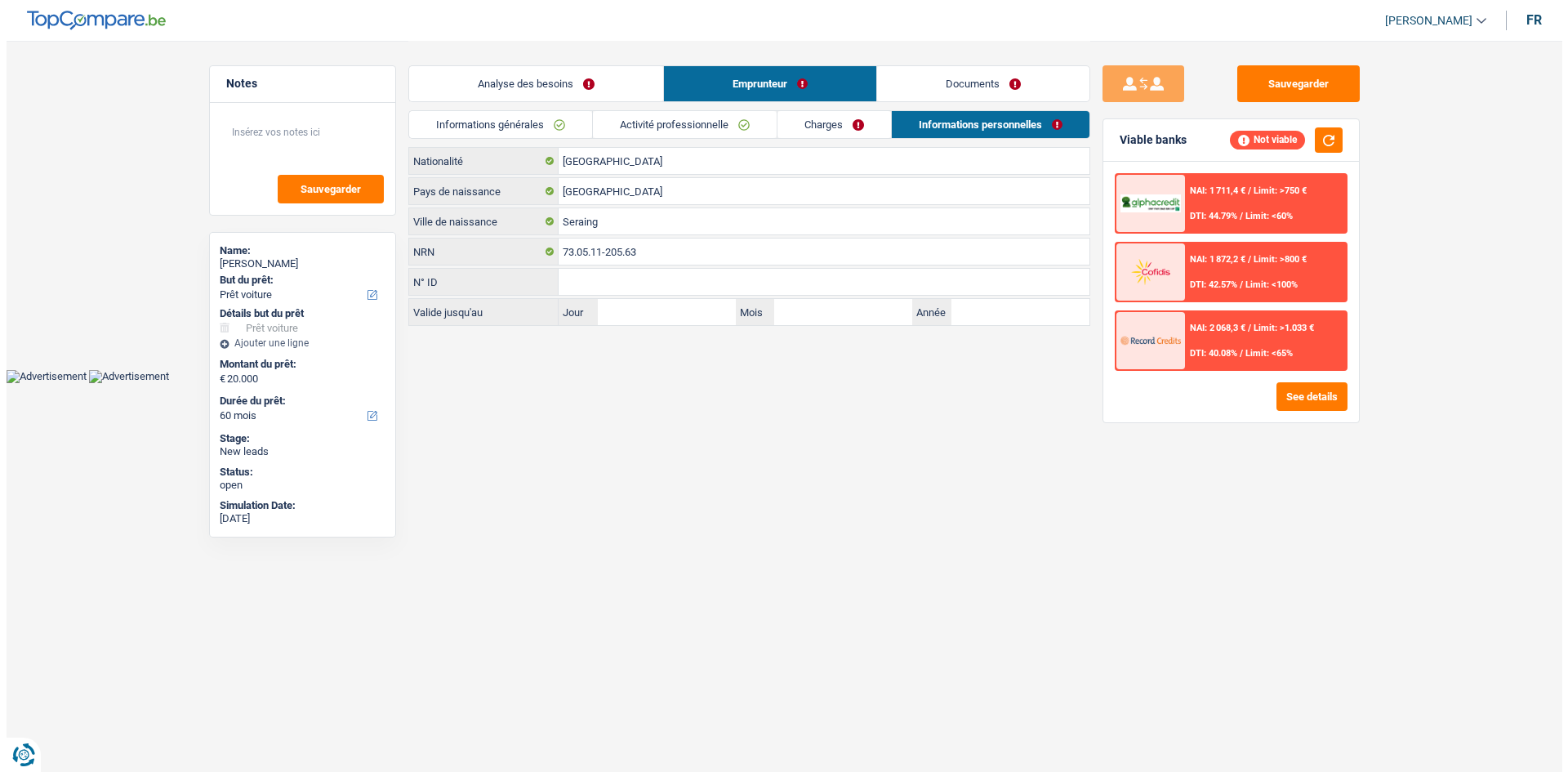
scroll to position [0, 0]
click at [825, 137] on link "Charges" at bounding box center [833, 124] width 113 height 27
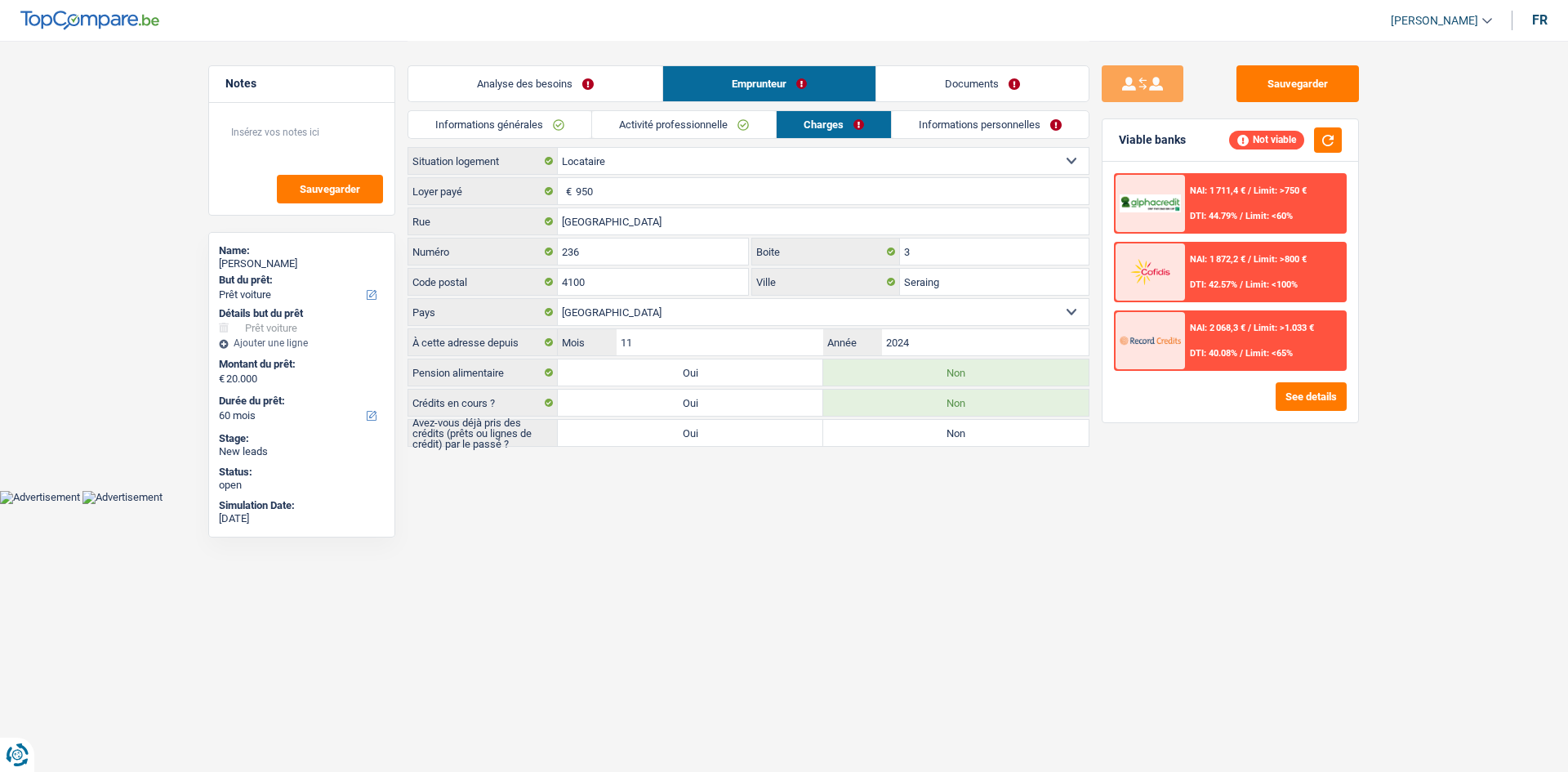
click at [867, 492] on body "Vous avez le contrôle de vos données Nous utilisons des cookies, tout comme nos…" at bounding box center [784, 252] width 1568 height 504
click at [868, 437] on label "Non" at bounding box center [956, 432] width 266 height 26
click at [868, 437] on input "Non" at bounding box center [956, 432] width 266 height 26
radio input "true"
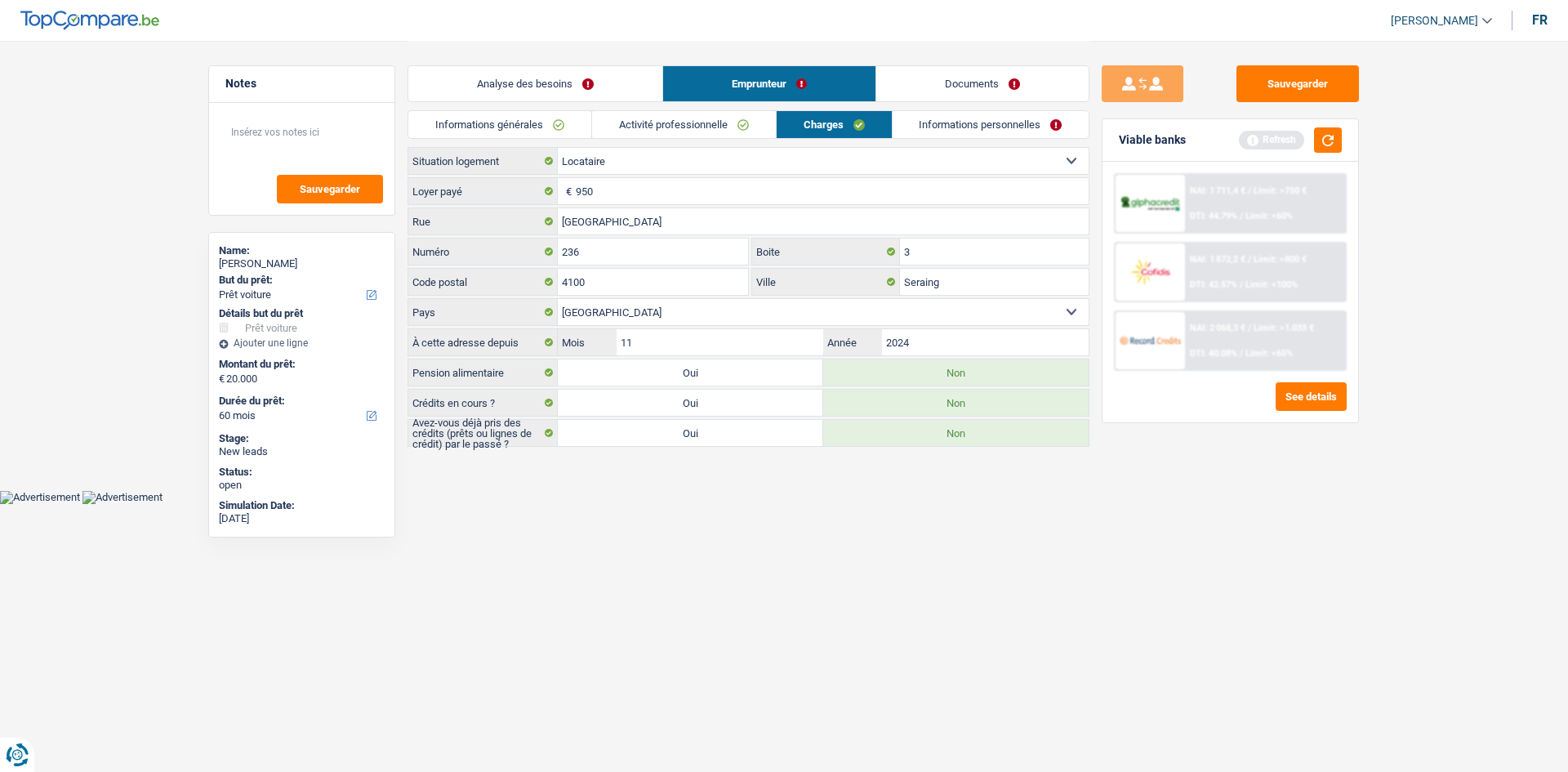
click at [722, 433] on label "Oui" at bounding box center [690, 432] width 266 height 26
click at [722, 433] on input "Oui" at bounding box center [690, 432] width 266 height 26
radio input "true"
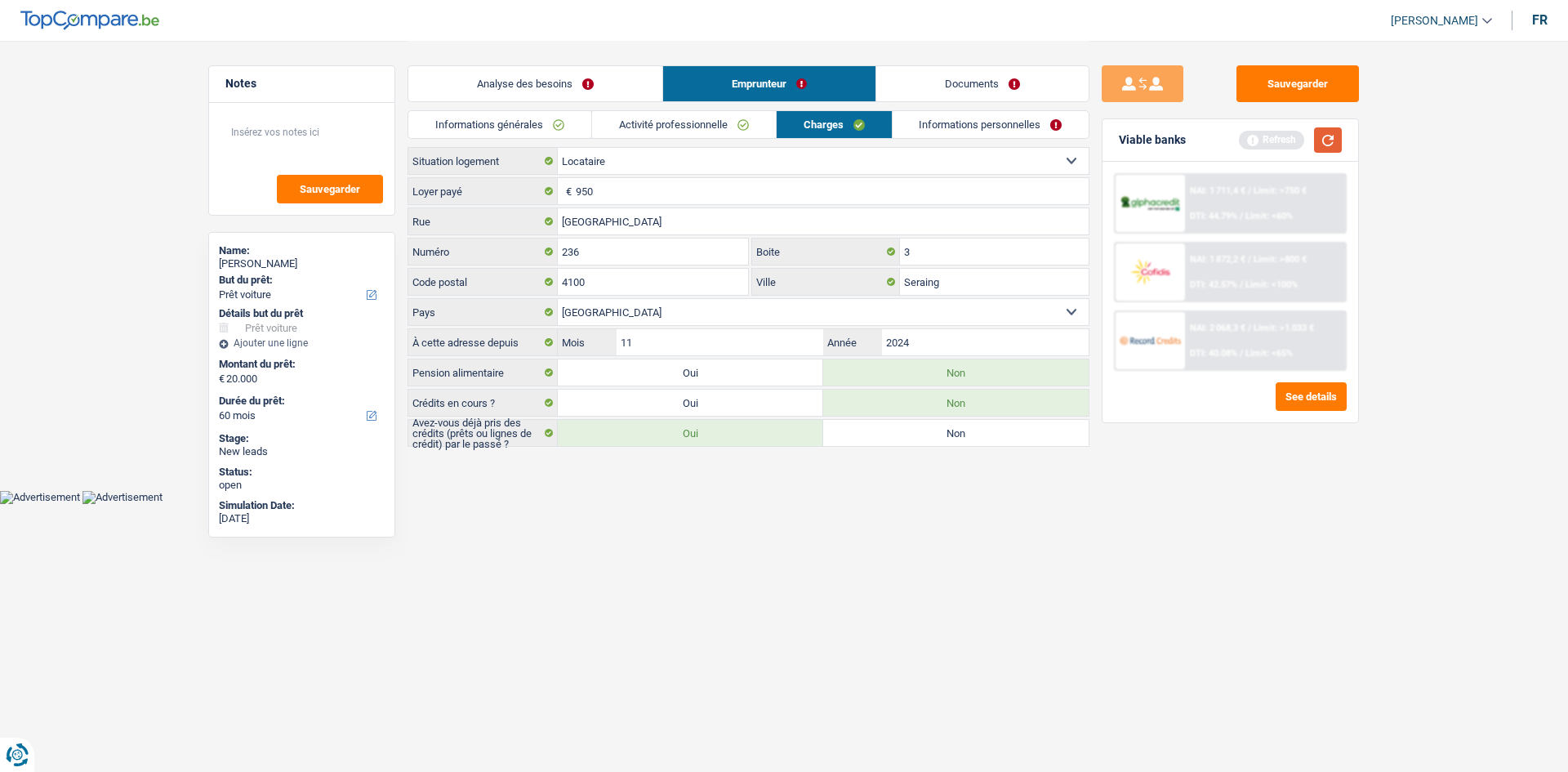
click at [1331, 135] on button "button" at bounding box center [1328, 140] width 28 height 26
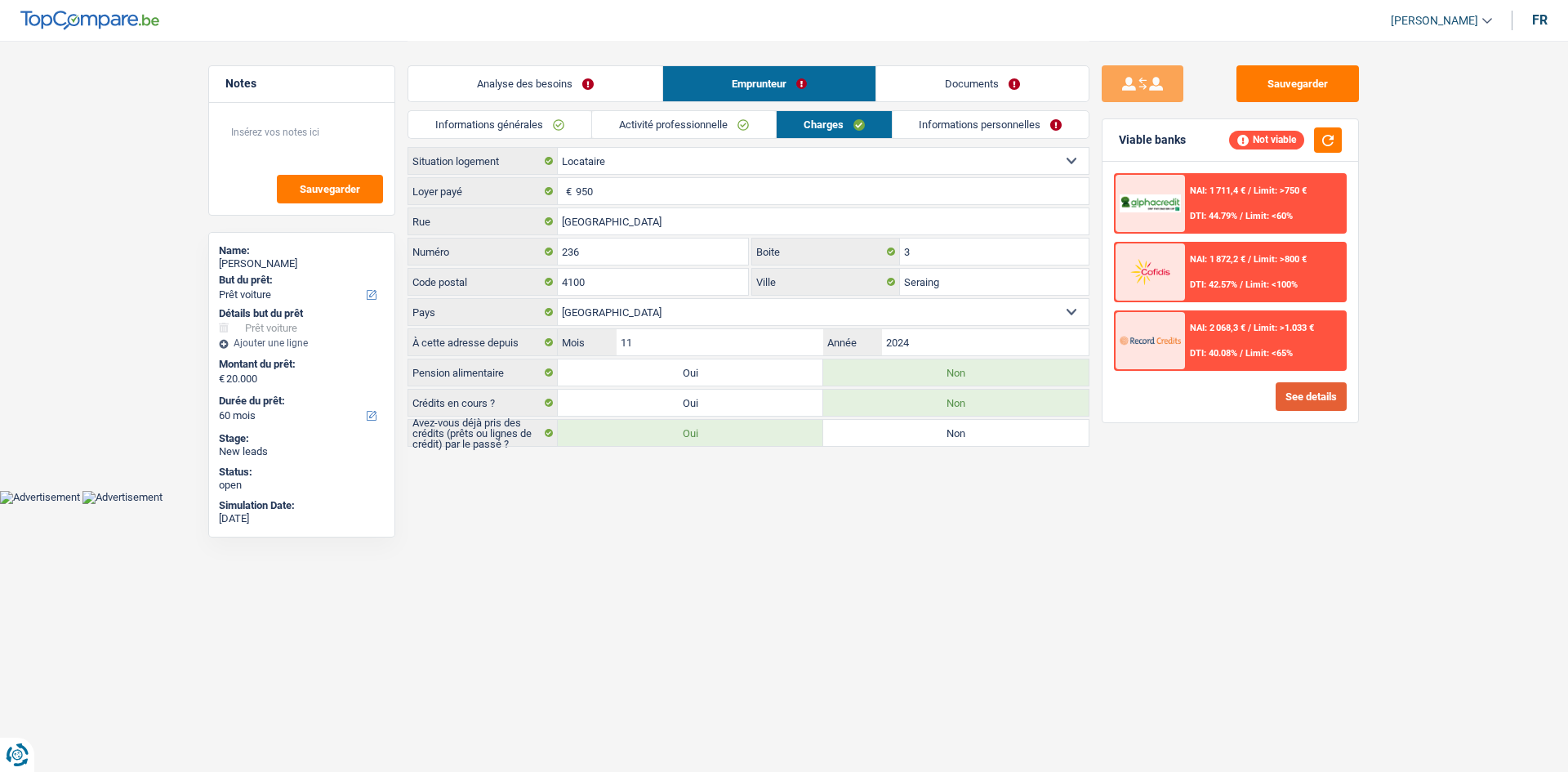
click at [1289, 392] on button "See details" at bounding box center [1311, 397] width 71 height 29
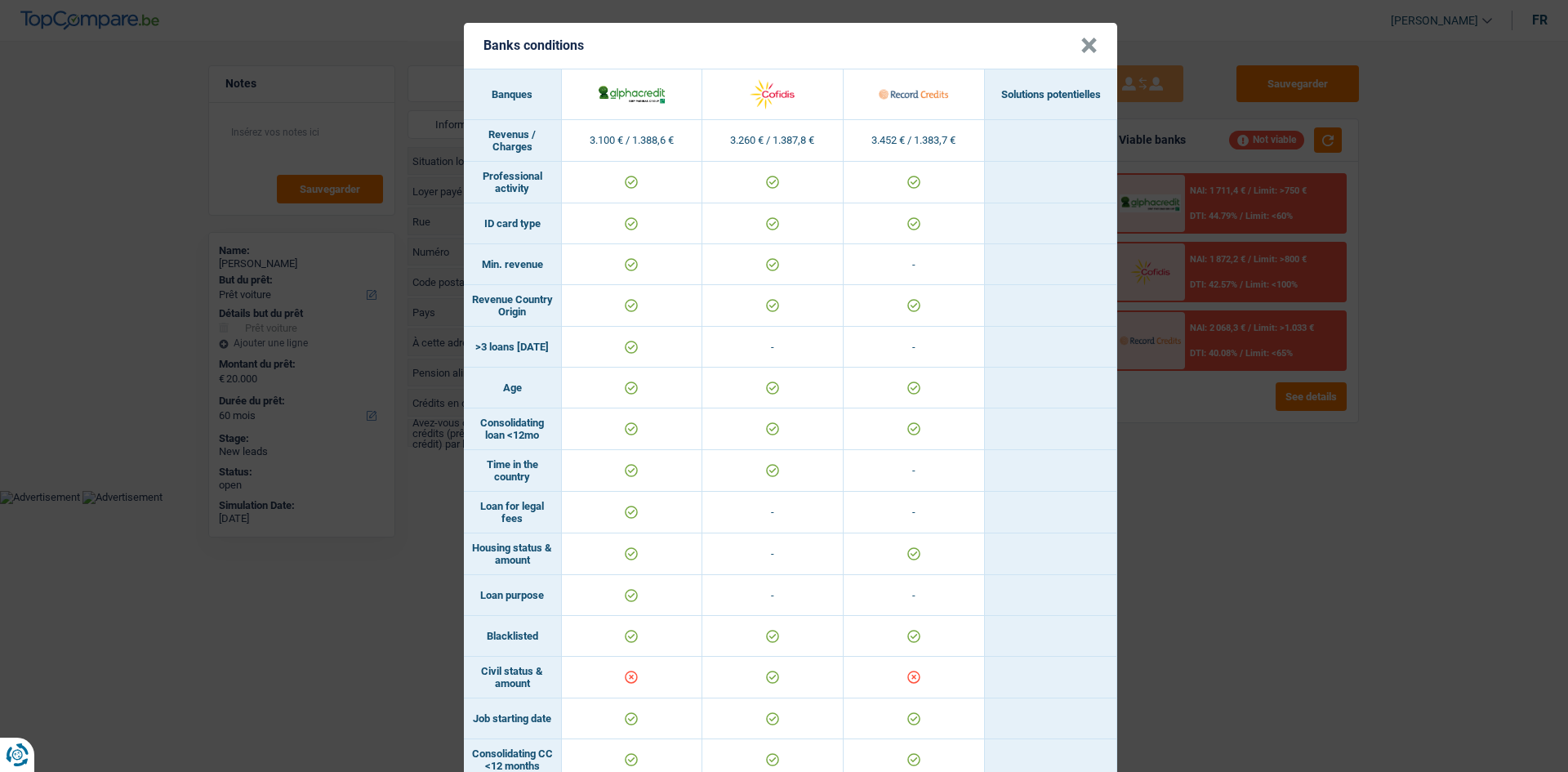
click at [1169, 662] on div "Banks conditions × Banques Solutions potentielles Revenus / Charges 3.100 € / 1…" at bounding box center [784, 386] width 1568 height 772
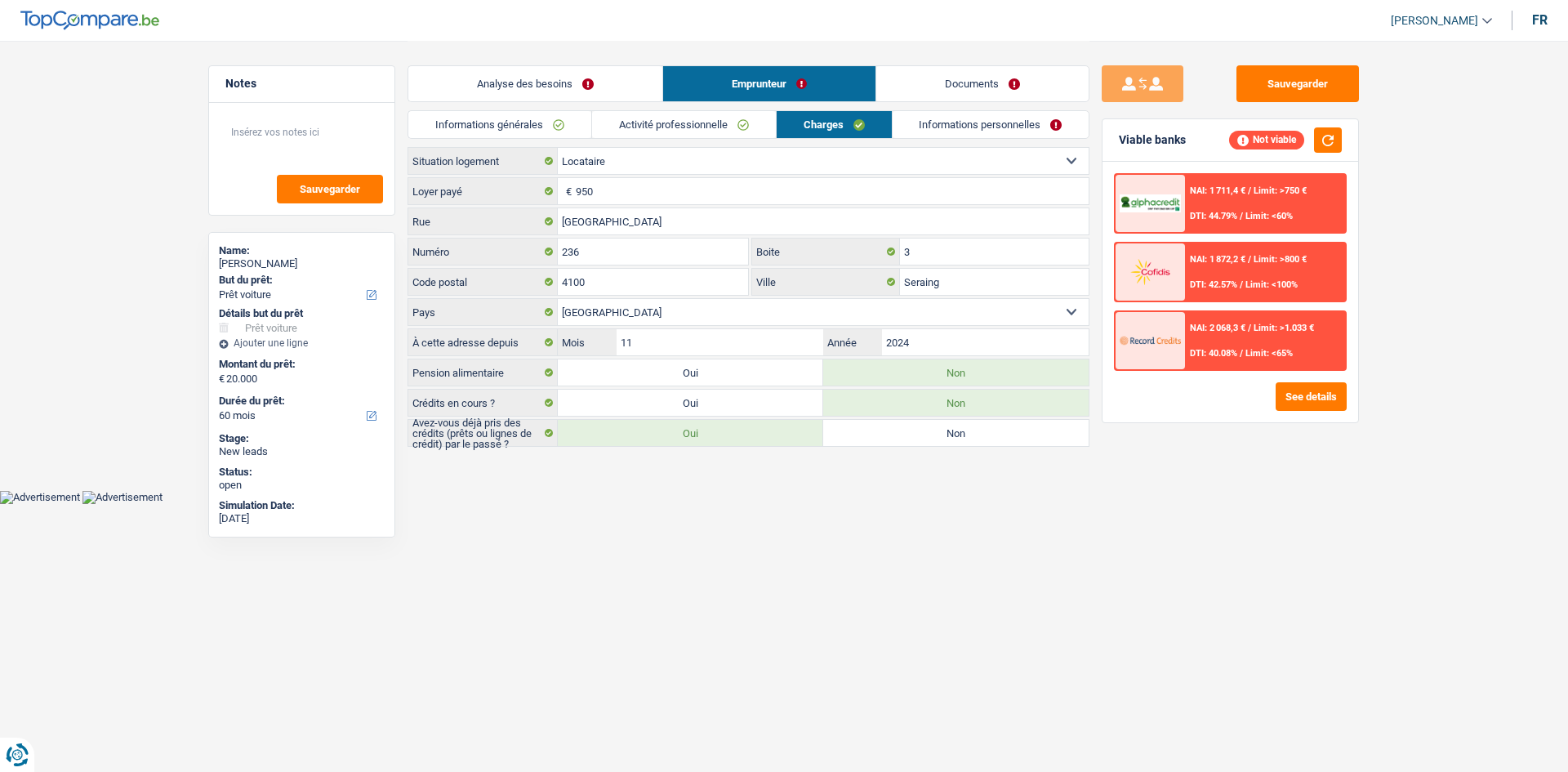
click at [472, 67] on link "Analyse des besoins" at bounding box center [535, 83] width 254 height 35
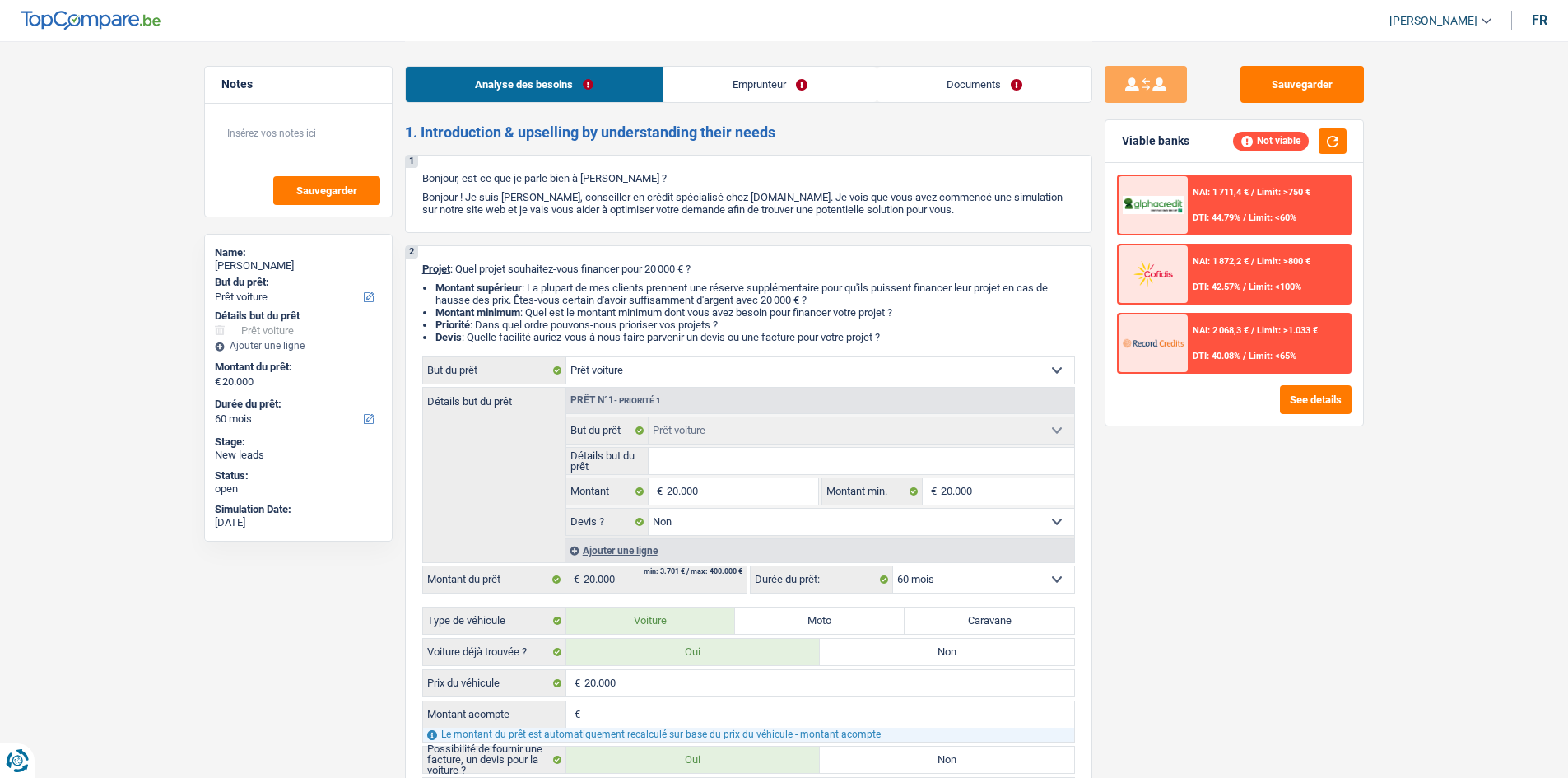
click at [1234, 269] on div "NAI: 1 872,2 € / Limit: >800 € DTI: 42.57% / Limit: <100%" at bounding box center [1269, 274] width 162 height 57
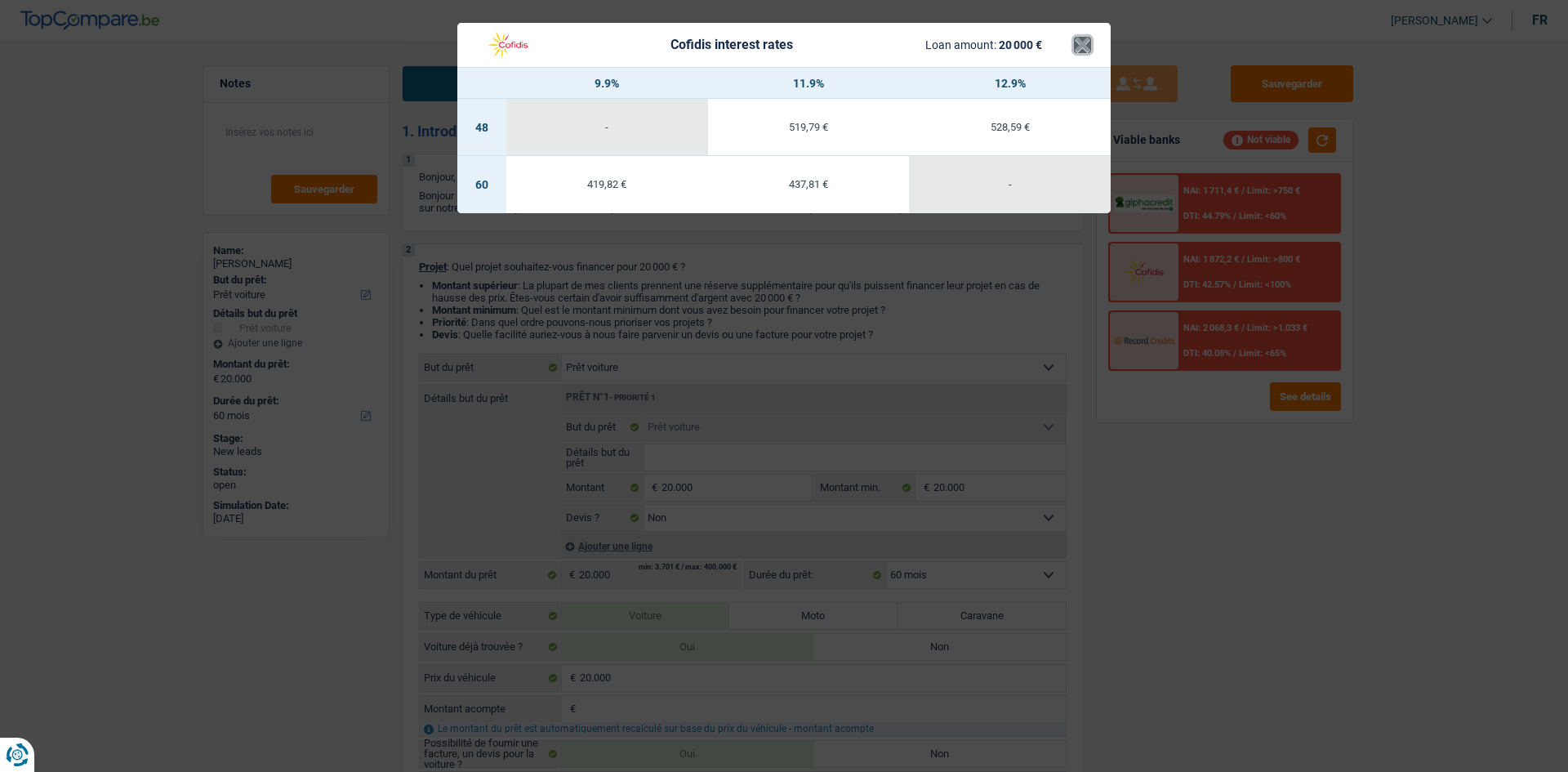
click at [1081, 40] on button "×" at bounding box center [1083, 44] width 17 height 16
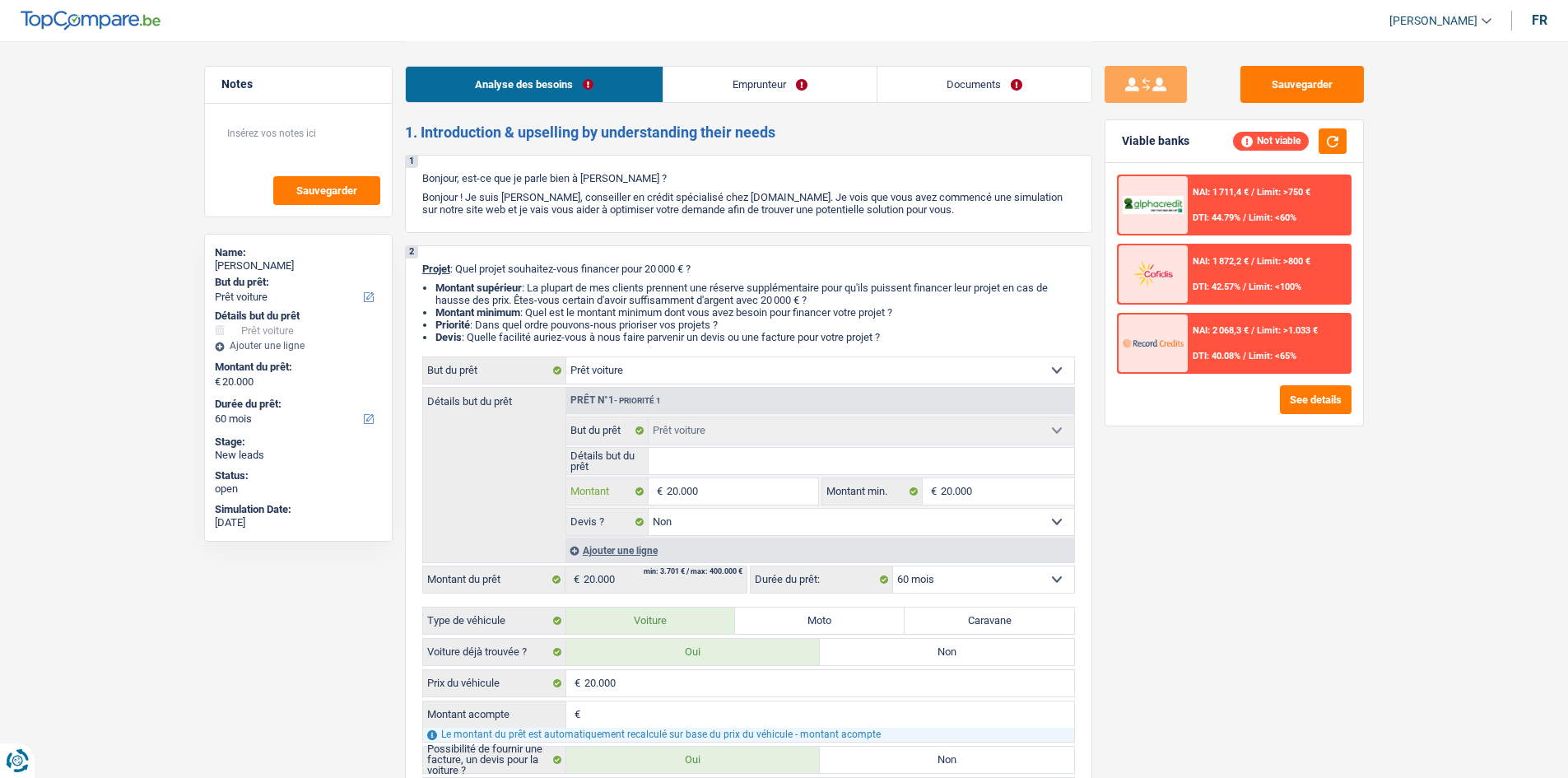
click at [729, 487] on input "20.000" at bounding box center [742, 491] width 151 height 27
type input "2.000"
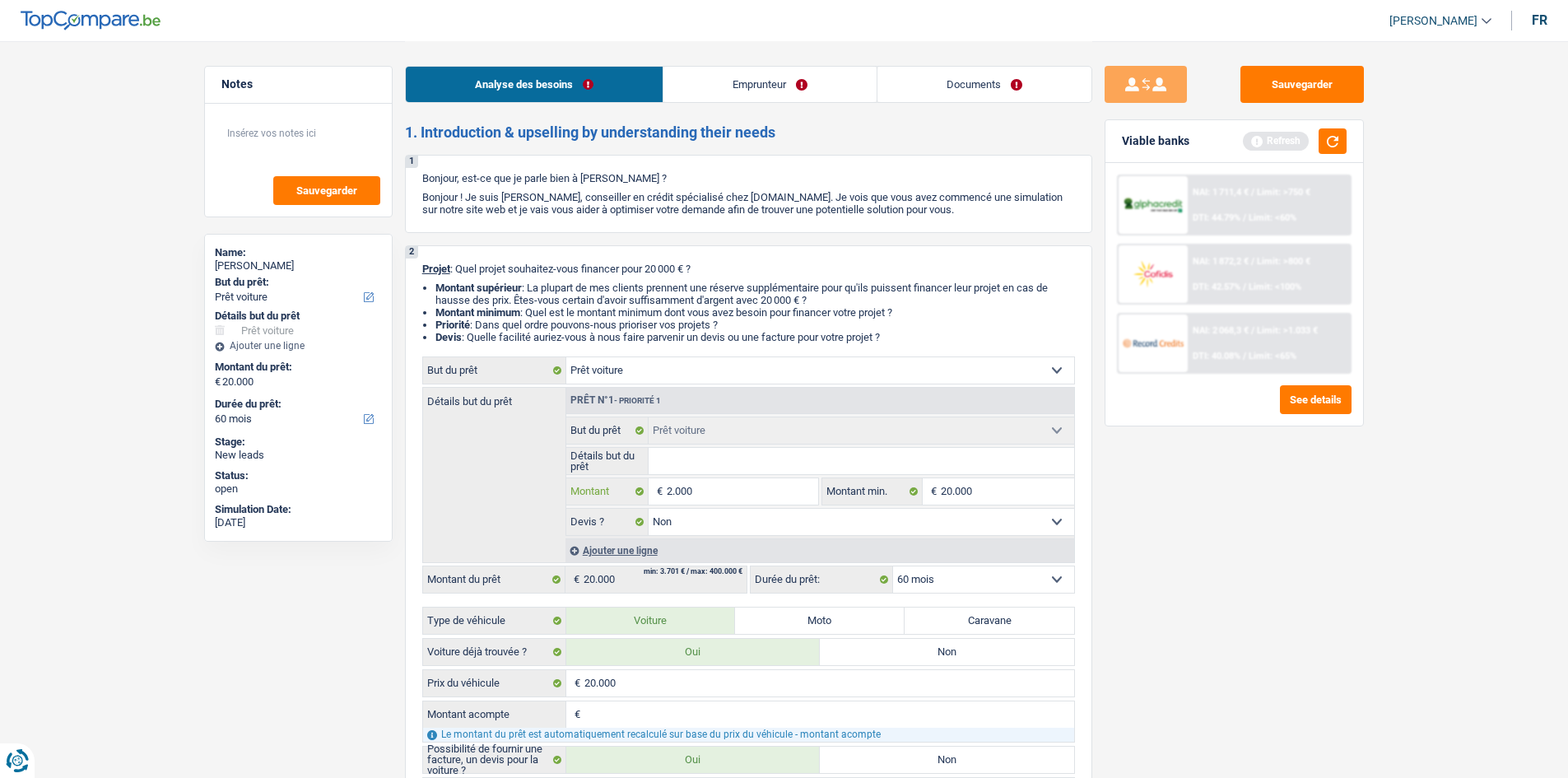
type input "20.001"
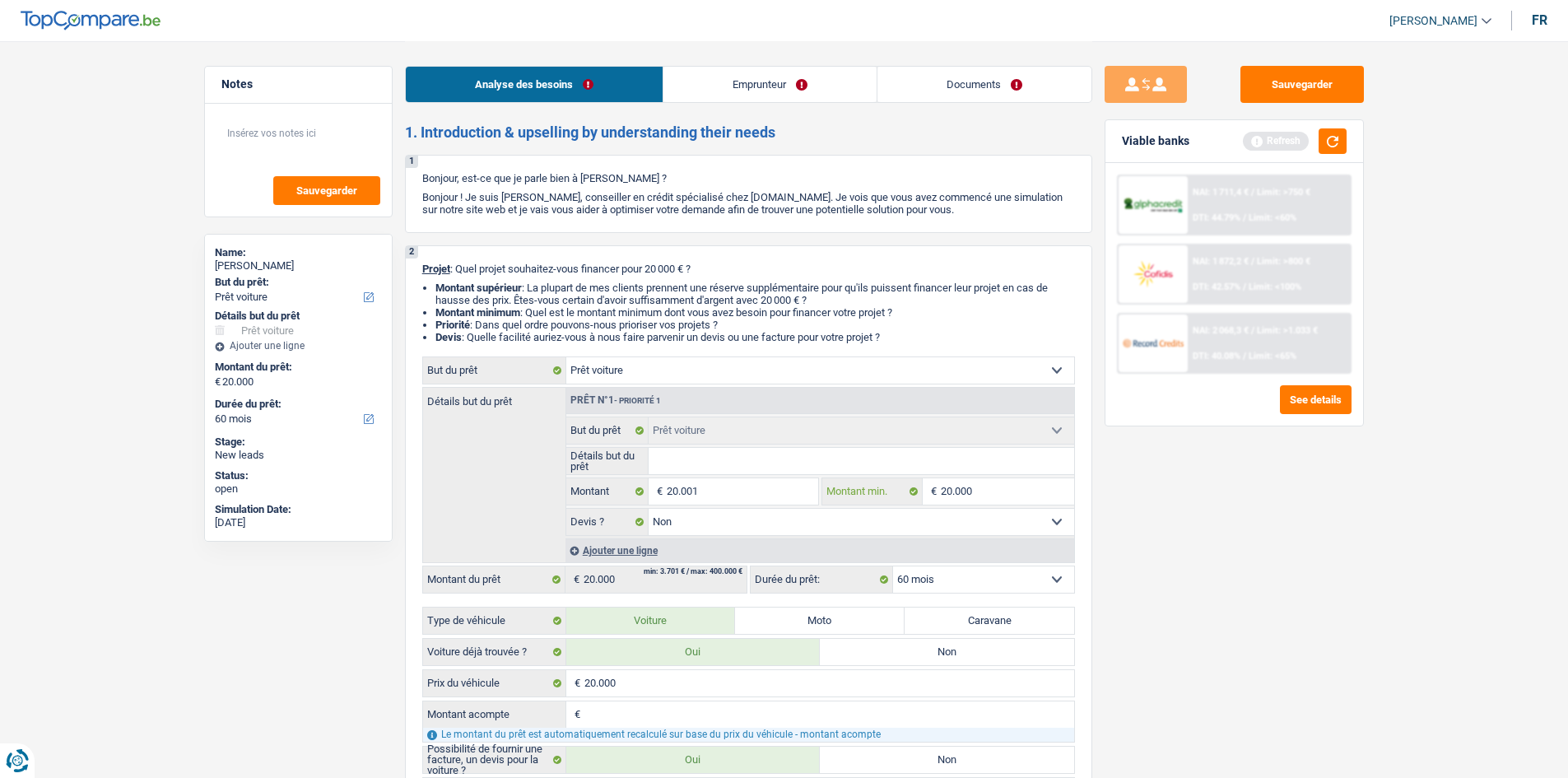
type input "20.001"
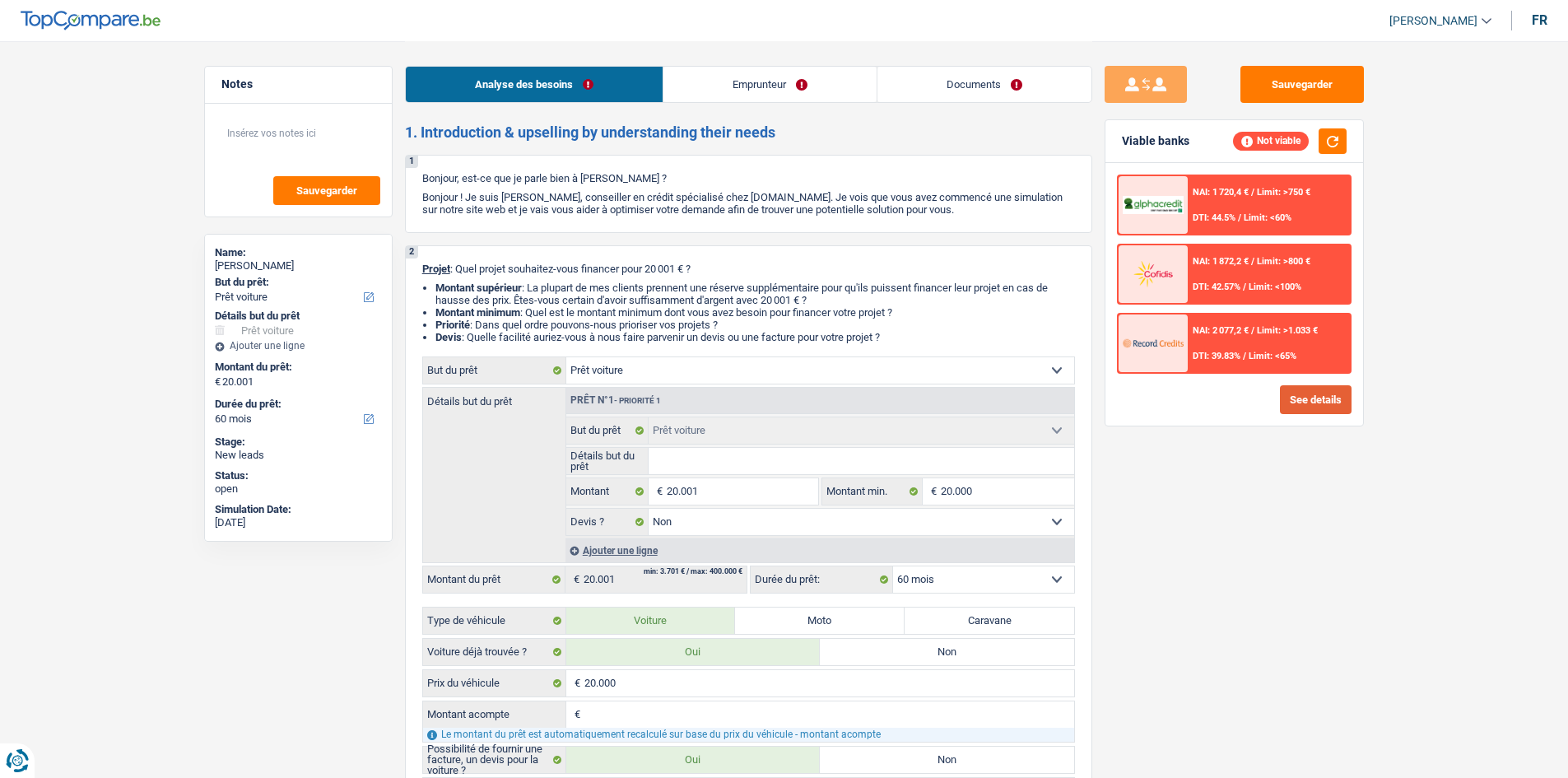
click at [1318, 398] on button "See details" at bounding box center [1315, 400] width 71 height 29
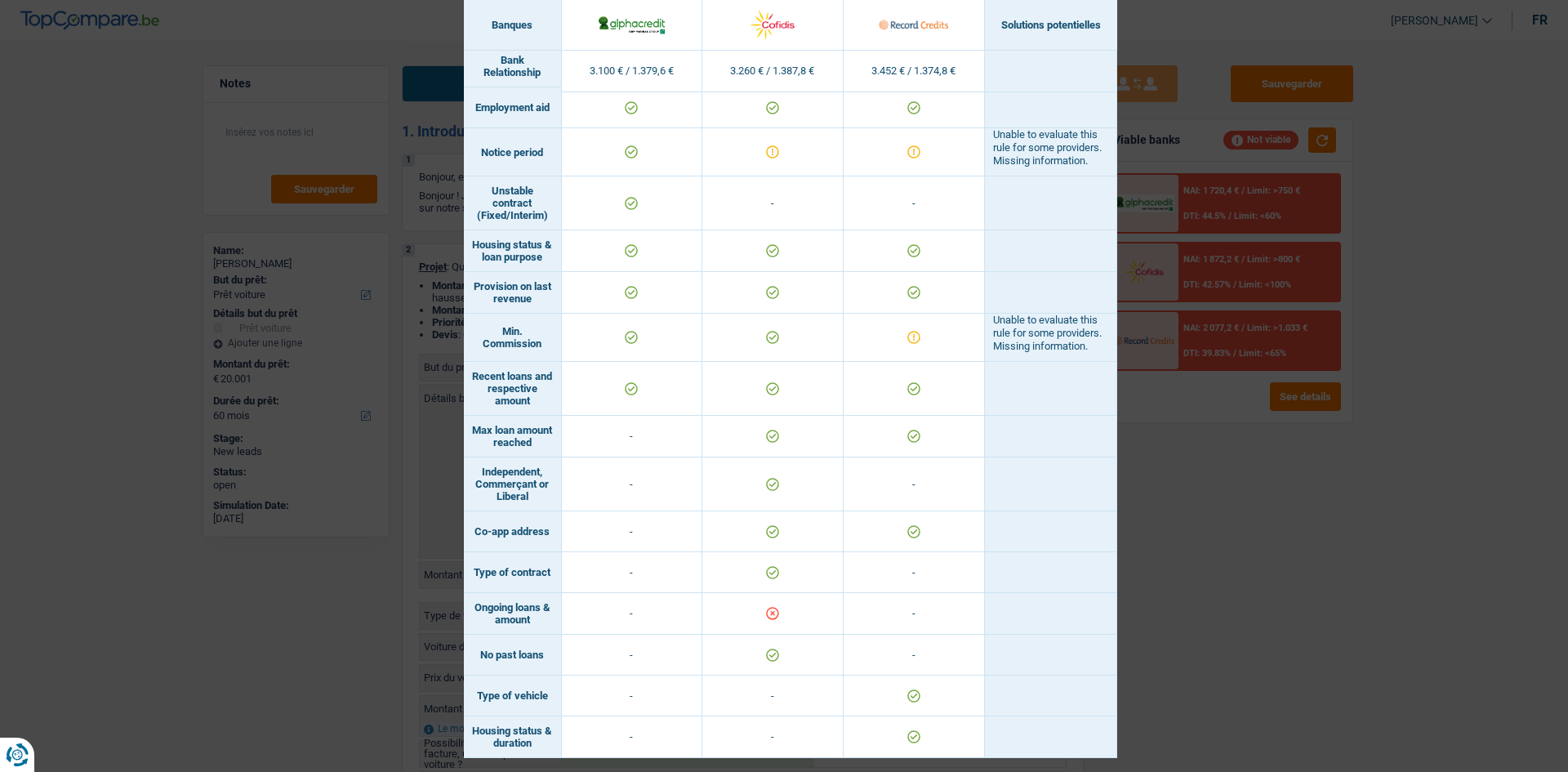
scroll to position [854, 0]
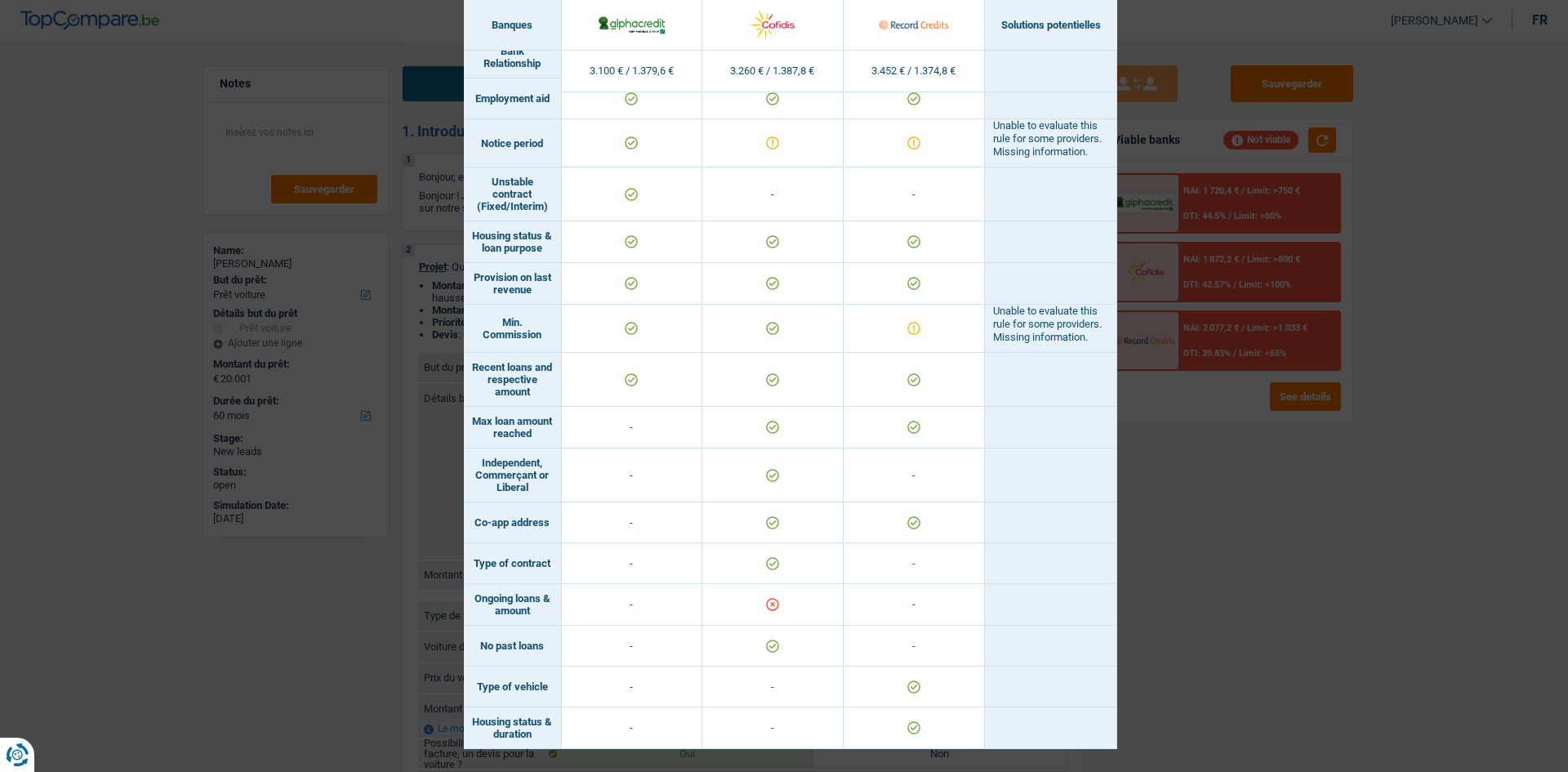
click at [1369, 539] on div "Banks conditions × Banques Solutions potentielles Revenus / Charges 3.100 € / 1…" at bounding box center [784, 386] width 1568 height 772
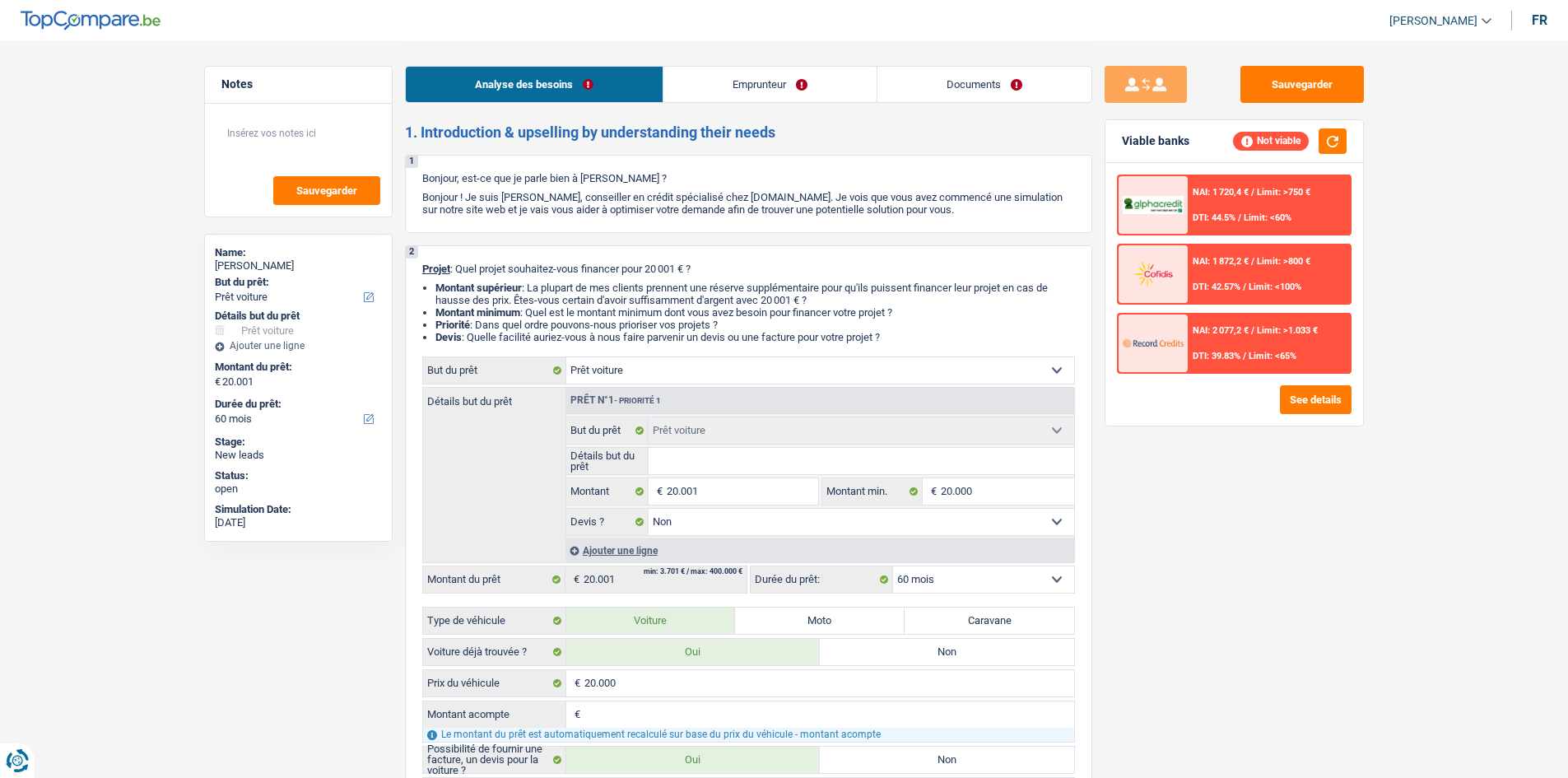
click at [783, 89] on link "Emprunteur" at bounding box center [769, 84] width 214 height 35
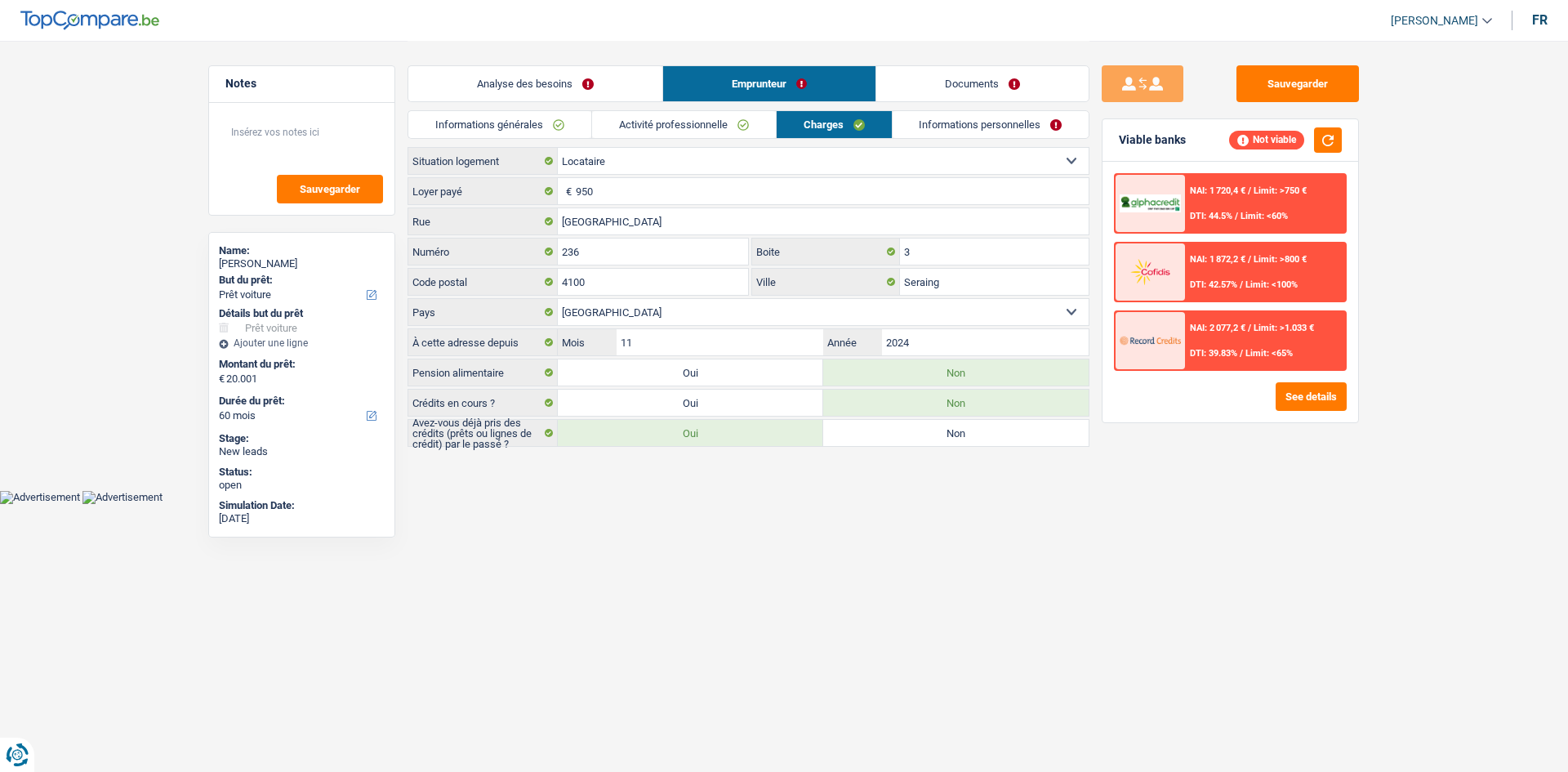
click at [952, 117] on link "Informations personnelles" at bounding box center [991, 124] width 197 height 27
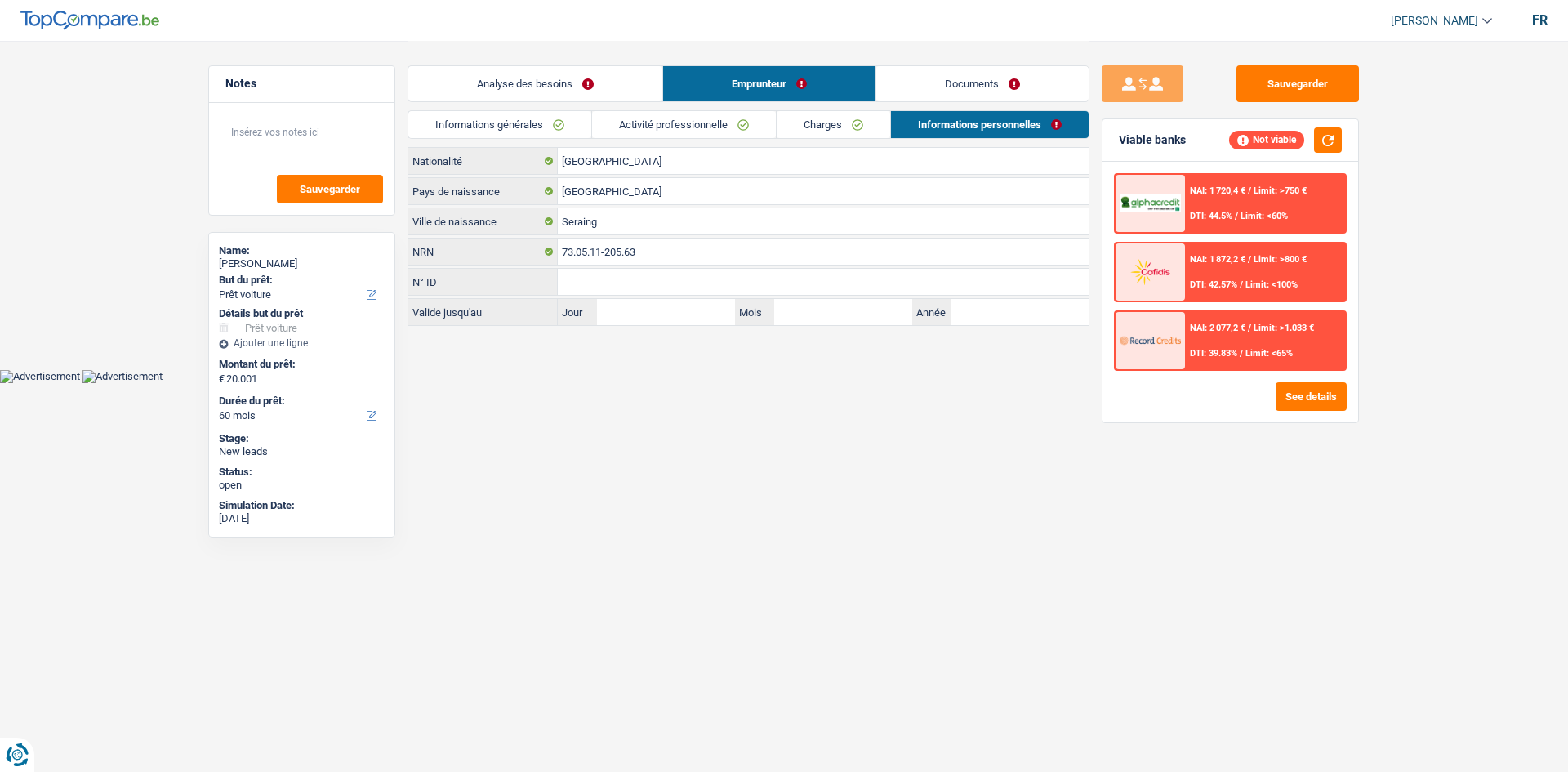
drag, startPoint x: 695, startPoint y: 116, endPoint x: 724, endPoint y: 113, distance: 29.2
click at [695, 117] on link "Activité professionnelle" at bounding box center [684, 124] width 184 height 27
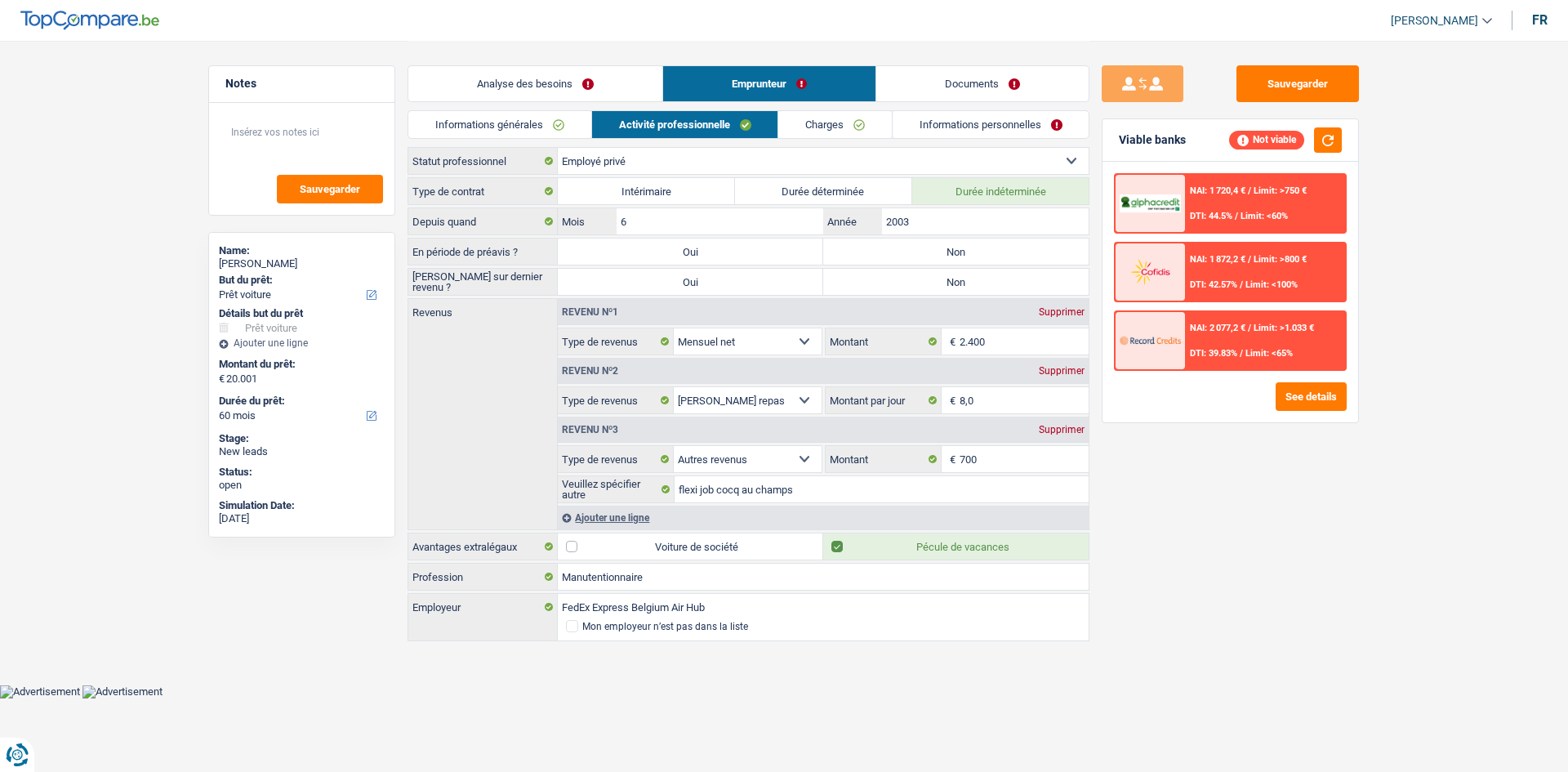
click at [832, 122] on link "Charges" at bounding box center [834, 124] width 113 height 27
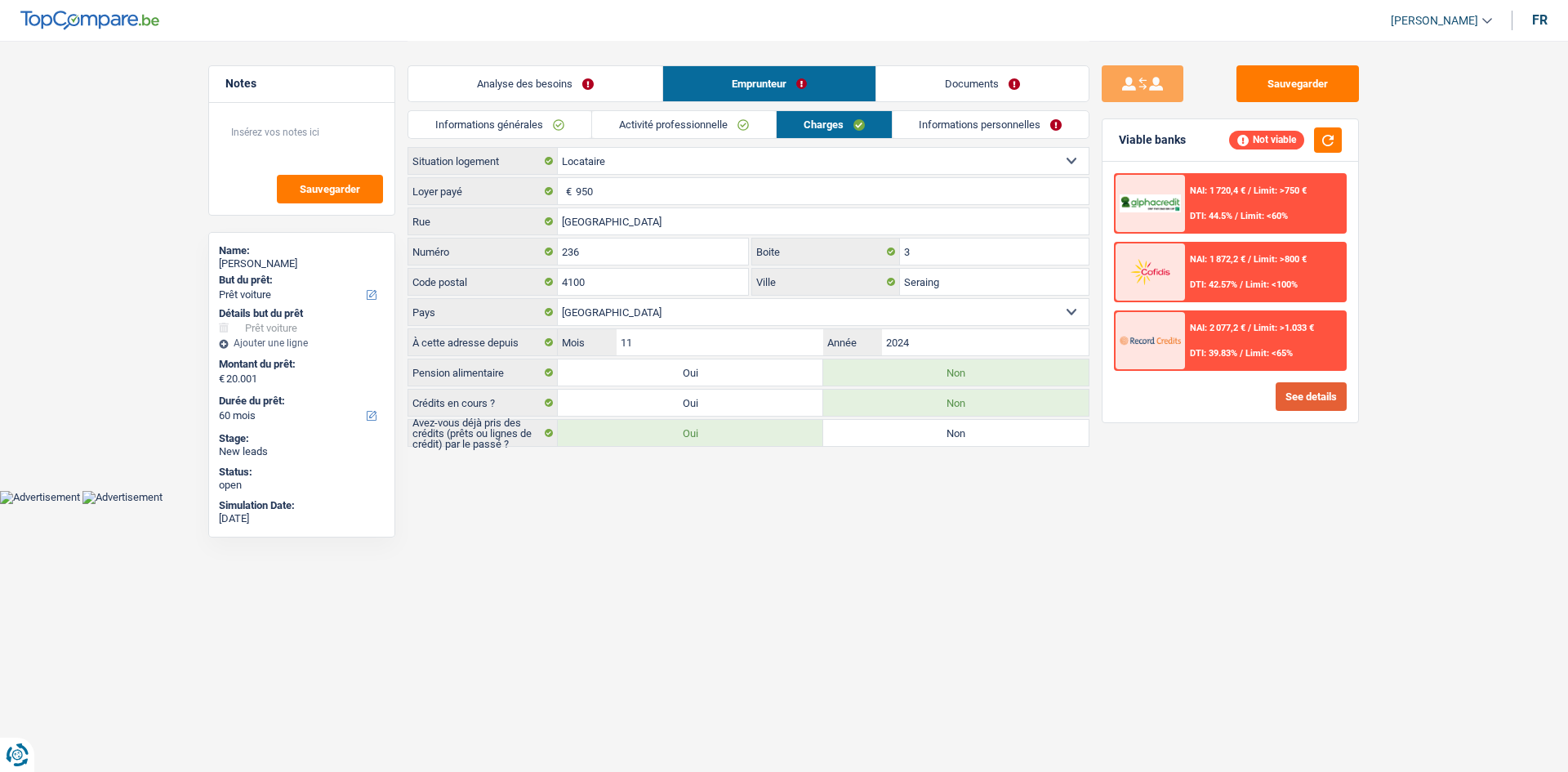
click at [1316, 396] on button "See details" at bounding box center [1311, 397] width 71 height 29
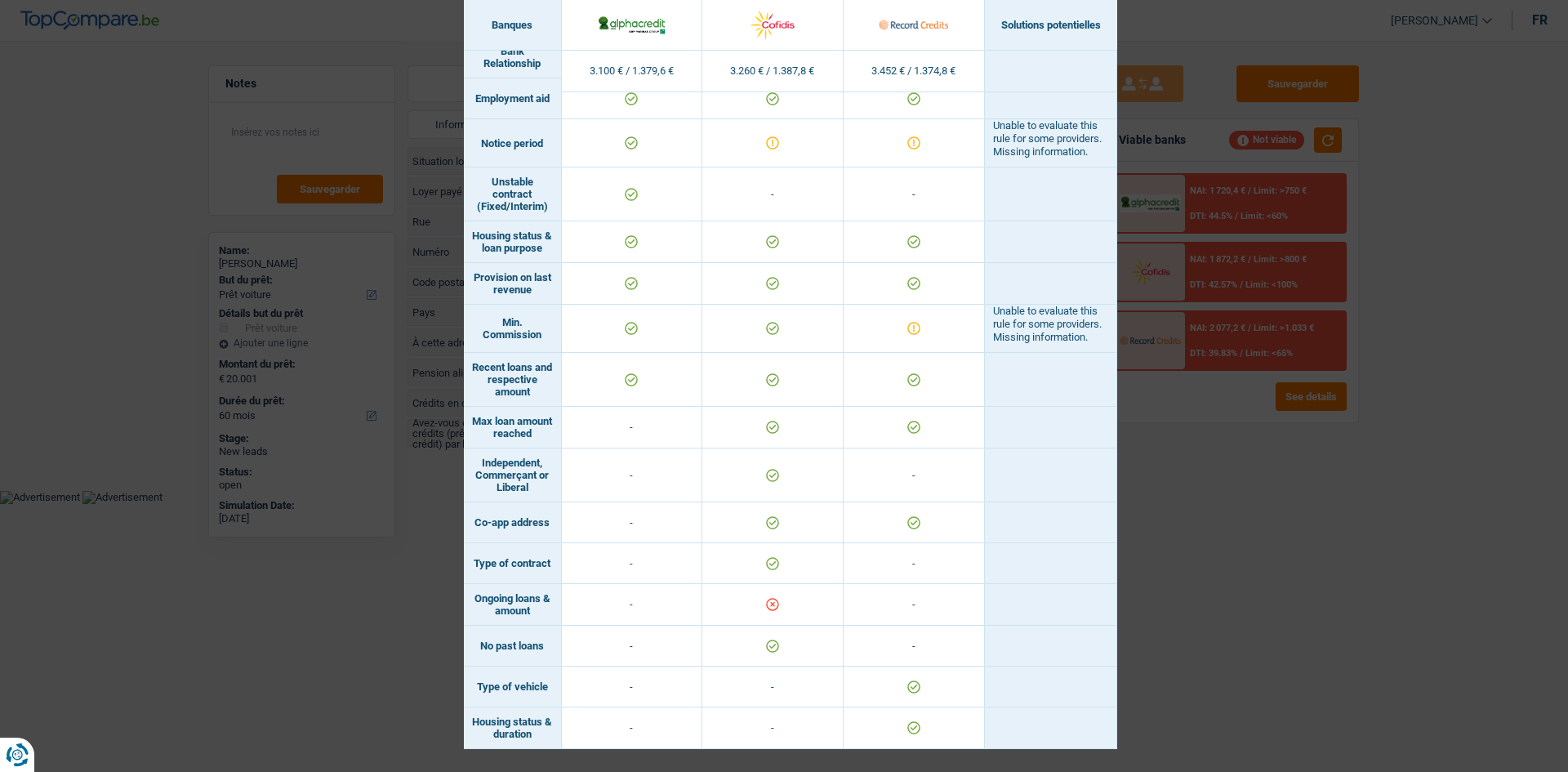
click at [1331, 566] on div "Banks conditions × Banques Solutions potentielles Revenus / Charges 3.100 € / 1…" at bounding box center [784, 386] width 1568 height 772
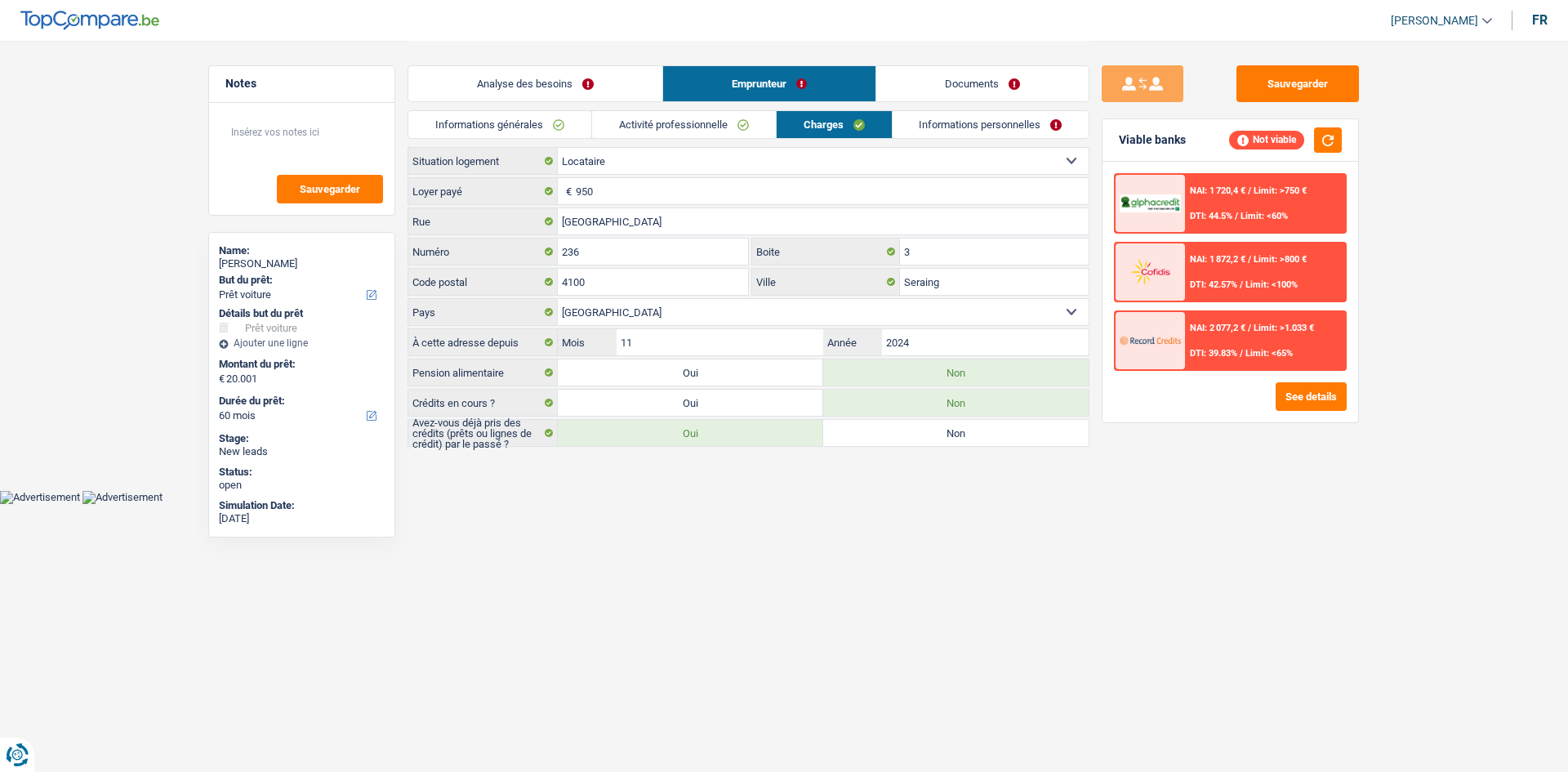
drag, startPoint x: 544, startPoint y: 95, endPoint x: 523, endPoint y: 92, distance: 21.2
click at [545, 94] on link "Analyse des besoins" at bounding box center [535, 83] width 254 height 35
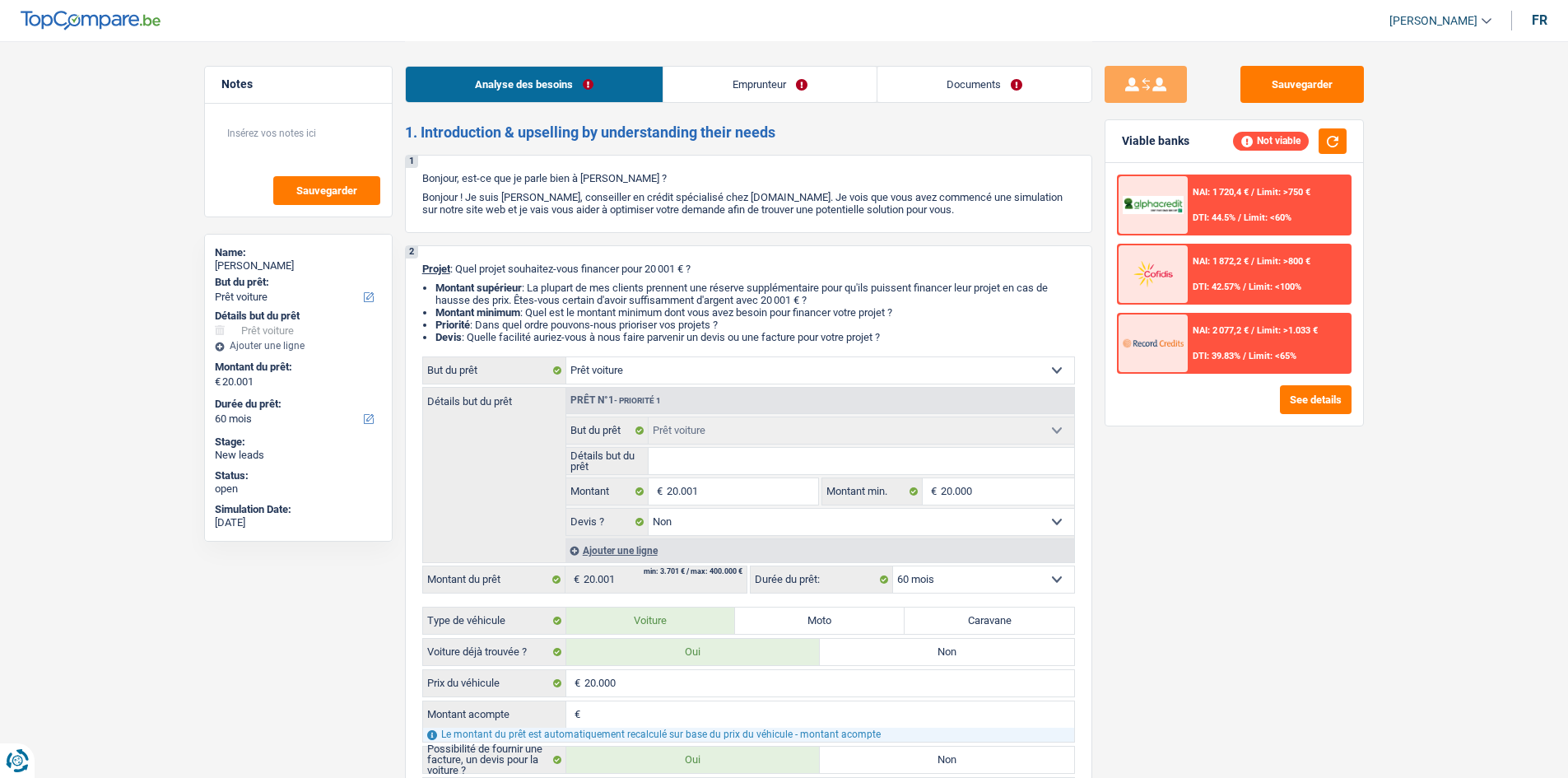
click at [988, 566] on select "12 mois 18 mois 24 mois 30 mois 36 mois 42 mois 48 mois 60 mois Sélectionner un…" at bounding box center [983, 579] width 181 height 27
click at [988, 568] on select "12 mois 18 mois 24 mois 30 mois 36 mois 42 mois 48 mois 60 mois Sélectionner un…" at bounding box center [983, 579] width 181 height 27
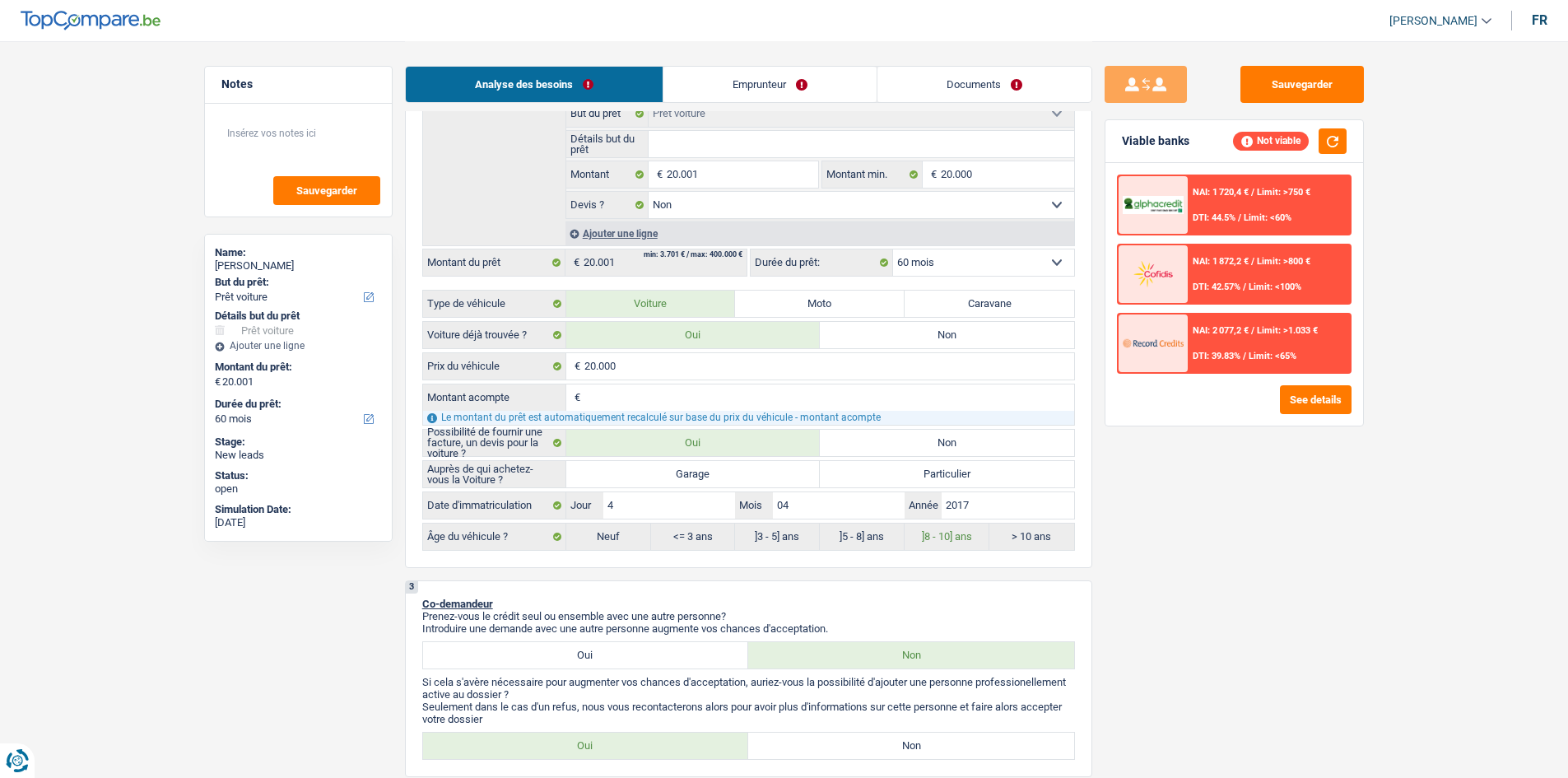
scroll to position [329, 0]
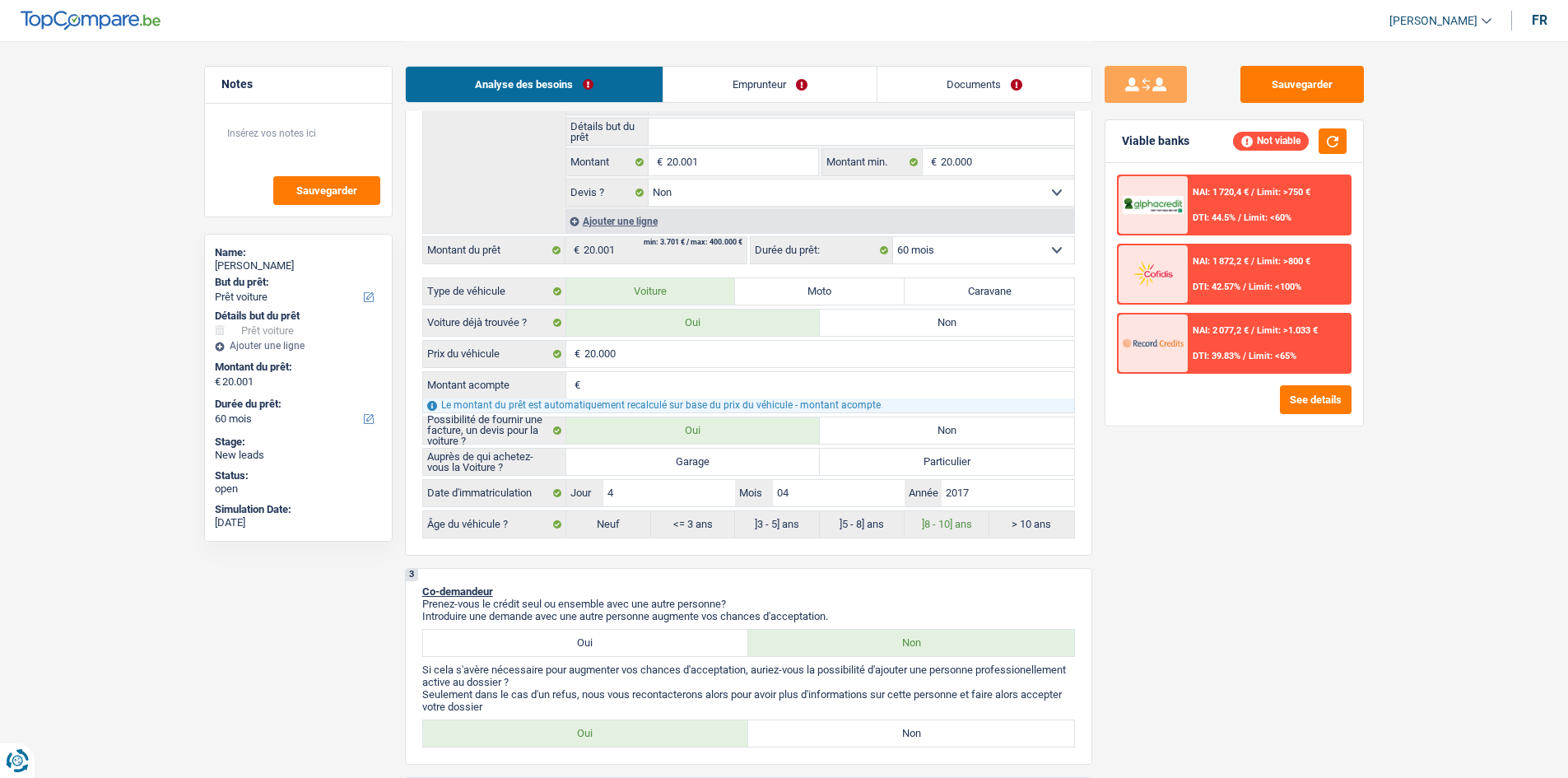
click at [1013, 508] on div "Auprès de qui achetez-vous la Voiture ? Garage Particulier Tous les champs sont…" at bounding box center [748, 493] width 653 height 91
click at [991, 500] on input "2017" at bounding box center [1008, 492] width 132 height 27
click at [940, 431] on label "Non" at bounding box center [947, 430] width 254 height 27
click at [940, 431] on input "Non" at bounding box center [947, 430] width 254 height 27
radio input "true"
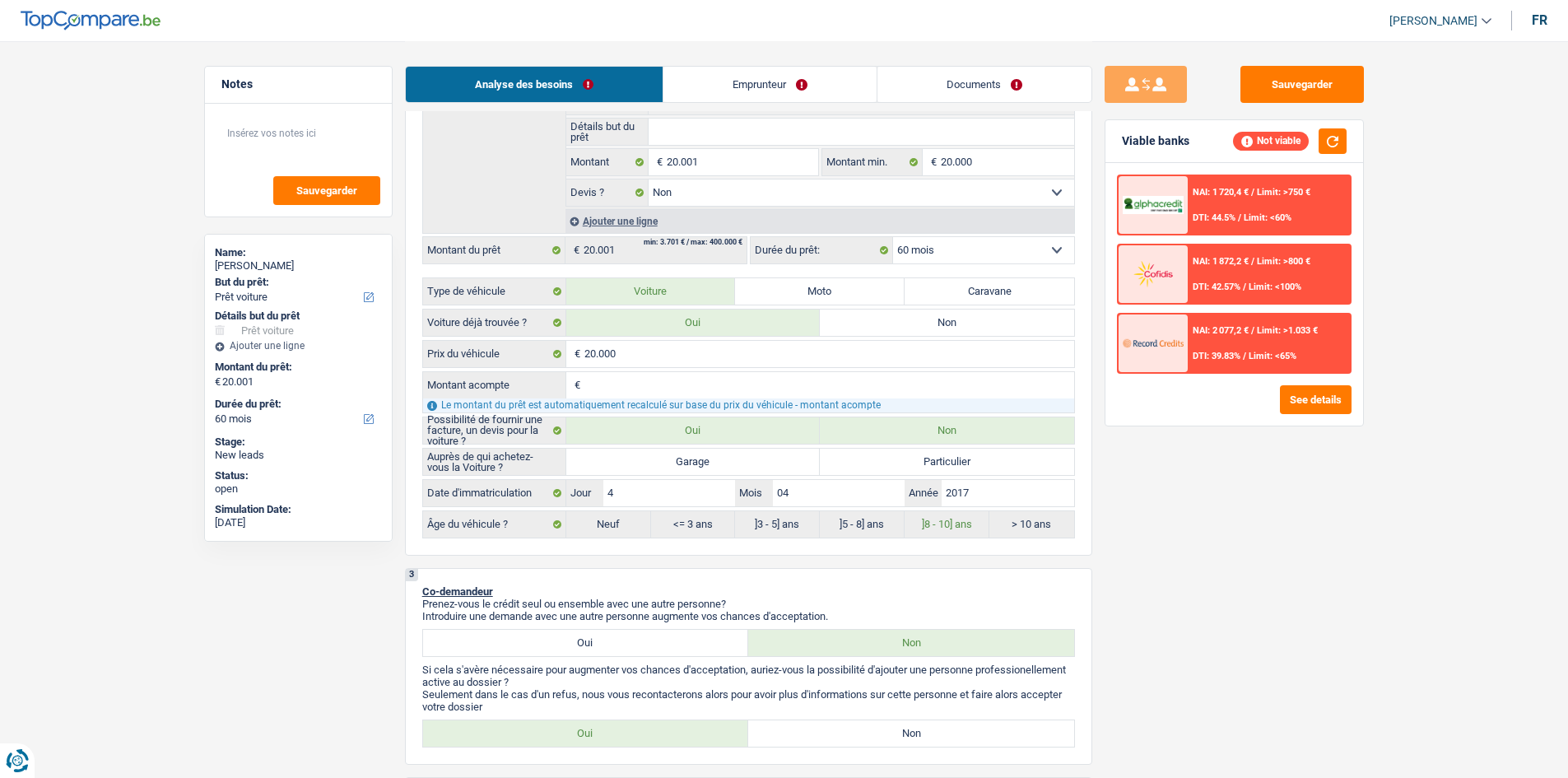
radio input "true"
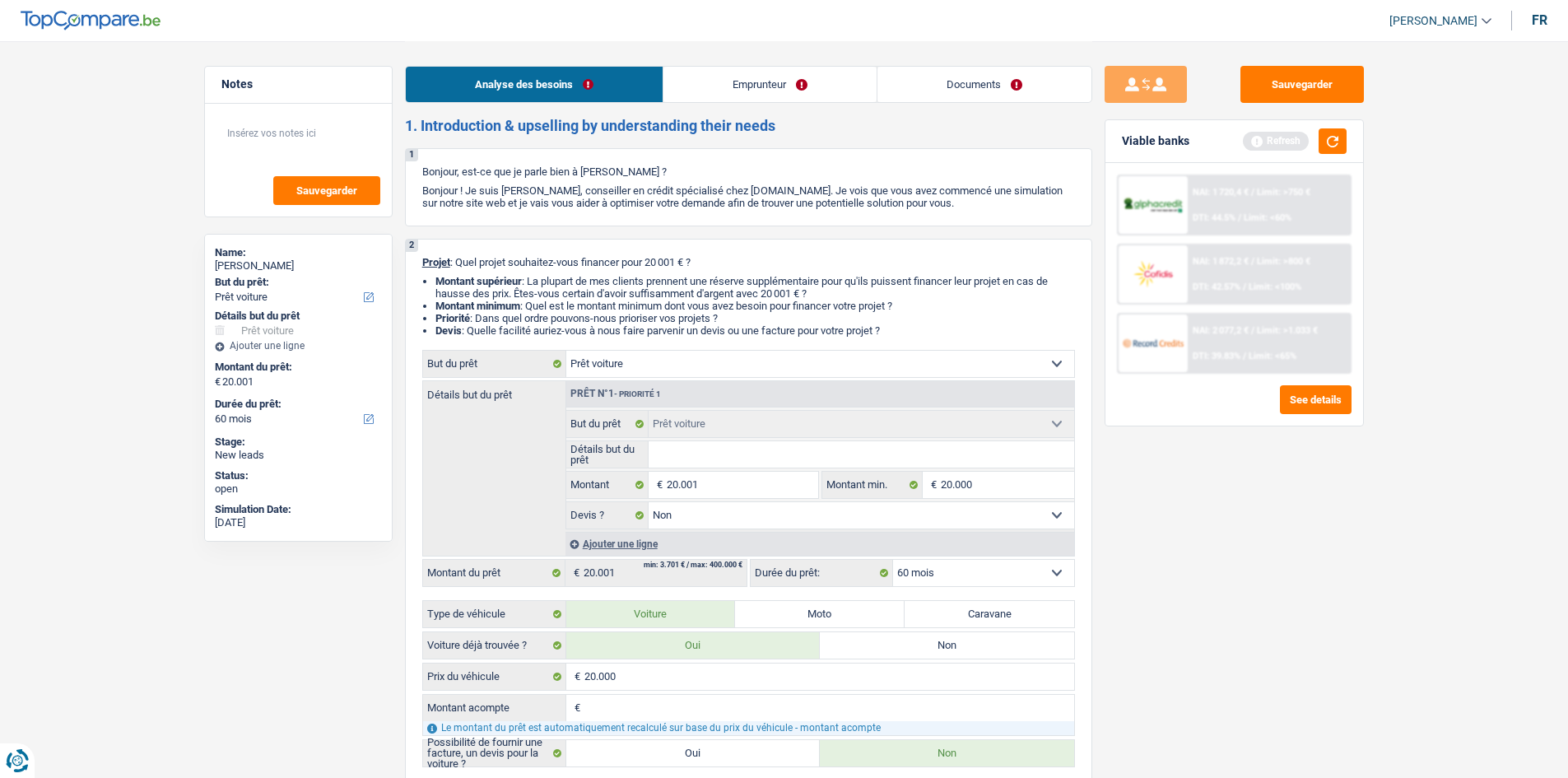
scroll to position [0, 0]
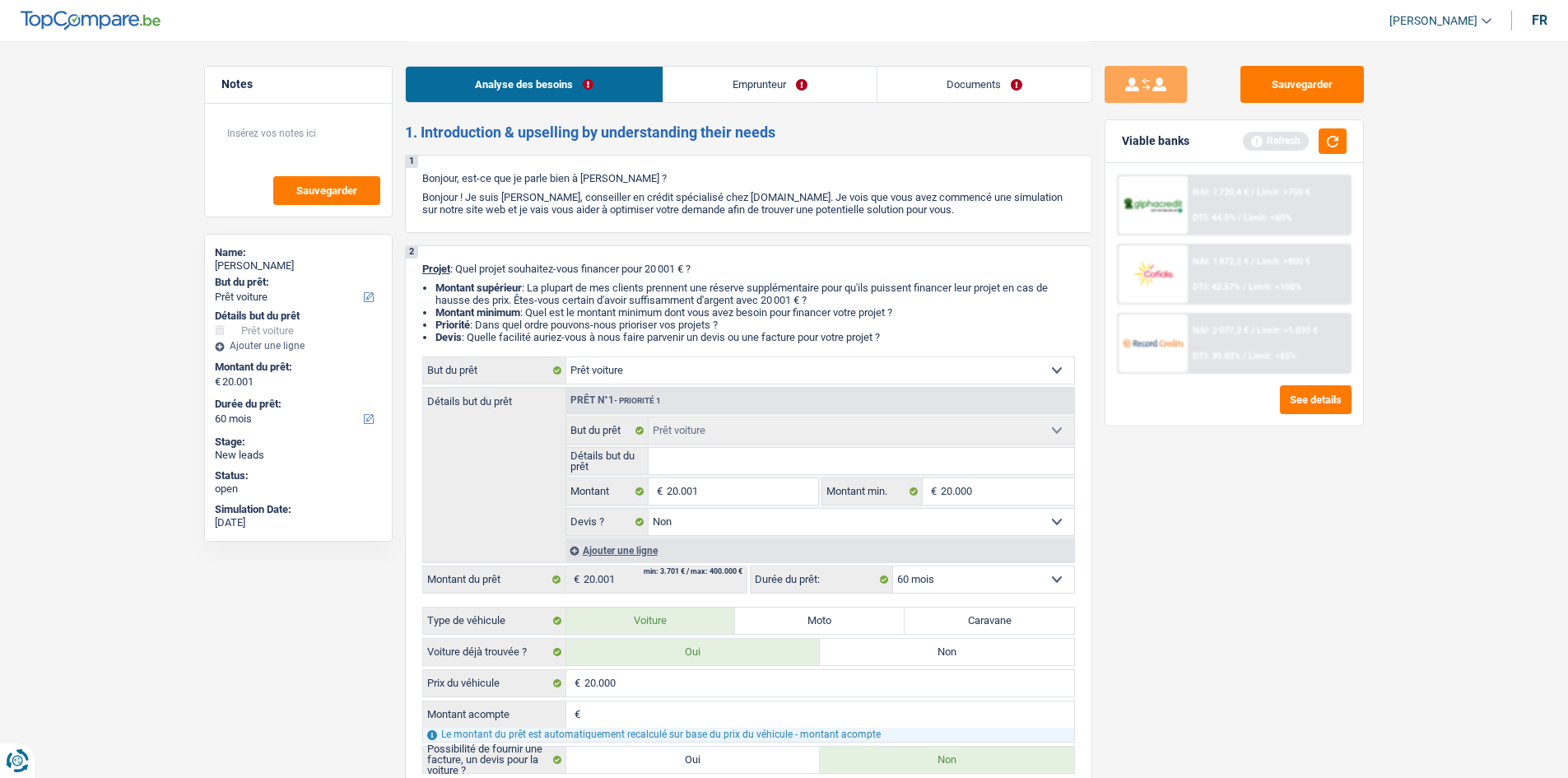
drag, startPoint x: 688, startPoint y: 382, endPoint x: 699, endPoint y: 381, distance: 11.0
click at [693, 379] on select "Confort maison: meubles, textile, peinture, électroménager, outillage non-profe…" at bounding box center [820, 370] width 508 height 27
select select "other"
click at [566, 357] on select "Confort maison: meubles, textile, peinture, électroménager, outillage non-profe…" at bounding box center [820, 370] width 508 height 27
select select "other"
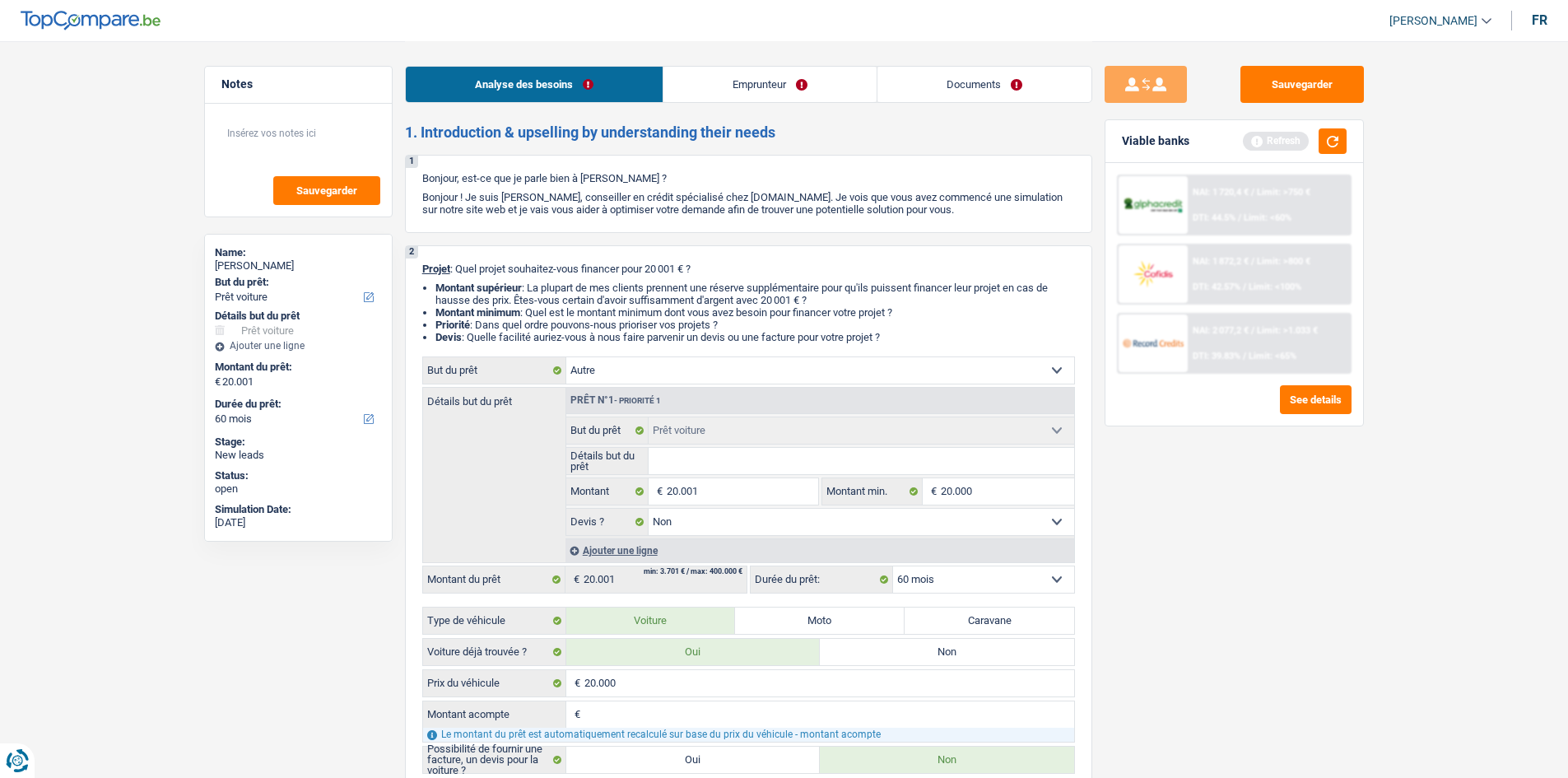
select select "other"
select select
select select "other"
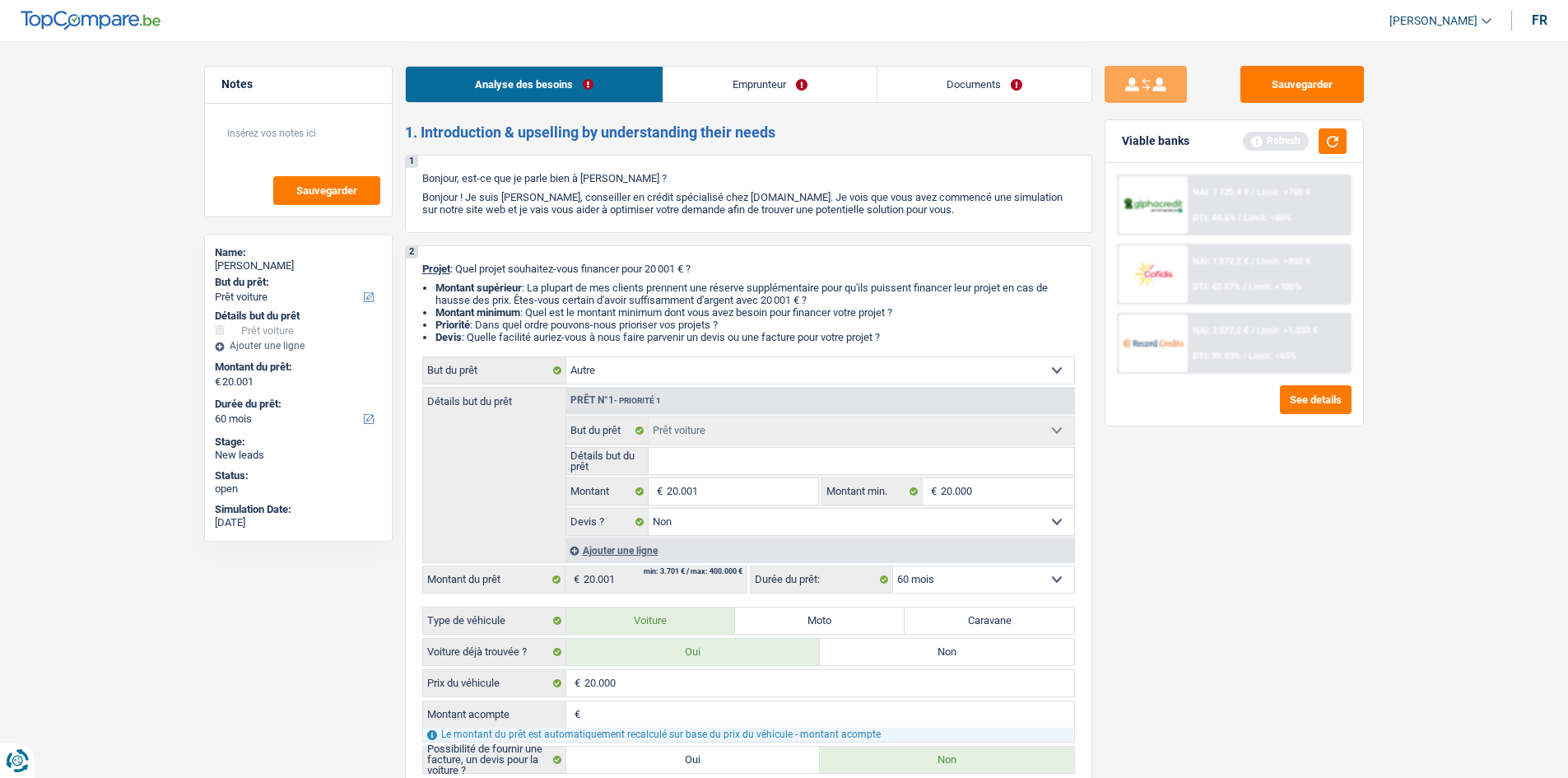
select select
radio input "false"
select select "120"
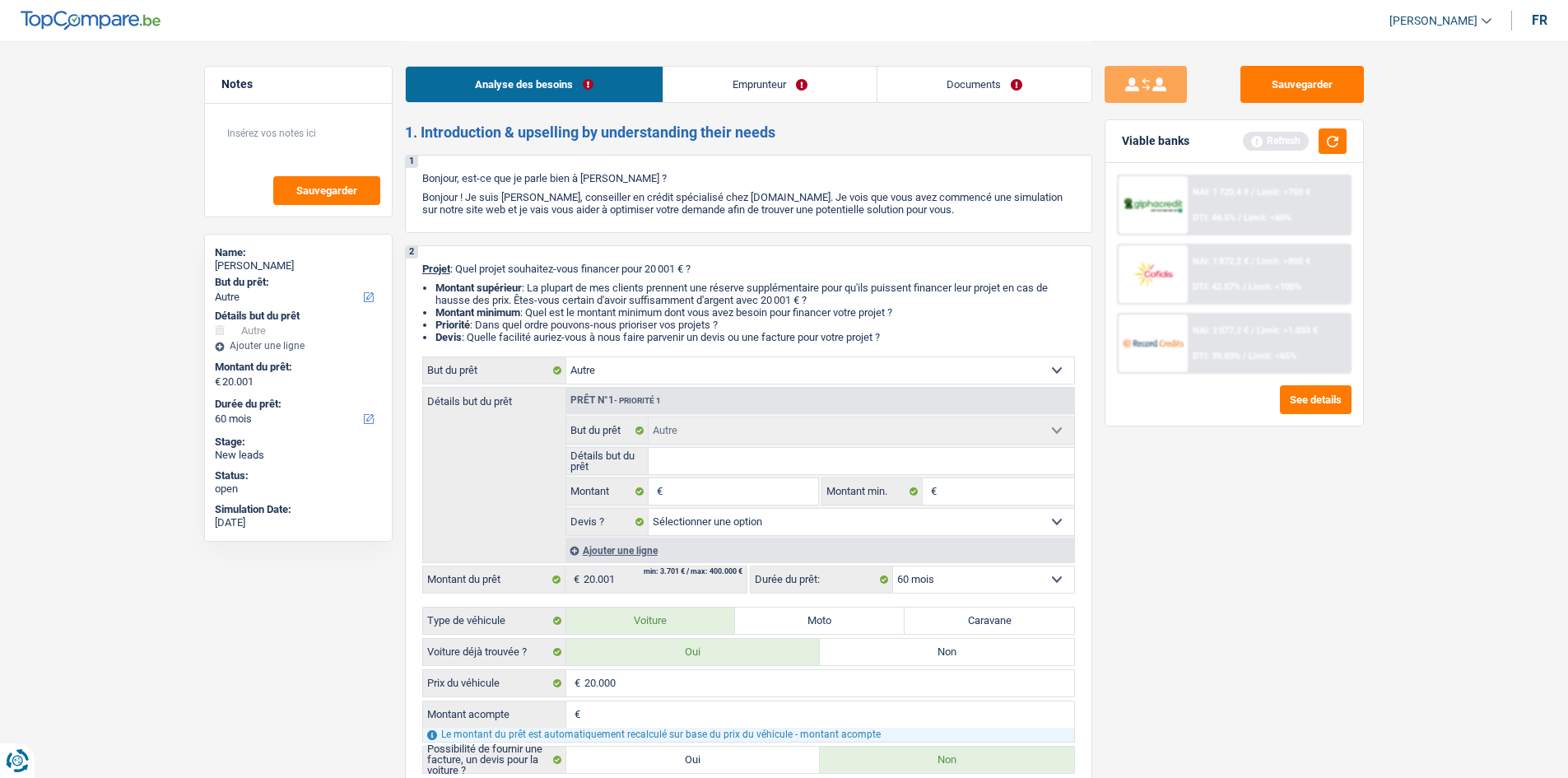
select select "car"
select select "false"
select select "car"
select select "false"
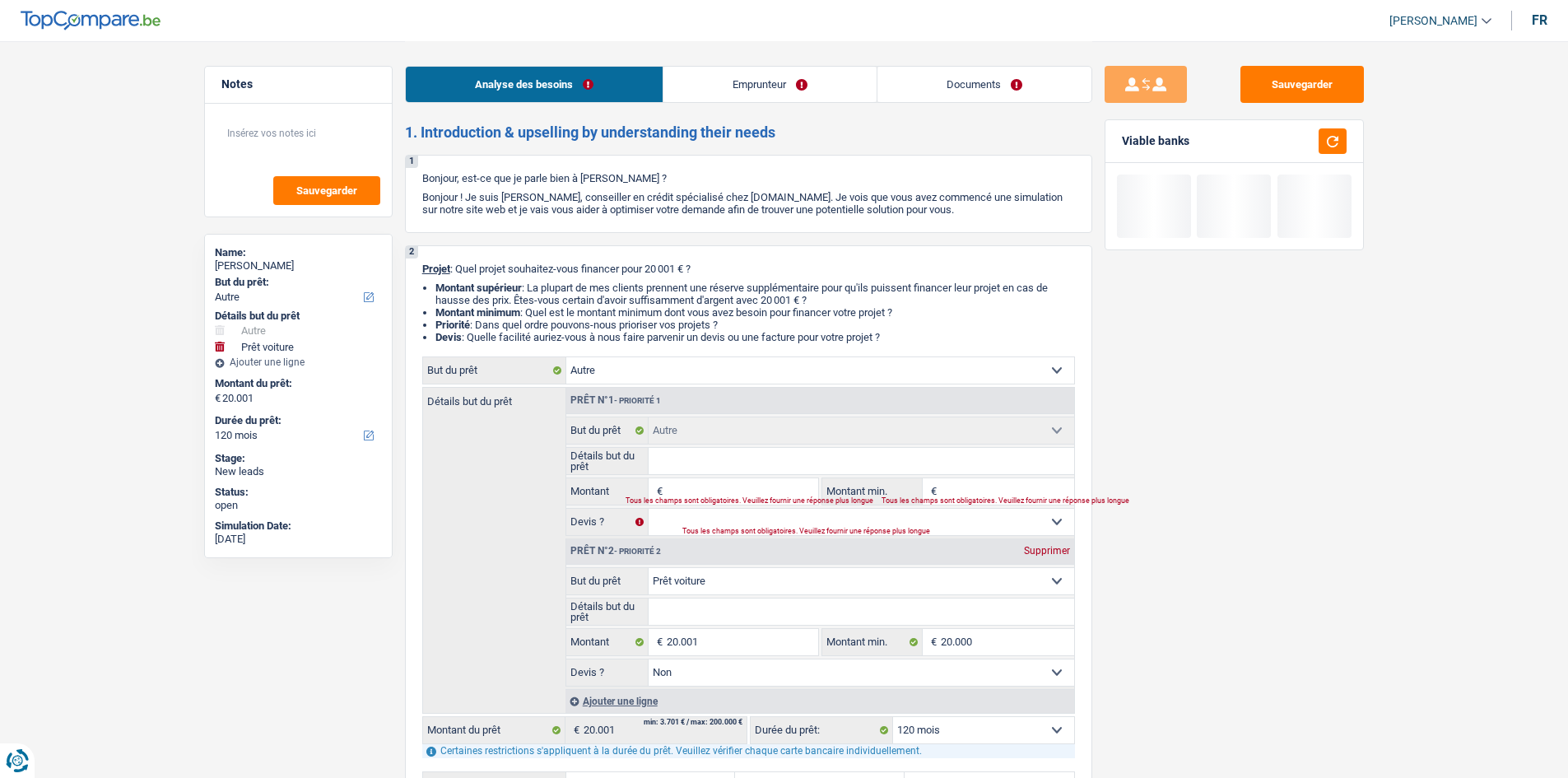
click at [1036, 556] on div "Supprimer" at bounding box center [1046, 551] width 54 height 10
type input "0"
select select
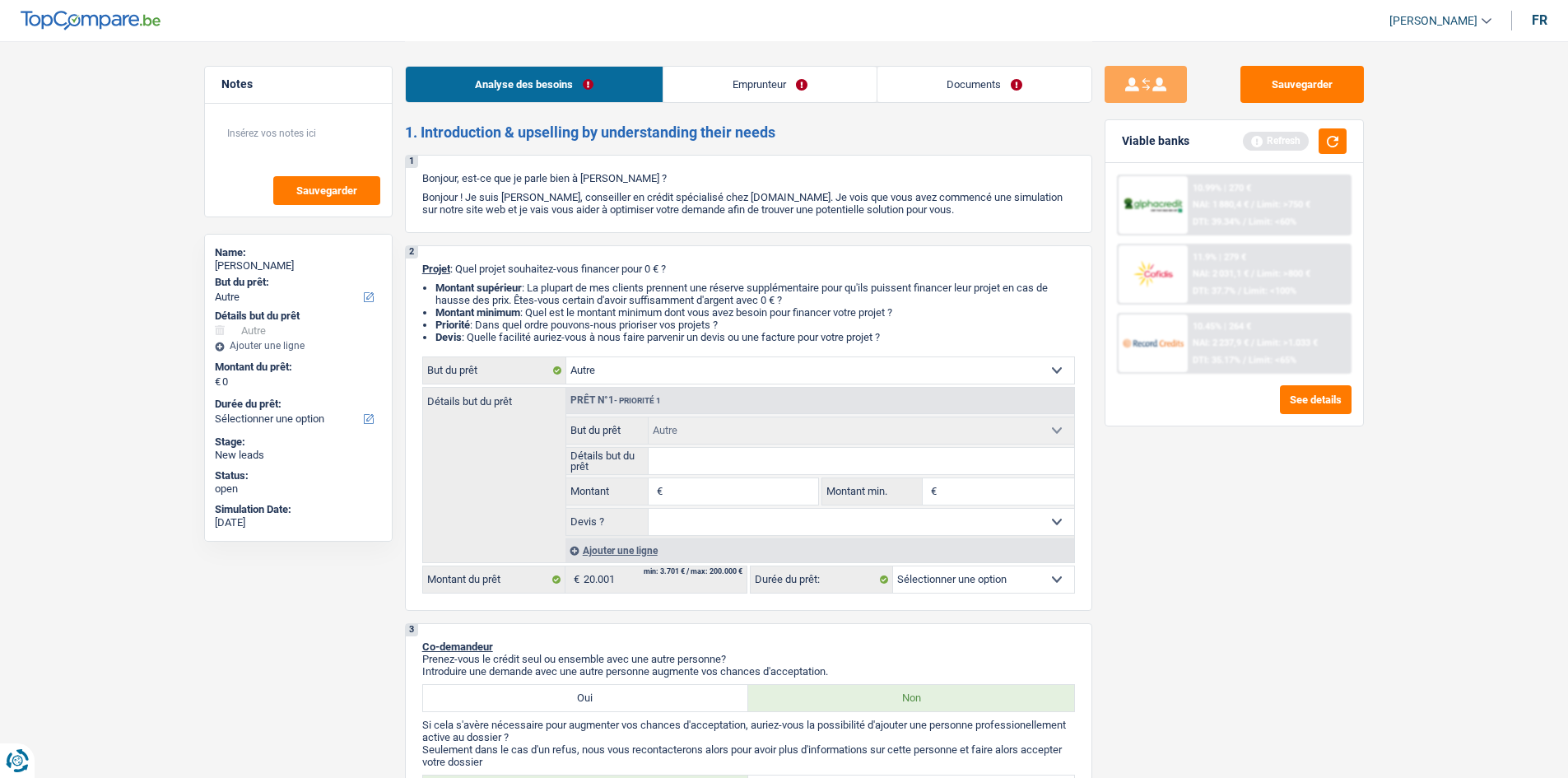
type input "2"
type input "20"
type input "200"
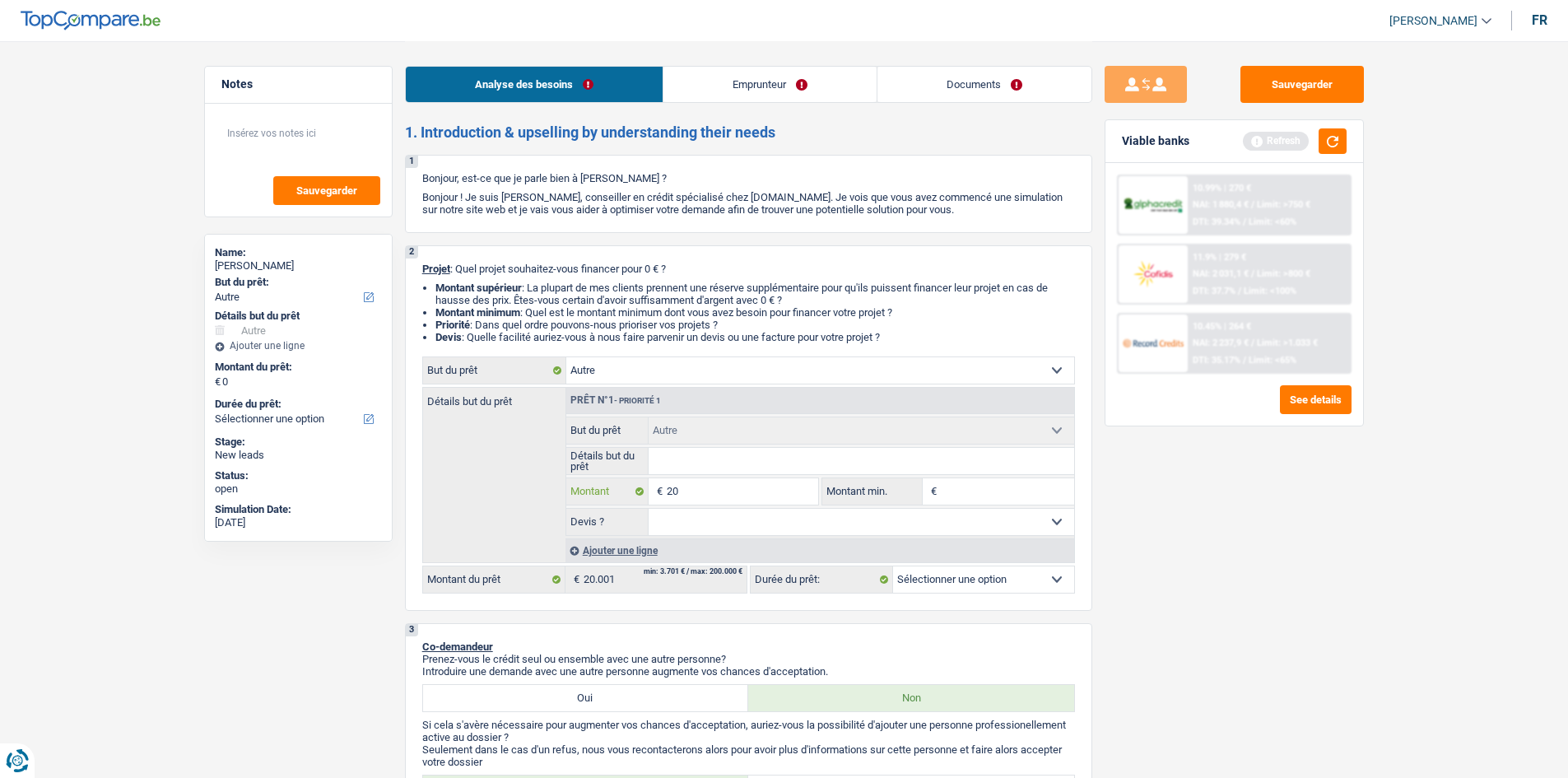
type input "200"
type input "2.000"
type input "200"
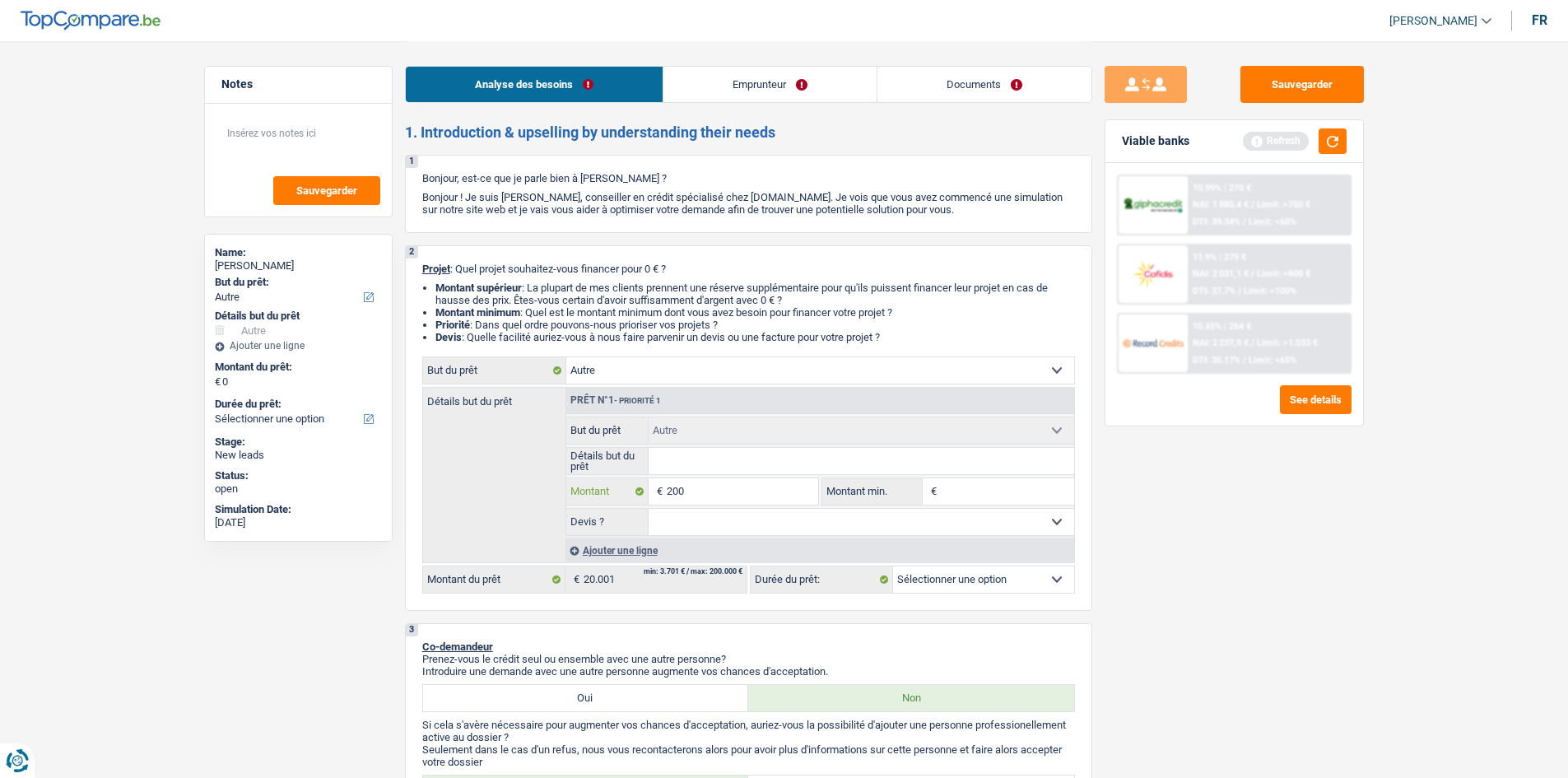
type input "2.001"
type input "200"
type input "2.000"
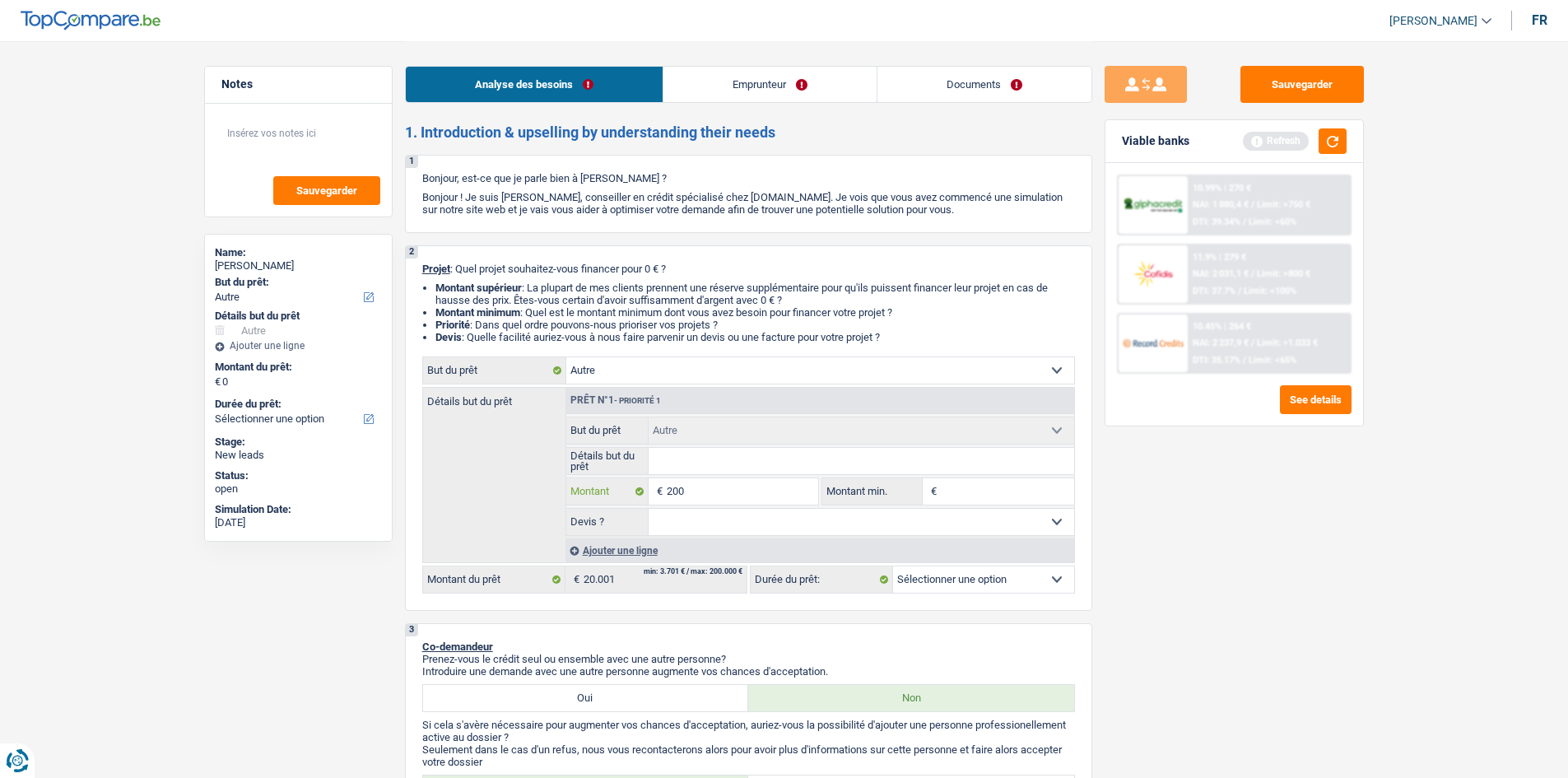
type input "2.000"
type input "20.001"
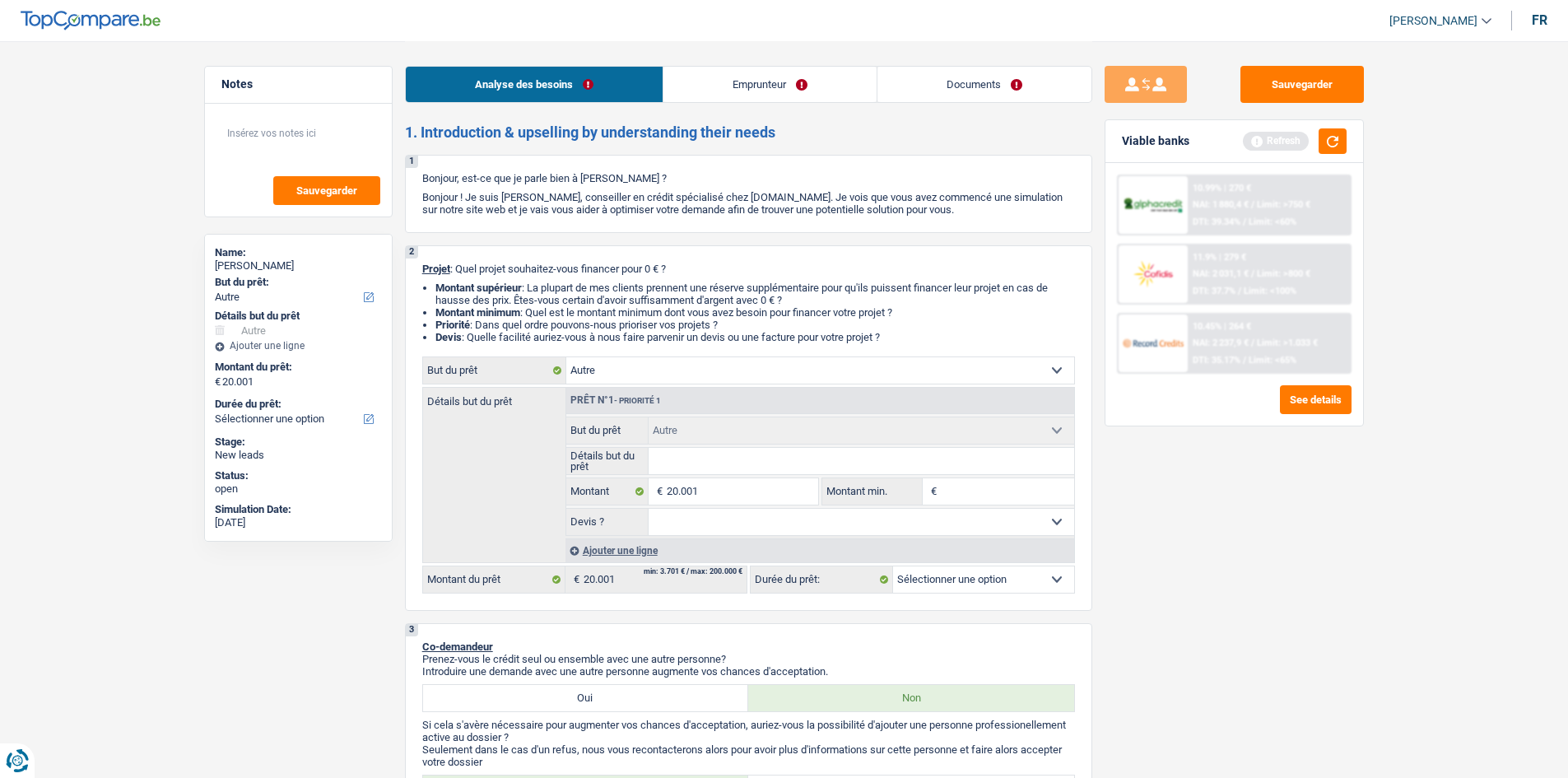
click at [1155, 503] on div "Sauvegarder Viable banks Refresh 10.99% | 270 € NAI: 1 880,4 € / Limit: >750 € …" at bounding box center [1233, 408] width 284 height 685
select select "120"
click at [870, 526] on select "Oui Non Non répondu Sélectionner une option" at bounding box center [861, 522] width 425 height 27
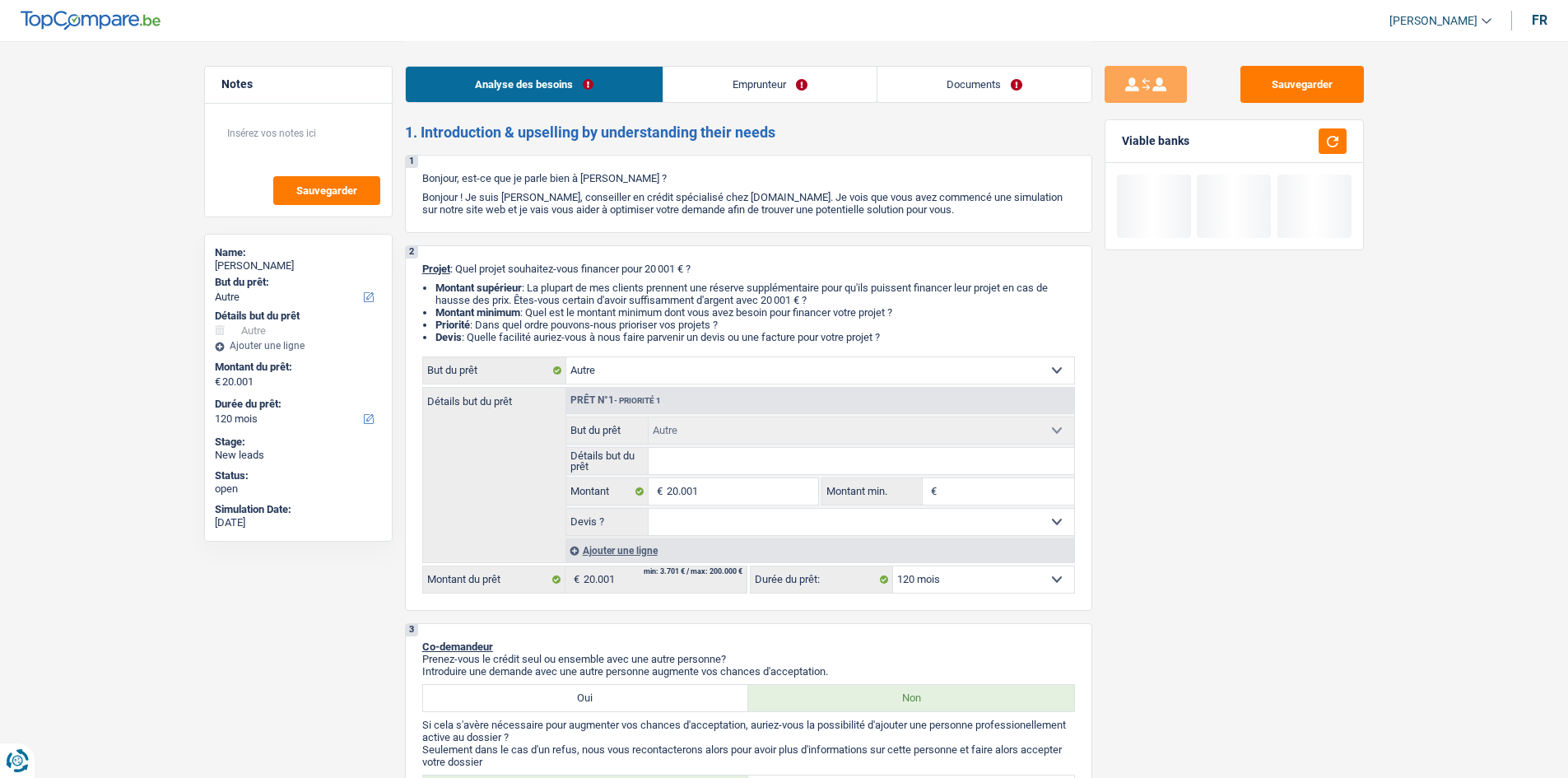
select select "yes"
click at [648, 509] on select "Oui Non Non répondu Sélectionner une option" at bounding box center [861, 522] width 425 height 27
select select "yes"
click at [704, 470] on input "Détails but du prêt" at bounding box center [861, 461] width 425 height 27
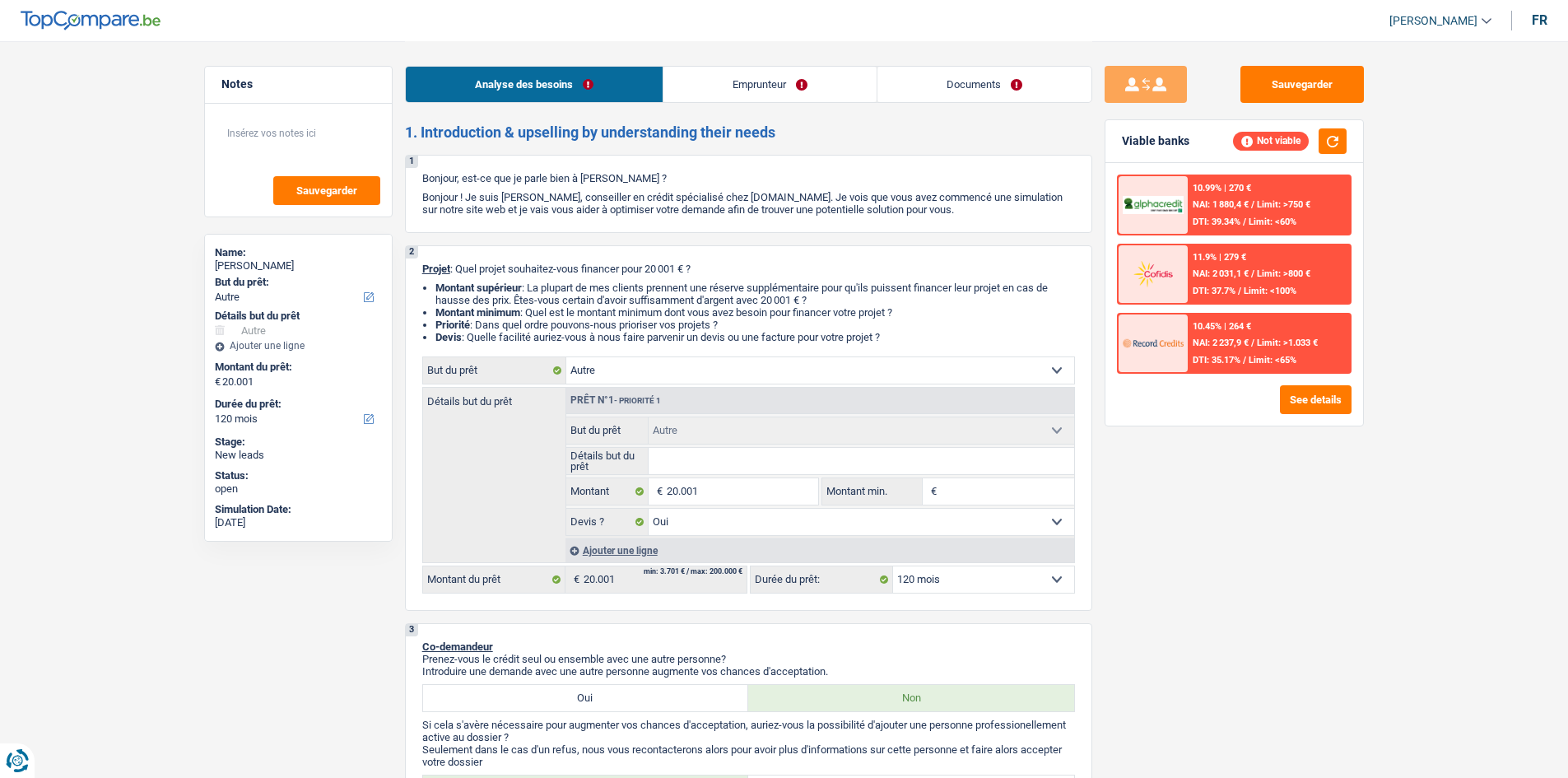
type input "v"
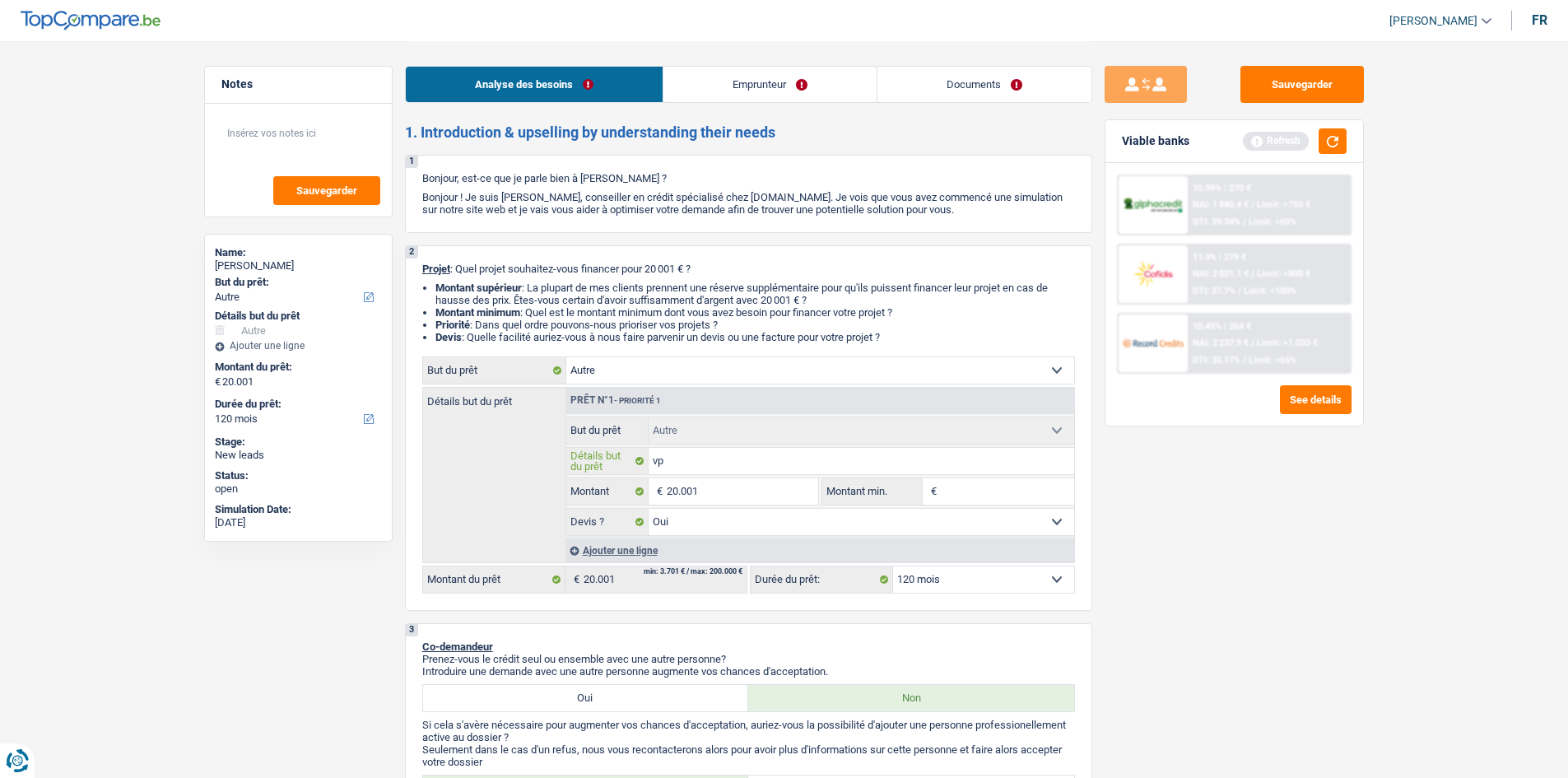
type input "vpo"
type input "vpoi"
type input "vpoit"
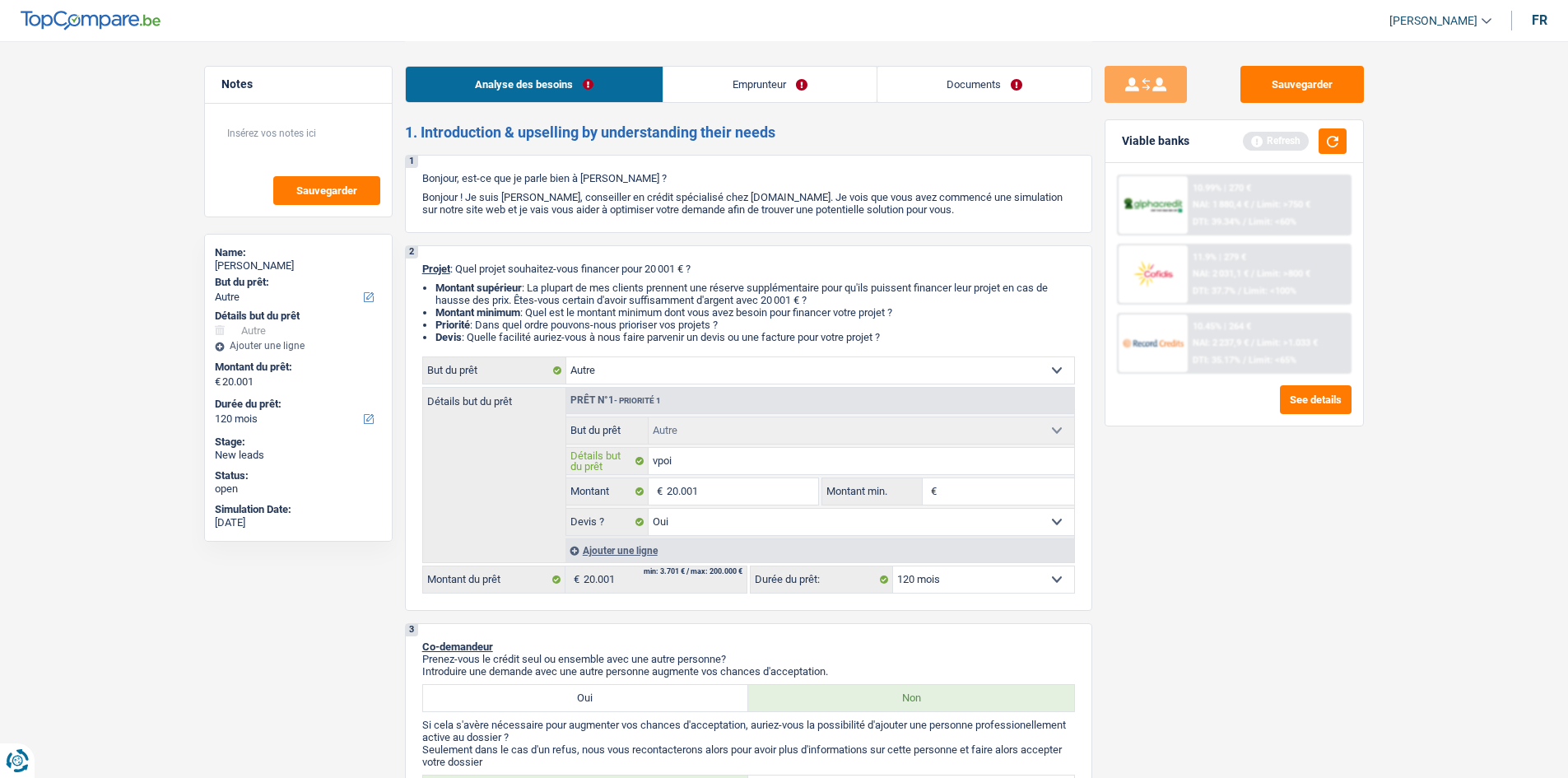
type input "vpoit"
type input "vpoitu"
type input "vpoitur"
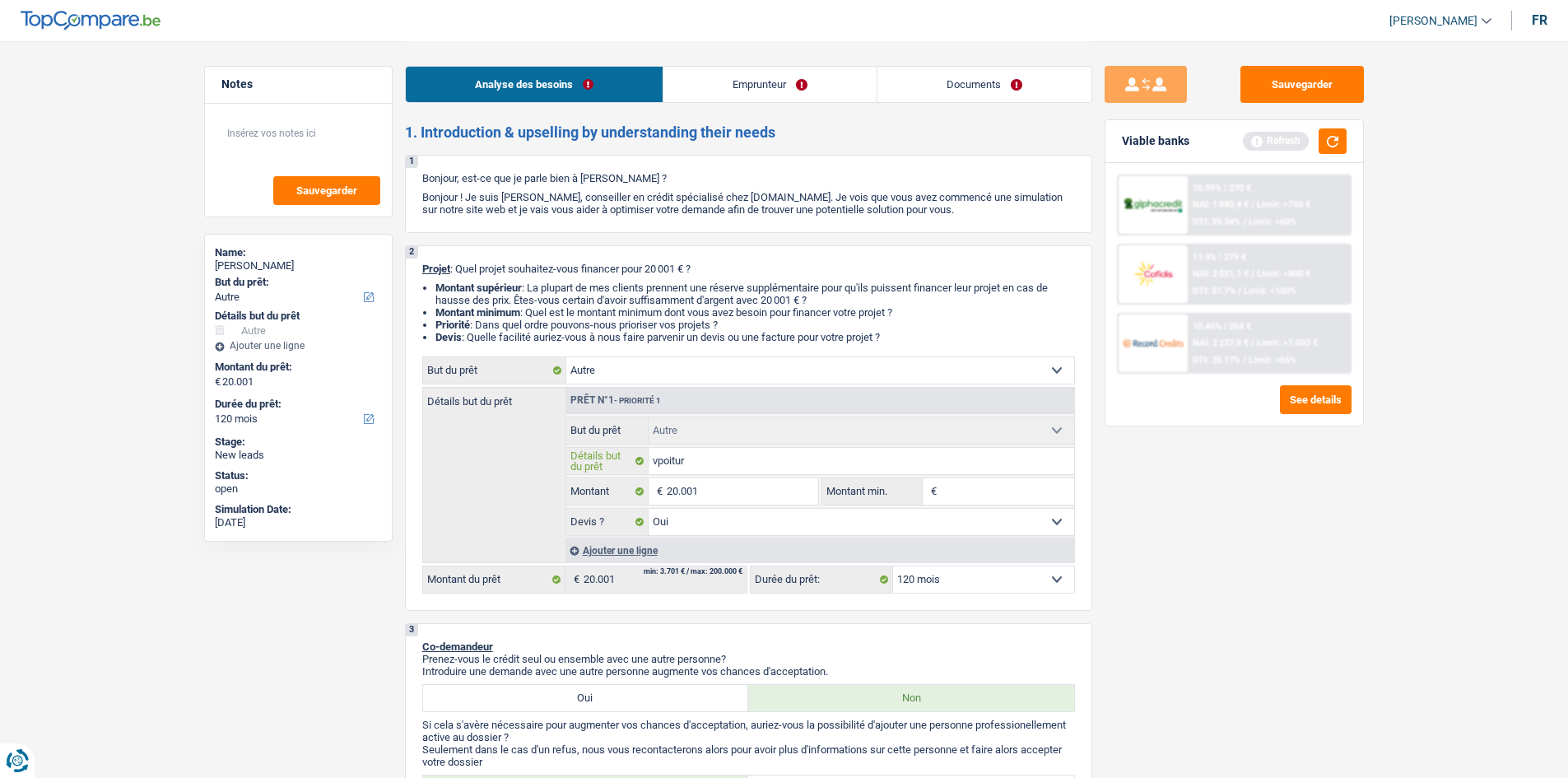
type input "vpoiture"
click at [660, 465] on input "vpoiture" at bounding box center [861, 461] width 425 height 27
click at [665, 462] on input "vpoiture" at bounding box center [861, 461] width 425 height 27
type input "voiture"
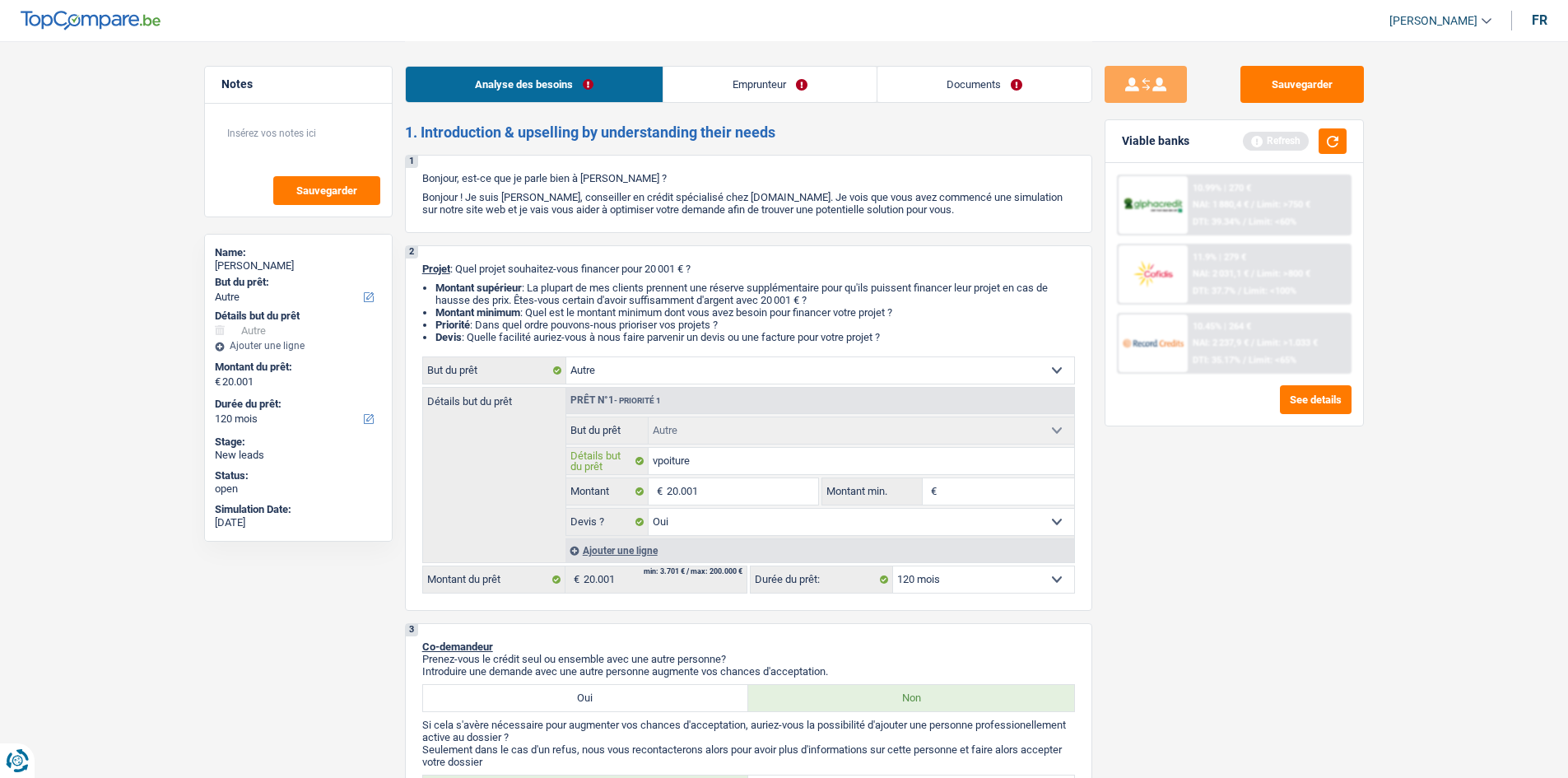
type input "voiture"
click at [1136, 474] on div "Sauvegarder Viable banks Refresh 10.99% | 270 € NAI: 1 880,4 € / Limit: >750 € …" at bounding box center [1233, 408] width 284 height 685
click at [1338, 140] on button "button" at bounding box center [1332, 142] width 28 height 26
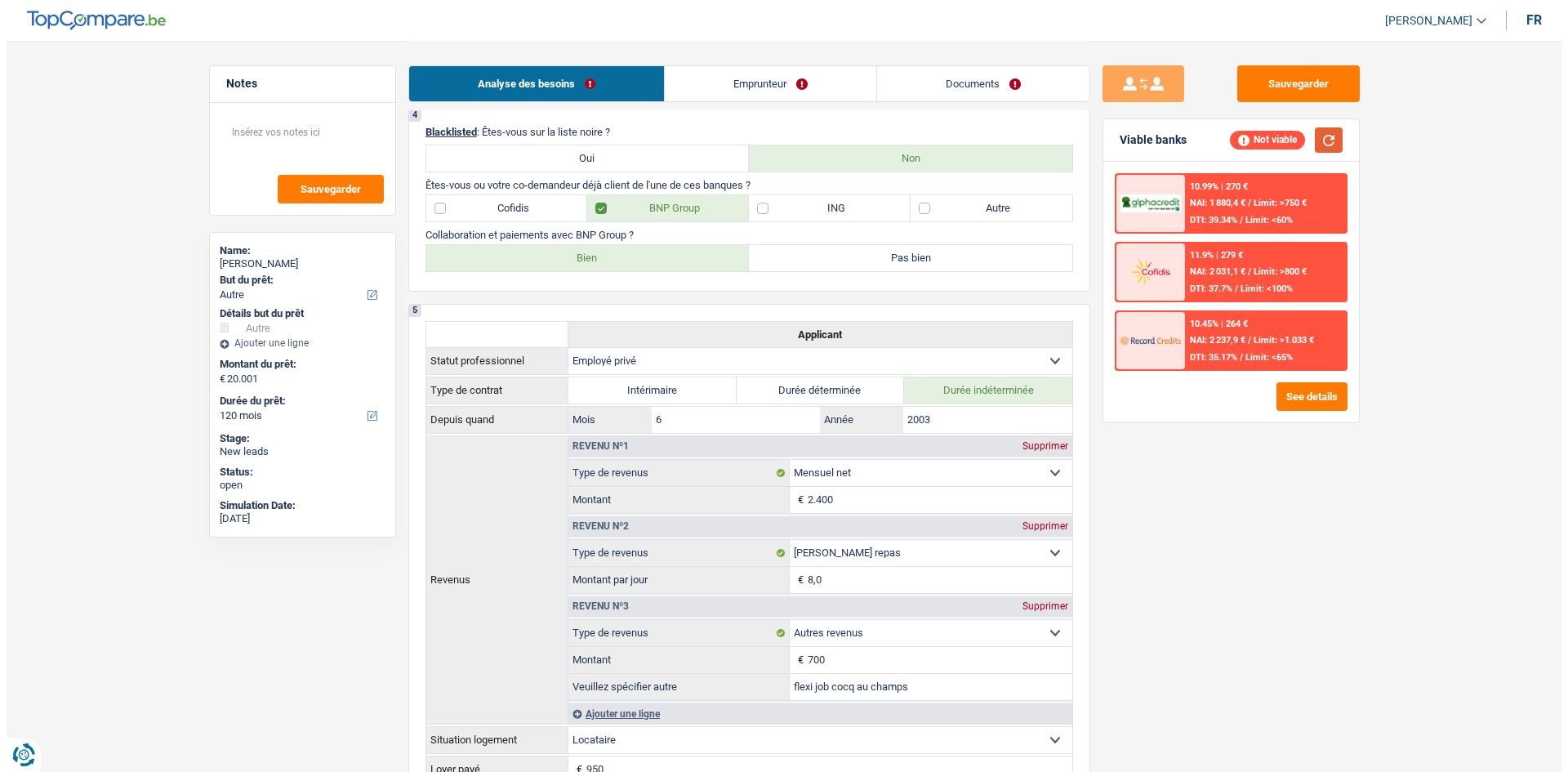
scroll to position [898, 0]
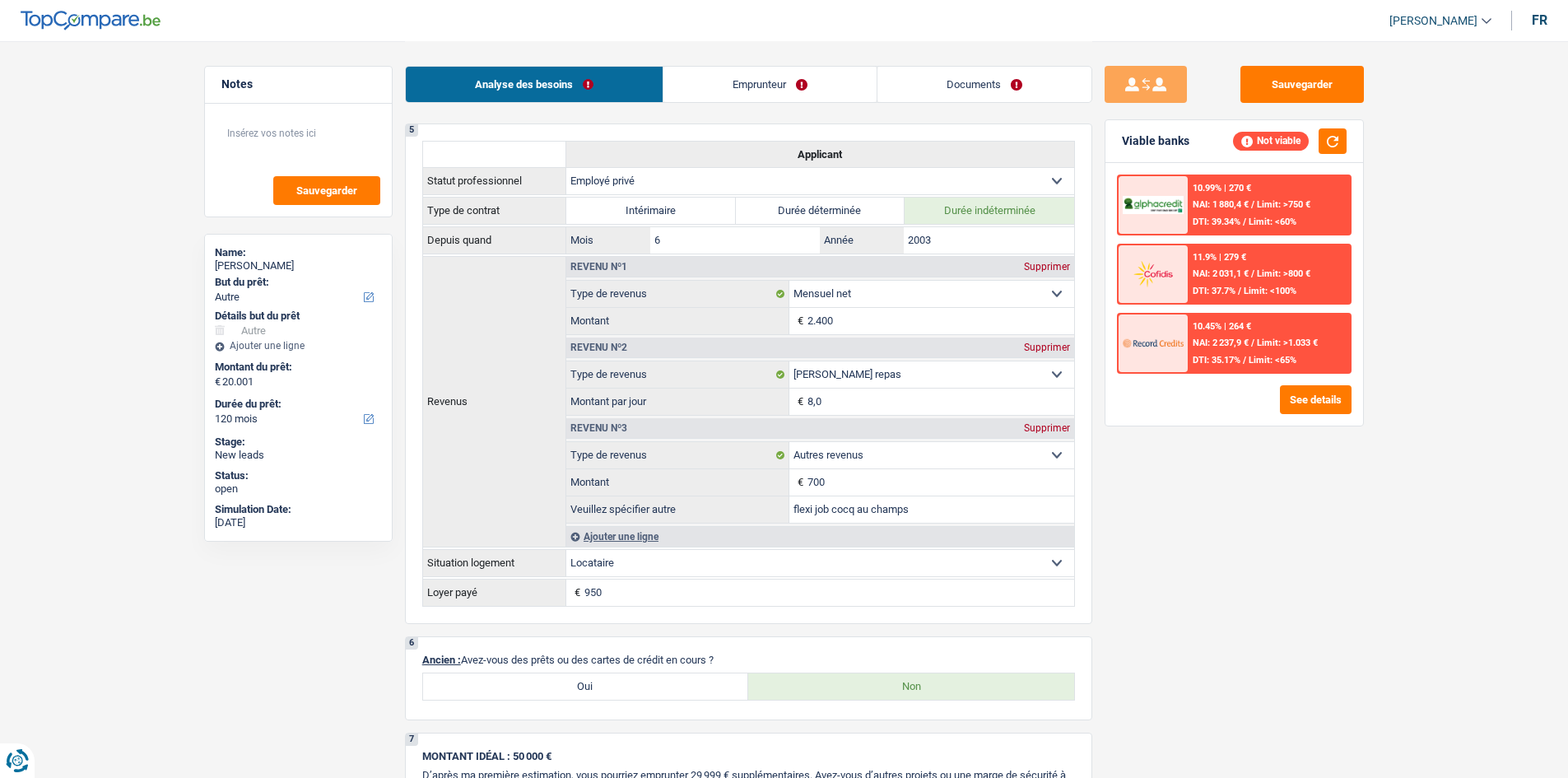
click at [1356, 398] on div "10.99% | 270 € NAI: 1 880,4 € / Limit: >750 € DTI: 39.34% / Limit: <60% 11.9% |…" at bounding box center [1234, 294] width 257 height 262
click at [1342, 394] on button "See details" at bounding box center [1315, 400] width 71 height 29
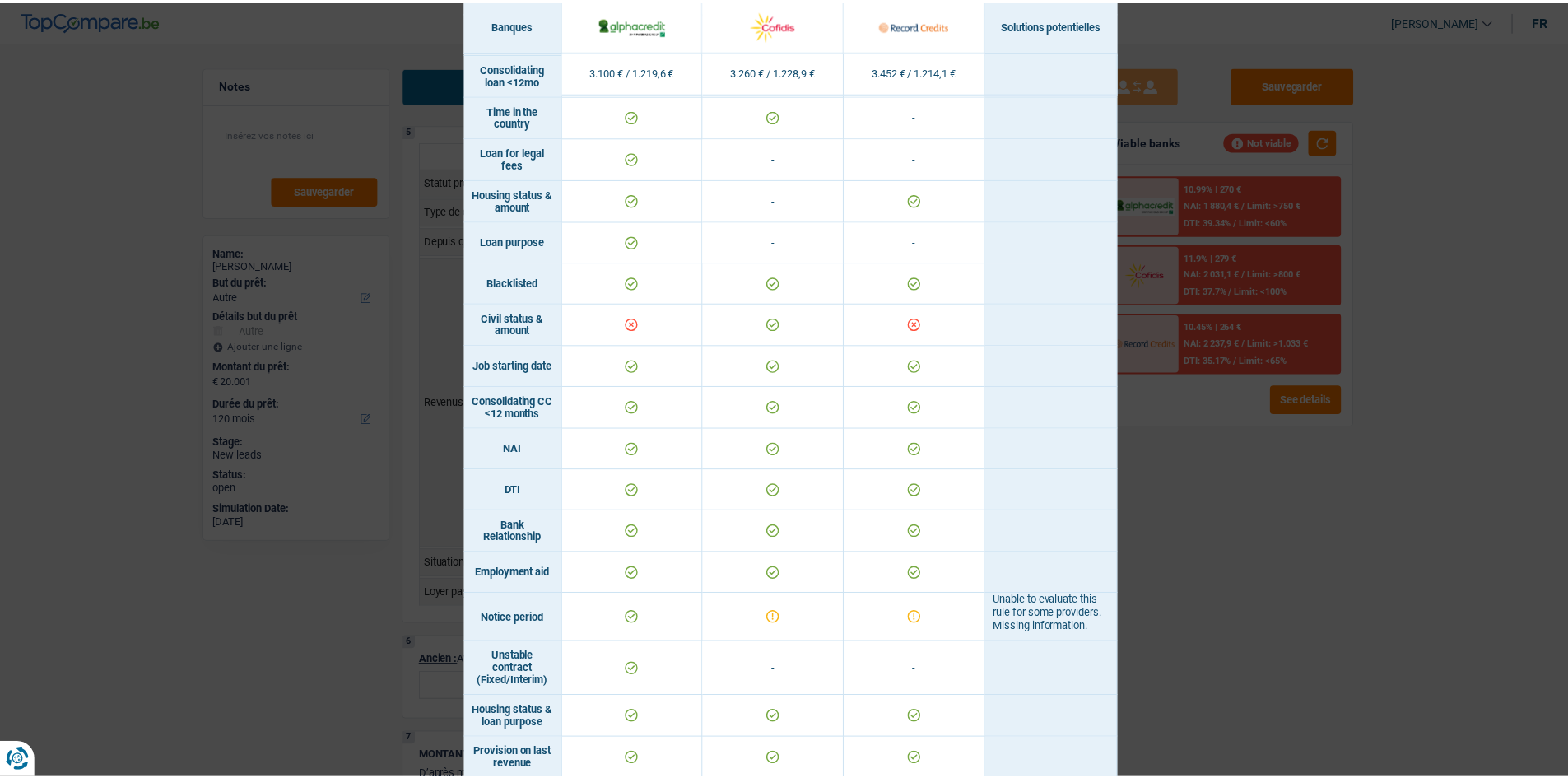
scroll to position [329, 0]
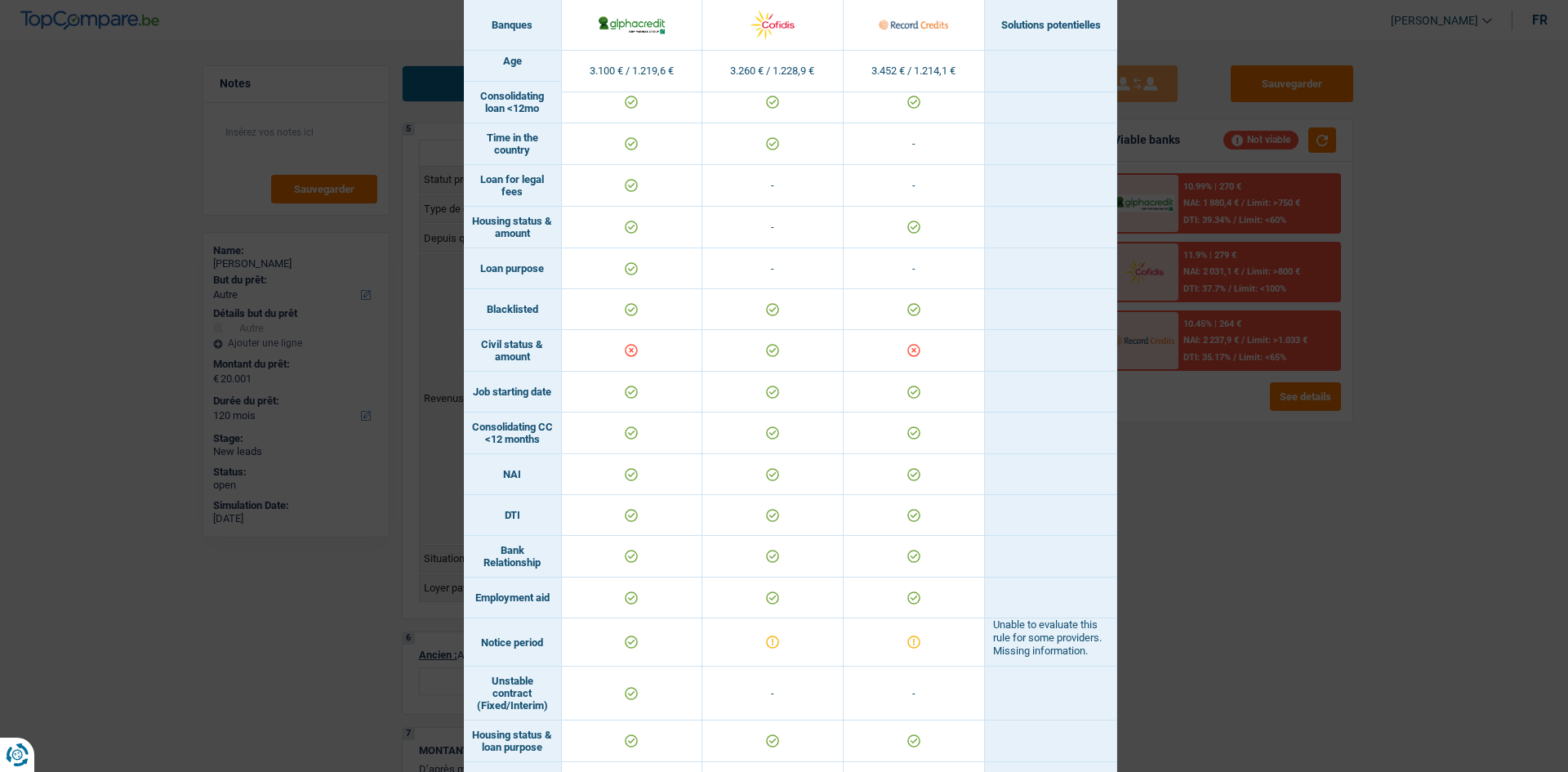
click at [1183, 580] on div "Banks conditions × Banques Solutions potentielles Revenus / Charges 3.100 € / 1…" at bounding box center [784, 386] width 1568 height 772
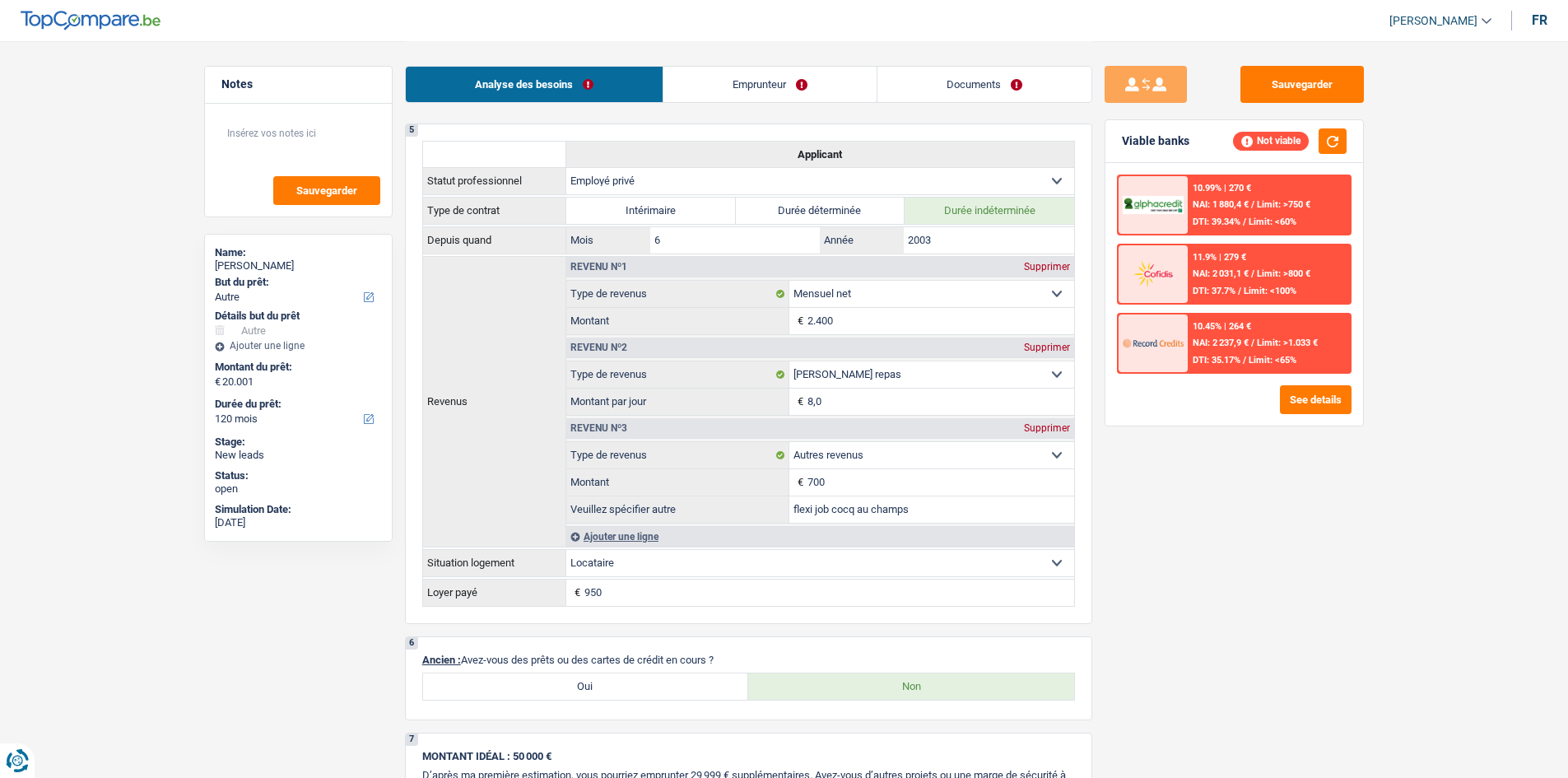
click at [806, 71] on link "Emprunteur" at bounding box center [769, 84] width 214 height 35
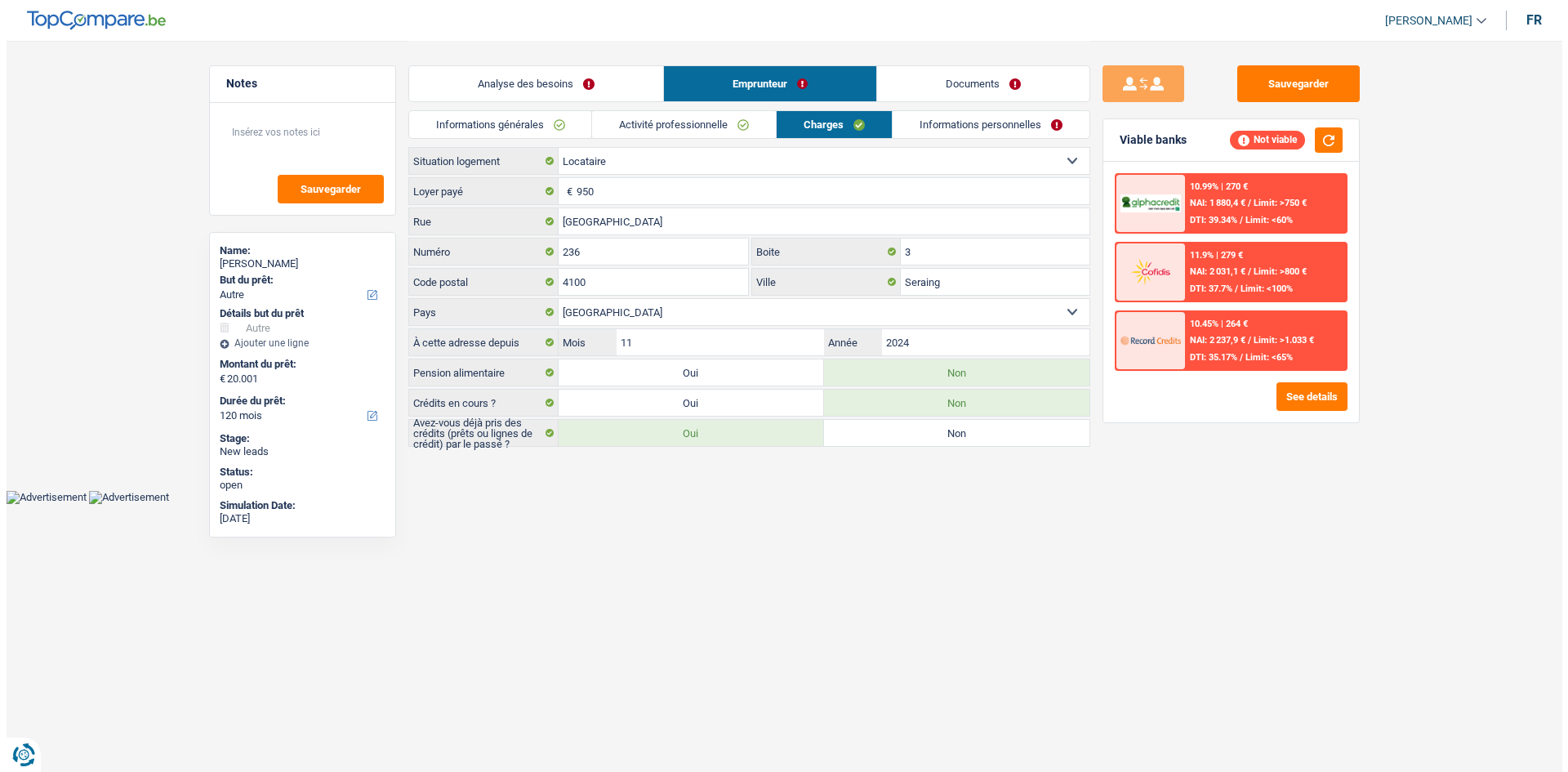
scroll to position [0, 0]
click at [569, 129] on link "Informations générales" at bounding box center [500, 124] width 183 height 27
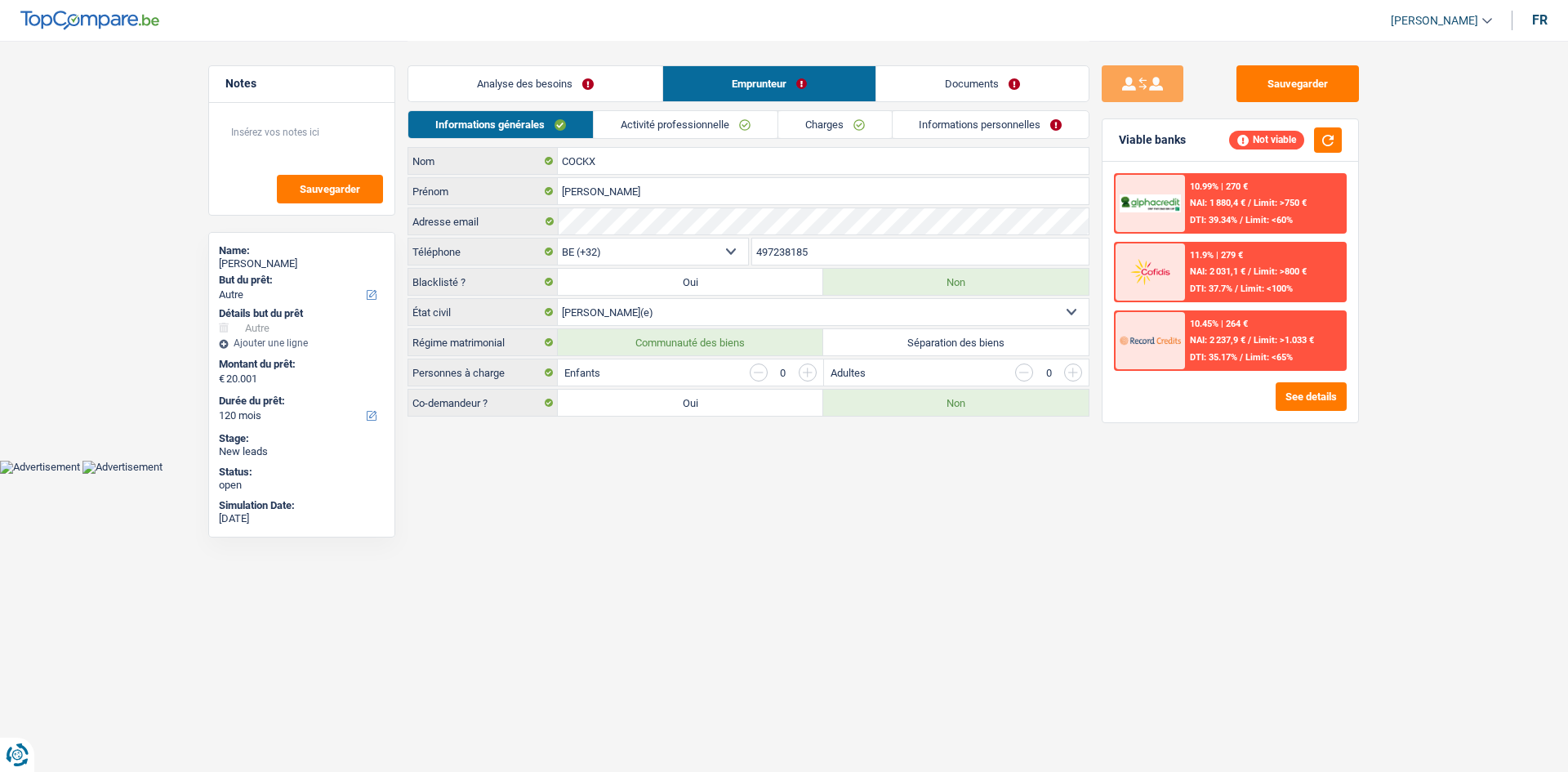
click at [967, 341] on label "Séparation des biens" at bounding box center [956, 342] width 266 height 26
click at [967, 341] on input "Séparation des biens" at bounding box center [956, 342] width 266 height 26
radio input "true"
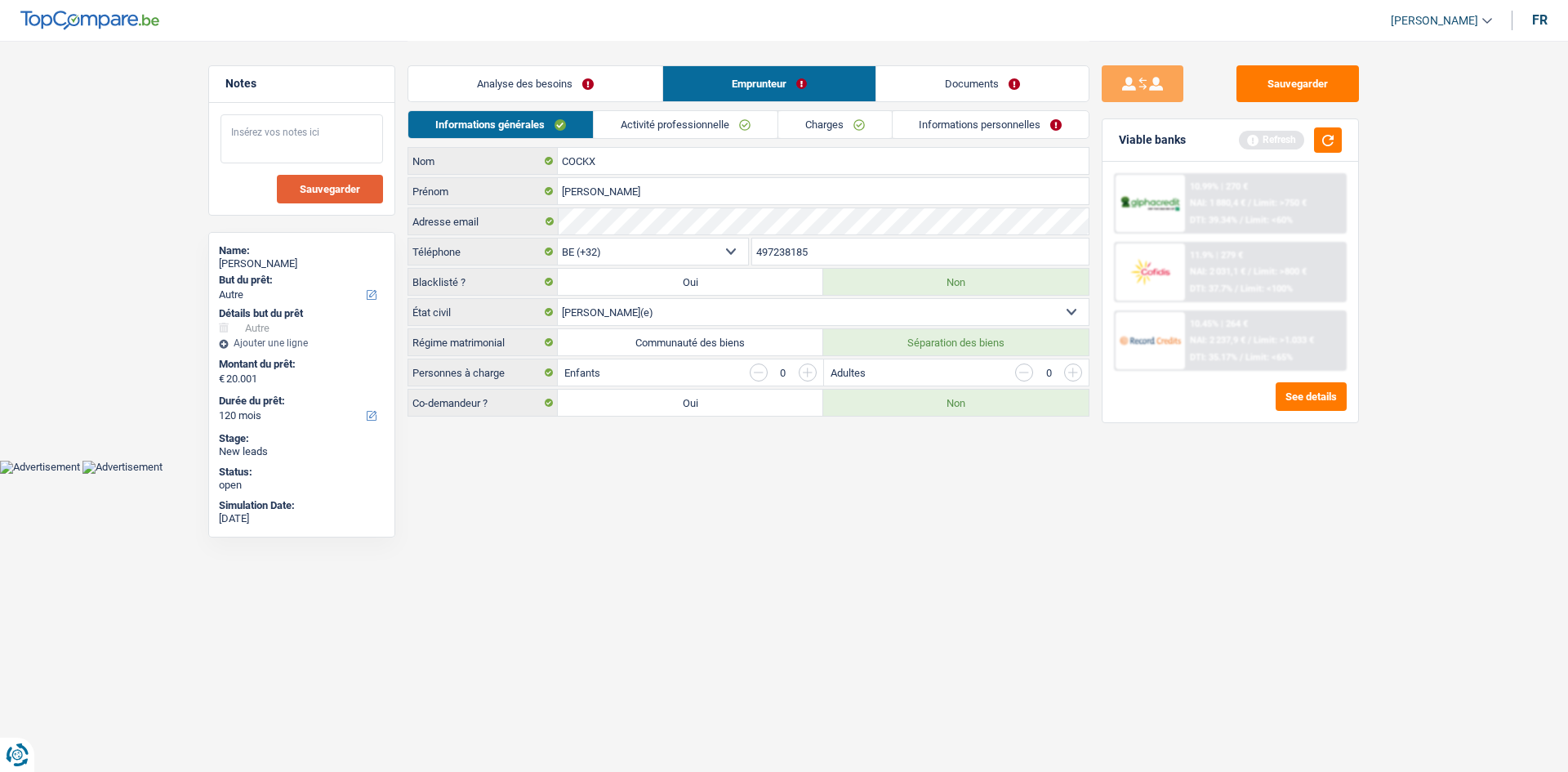
drag, startPoint x: 314, startPoint y: 142, endPoint x: 371, endPoint y: 185, distance: 71.4
click at [318, 152] on textarea at bounding box center [301, 139] width 163 height 49
click at [654, 121] on link "Activité professionnelle" at bounding box center [686, 124] width 184 height 27
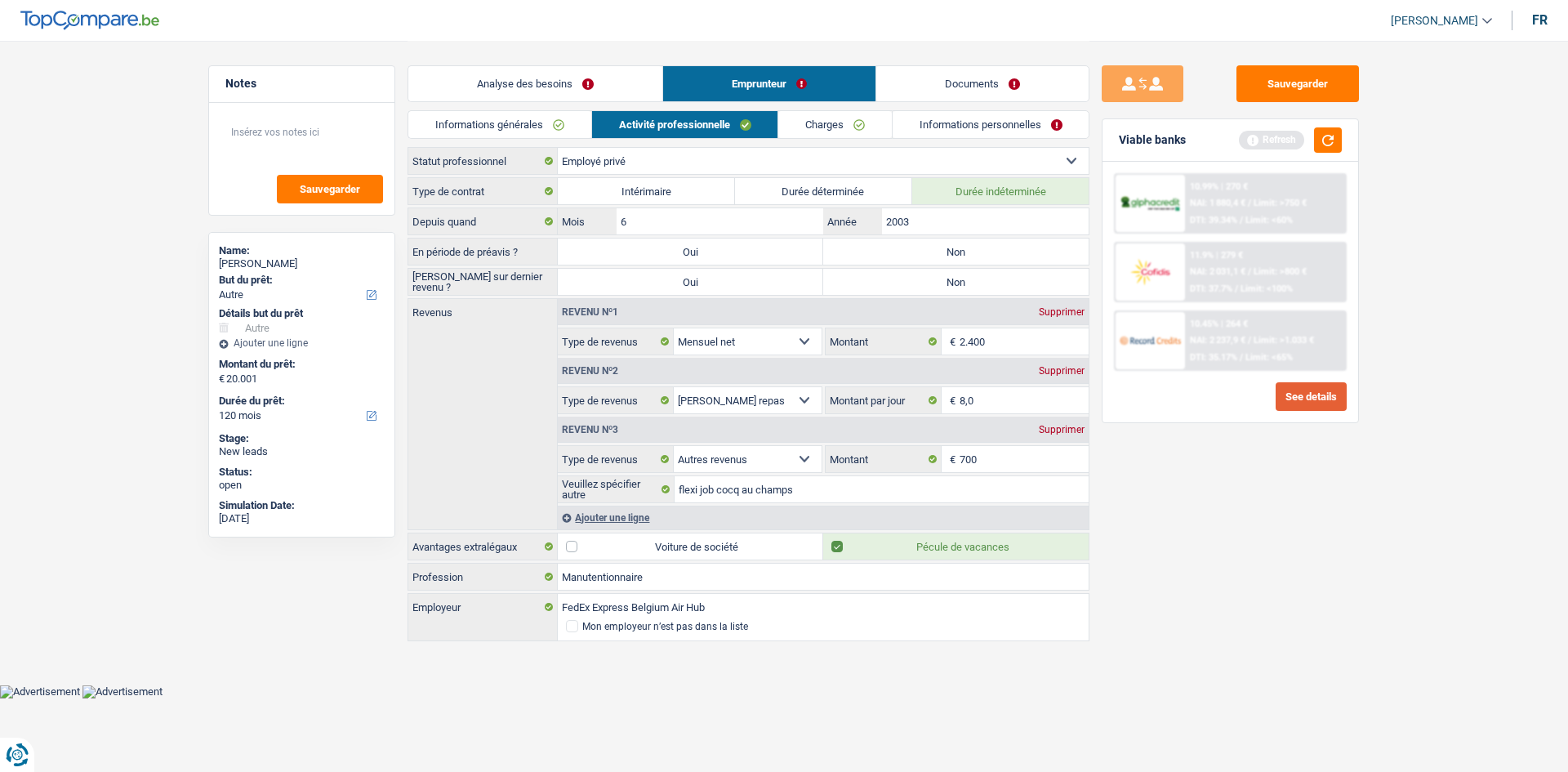
click at [1314, 405] on button "See details" at bounding box center [1311, 397] width 71 height 29
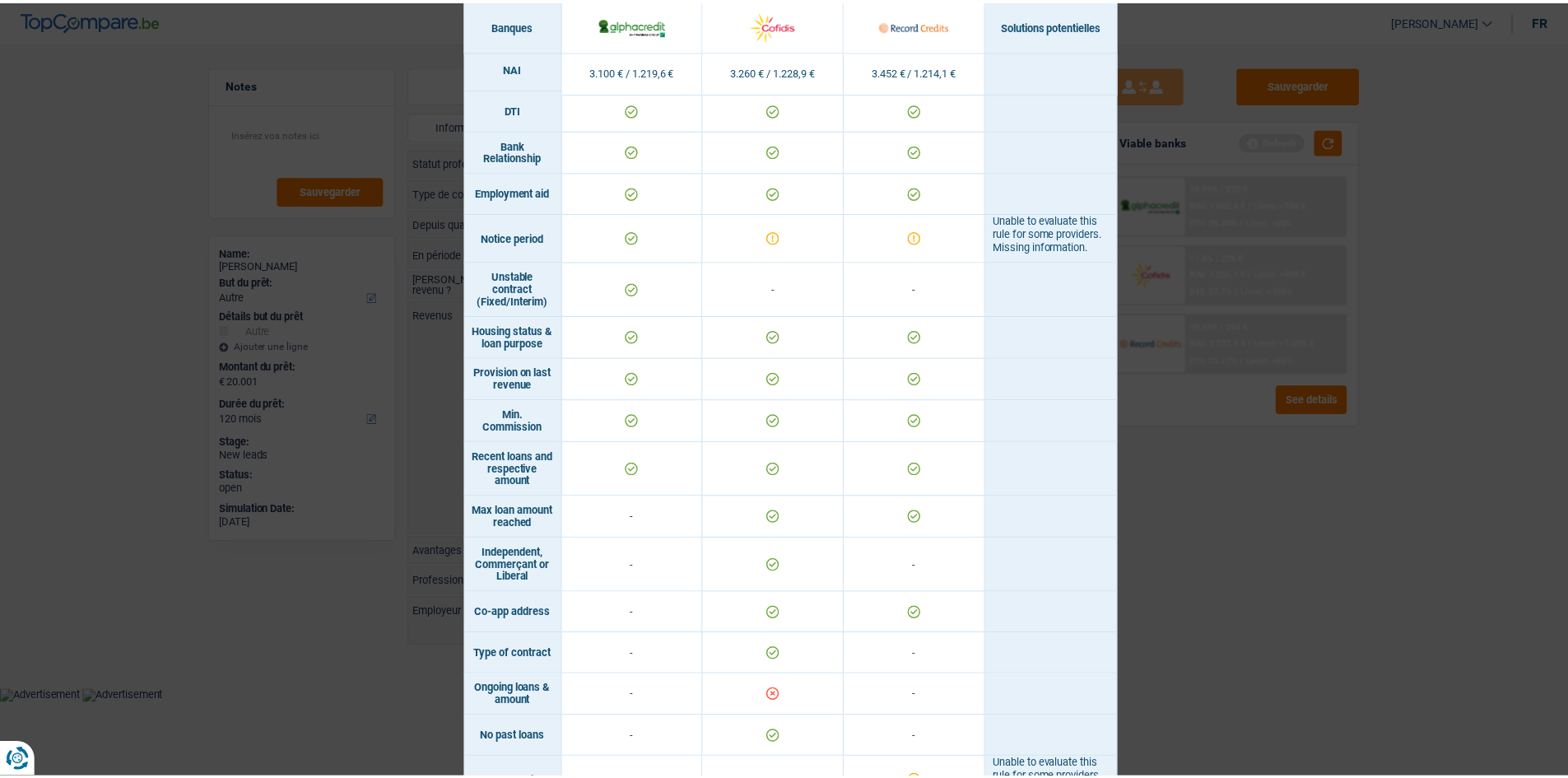
scroll to position [861, 0]
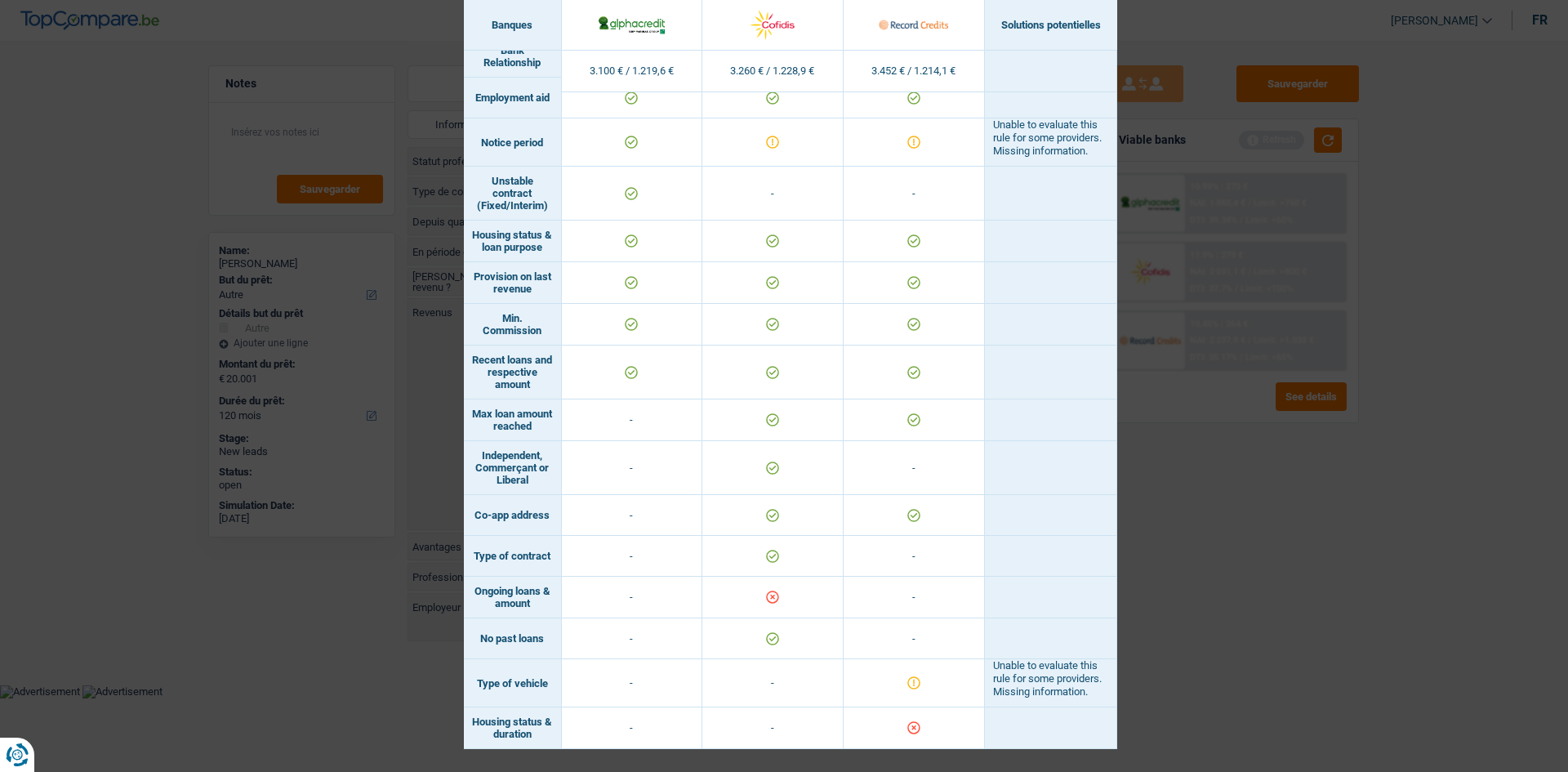
drag, startPoint x: 757, startPoint y: 585, endPoint x: 862, endPoint y: 586, distance: 105.0
click at [797, 584] on td at bounding box center [773, 597] width 141 height 42
click at [1218, 554] on div "Banks conditions × Banques Solutions potentielles Revenus / Charges 3.100 € / 1…" at bounding box center [784, 386] width 1568 height 772
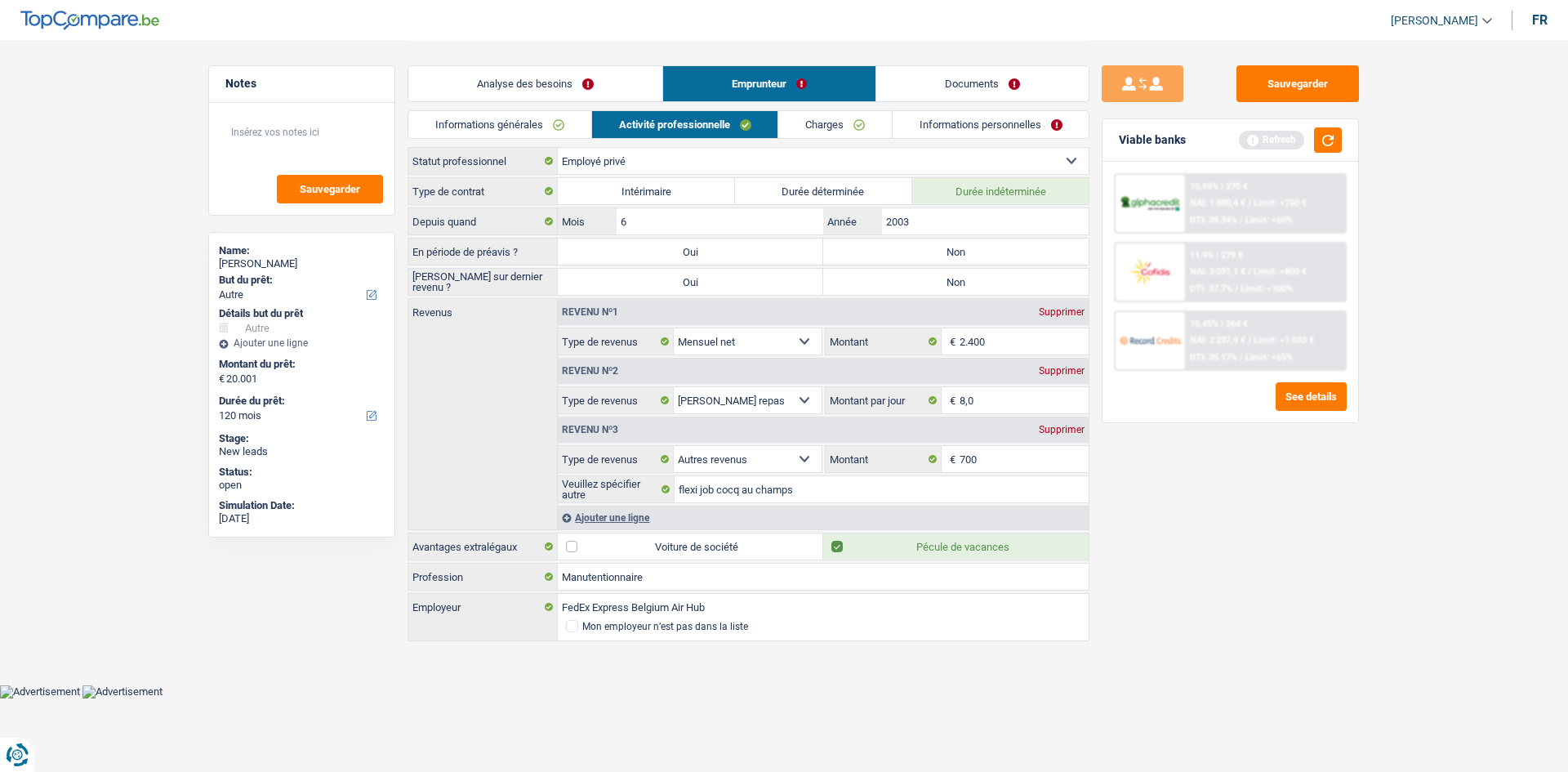
click at [824, 112] on link "Charges" at bounding box center [834, 124] width 113 height 27
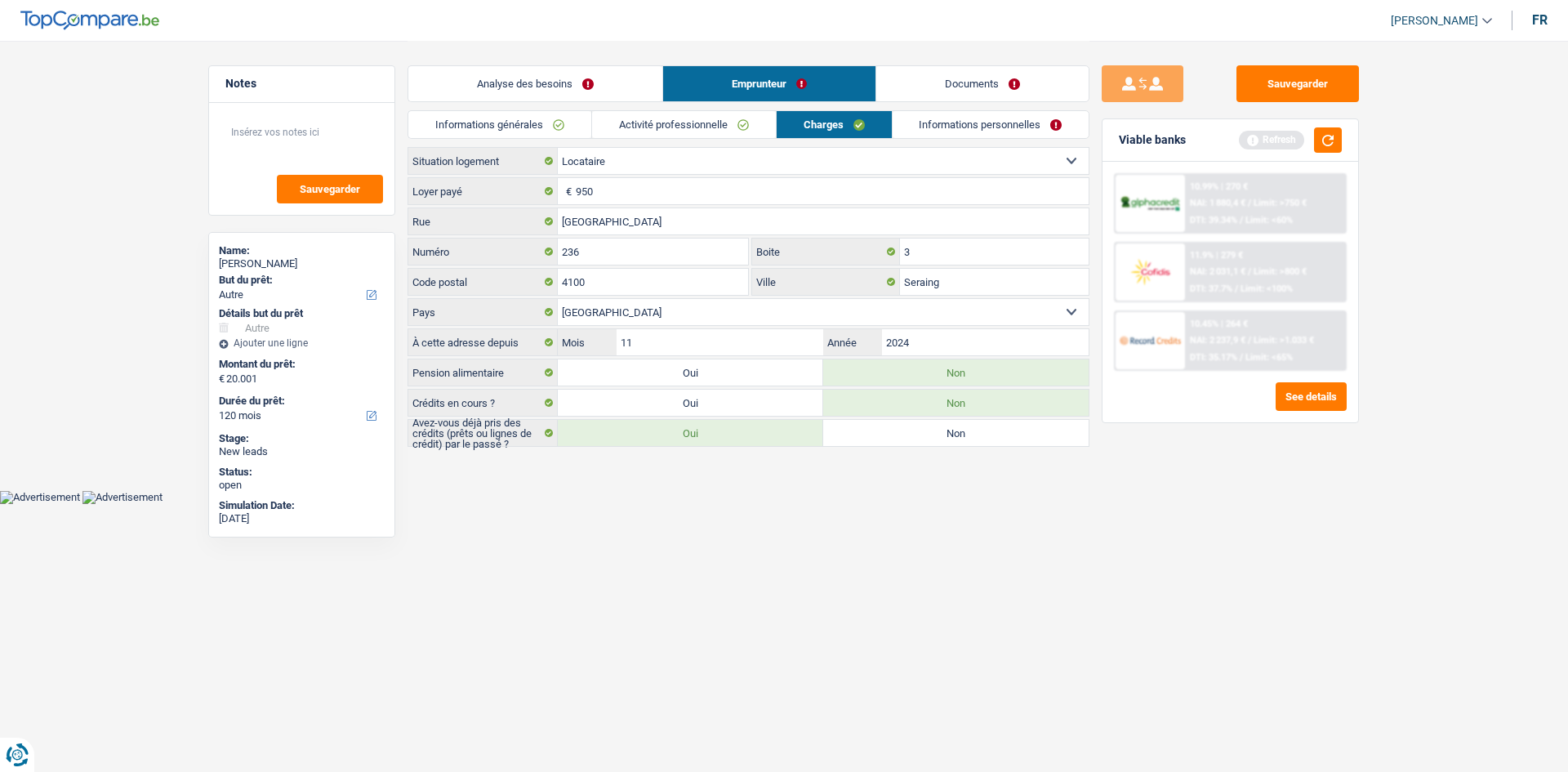
click at [599, 91] on link "Analyse des besoins" at bounding box center [535, 83] width 254 height 35
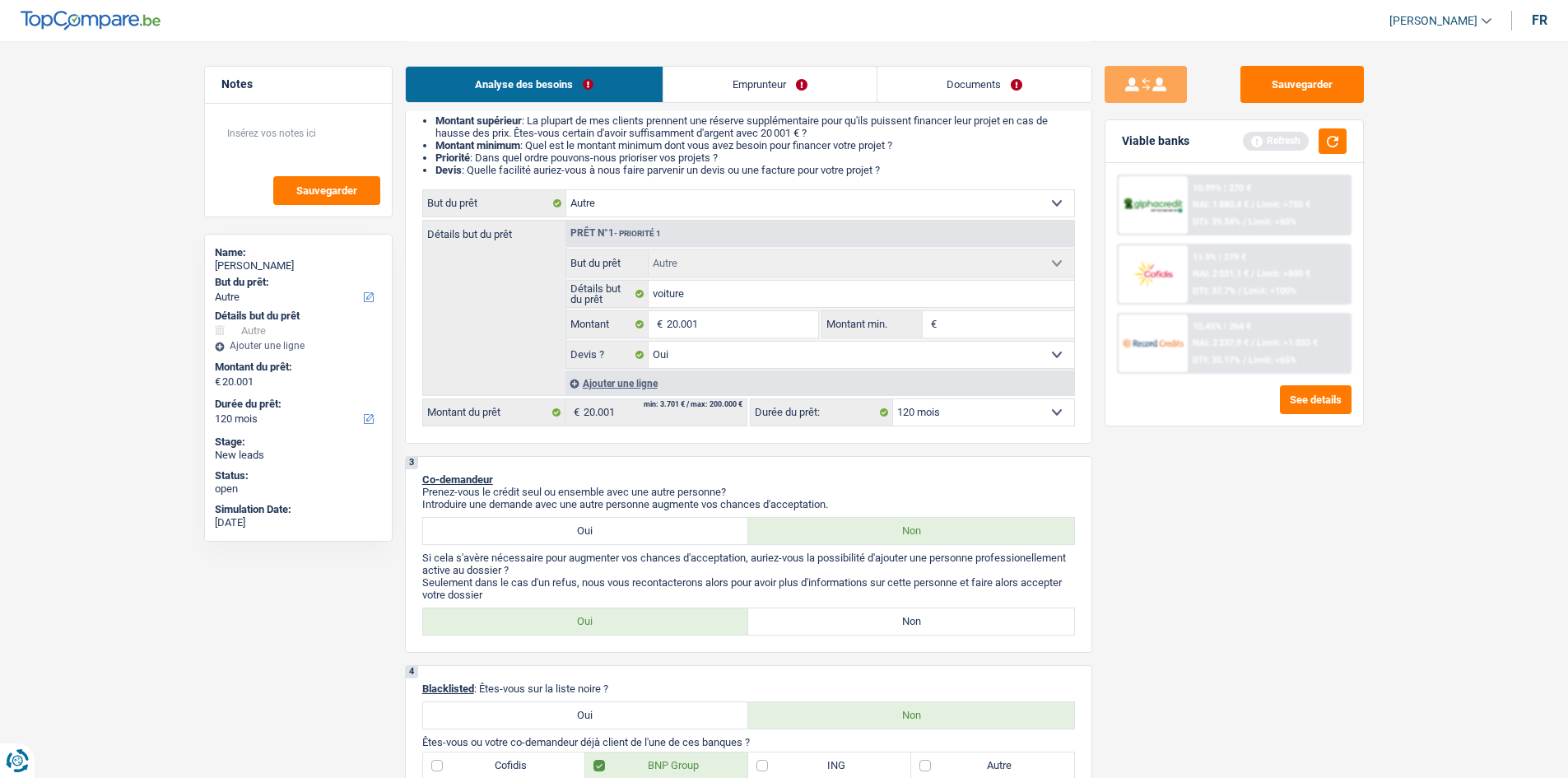
scroll to position [165, 0]
click at [757, 89] on link "Emprunteur" at bounding box center [769, 84] width 214 height 35
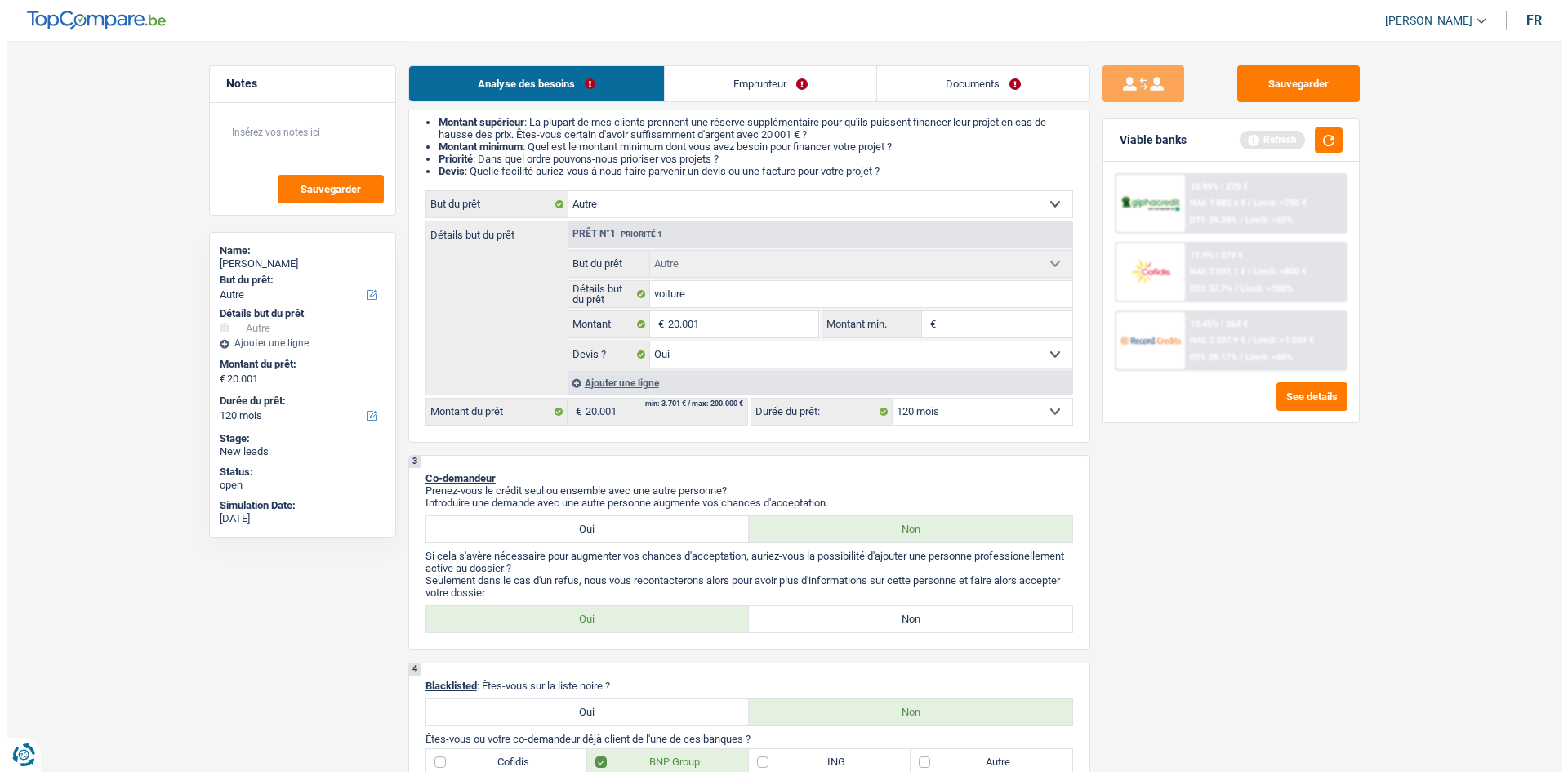
scroll to position [0, 0]
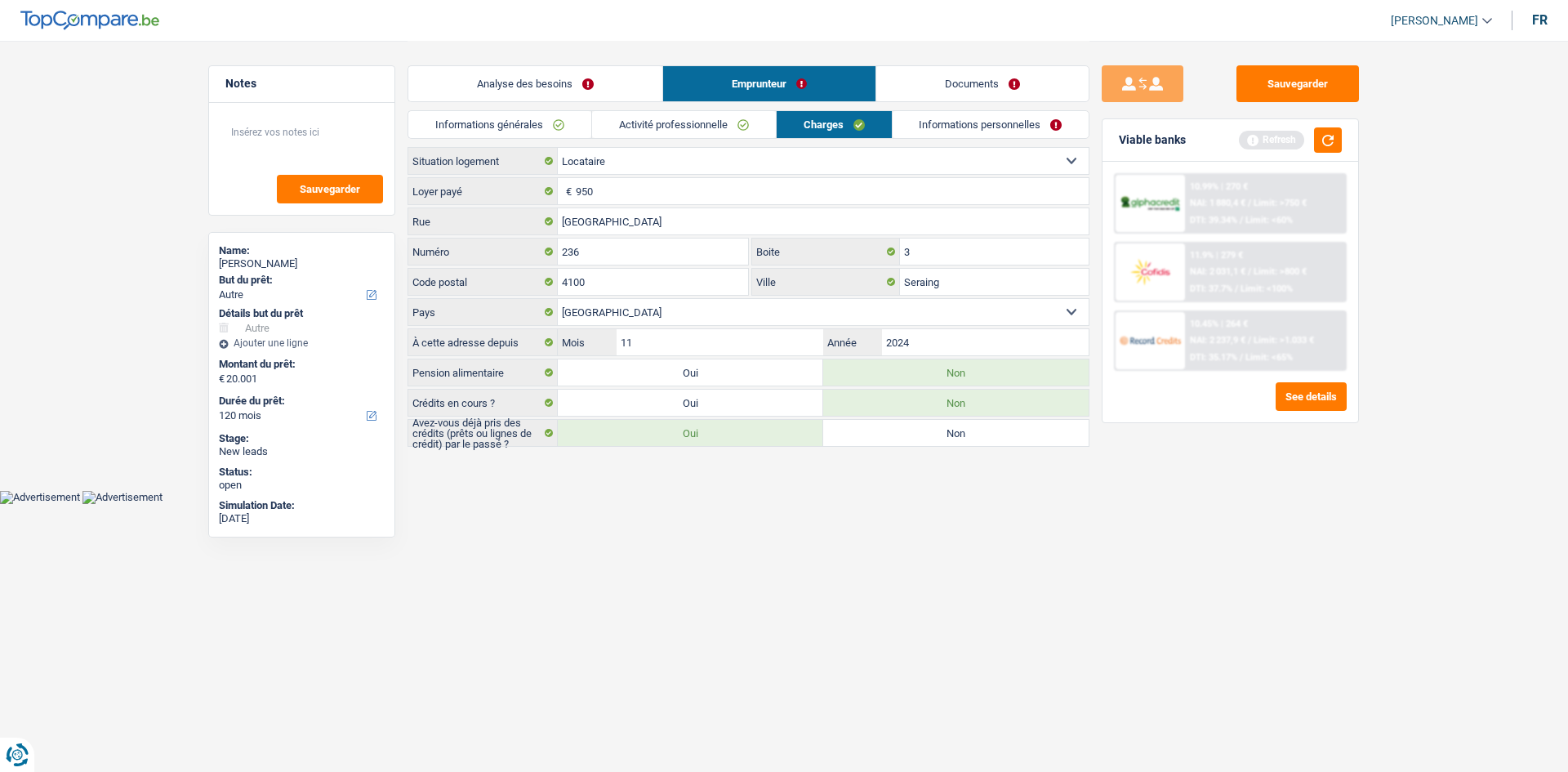
click at [732, 122] on link "Activité professionnelle" at bounding box center [684, 124] width 184 height 27
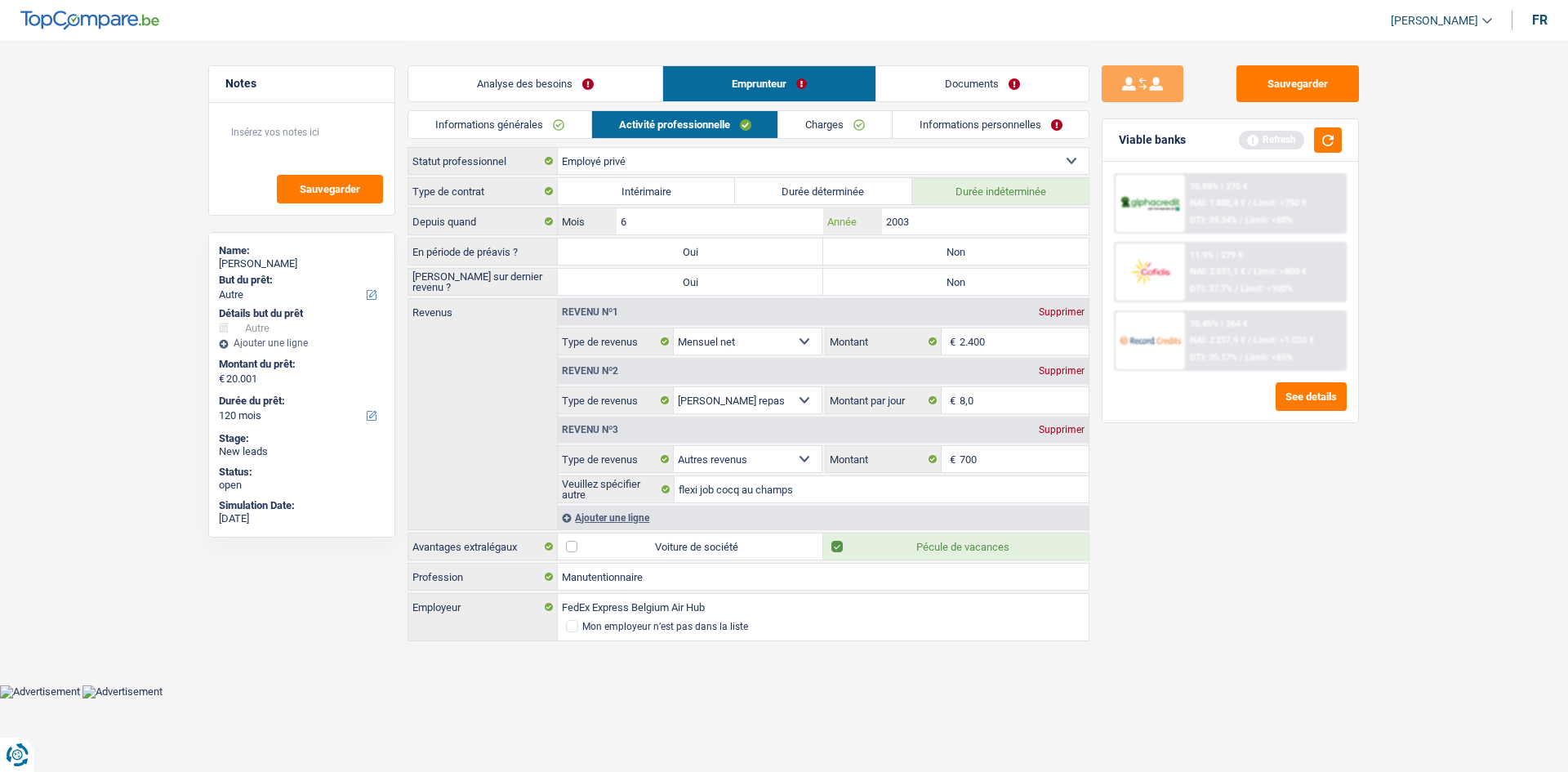
click at [939, 229] on input "2003" at bounding box center [985, 221] width 207 height 26
click at [997, 252] on label "Non" at bounding box center [956, 251] width 266 height 26
click at [997, 252] on input "Non" at bounding box center [956, 251] width 266 height 26
radio input "true"
click at [973, 287] on label "Non" at bounding box center [956, 282] width 266 height 26
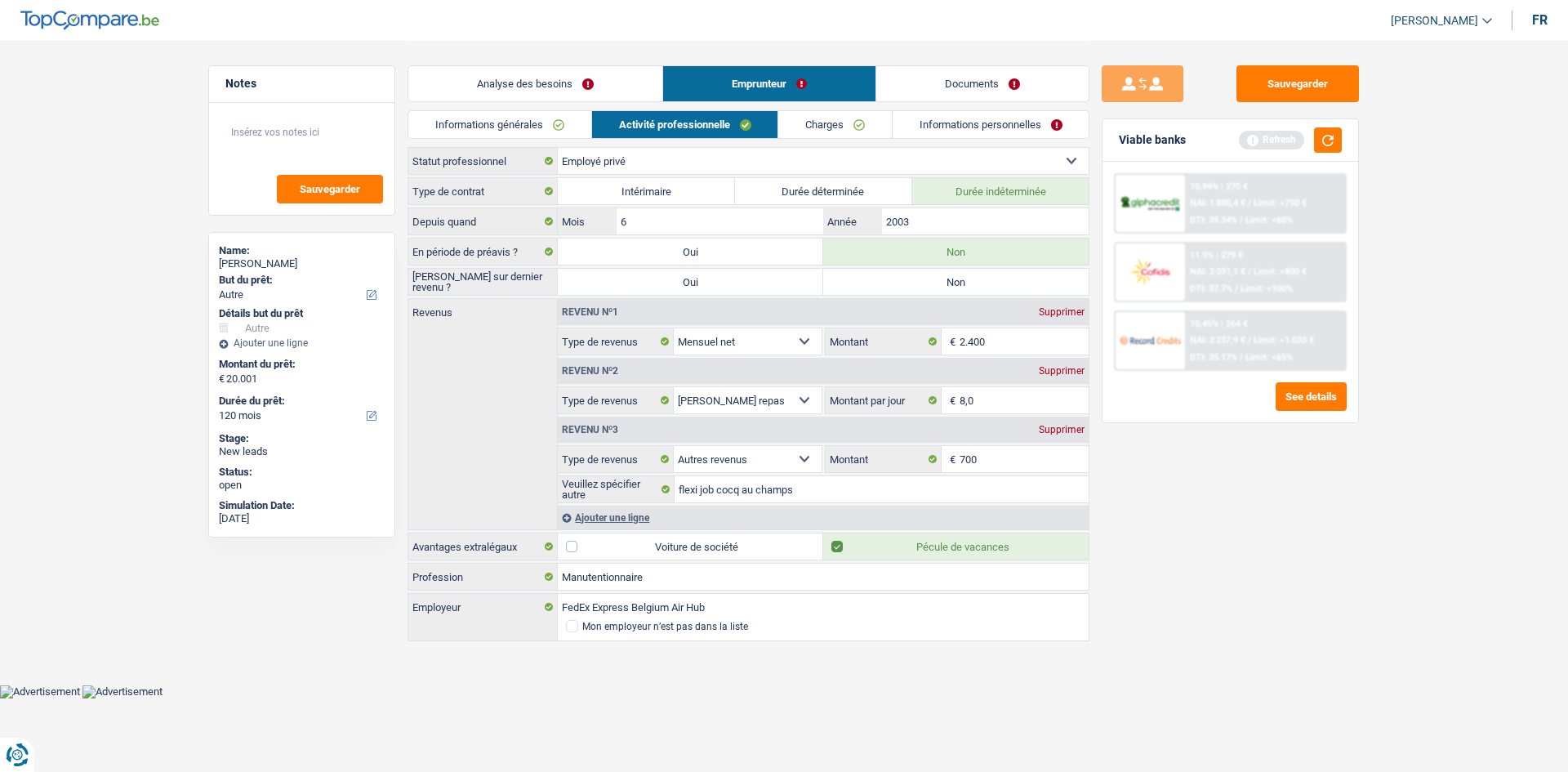
click at [973, 287] on input "Non" at bounding box center [956, 282] width 266 height 26
radio input "true"
click at [1261, 595] on div "Sauvegarder Viable banks Refresh 10.99% | 270 € NAI: 1 880,4 € / Limit: >750 € …" at bounding box center [1230, 405] width 282 height 680
click at [828, 142] on div "Informations générales Activité professionnelle Charges Informations personnell…" at bounding box center [748, 129] width 682 height 37
click at [813, 138] on li "Charges" at bounding box center [834, 125] width 114 height 29
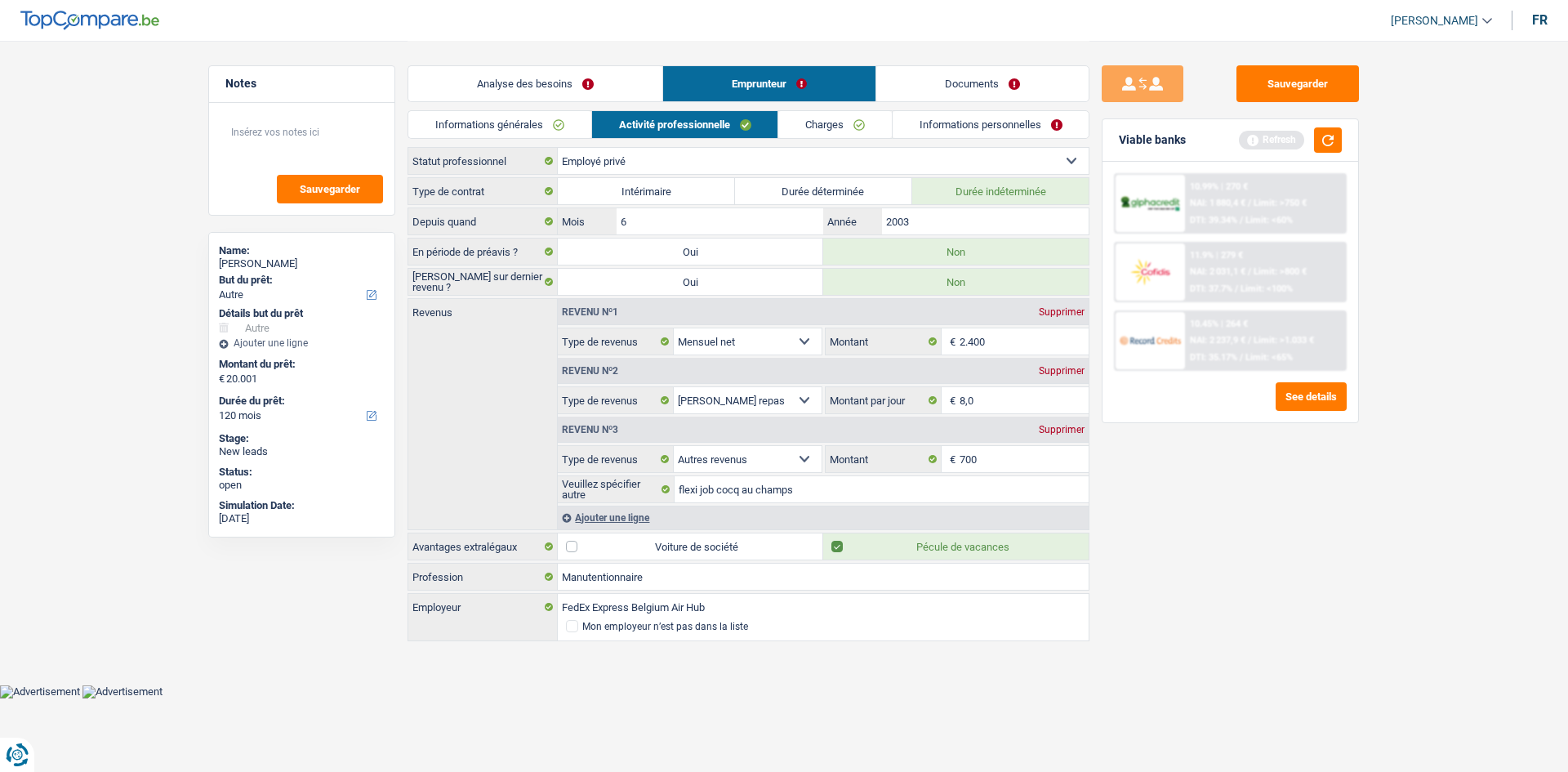
click at [811, 138] on li "Charges" at bounding box center [834, 125] width 114 height 29
click at [817, 131] on link "Charges" at bounding box center [834, 124] width 113 height 27
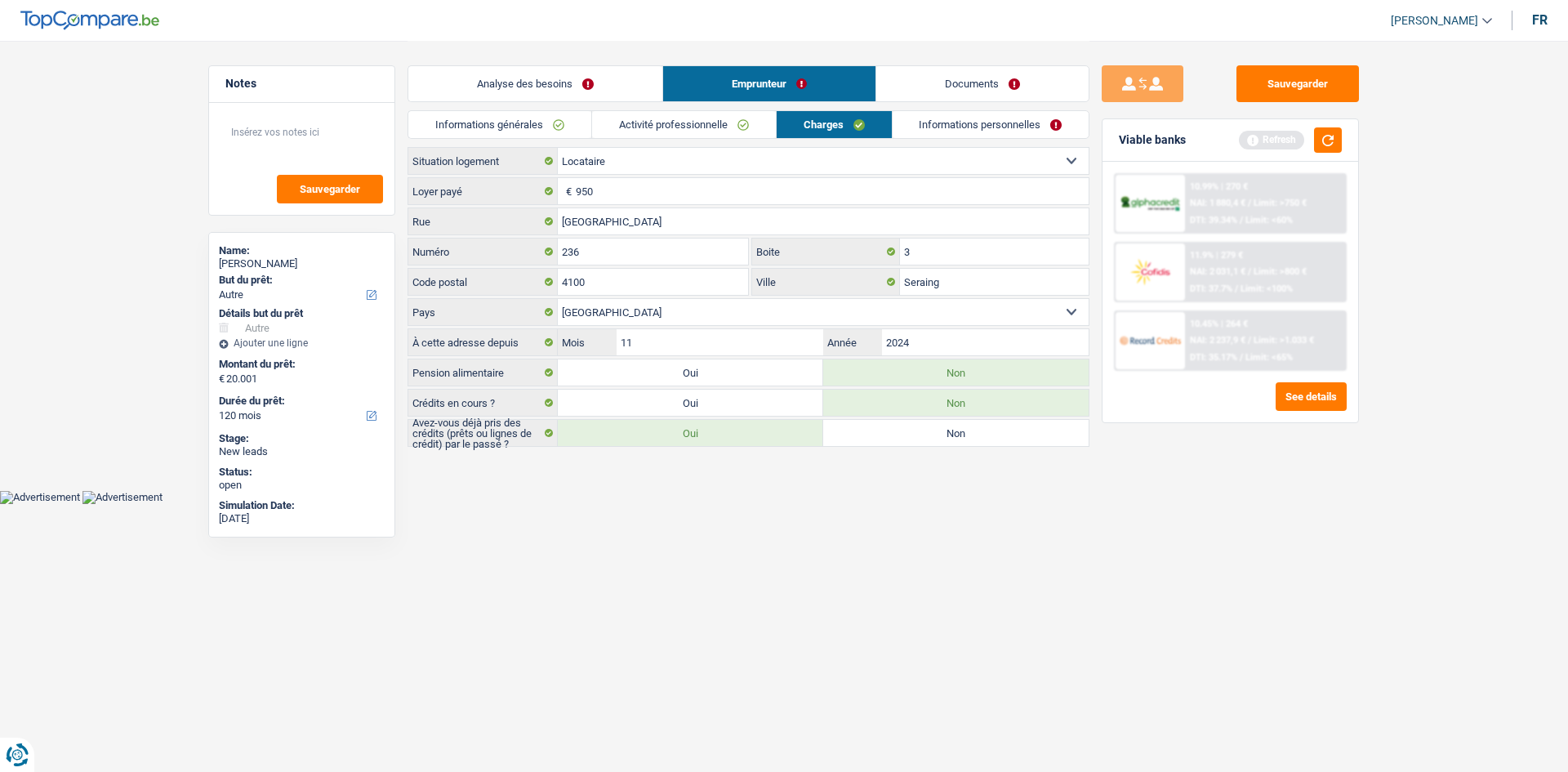
click at [959, 425] on label "Non" at bounding box center [956, 432] width 266 height 26
click at [959, 425] on input "Non" at bounding box center [956, 432] width 266 height 26
radio input "true"
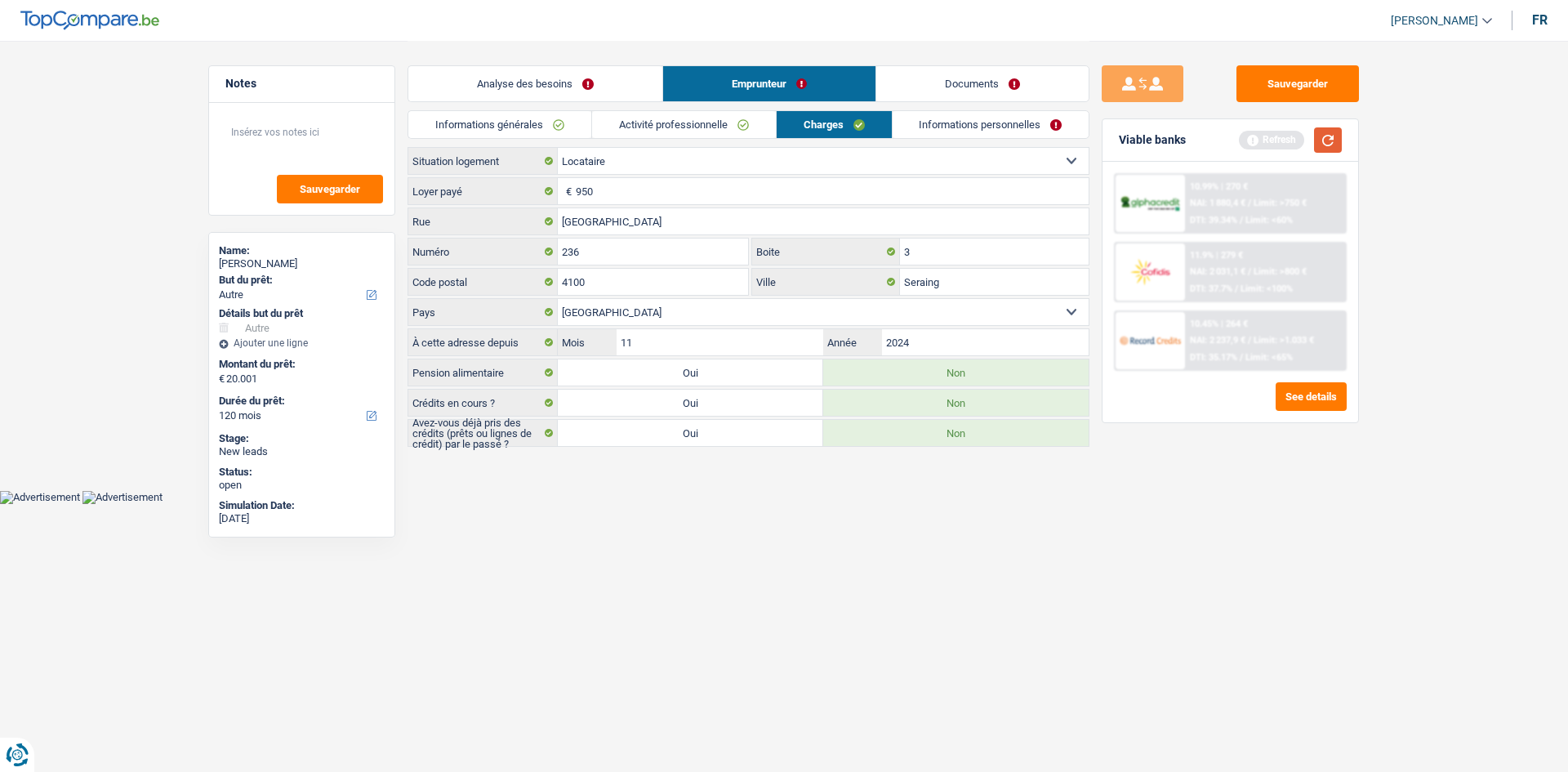
click at [1328, 133] on button "button" at bounding box center [1328, 140] width 28 height 26
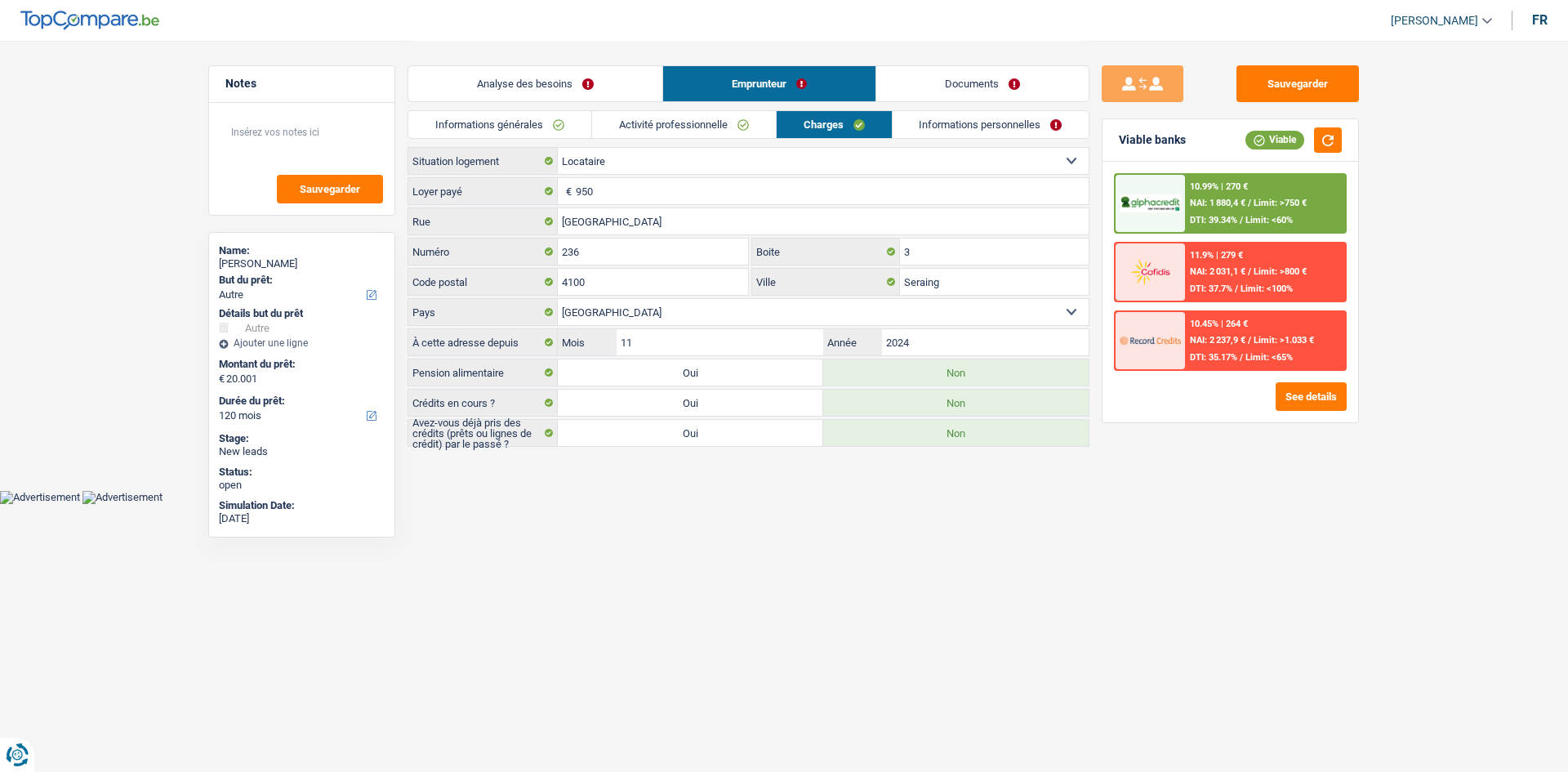
click at [1242, 210] on div "10.99% | 270 € NAI: 1 880,4 € / Limit: >750 € DTI: 39.34% / Limit: <60%" at bounding box center [1265, 203] width 161 height 57
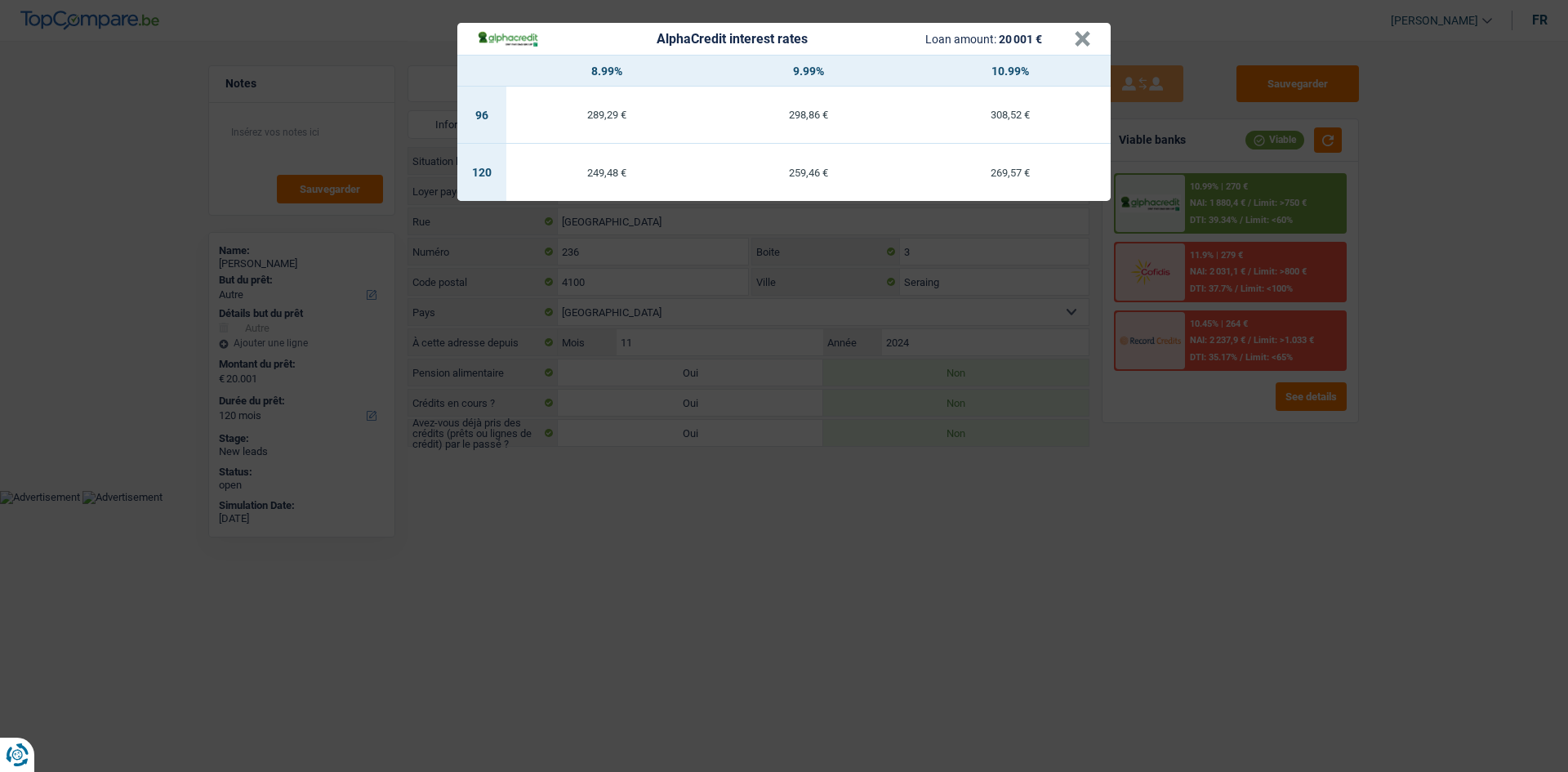
click at [1205, 601] on div "AlphaCredit interest rates Loan amount: 20 001 € × 8.99% 9.99% 10.99% 96 289,29…" at bounding box center [784, 386] width 1568 height 772
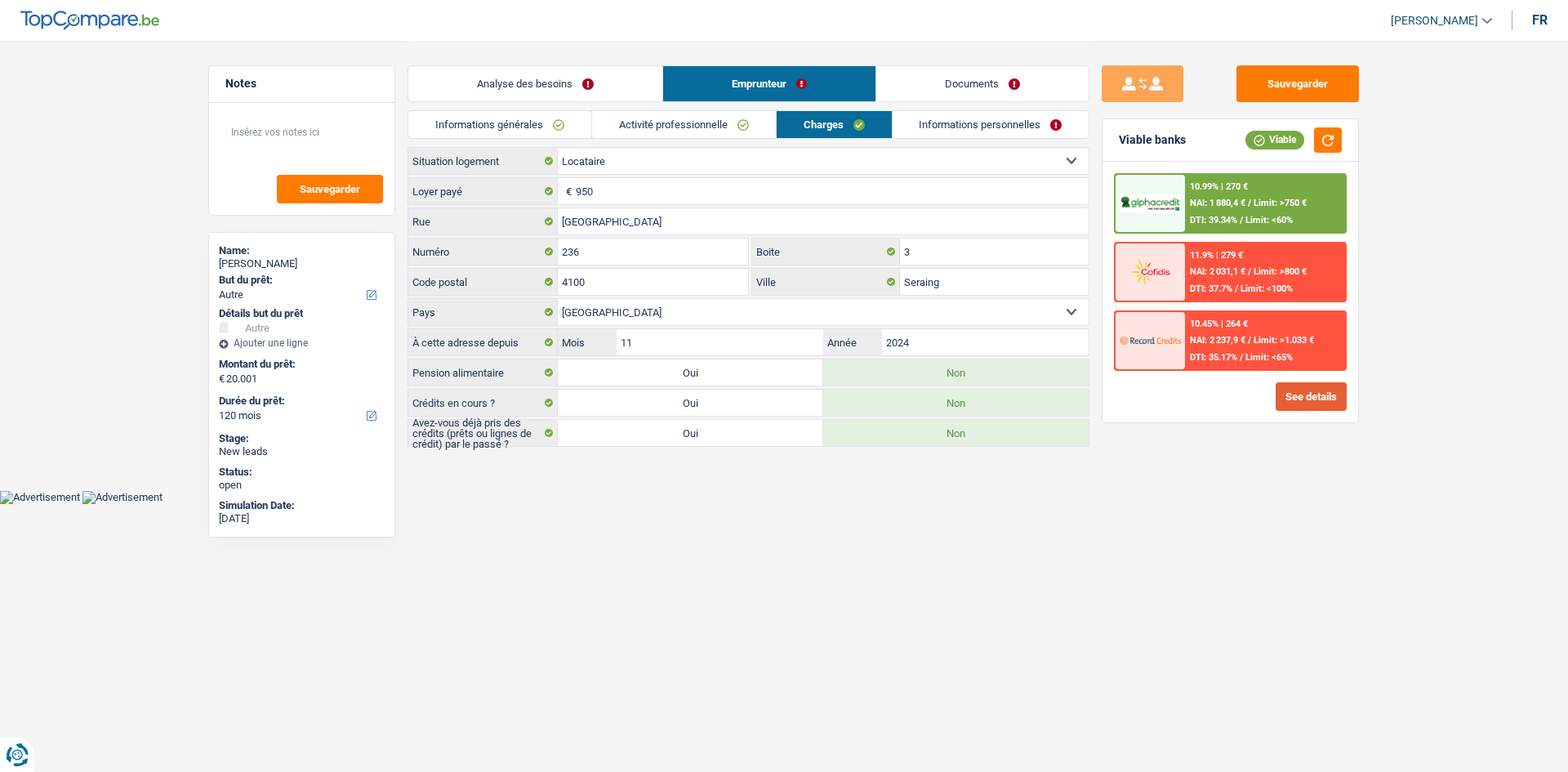
click at [1319, 402] on button "See details" at bounding box center [1311, 397] width 71 height 29
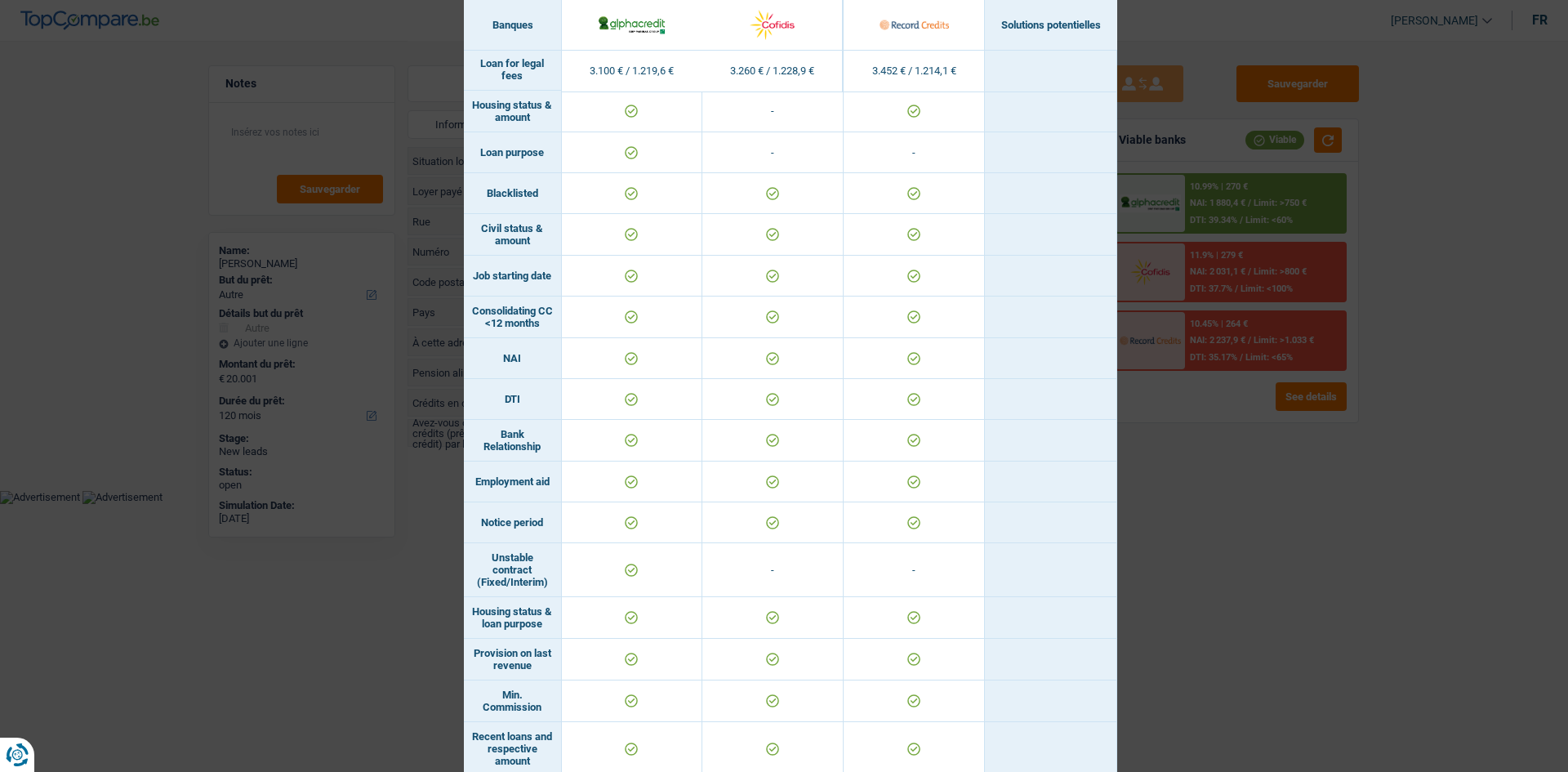
scroll to position [654, 0]
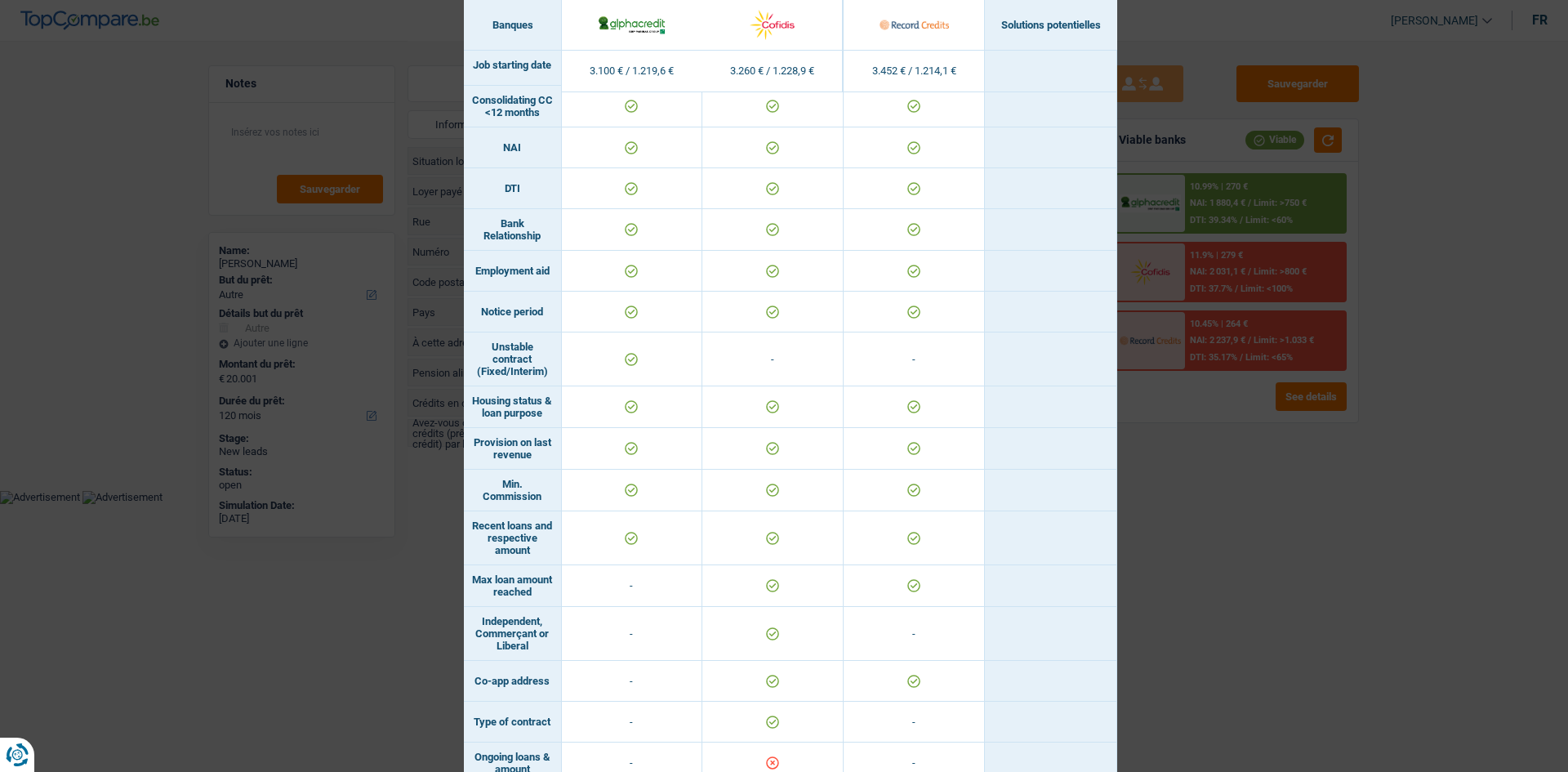
click at [1401, 571] on div "Banks conditions × Banques Solutions potentielles Revenus / Charges 3.100 € / 1…" at bounding box center [784, 386] width 1568 height 772
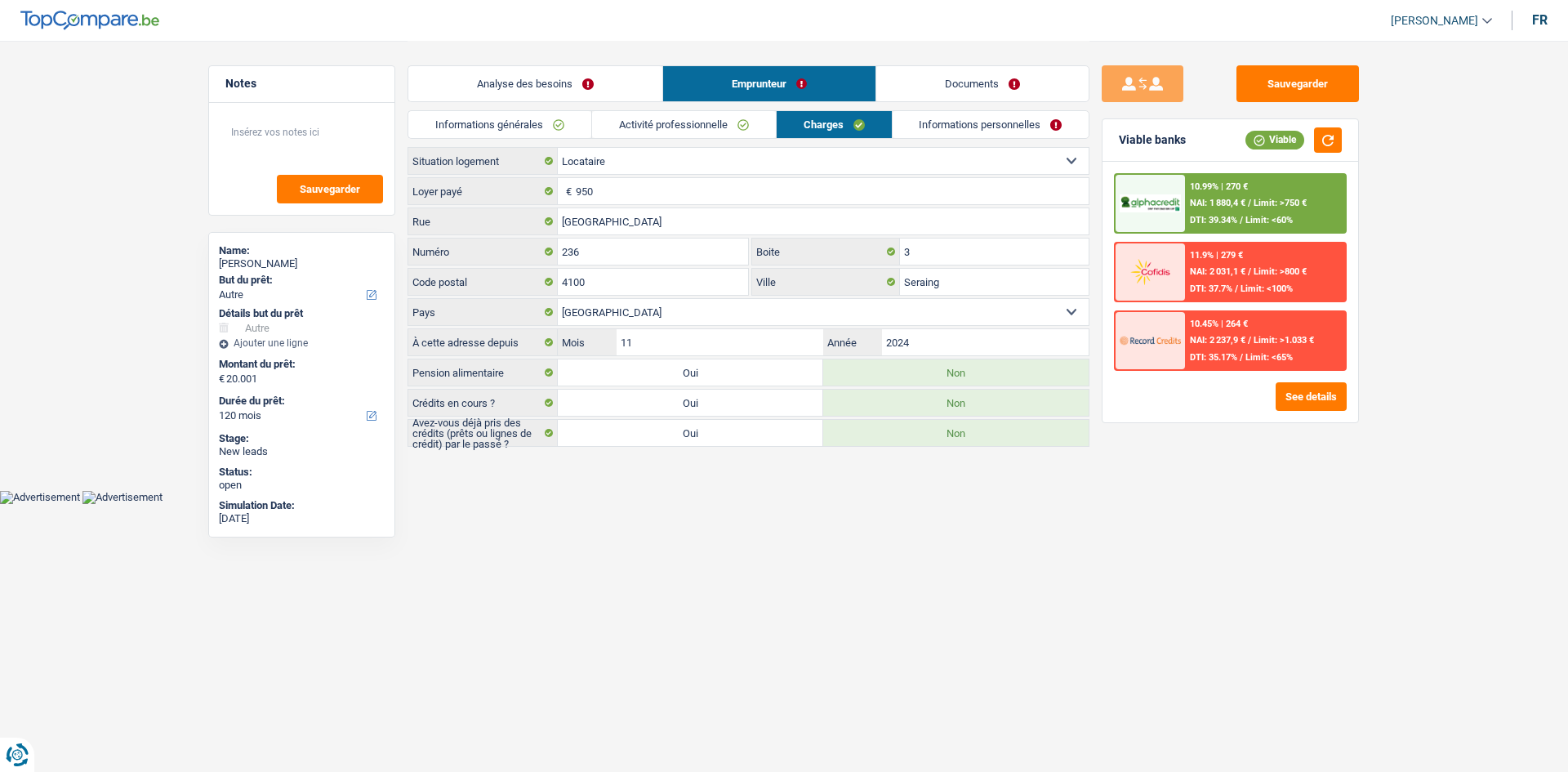
click at [712, 439] on label "Oui" at bounding box center [690, 432] width 266 height 26
click at [712, 439] on input "Oui" at bounding box center [690, 432] width 266 height 26
radio input "true"
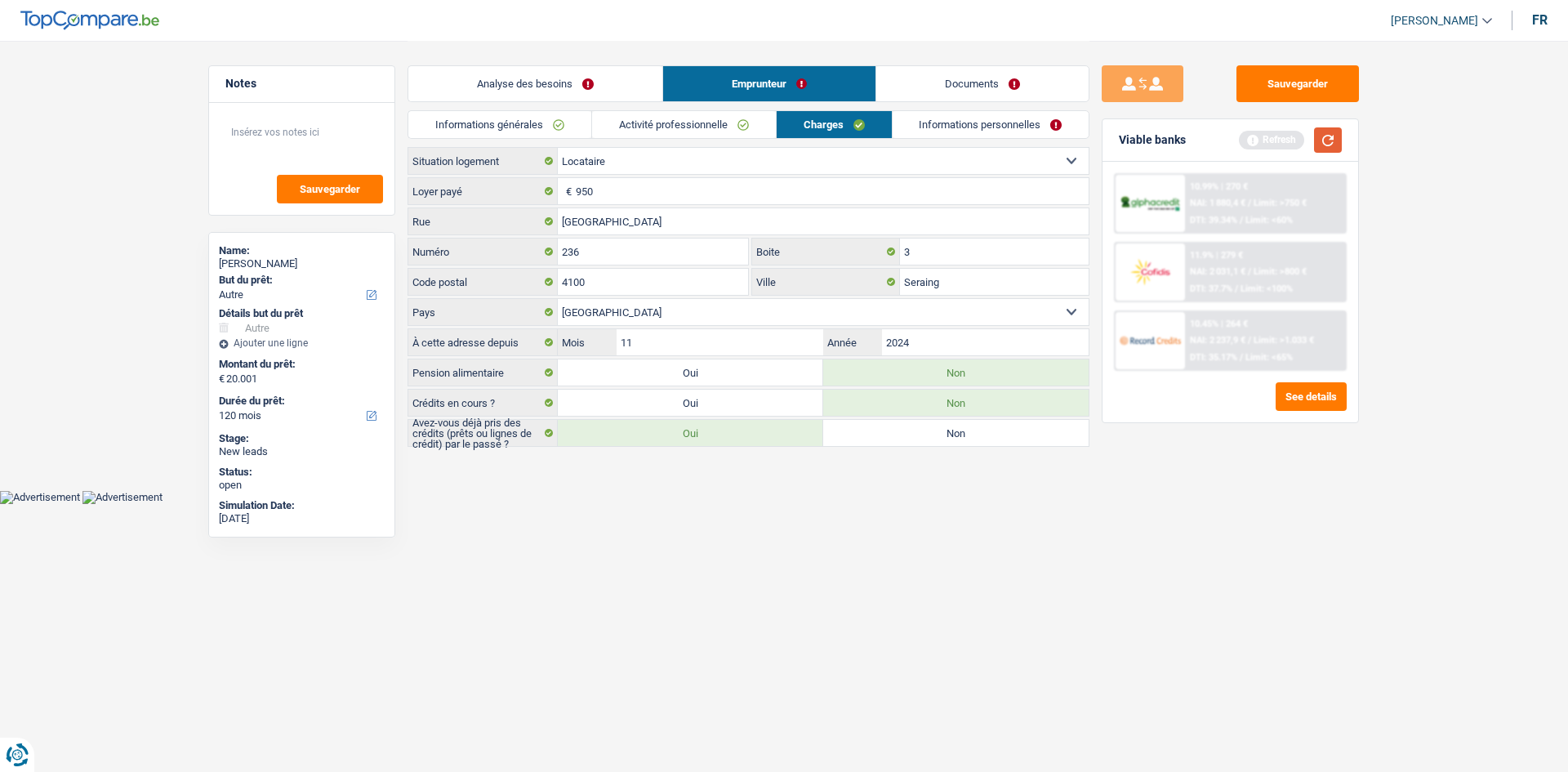
click at [1336, 136] on button "button" at bounding box center [1328, 140] width 28 height 26
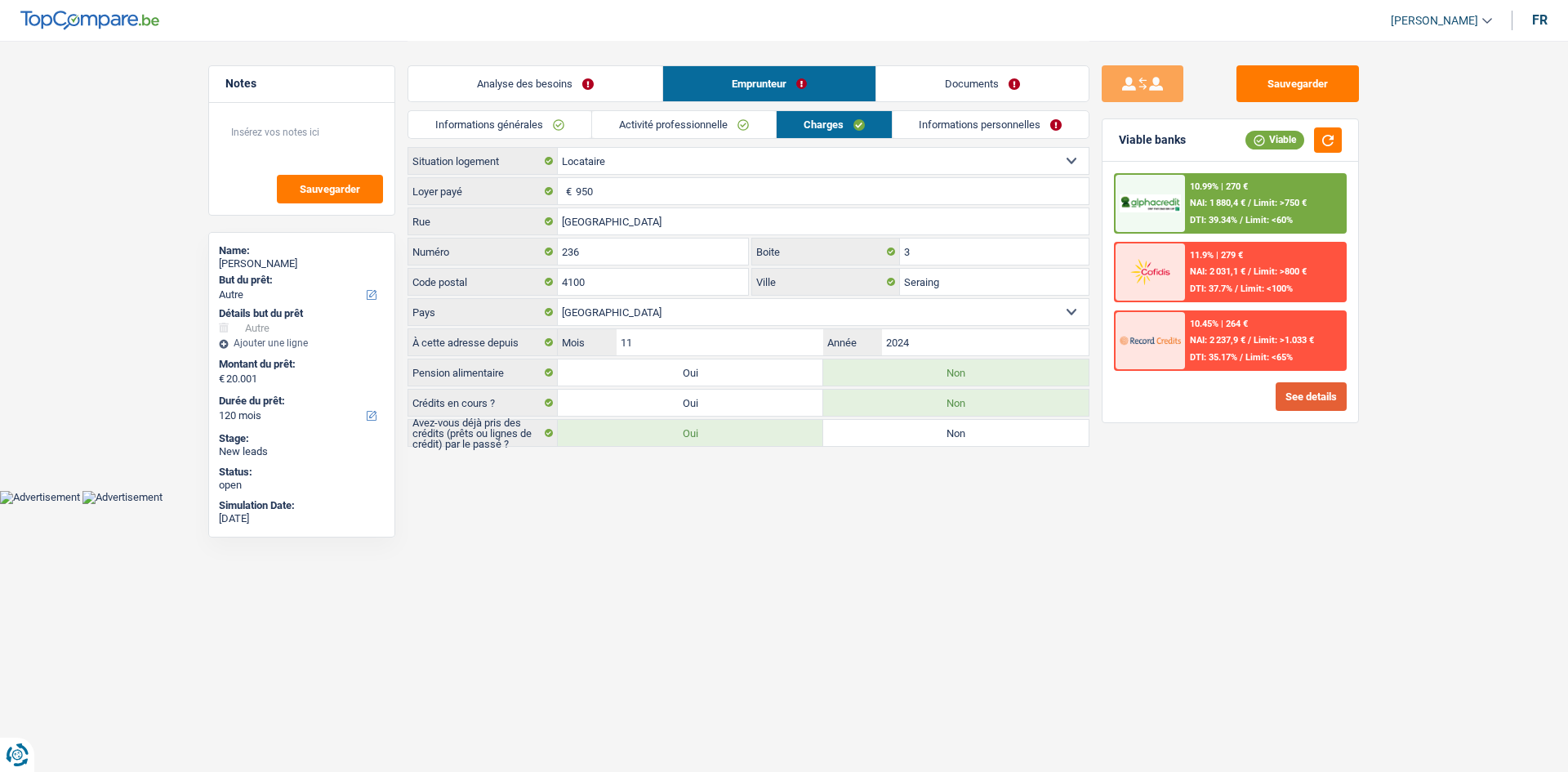
click at [1309, 406] on button "See details" at bounding box center [1311, 397] width 71 height 29
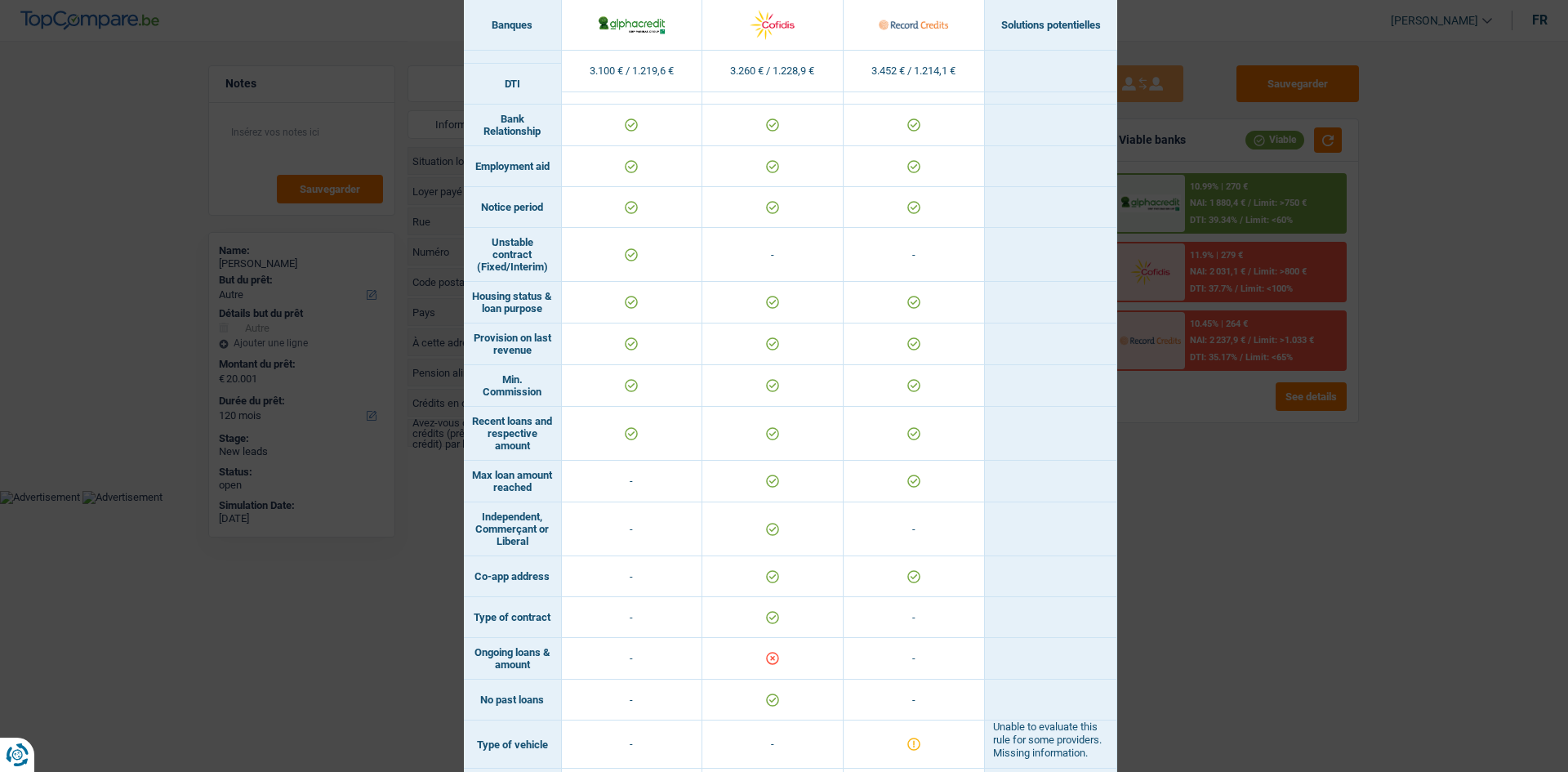
scroll to position [834, 0]
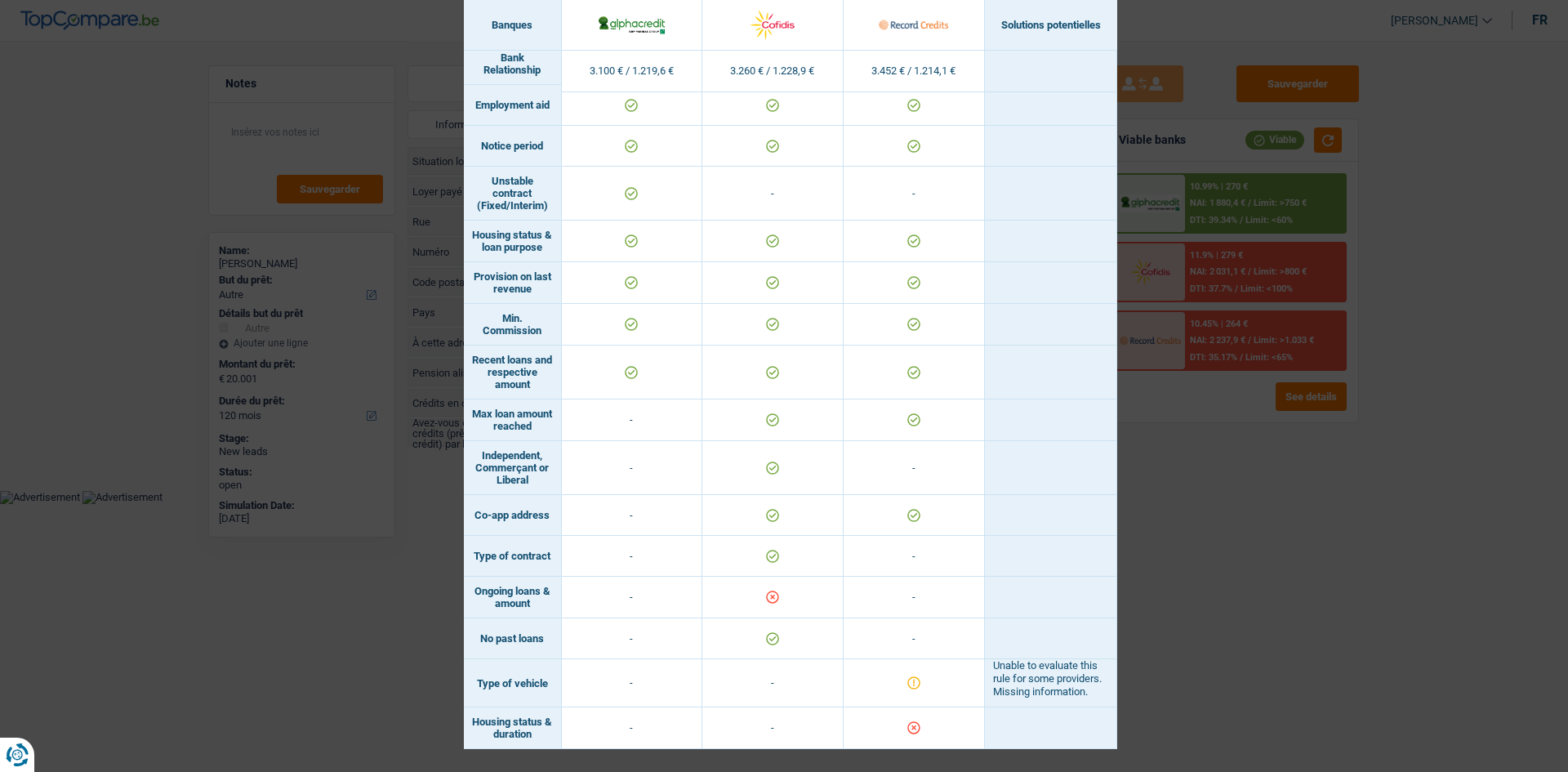
click at [1494, 606] on div "Banks conditions × Banques Solutions potentielles Revenus / Charges 3.100 € / 1…" at bounding box center [784, 386] width 1568 height 772
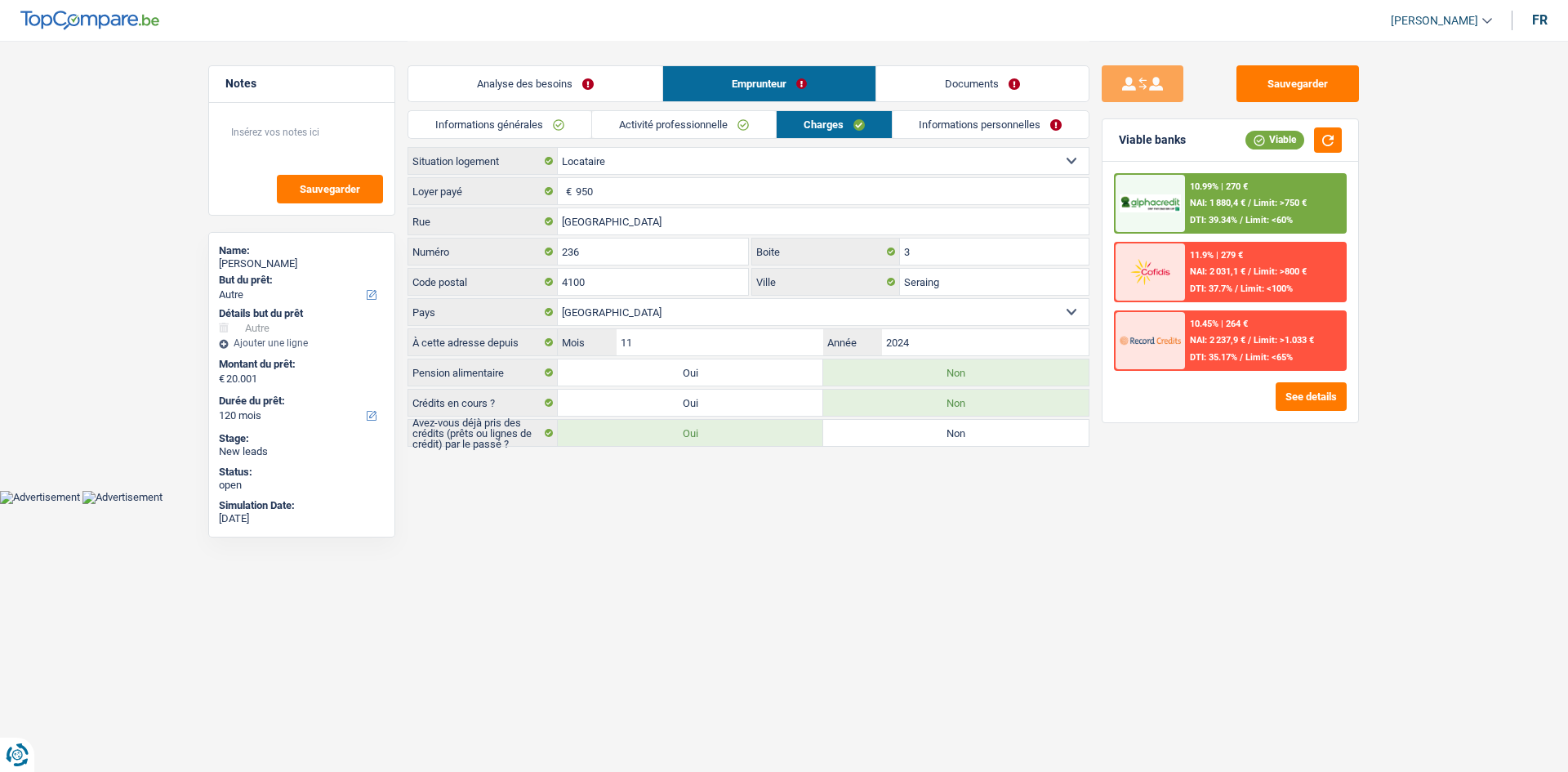
click at [579, 61] on div "Analyse des besoins Emprunteur Documents" at bounding box center [748, 76] width 682 height 70
click at [575, 77] on link "Analyse des besoins" at bounding box center [535, 83] width 254 height 35
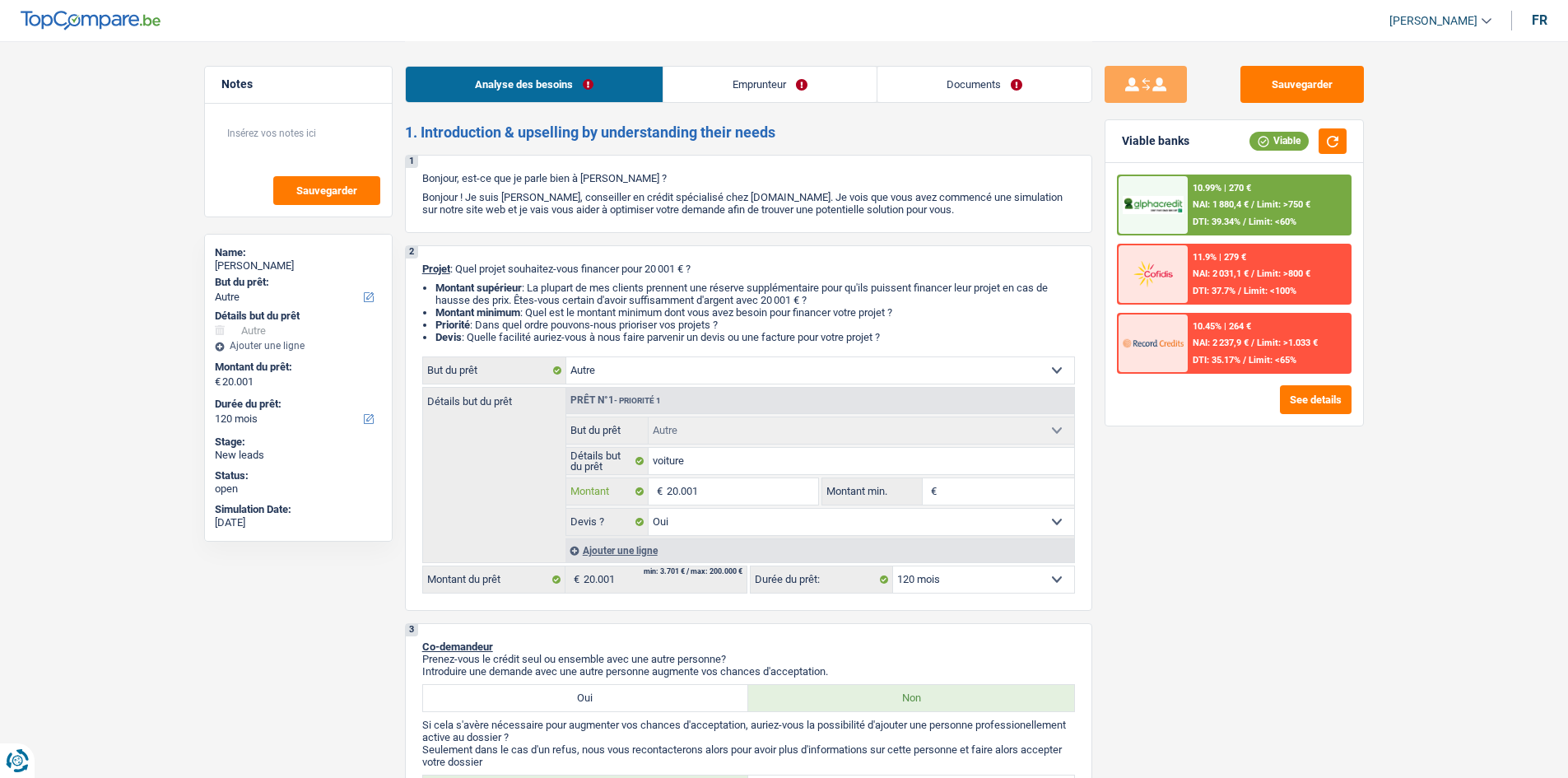
click at [716, 495] on input "20.001" at bounding box center [742, 491] width 151 height 27
type input "2.000"
type input "200"
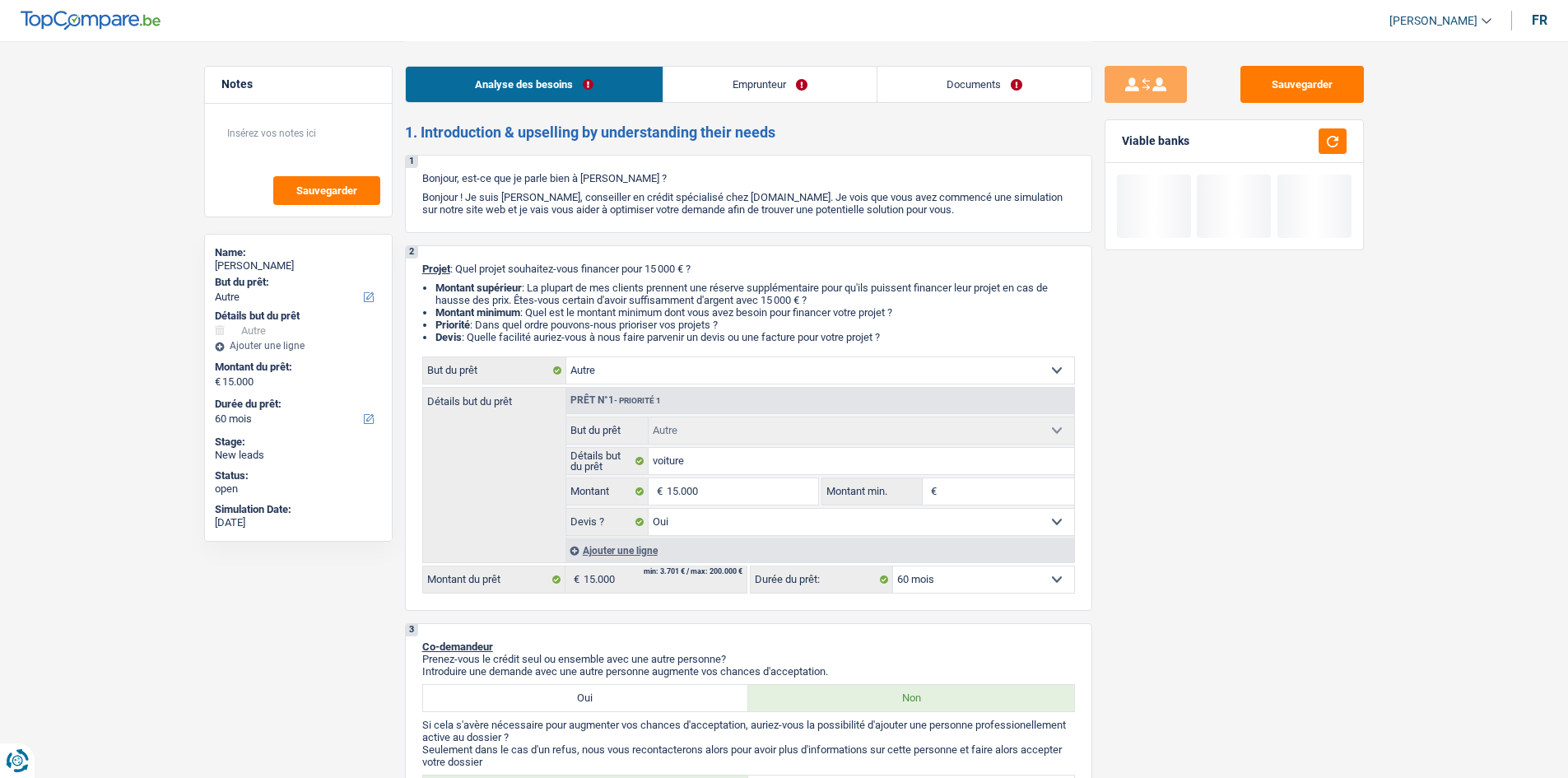
click at [1291, 659] on div "Sauvegarder Viable banks" at bounding box center [1233, 408] width 284 height 685
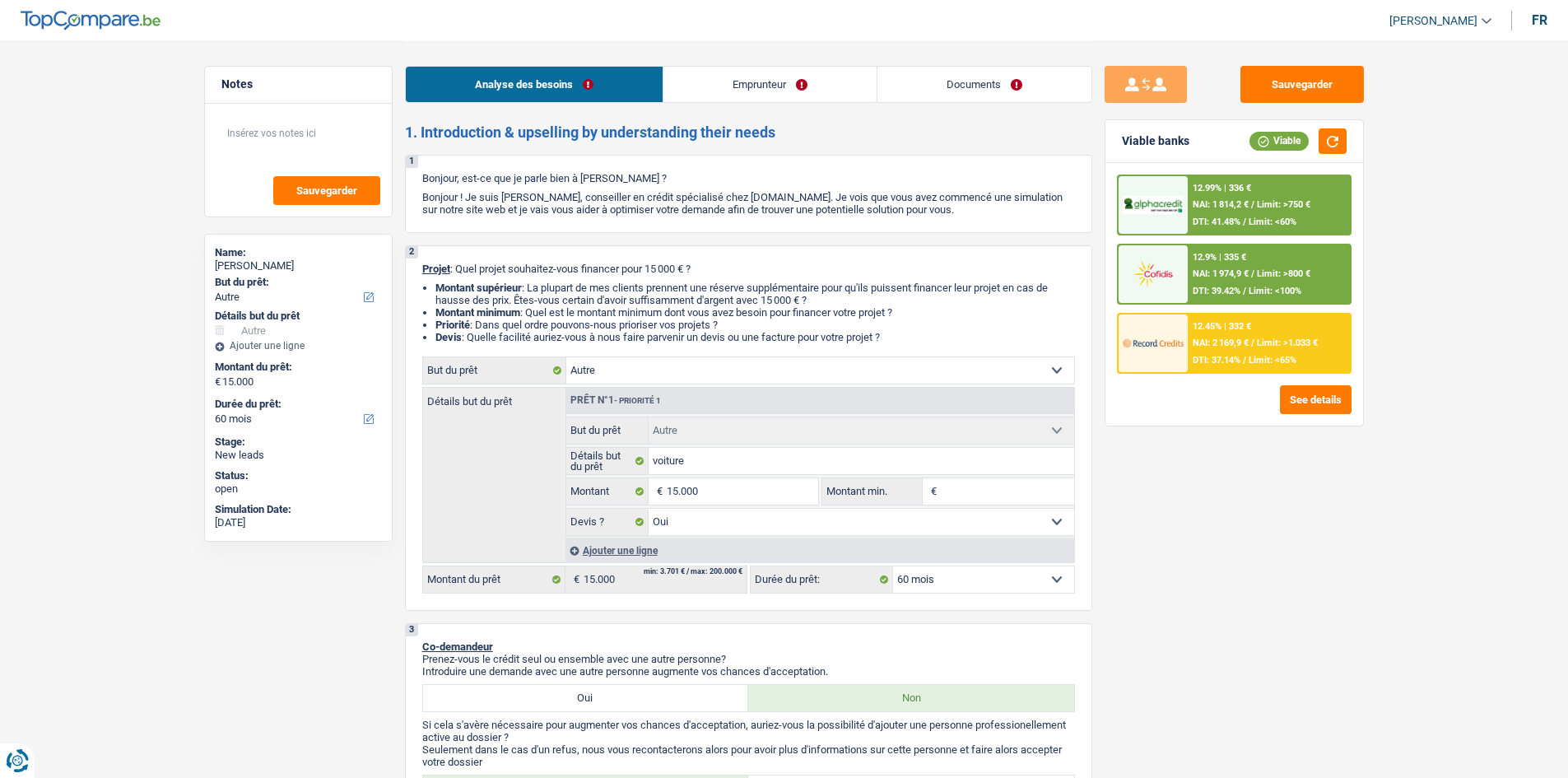
click at [718, 508] on fieldset "Oui Non Non répondu Sélectionner une option Devis ? Tous les champs sont obliga…" at bounding box center [820, 522] width 508 height 28
click at [726, 495] on input "15.000" at bounding box center [742, 491] width 151 height 27
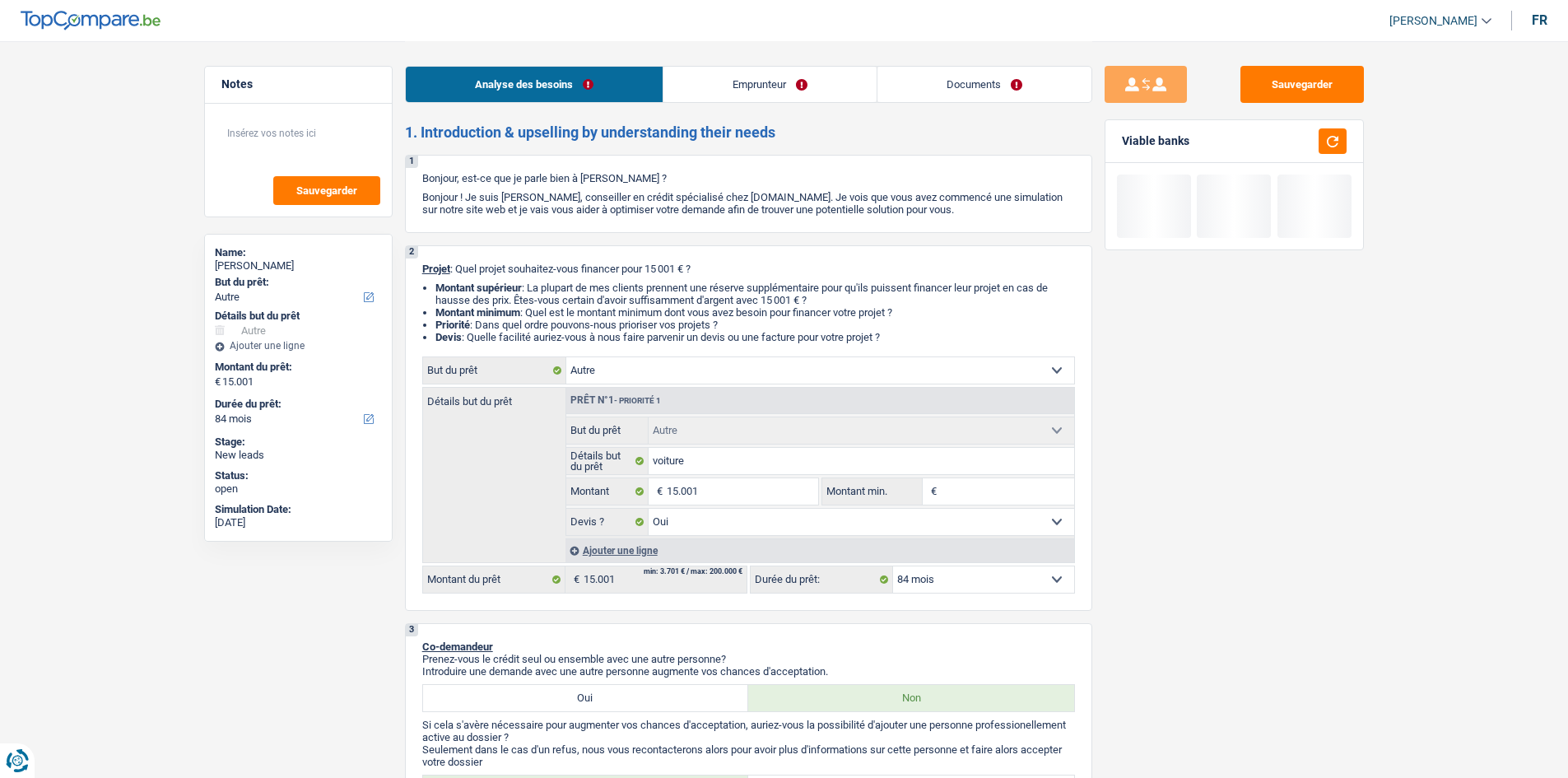
drag, startPoint x: 1073, startPoint y: 566, endPoint x: 1172, endPoint y: 548, distance: 100.6
click at [1083, 564] on div "2 Projet : Quel projet souhaitez-vous financer pour 15 001 € ? Montant supérieu…" at bounding box center [748, 428] width 687 height 365
click at [1172, 548] on div "Sauvegarder Viable banks" at bounding box center [1233, 408] width 284 height 685
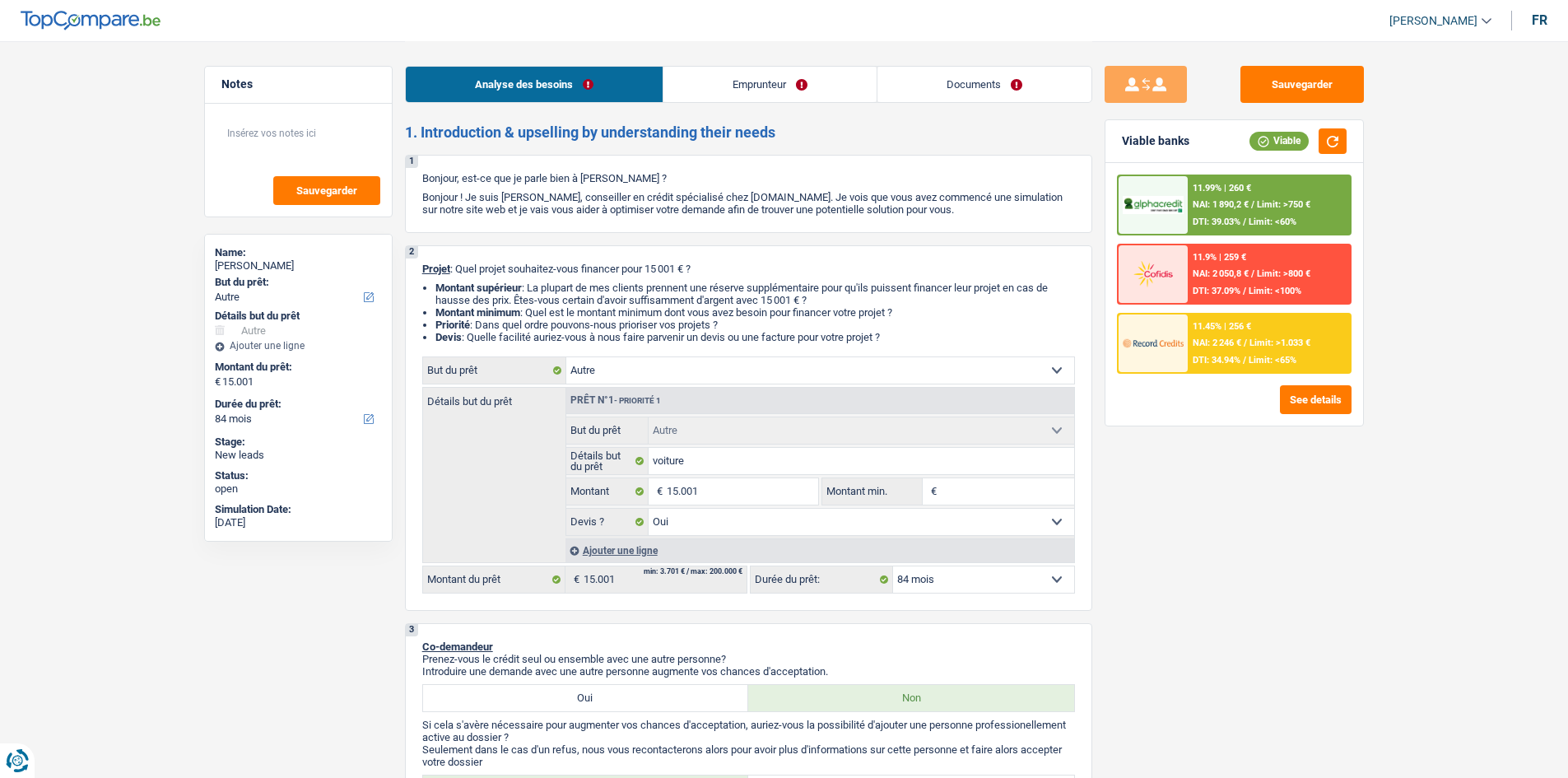
click at [1210, 280] on div "11.9% | 259 € NAI: 2 050,8 € / Limit: >800 € DTI: 37.09% / Limit: <100%" at bounding box center [1269, 274] width 162 height 57
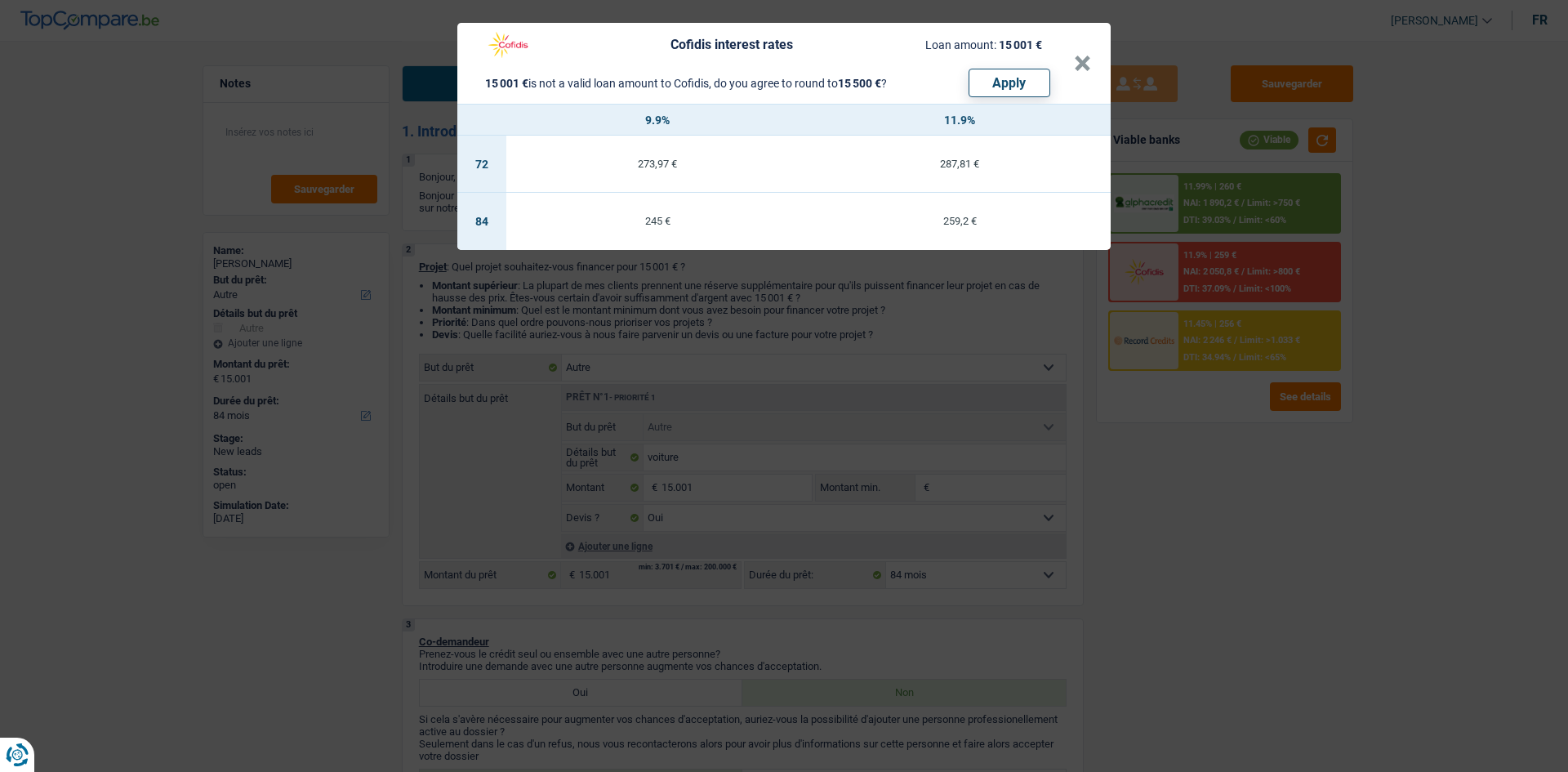
click at [1502, 595] on div "Cofidis interest rates Loan amount: 15 001 € 15 001 € is not a valid loan amoun…" at bounding box center [784, 386] width 1568 height 772
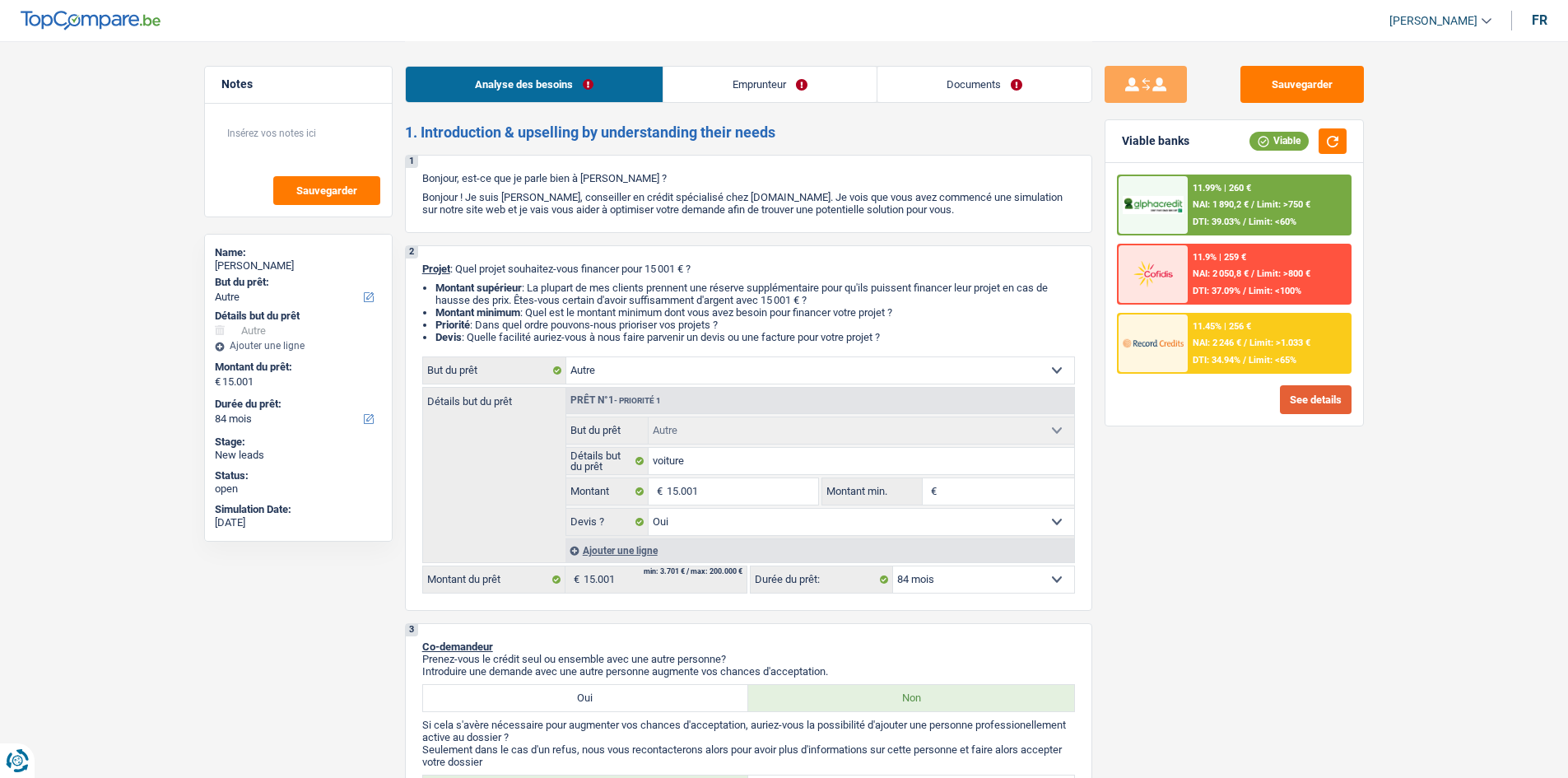
click at [1301, 388] on button "See details" at bounding box center [1315, 400] width 71 height 29
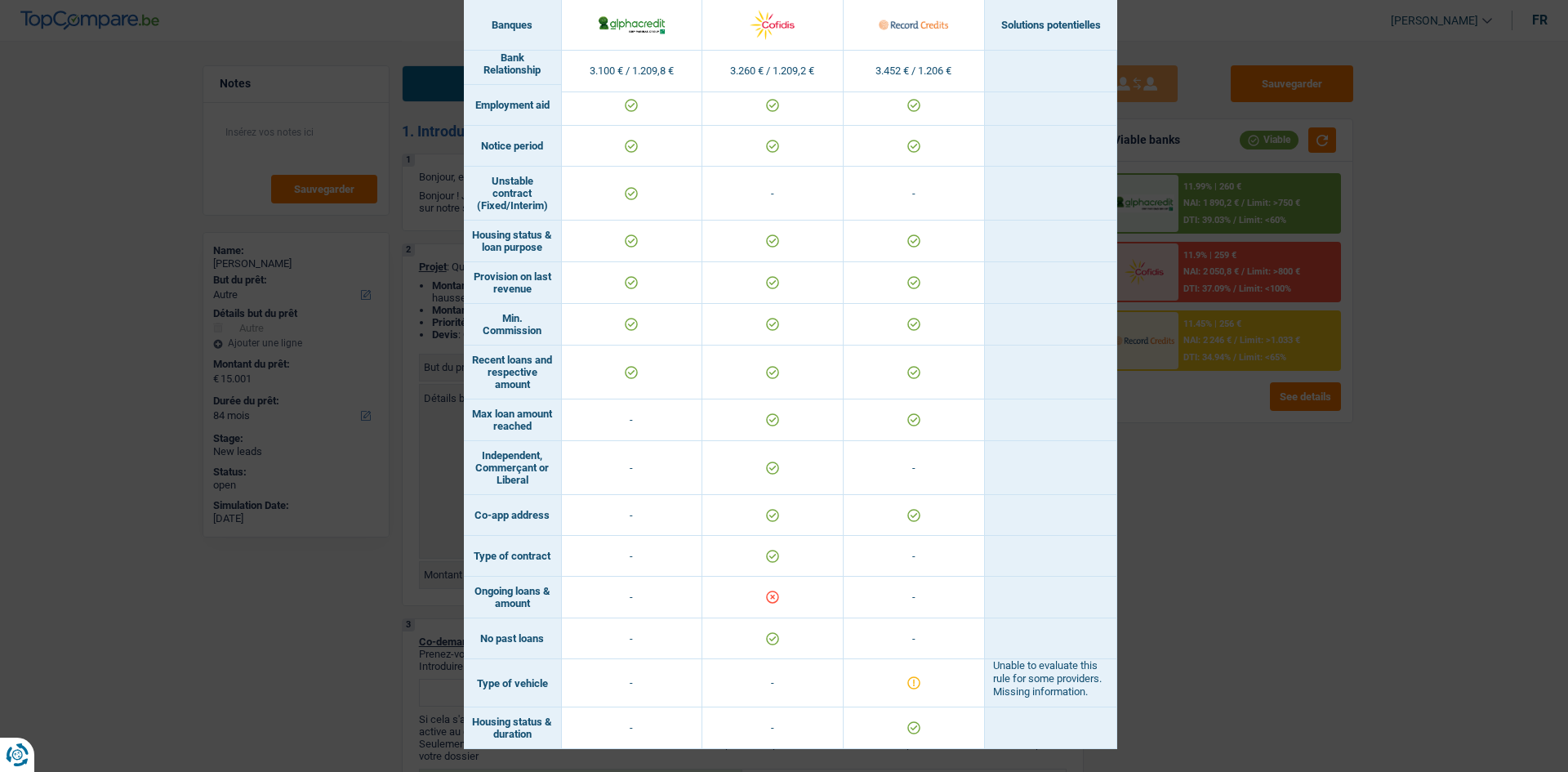
click at [1300, 483] on div "Banks conditions × Banques Solutions potentielles Revenus / Charges 3.100 € / 1…" at bounding box center [784, 386] width 1568 height 772
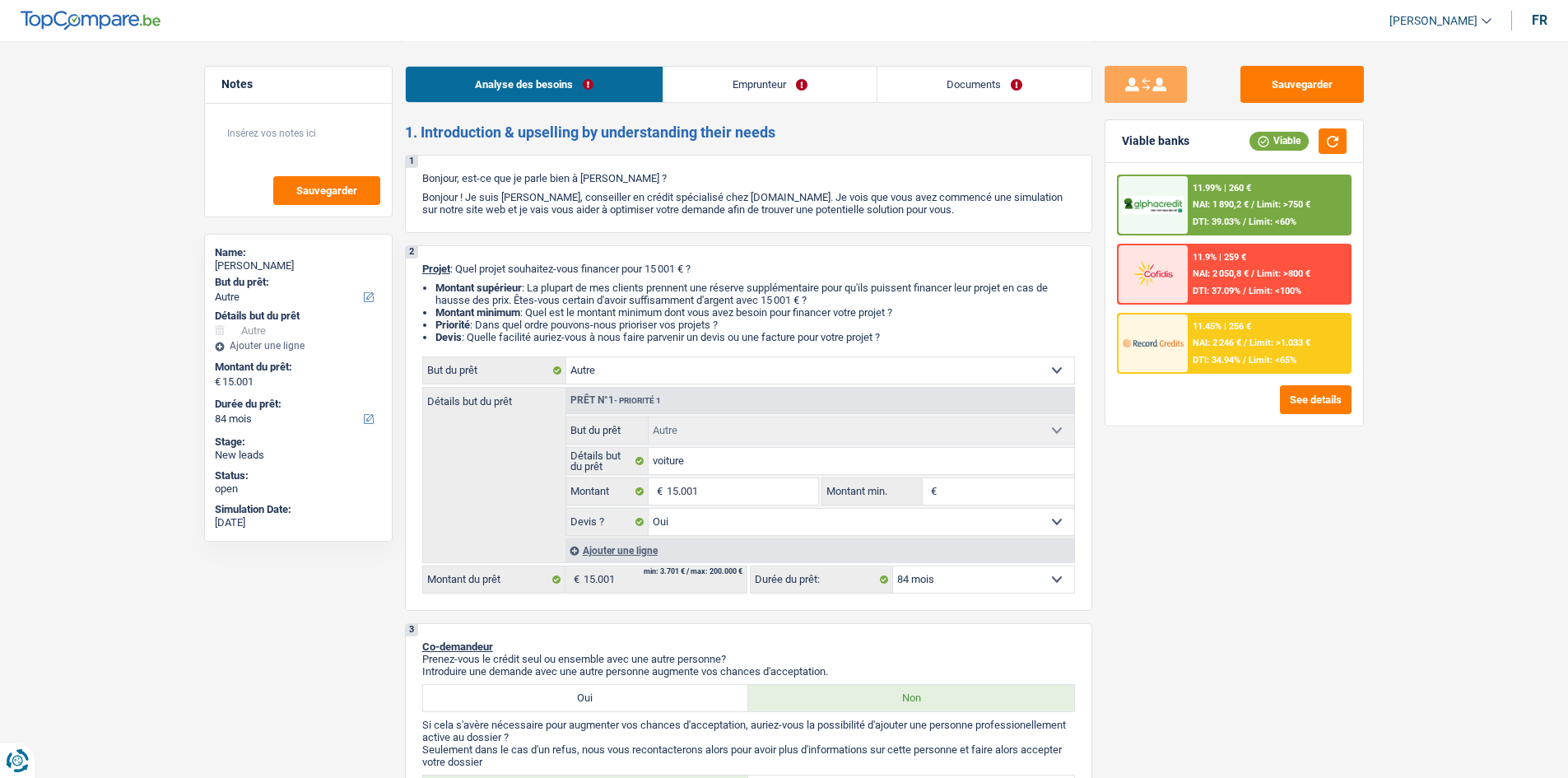
click at [748, 50] on div "Analyse des besoins Emprunteur Documents" at bounding box center [748, 76] width 687 height 70
click at [754, 75] on link "Emprunteur" at bounding box center [769, 84] width 214 height 35
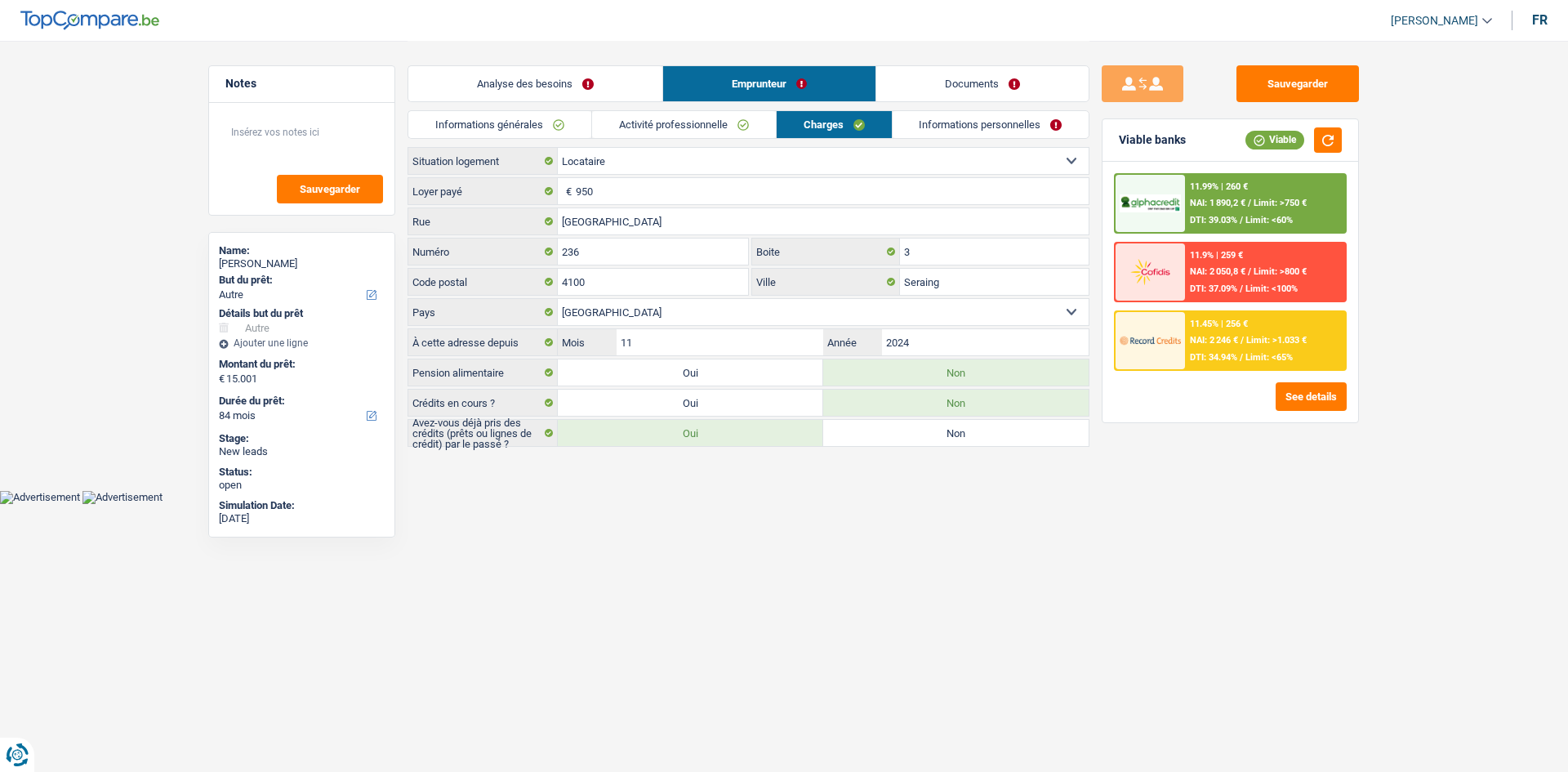
click at [645, 112] on link "Activité professionnelle" at bounding box center [684, 124] width 184 height 27
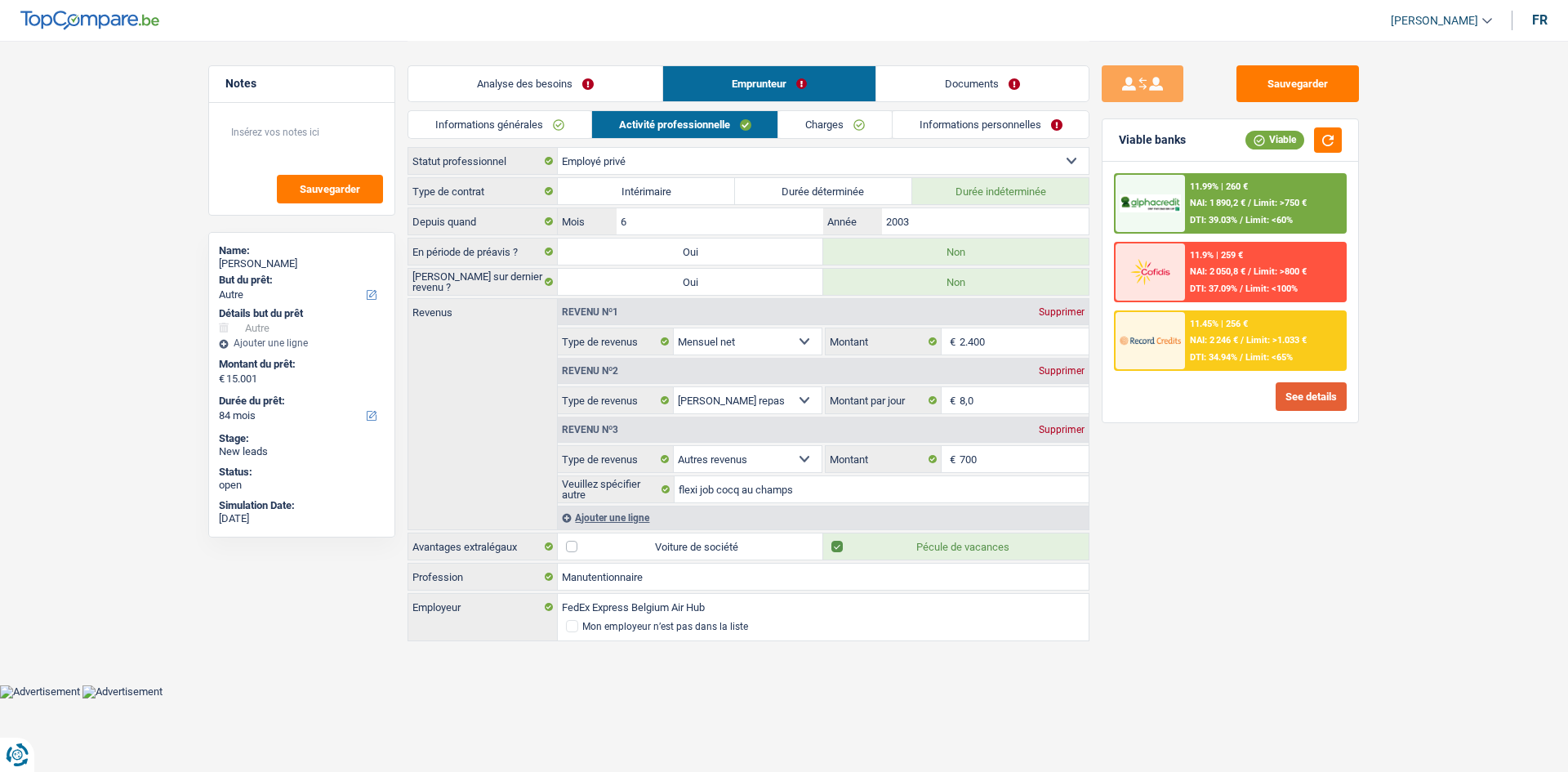
click at [1325, 403] on button "See details" at bounding box center [1311, 397] width 71 height 29
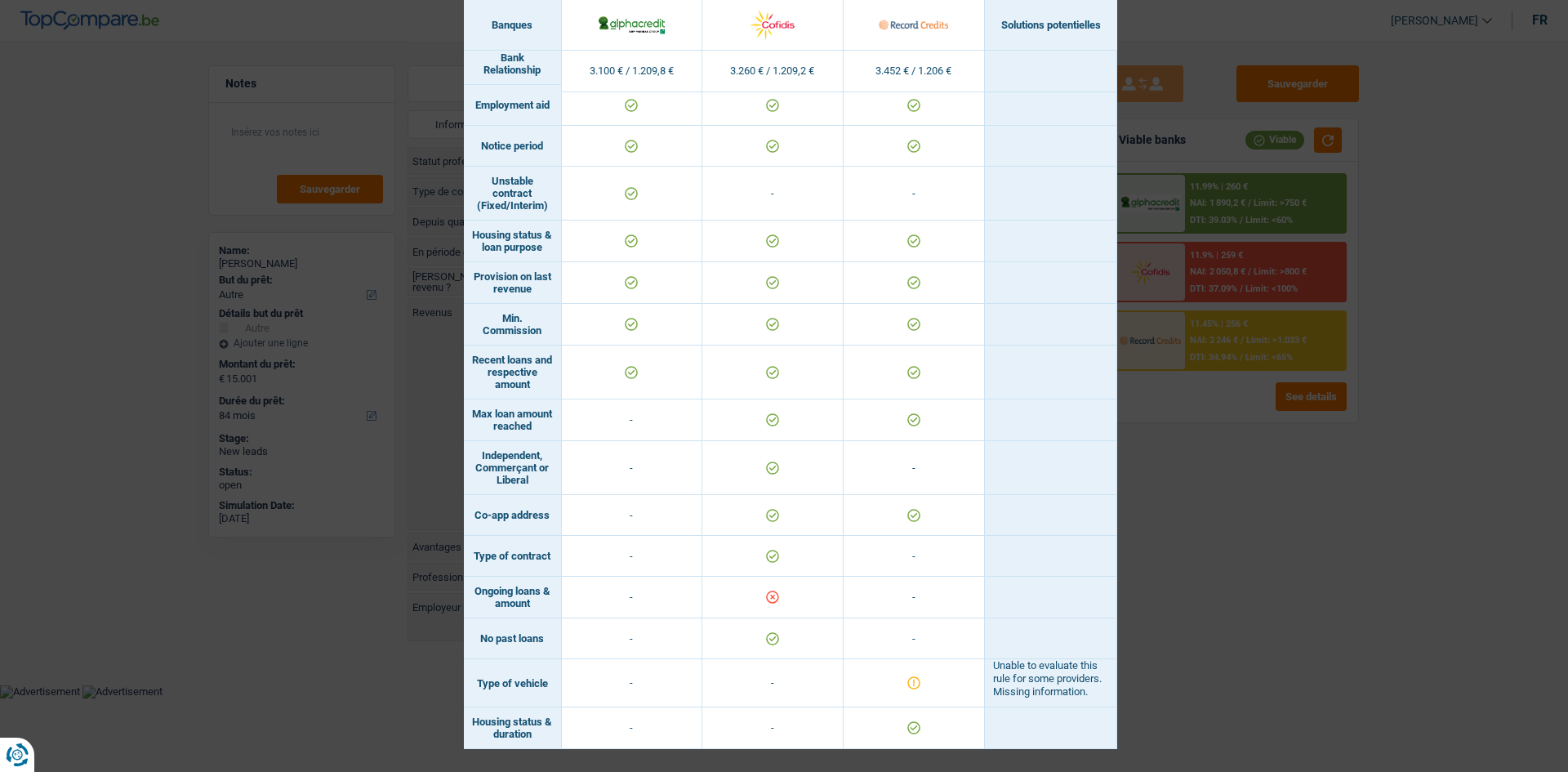
click at [1238, 523] on div "Banks conditions × Banques Solutions potentielles Revenus / Charges 3.100 € / 1…" at bounding box center [784, 386] width 1568 height 772
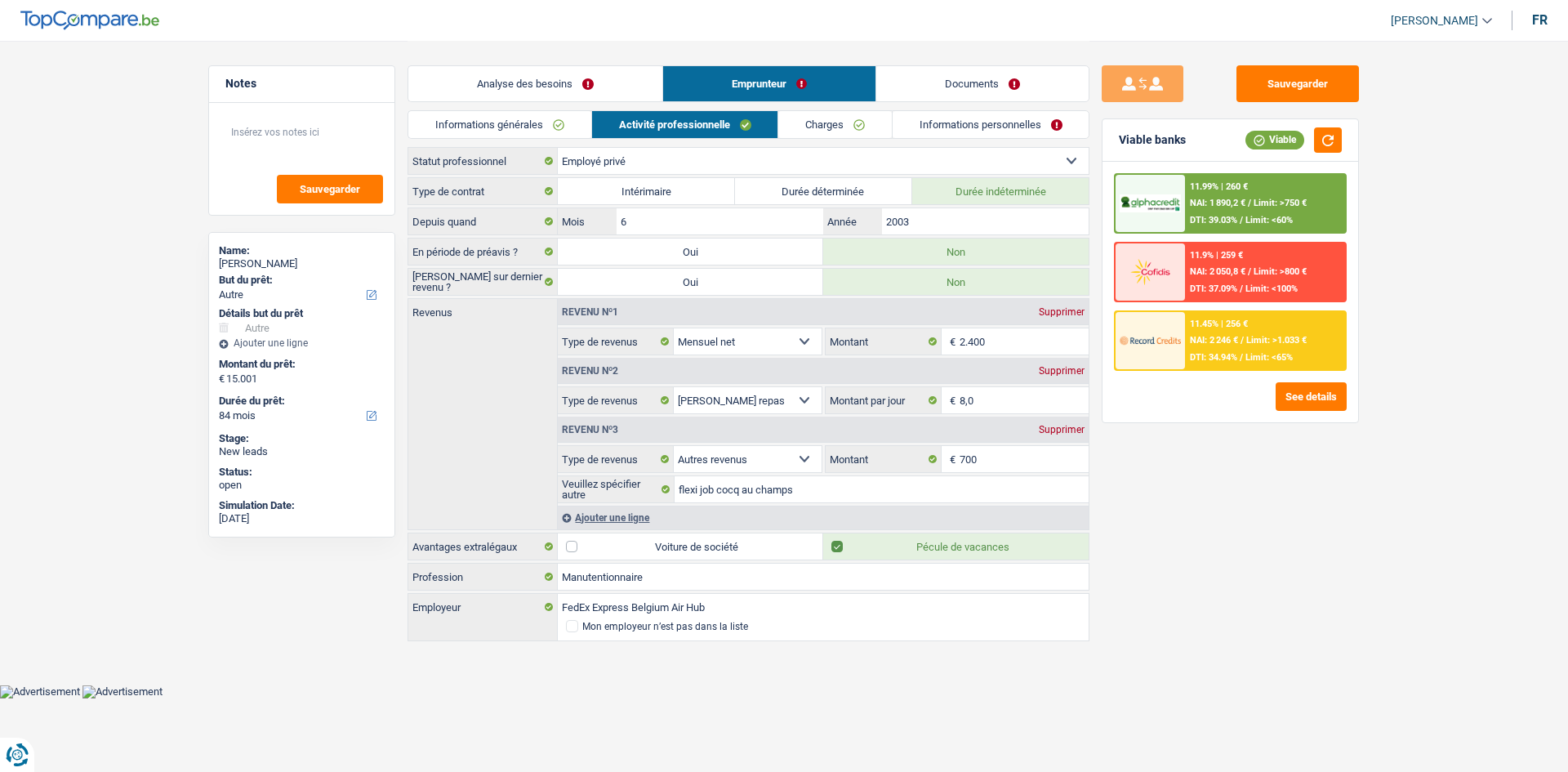
click at [598, 90] on link "Analyse des besoins" at bounding box center [535, 83] width 254 height 35
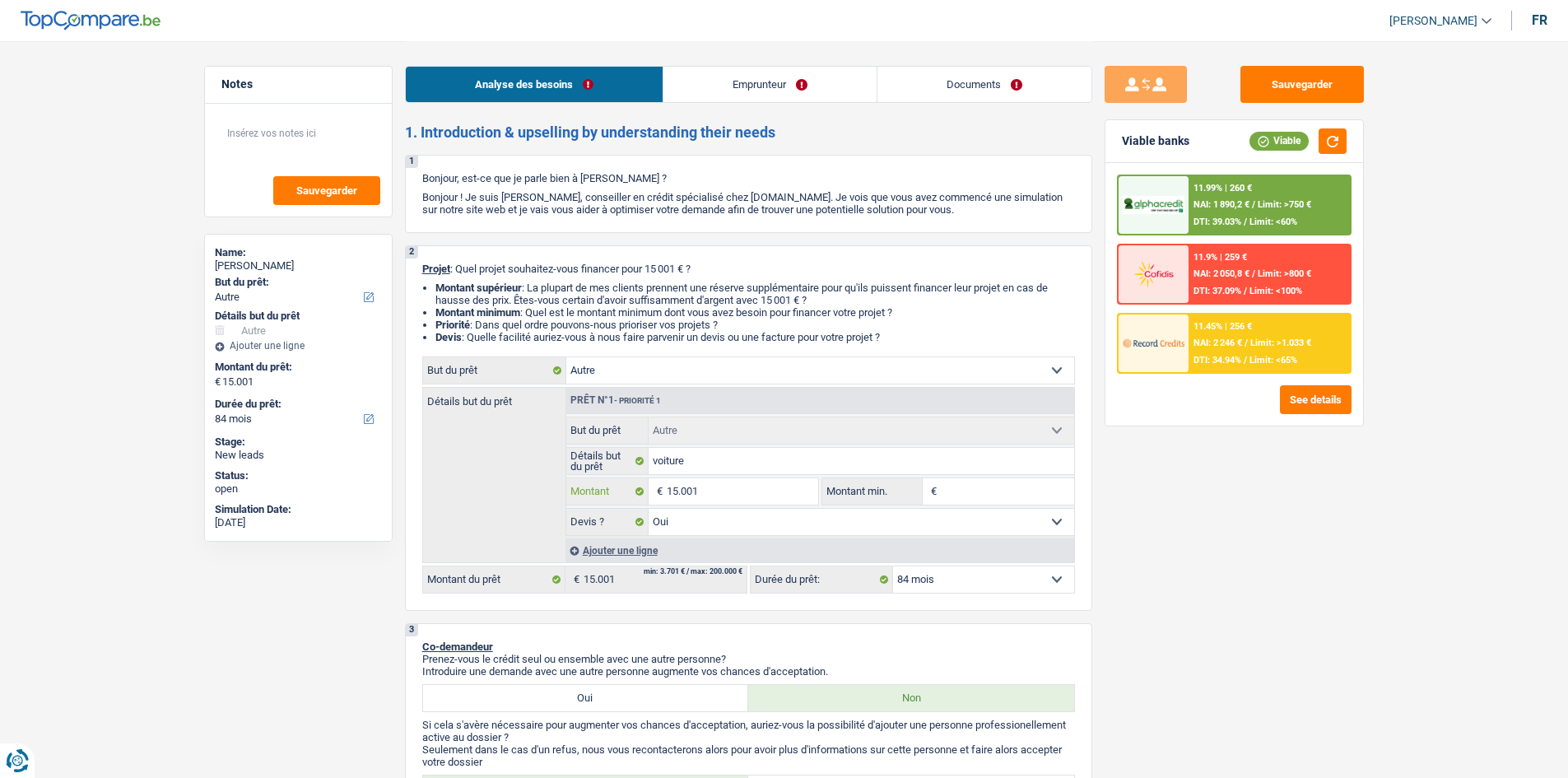
click at [725, 505] on fieldset "Confort maison: meubles, textile, peinture, électroménager, outillage non-profe…" at bounding box center [820, 475] width 508 height 119
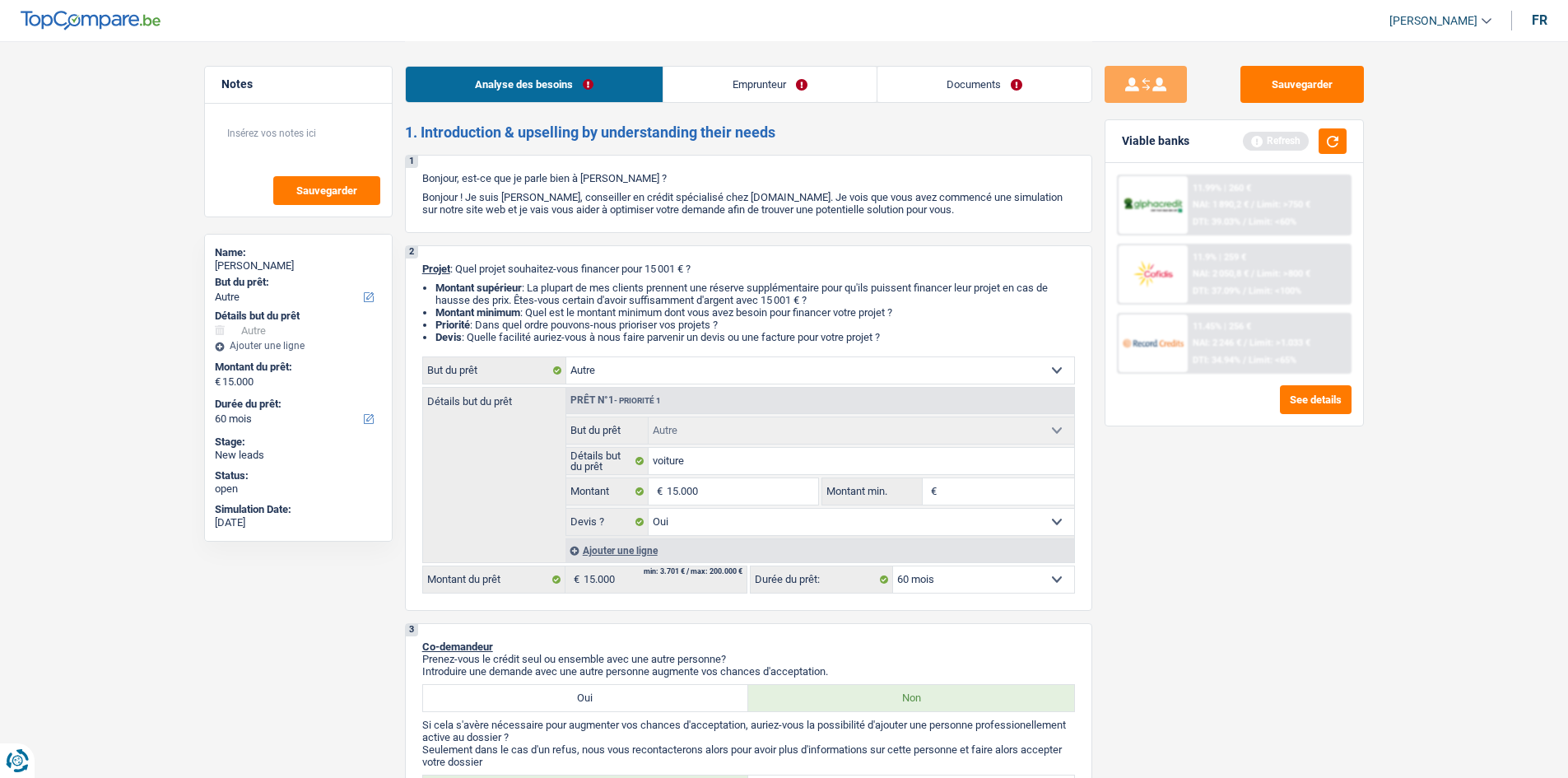
drag, startPoint x: 1487, startPoint y: 654, endPoint x: 1054, endPoint y: 624, distance: 434.0
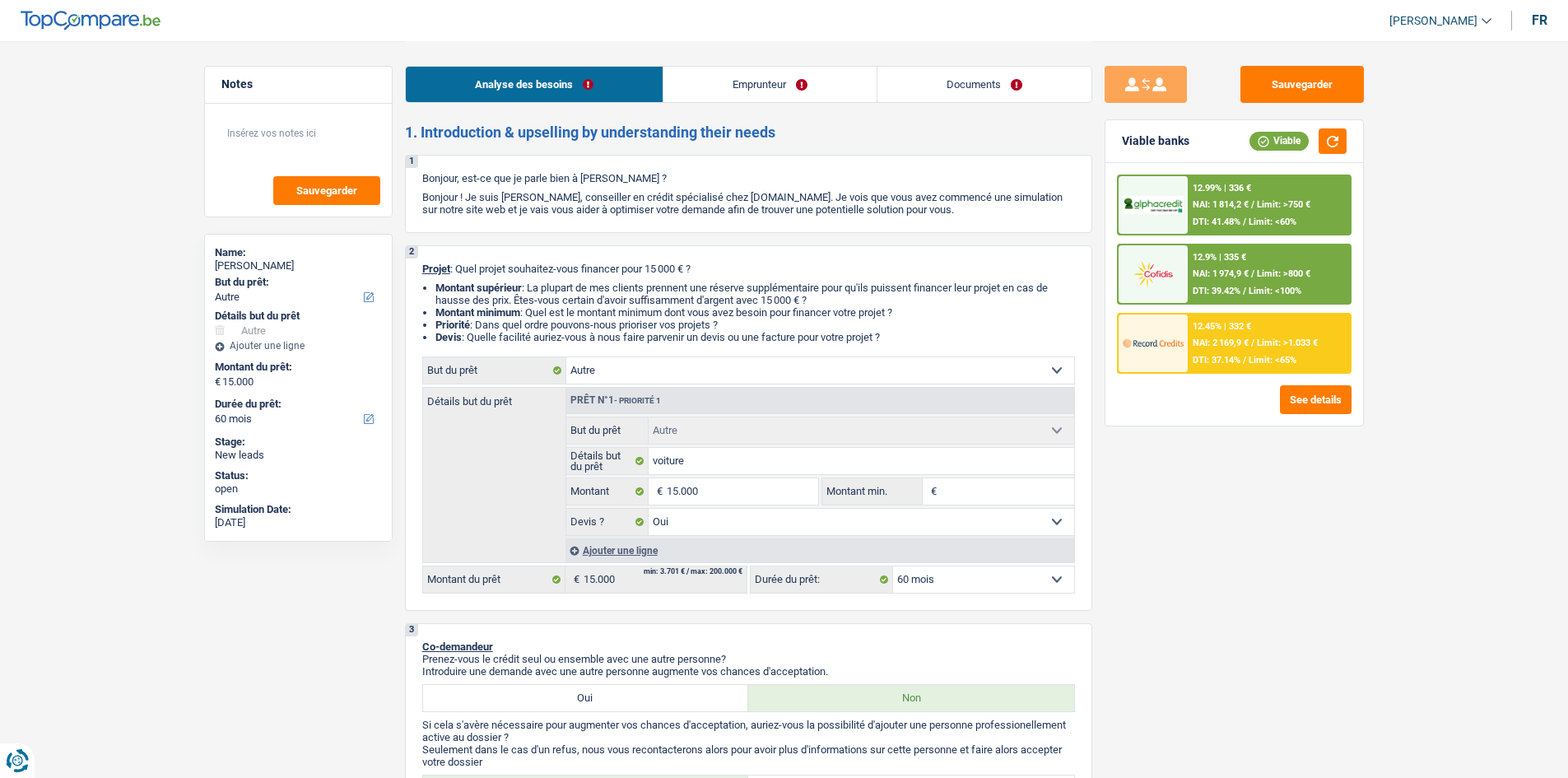
click at [1239, 249] on div "12.99% | 336 € NAI: 1 814,2 € / Limit: >750 € DTI: 41.48% / Limit: <60% 12.9% |…" at bounding box center [1233, 274] width 234 height 199
click at [1243, 268] on span "NAI: 1 974,9 €" at bounding box center [1220, 274] width 56 height 10
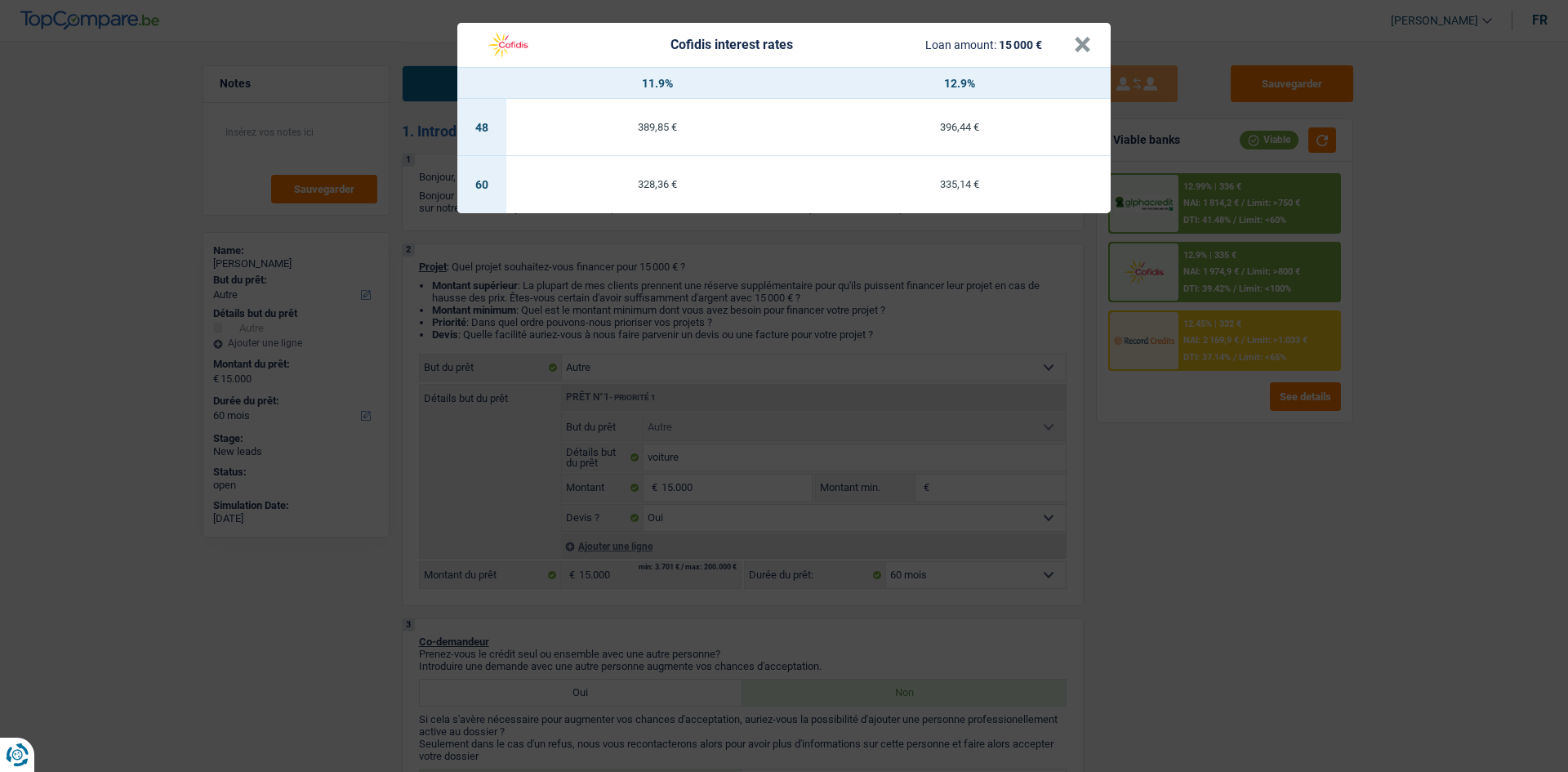
drag, startPoint x: 1428, startPoint y: 602, endPoint x: 1419, endPoint y: 615, distance: 15.8
click at [1422, 612] on div "Cofidis interest rates Loan amount: 15 000 € × 11.9% 12.9% 48 389,85 € 396,44 €…" at bounding box center [784, 386] width 1568 height 772
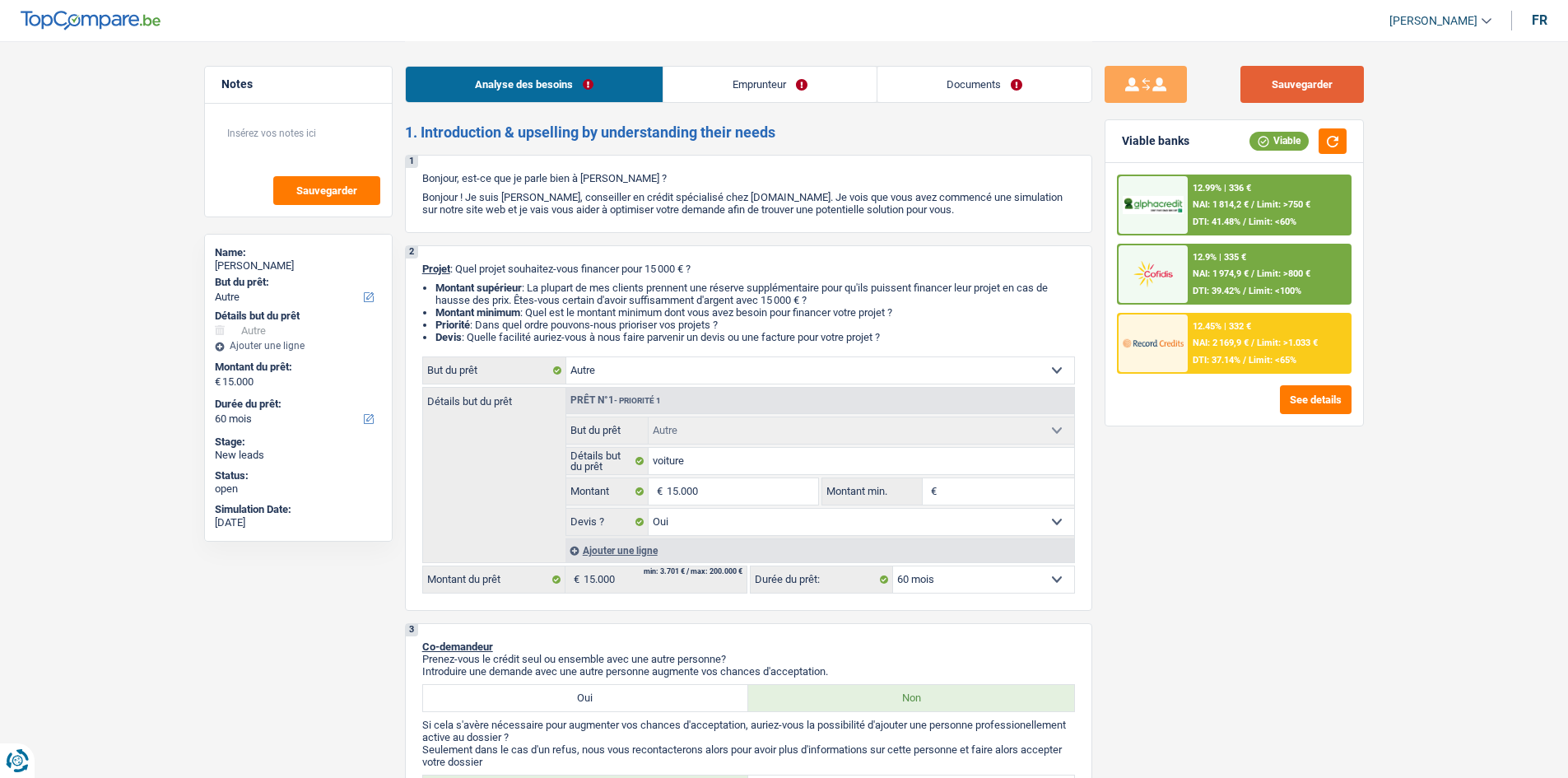
click at [1278, 86] on button "Sauvegarder" at bounding box center [1302, 84] width 124 height 37
drag, startPoint x: 1203, startPoint y: 524, endPoint x: 1225, endPoint y: 549, distance: 33.3
click at [1225, 549] on div "Sauvegarder Viable banks Viable 12.99% | 336 € NAI: 1 814,2 € / Limit: >750 € D…" at bounding box center [1233, 408] width 284 height 685
click at [1227, 262] on div "12.9% | 335 €" at bounding box center [1219, 257] width 53 height 10
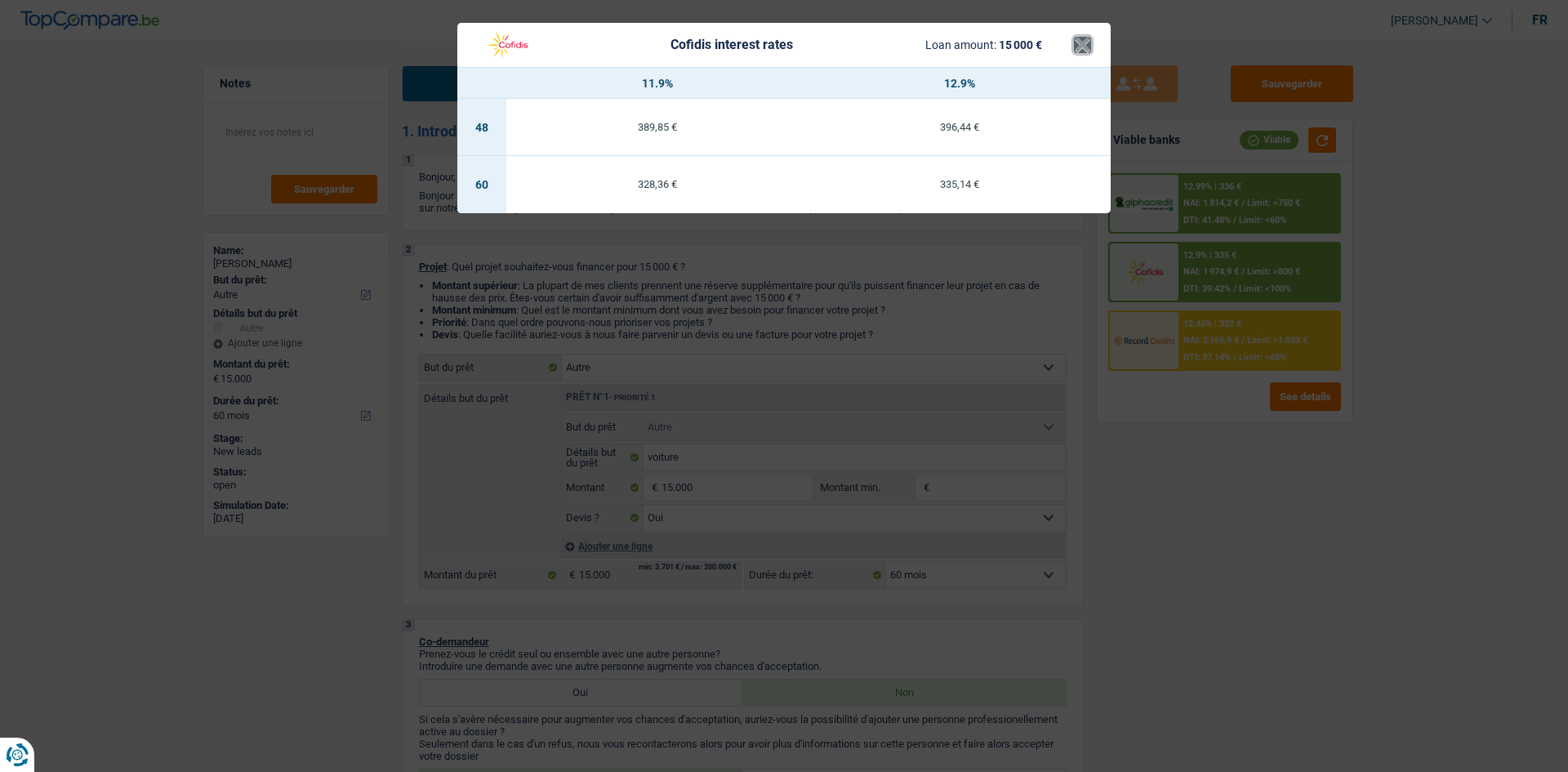
click at [1085, 49] on button "×" at bounding box center [1083, 44] width 17 height 16
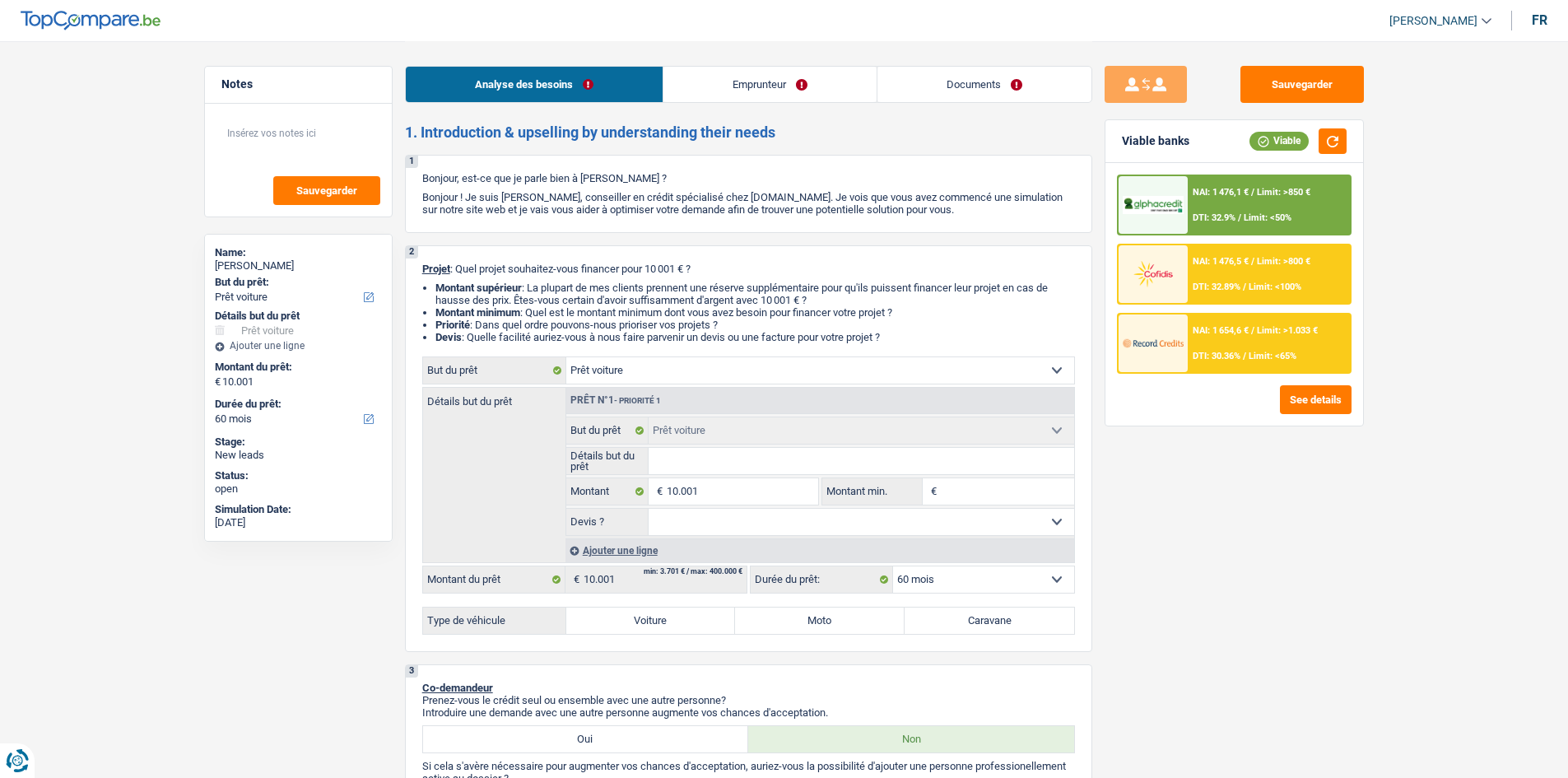
select select "car"
select select "60"
select select "car"
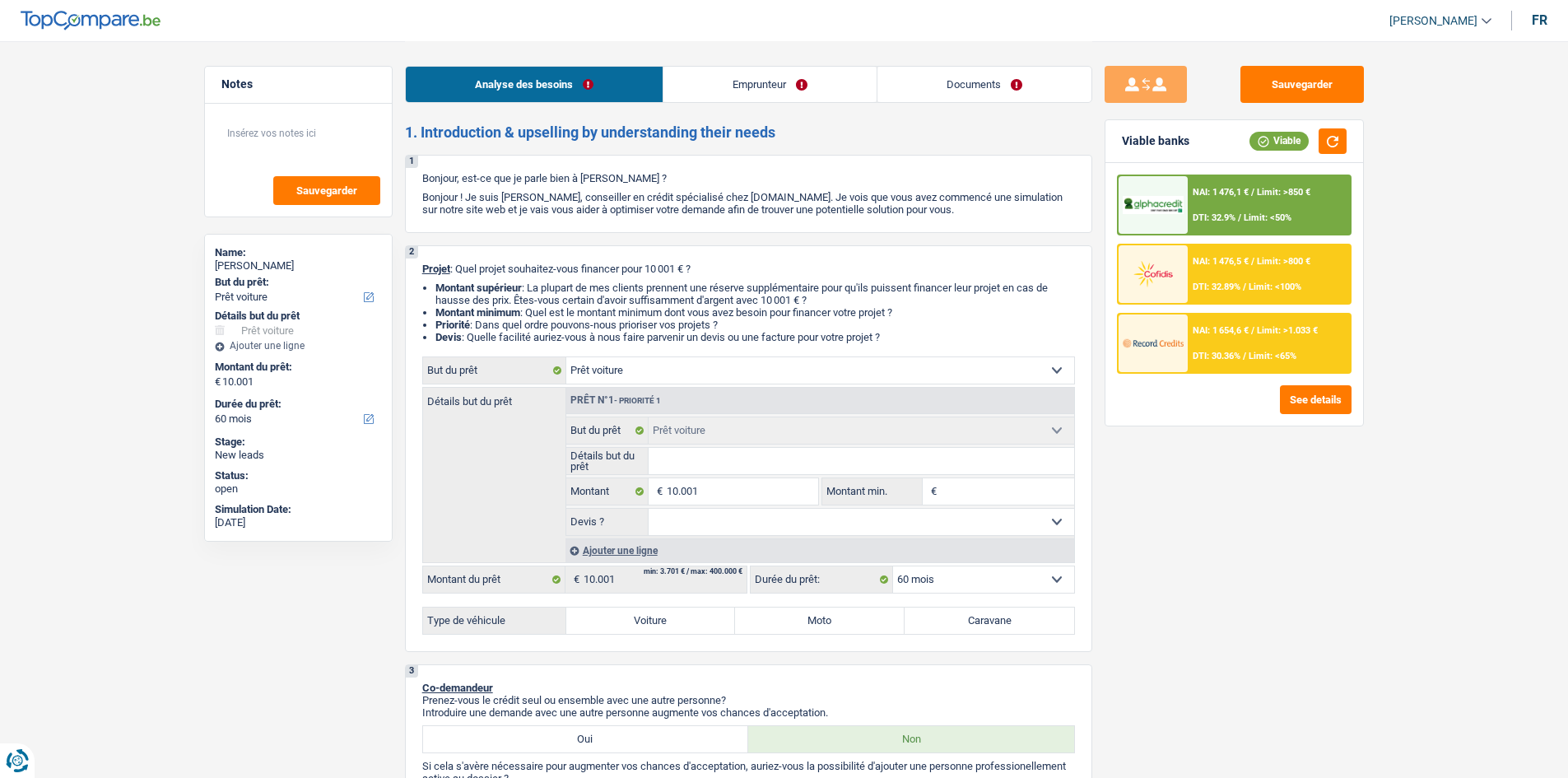
select select "60"
select select "worker"
select select "netSalary"
select select "rents"
select select "car"
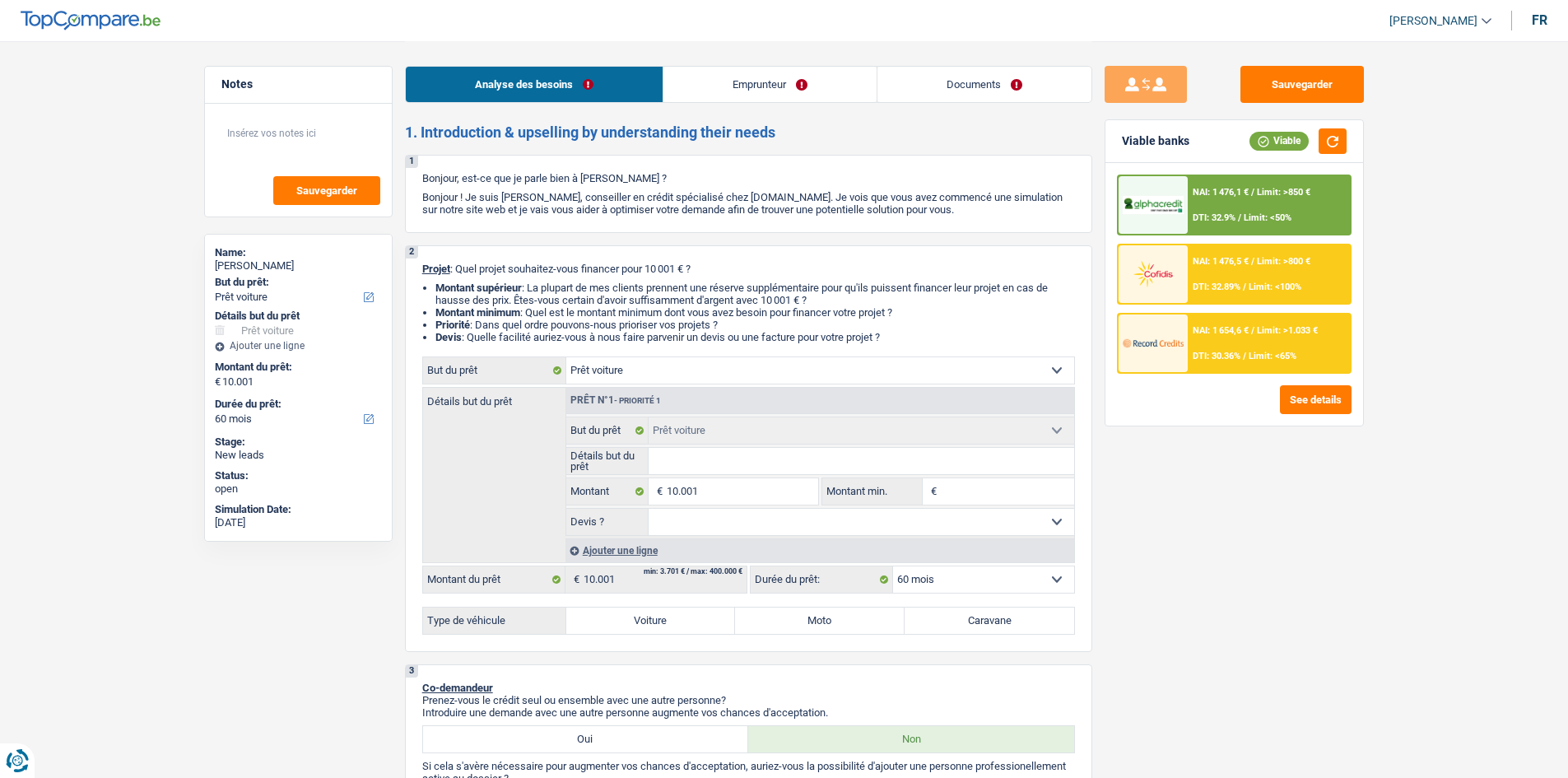
select select "car"
select select "60"
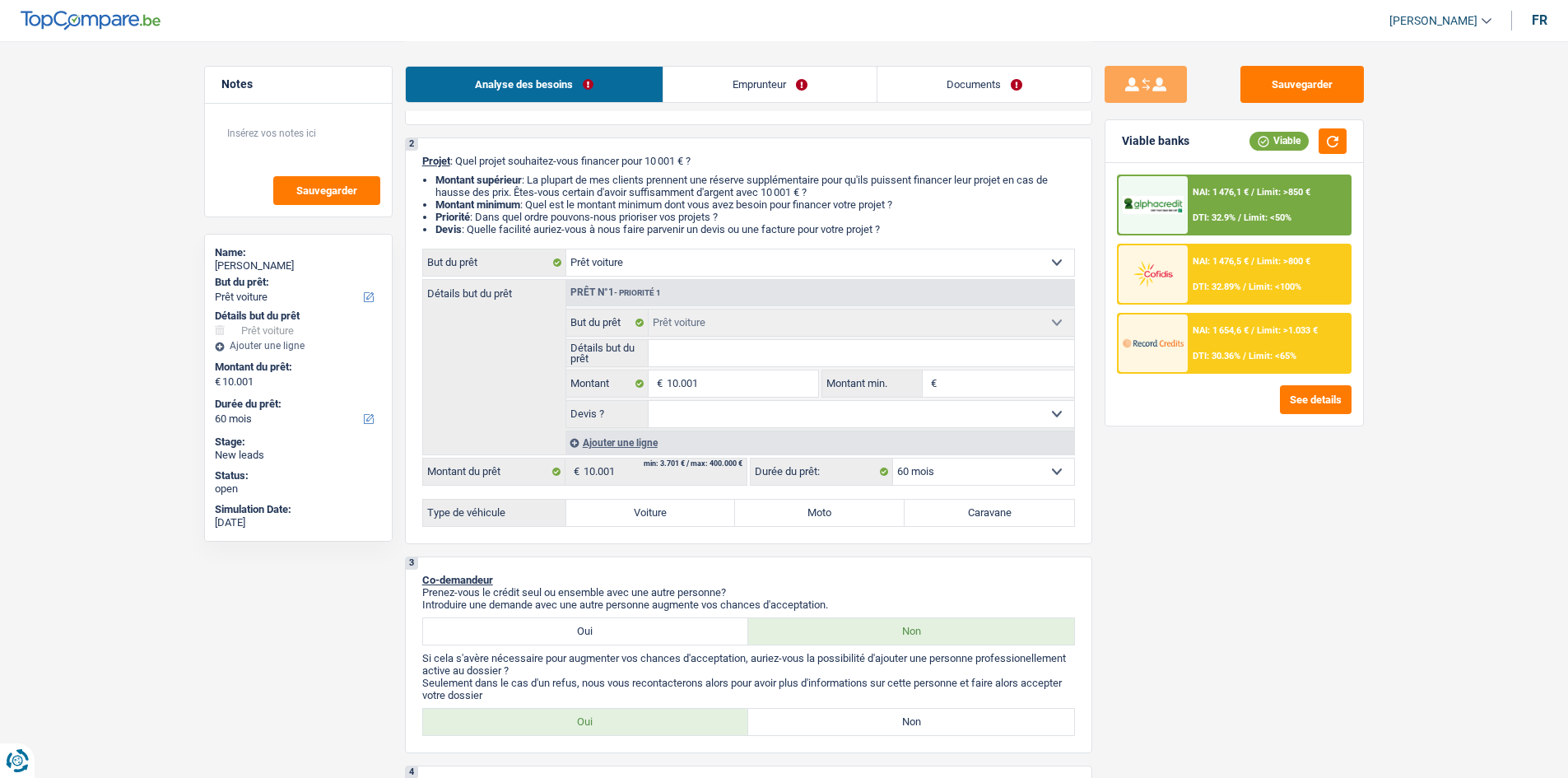
scroll to position [247, 0]
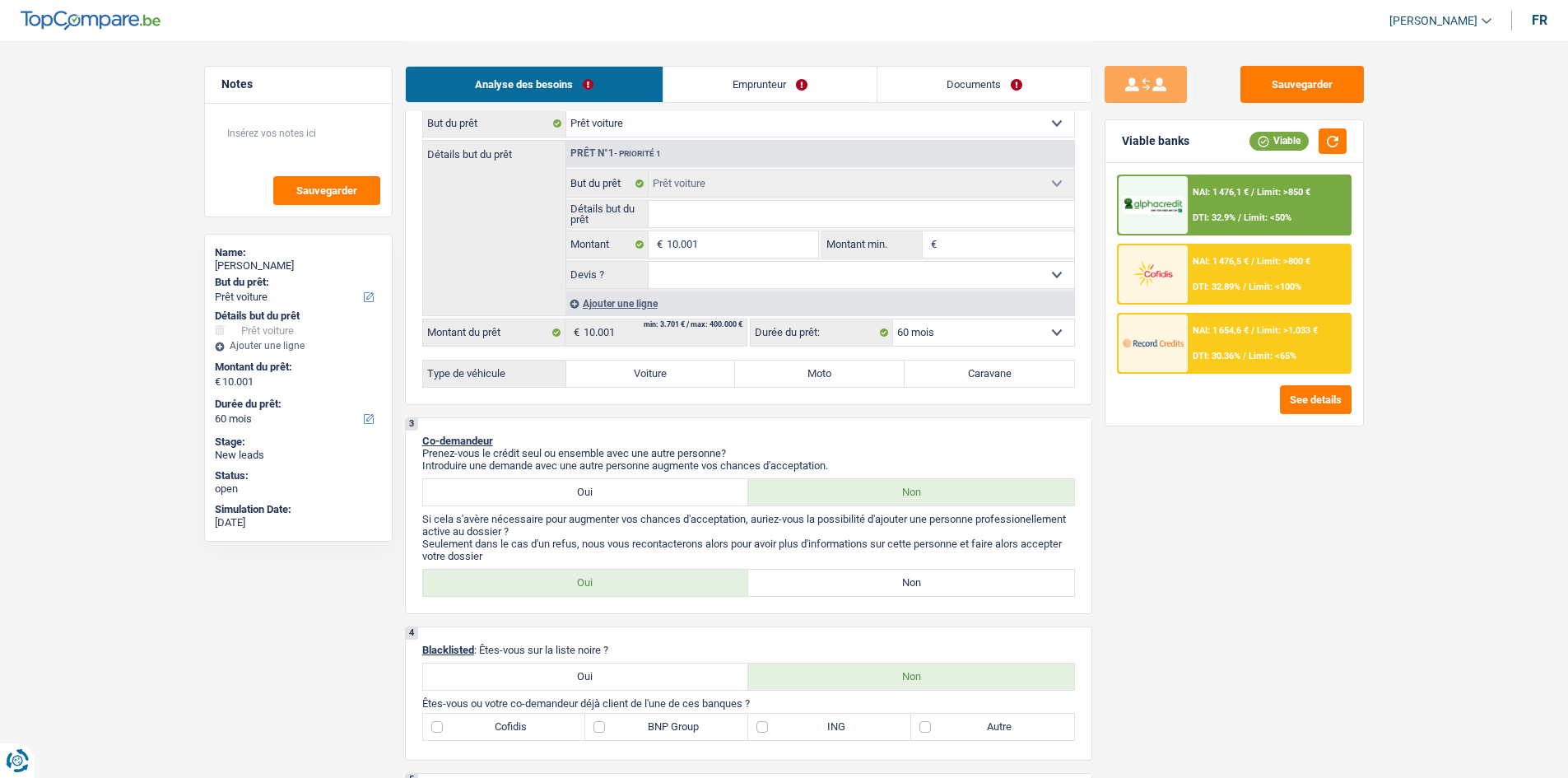
click at [903, 266] on select "Oui Non Non répondu Sélectionner une option" at bounding box center [861, 274] width 425 height 27
click at [1210, 492] on div "Sauvegarder Viable banks Viable NAI: 1 476,1 € / Limit: >850 € DTI: 32.9% / Lim…" at bounding box center [1233, 408] width 284 height 685
click at [655, 366] on label "Voiture" at bounding box center [651, 373] width 170 height 27
click at [655, 366] on input "Voiture" at bounding box center [651, 373] width 170 height 27
radio input "true"
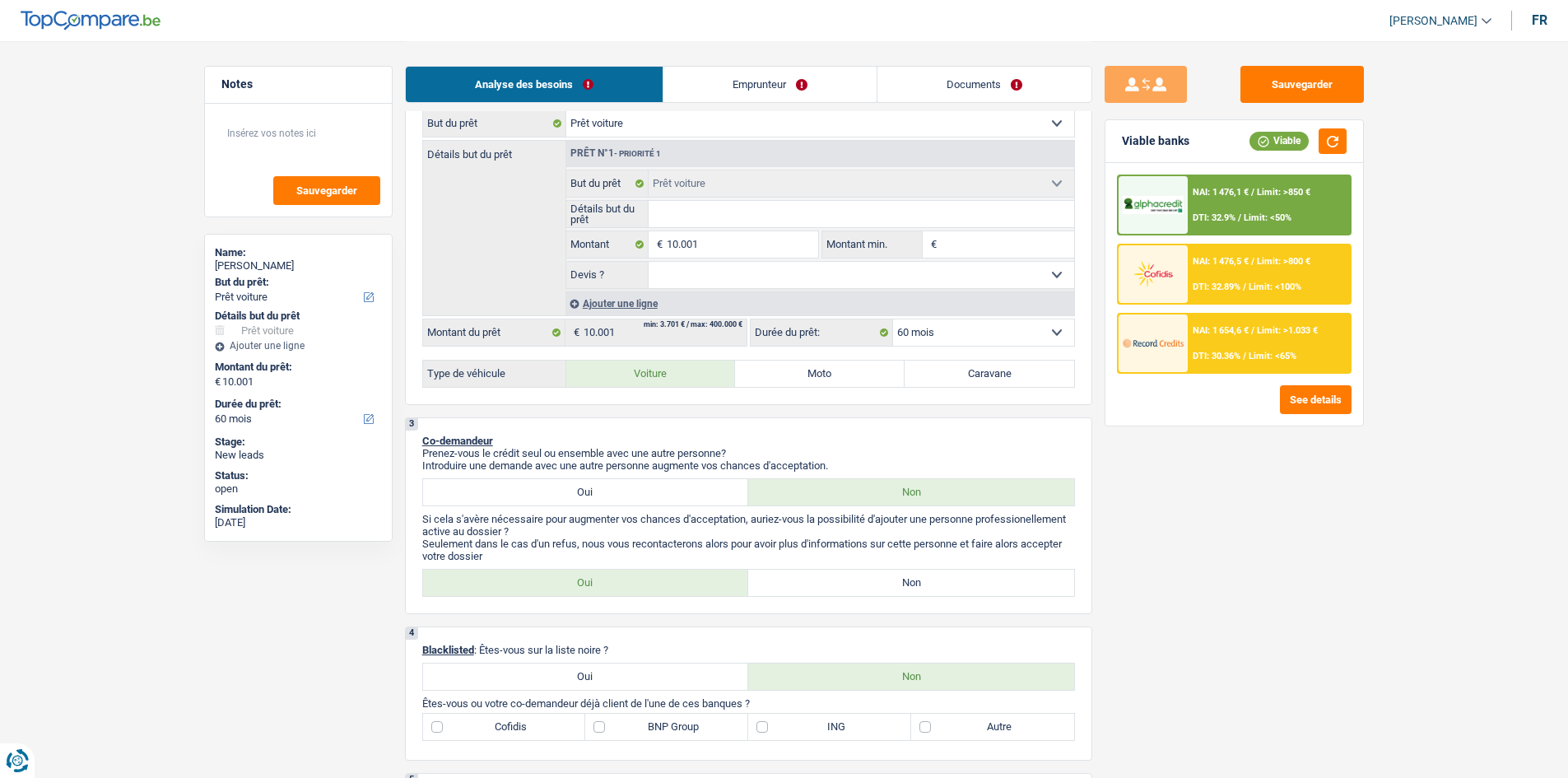
radio input "true"
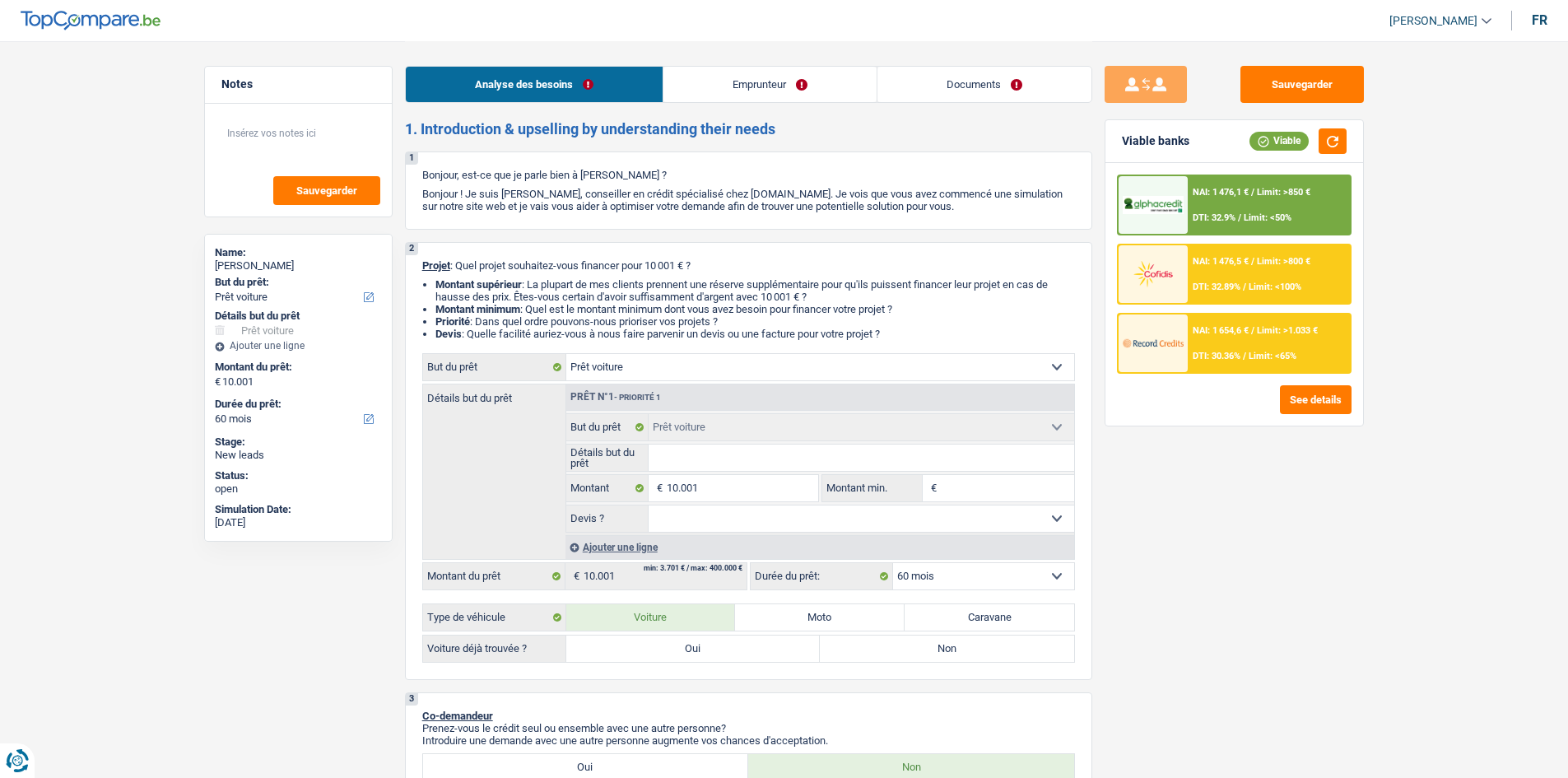
scroll to position [0, 0]
click at [667, 355] on div "2 Projet : Quel projet souhaitez-vous financer pour 10 001 € ? Montant supérieu…" at bounding box center [748, 464] width 687 height 437
click at [656, 376] on select "Confort maison: meubles, textile, peinture, électroménager, outillage non-profe…" at bounding box center [820, 370] width 508 height 27
click at [566, 357] on select "Confort maison: meubles, textile, peinture, électroménager, outillage non-profe…" at bounding box center [820, 370] width 508 height 27
click at [741, 371] on select "Confort maison: meubles, textile, peinture, électroménager, outillage non-profe…" at bounding box center [820, 370] width 508 height 27
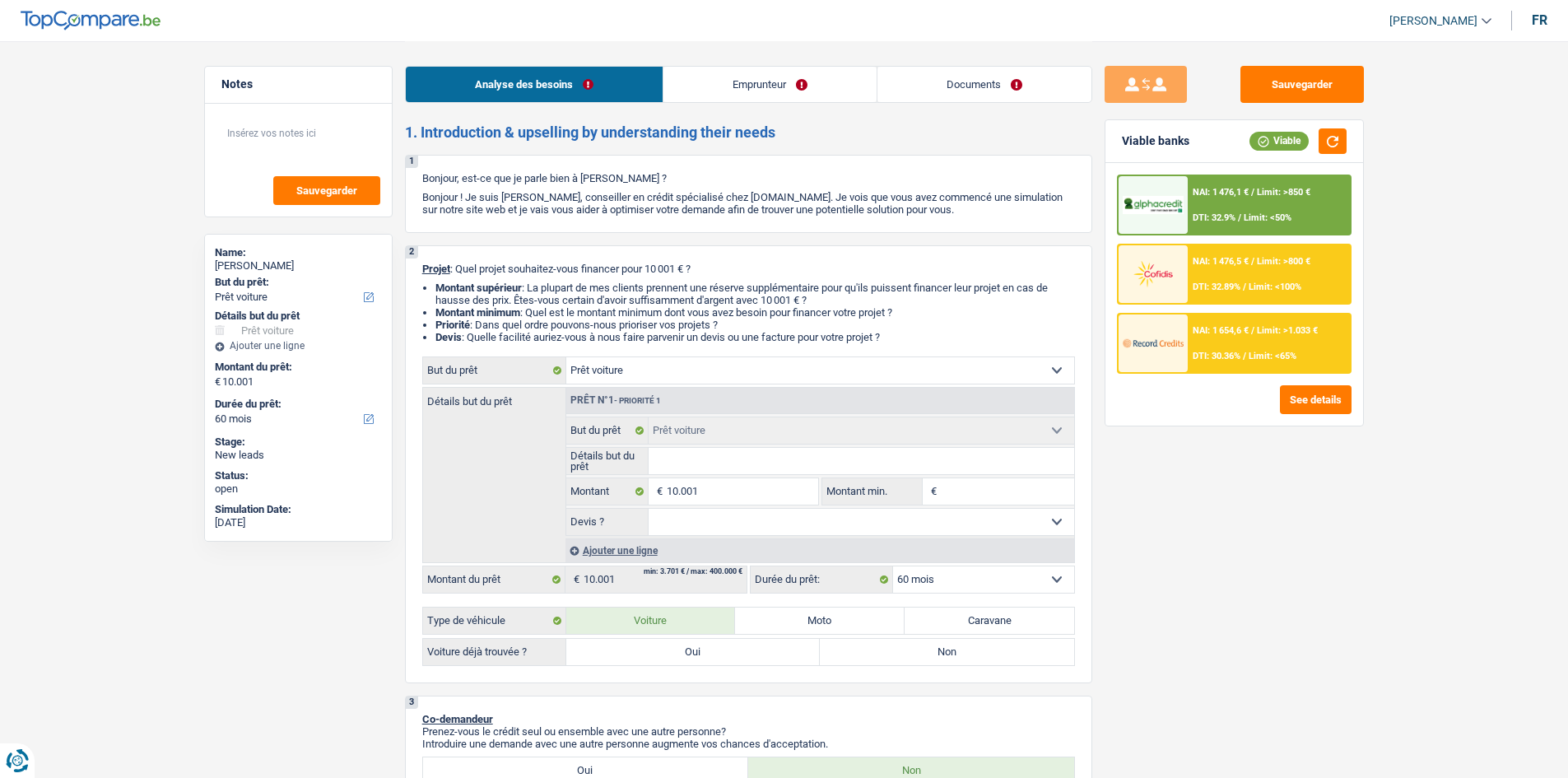
select select "other"
click at [566, 357] on select "Confort maison: meubles, textile, peinture, électroménager, outillage non-profe…" at bounding box center [820, 370] width 508 height 27
select select "other"
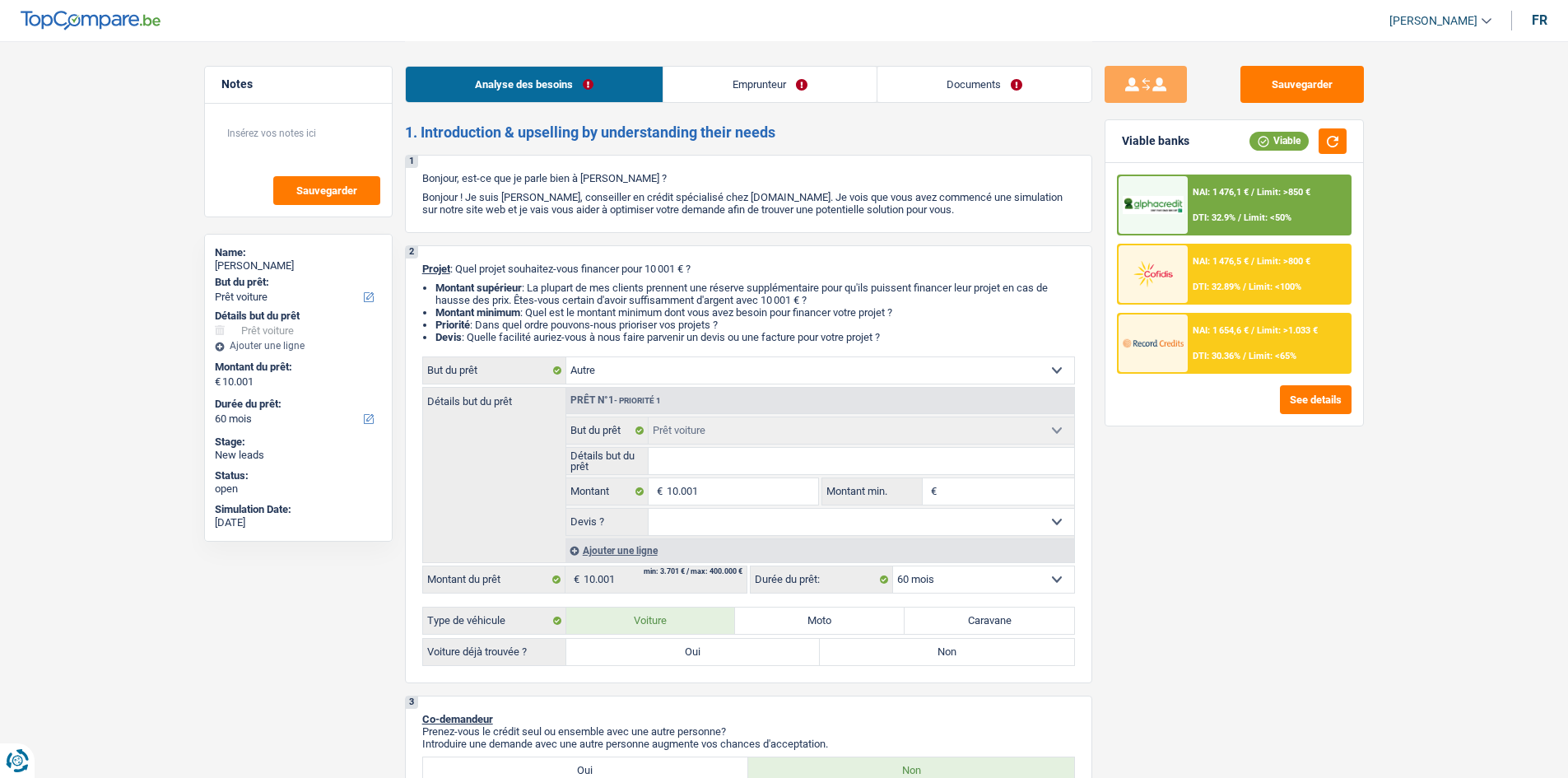
select select "other"
radio input "false"
select select "car"
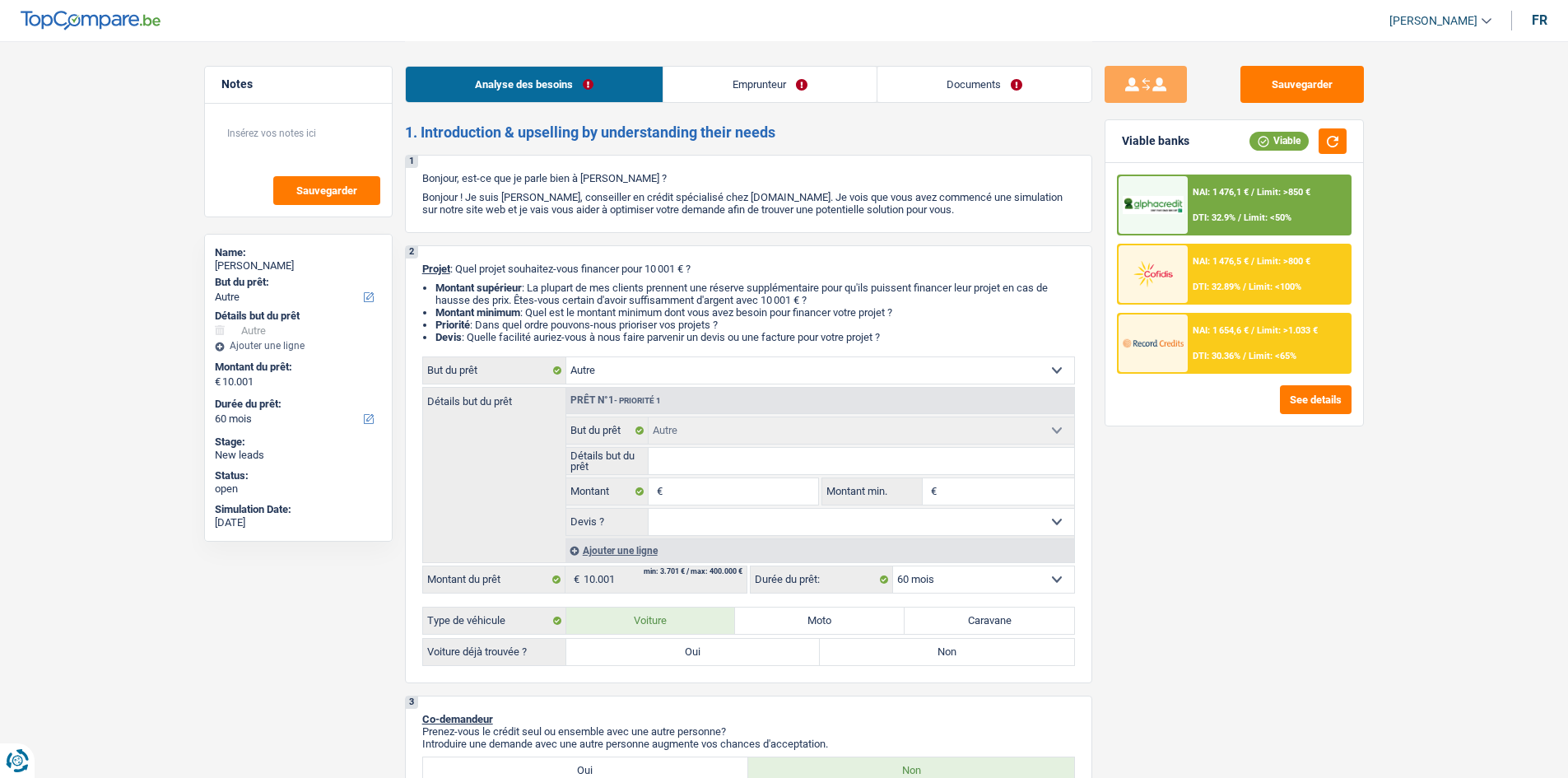
select select "car"
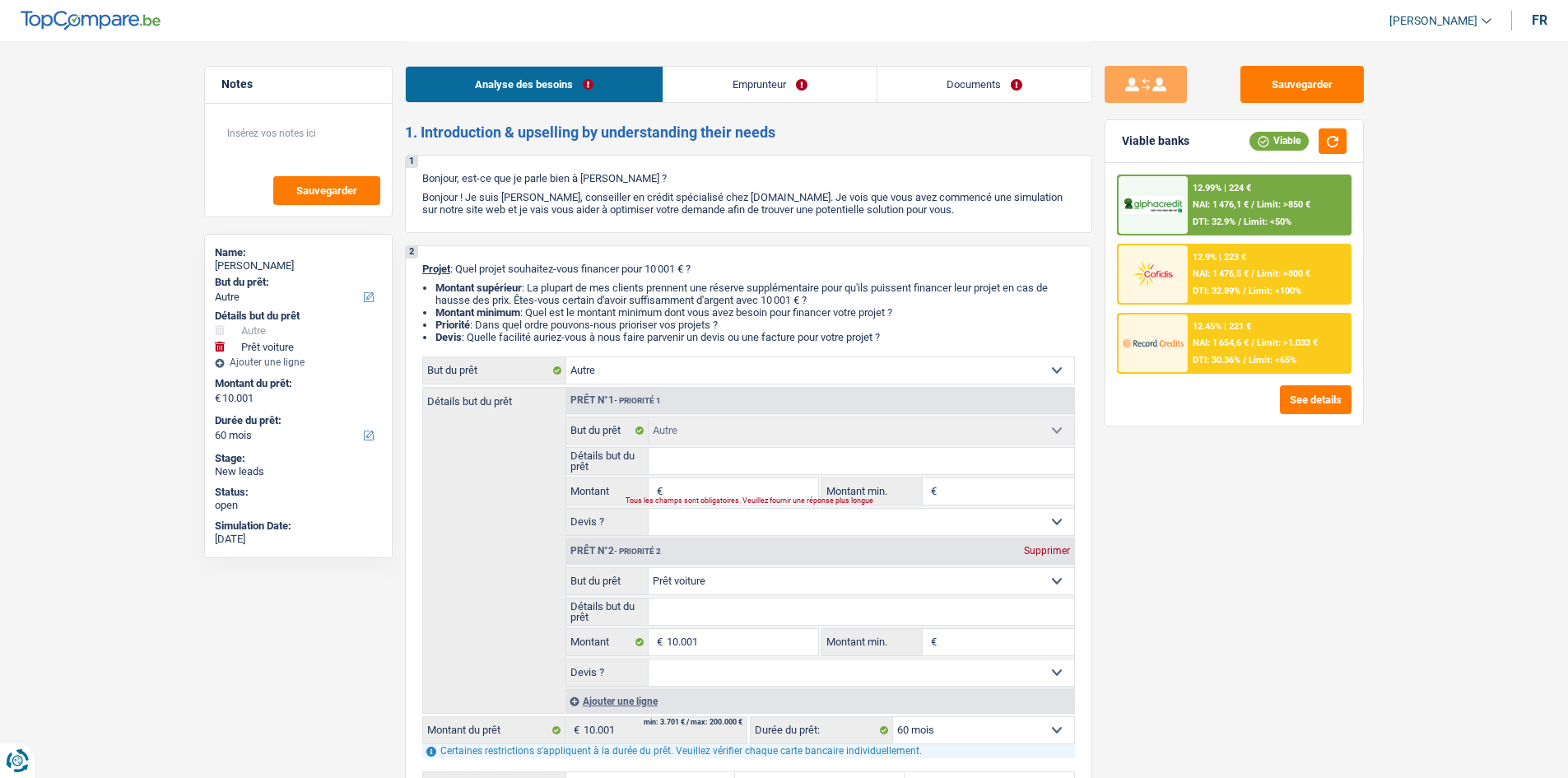
click at [1056, 552] on div "Supprimer" at bounding box center [1046, 551] width 54 height 10
type input "0"
select select
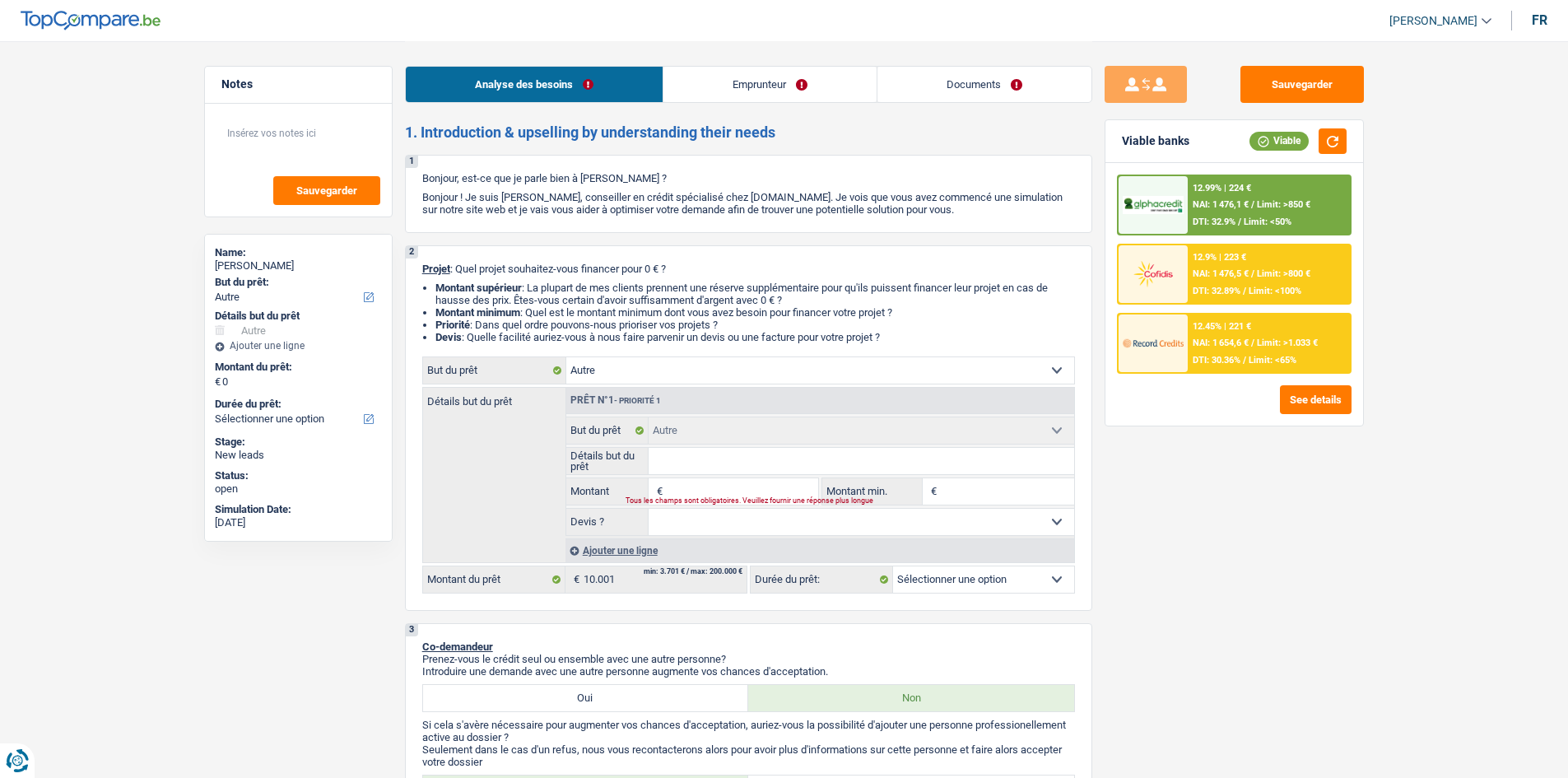
click at [766, 505] on fieldset "Confort maison: meubles, textile, peinture, électroménager, outillage non-profe…" at bounding box center [820, 475] width 508 height 119
drag, startPoint x: 755, startPoint y: 493, endPoint x: 745, endPoint y: 492, distance: 10.0
click at [755, 493] on input "Montant" at bounding box center [742, 491] width 151 height 27
type input "1"
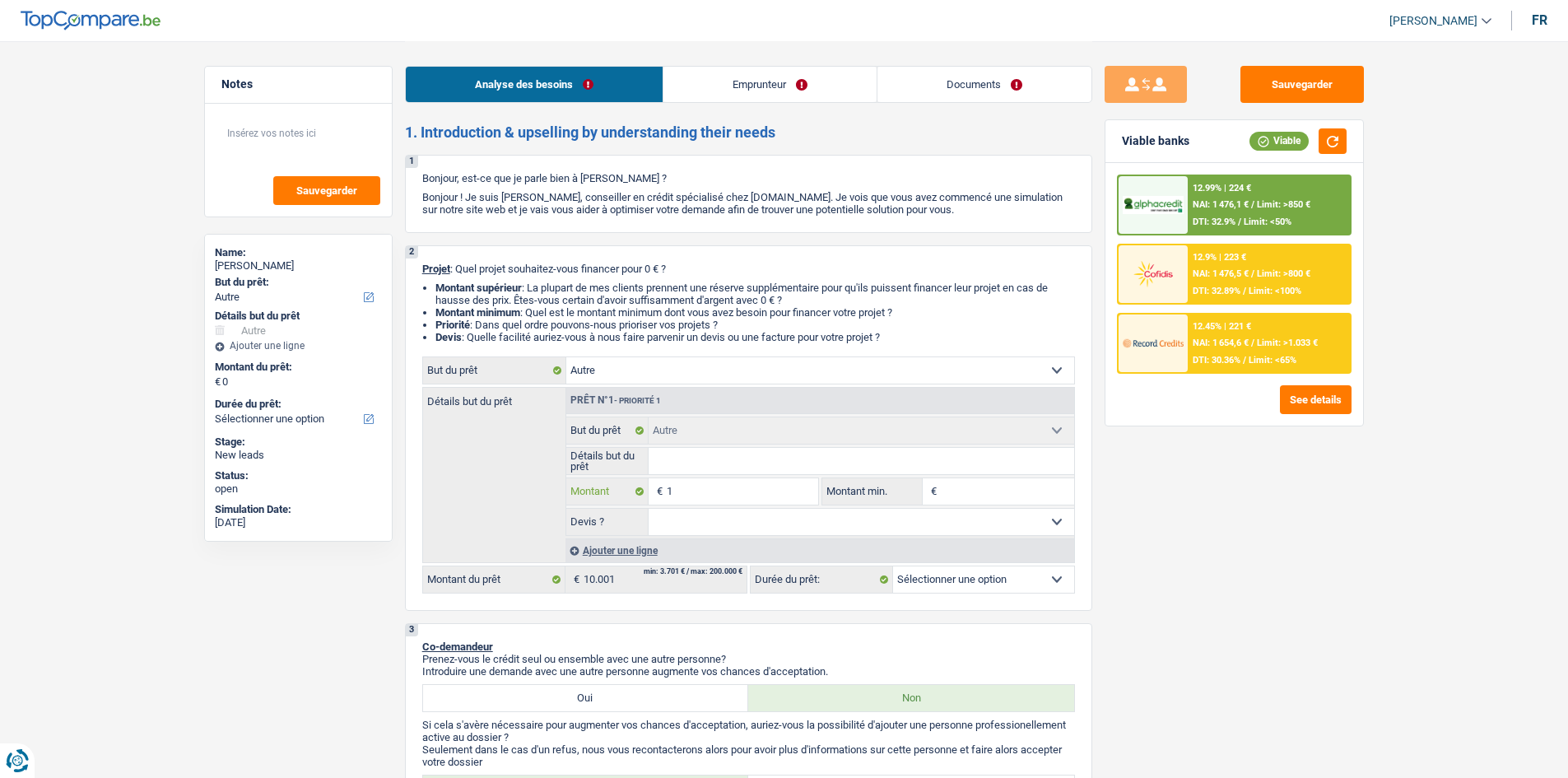
type input "10"
type input "100"
type input "1.000"
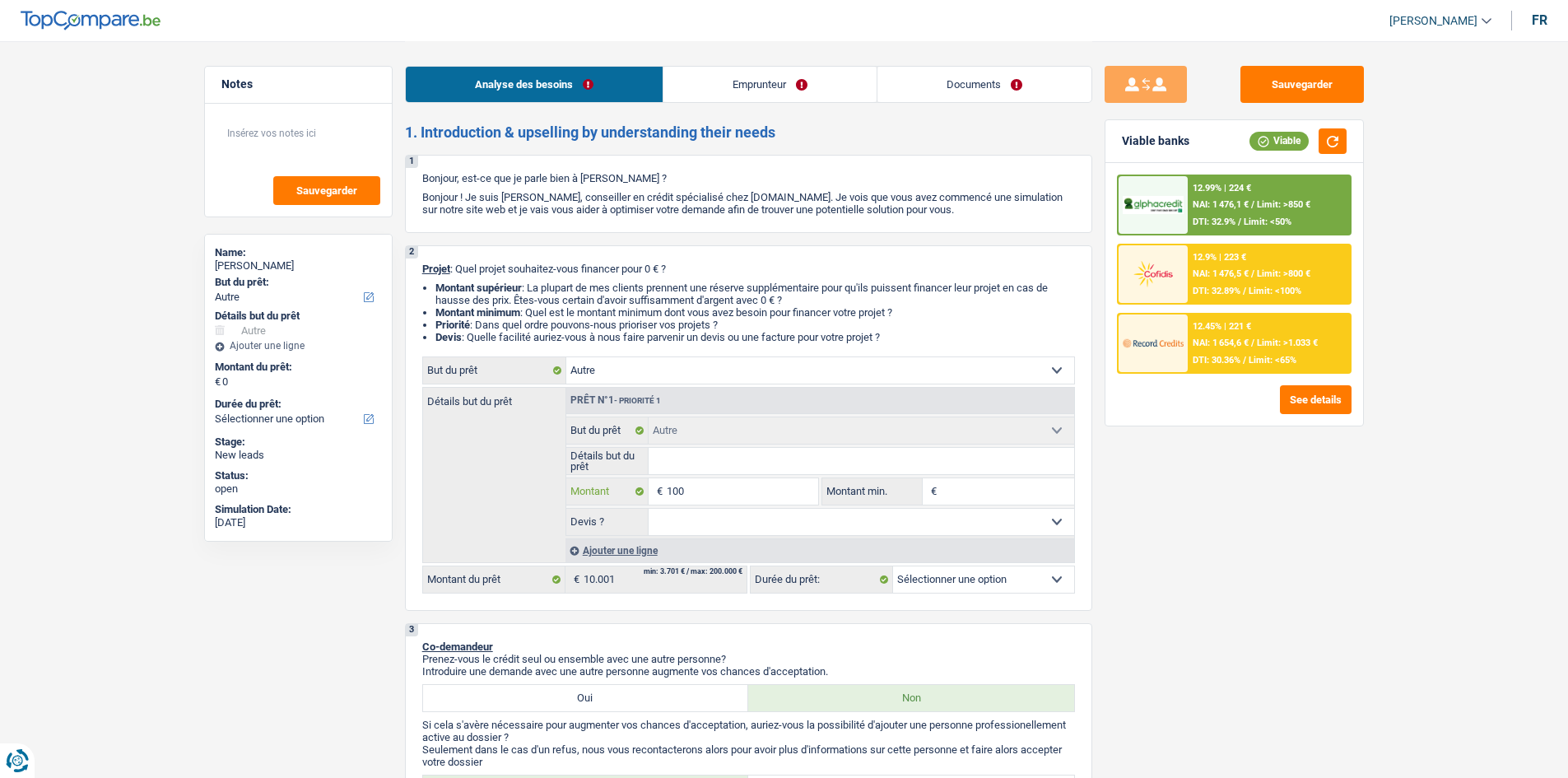
type input "1.000"
type input "10.001"
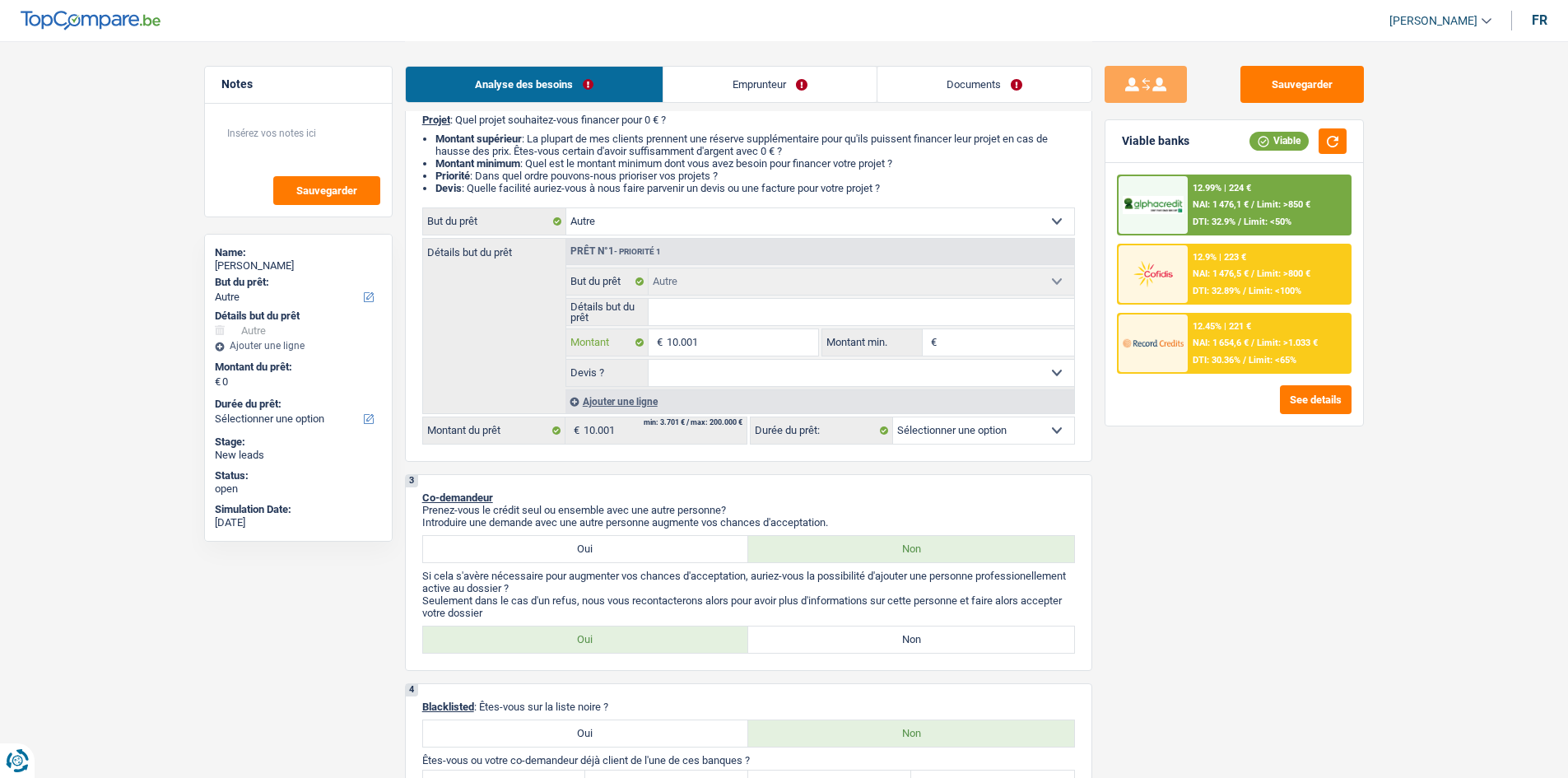
scroll to position [412, 0]
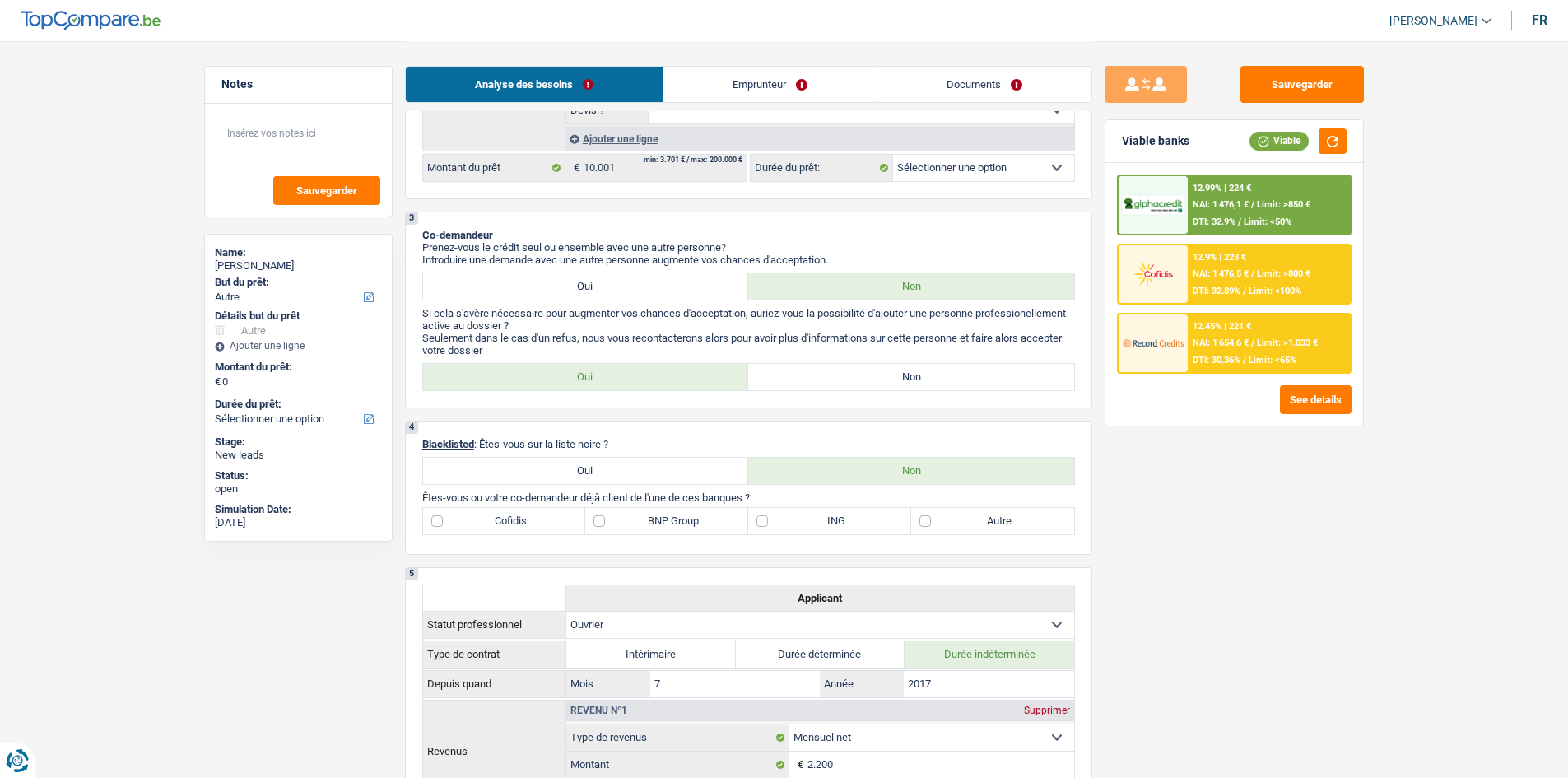
type input "10.001"
click at [973, 166] on select "12 mois 18 mois 24 mois Sélectionner une option" at bounding box center [983, 167] width 181 height 27
select select "60"
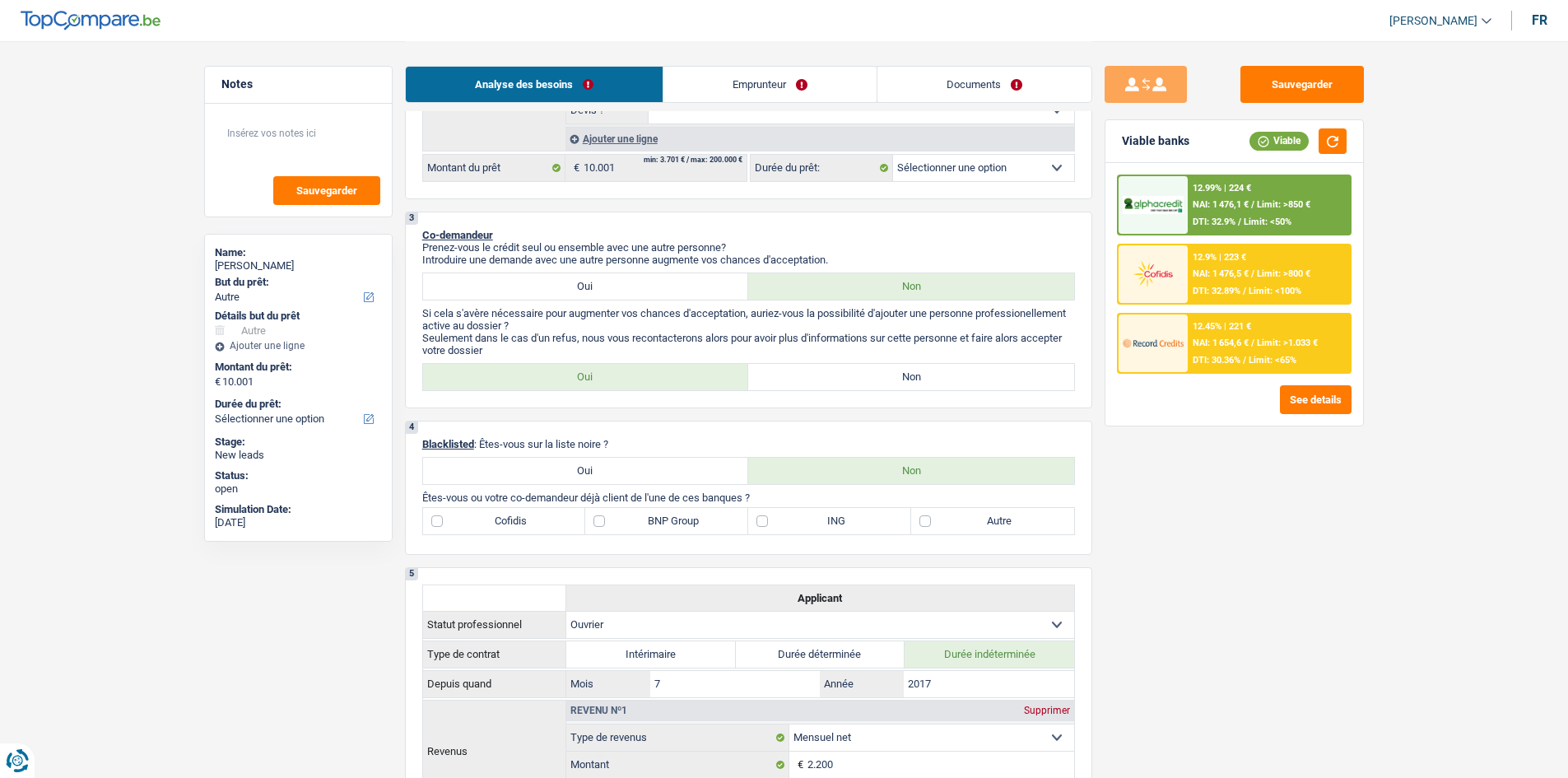
select select "60"
click at [893, 154] on select "12 mois 18 mois 24 mois 30 mois 36 mois 42 mois 48 mois 60 mois Sélectionner un…" at bounding box center [983, 167] width 181 height 27
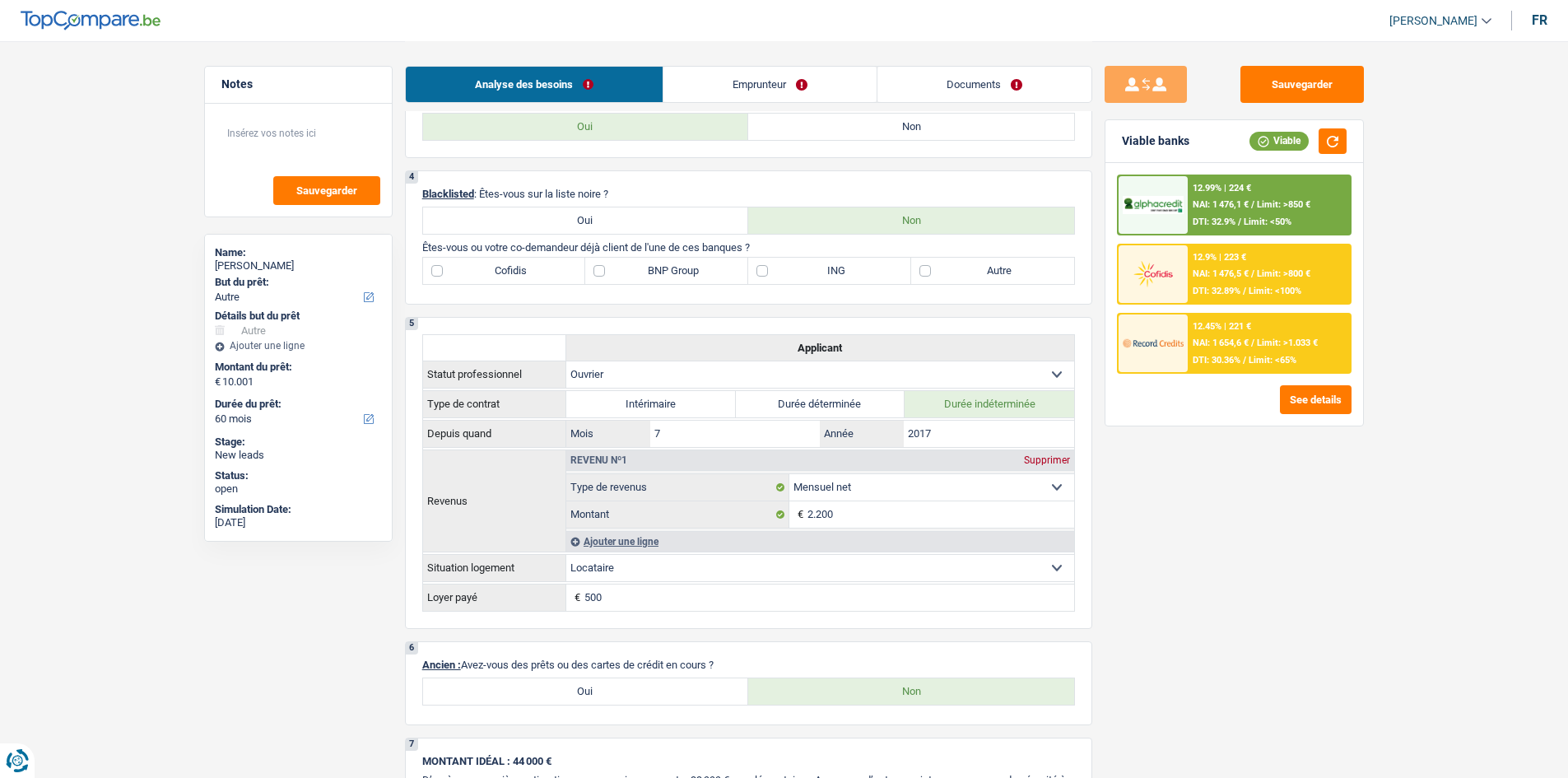
scroll to position [761, 0]
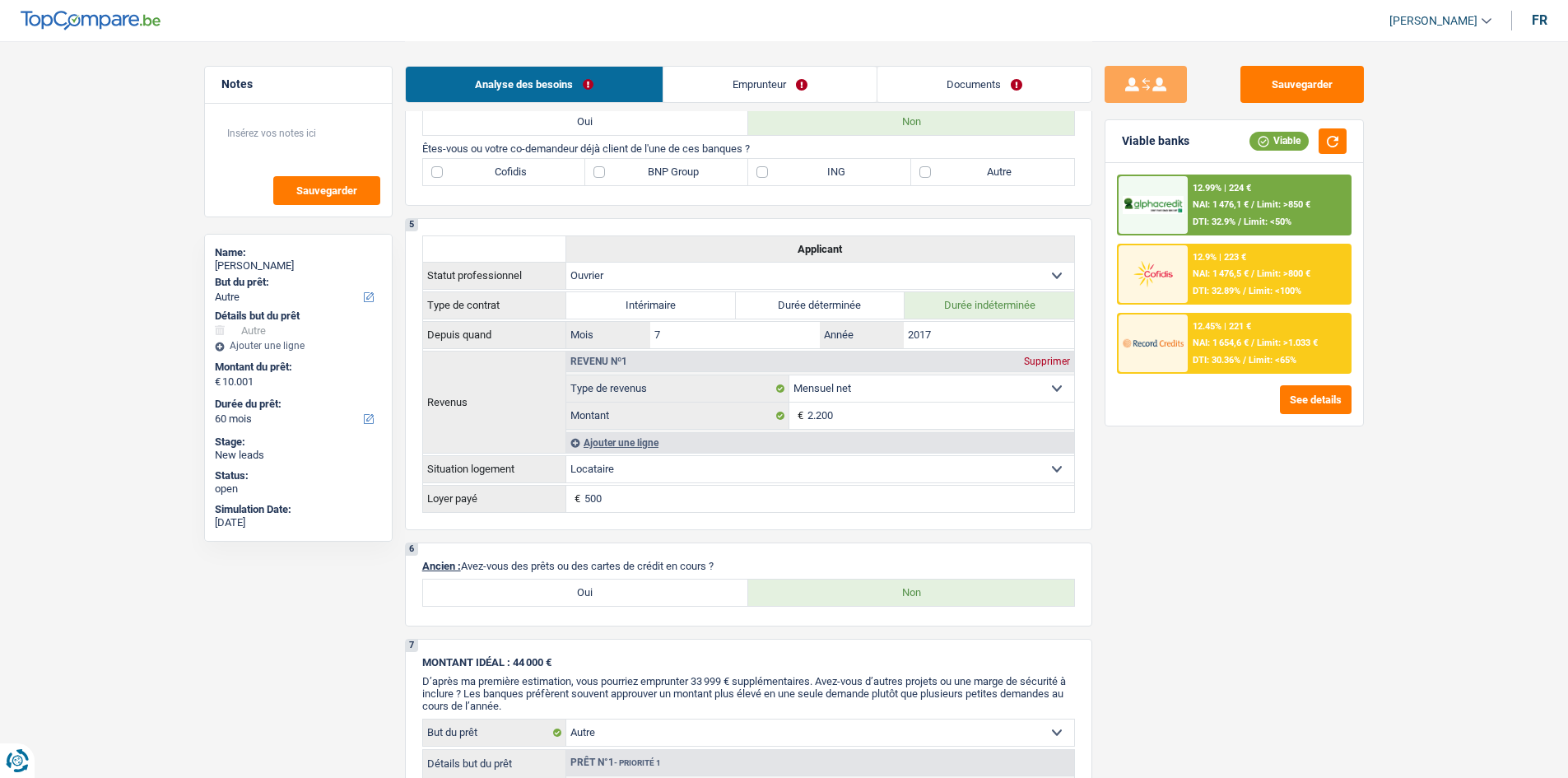
click at [813, 175] on label "ING" at bounding box center [829, 172] width 163 height 27
click at [813, 175] on input "ING" at bounding box center [829, 172] width 163 height 27
checkbox input "true"
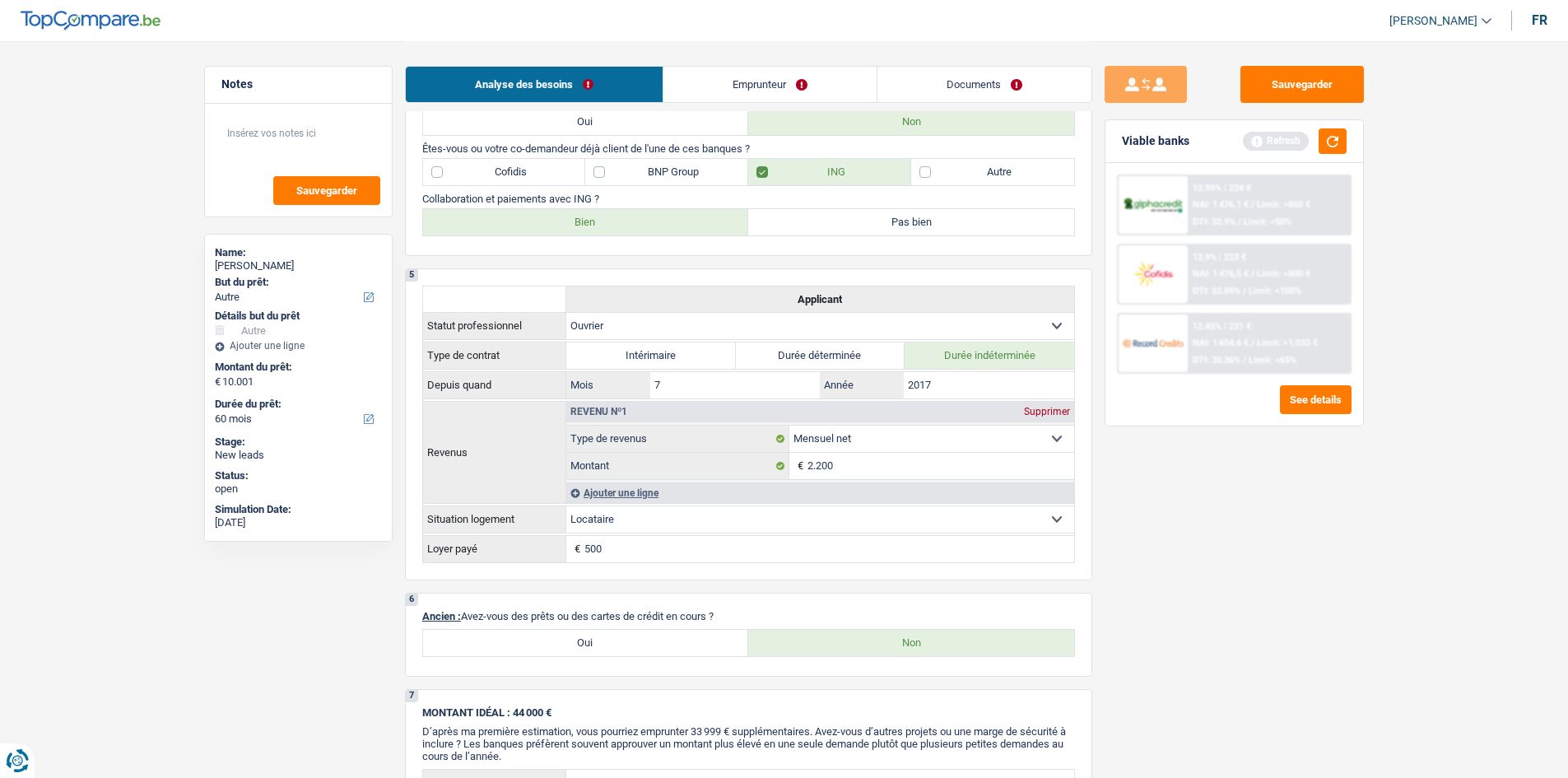
click at [640, 219] on label "Bien" at bounding box center [586, 222] width 326 height 27
click at [640, 219] on input "Bien" at bounding box center [586, 222] width 326 height 27
radio input "true"
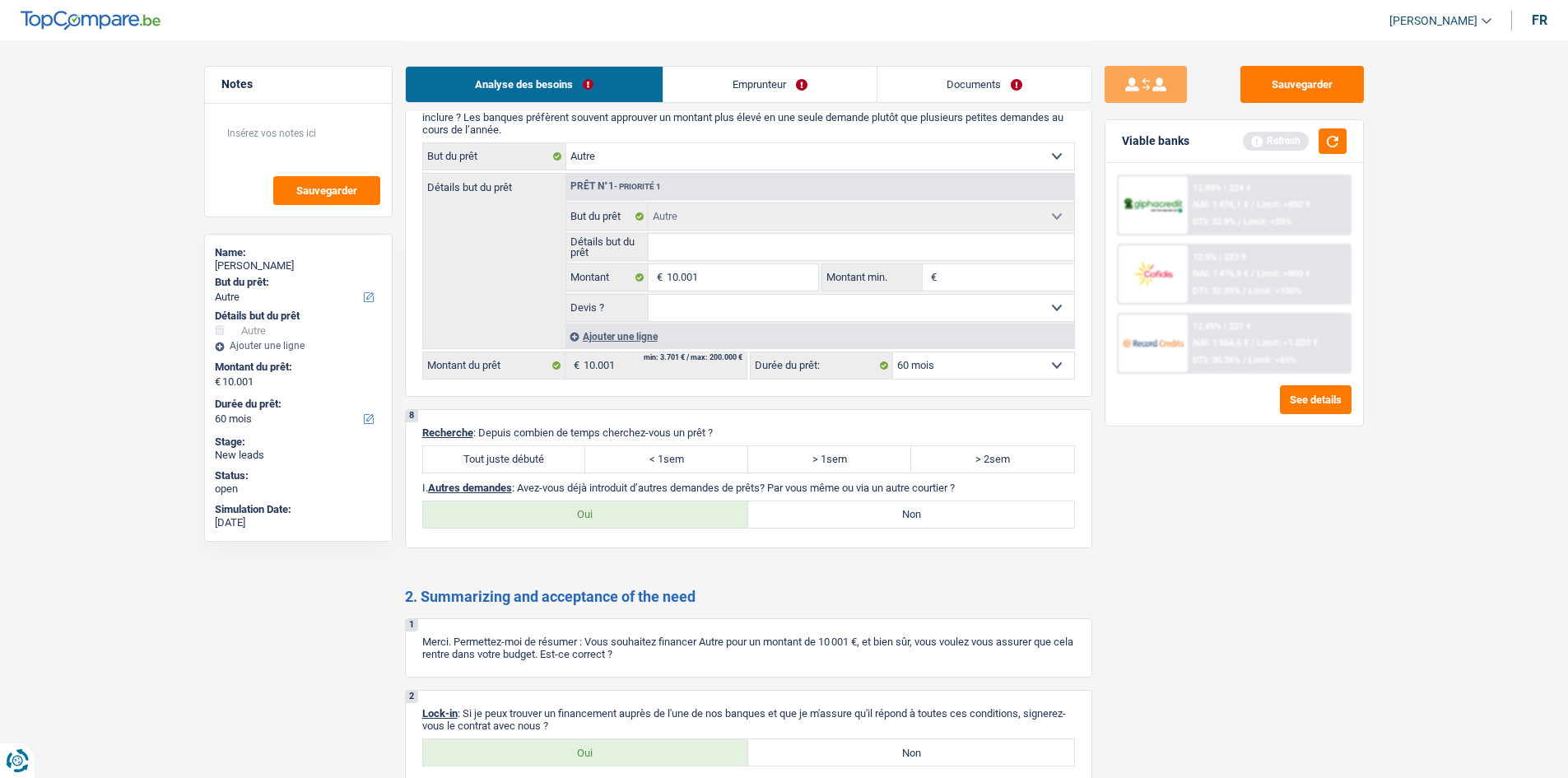
scroll to position [1552, 0]
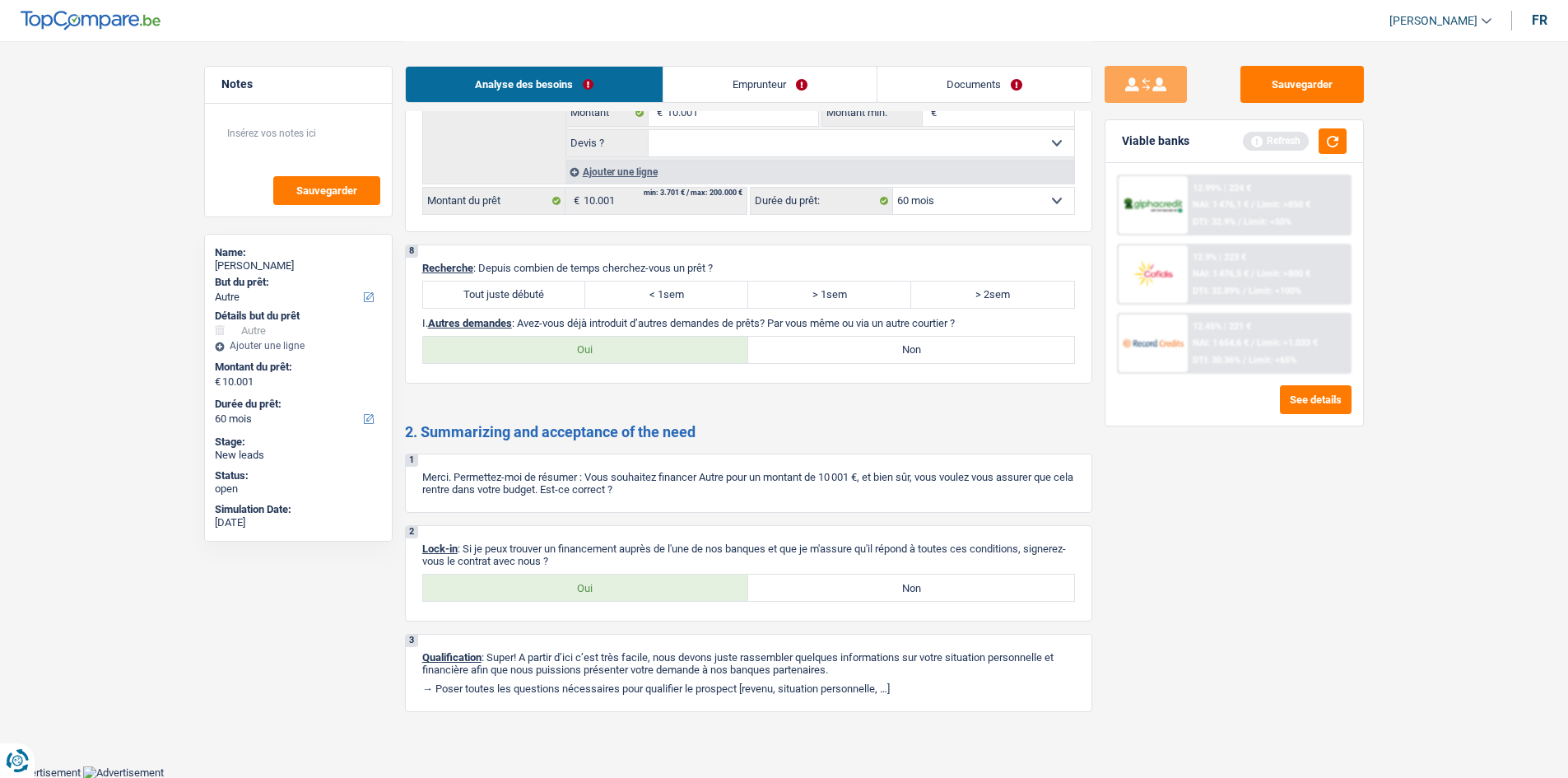
click at [558, 583] on label "Oui" at bounding box center [586, 588] width 326 height 27
click at [558, 583] on input "Oui" at bounding box center [586, 588] width 326 height 27
radio input "true"
drag, startPoint x: 603, startPoint y: 353, endPoint x: 615, endPoint y: 353, distance: 12.0
click at [602, 353] on label "Oui" at bounding box center [586, 349] width 326 height 27
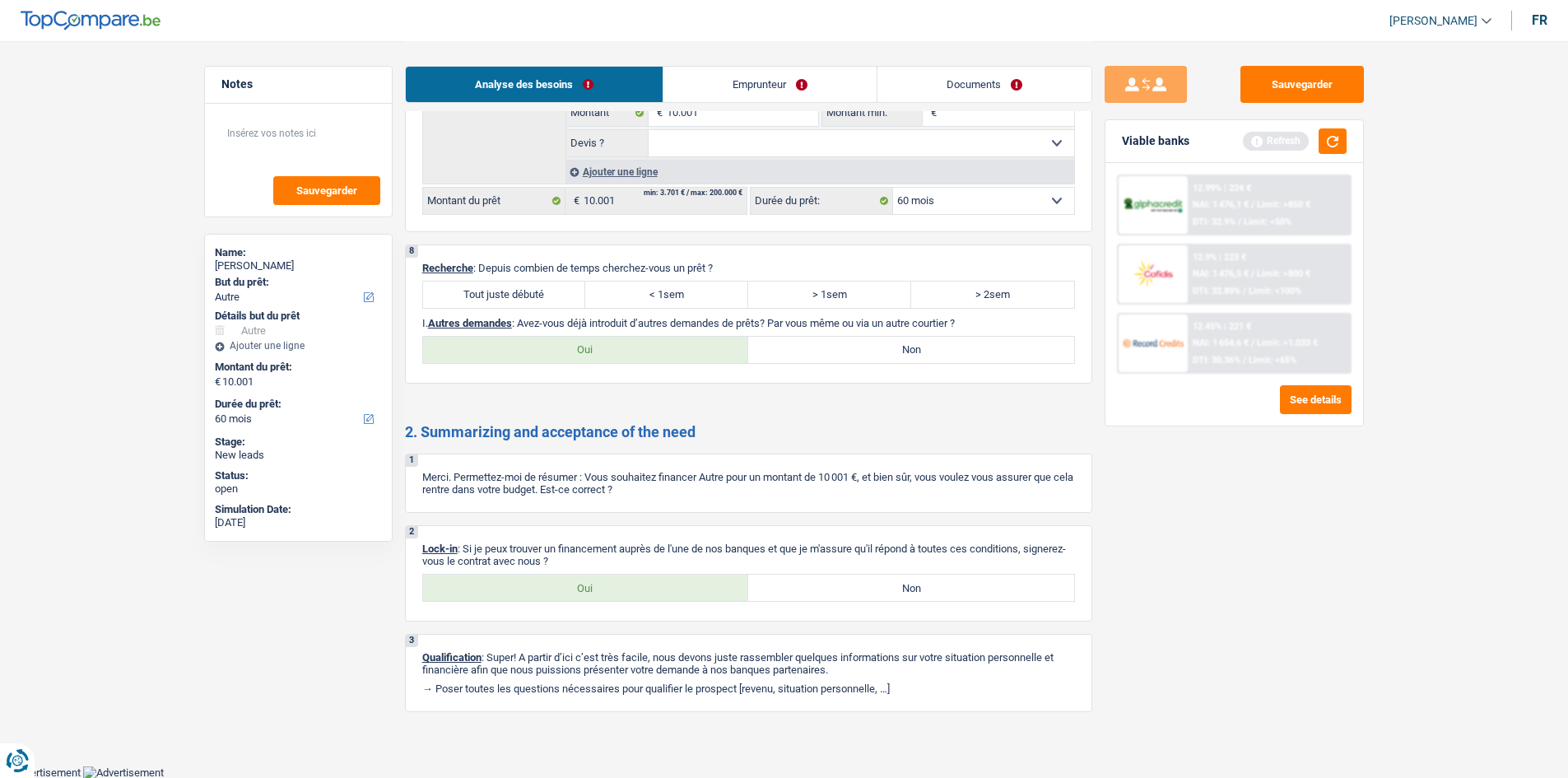
click at [602, 353] on input "Oui" at bounding box center [586, 349] width 326 height 27
radio input "true"
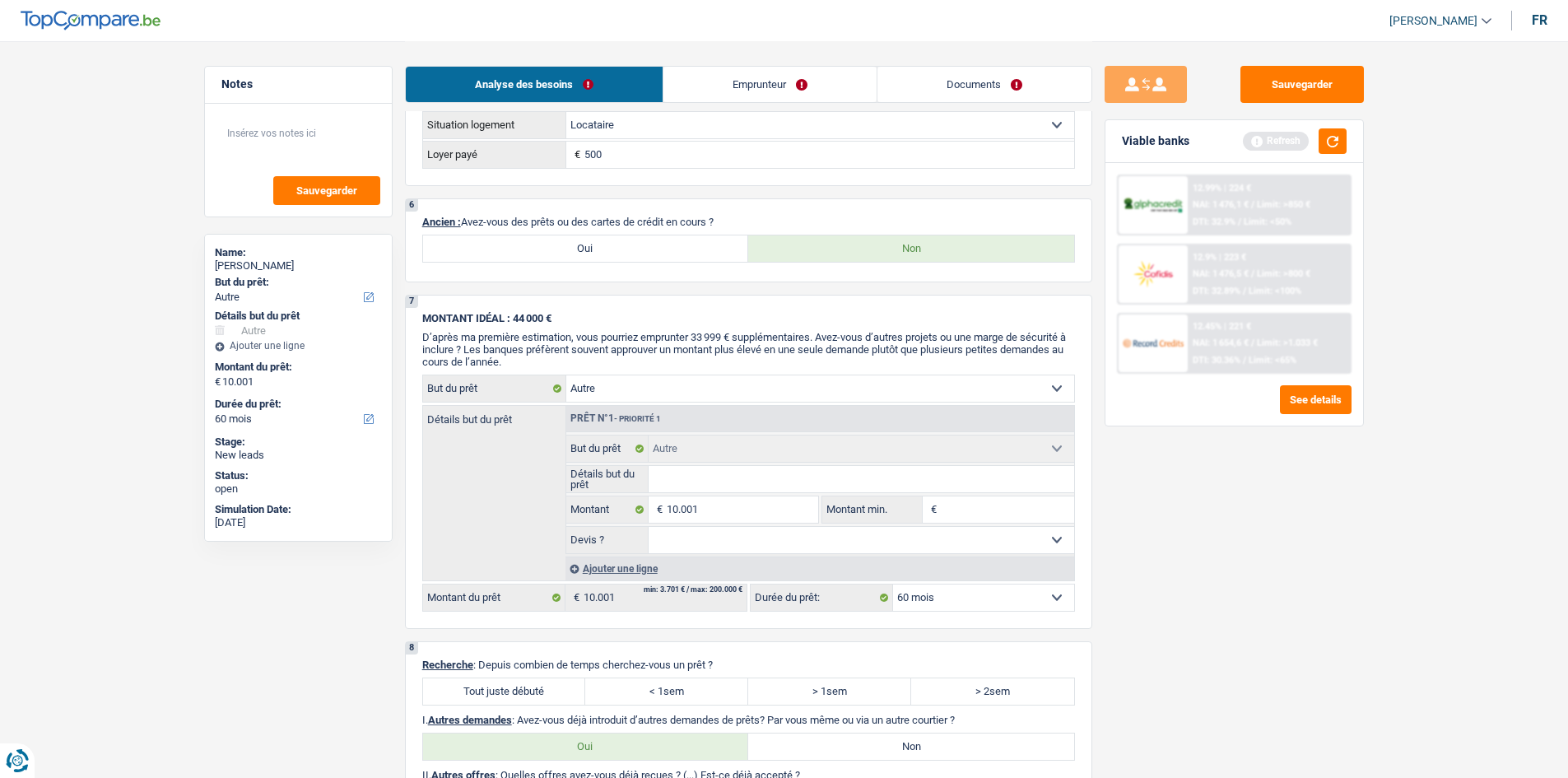
scroll to position [1607, 0]
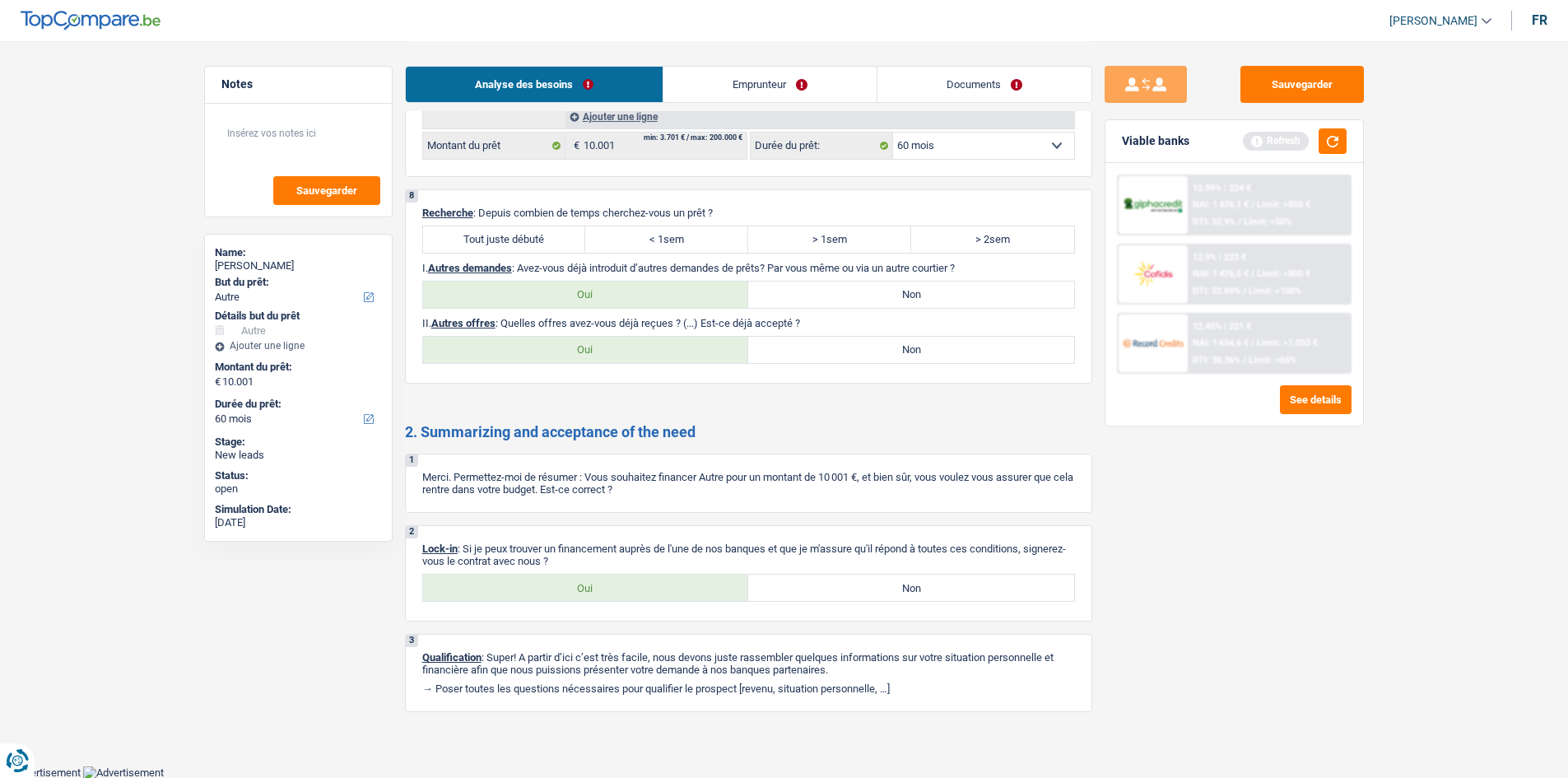
click at [854, 579] on label "Non" at bounding box center [911, 588] width 326 height 27
click at [854, 579] on input "Non" at bounding box center [911, 588] width 326 height 27
radio input "true"
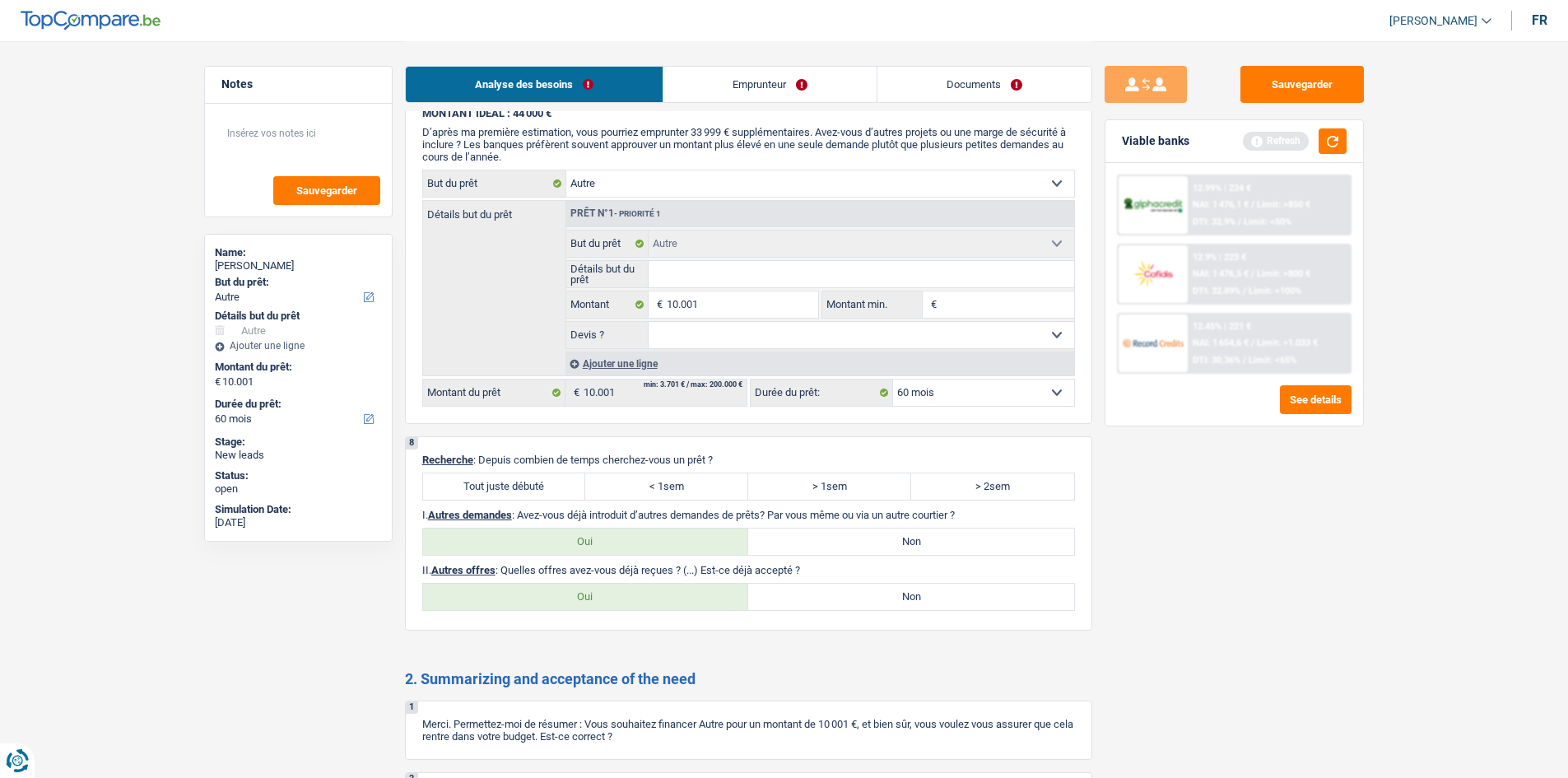
scroll to position [948, 0]
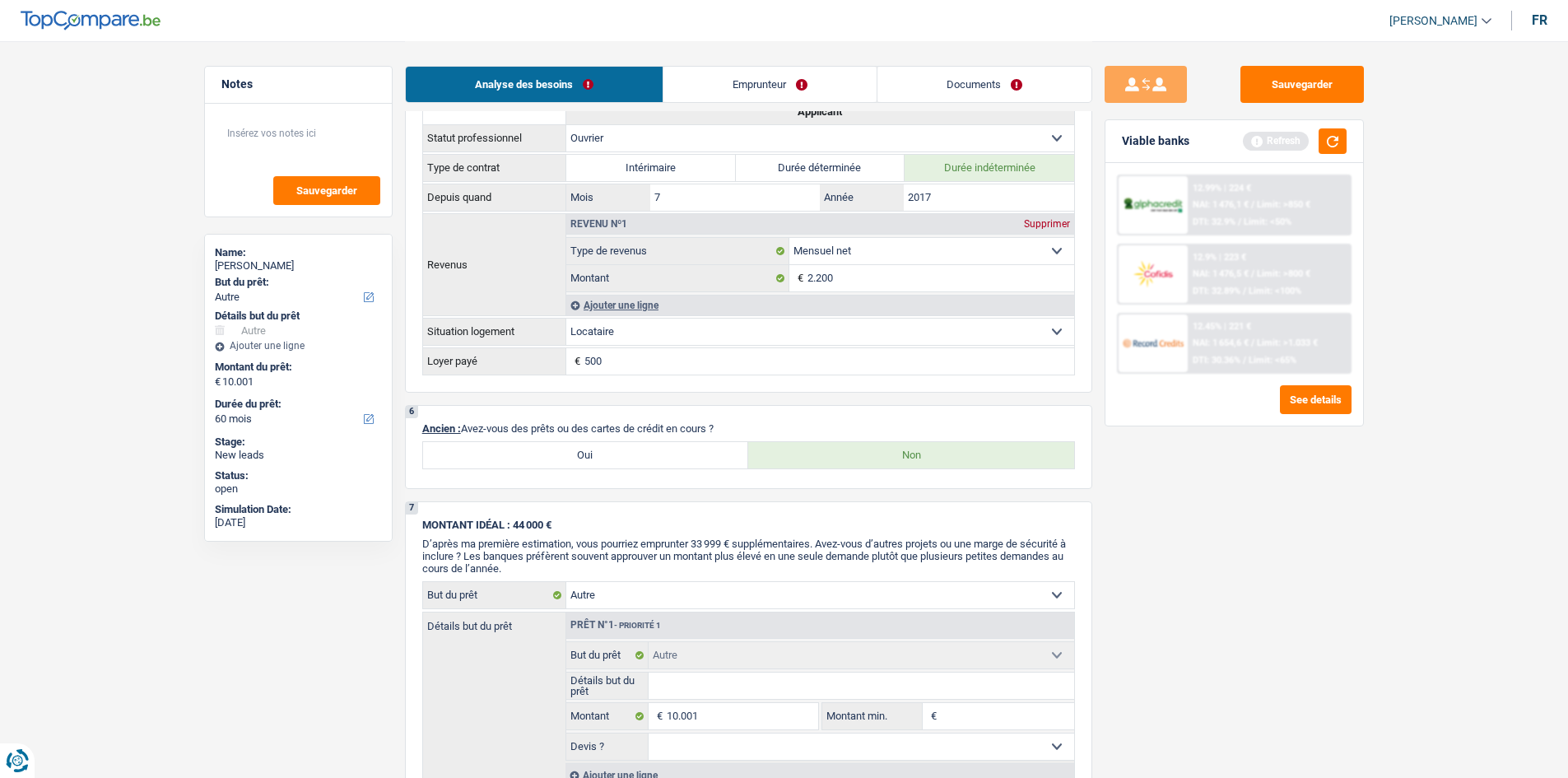
click at [1352, 137] on div "Viable banks Refresh" at bounding box center [1234, 142] width 257 height 43
click at [1341, 136] on button "button" at bounding box center [1332, 142] width 28 height 26
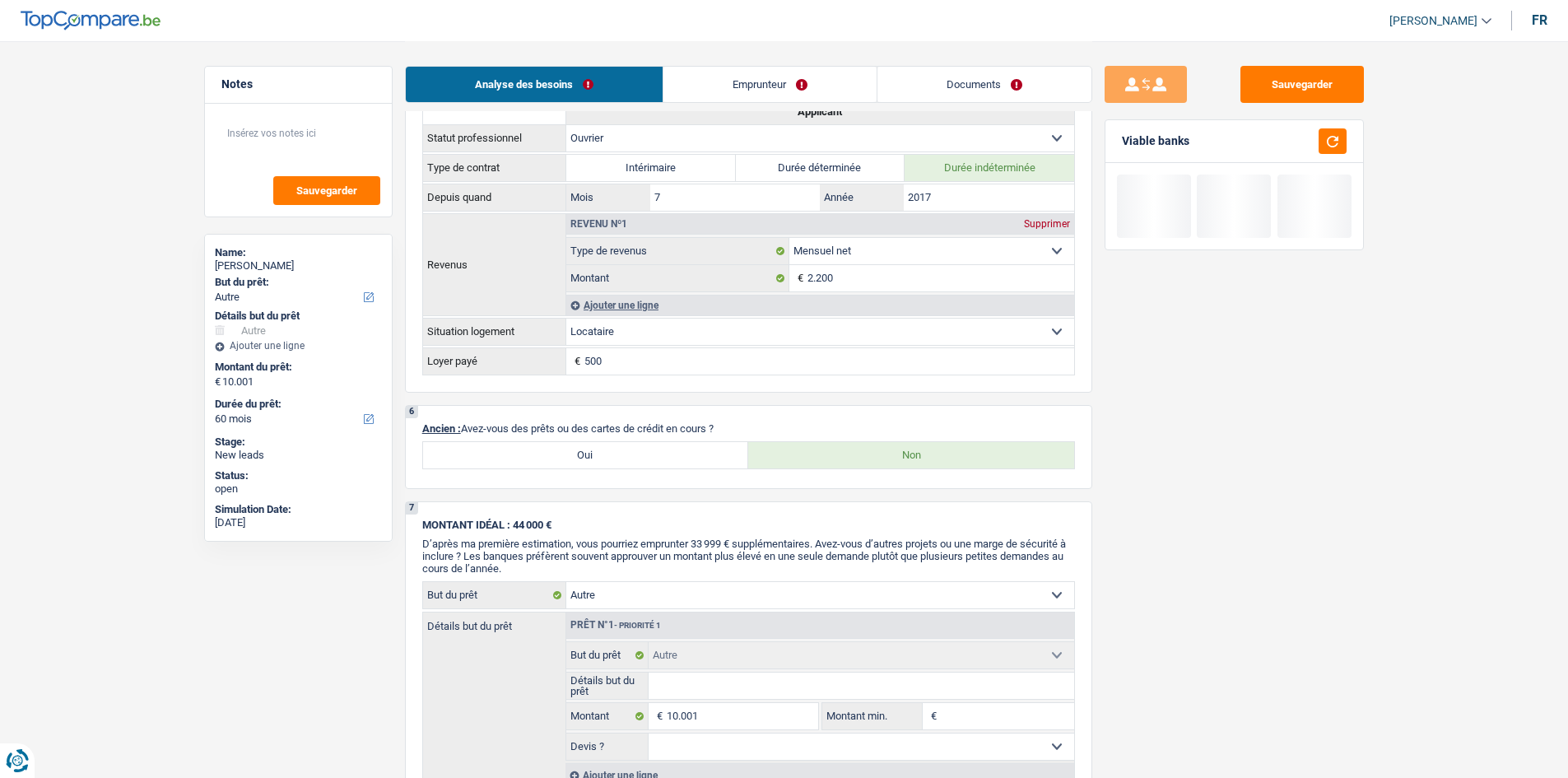
click at [793, 84] on link "Emprunteur" at bounding box center [769, 84] width 214 height 35
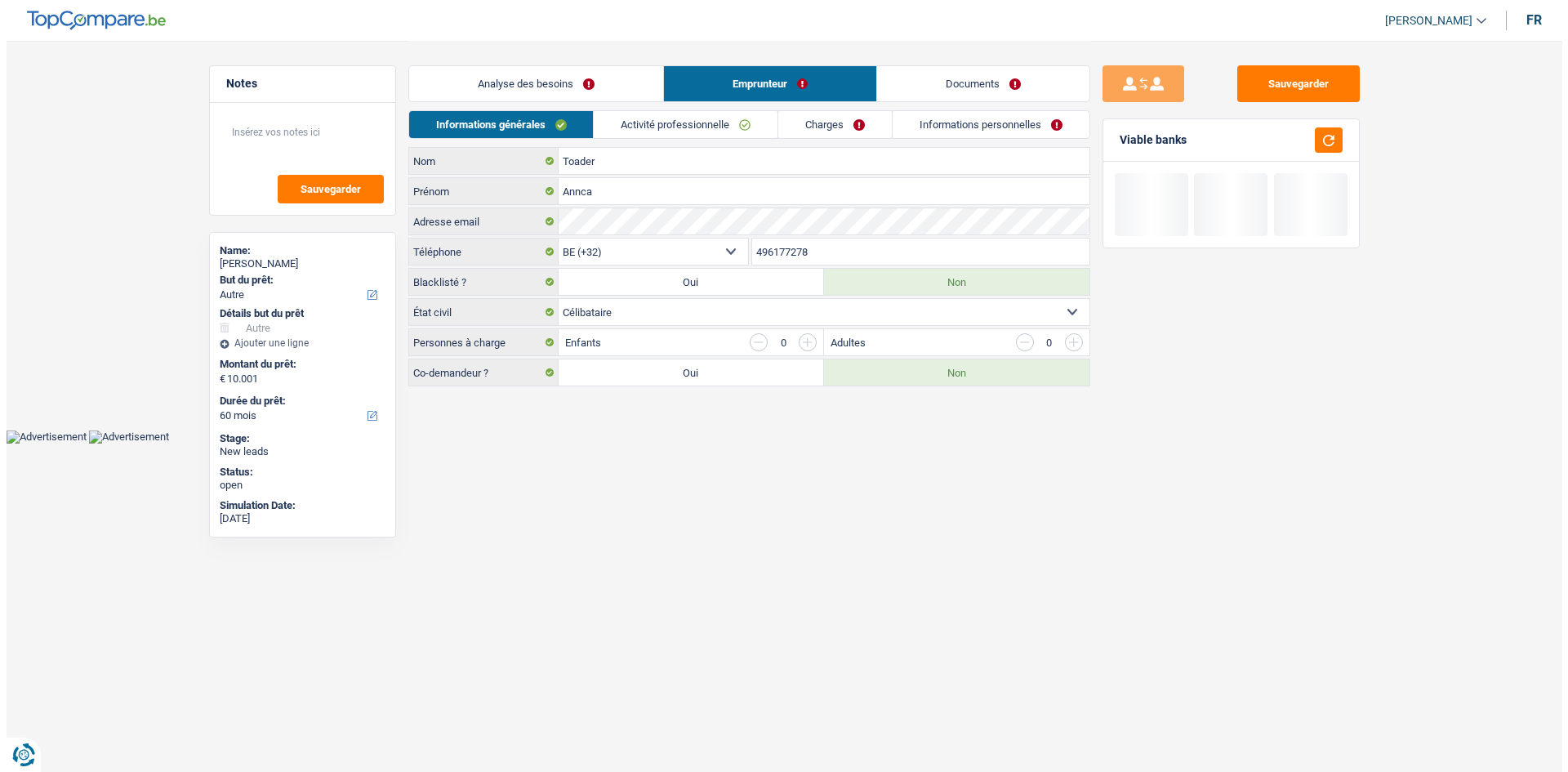
scroll to position [0, 0]
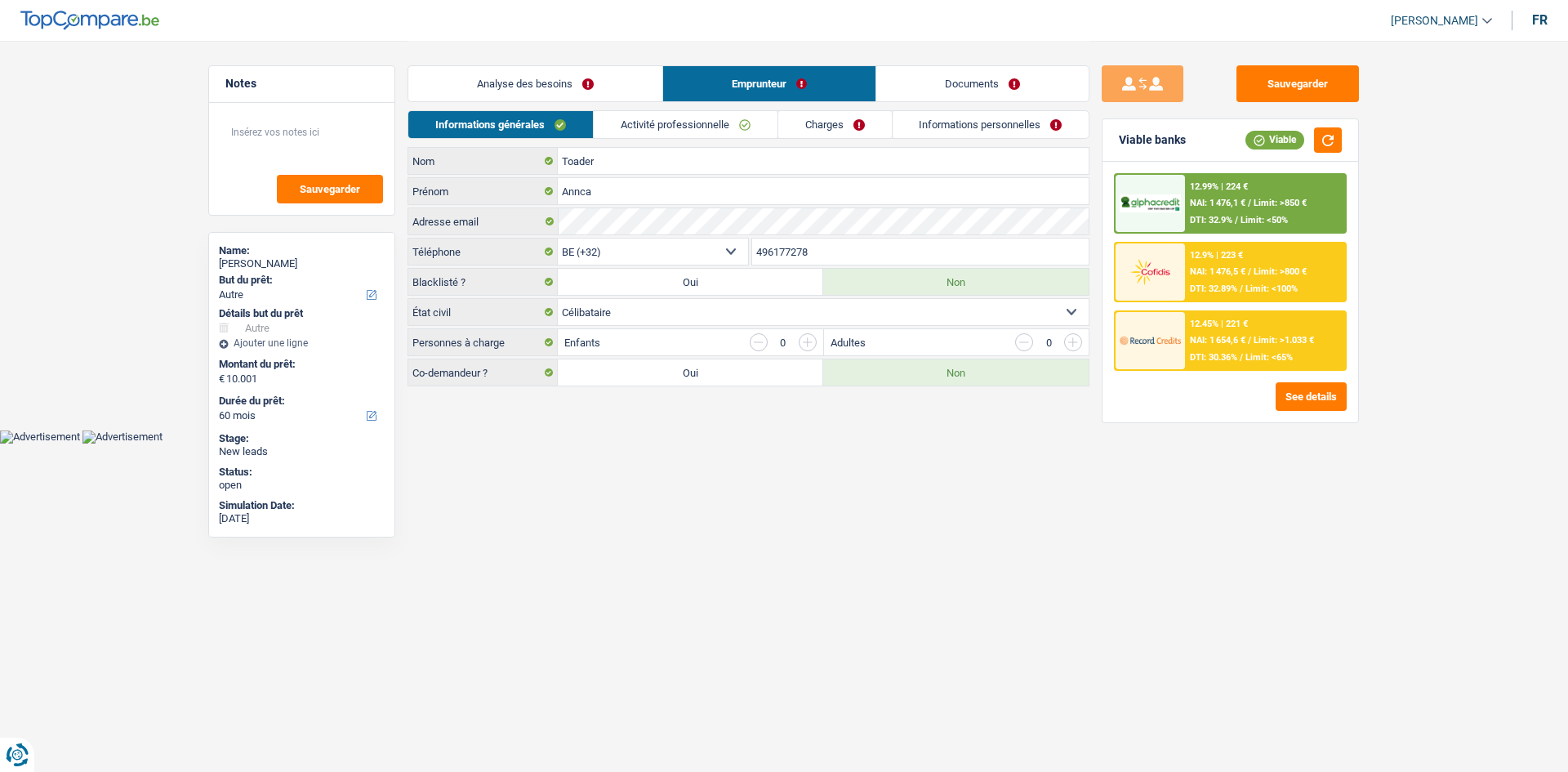
click at [1283, 425] on div "Sauvegarder Viable banks Viable 12.99% | 224 € NAI: 1 476,1 € / Limit: >850 € D…" at bounding box center [1230, 405] width 282 height 680
click at [1281, 417] on div "12.99% | 224 € NAI: 1 476,1 € / Limit: >850 € DTI: 32.9% / Limit: <50% 12.9% | …" at bounding box center [1230, 292] width 255 height 260
click at [1285, 409] on button "See details" at bounding box center [1311, 397] width 71 height 29
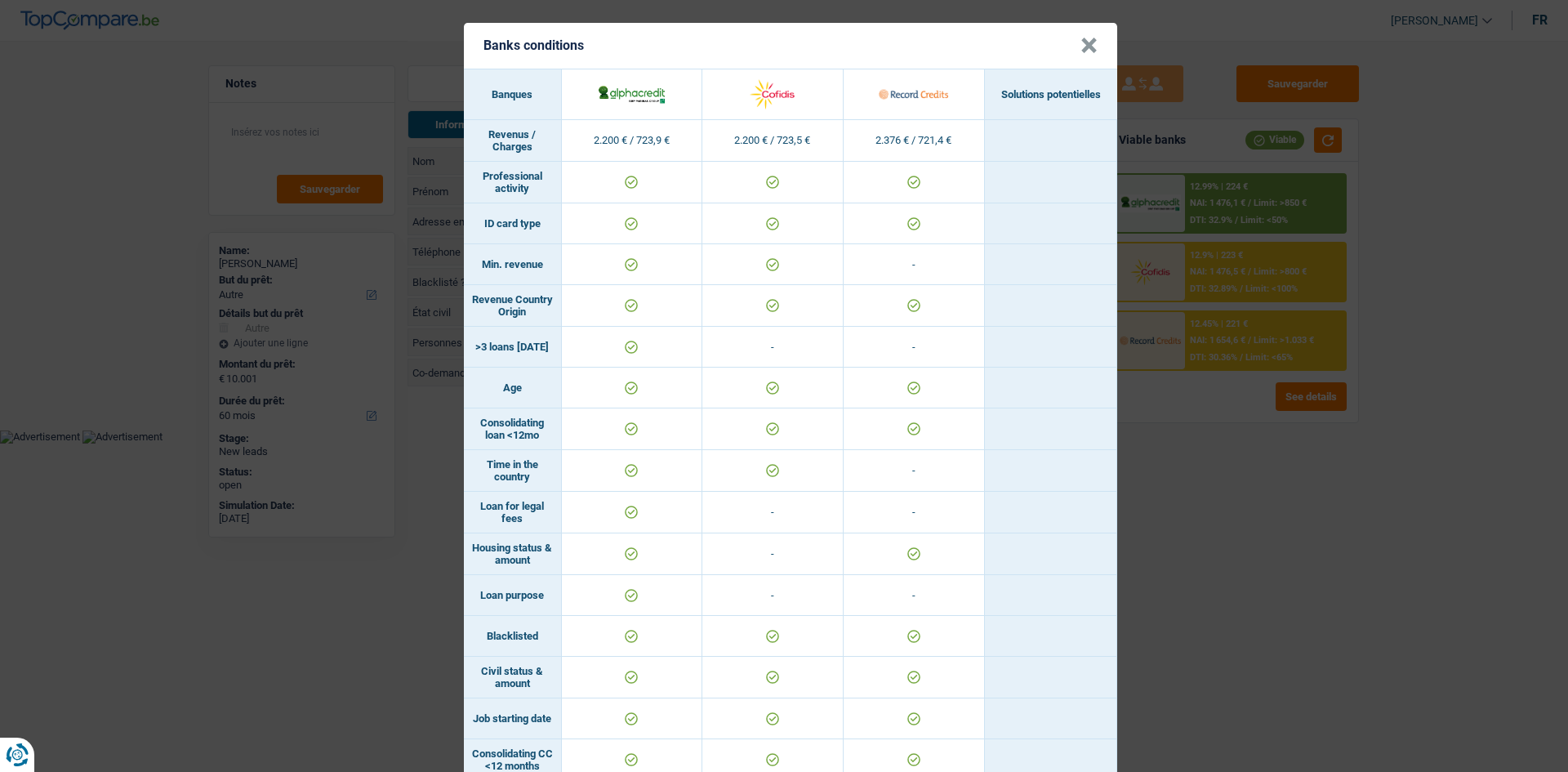
click at [1317, 512] on div "Banks conditions × Banques Solutions potentielles Revenus / Charges 2.200 € / 7…" at bounding box center [784, 386] width 1568 height 772
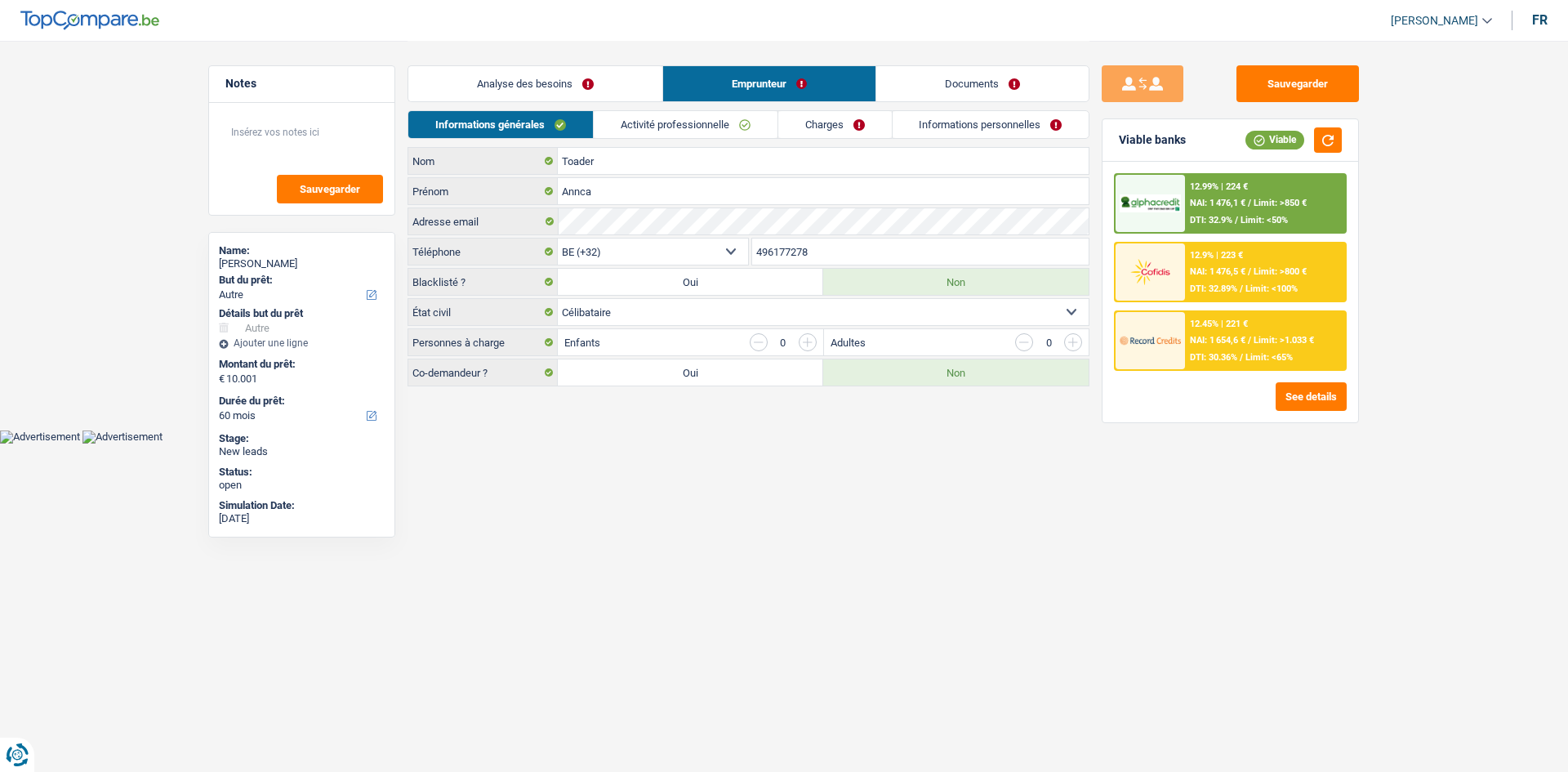
click at [1175, 376] on div "12.99% | 224 € NAI: 1 476,1 € / Limit: >850 € DTI: 32.9% / Limit: <50% 12.9% | …" at bounding box center [1230, 292] width 255 height 260
click at [1167, 350] on img at bounding box center [1149, 340] width 60 height 31
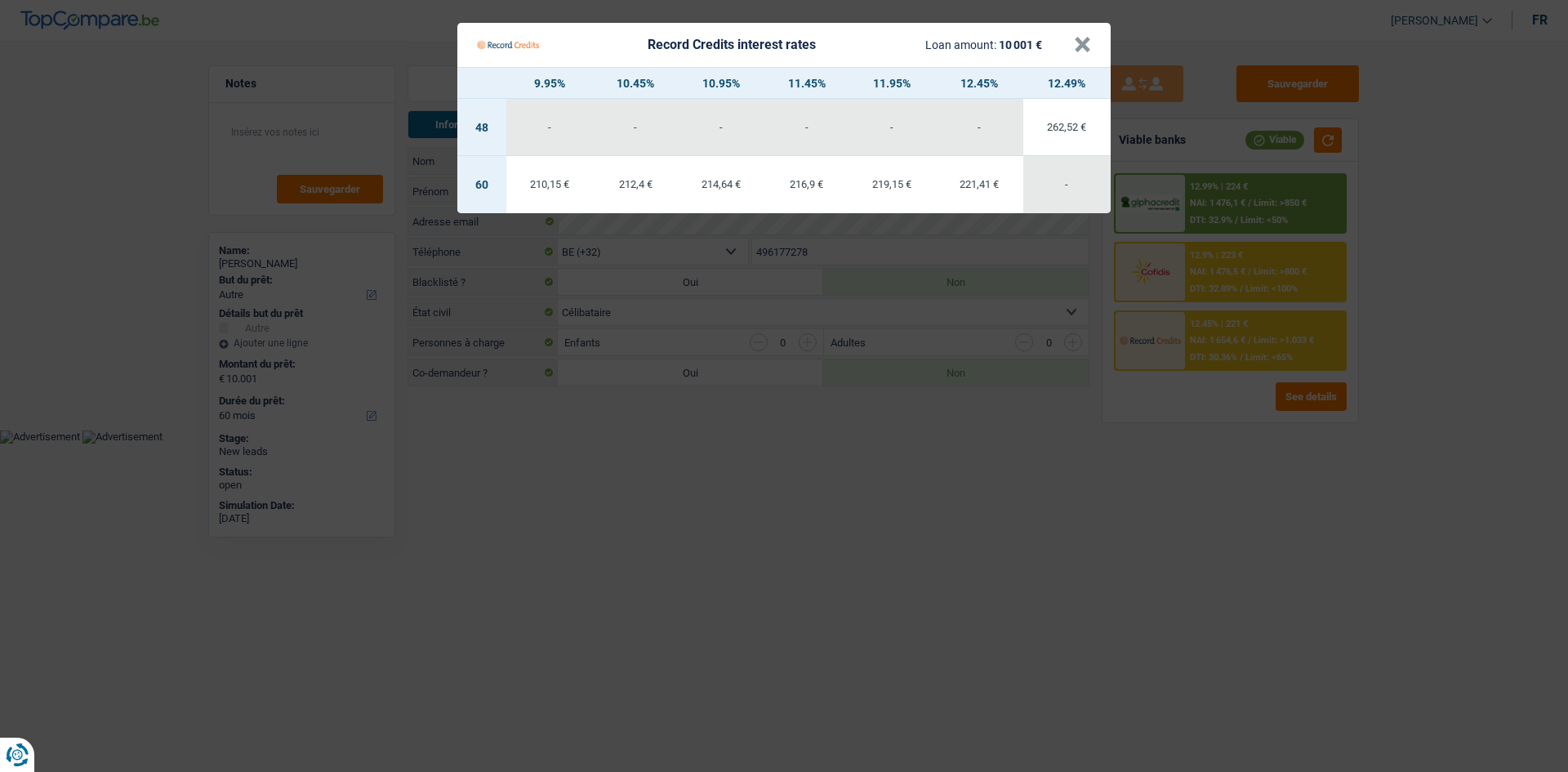
click at [756, 546] on Credits "Record Credits interest rates Loan amount: 10 001 € × 9.95% 10.45% 10.95% 11.45…" at bounding box center [784, 386] width 1568 height 772
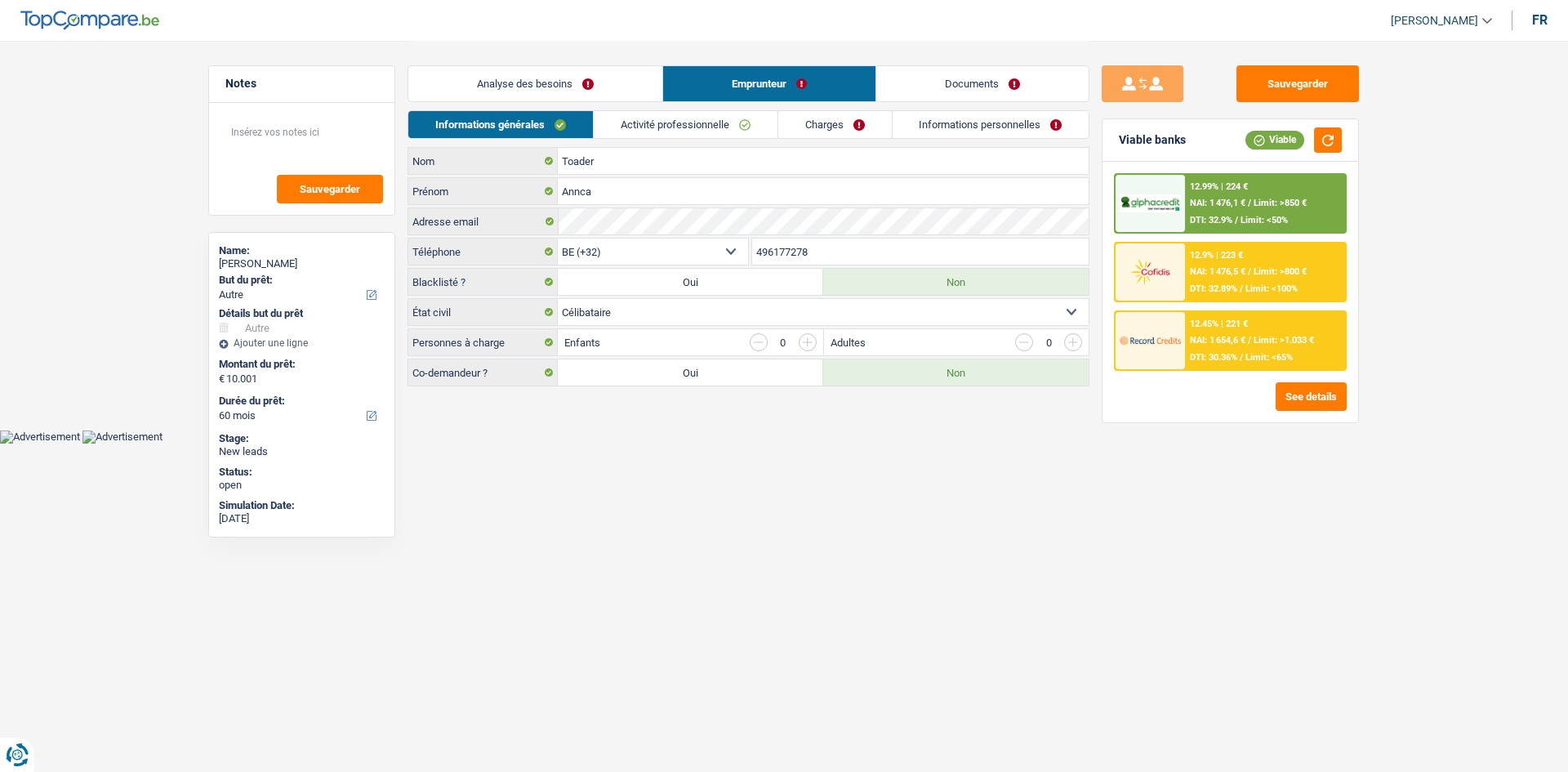
click at [518, 73] on link "Analyse des besoins" at bounding box center [535, 83] width 254 height 35
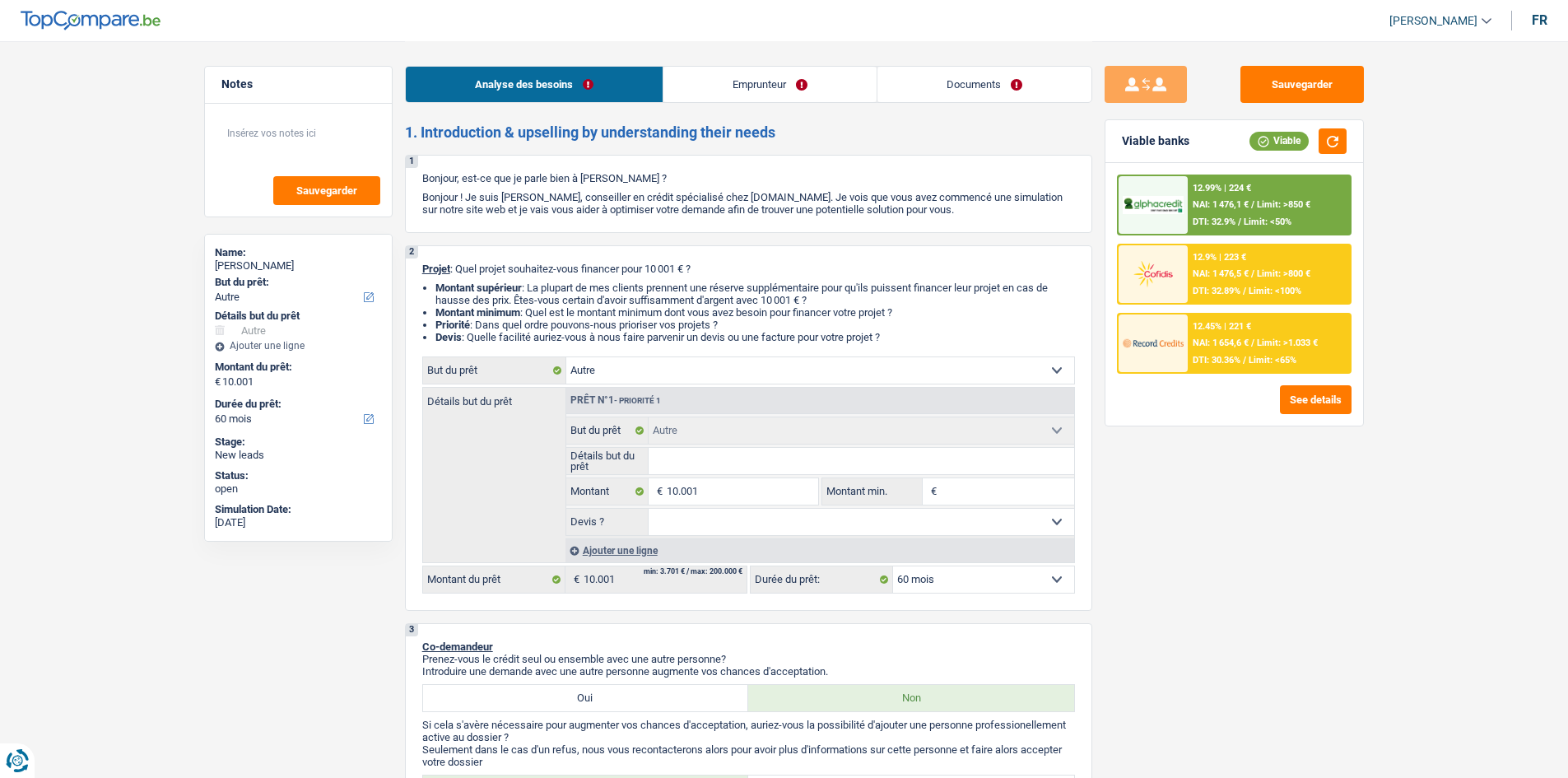
click at [774, 90] on link "Emprunteur" at bounding box center [769, 84] width 214 height 35
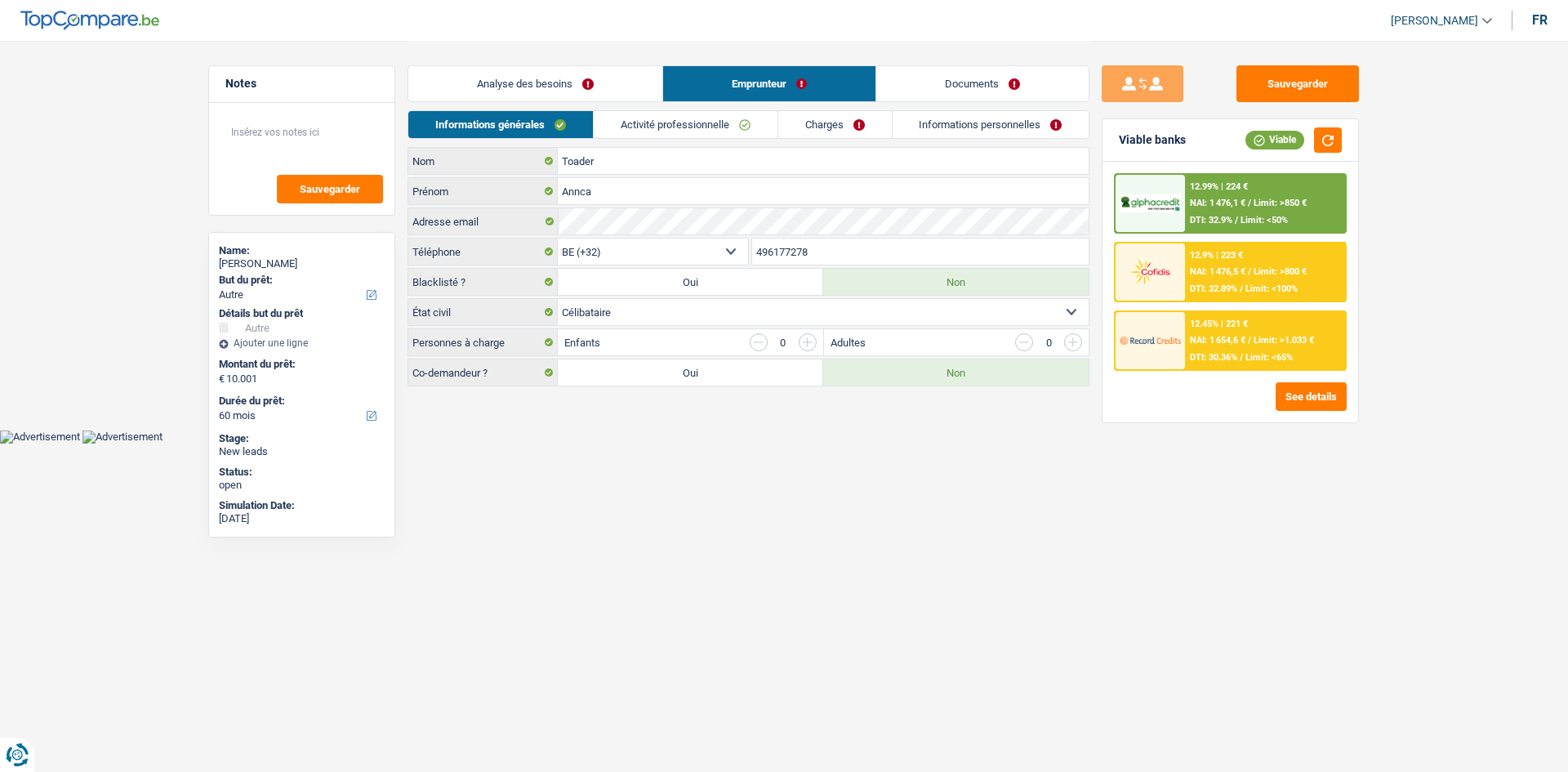
click at [586, 94] on link "Analyse des besoins" at bounding box center [535, 83] width 254 height 35
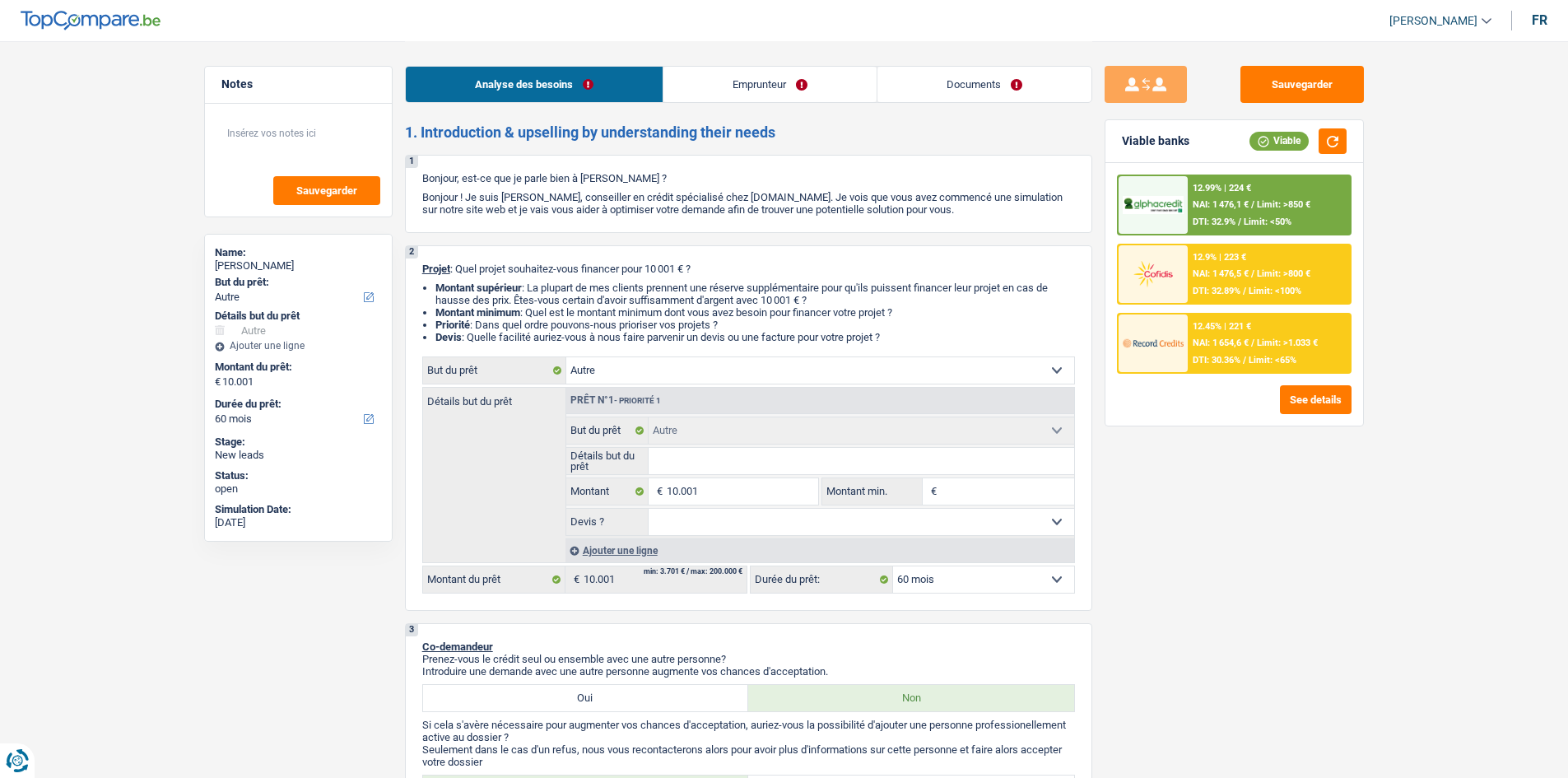
click at [640, 377] on select "Confort maison: meubles, textile, peinture, électroménager, outillage non-profe…" at bounding box center [820, 370] width 508 height 27
select select "taxes"
click at [566, 357] on select "Confort maison: meubles, textile, peinture, électroménager, outillage non-profe…" at bounding box center [820, 370] width 508 height 27
select select "taxes"
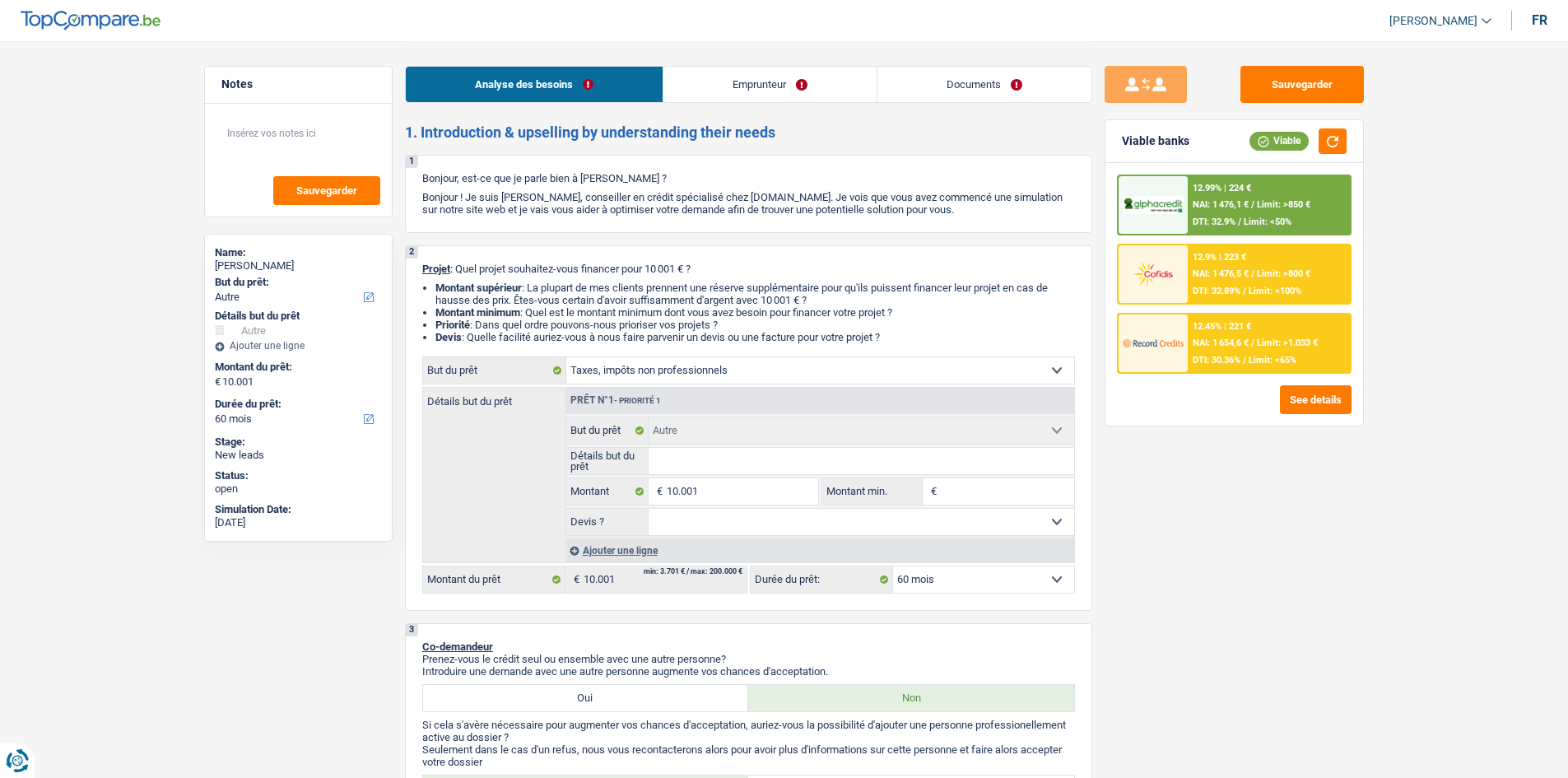
select select "taxes"
select select "other"
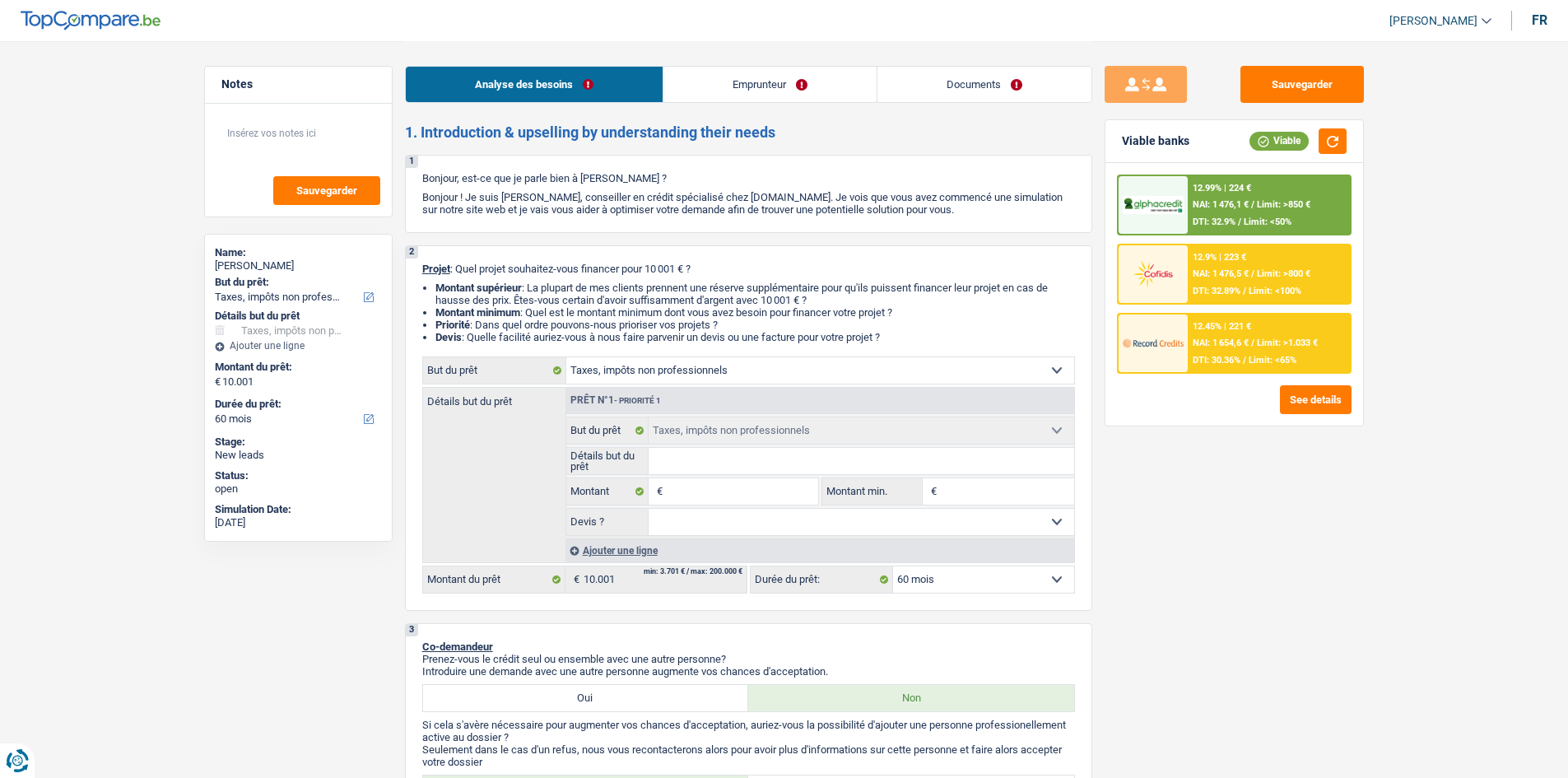
select select "other"
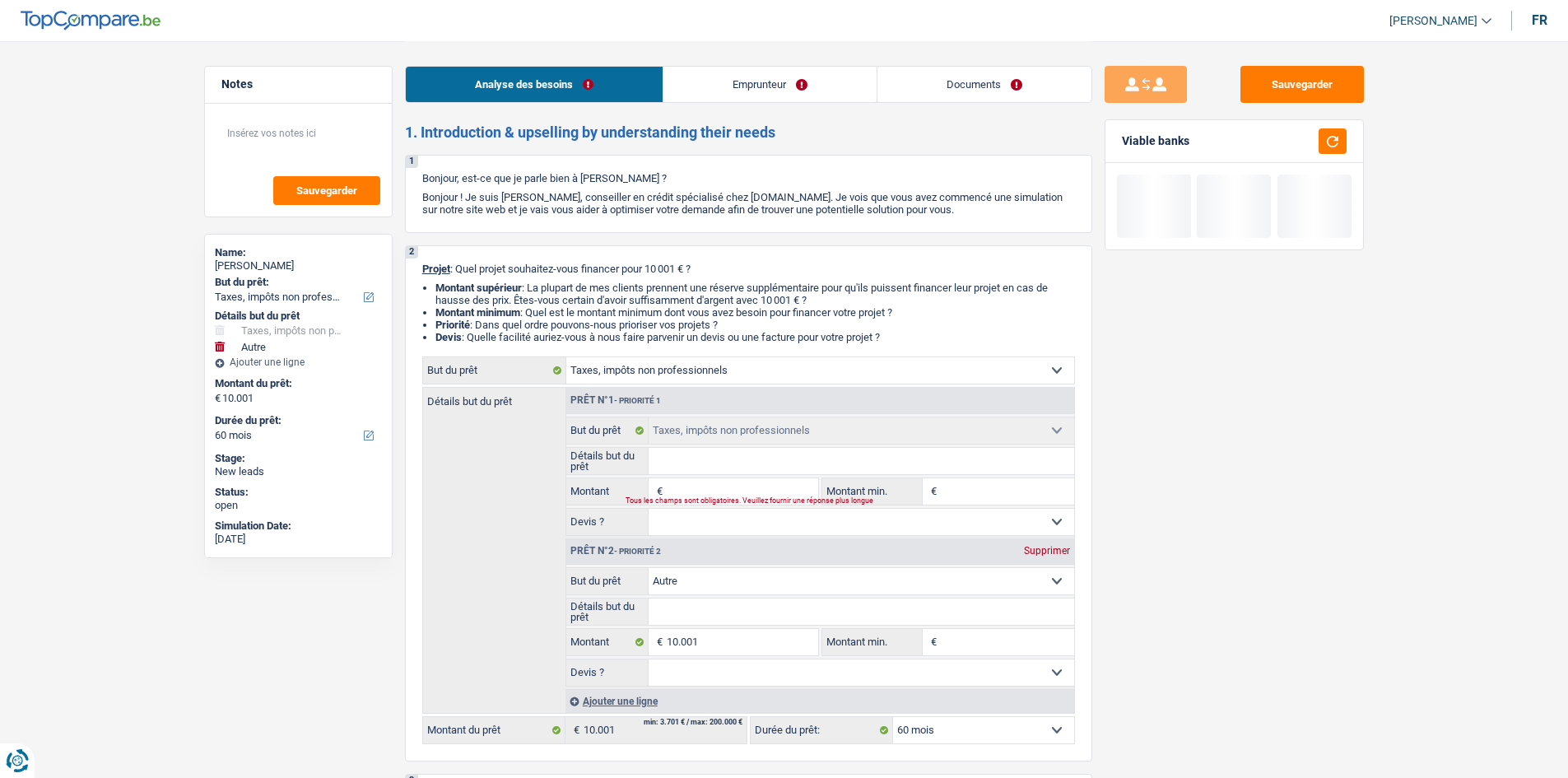
drag, startPoint x: 618, startPoint y: 372, endPoint x: 619, endPoint y: 383, distance: 11.0
click at [618, 372] on select "Confort maison: meubles, textile, peinture, électroménager, outillage non-profe…" at bounding box center [820, 370] width 508 height 27
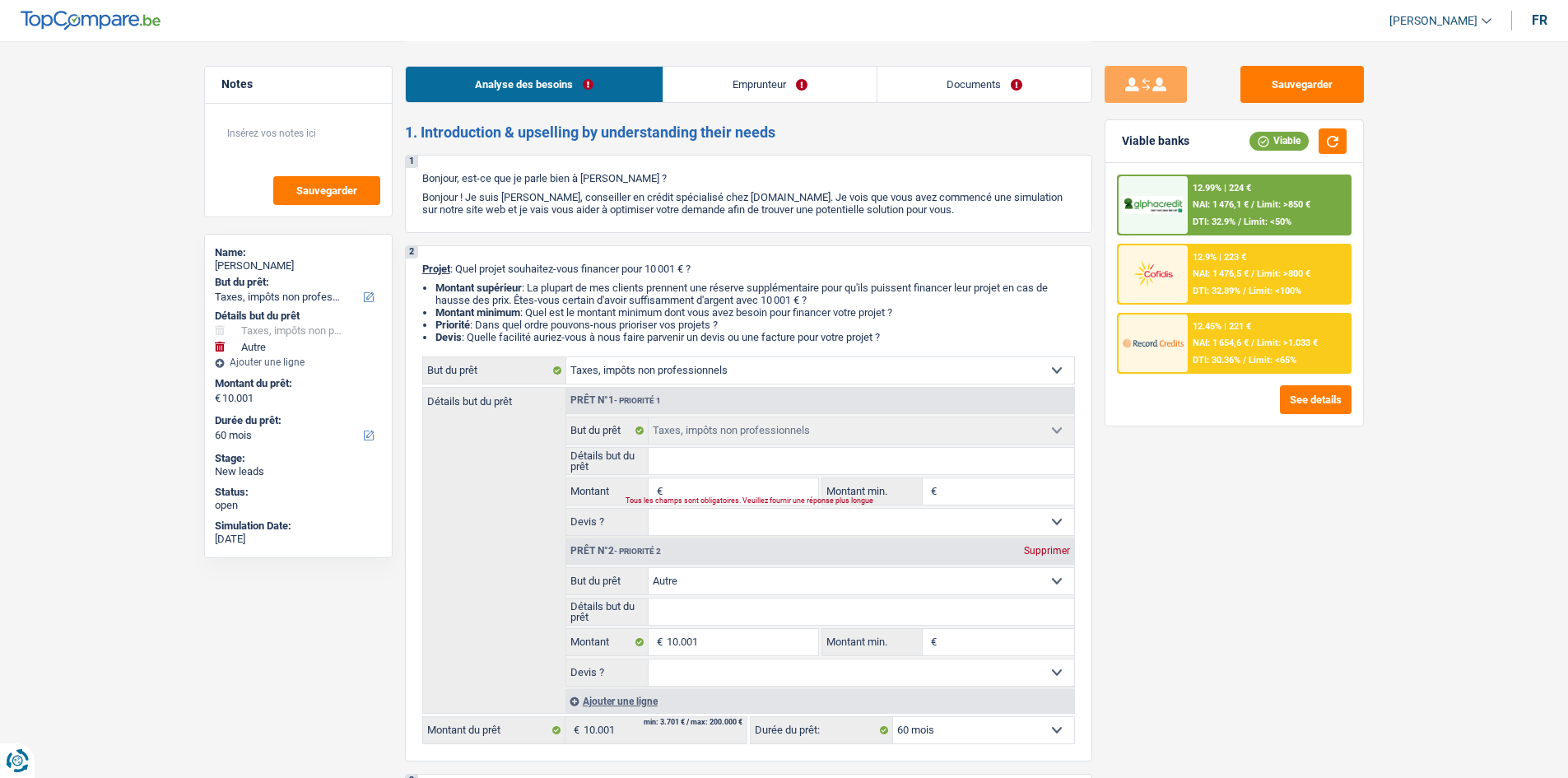
select select "car"
click at [566, 357] on select "Confort maison: meubles, textile, peinture, électroménager, outillage non-profe…" at bounding box center [820, 370] width 508 height 27
select select "car"
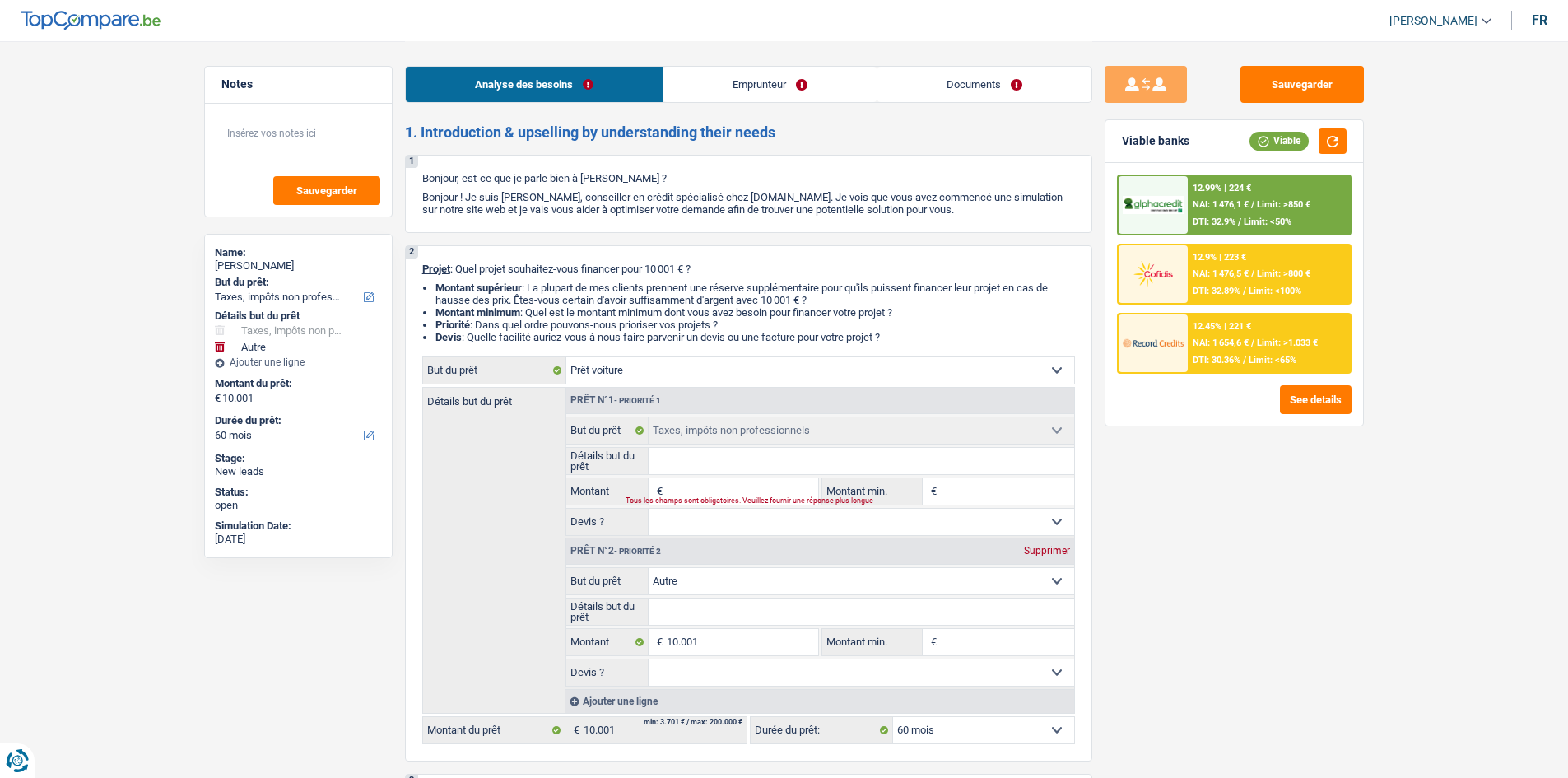
select select "car"
select select "taxes"
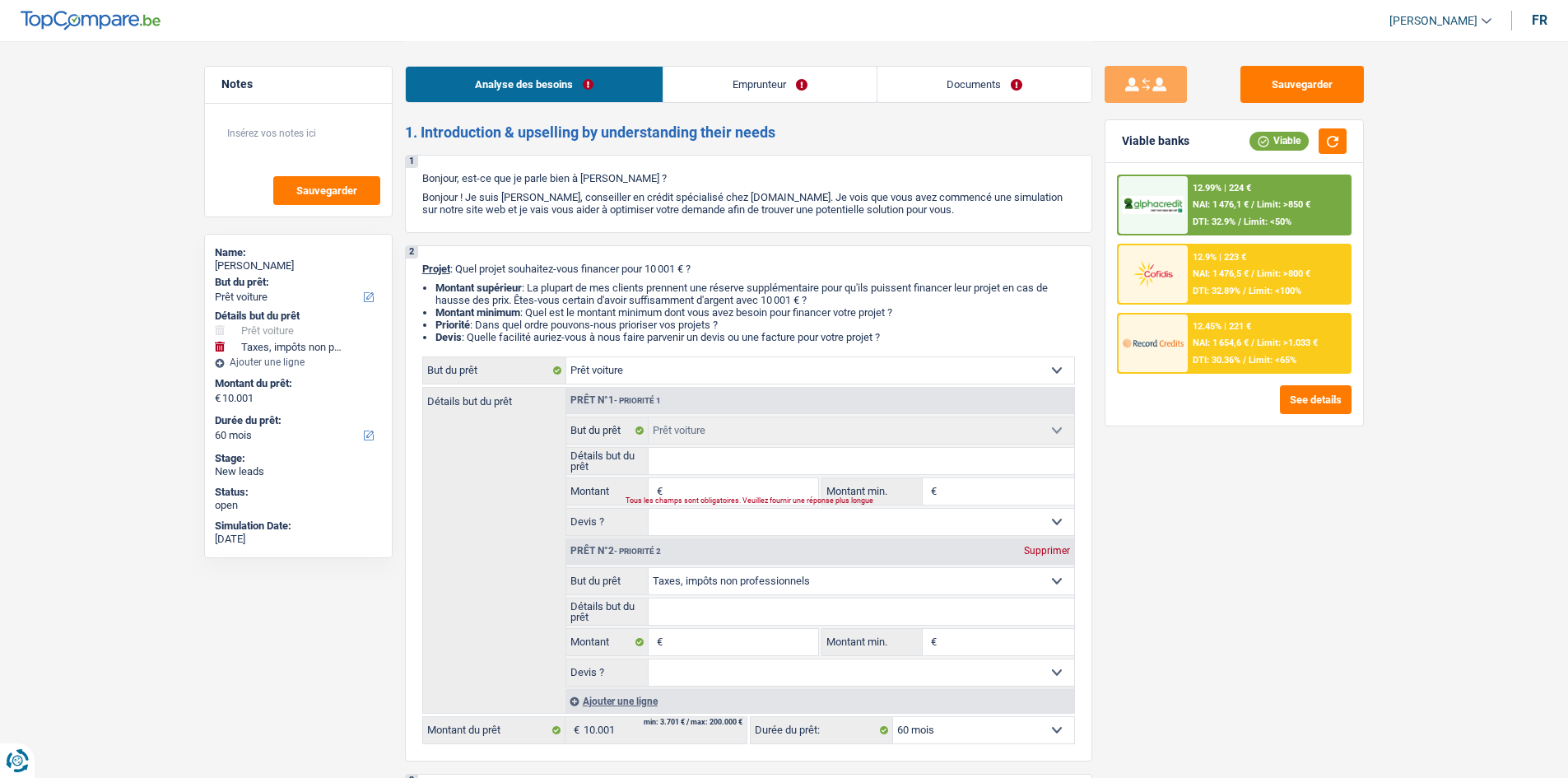
select select "other"
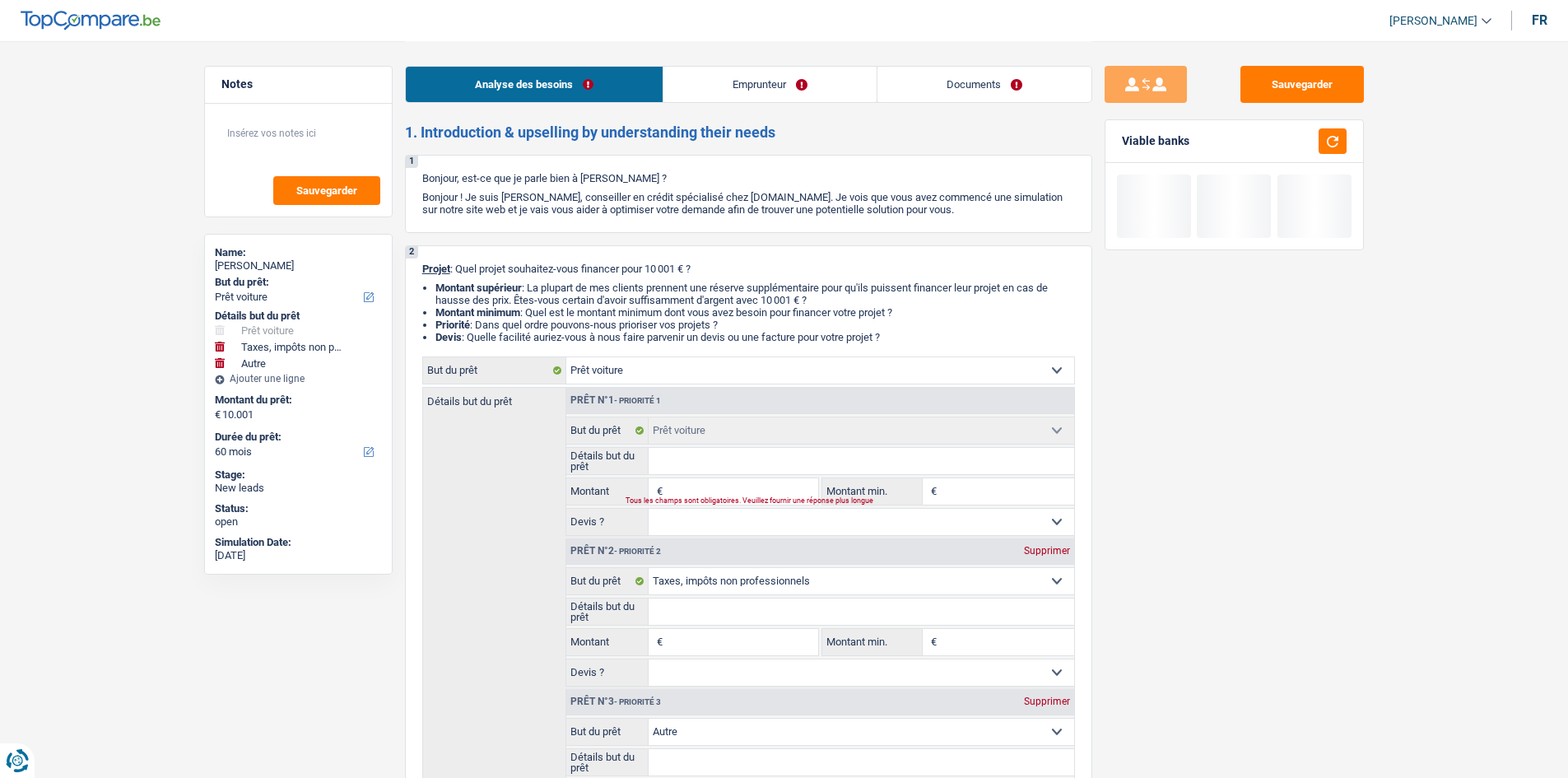
click at [1044, 552] on div "Supprimer" at bounding box center [1046, 551] width 54 height 10
select select "other"
type input "10.001"
select select "other"
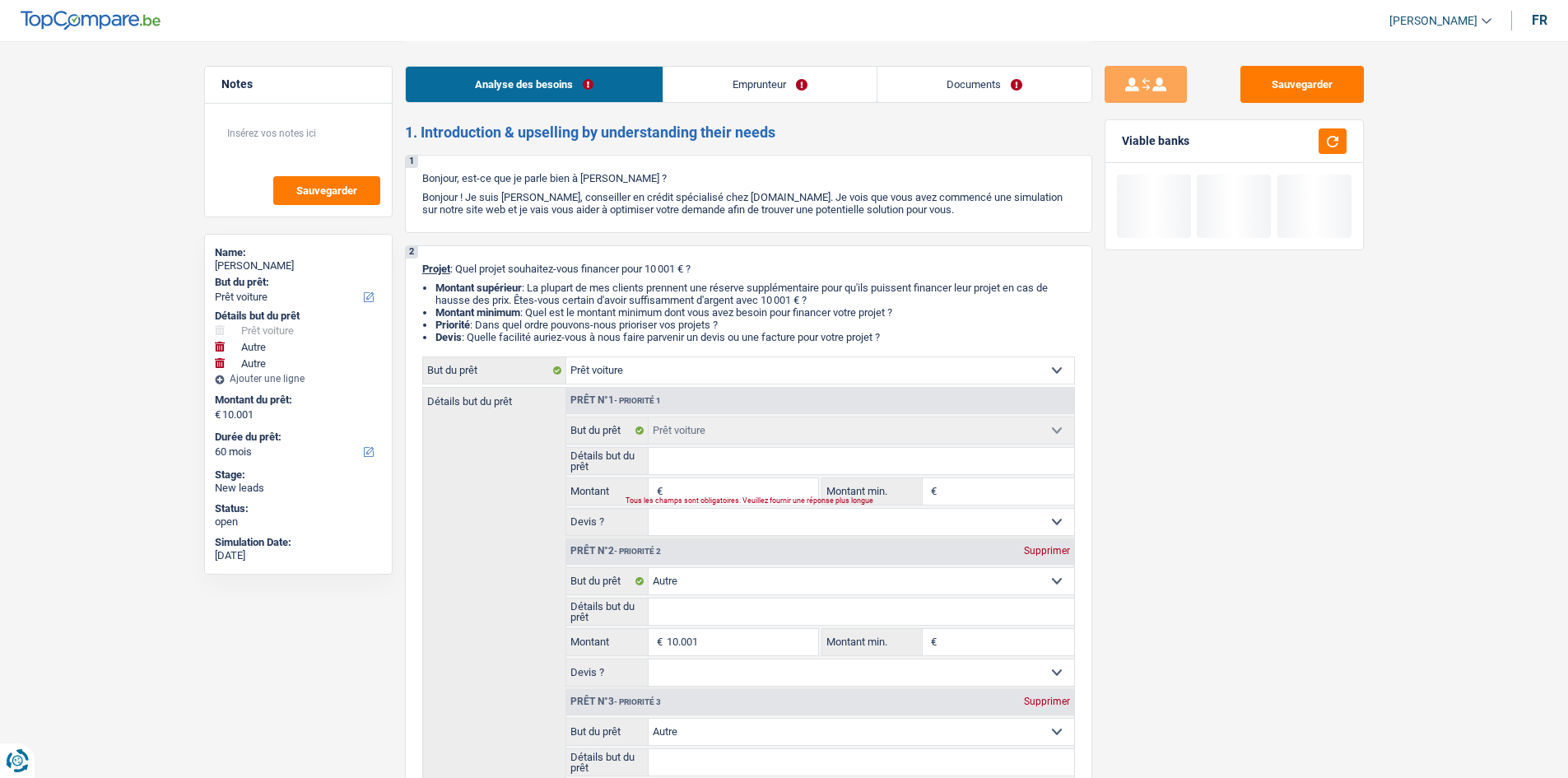
type input "10.001"
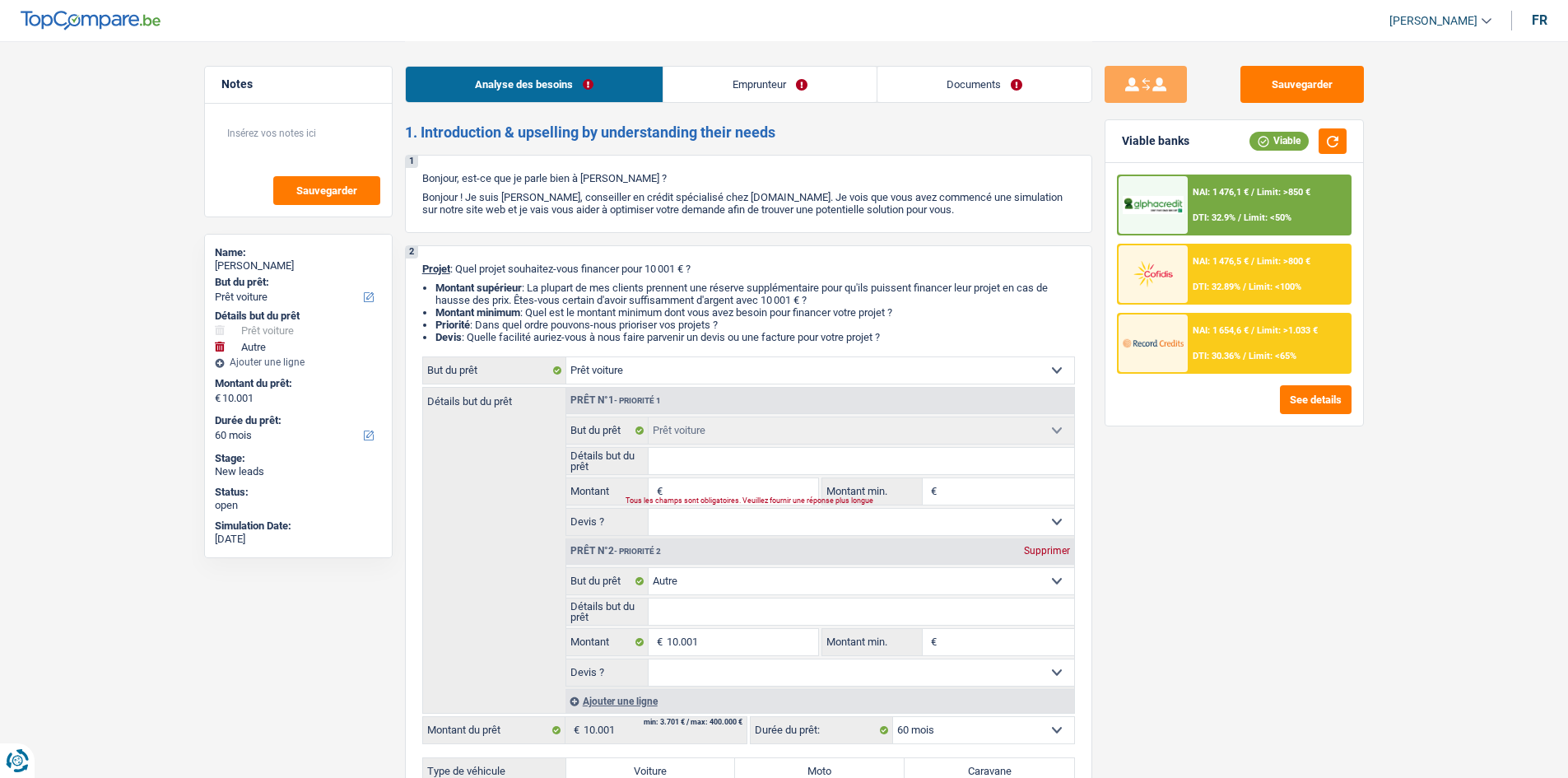
click at [1045, 557] on div "Prêt n°2 - Priorité 2 Supprimer" at bounding box center [820, 552] width 508 height 27
click at [1046, 552] on div "Supprimer" at bounding box center [1046, 551] width 54 height 10
type input "0"
select select
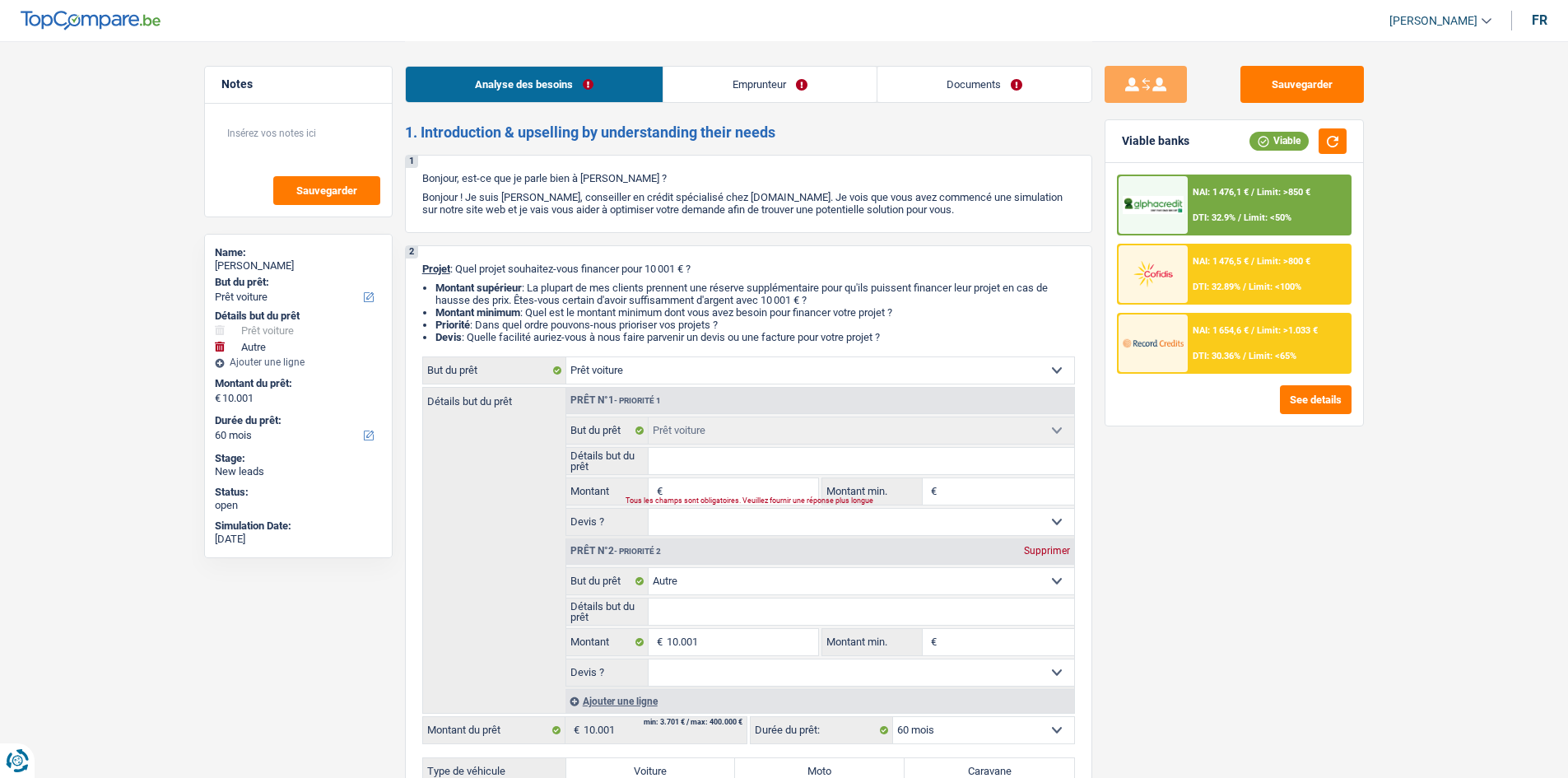
select select
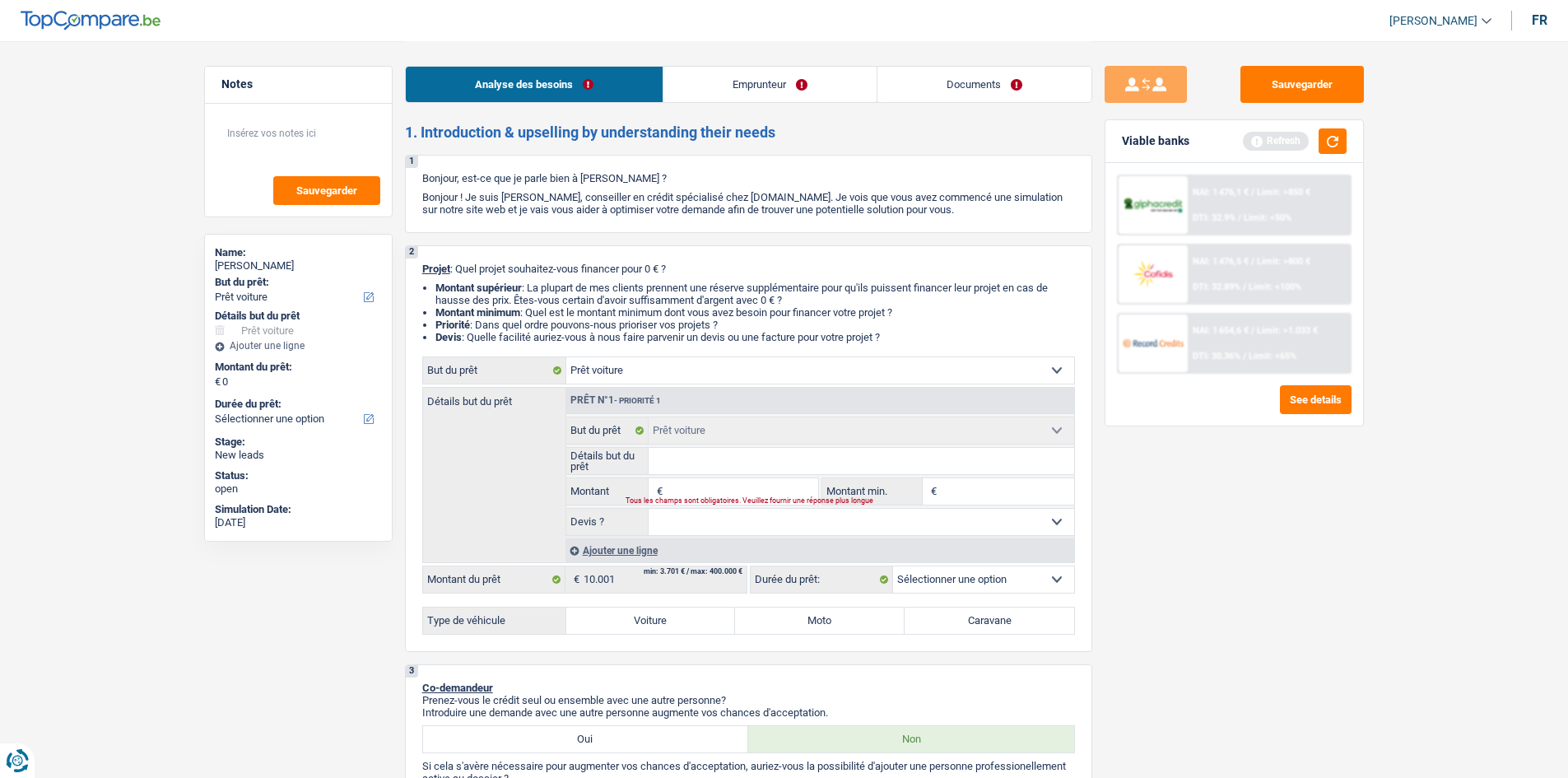
click at [643, 474] on fieldset "Détails but du prêt Tous les champs sont obligatoires. Veuillez fournir une rép…" at bounding box center [820, 461] width 508 height 28
click at [700, 477] on fieldset "Confort maison: meubles, textile, peinture, électroménager, outillage non-profe…" at bounding box center [820, 475] width 508 height 119
type input "1"
type input "10"
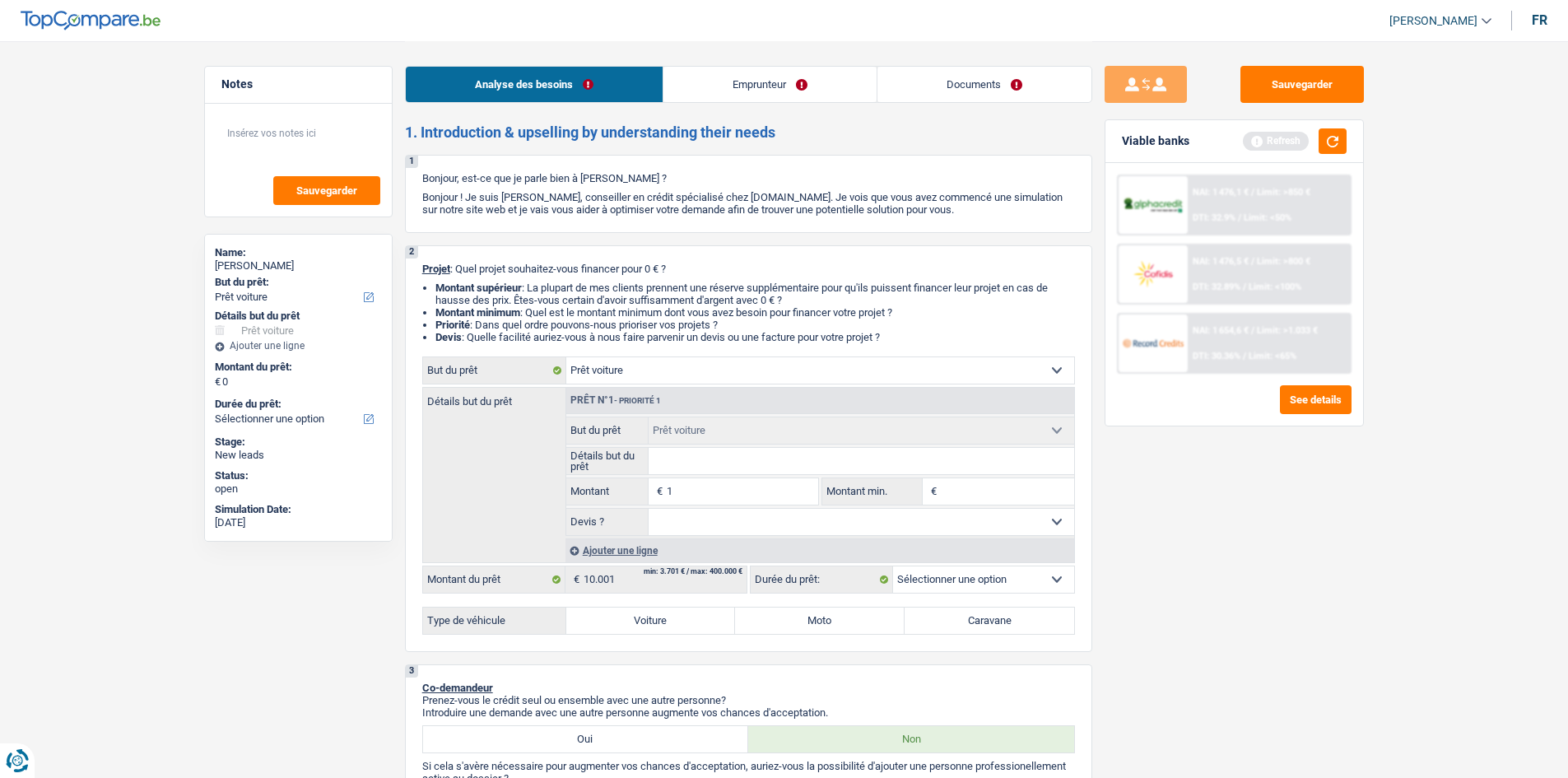
type input "10"
type input "100"
type input "1.000"
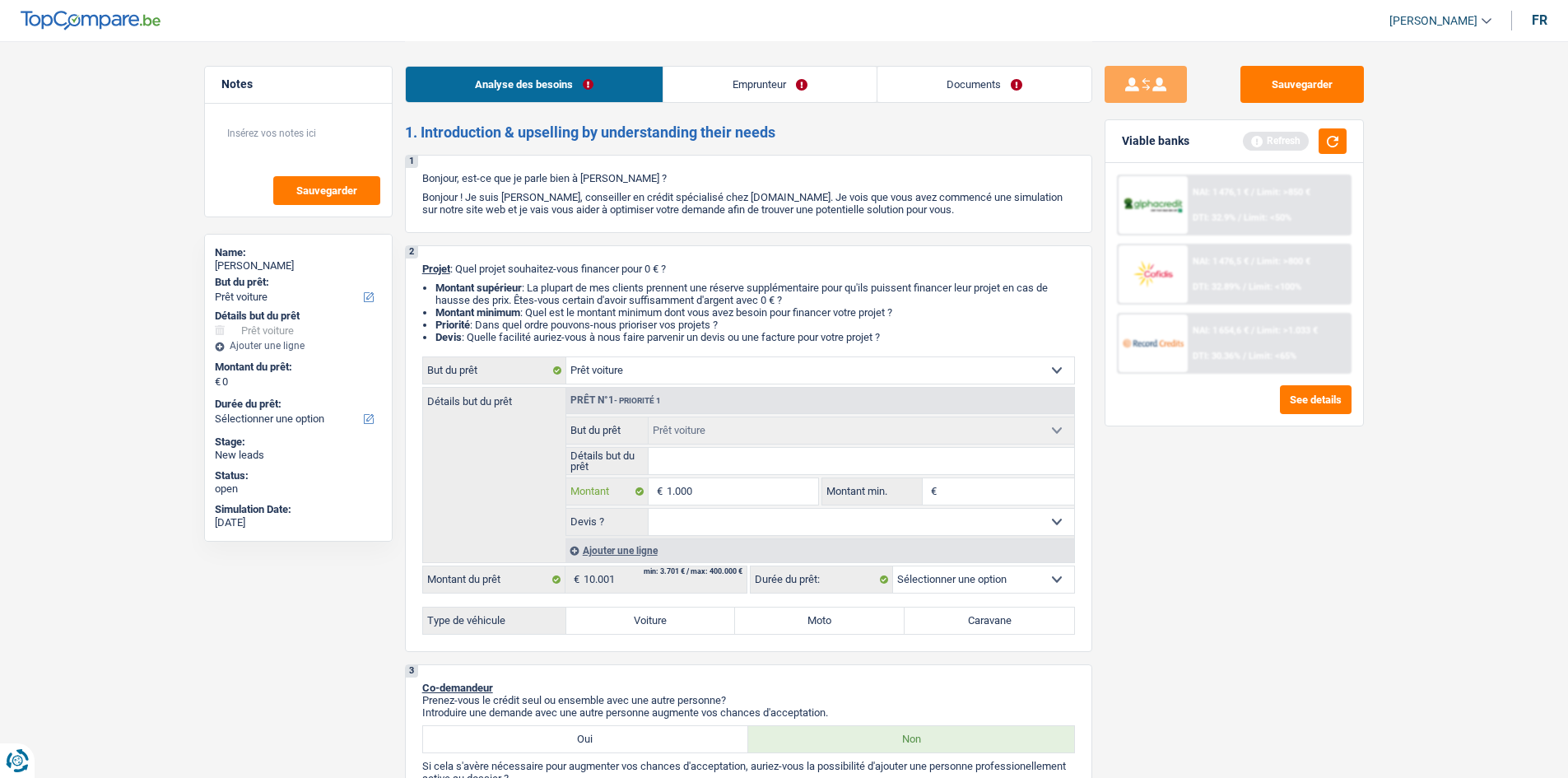
type input "10.000"
type input "100.001"
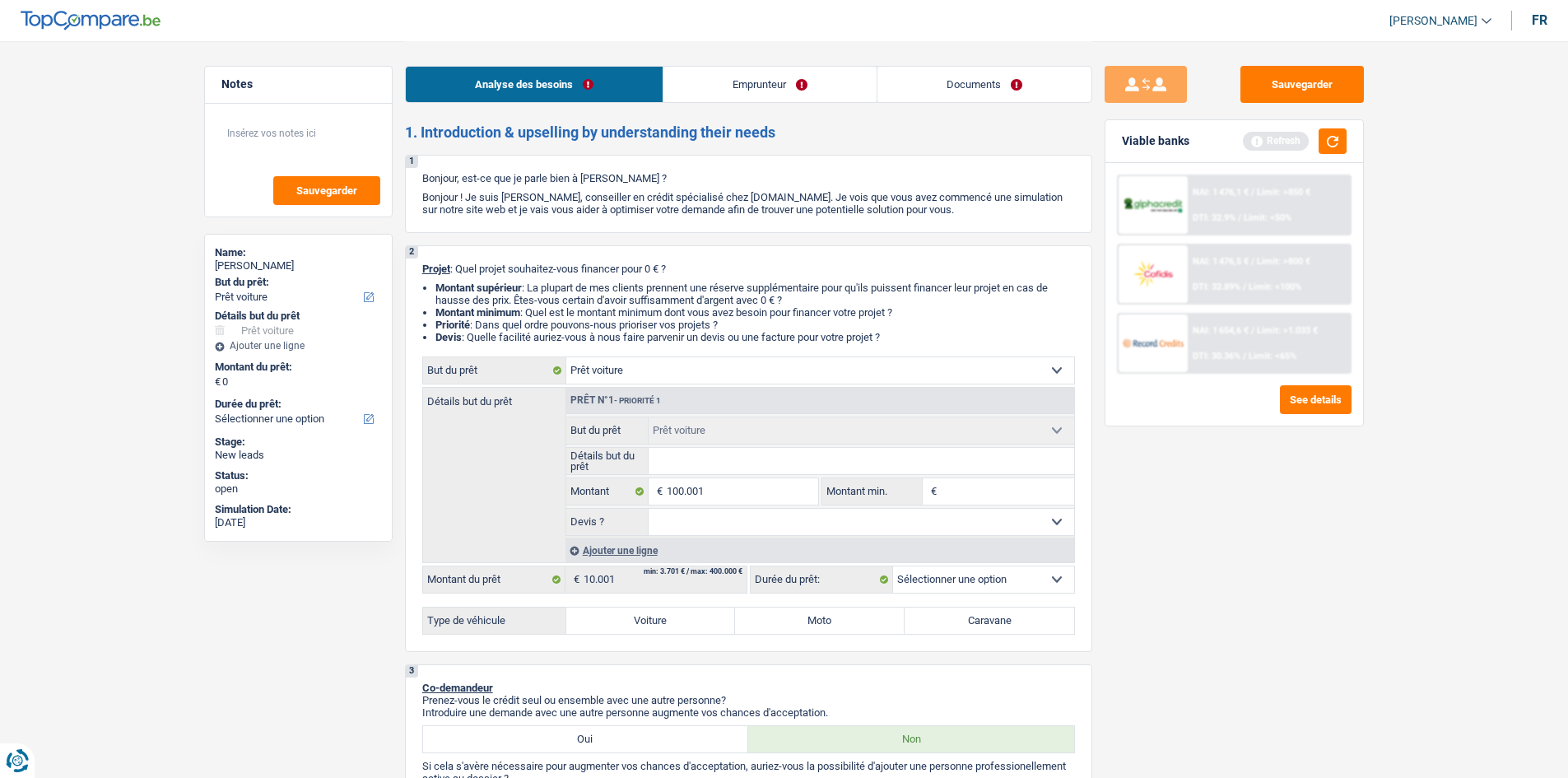
type input "100.001"
select select "60"
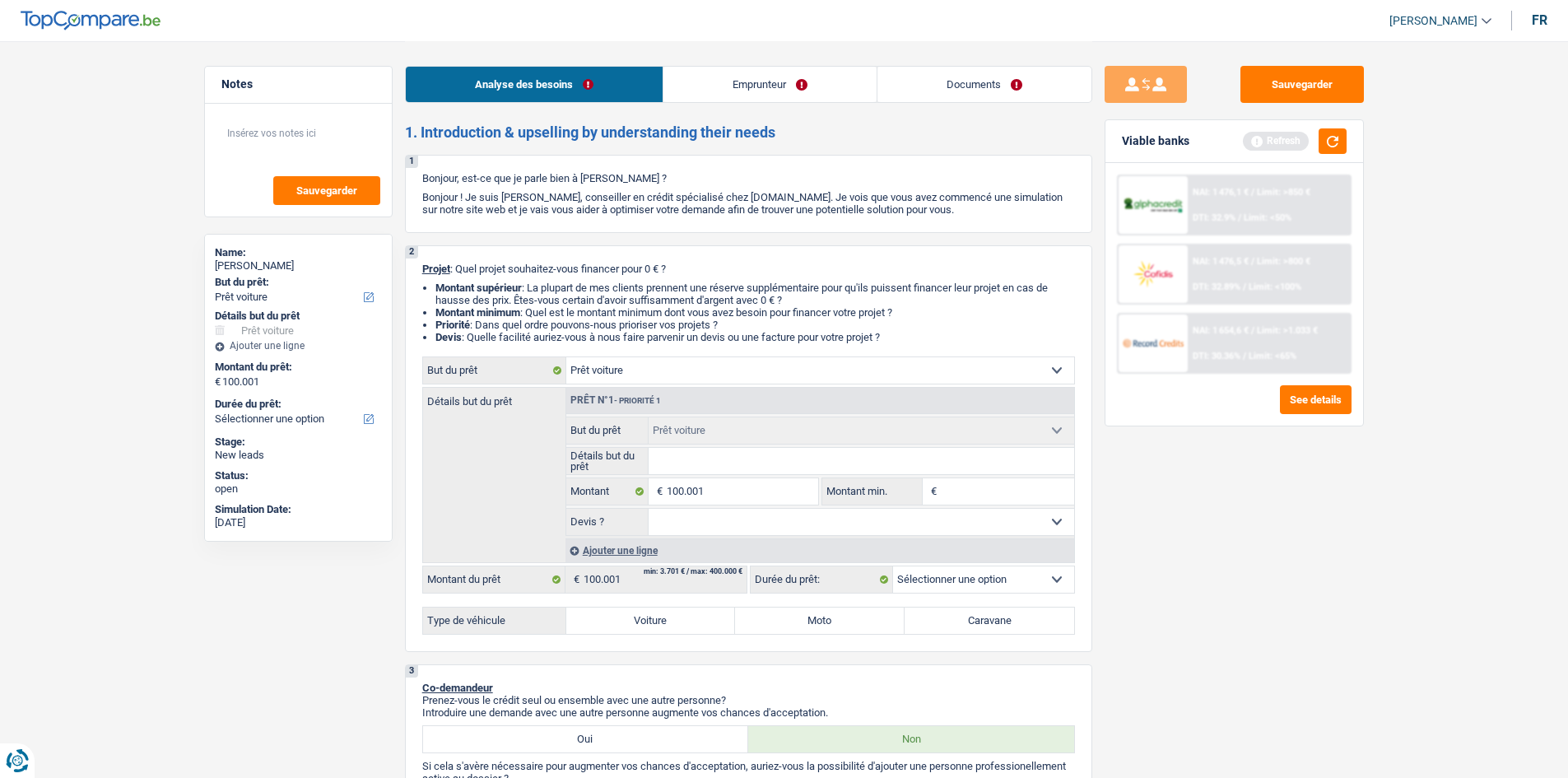
select select "60"
drag, startPoint x: 1521, startPoint y: 703, endPoint x: 1424, endPoint y: 643, distance: 114.1
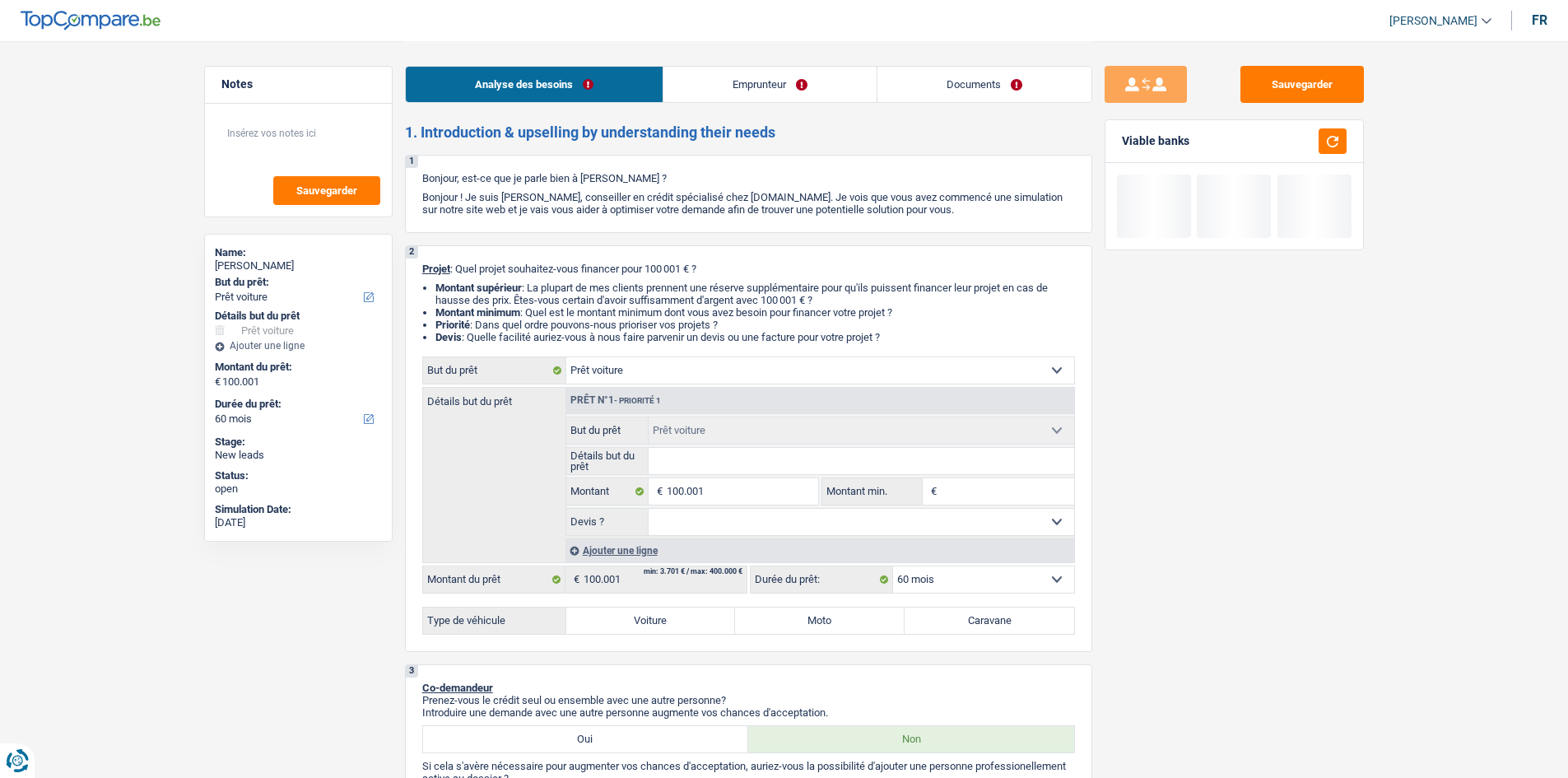
type input "1"
type input "10"
type input "100"
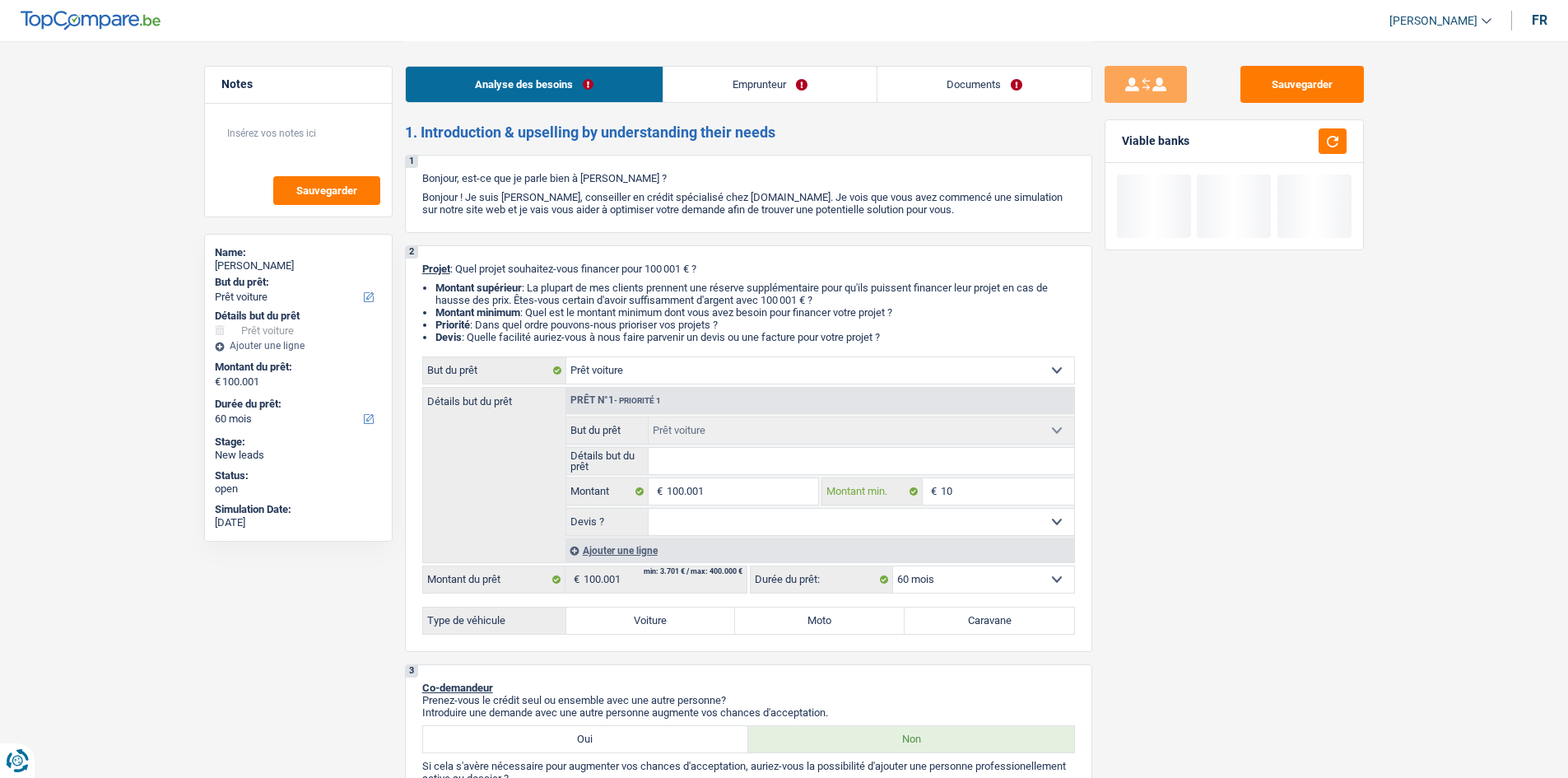
type input "100"
type input "1.001"
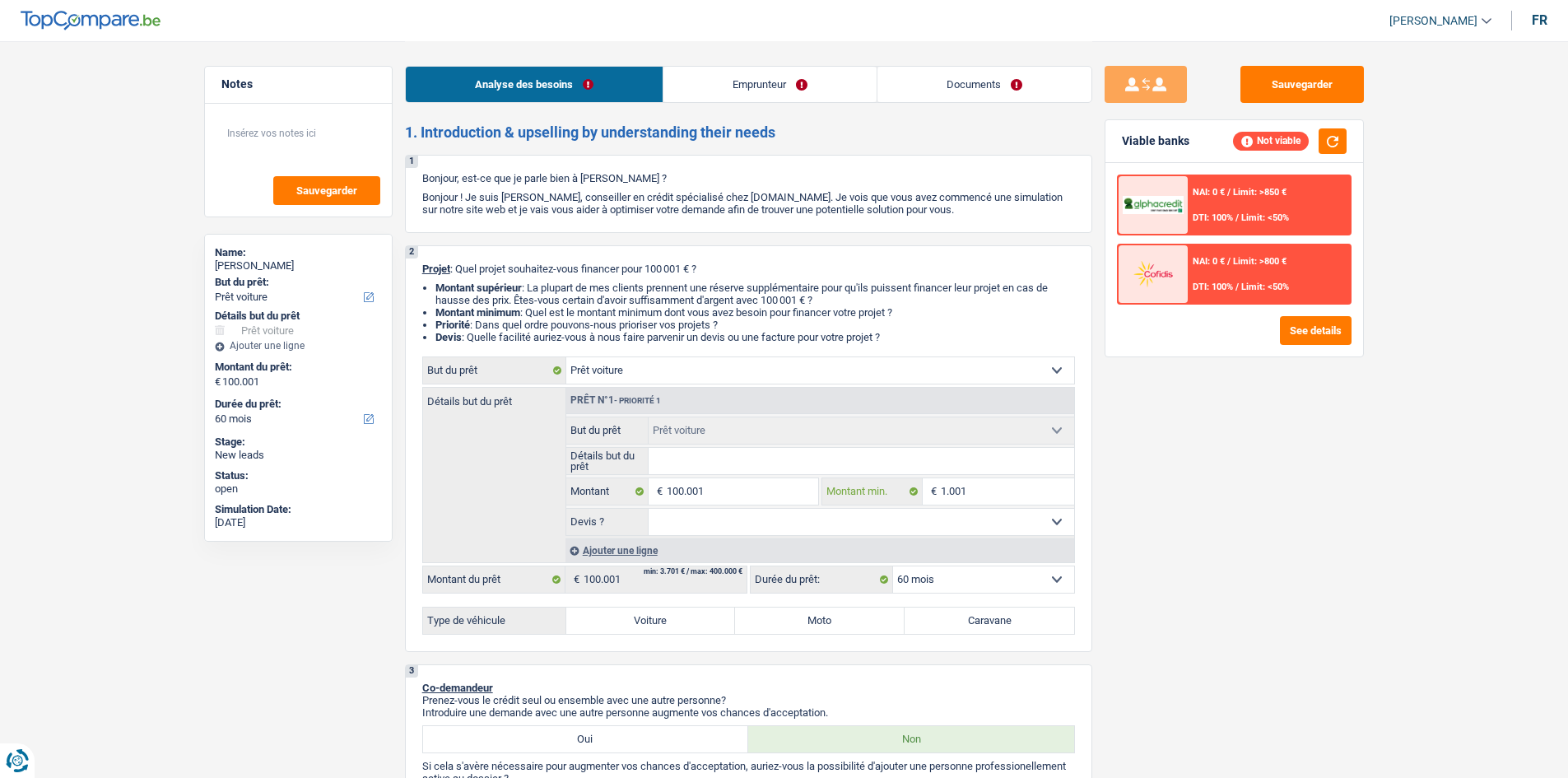
type input "100"
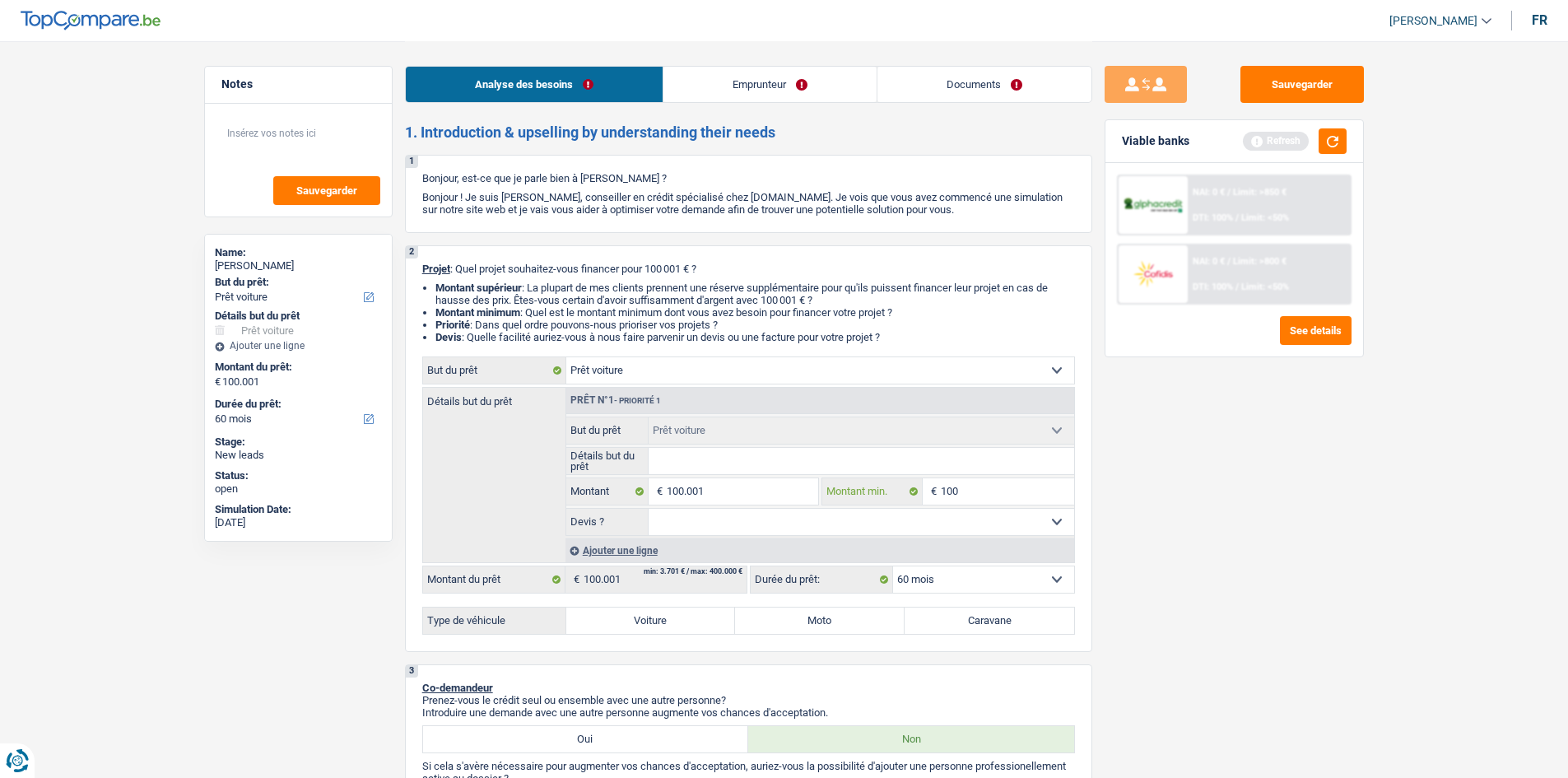
type input "10"
type input "1"
type input "10"
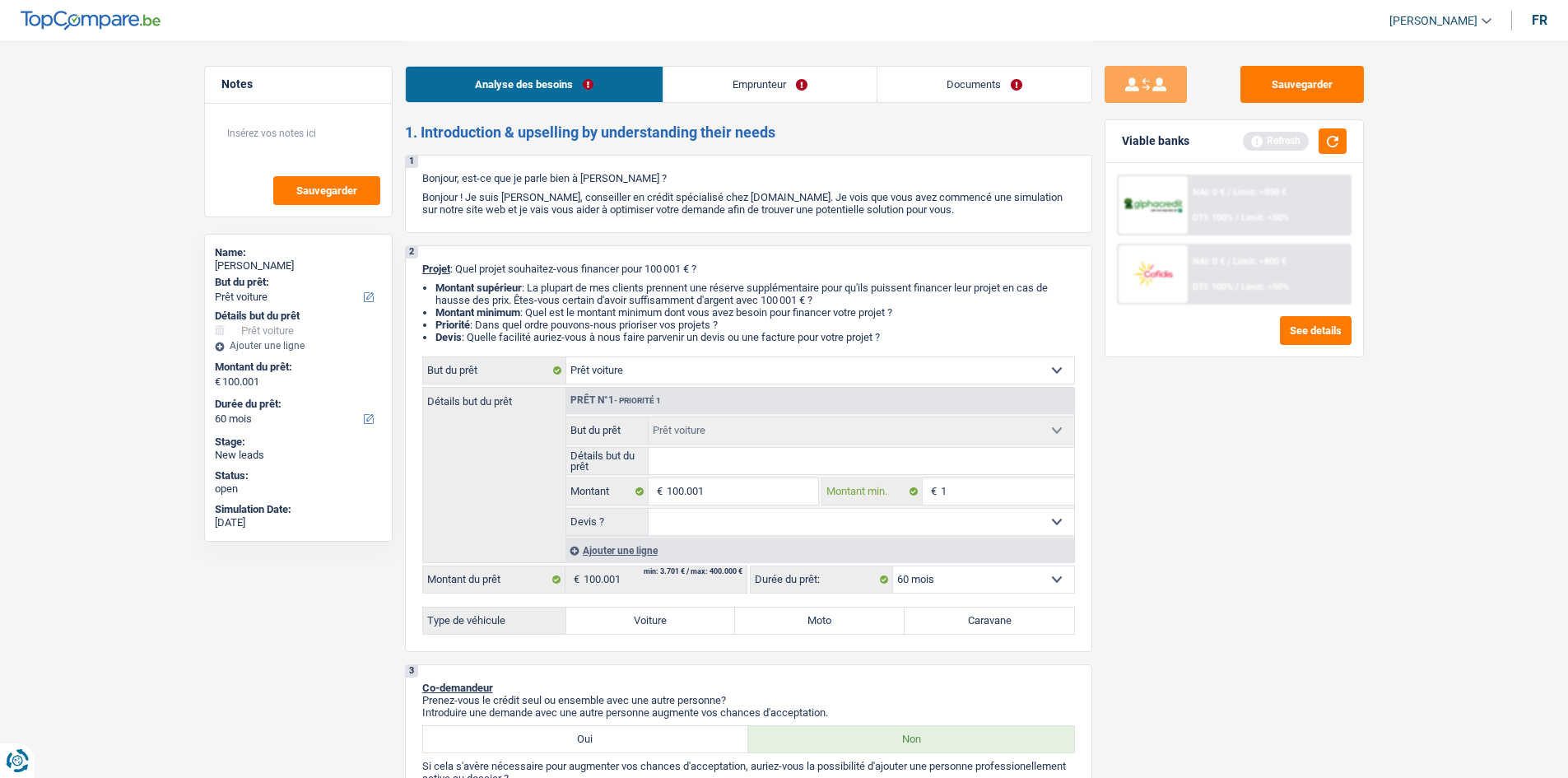
type input "10"
type input "100"
type input "1.001"
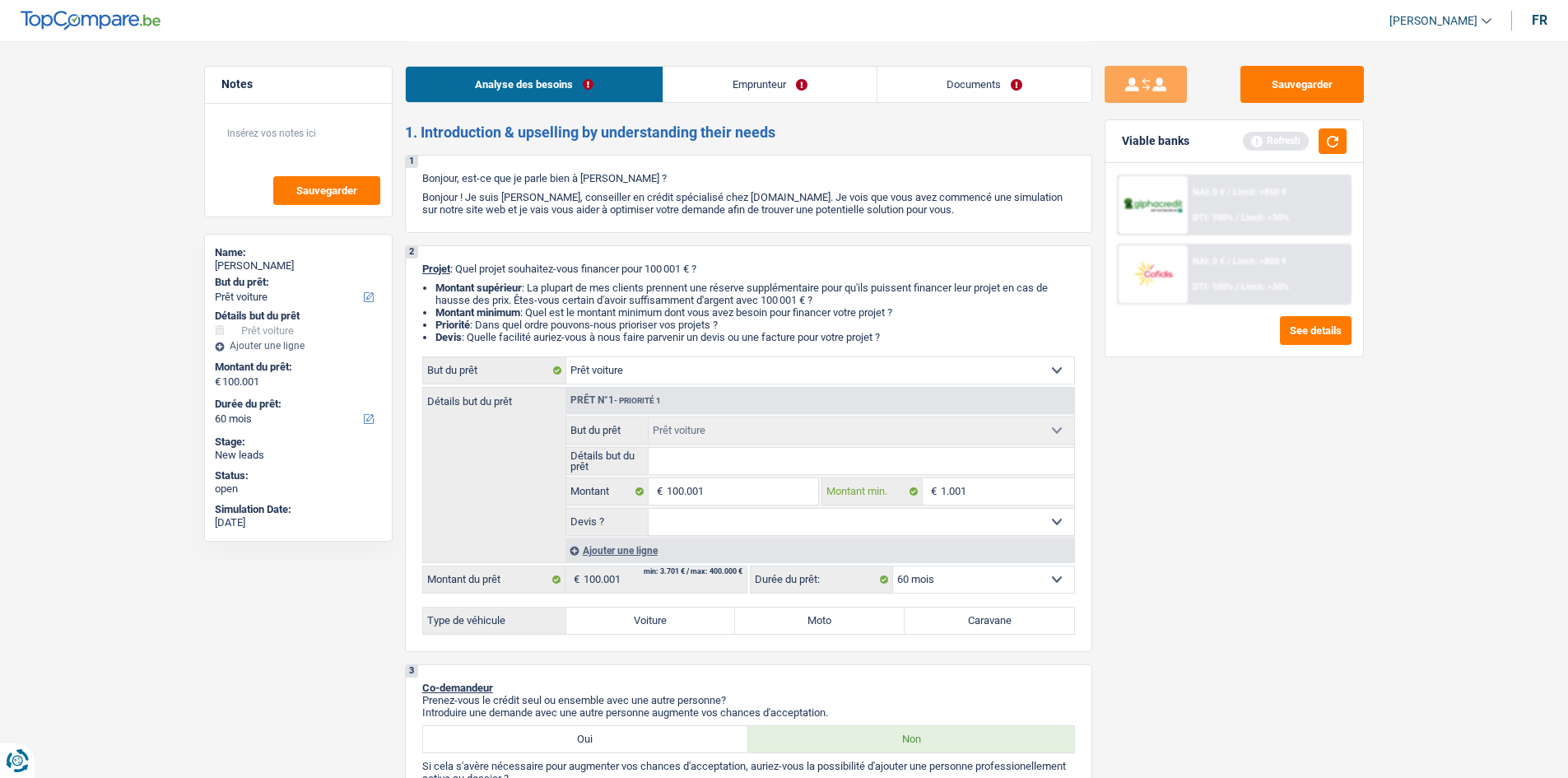
type input "100"
type input "10"
type input "100"
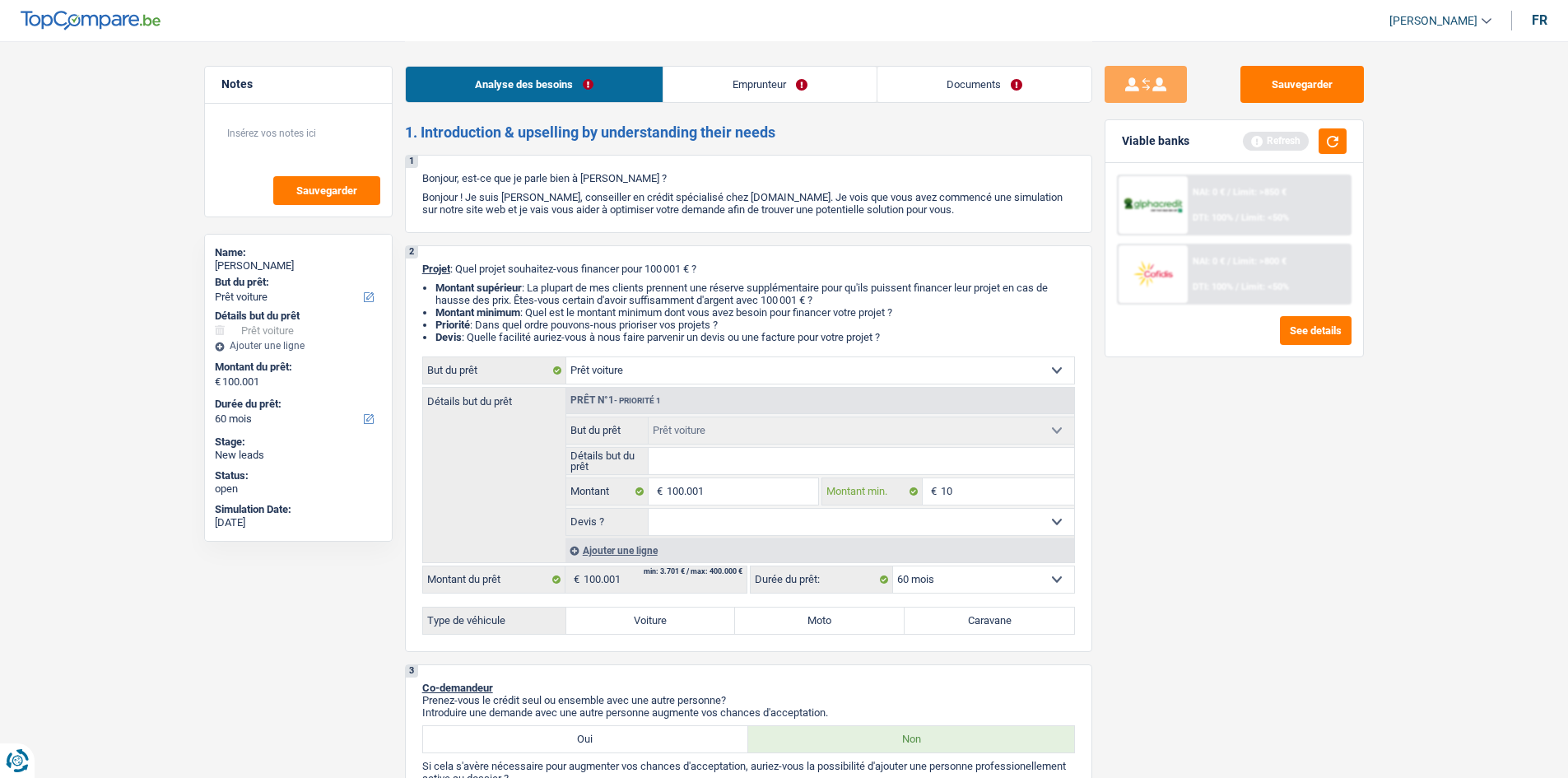
type input "100"
type input "1.000"
type input "10.001"
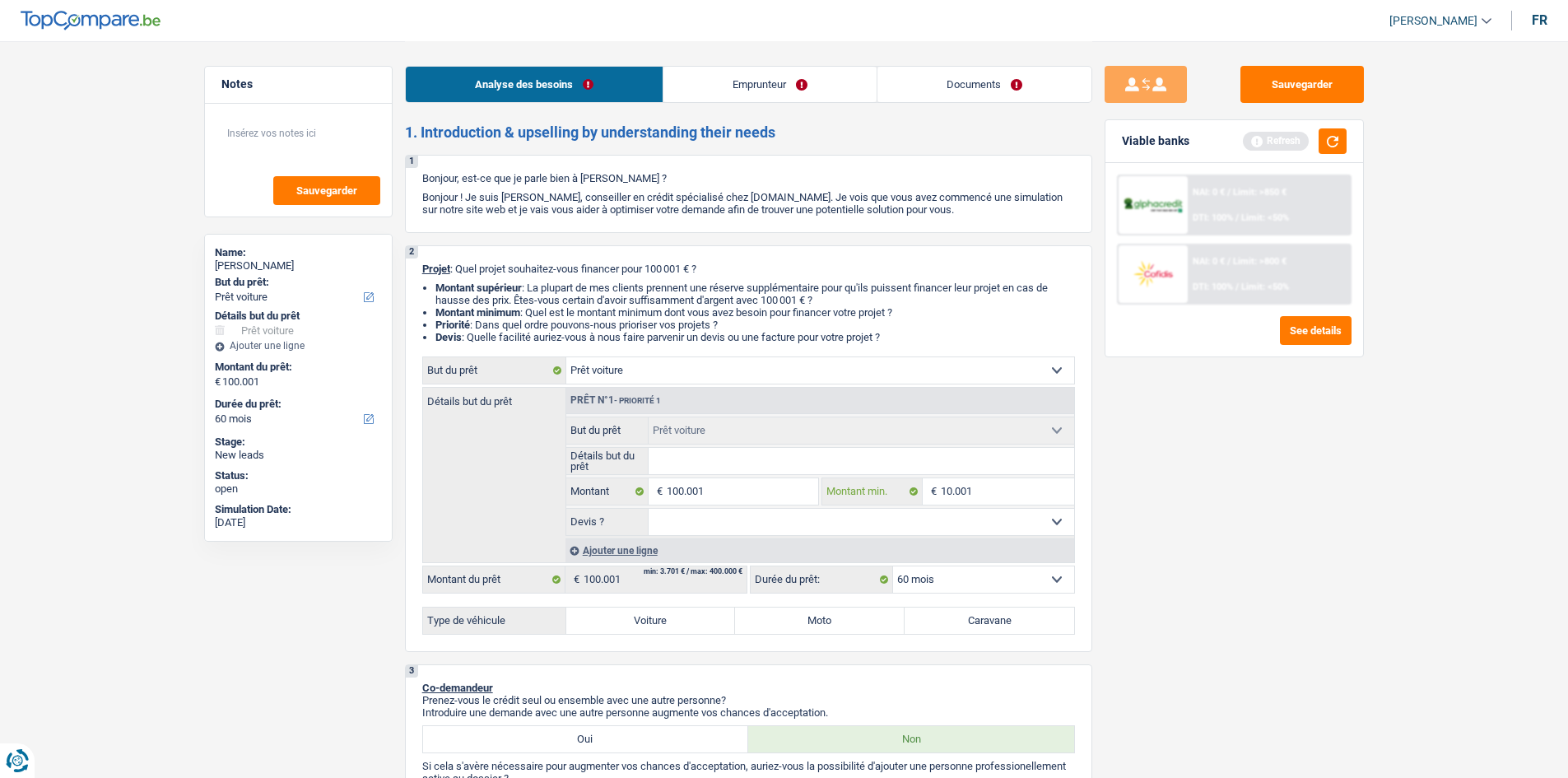
type input "10.001"
drag, startPoint x: 1183, startPoint y: 576, endPoint x: 991, endPoint y: 516, distance: 201.2
click at [1173, 576] on div "Sauvegarder Viable banks Refresh NAI: 0 € / Limit: >850 € DTI: 100% / Limit: <5…" at bounding box center [1233, 408] width 284 height 685
click at [951, 520] on select "Oui Non Non répondu Sélectionner une option" at bounding box center [861, 522] width 425 height 27
drag, startPoint x: 1348, startPoint y: 539, endPoint x: 1299, endPoint y: 540, distance: 49.0
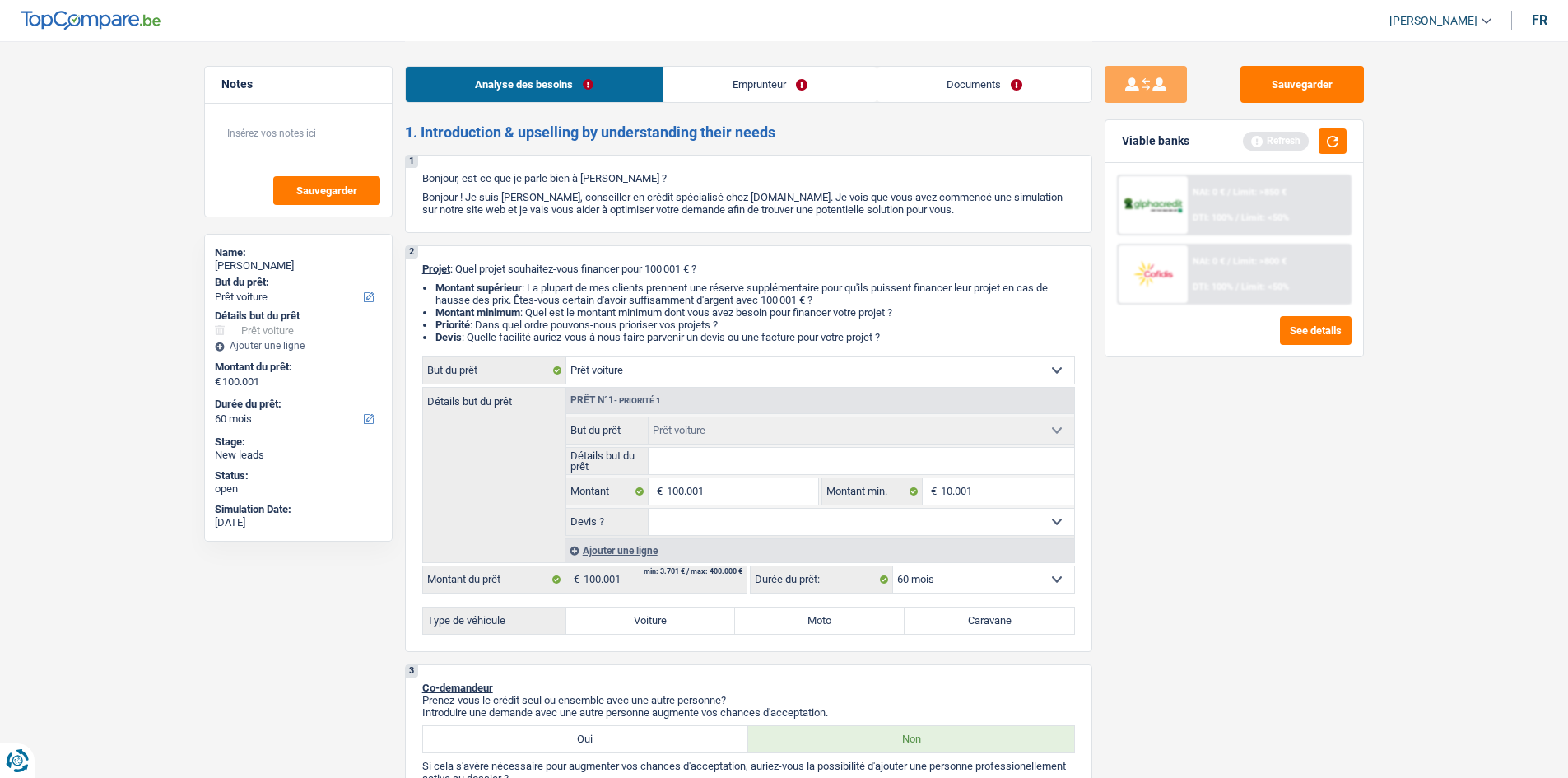
click at [1341, 540] on div "Sauvegarder Viable banks Refresh NAI: 0 € / Limit: >850 € DTI: 100% / Limit: <5…" at bounding box center [1233, 408] width 284 height 685
click at [662, 615] on label "Voiture" at bounding box center [651, 620] width 170 height 27
click at [662, 615] on input "Voiture" at bounding box center [651, 620] width 170 height 27
radio input "true"
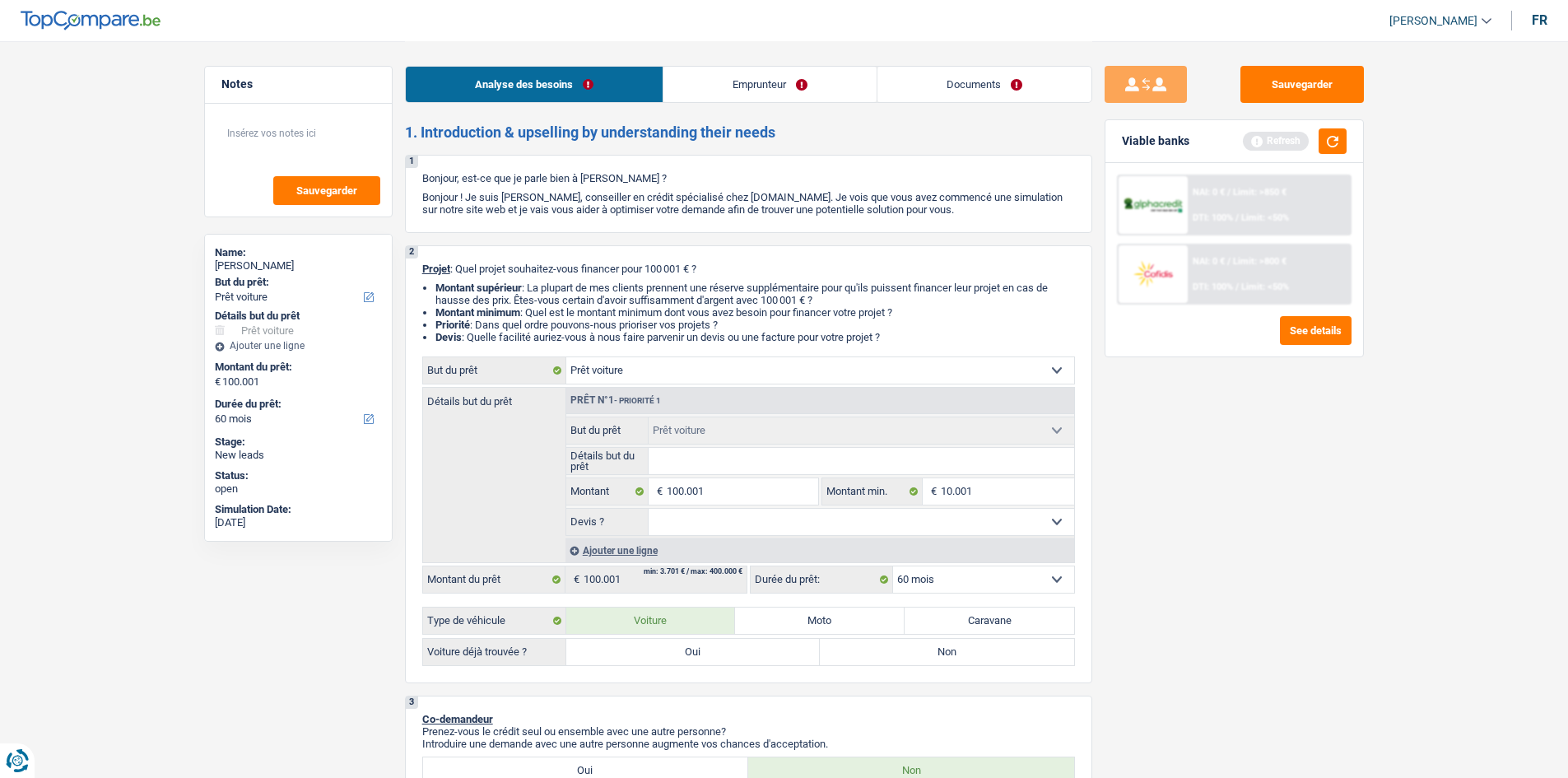
drag, startPoint x: 721, startPoint y: 644, endPoint x: 1330, endPoint y: 687, distance: 610.5
click at [722, 645] on label "Oui" at bounding box center [693, 652] width 254 height 27
click at [722, 645] on input "Oui" at bounding box center [693, 652] width 254 height 27
radio input "true"
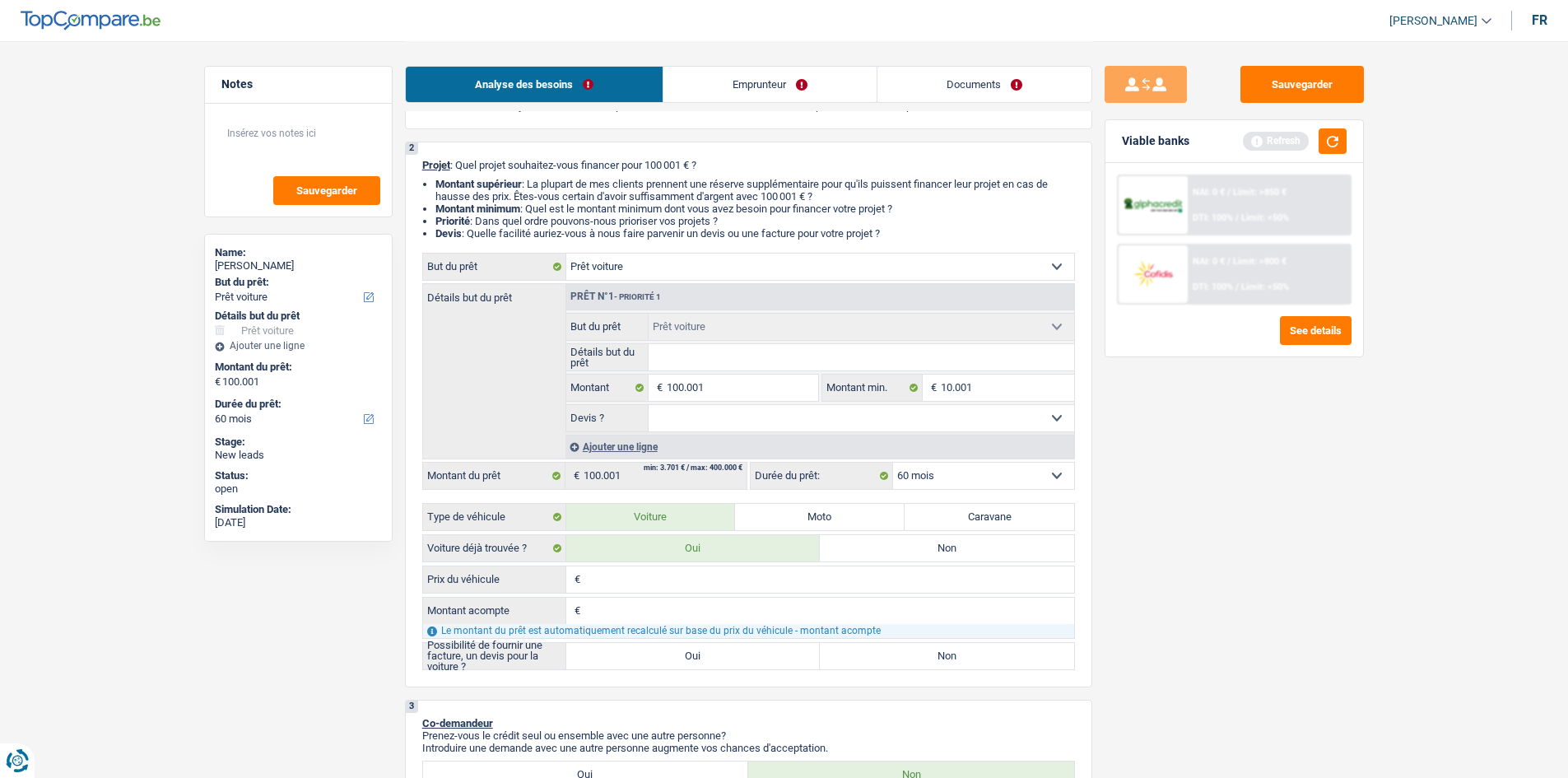
scroll to position [165, 0]
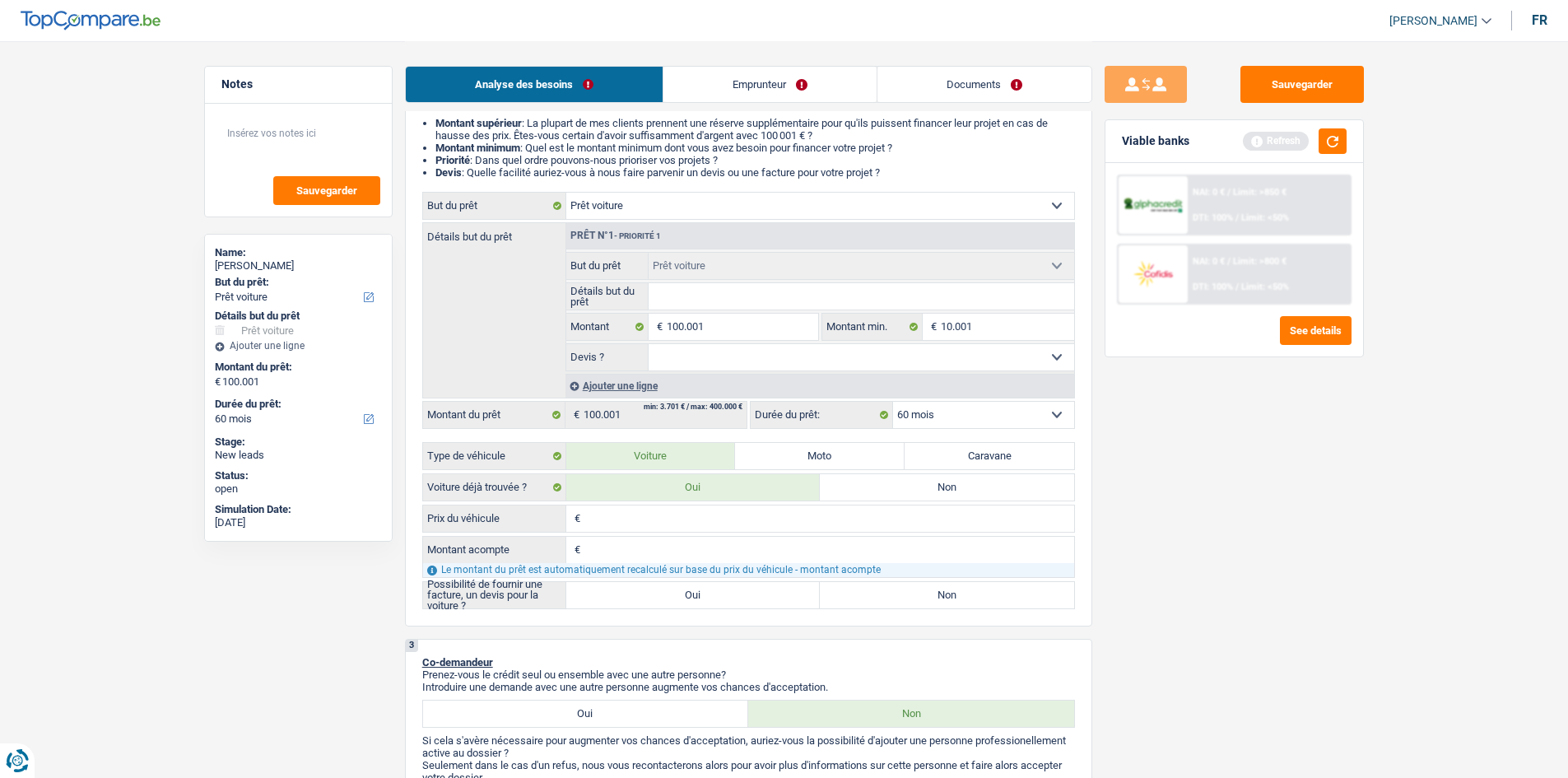
click at [695, 594] on label "Oui" at bounding box center [693, 594] width 254 height 27
click at [695, 594] on input "Oui" at bounding box center [693, 594] width 254 height 27
radio input "true"
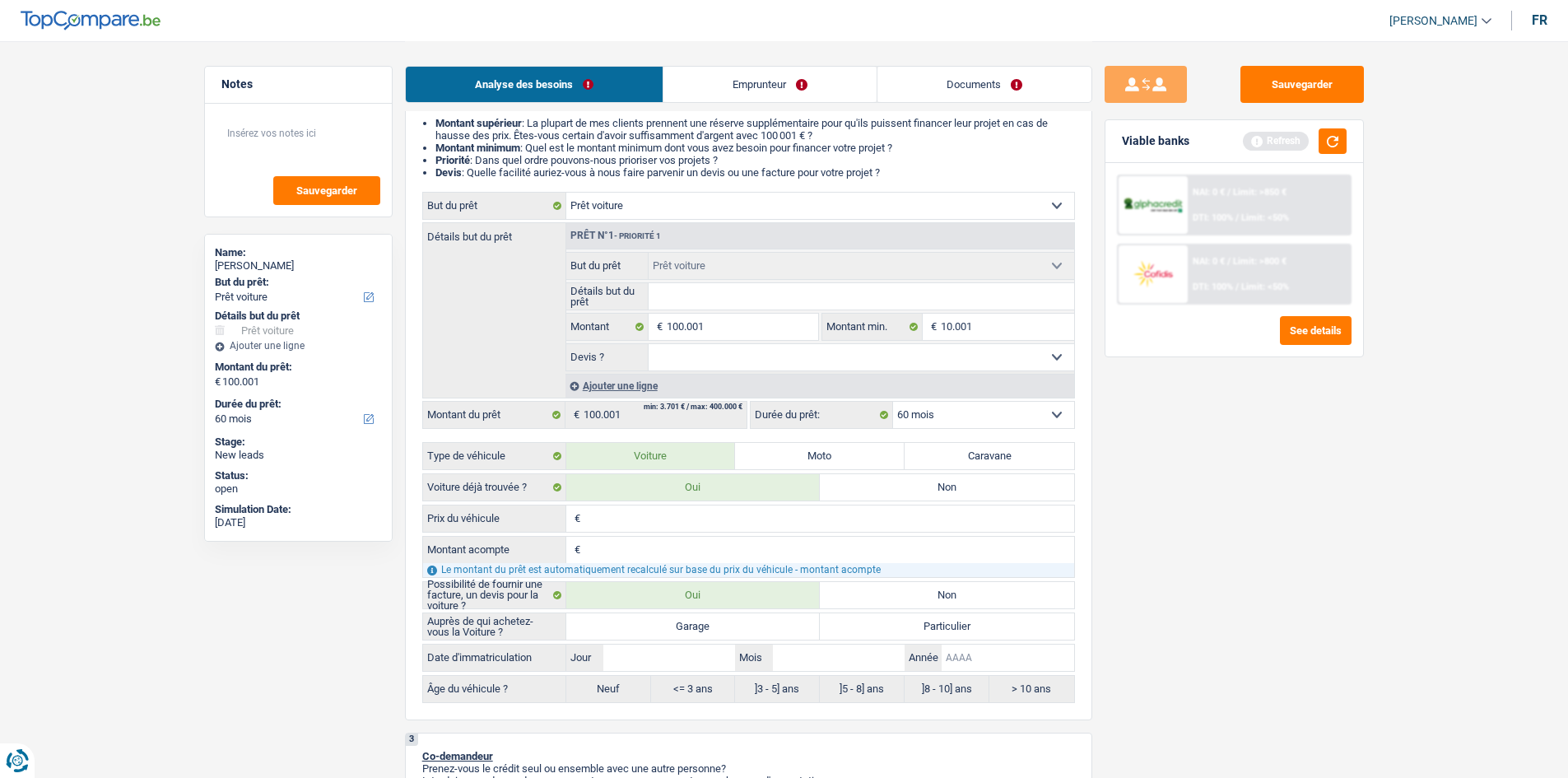
click at [986, 658] on input "Année" at bounding box center [1008, 657] width 132 height 27
type input "2"
type input "20"
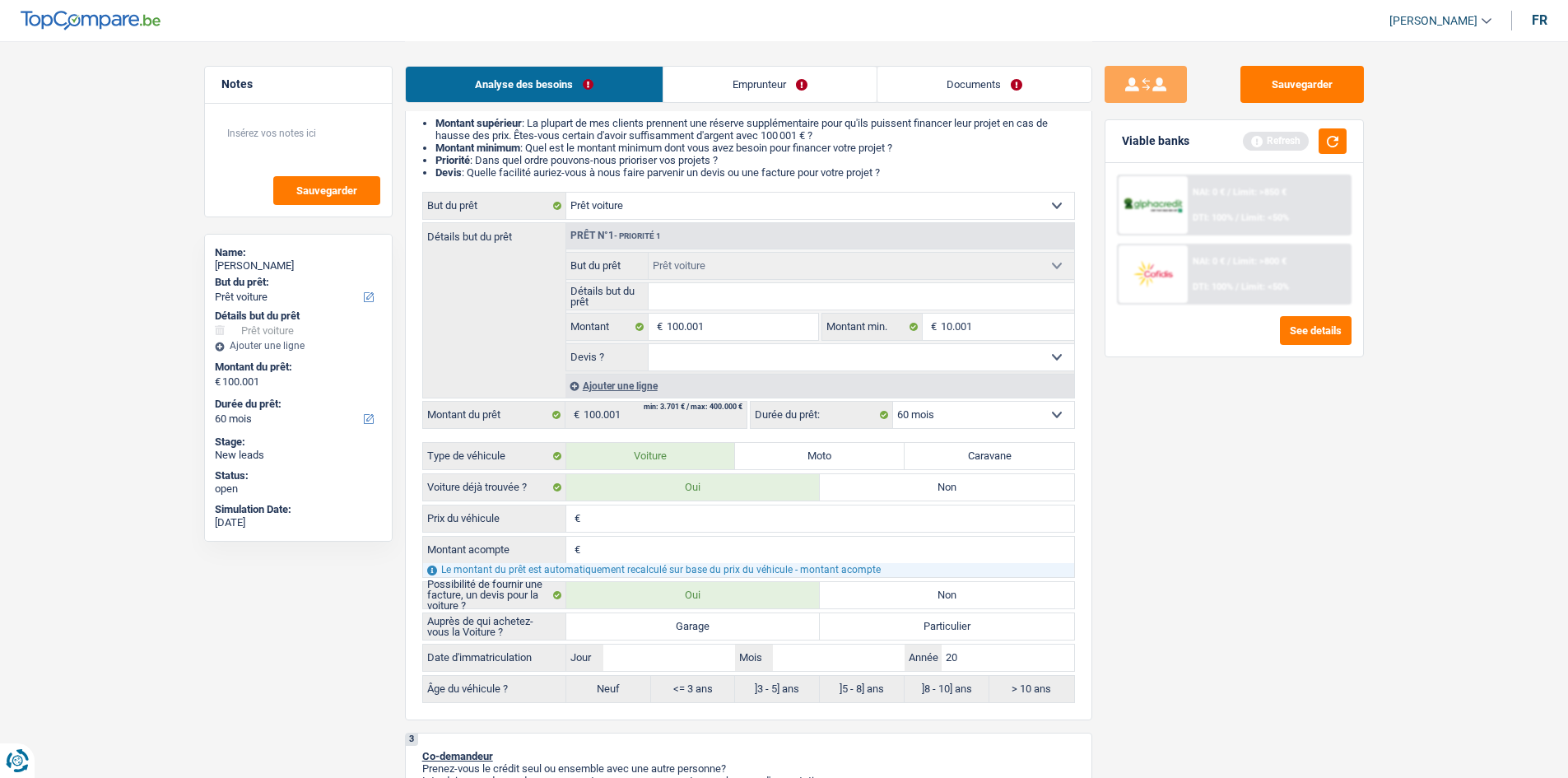
type input "201"
type input "2016"
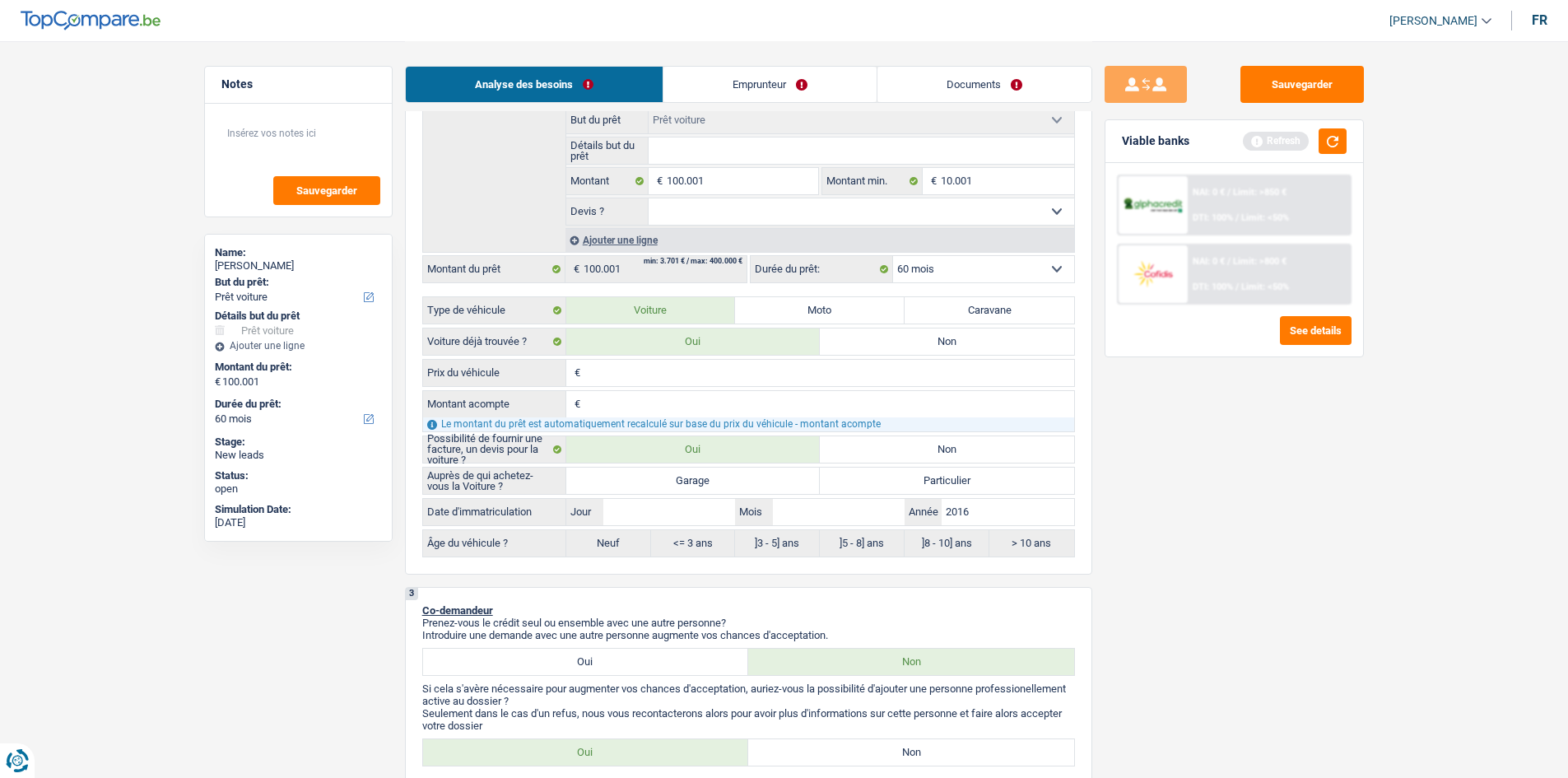
scroll to position [329, 0]
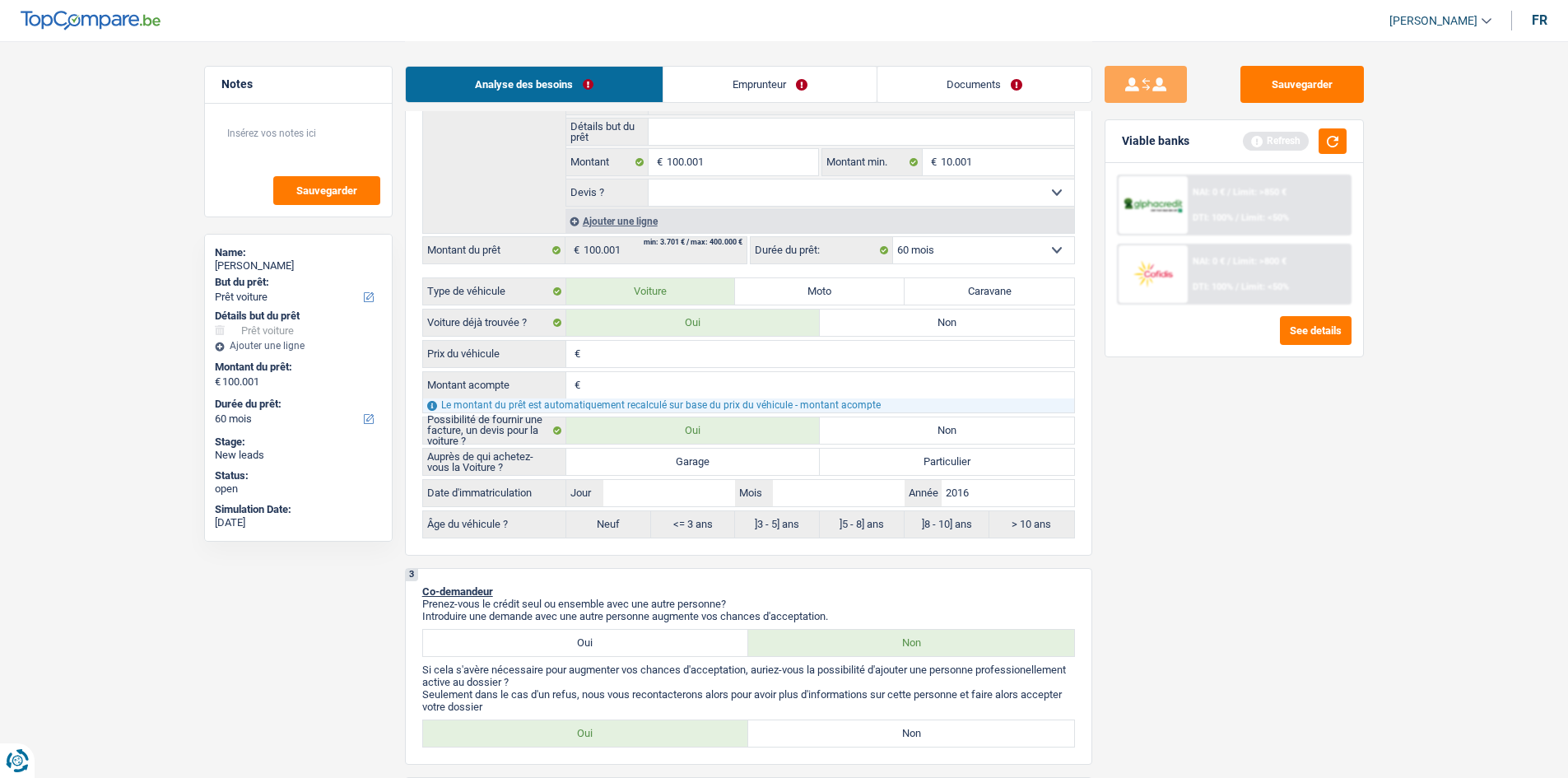
type input "2016"
click at [835, 513] on label "]5 - 8] ans" at bounding box center [862, 524] width 85 height 27
click at [835, 506] on div "Date d'immatriculation Jour / Mois / 2016 Année" at bounding box center [748, 492] width 653 height 28
click at [829, 500] on input "Mois" at bounding box center [839, 492] width 132 height 27
type input "5"
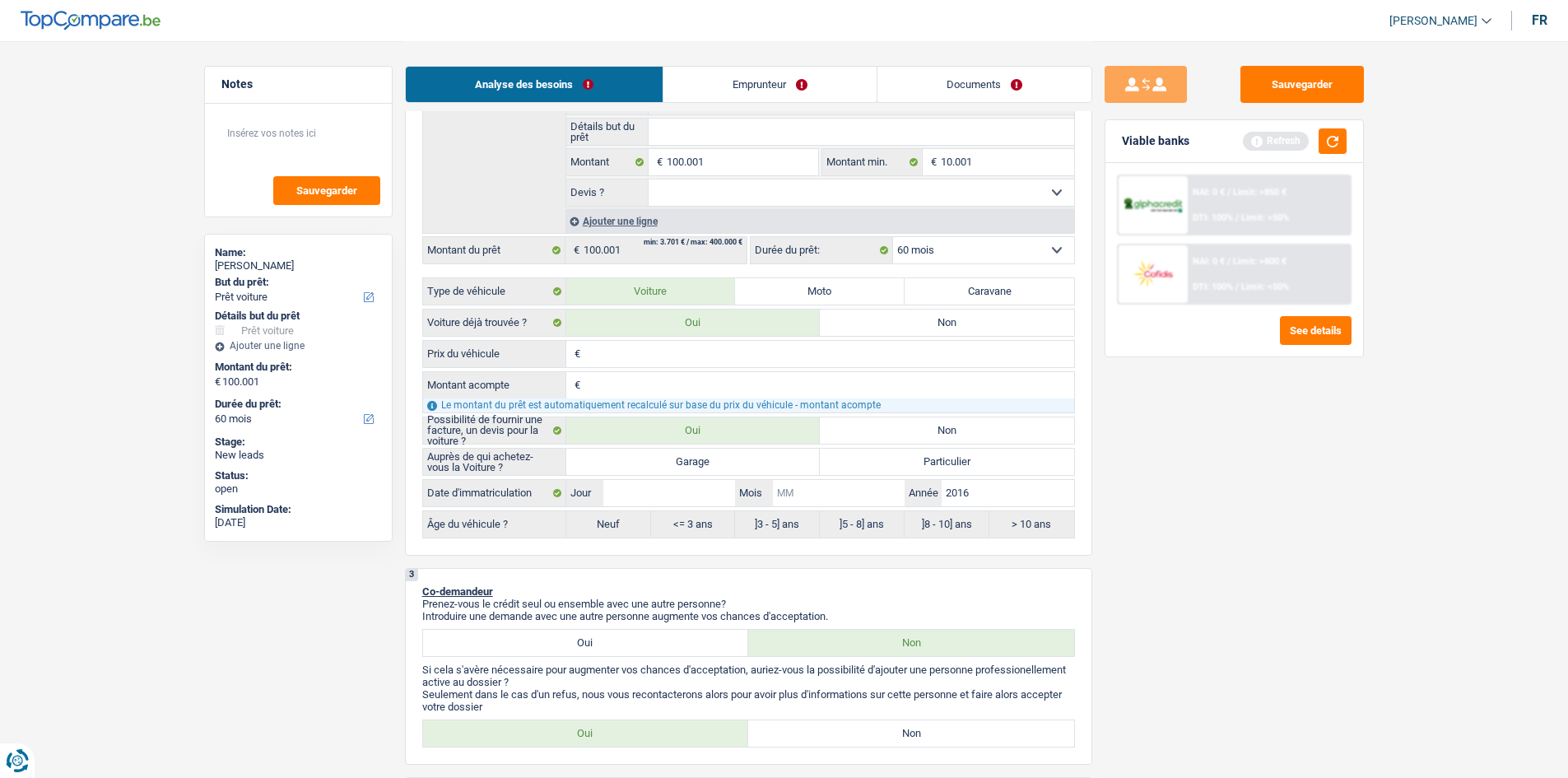
type input "5"
click at [679, 504] on input "Jour" at bounding box center [669, 492] width 132 height 27
type input "5"
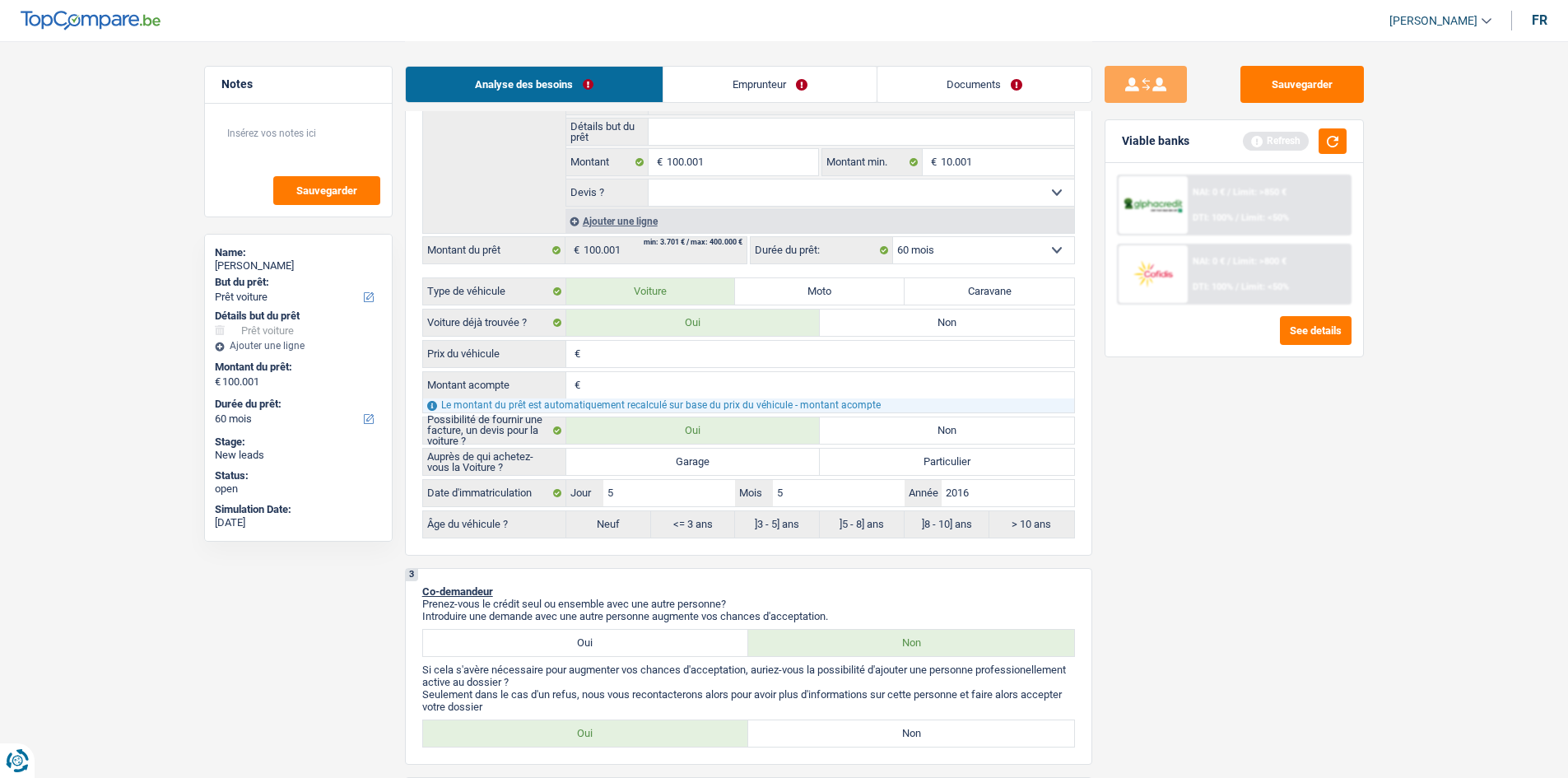
drag, startPoint x: 684, startPoint y: 495, endPoint x: 932, endPoint y: 545, distance: 253.0
click at [769, 510] on div "Auprès de qui achetez-vous la Voiture ? Garage Particulier Tous les champs sont…" at bounding box center [748, 493] width 653 height 91
type input "5"
radio input "false"
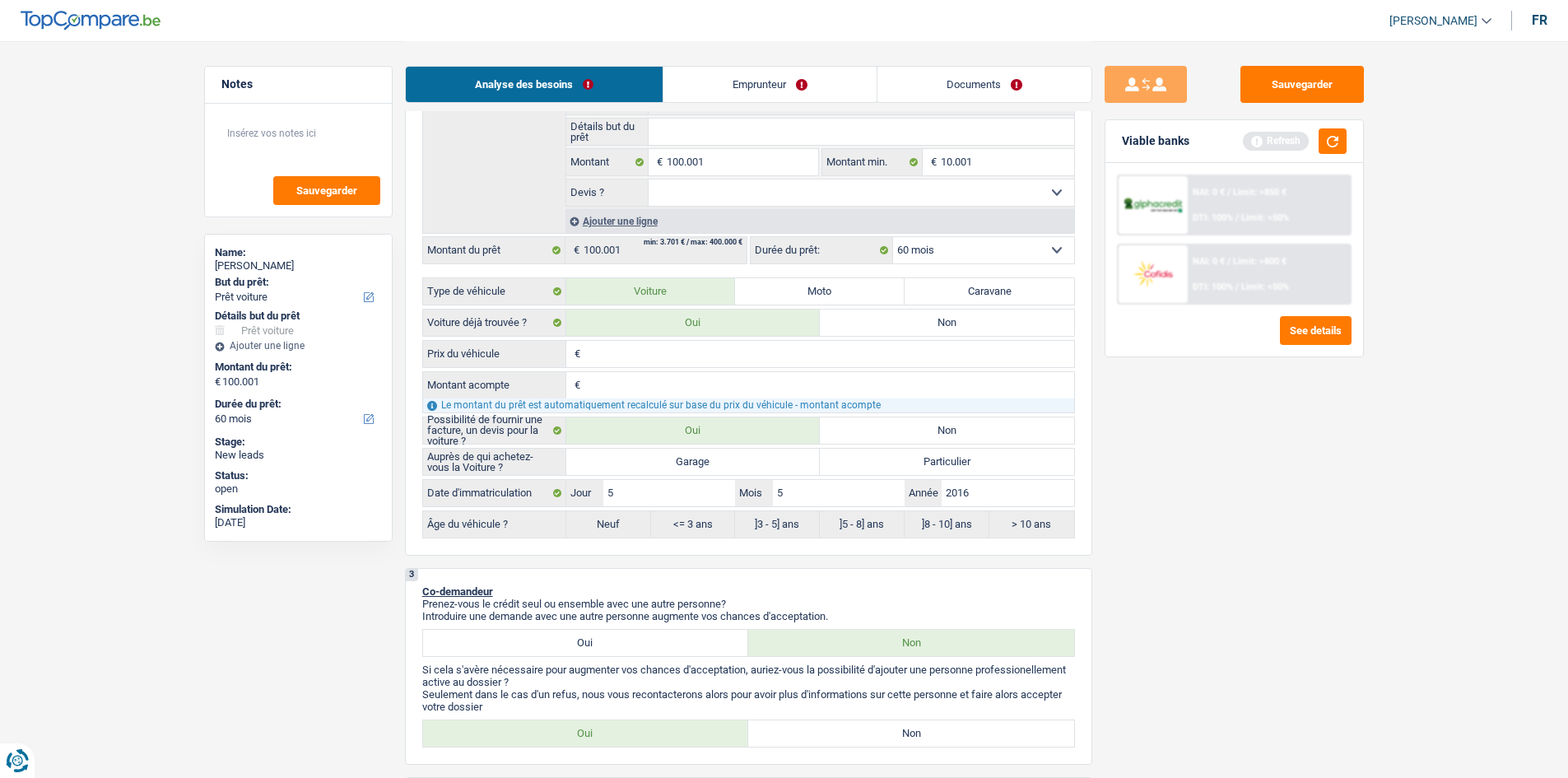
radio input "true"
click at [857, 492] on input "5" at bounding box center [839, 492] width 132 height 27
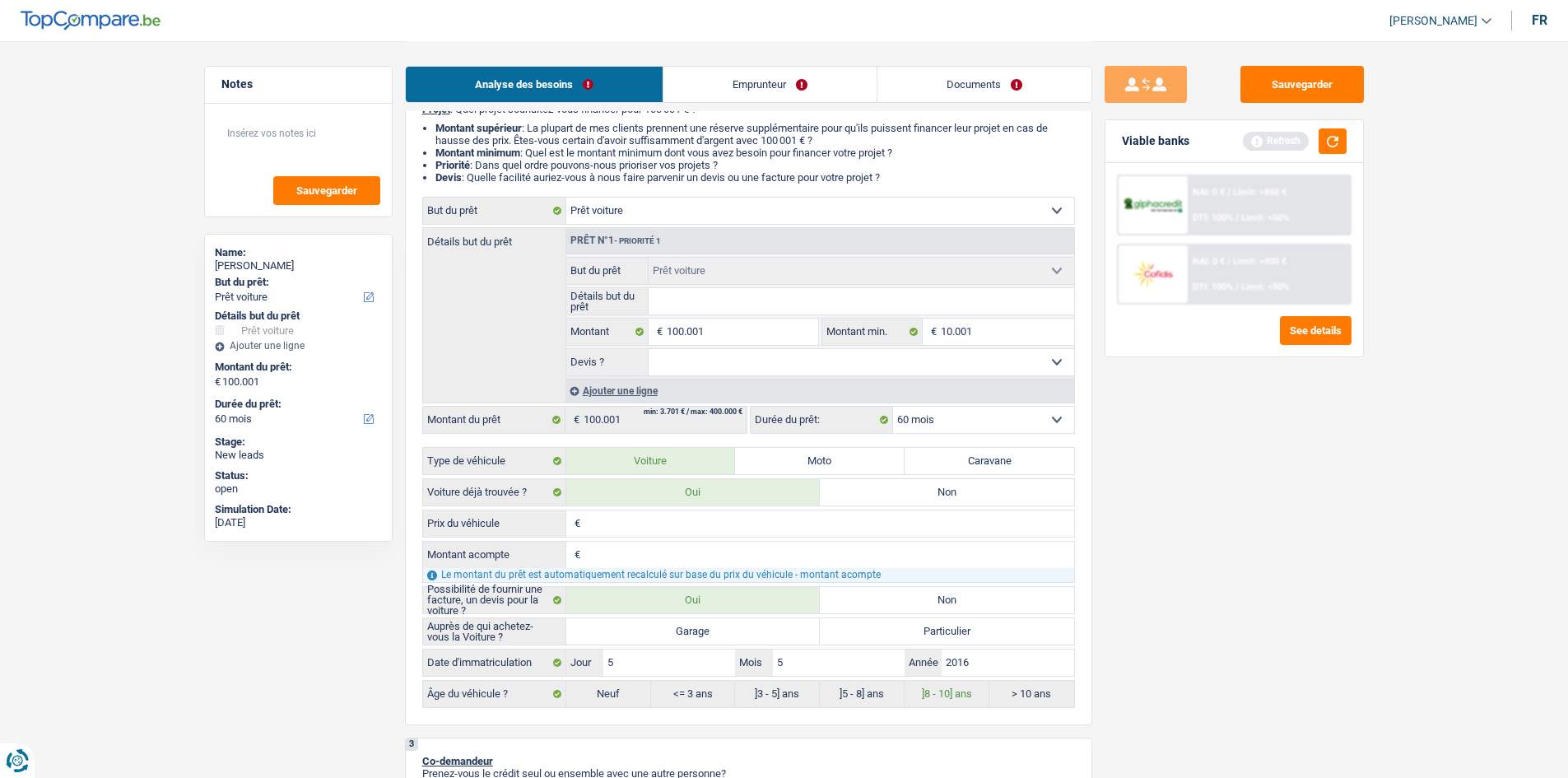
scroll to position [0, 0]
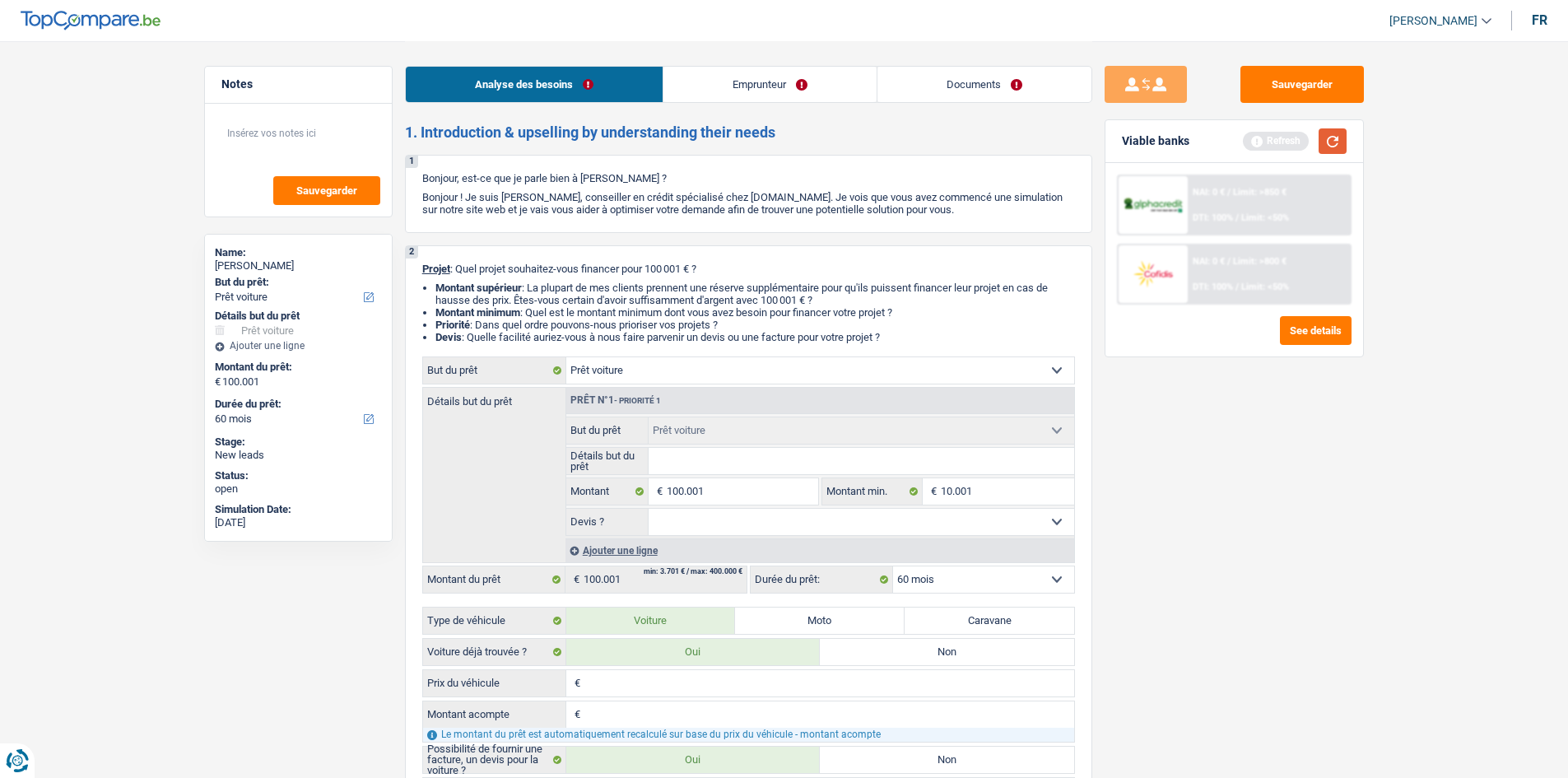
click at [1340, 137] on button "button" at bounding box center [1332, 142] width 28 height 26
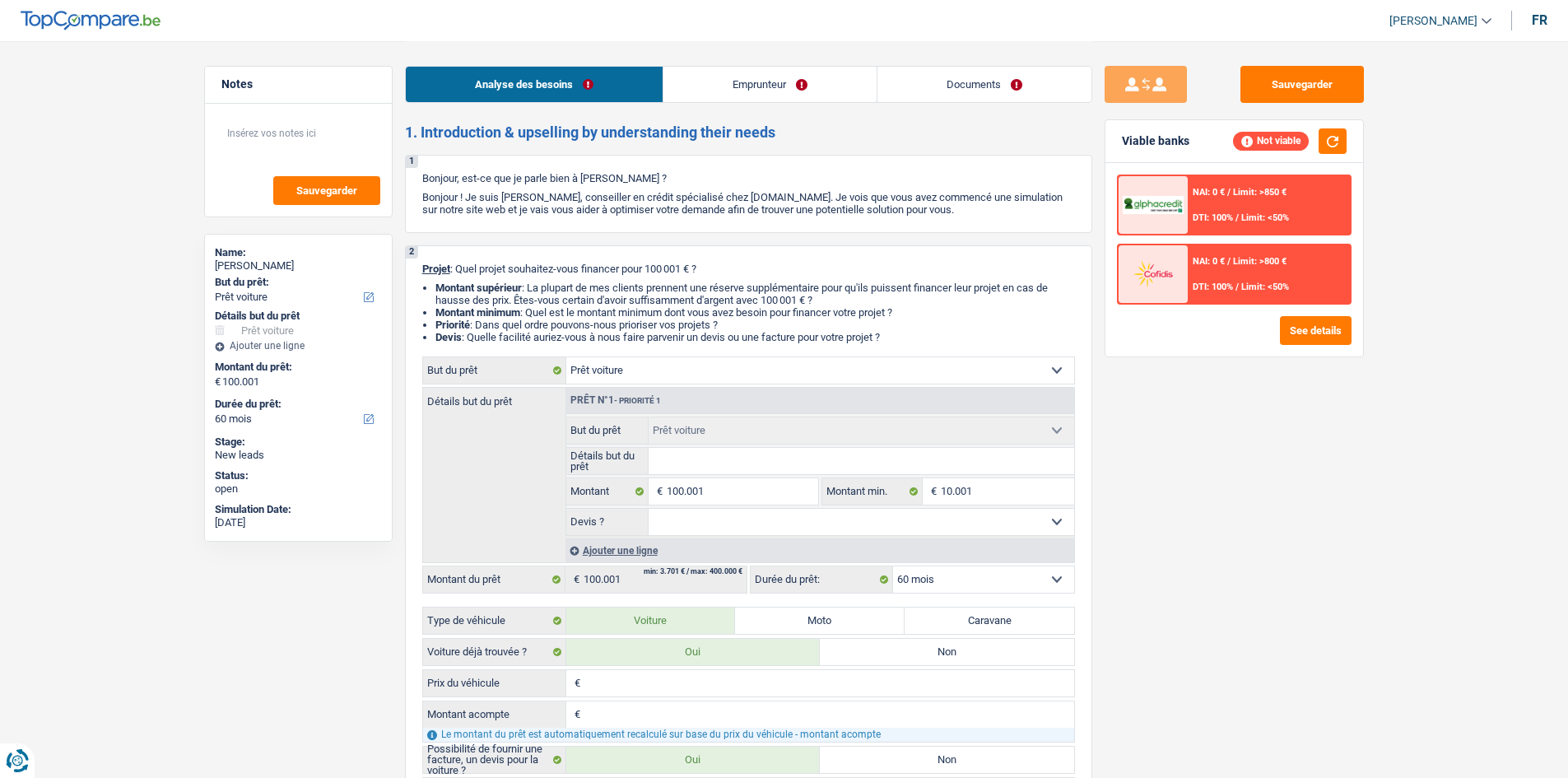
click at [760, 75] on link "Emprunteur" at bounding box center [769, 84] width 214 height 35
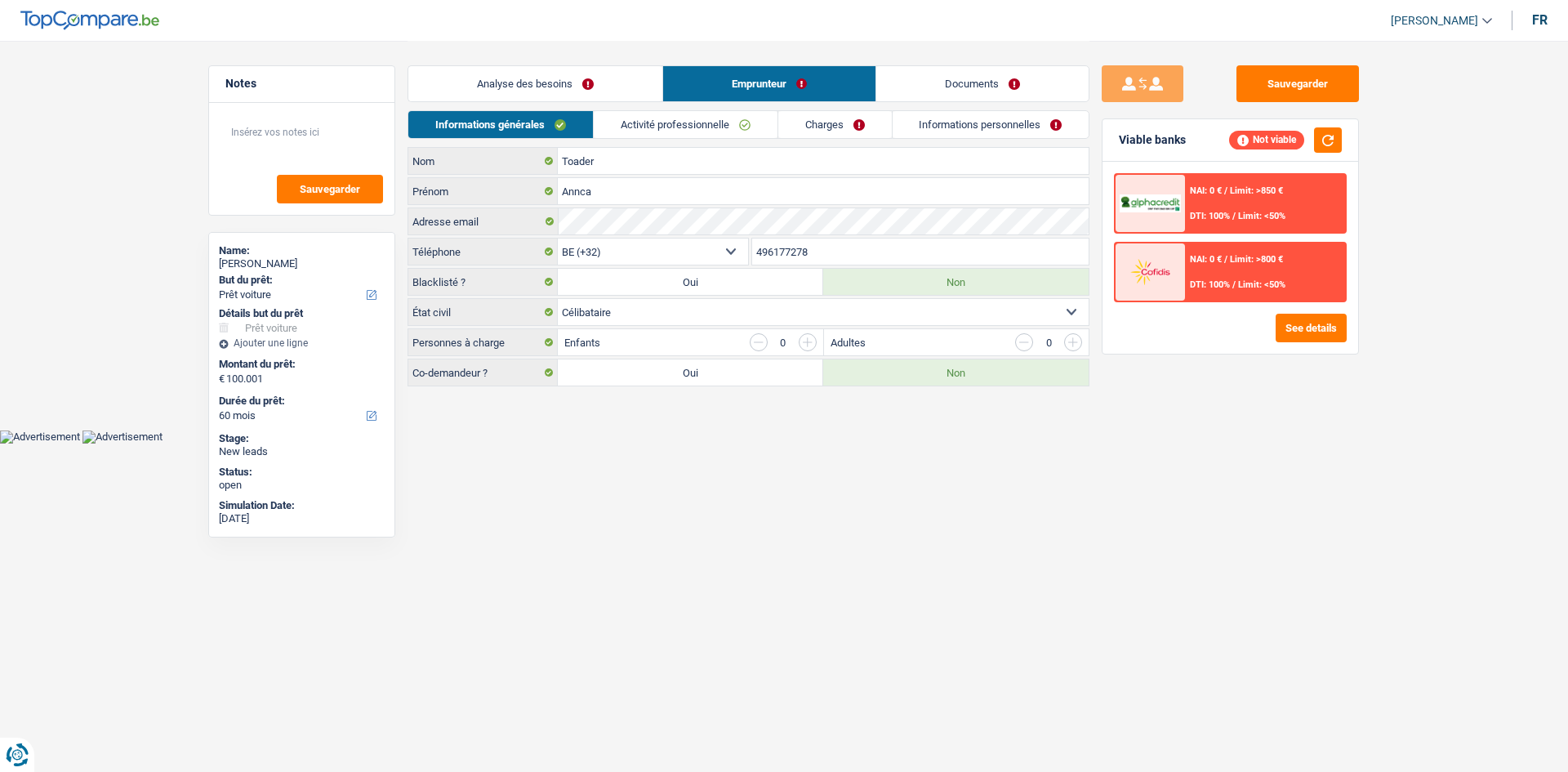
click at [581, 78] on link "Analyse des besoins" at bounding box center [535, 83] width 254 height 35
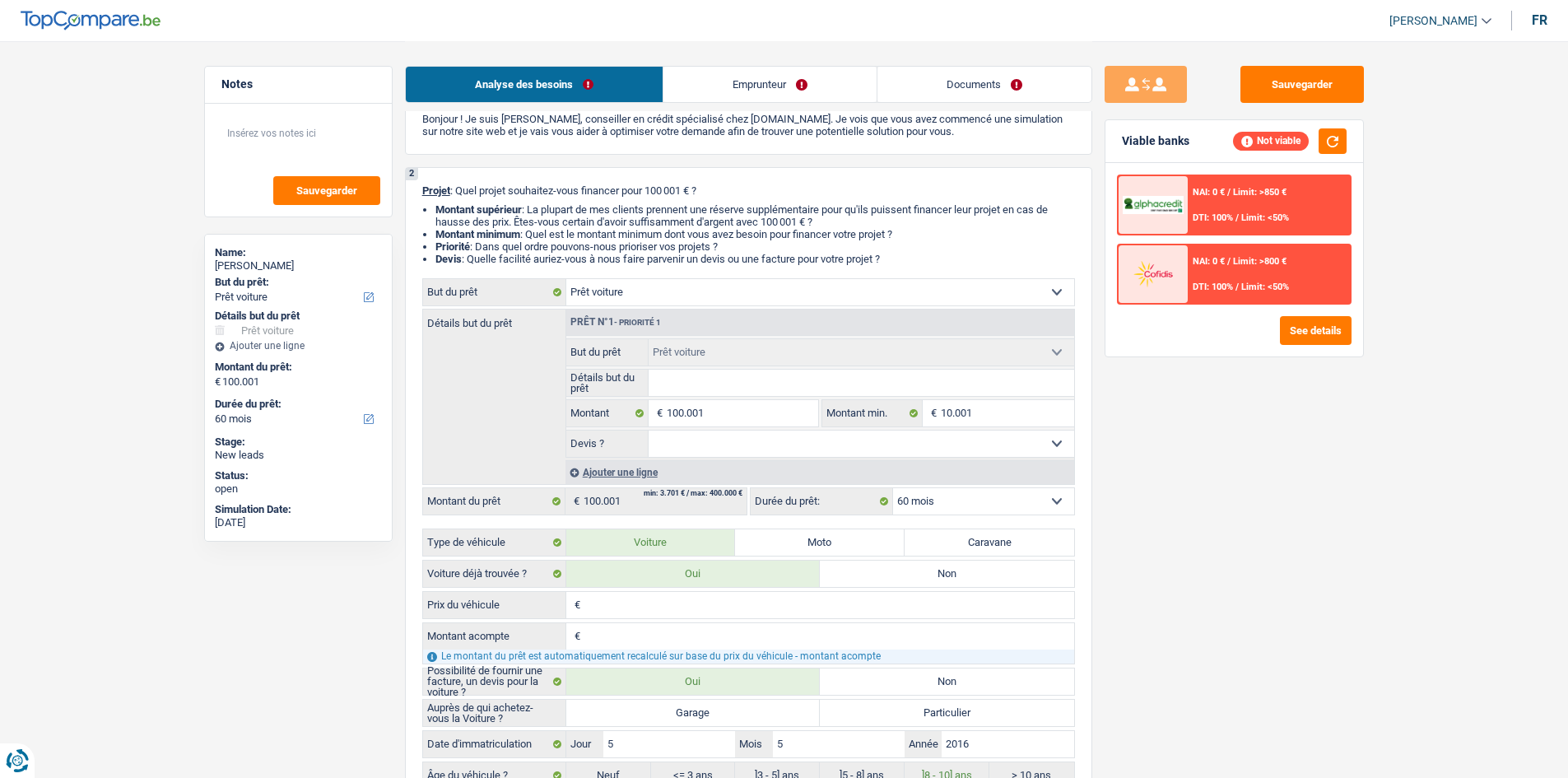
scroll to position [329, 0]
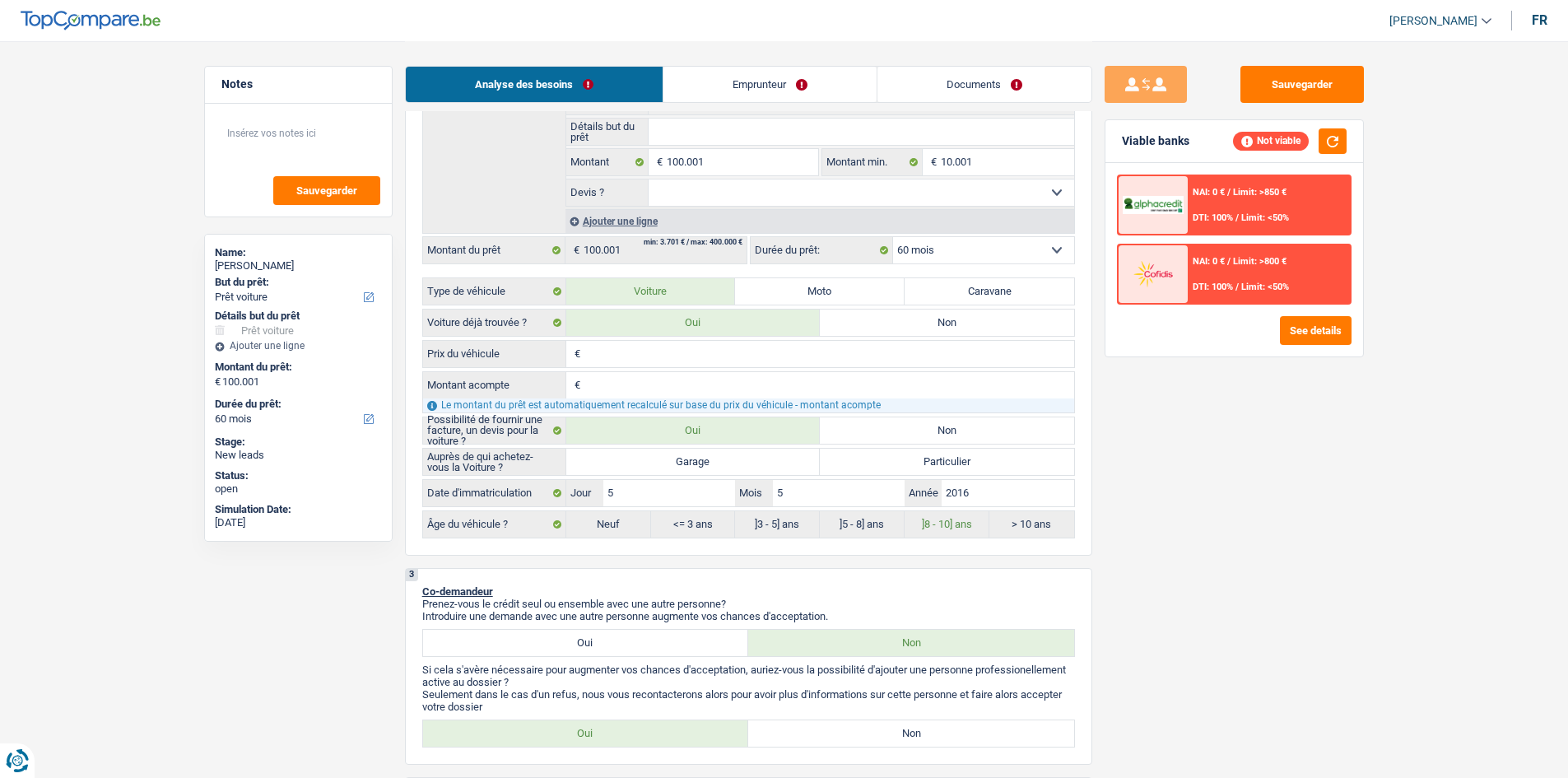
click at [618, 367] on div "€ Prix du véhicule Tous les champs sont obligatoires. Veuillez fournir une répo…" at bounding box center [748, 353] width 653 height 28
drag, startPoint x: 908, startPoint y: 420, endPoint x: 855, endPoint y: 429, distance: 53.8
click at [905, 420] on label "Non" at bounding box center [947, 430] width 254 height 27
click at [905, 420] on input "Non" at bounding box center [947, 430] width 254 height 27
radio input "true"
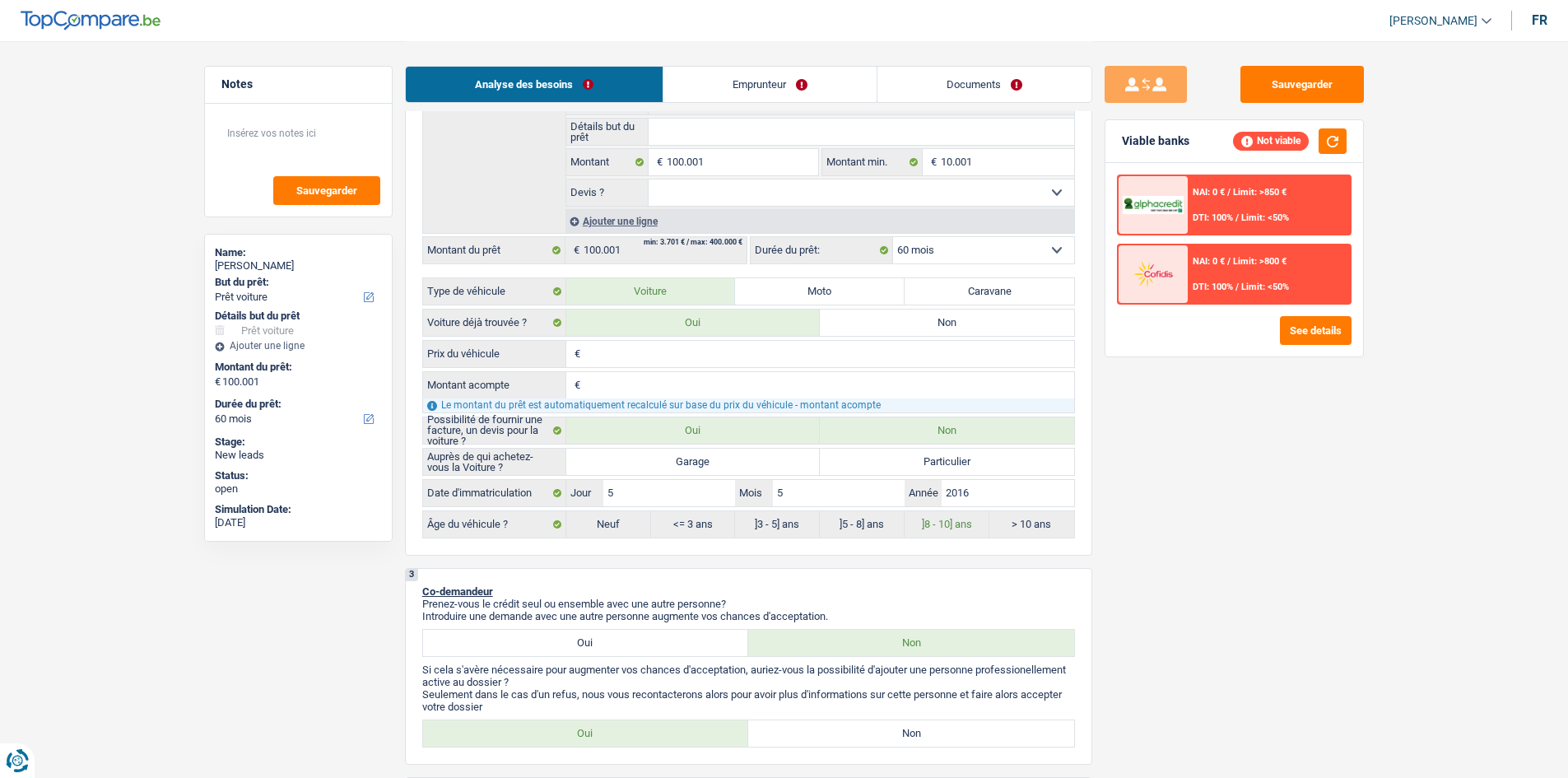
radio input "true"
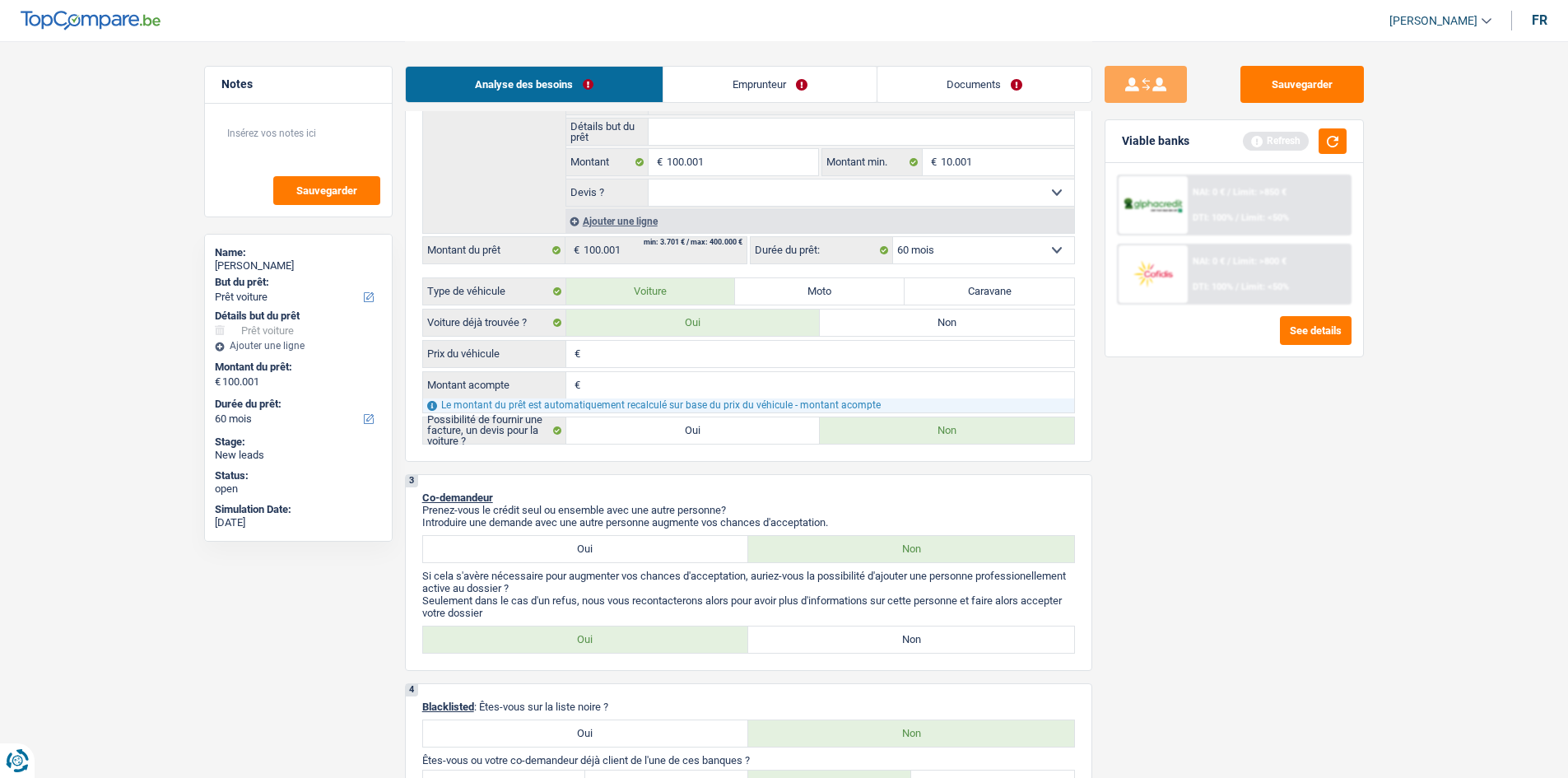
scroll to position [823, 0]
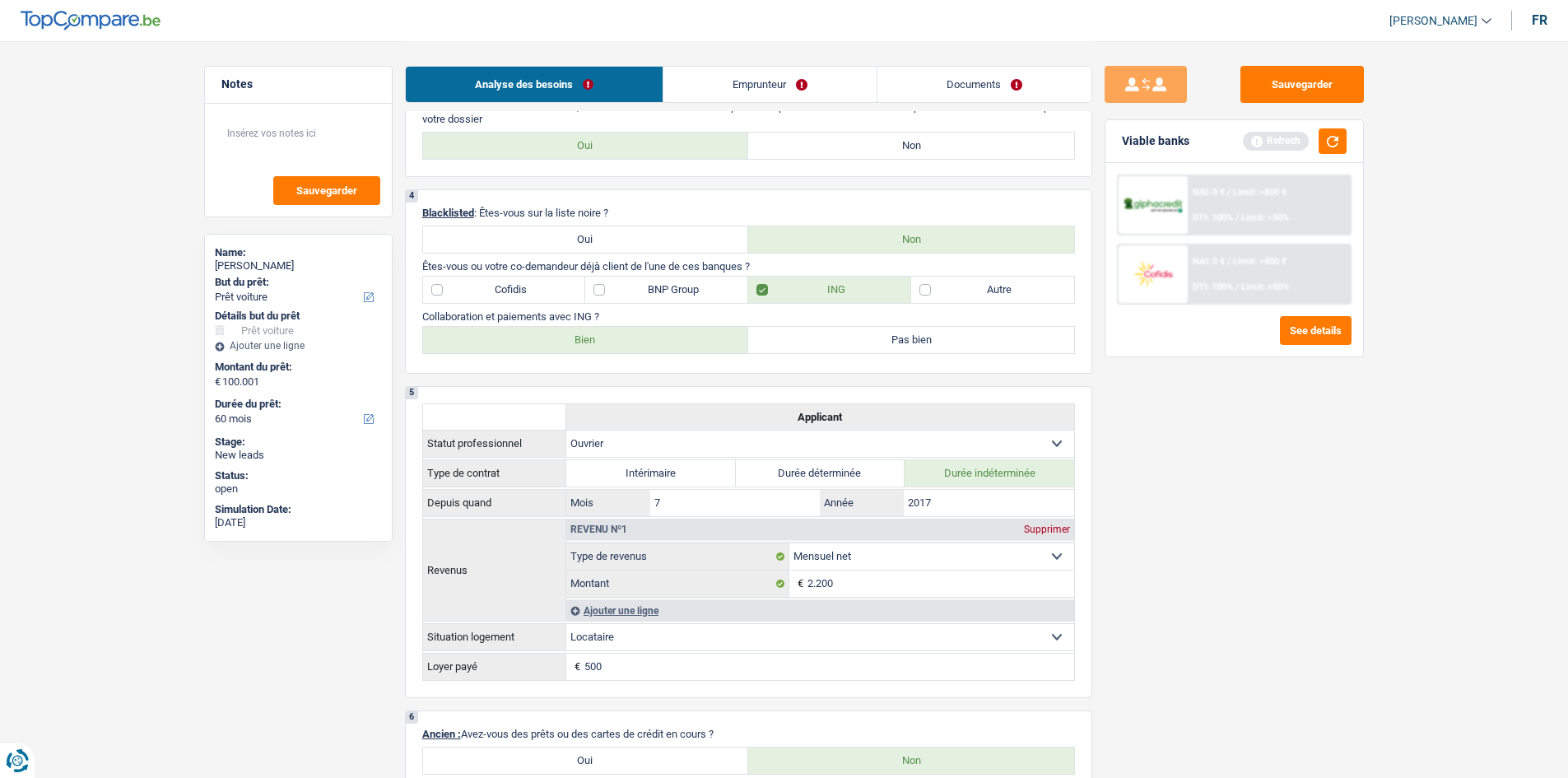
click at [798, 80] on link "Emprunteur" at bounding box center [769, 84] width 214 height 35
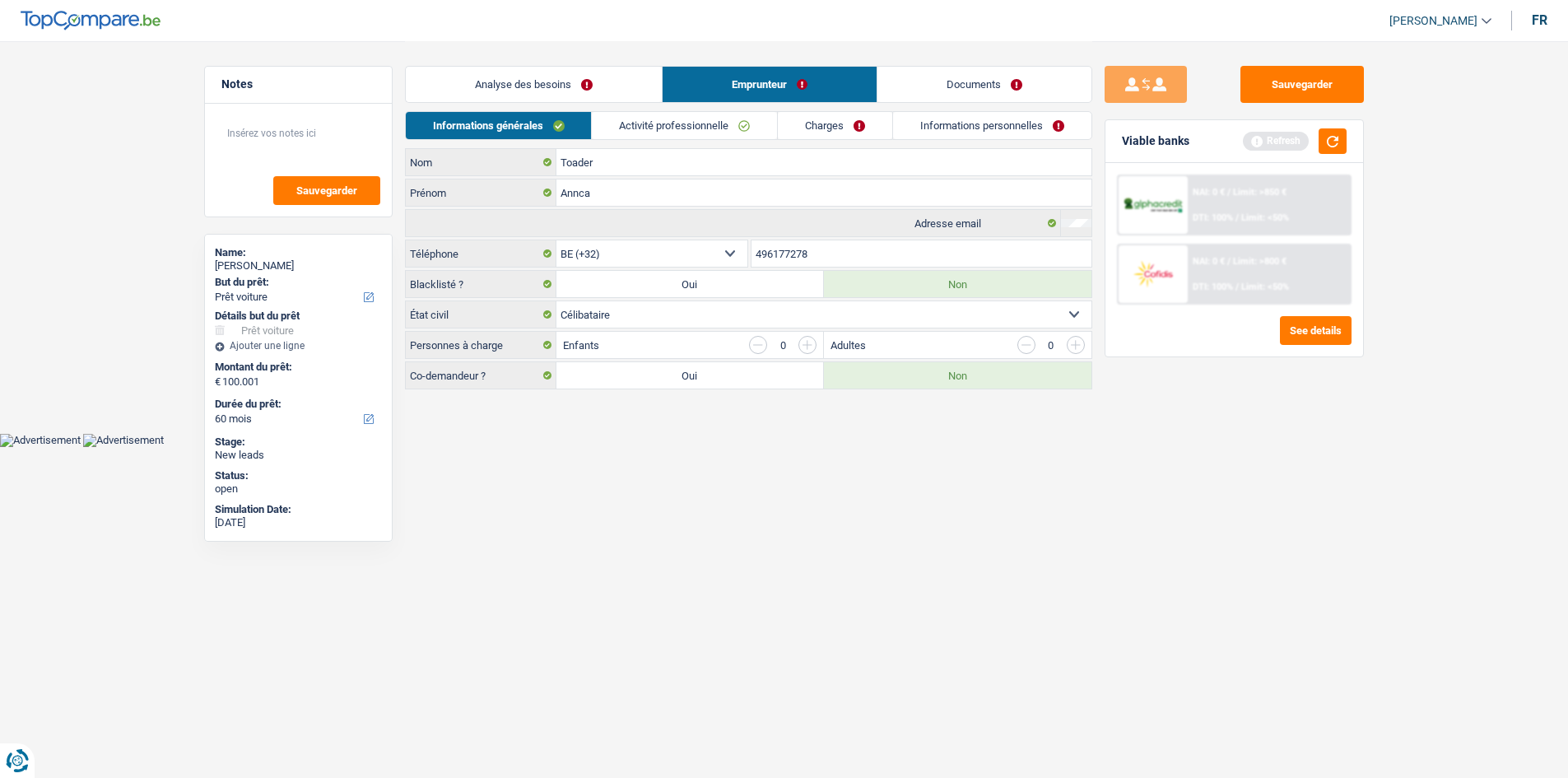
scroll to position [0, 0]
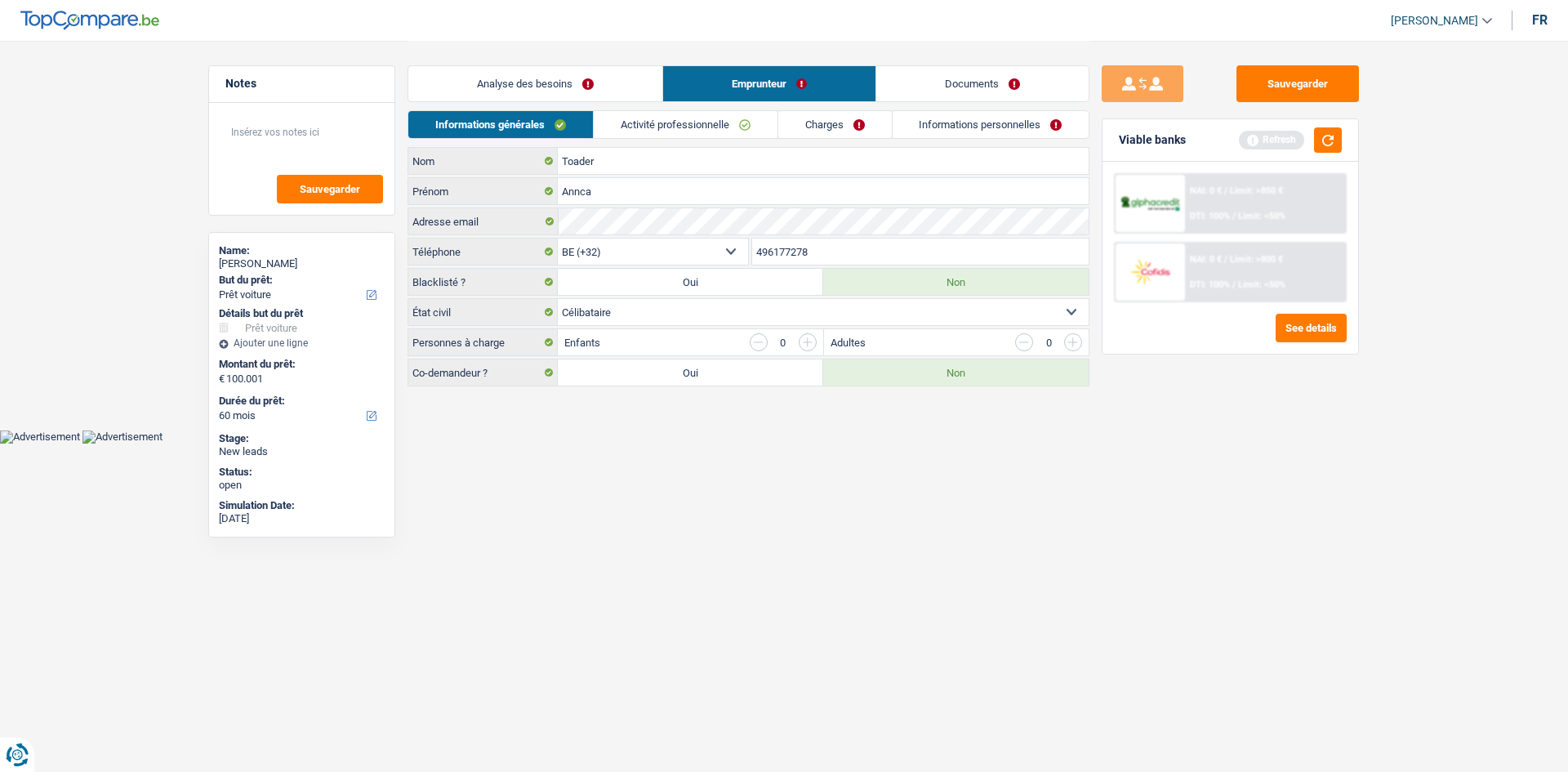
drag, startPoint x: 726, startPoint y: 119, endPoint x: 756, endPoint y: 117, distance: 30.1
click at [725, 121] on link "Activité professionnelle" at bounding box center [686, 124] width 184 height 27
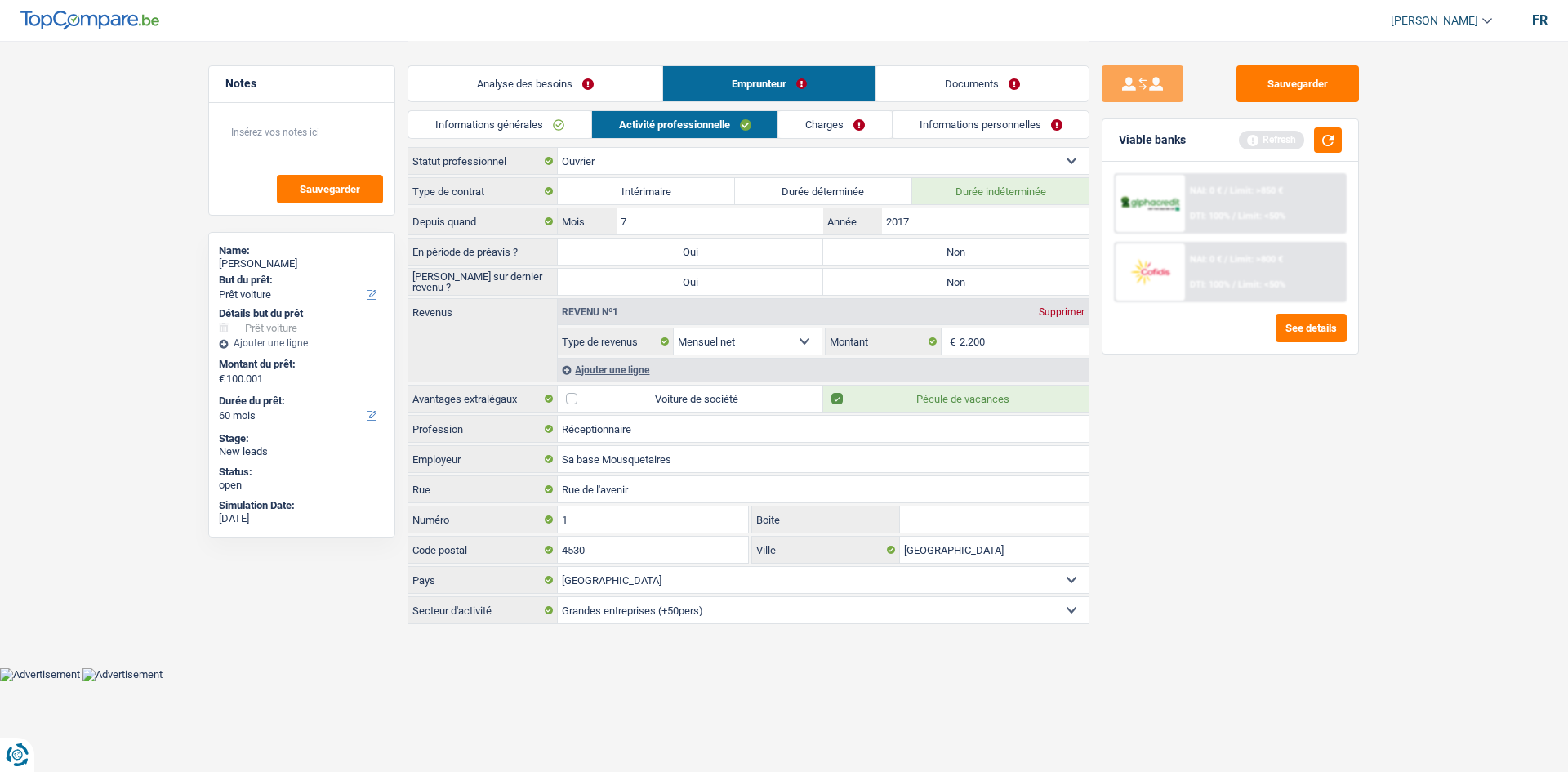
click at [827, 132] on link "Charges" at bounding box center [834, 124] width 113 height 27
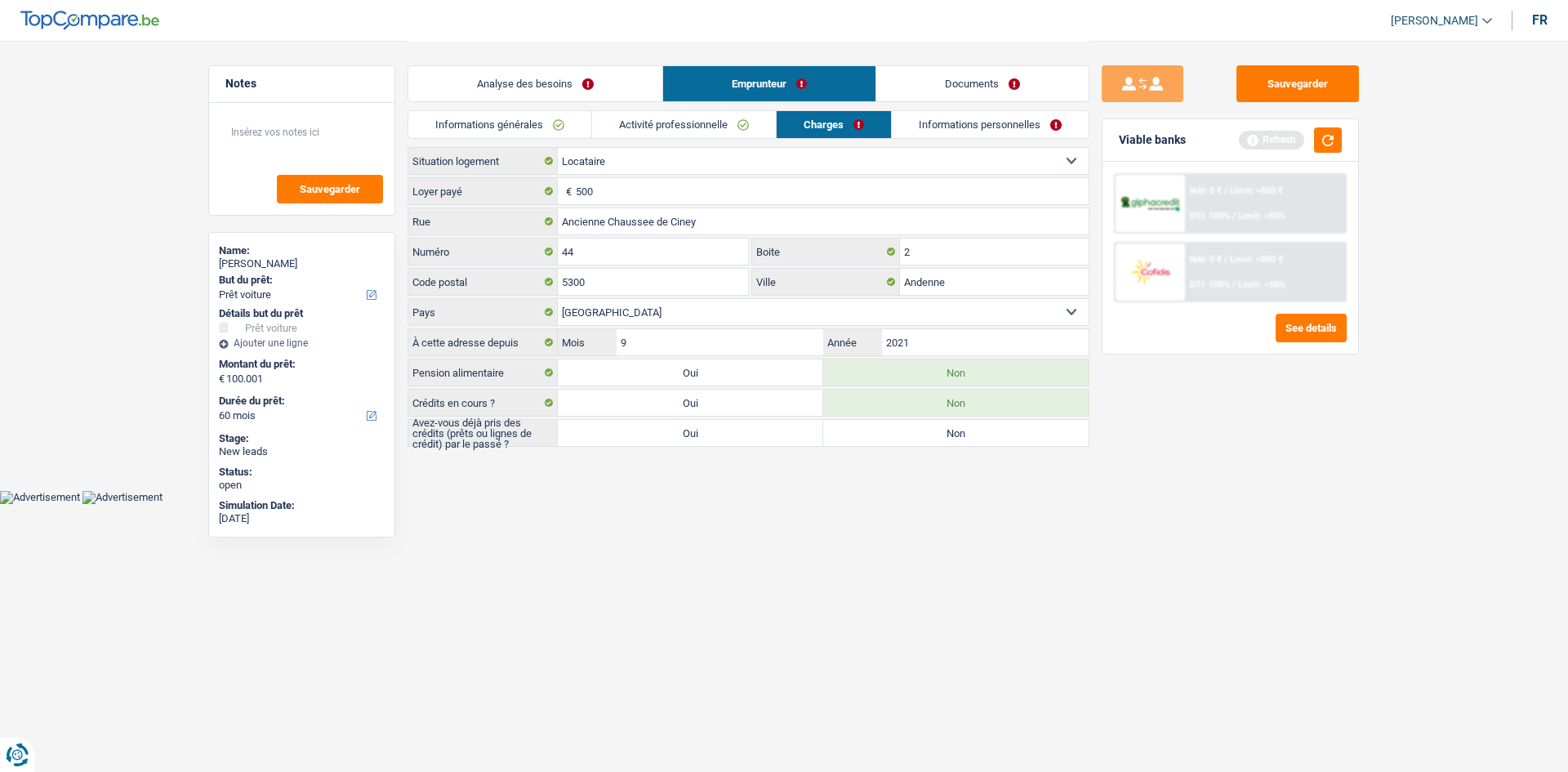
click at [735, 439] on label "Oui" at bounding box center [690, 432] width 266 height 26
click at [735, 439] on input "Oui" at bounding box center [690, 432] width 266 height 26
radio input "true"
click at [1349, 135] on div "Viable banks Refresh" at bounding box center [1230, 140] width 255 height 43
click at [1338, 137] on button "button" at bounding box center [1328, 140] width 28 height 26
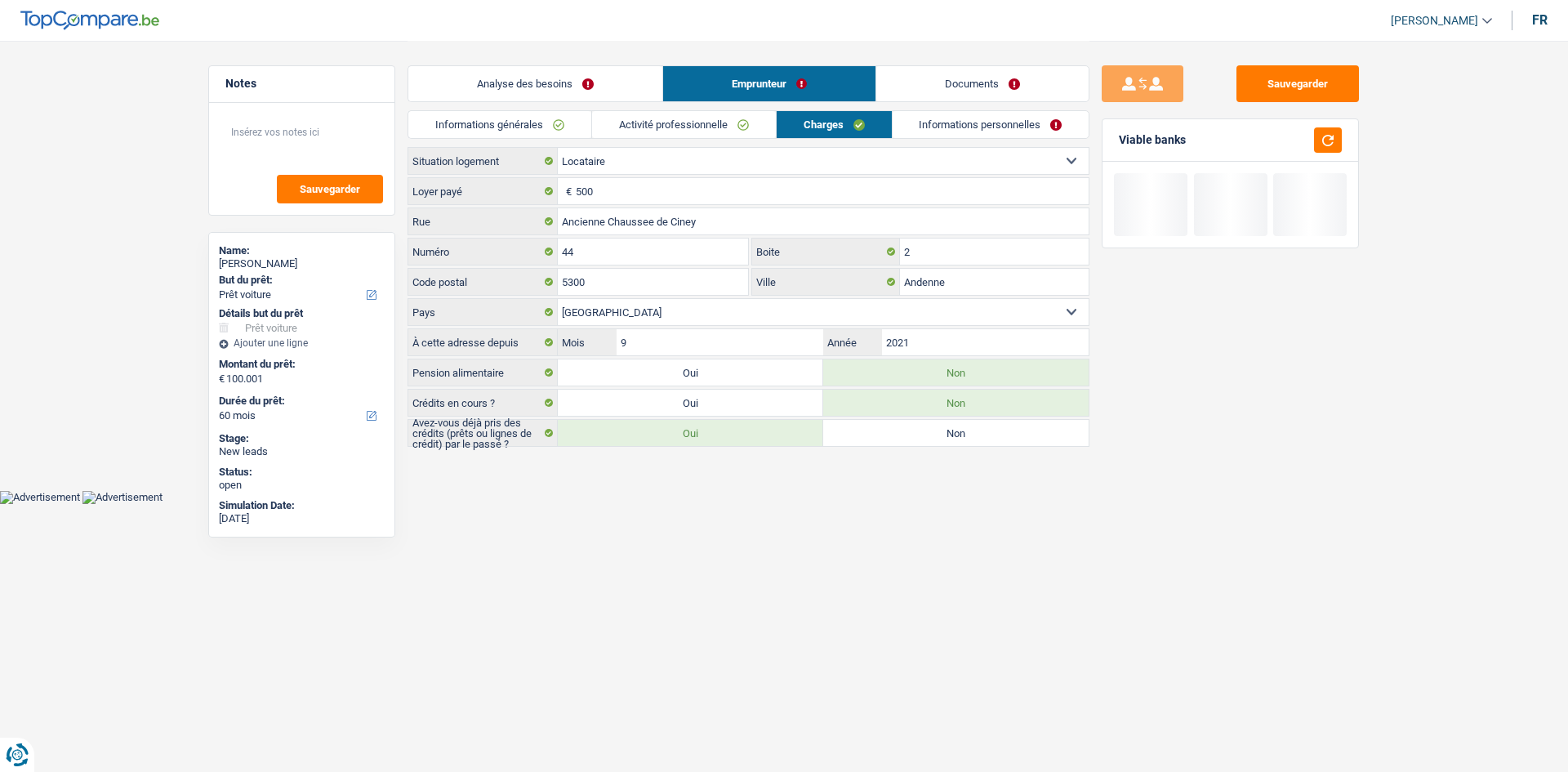
click at [490, 112] on link "Informations générales" at bounding box center [500, 124] width 183 height 27
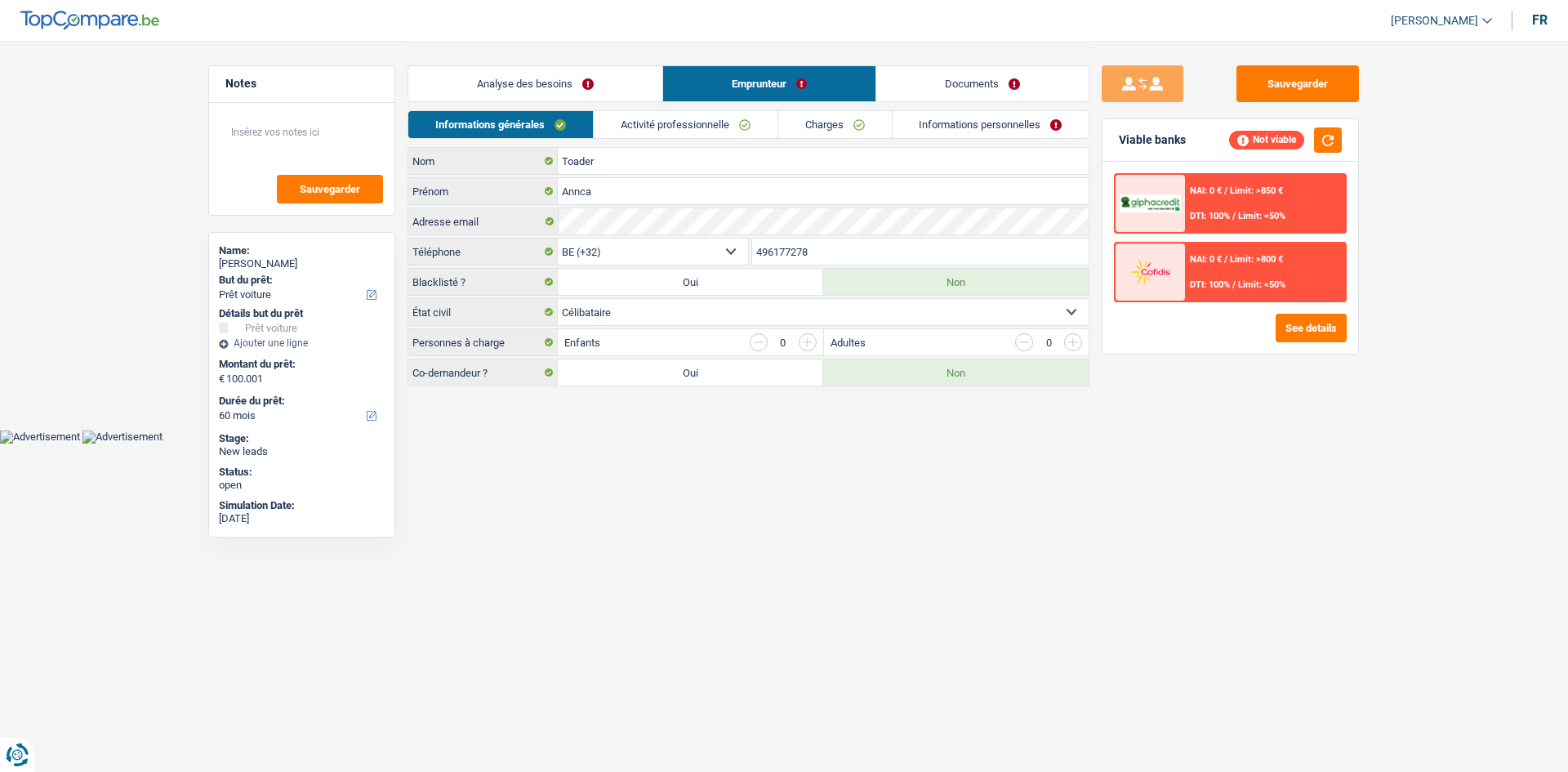
click at [668, 128] on link "Activité professionnelle" at bounding box center [686, 124] width 184 height 27
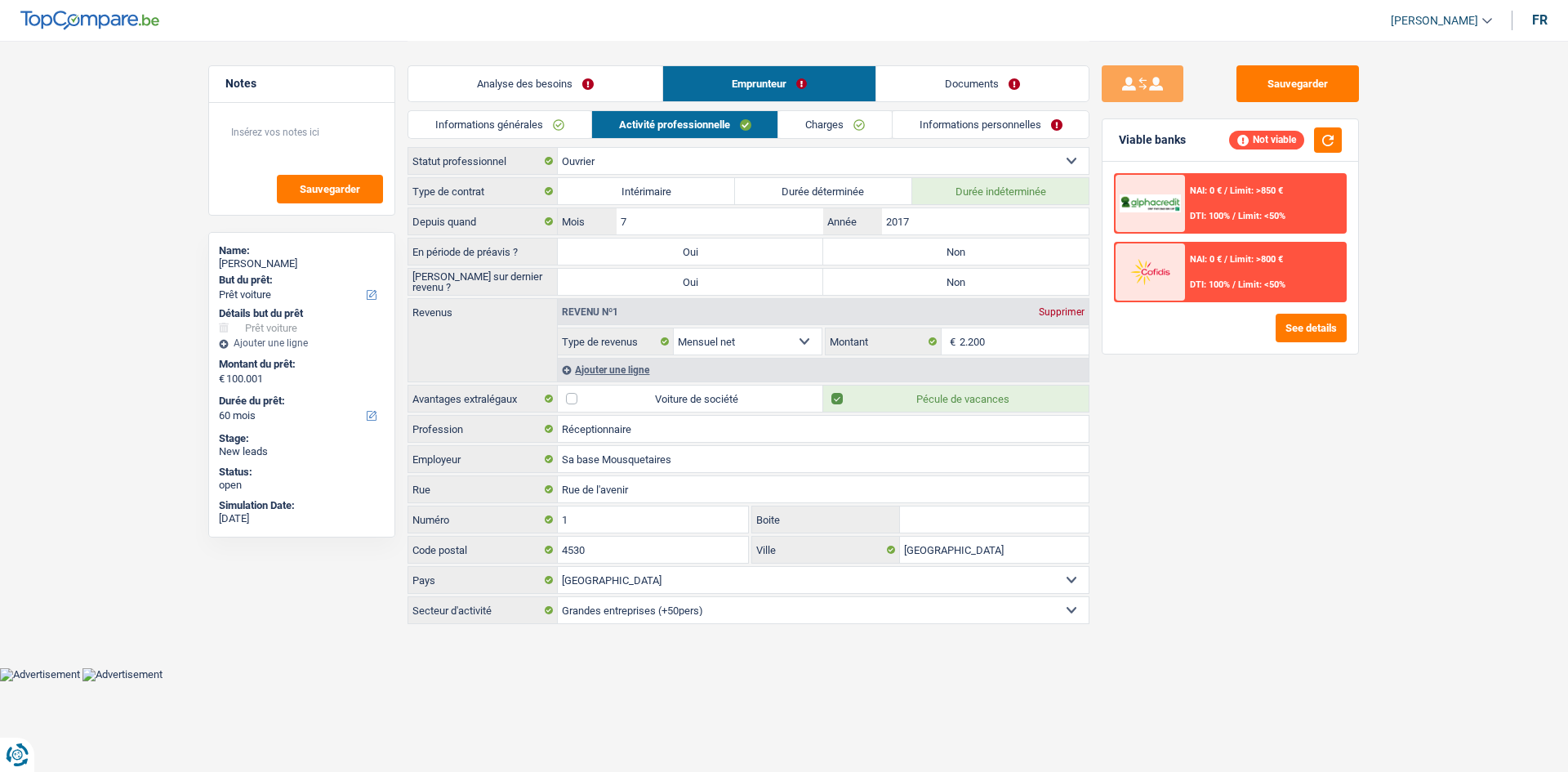
click at [1302, 552] on div "Sauvegarder Viable banks Not viable NAI: 0 € / Limit: >850 € DTI: 100% / Limit:…" at bounding box center [1230, 405] width 282 height 680
click at [610, 361] on div "Ajouter une ligne" at bounding box center [823, 369] width 531 height 24
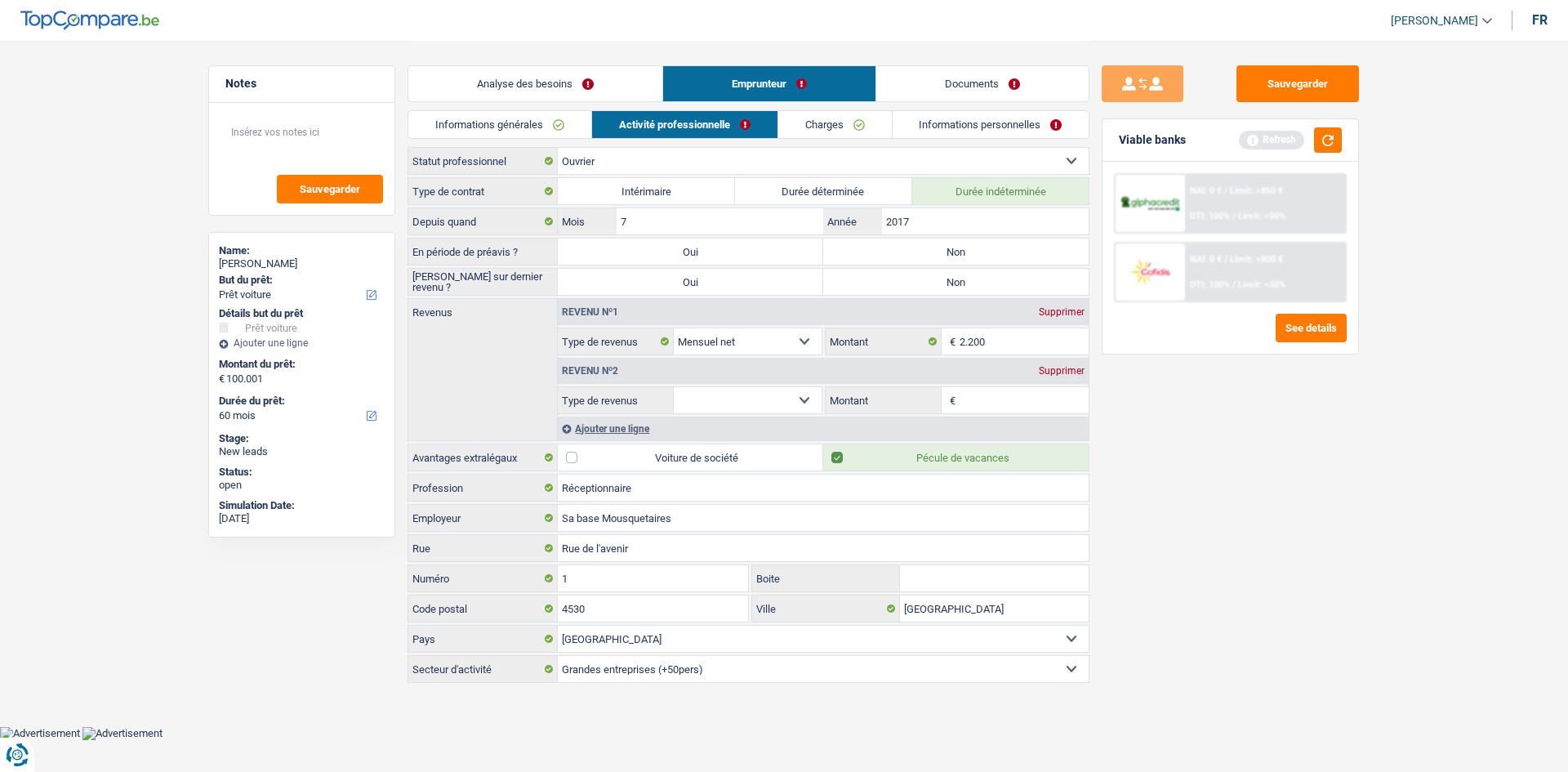
click at [977, 404] on input "Montant" at bounding box center [1024, 400] width 130 height 26
click at [724, 390] on select "Allocation d'handicap Allocations chômage Allocations familiales Chèques repas …" at bounding box center [748, 400] width 148 height 26
select select "mealVouchers"
click at [674, 387] on select "Allocation d'handicap Allocations chômage Allocations familiales Chèques repas …" at bounding box center [748, 400] width 148 height 26
click at [1009, 400] on input "Montant par jour" at bounding box center [1024, 400] width 130 height 26
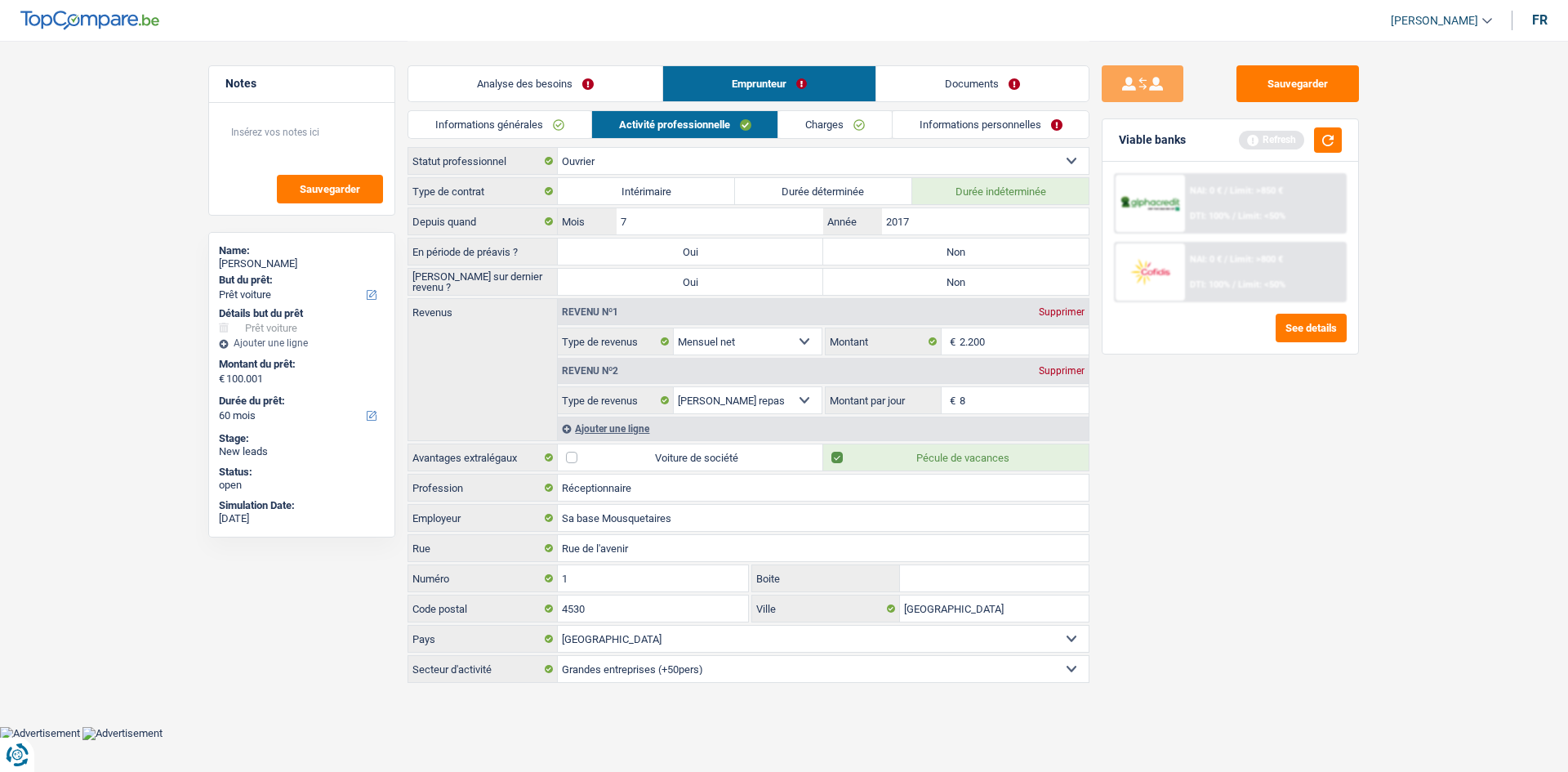
type input "8,0"
drag, startPoint x: 1238, startPoint y: 541, endPoint x: 1219, endPoint y: 537, distance: 19.4
click at [1232, 542] on div "Sauvegarder Viable banks Refresh NAI: 0 € / Limit: >850 € DTI: 100% / Limit: <5…" at bounding box center [1230, 405] width 282 height 680
click at [856, 257] on label "Non" at bounding box center [956, 251] width 266 height 26
click at [856, 257] on input "Non" at bounding box center [956, 251] width 266 height 26
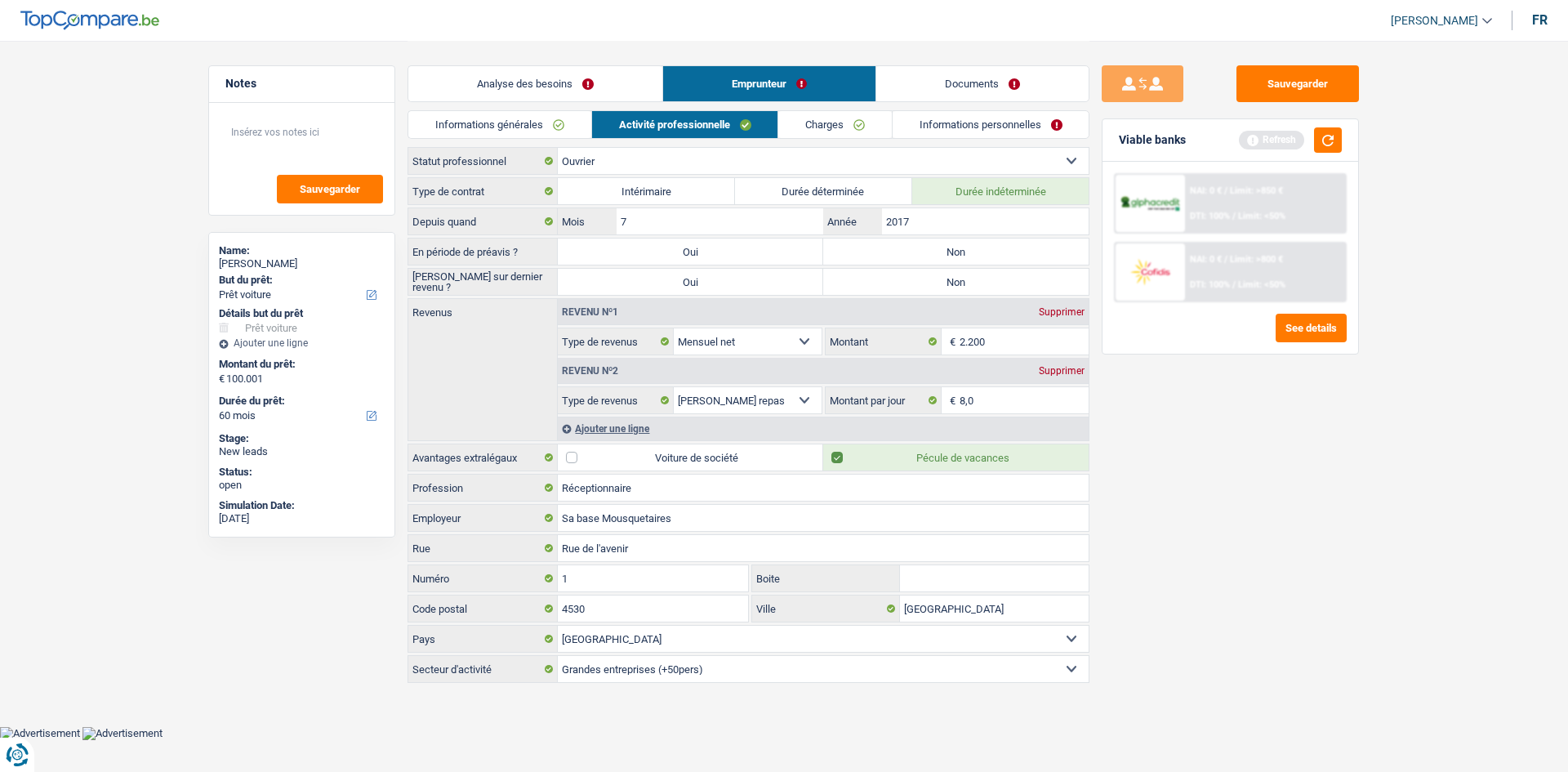
radio input "true"
drag, startPoint x: 890, startPoint y: 292, endPoint x: 875, endPoint y: 211, distance: 82.4
click at [890, 292] on label "Non" at bounding box center [956, 282] width 266 height 26
click at [890, 292] on input "Non" at bounding box center [956, 282] width 266 height 26
radio input "true"
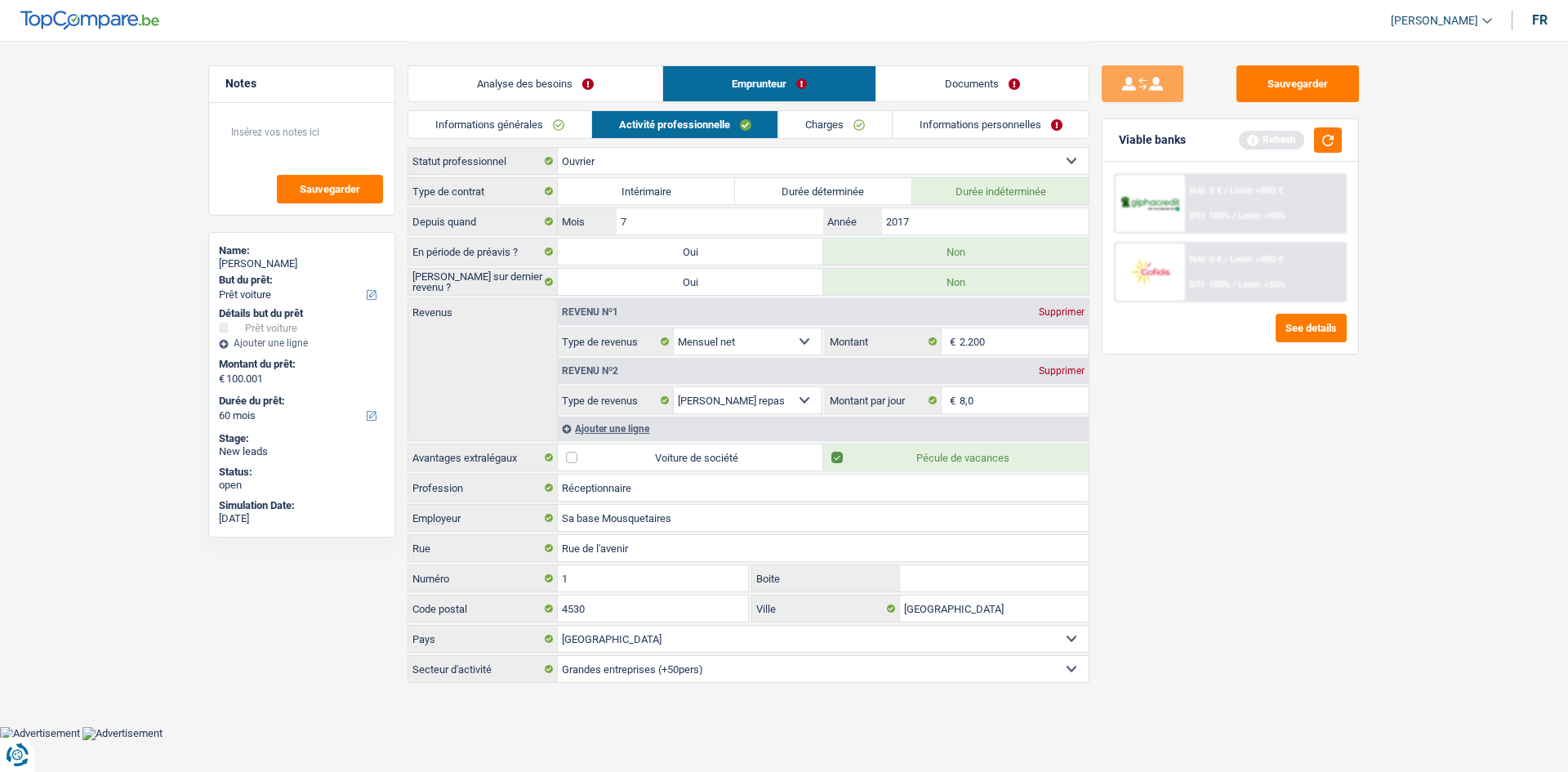
click at [818, 116] on link "Charges" at bounding box center [834, 124] width 113 height 27
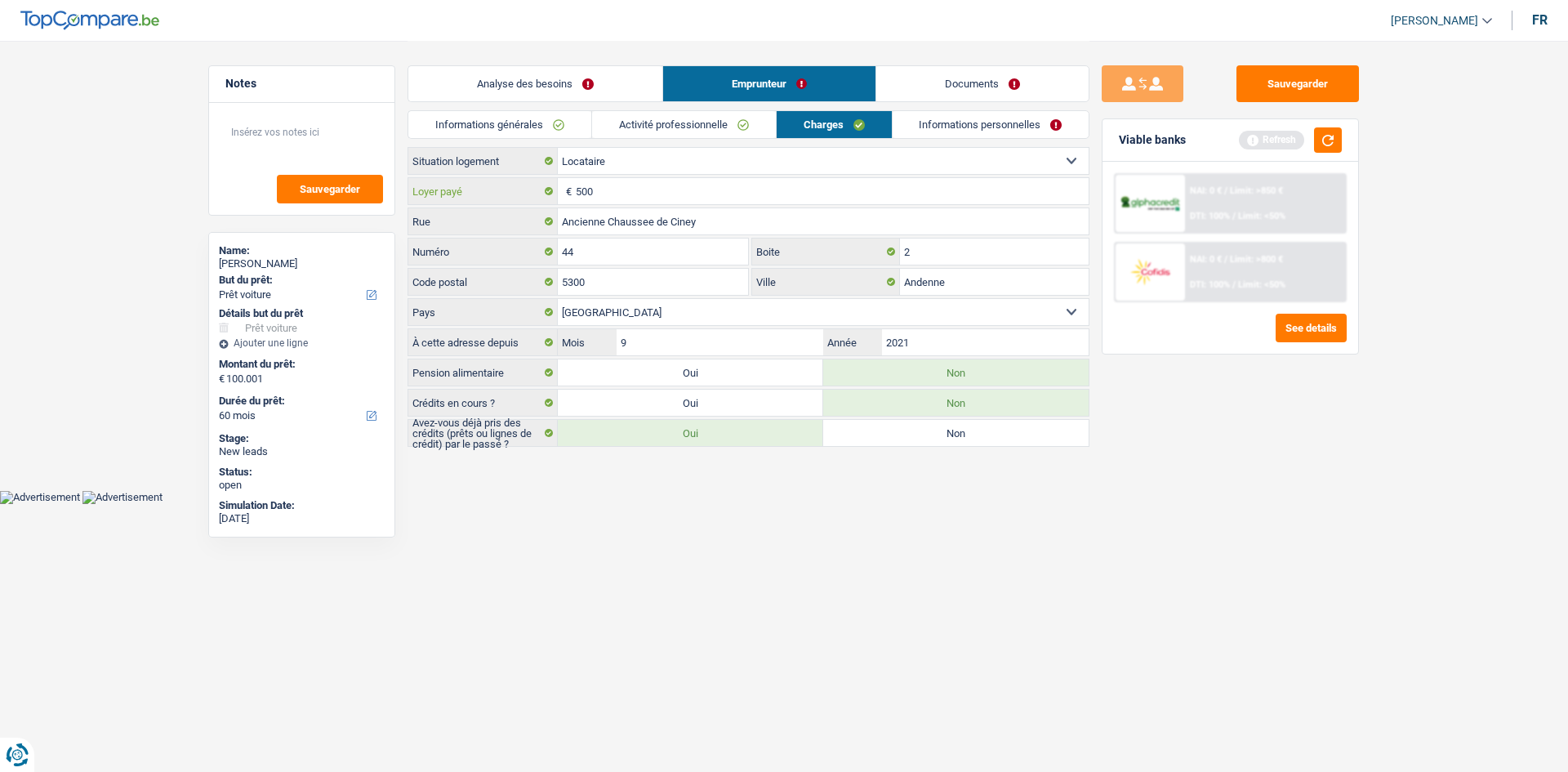
drag, startPoint x: 631, startPoint y: 189, endPoint x: 664, endPoint y: 186, distance: 33.1
click at [630, 190] on input "500" at bounding box center [832, 191] width 513 height 26
click at [941, 112] on link "Informations personnelles" at bounding box center [991, 124] width 197 height 27
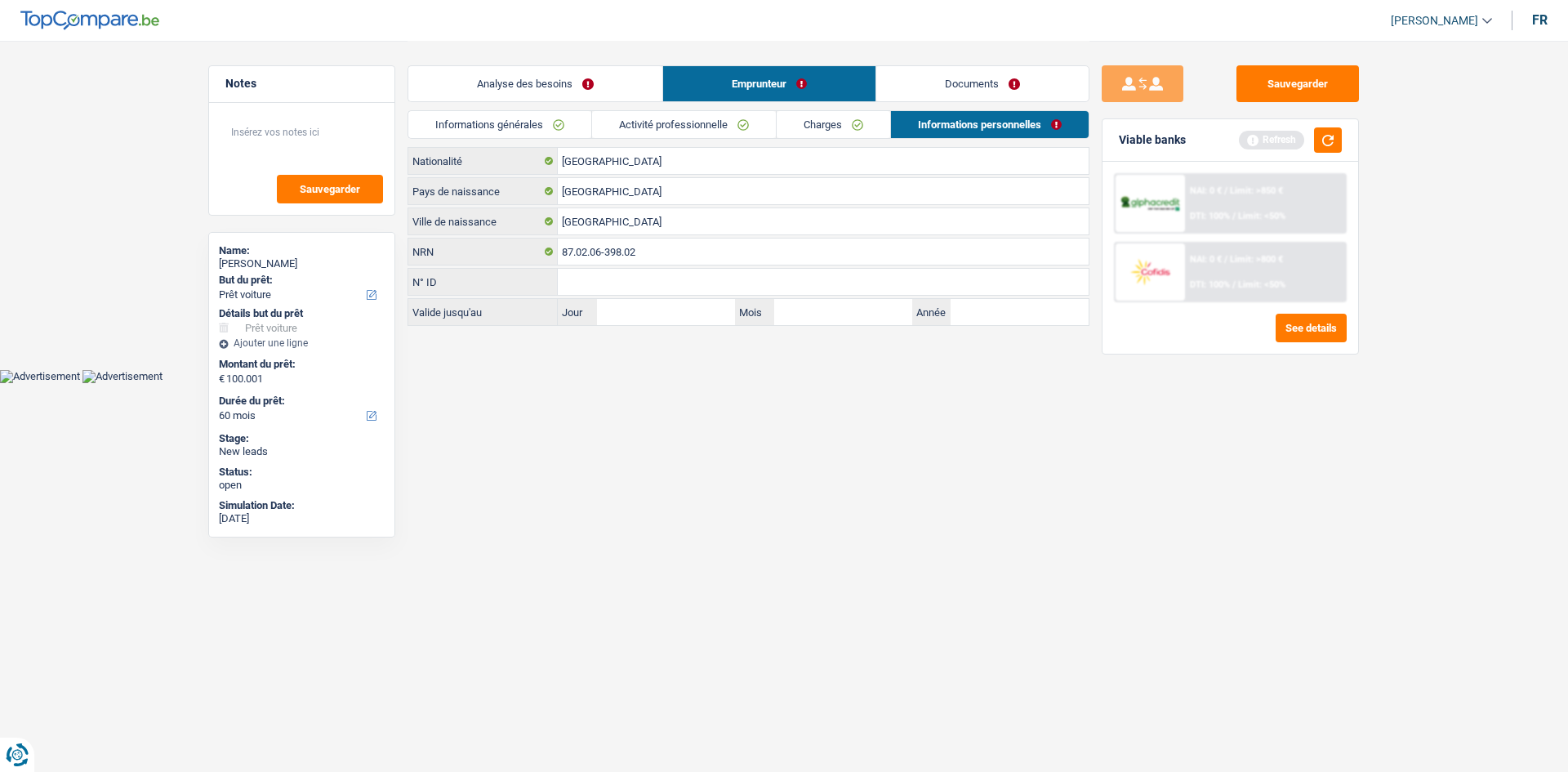
click at [980, 84] on link "Documents" at bounding box center [982, 83] width 212 height 35
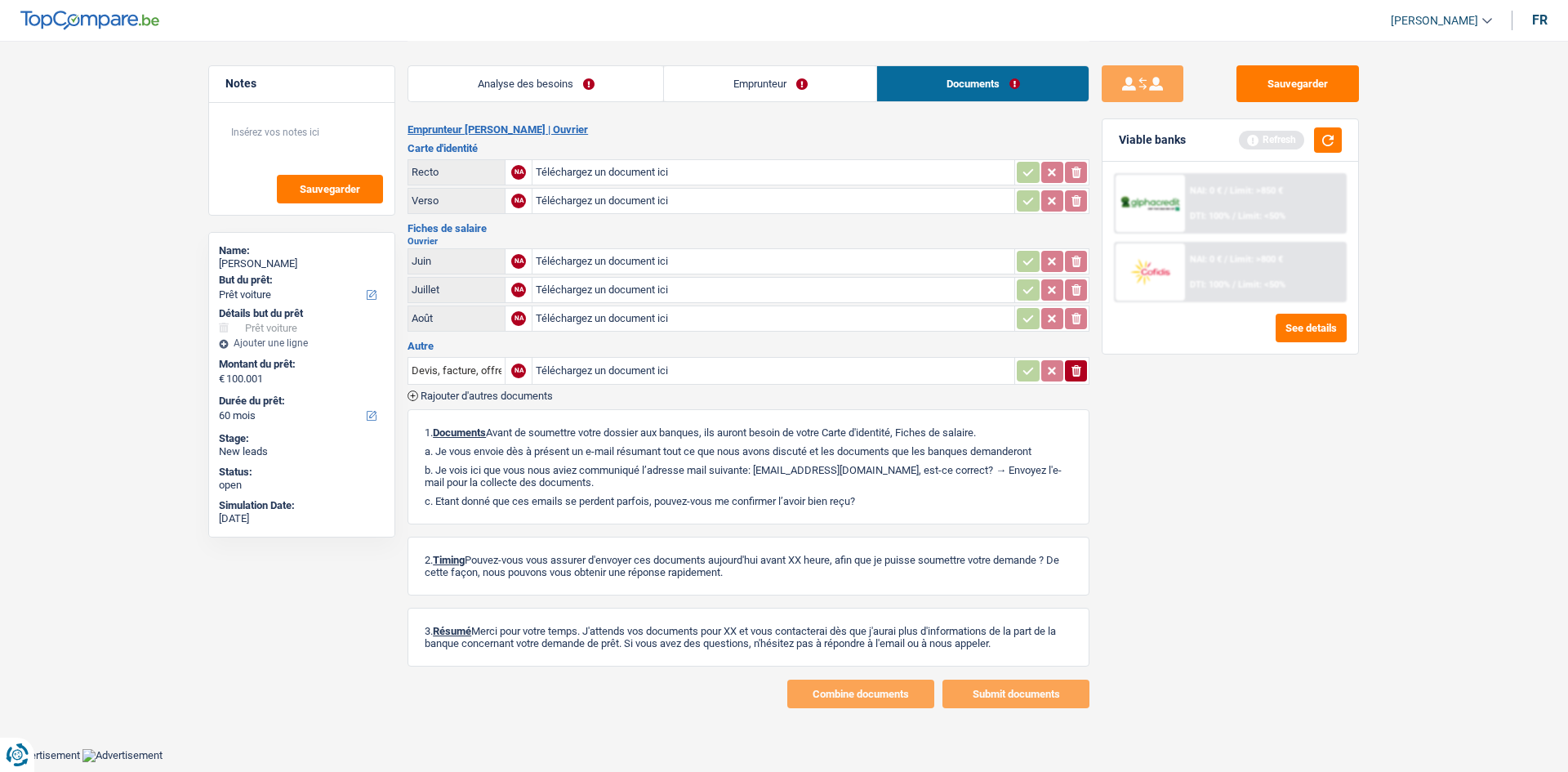
click at [513, 78] on link "Analyse des besoins" at bounding box center [535, 83] width 255 height 35
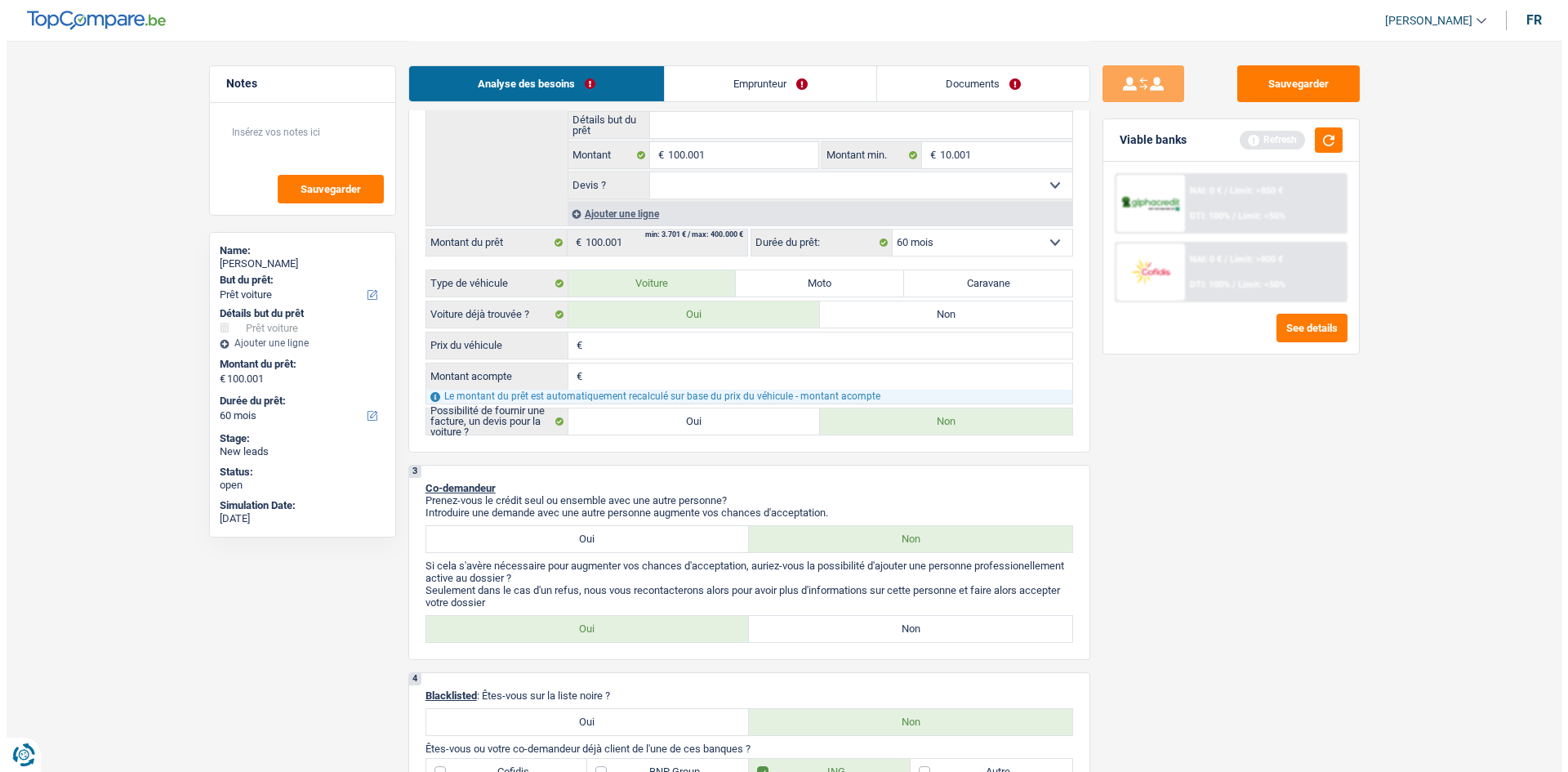
scroll to position [163, 0]
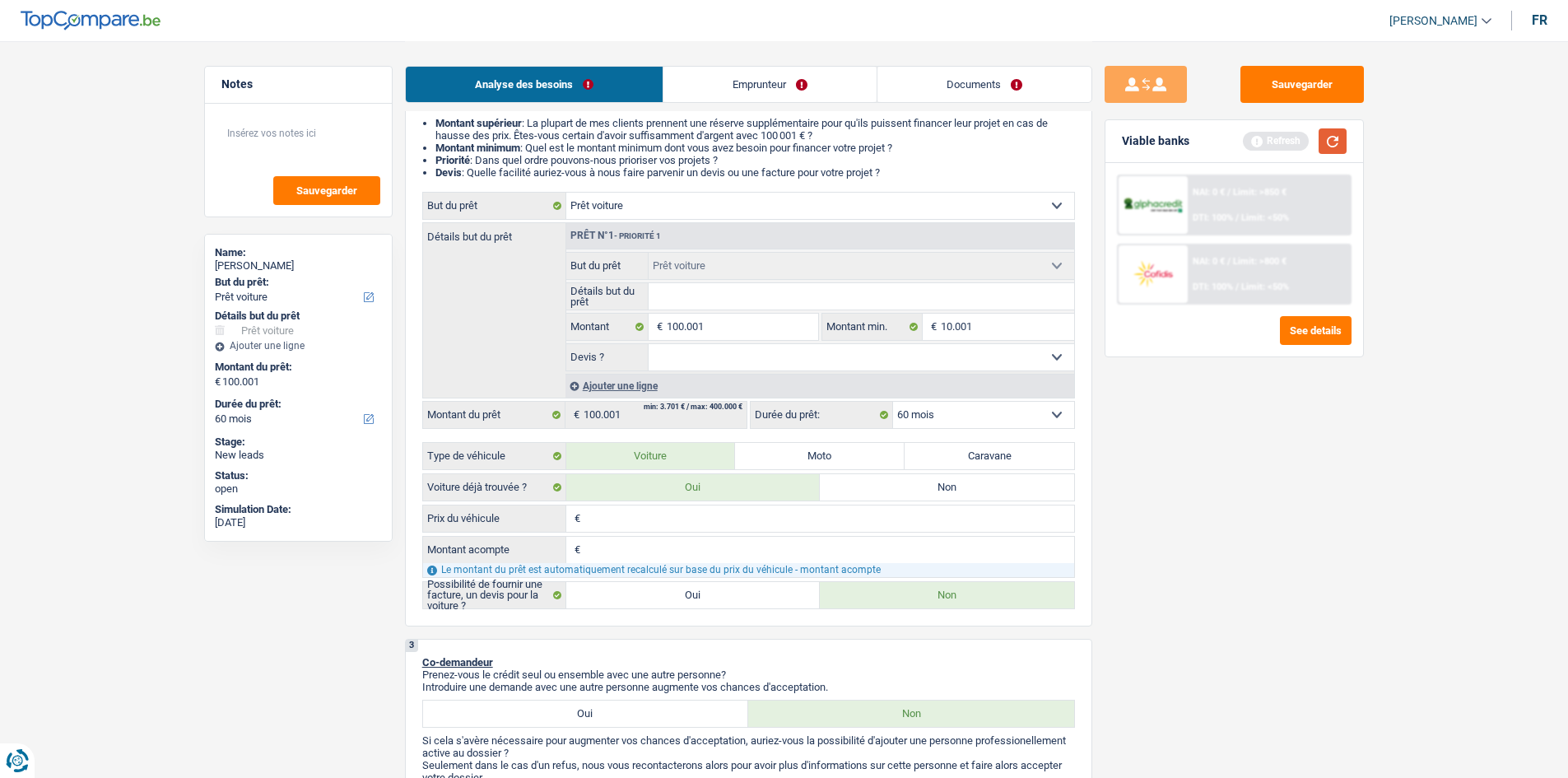
click at [1342, 141] on button "button" at bounding box center [1332, 142] width 28 height 26
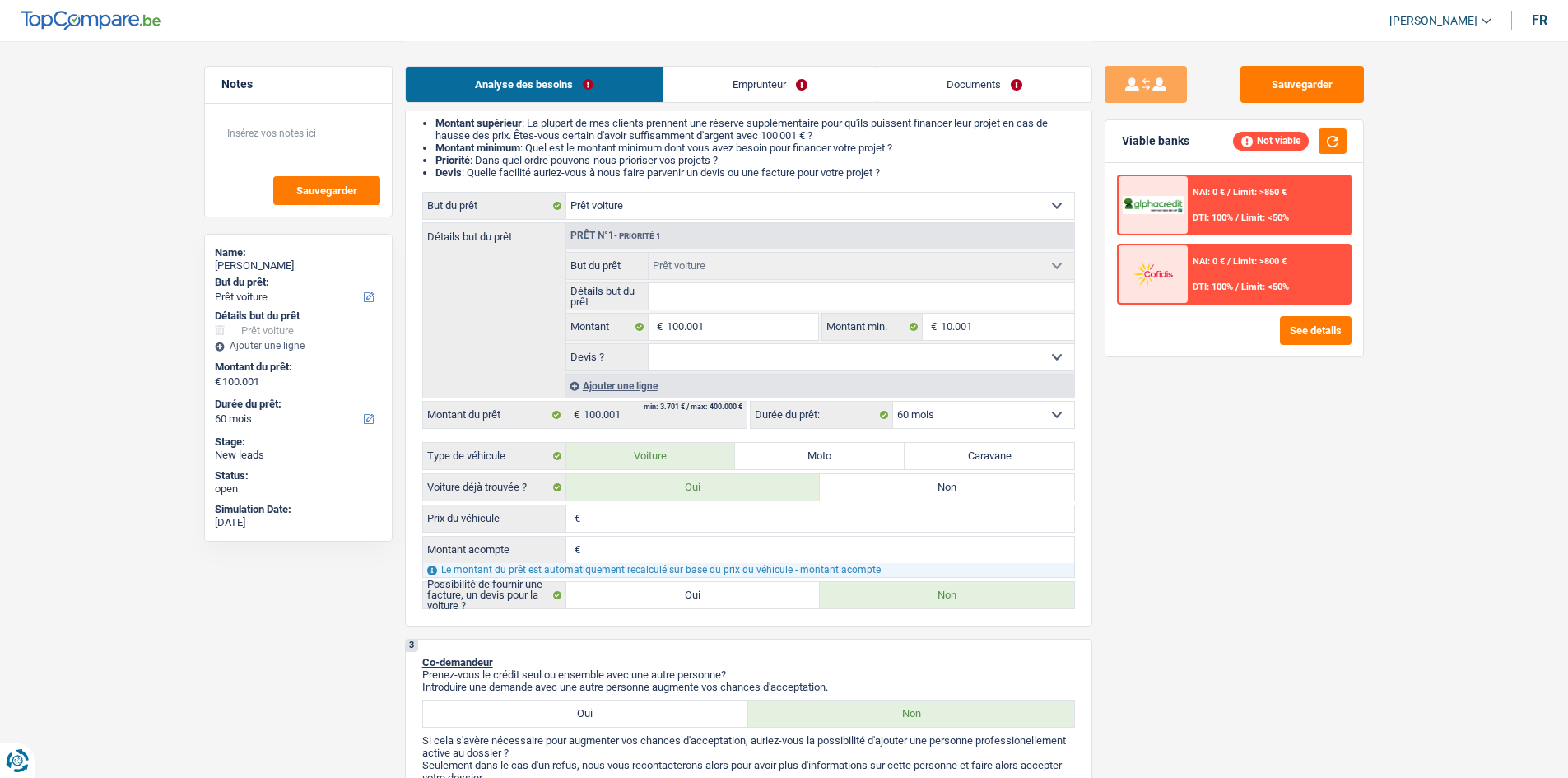
click at [1011, 412] on select "12 mois 18 mois 24 mois 30 mois 36 mois 42 mois 48 mois 60 mois Sélectionner un…" at bounding box center [983, 414] width 181 height 27
click at [1301, 327] on button "See details" at bounding box center [1315, 330] width 71 height 29
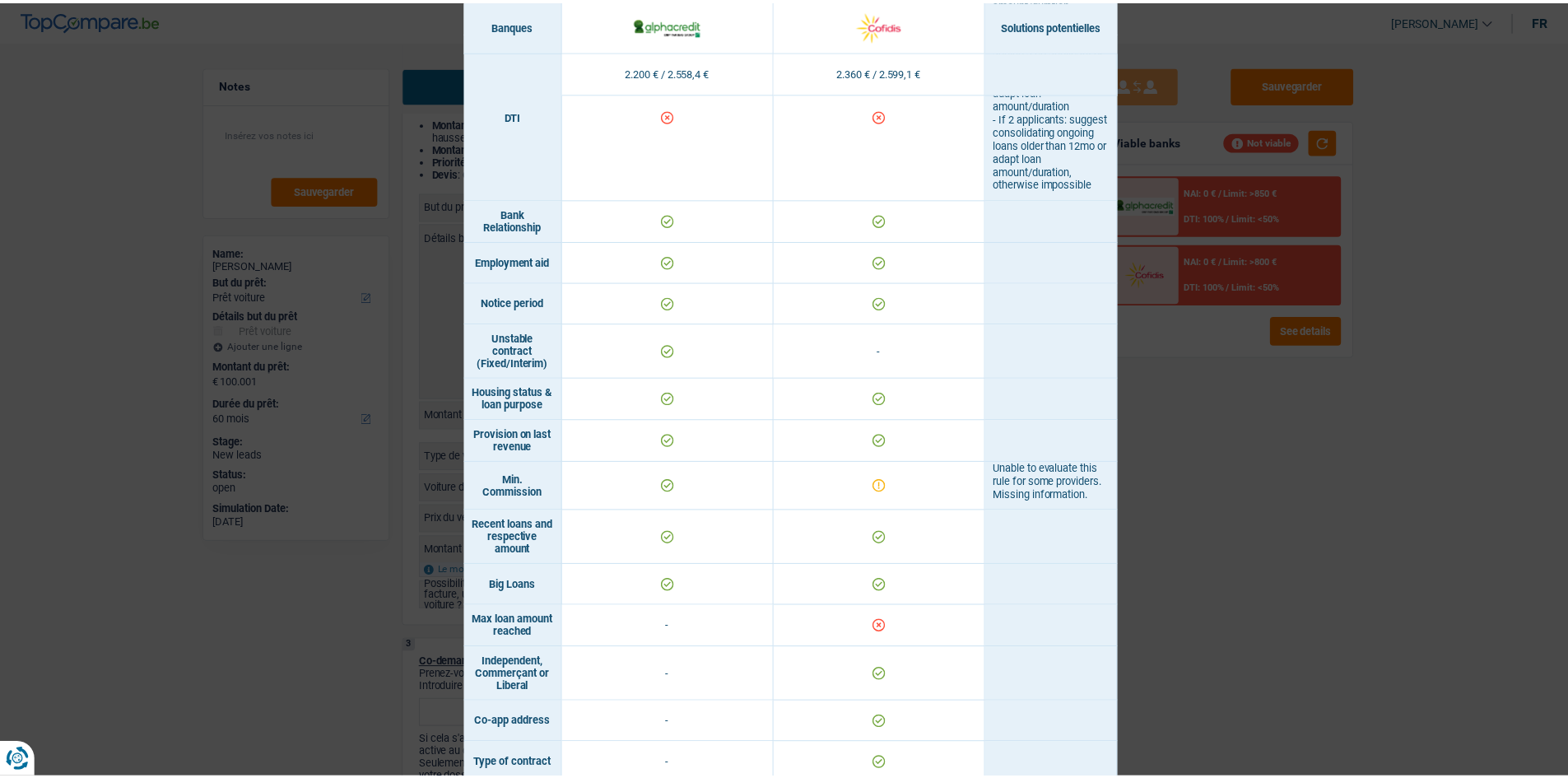
scroll to position [499, 0]
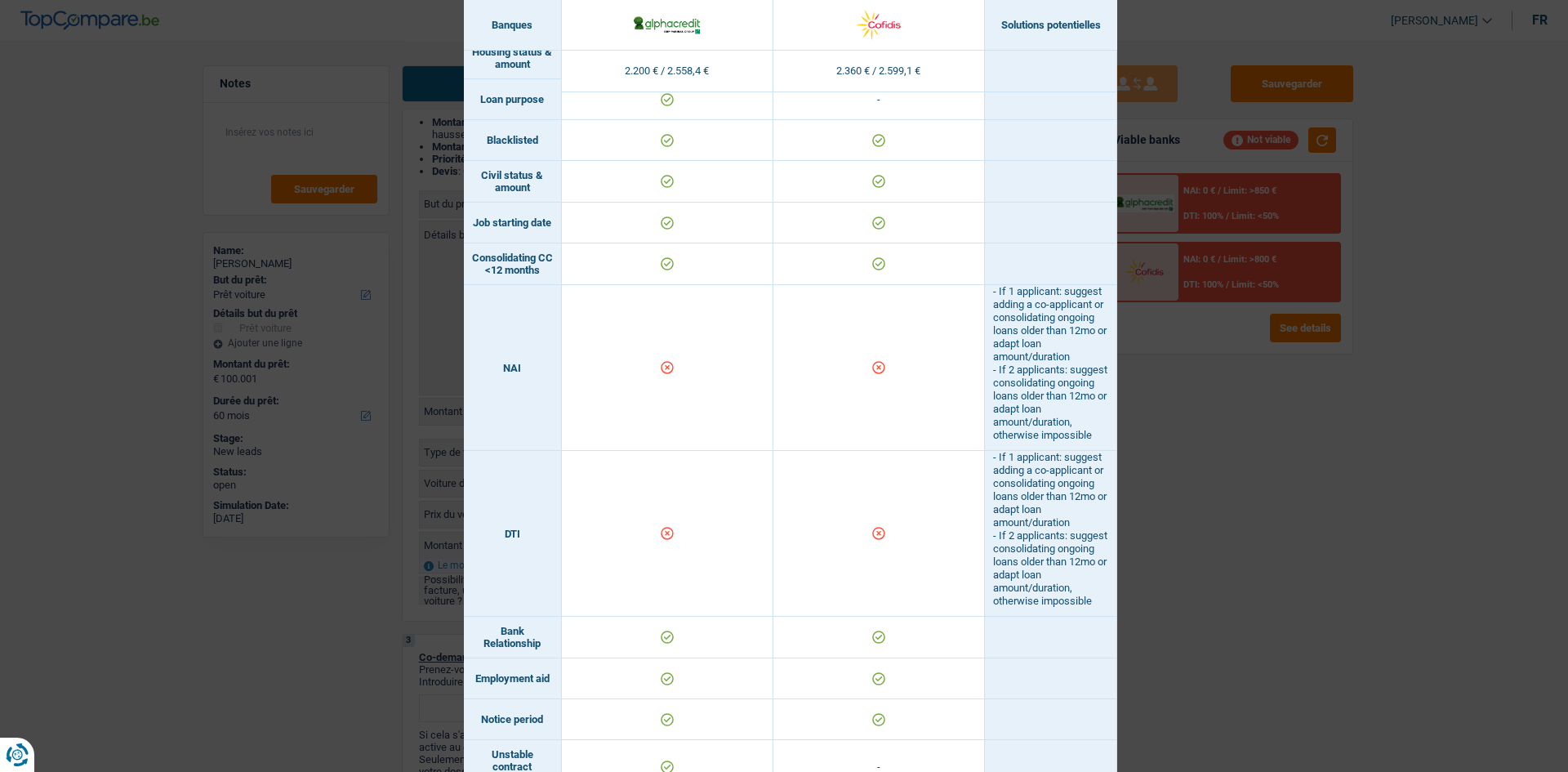
drag, startPoint x: 1459, startPoint y: 436, endPoint x: 1360, endPoint y: 422, distance: 100.0
click at [1434, 433] on div "Banks conditions × Banques Solutions potentielles Revenus / Charges 2.200 € / 2…" at bounding box center [784, 386] width 1568 height 772
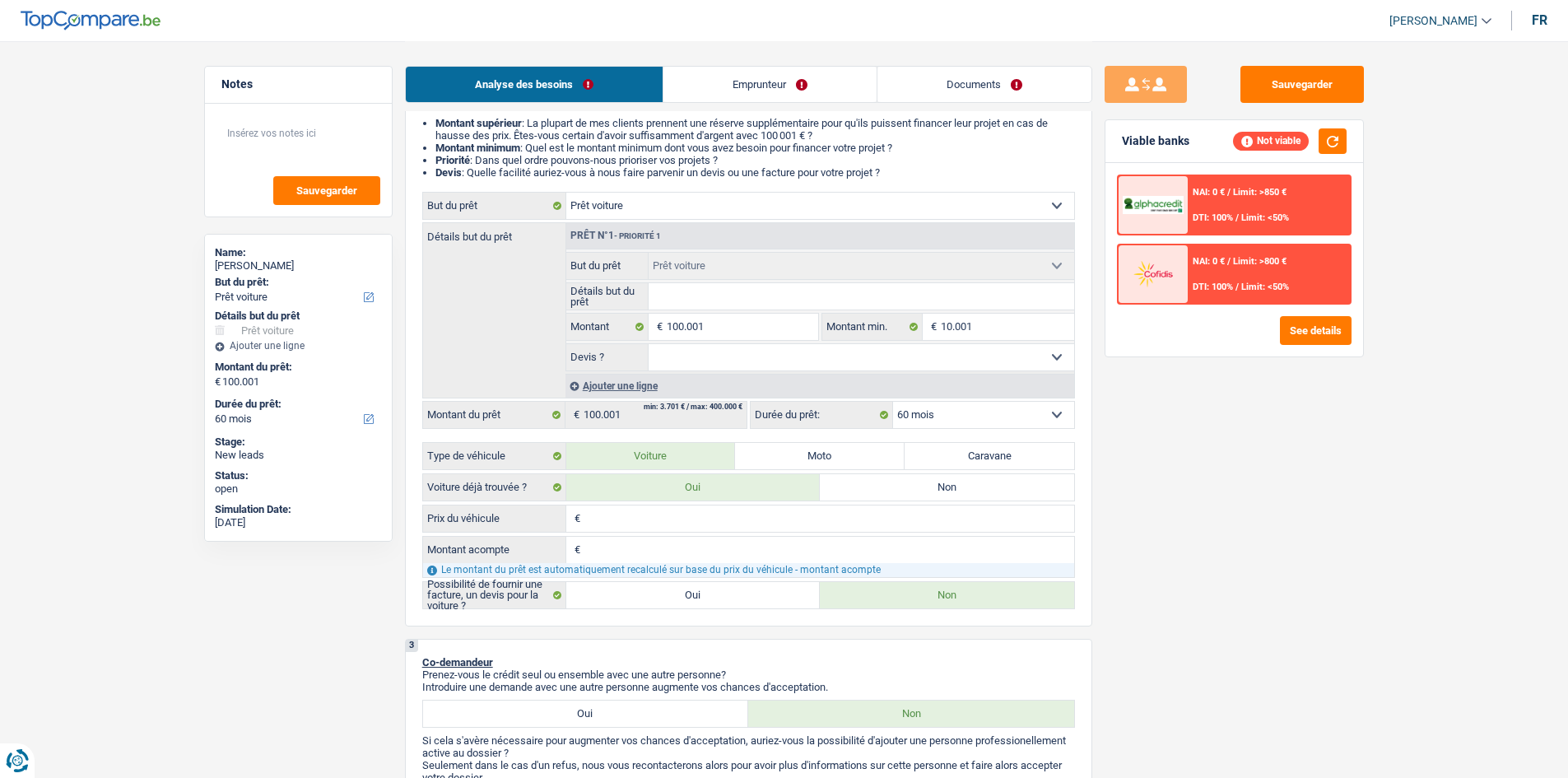
click at [968, 419] on select "12 mois 18 mois 24 mois 30 mois 36 mois 42 mois 48 mois 60 mois Sélectionner un…" at bounding box center [983, 414] width 181 height 27
select select "30"
click at [893, 401] on select "12 mois 18 mois 24 mois 30 mois 36 mois 42 mois 48 mois 60 mois Sélectionner un…" at bounding box center [983, 414] width 181 height 27
select select "30"
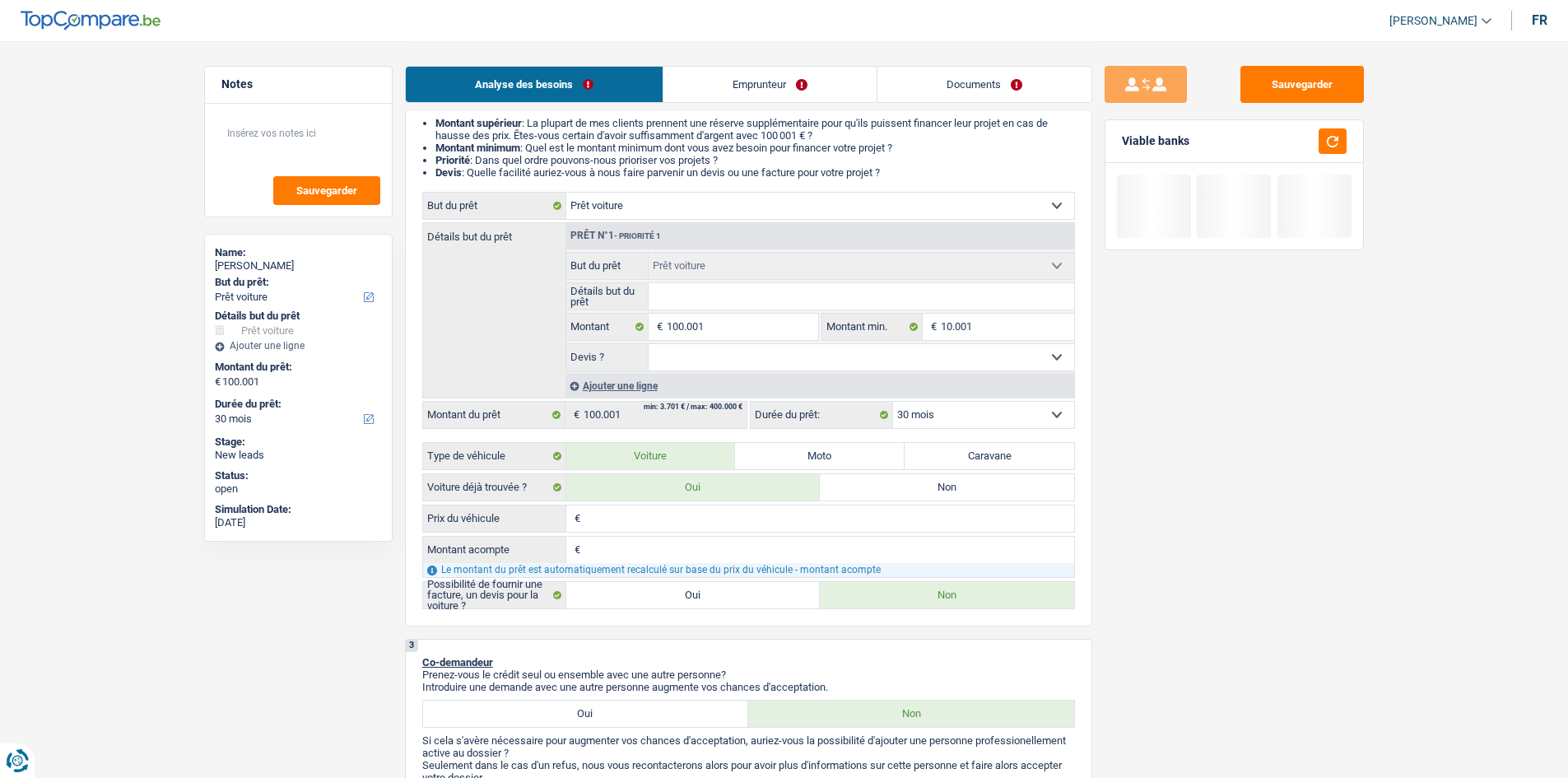
drag, startPoint x: 1256, startPoint y: 467, endPoint x: 983, endPoint y: 485, distance: 273.6
click at [1255, 467] on div "Sauvegarder Viable banks" at bounding box center [1233, 408] width 284 height 685
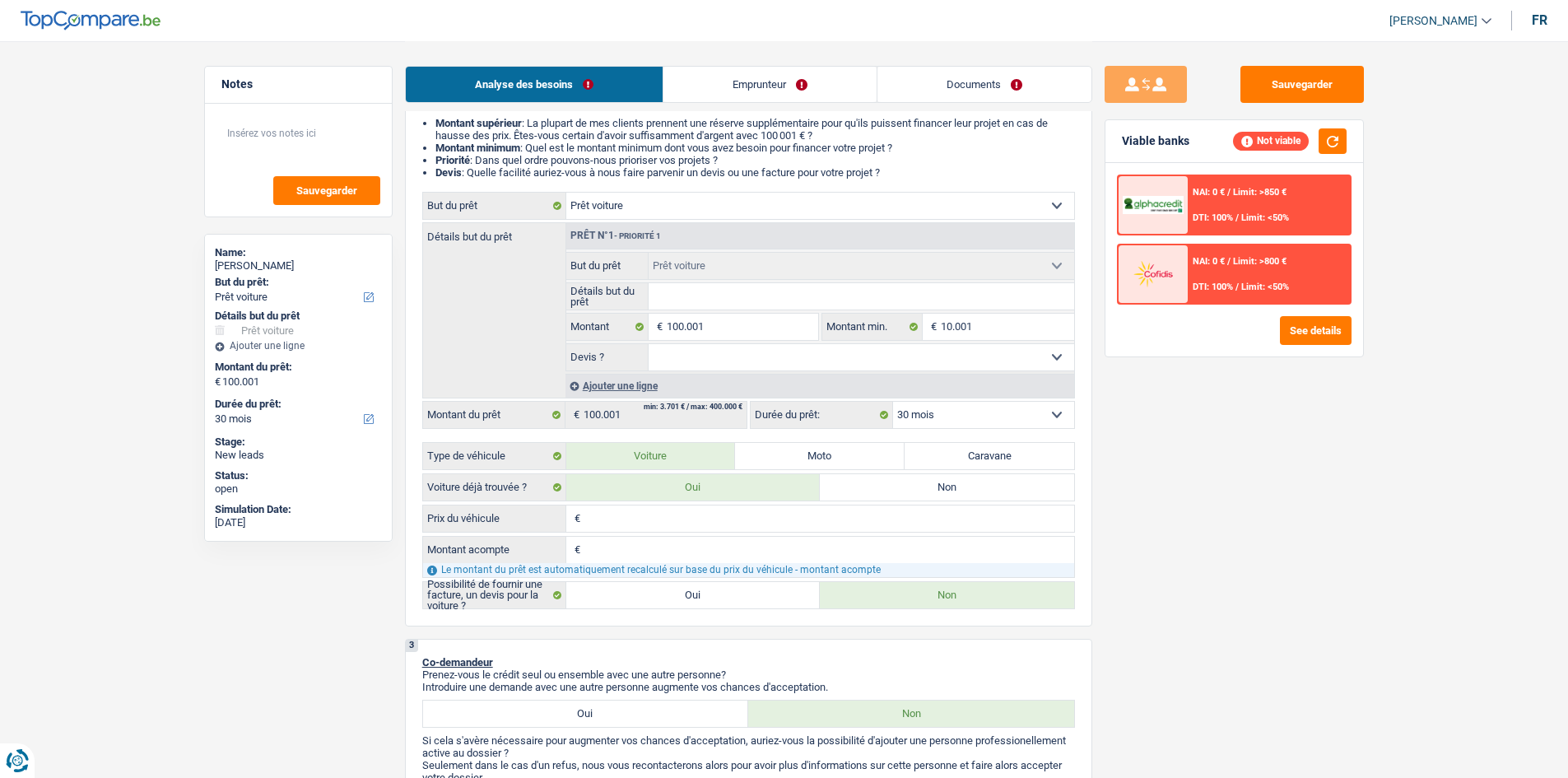
click at [749, 361] on select "Oui Non Non répondu Sélectionner une option" at bounding box center [861, 357] width 425 height 27
click at [1138, 567] on div "Sauvegarder Viable banks Not viable NAI: 0 € / Limit: >850 € DTI: 100% / Limit:…" at bounding box center [1233, 408] width 284 height 685
click at [843, 593] on label "Non" at bounding box center [947, 594] width 254 height 27
click at [843, 593] on input "Non" at bounding box center [947, 594] width 254 height 27
radio input "true"
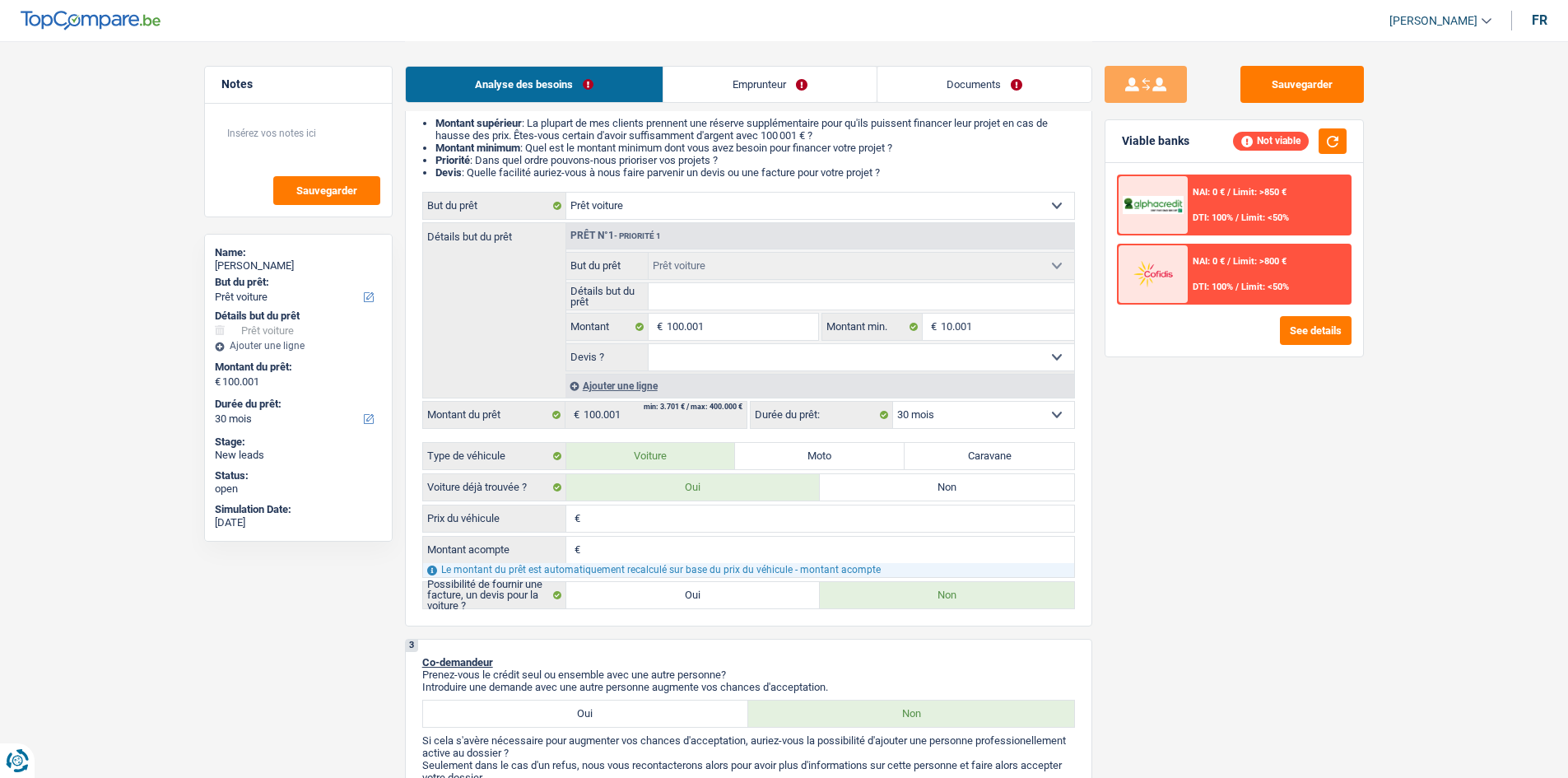
click at [884, 491] on label "Non" at bounding box center [947, 487] width 254 height 27
click at [884, 491] on input "Non" at bounding box center [947, 487] width 254 height 27
radio input "true"
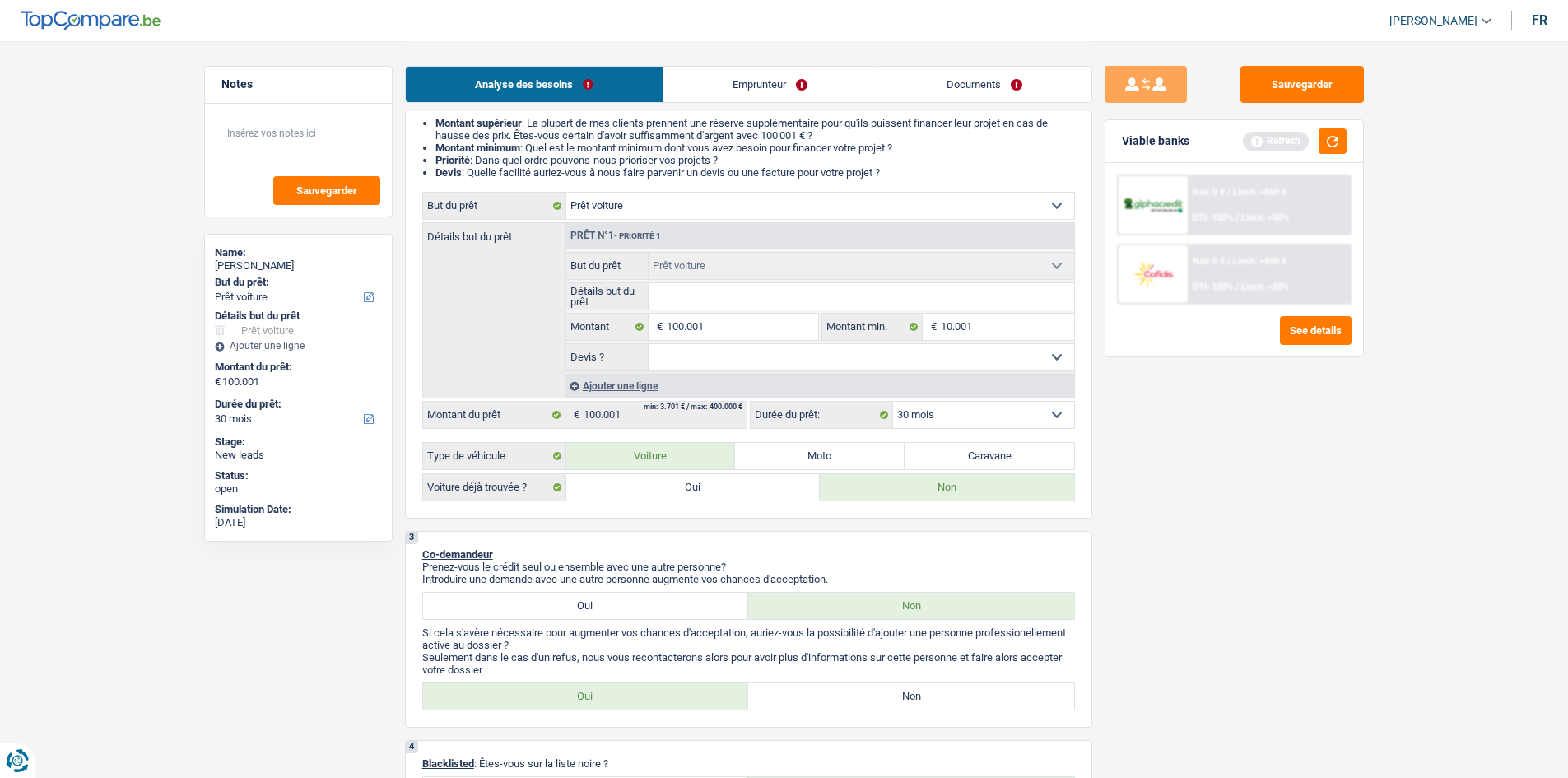
click at [679, 459] on label "Voiture" at bounding box center [651, 455] width 170 height 27
click at [679, 459] on input "Voiture" at bounding box center [651, 455] width 170 height 27
radio input "true"
click at [980, 358] on select "Oui Non Non répondu Sélectionner une option" at bounding box center [861, 357] width 425 height 27
select select "false"
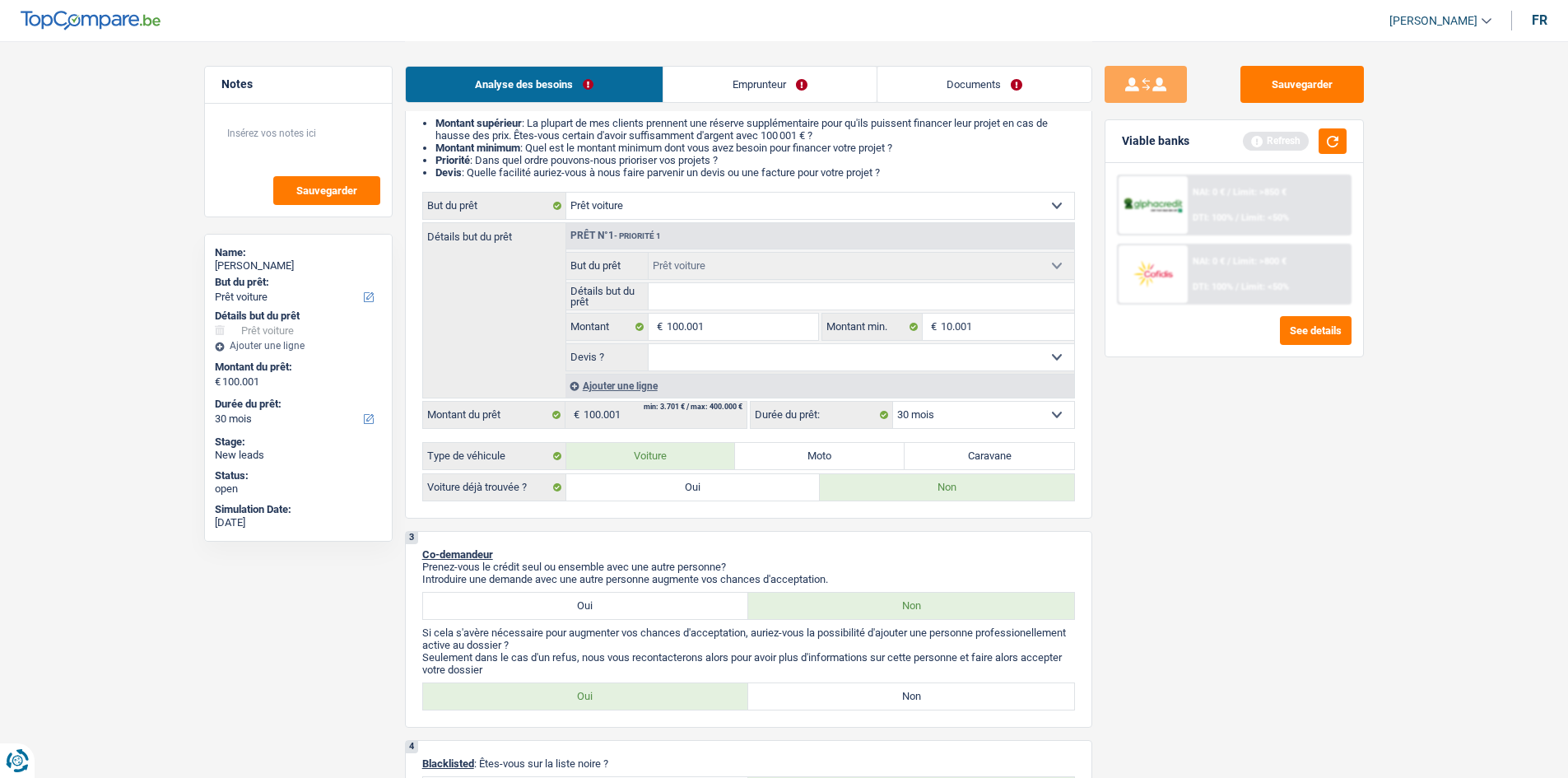
click at [648, 344] on select "Oui Non Non répondu Sélectionner une option" at bounding box center [861, 357] width 425 height 27
select select "false"
click at [1334, 147] on button "button" at bounding box center [1332, 142] width 28 height 26
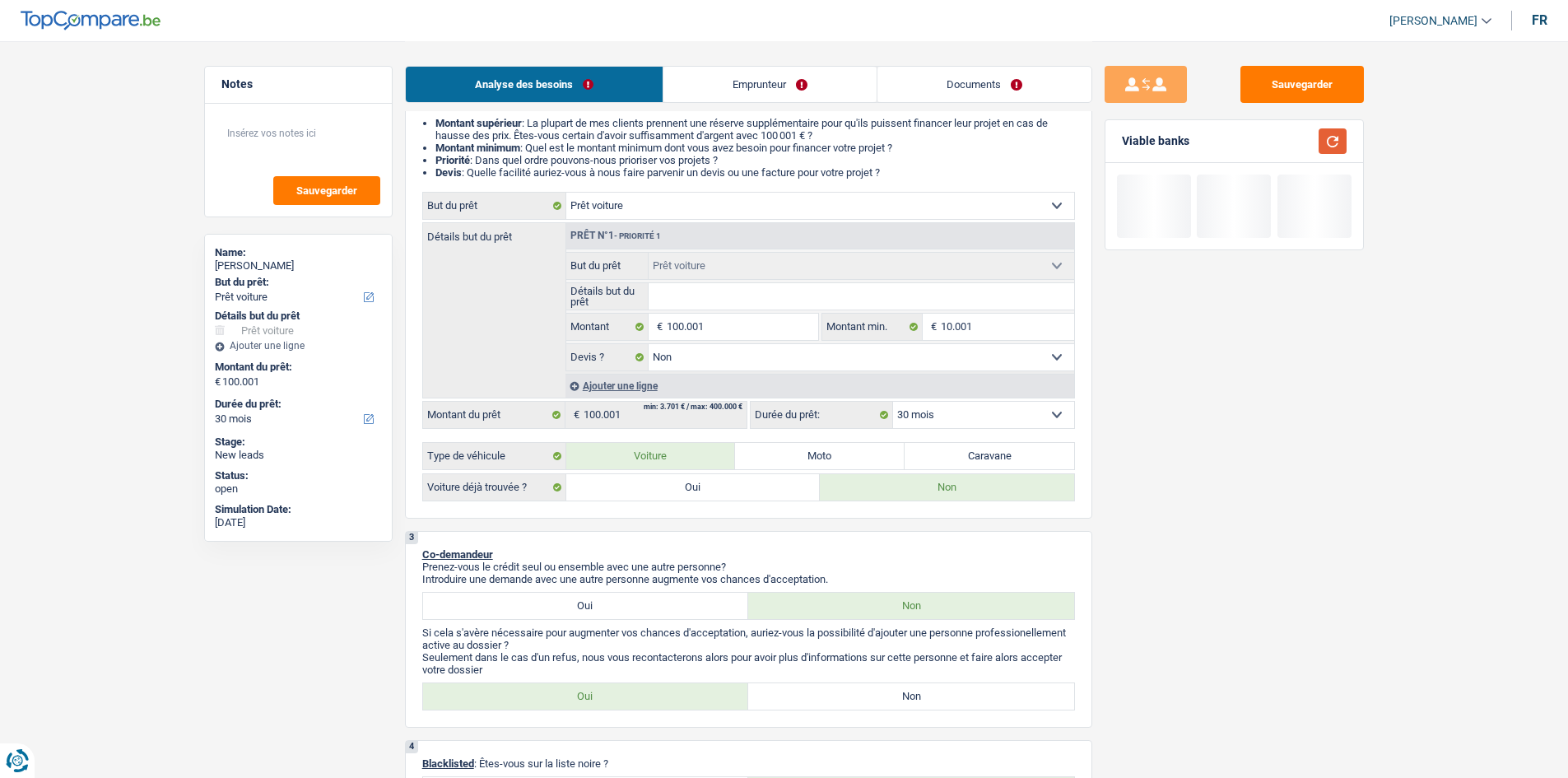
scroll to position [494, 0]
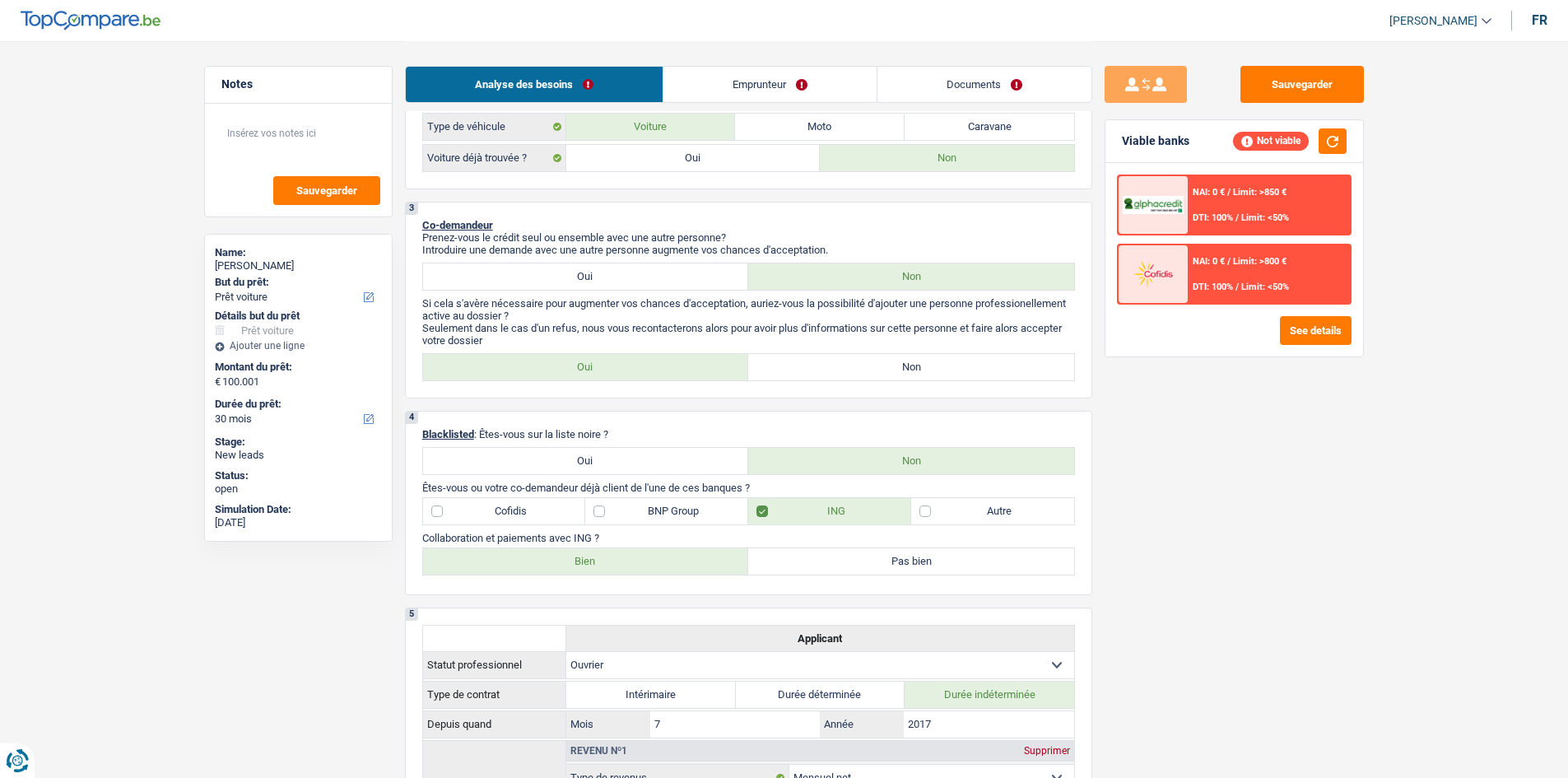
click at [850, 365] on label "Non" at bounding box center [911, 367] width 326 height 27
click at [850, 365] on input "Non" at bounding box center [911, 367] width 326 height 27
radio input "true"
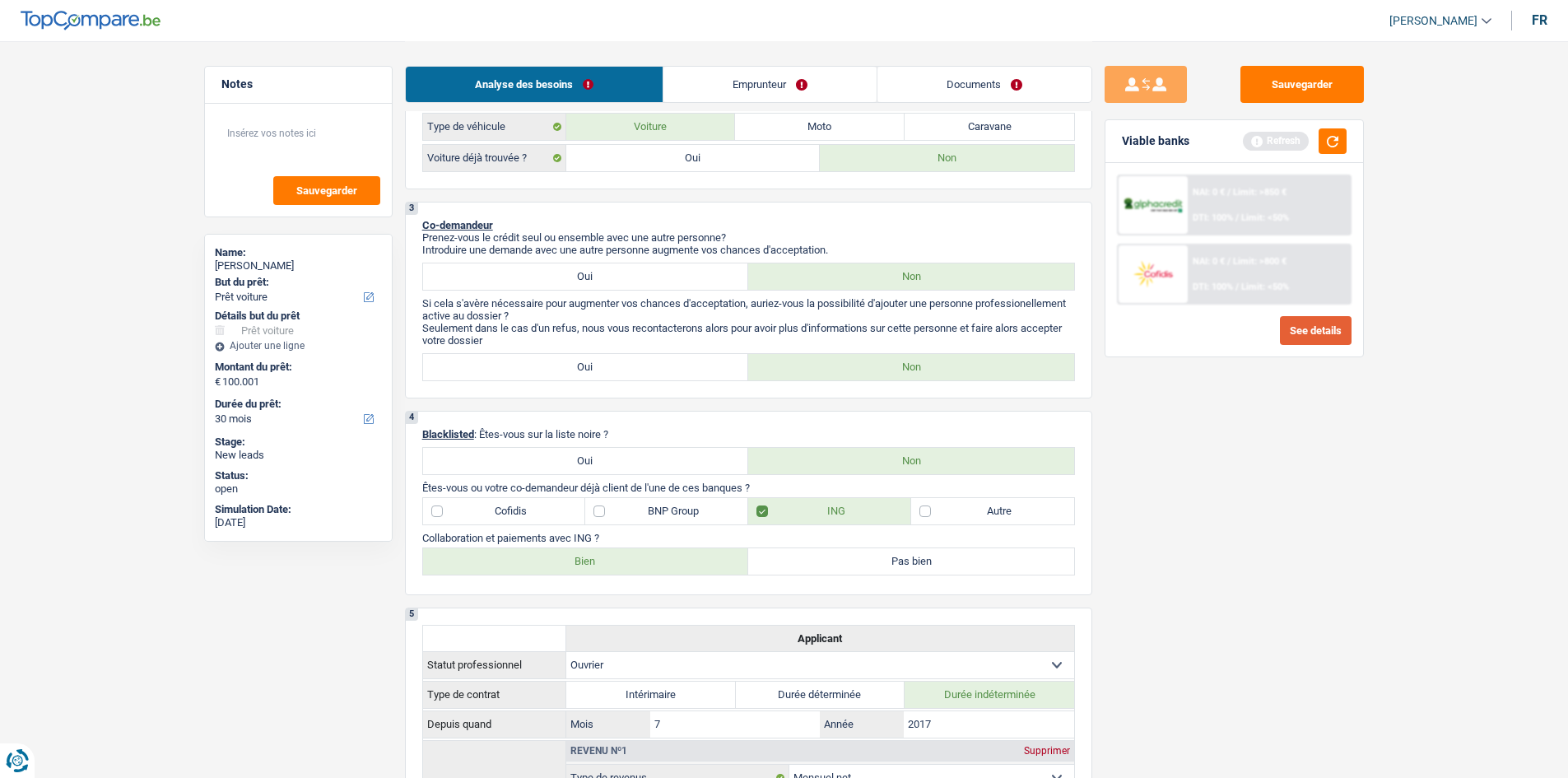
click at [1330, 330] on button "See details" at bounding box center [1315, 330] width 71 height 29
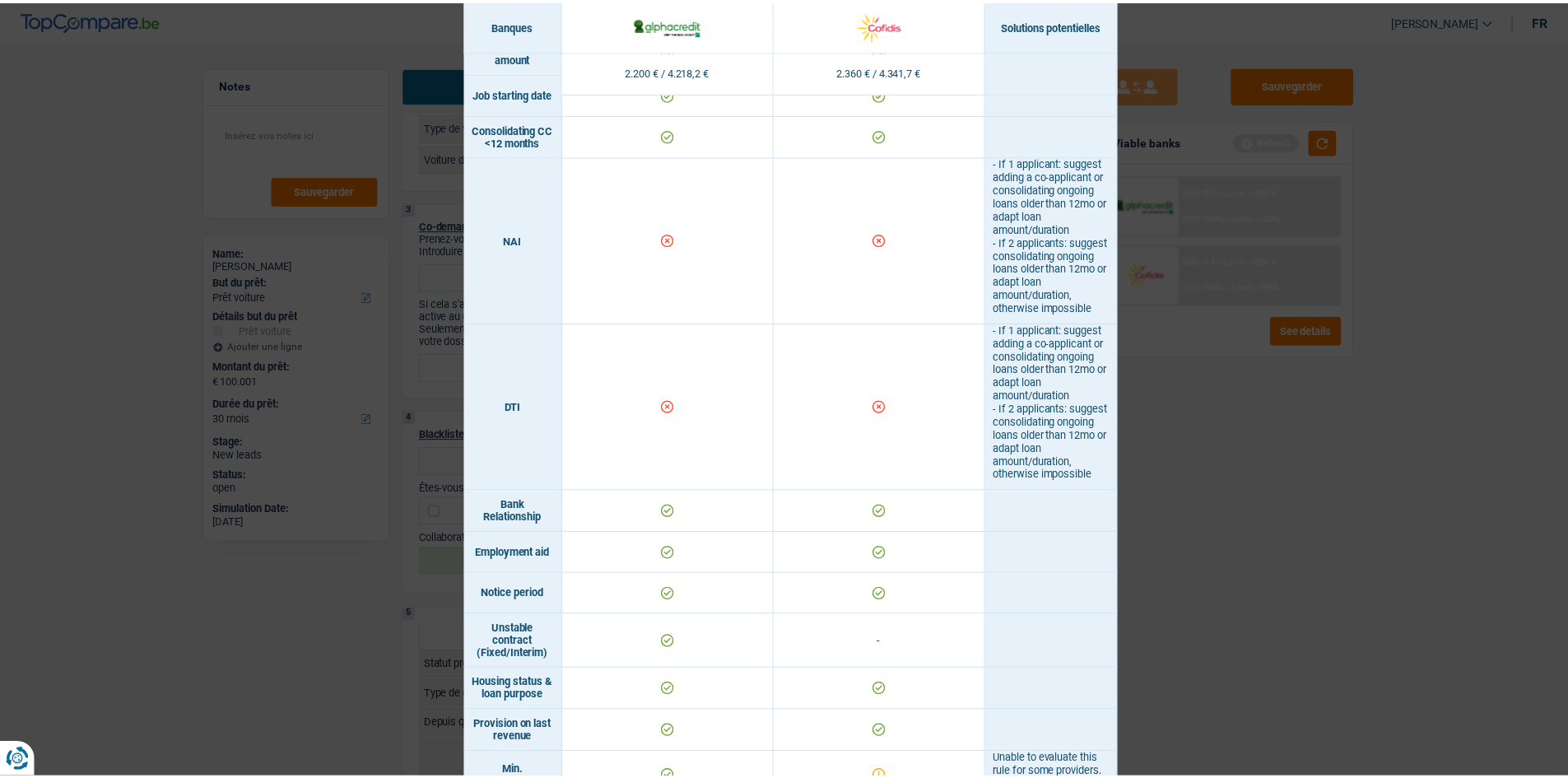
scroll to position [412, 0]
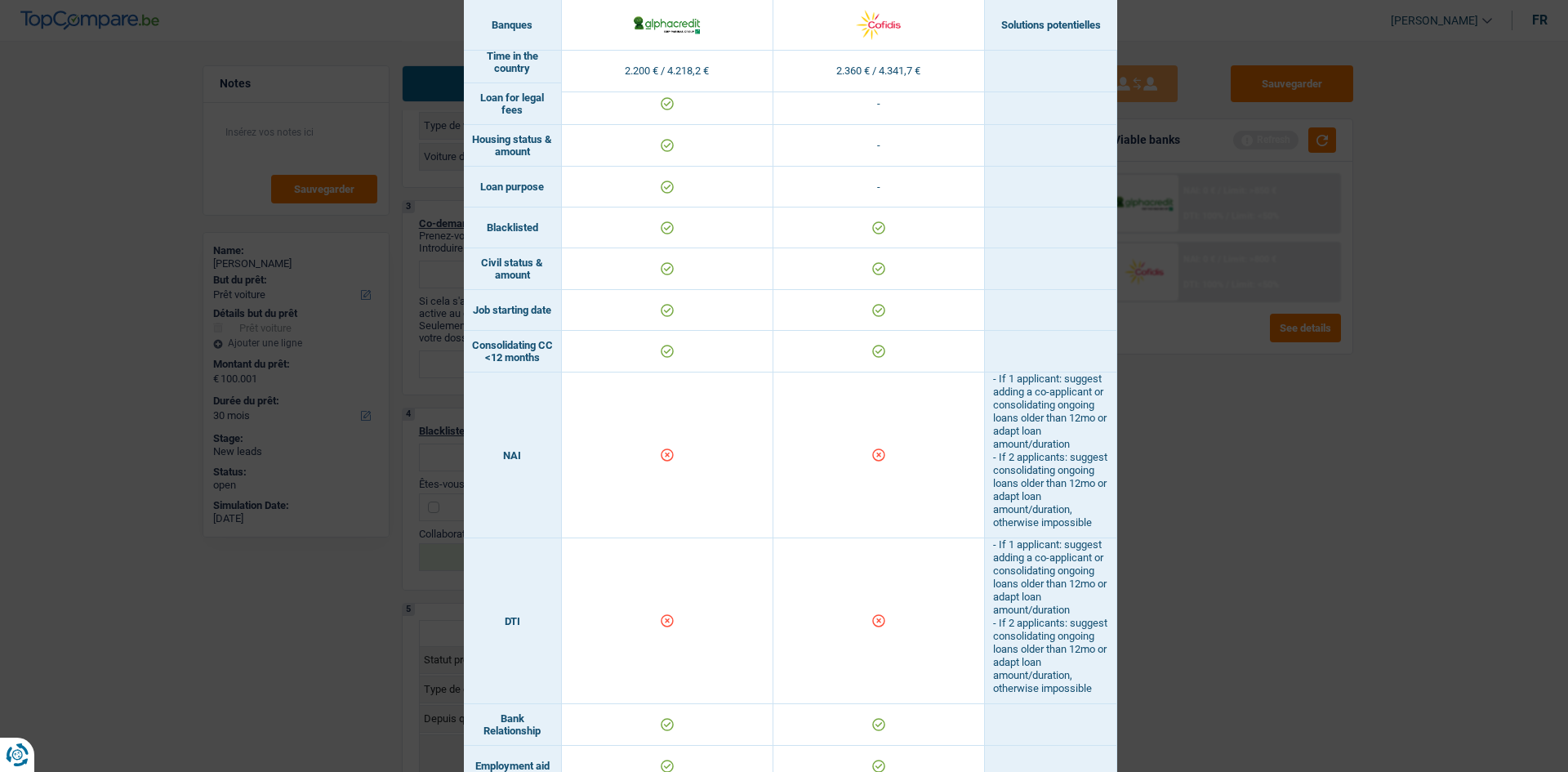
drag, startPoint x: 1328, startPoint y: 596, endPoint x: 1262, endPoint y: 521, distance: 99.9
click at [1300, 578] on div "Banks conditions × Banques Solutions potentielles Revenus / Charges 2.200 € / 4…" at bounding box center [784, 386] width 1568 height 772
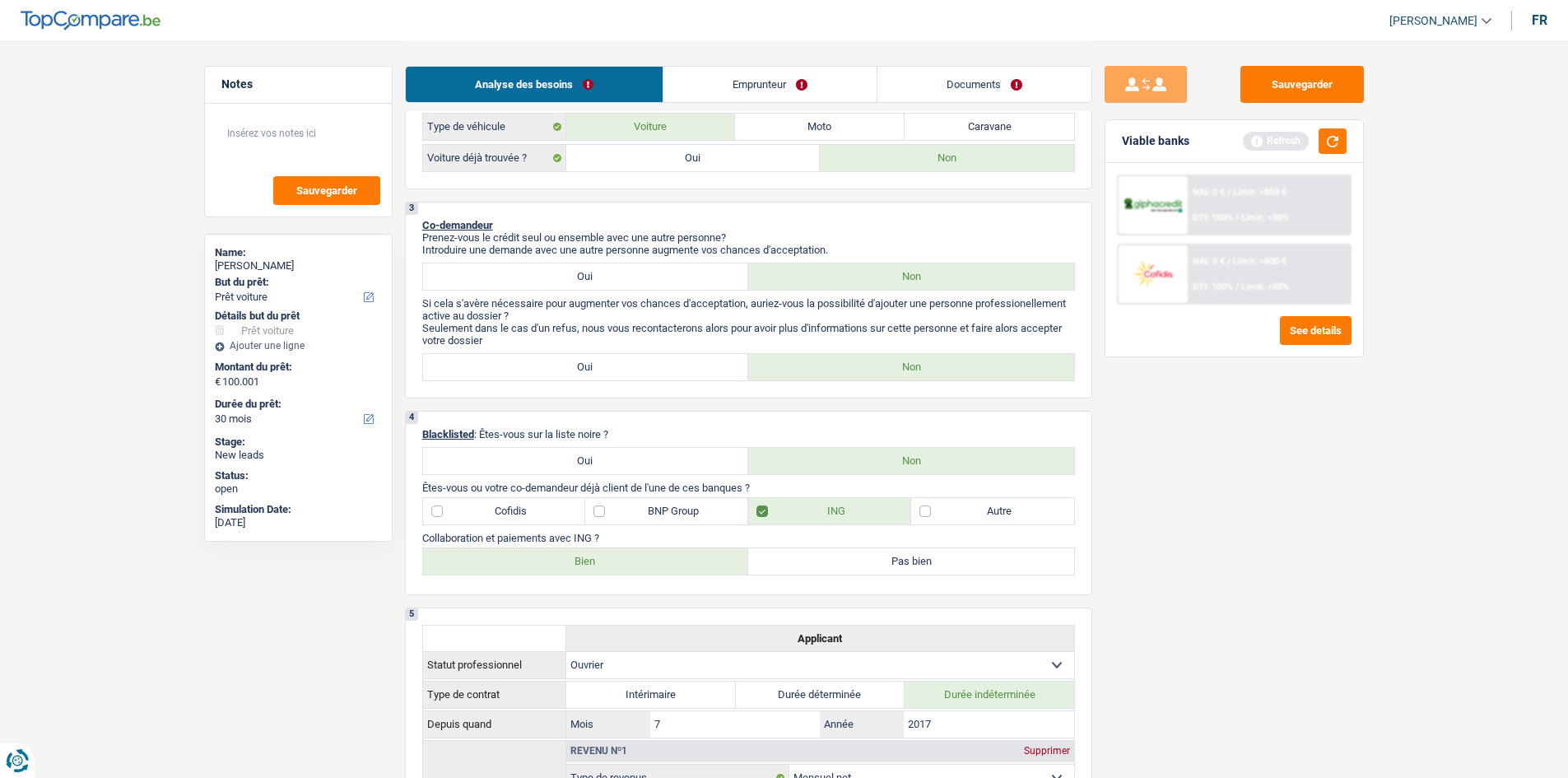
click at [781, 73] on link "Emprunteur" at bounding box center [769, 84] width 214 height 35
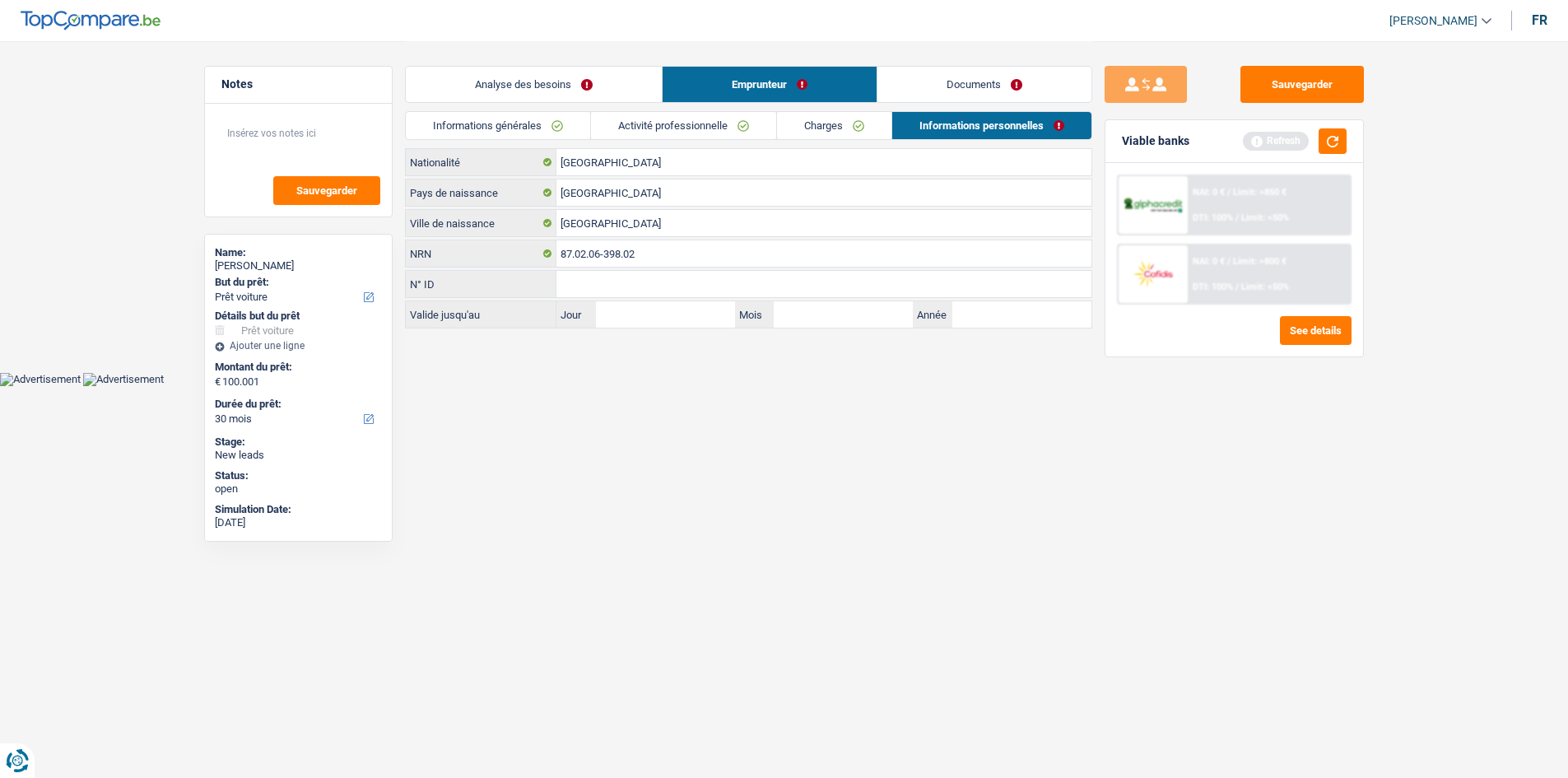
scroll to position [0, 0]
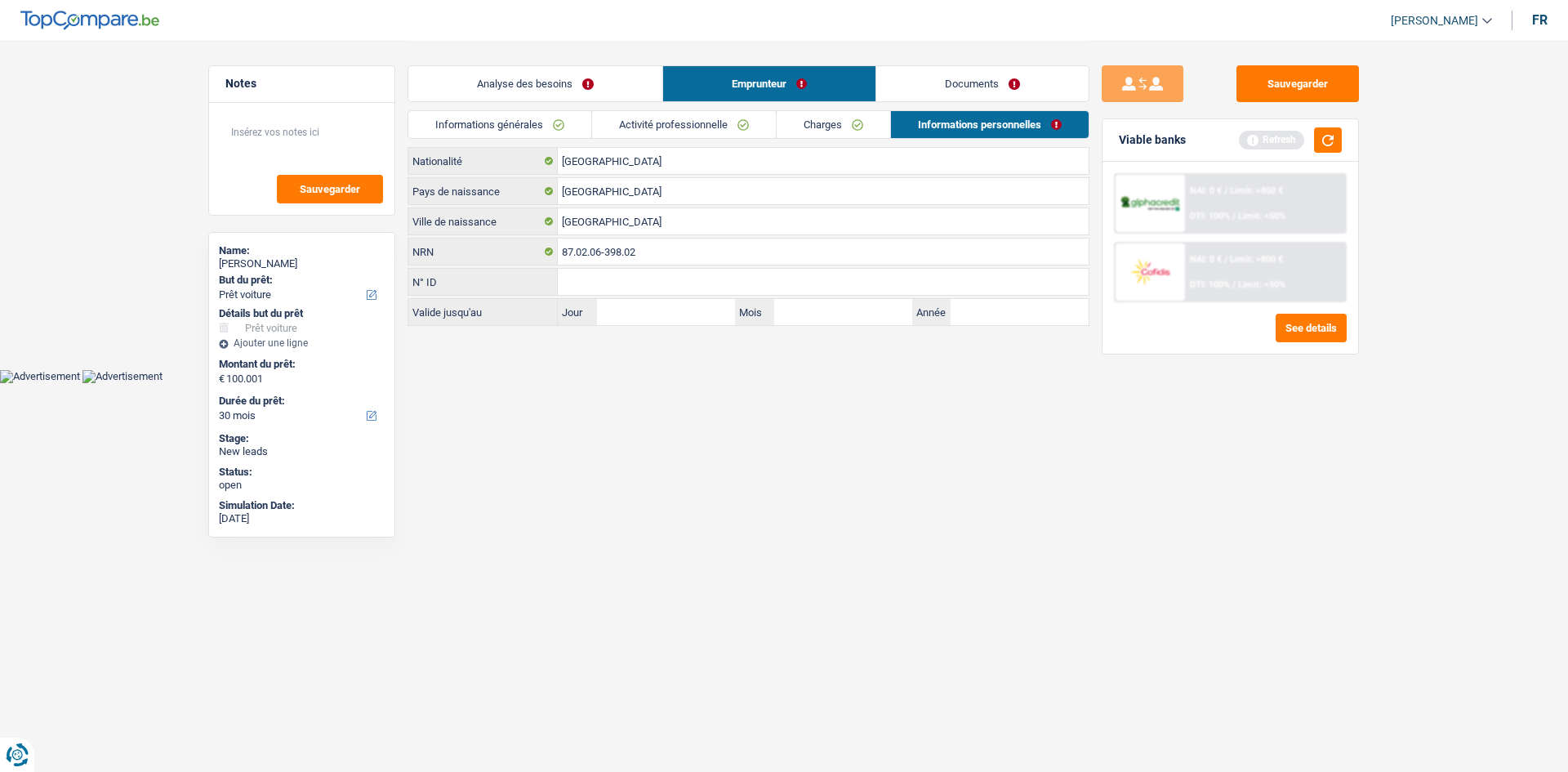
click at [701, 121] on link "Activité professionnelle" at bounding box center [684, 124] width 184 height 27
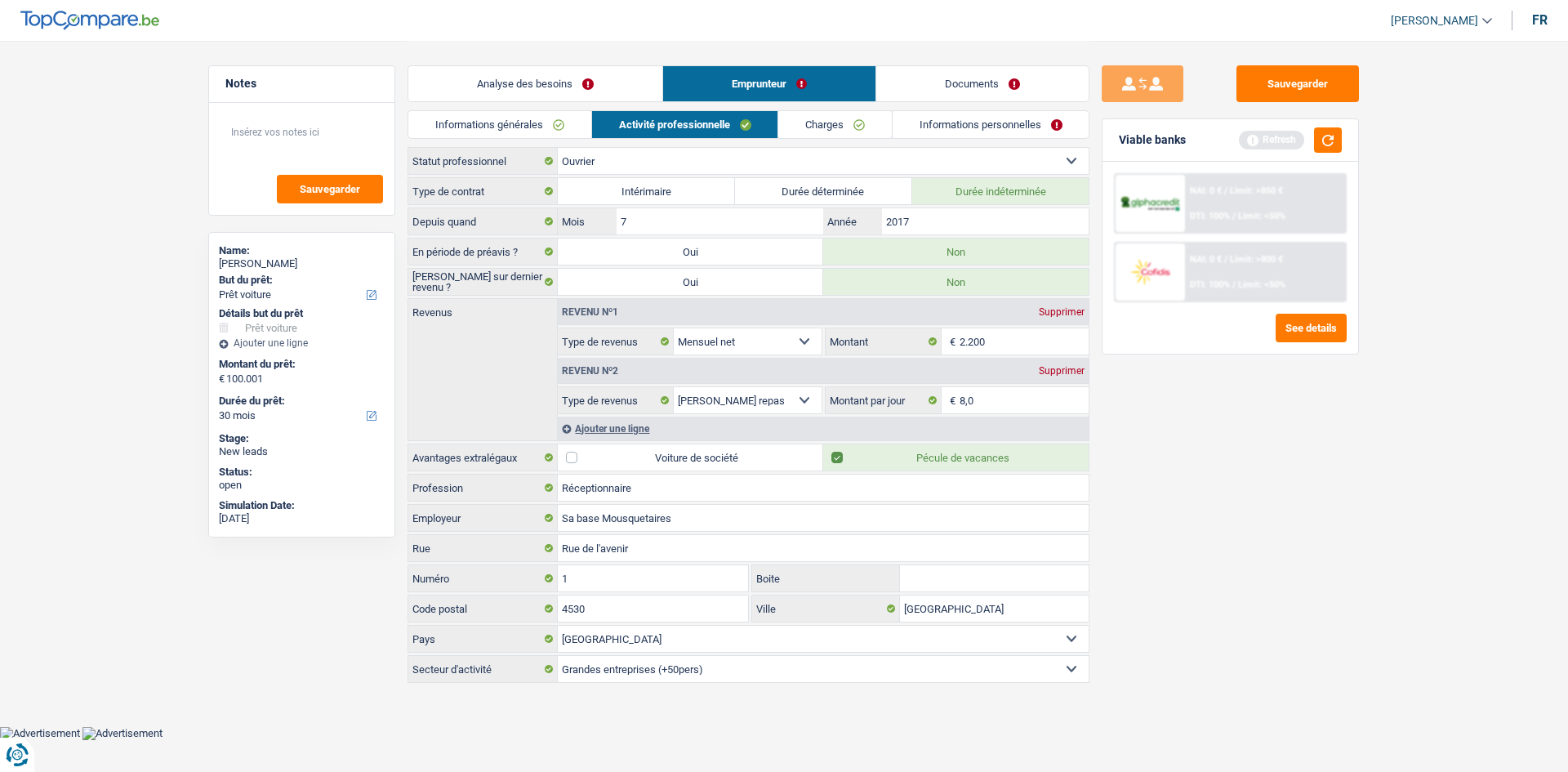
click at [515, 54] on div "Analyse des besoins Emprunteur Documents" at bounding box center [748, 76] width 682 height 70
click at [528, 78] on link "Analyse des besoins" at bounding box center [535, 83] width 254 height 35
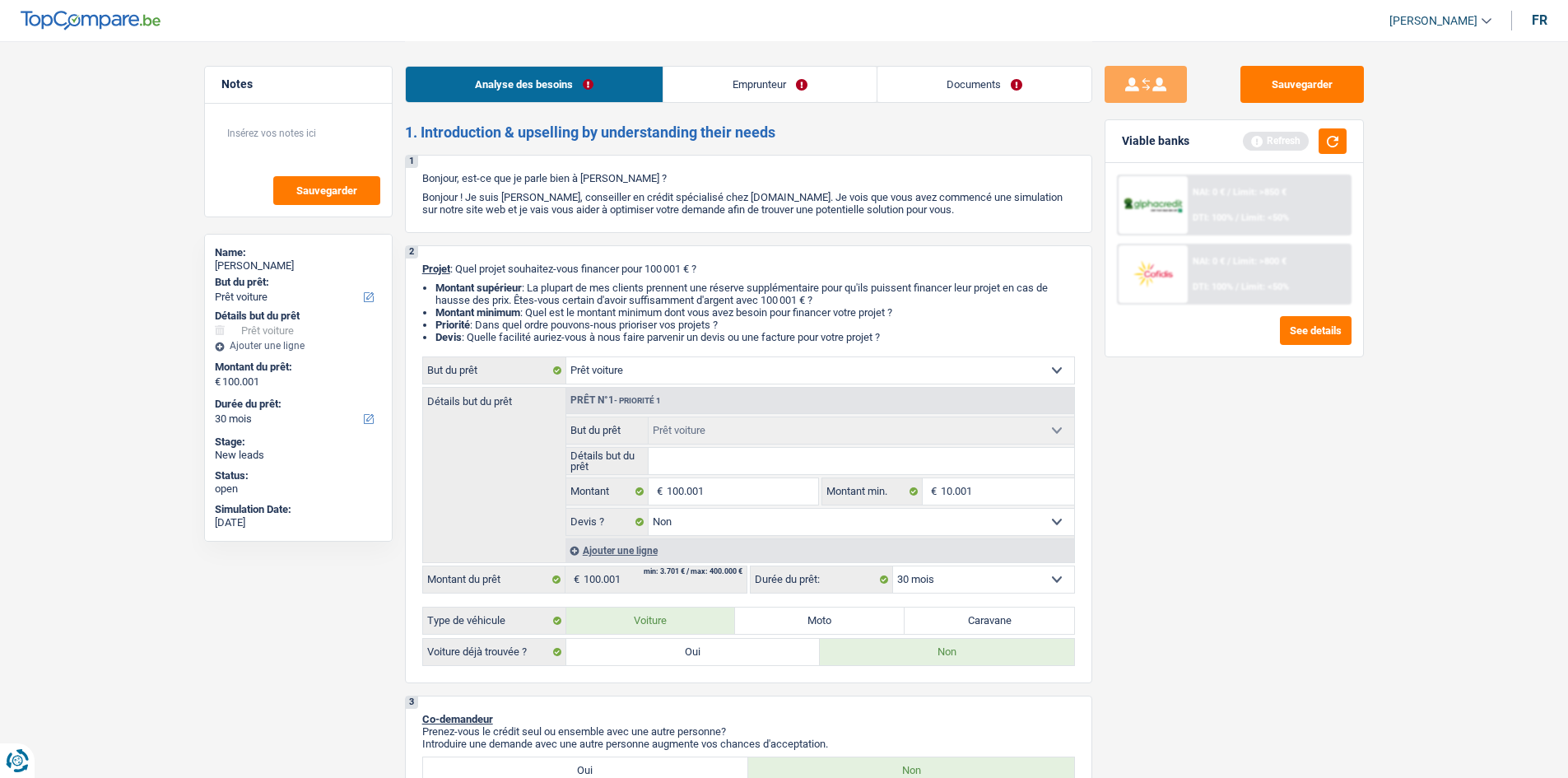
click at [982, 589] on select "12 mois 18 mois 24 mois 30 mois 36 mois 42 mois 48 mois 60 mois Sélectionner un…" at bounding box center [983, 579] width 181 height 27
select select "60"
click at [893, 566] on select "12 mois 18 mois 24 mois 30 mois 36 mois 42 mois 48 mois 60 mois Sélectionner un…" at bounding box center [983, 579] width 181 height 27
select select "60"
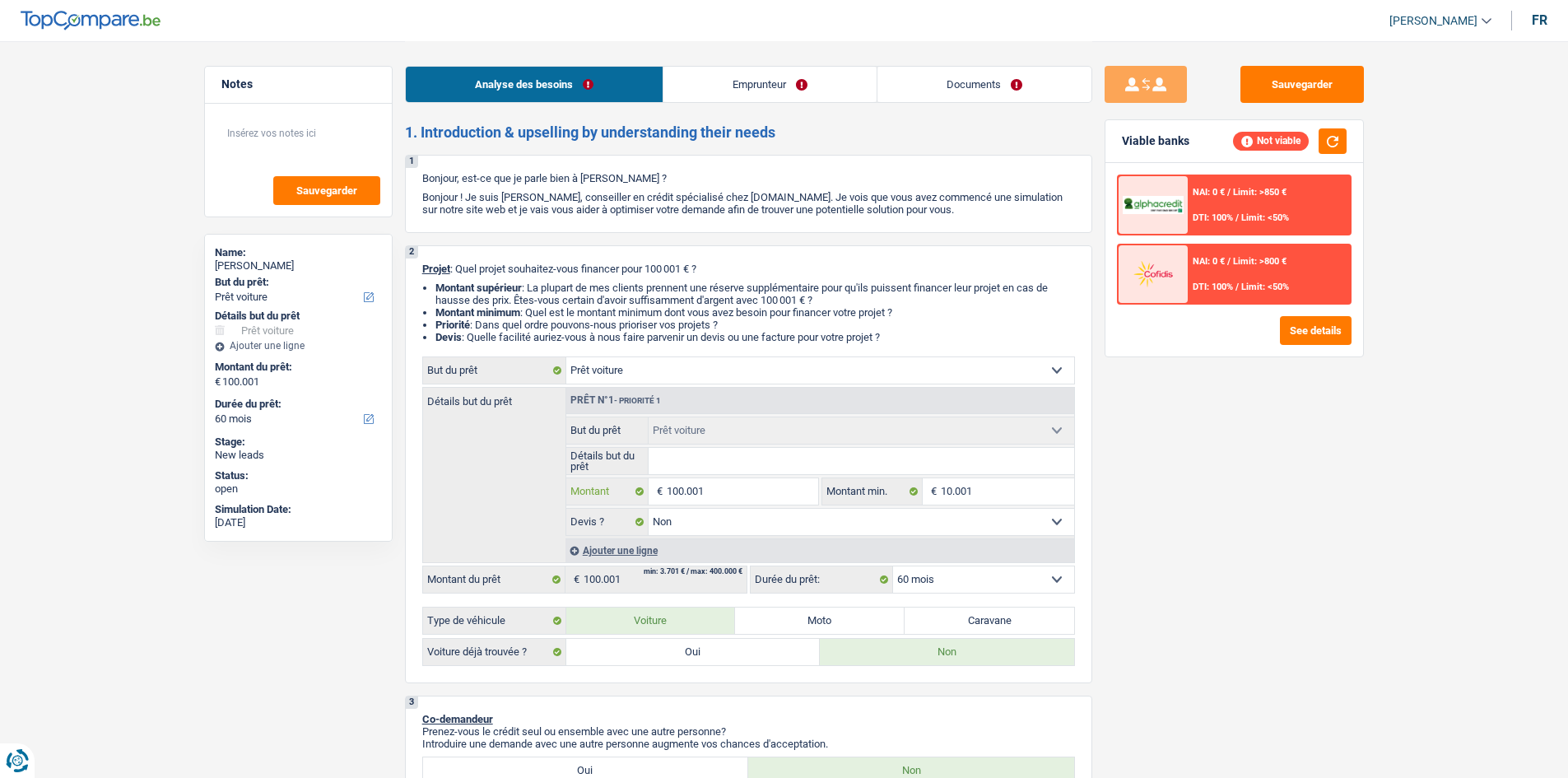
click at [715, 484] on input "100.001" at bounding box center [742, 491] width 151 height 27
type input "10.000"
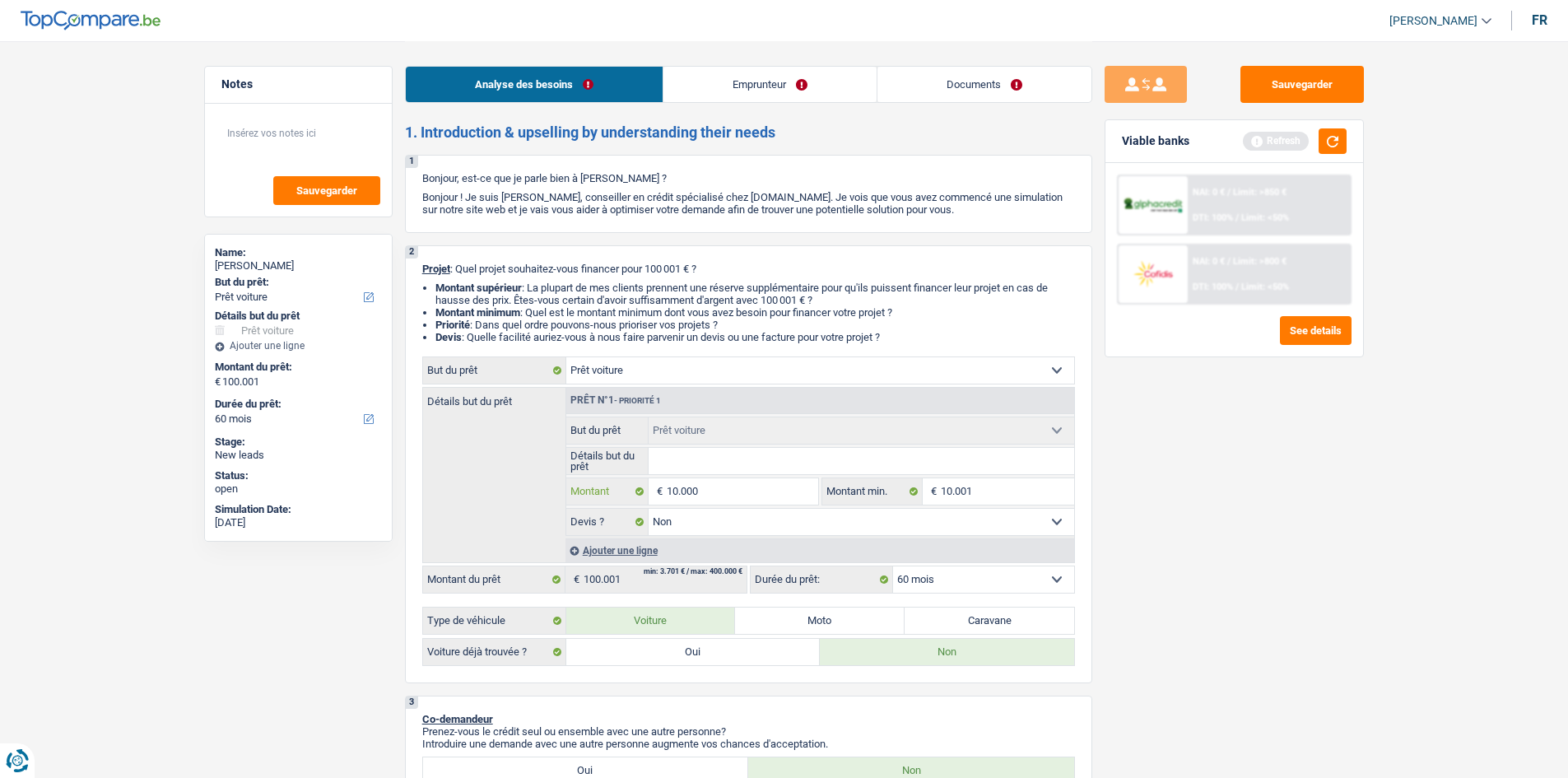
type input "1.000"
type input "10.001"
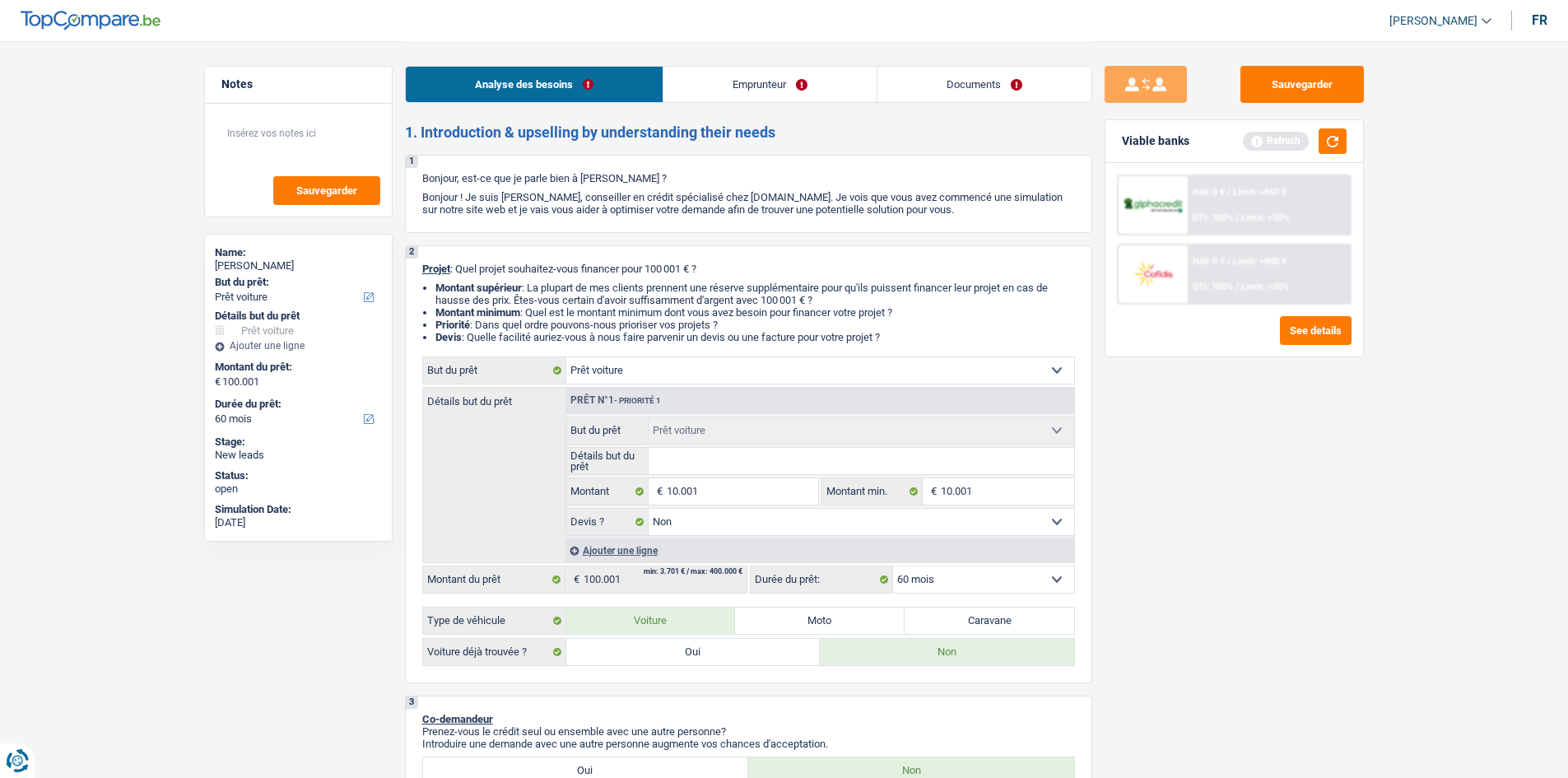
type input "10.001"
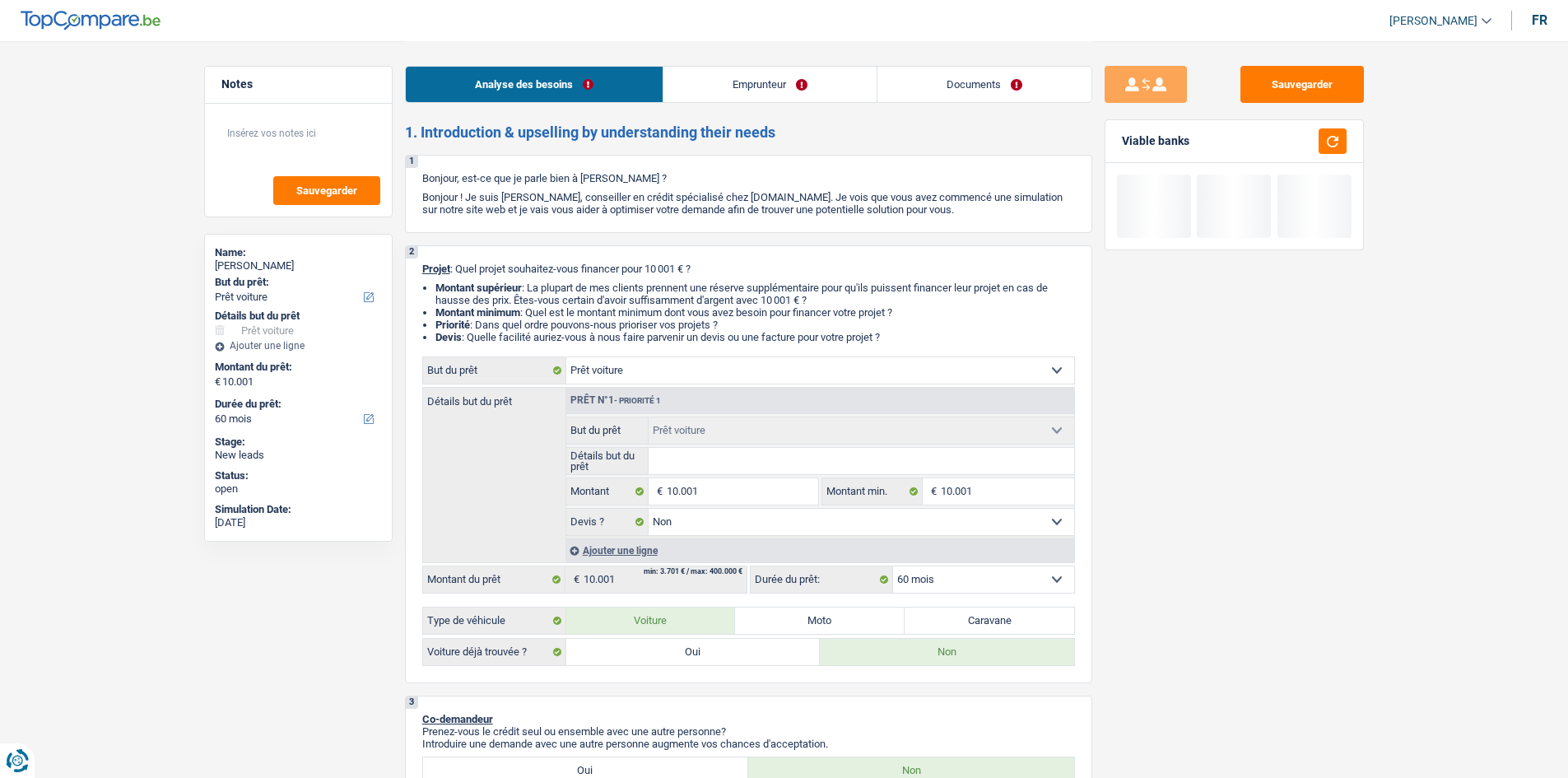
drag, startPoint x: 1272, startPoint y: 510, endPoint x: 1145, endPoint y: 344, distance: 209.0
click at [1145, 344] on div "Sauvegarder Viable banks" at bounding box center [1233, 408] width 284 height 685
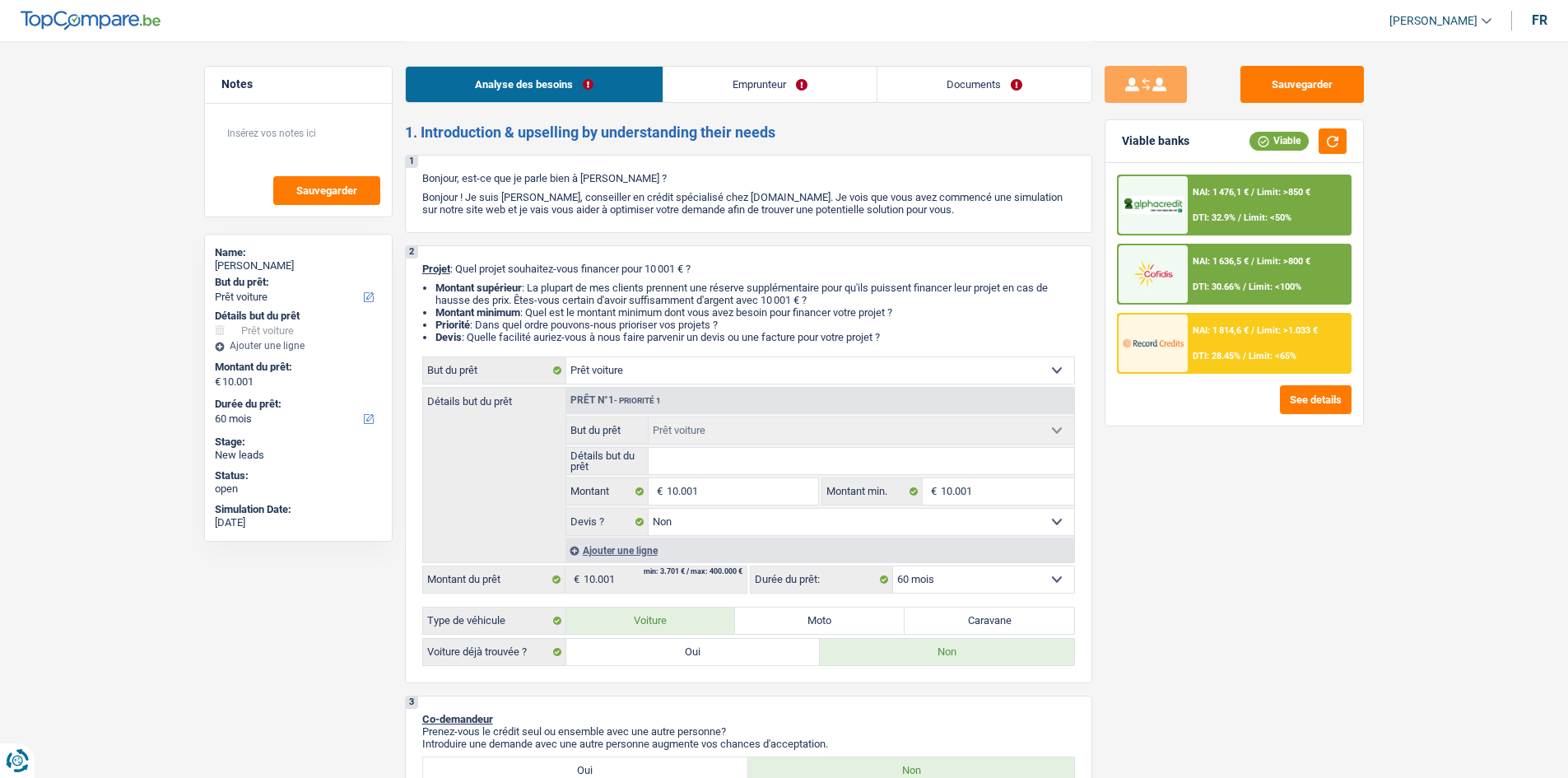
click at [1249, 189] on span "NAI: 1 476,1 €" at bounding box center [1220, 192] width 56 height 10
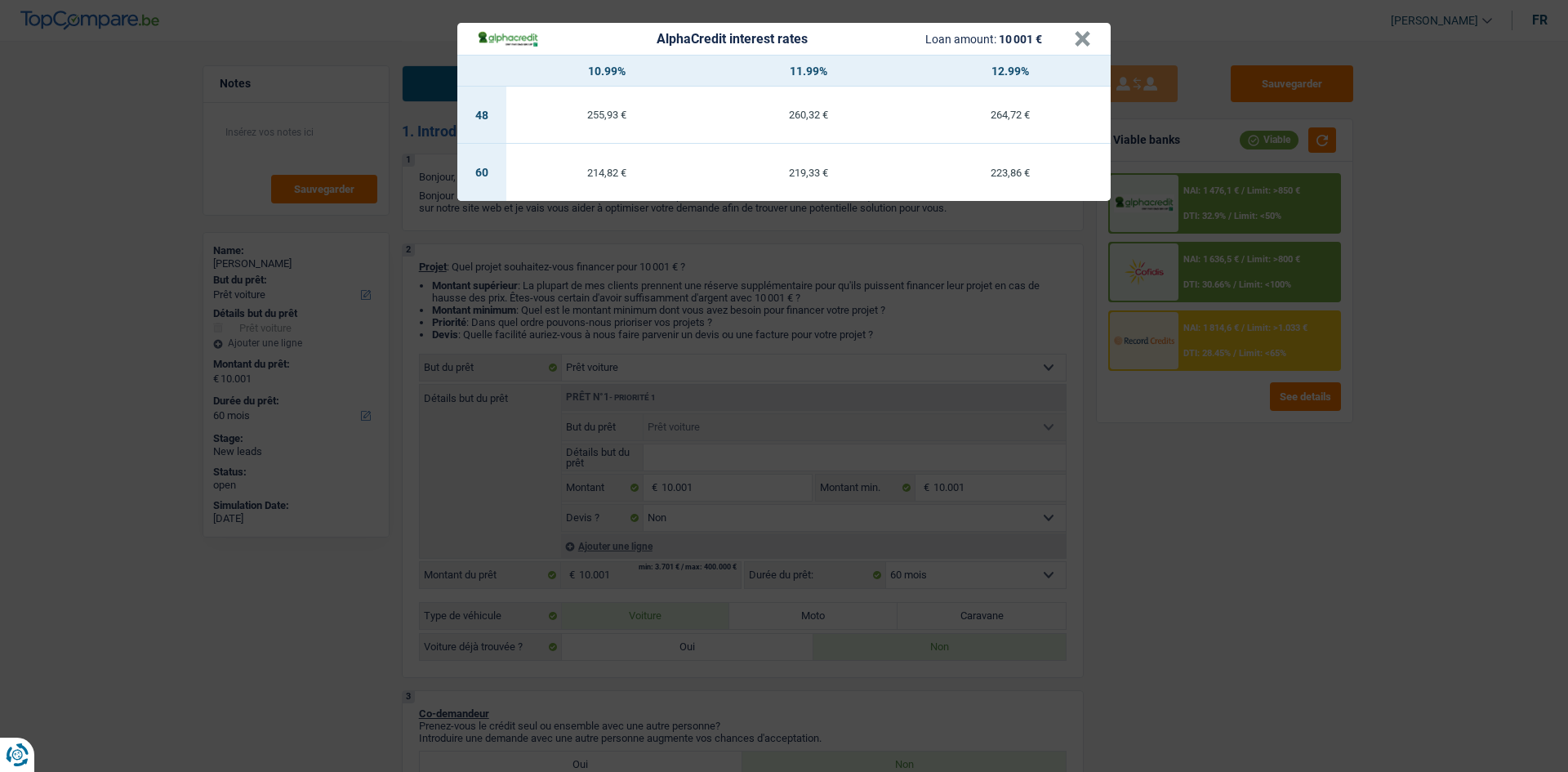
click at [1445, 555] on div "AlphaCredit interest rates Loan amount: 10 001 € × 10.99% 11.99% 12.99% 48 255,…" at bounding box center [784, 386] width 1568 height 772
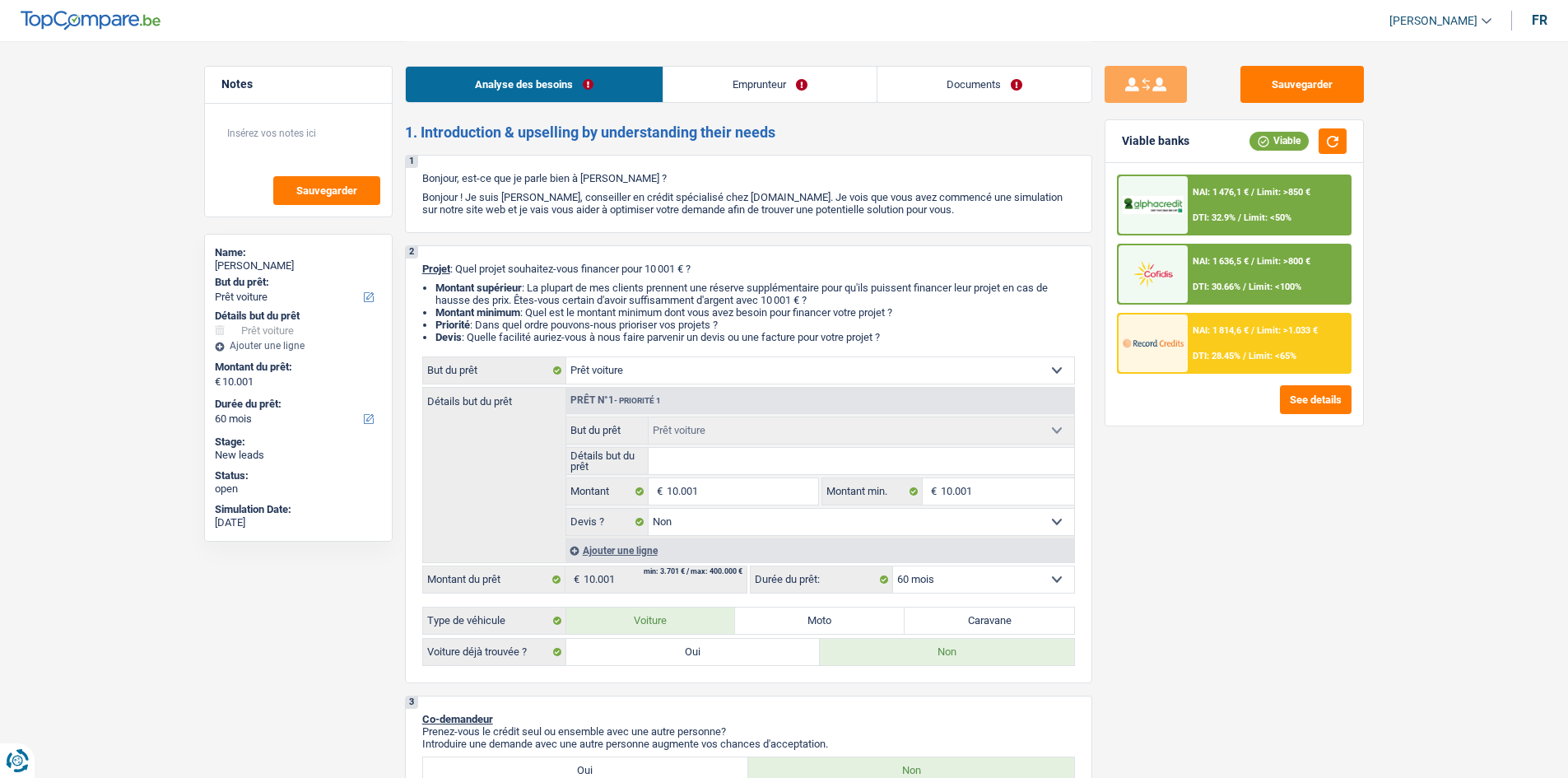
click at [1218, 207] on div "NAI: 1 476,1 € / Limit: >850 € DTI: 32.9% / Limit: <50%" at bounding box center [1269, 204] width 162 height 57
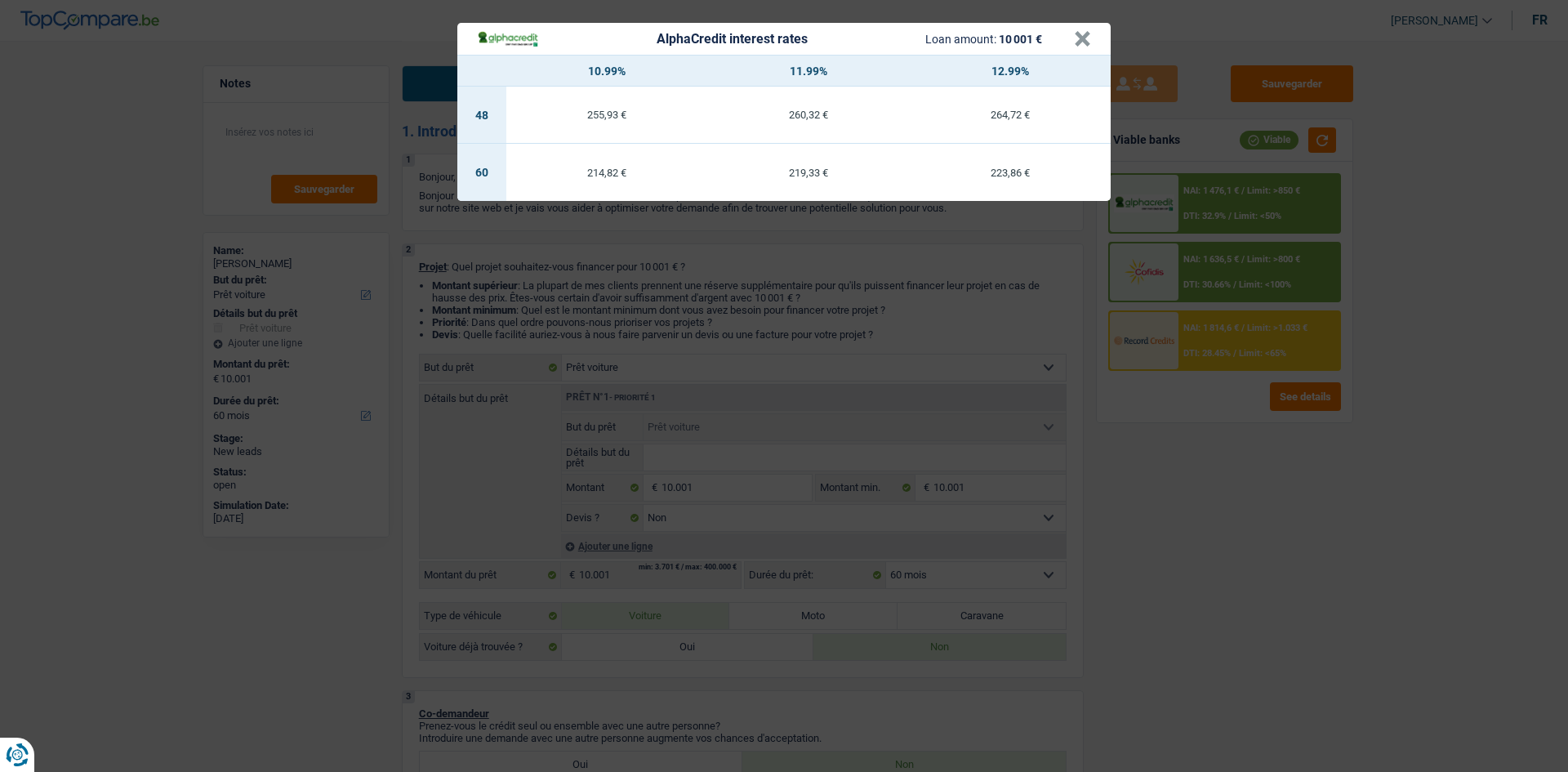
click at [1329, 643] on div "AlphaCredit interest rates Loan amount: 10 001 € × 10.99% 11.99% 12.99% 48 255,…" at bounding box center [784, 386] width 1568 height 772
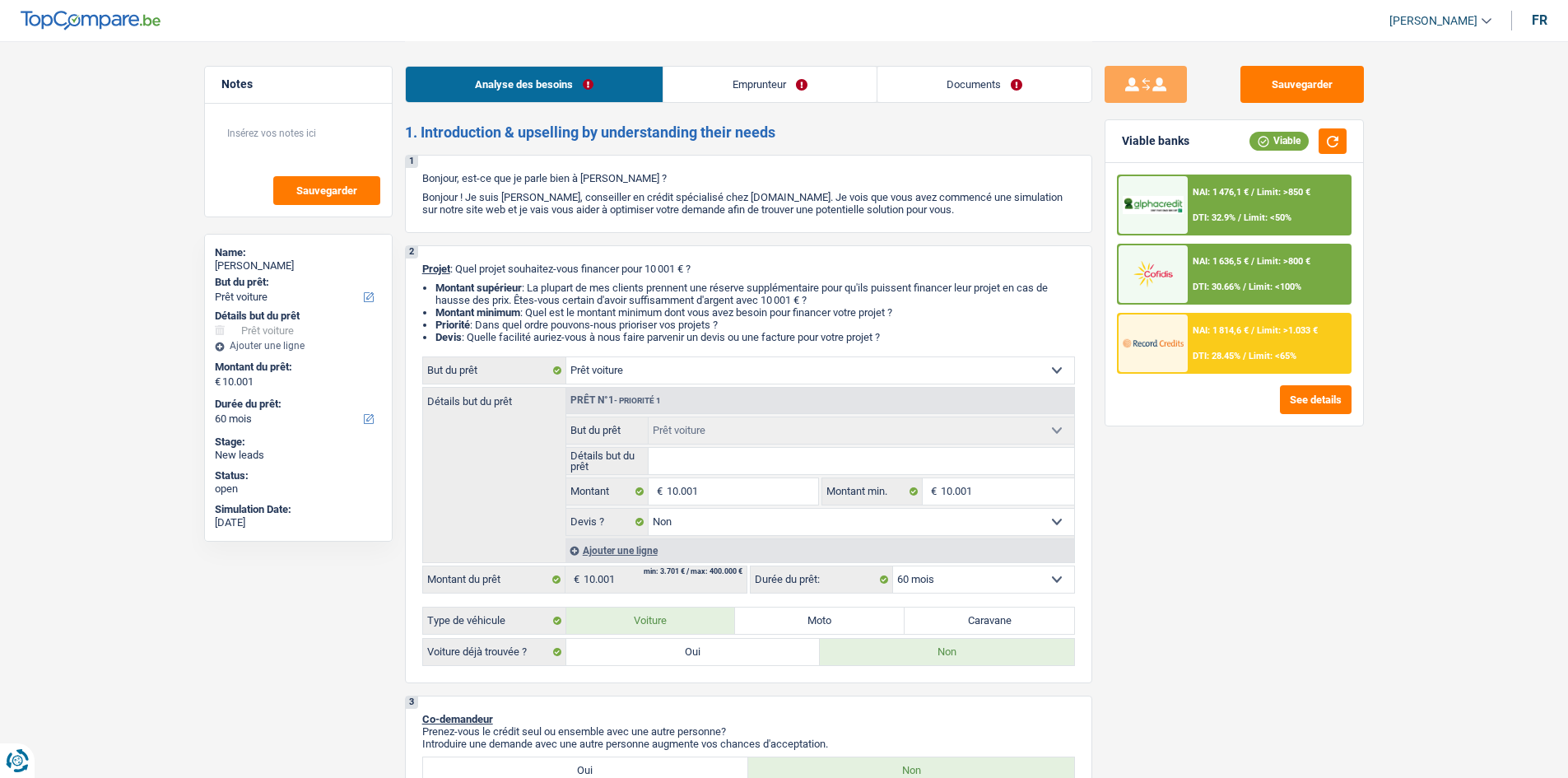
click at [1204, 272] on div "NAI: 1 636,5 € / Limit: >800 € DTI: 30.66% / Limit: <100%" at bounding box center [1269, 274] width 162 height 57
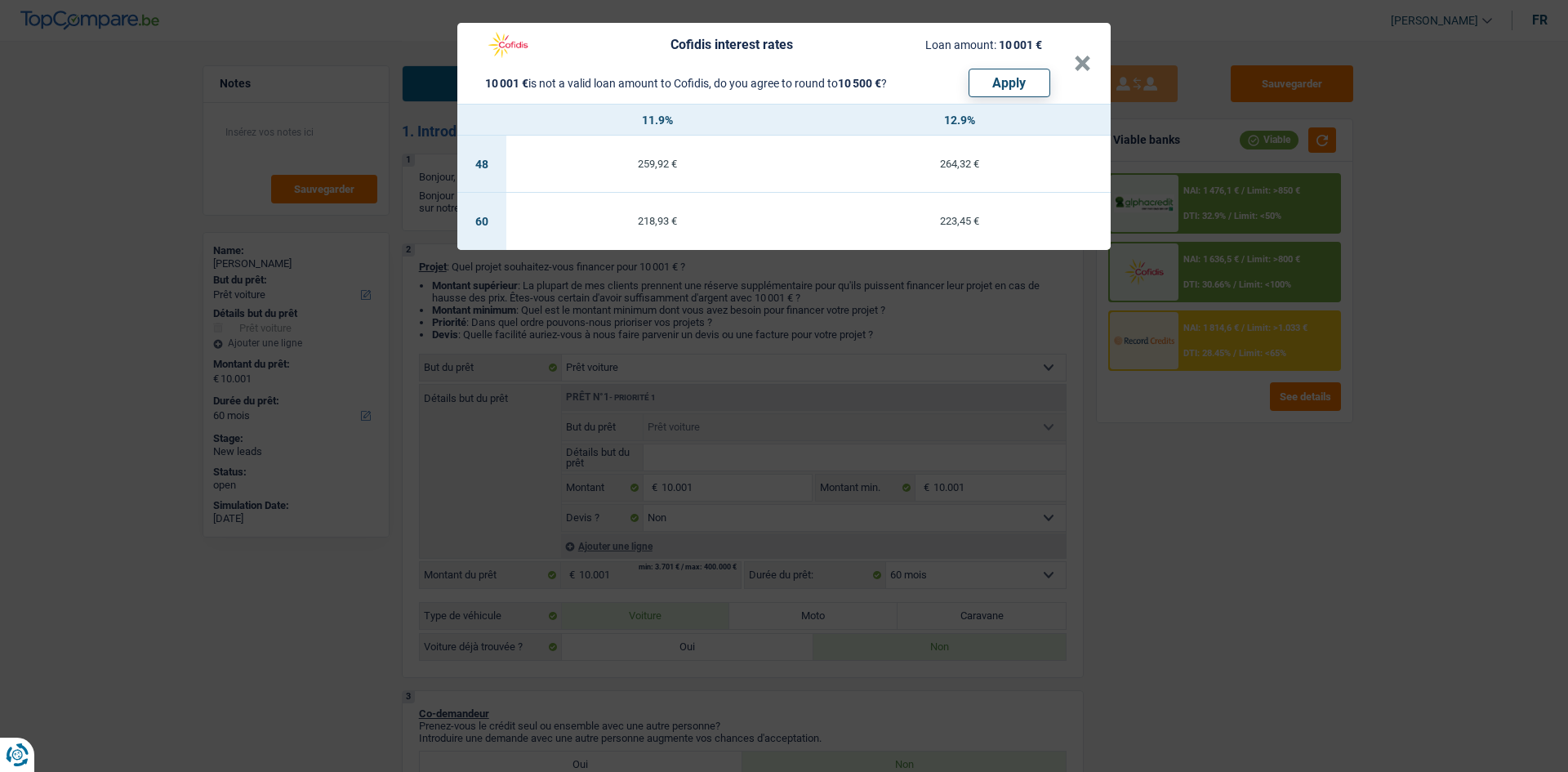
click at [1411, 455] on div "Cofidis interest rates Loan amount: 10 001 € 10 001 € is not a valid loan amoun…" at bounding box center [784, 386] width 1568 height 772
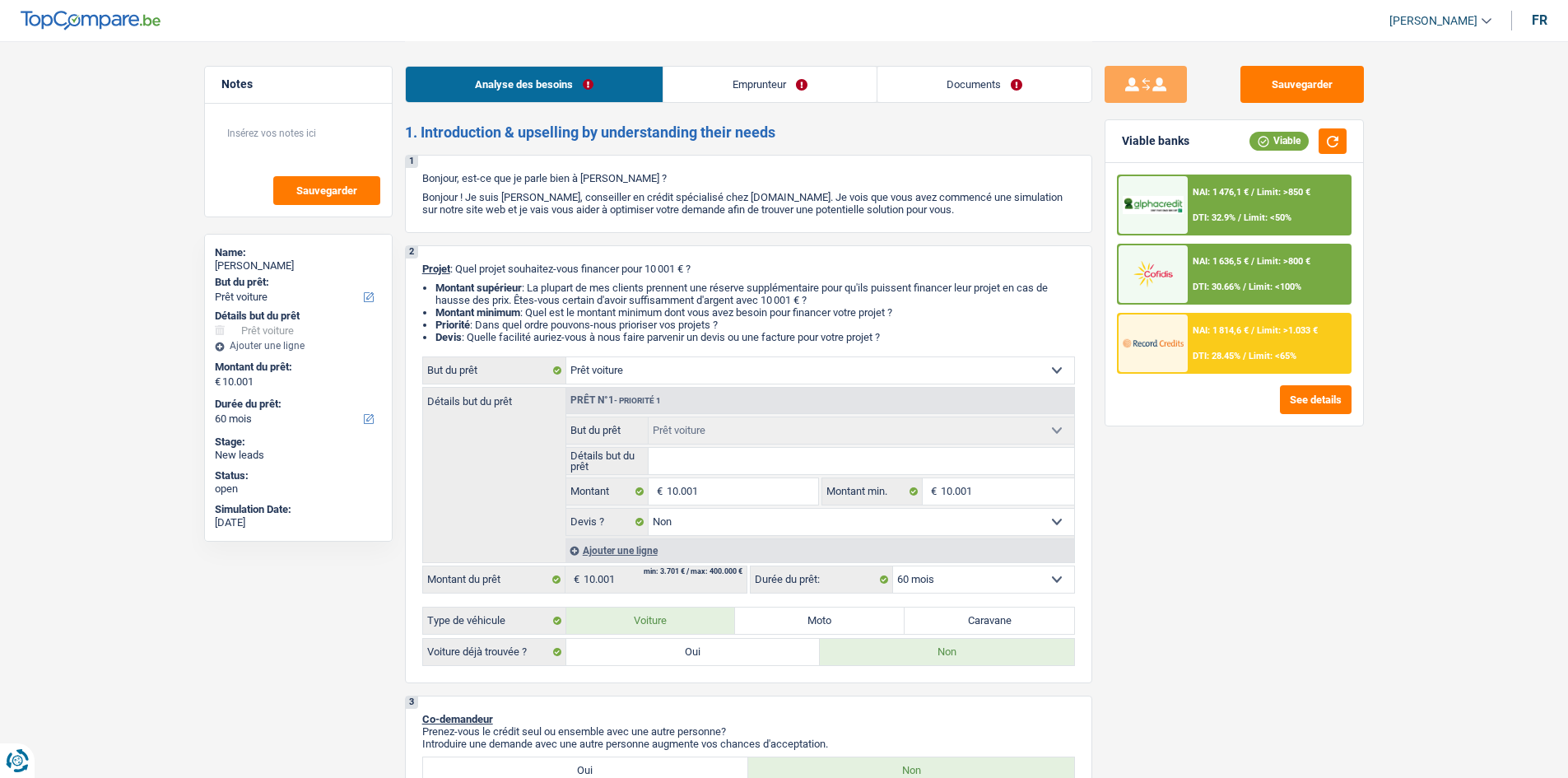
click at [1239, 335] on div "NAI: 1 814,6 € / Limit: >1.033 € DTI: 28.45% / Limit: <65%" at bounding box center [1269, 343] width 162 height 57
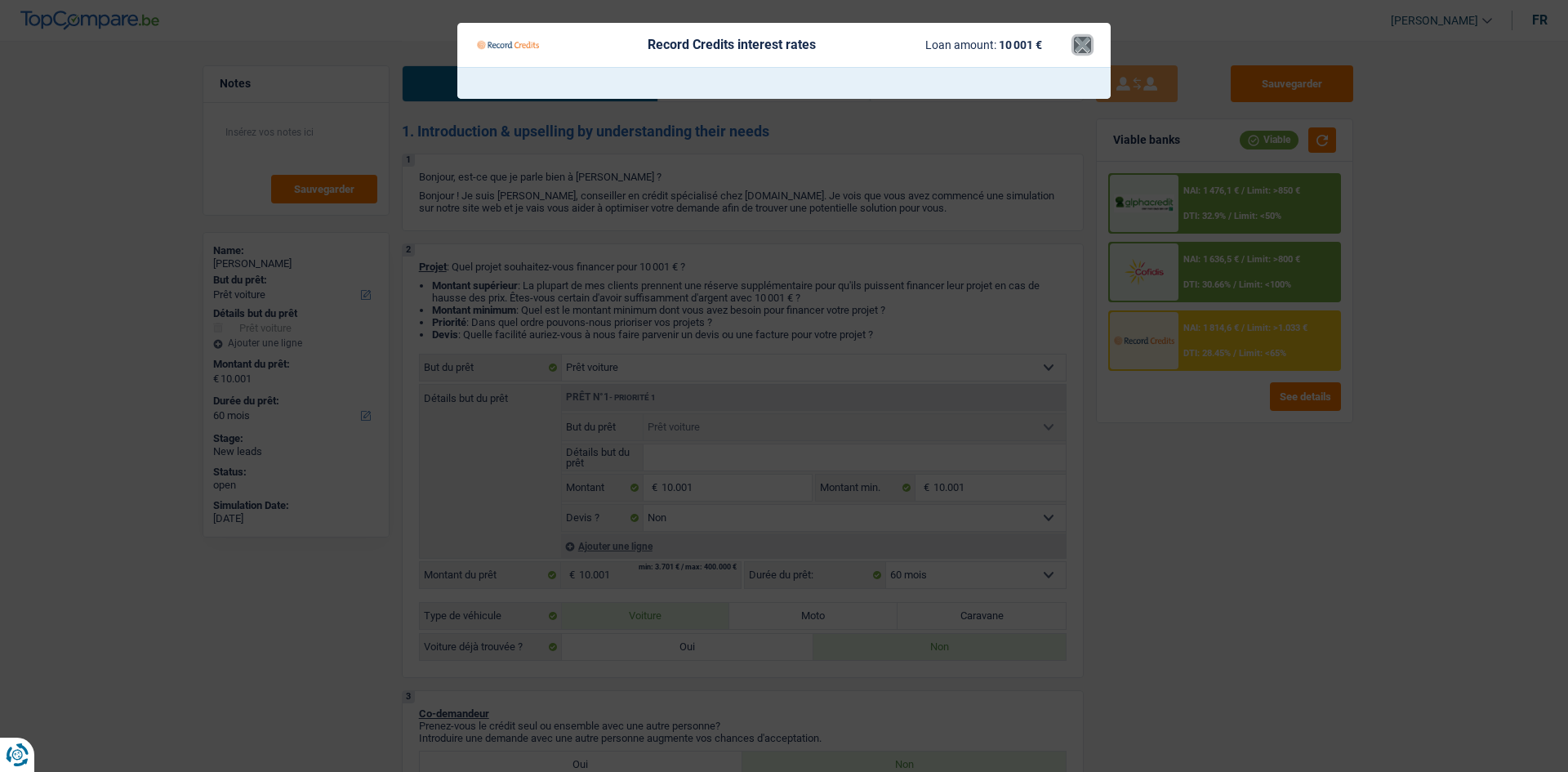
click at [1079, 43] on button "×" at bounding box center [1083, 44] width 17 height 16
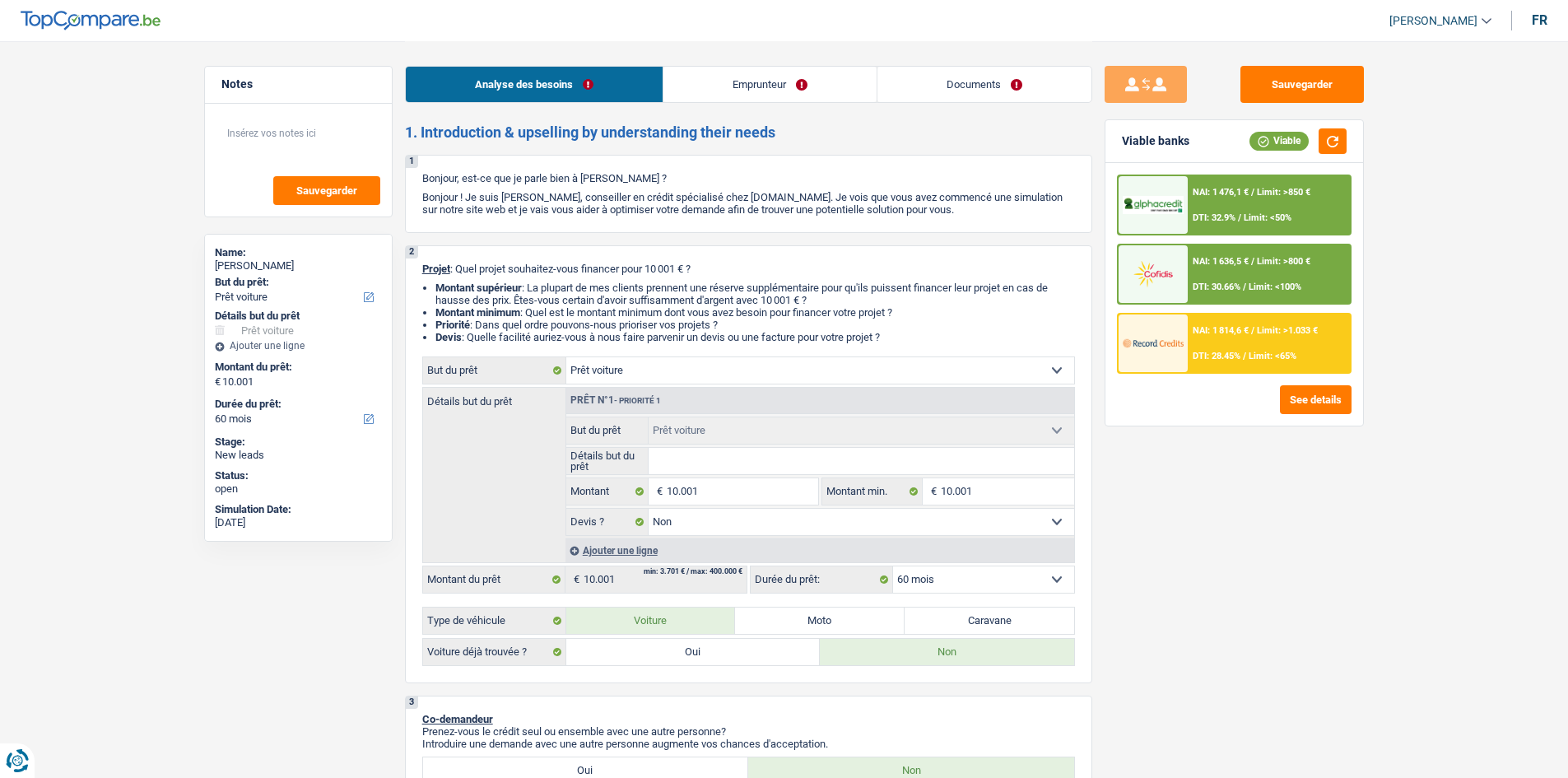
click at [1257, 579] on div "Sauvegarder Viable banks Viable NAI: 1 476,1 € / Limit: >850 € DTI: 32.9% / Lim…" at bounding box center [1233, 408] width 284 height 685
click at [1000, 489] on input "10.001" at bounding box center [1007, 491] width 133 height 27
type input "1.000"
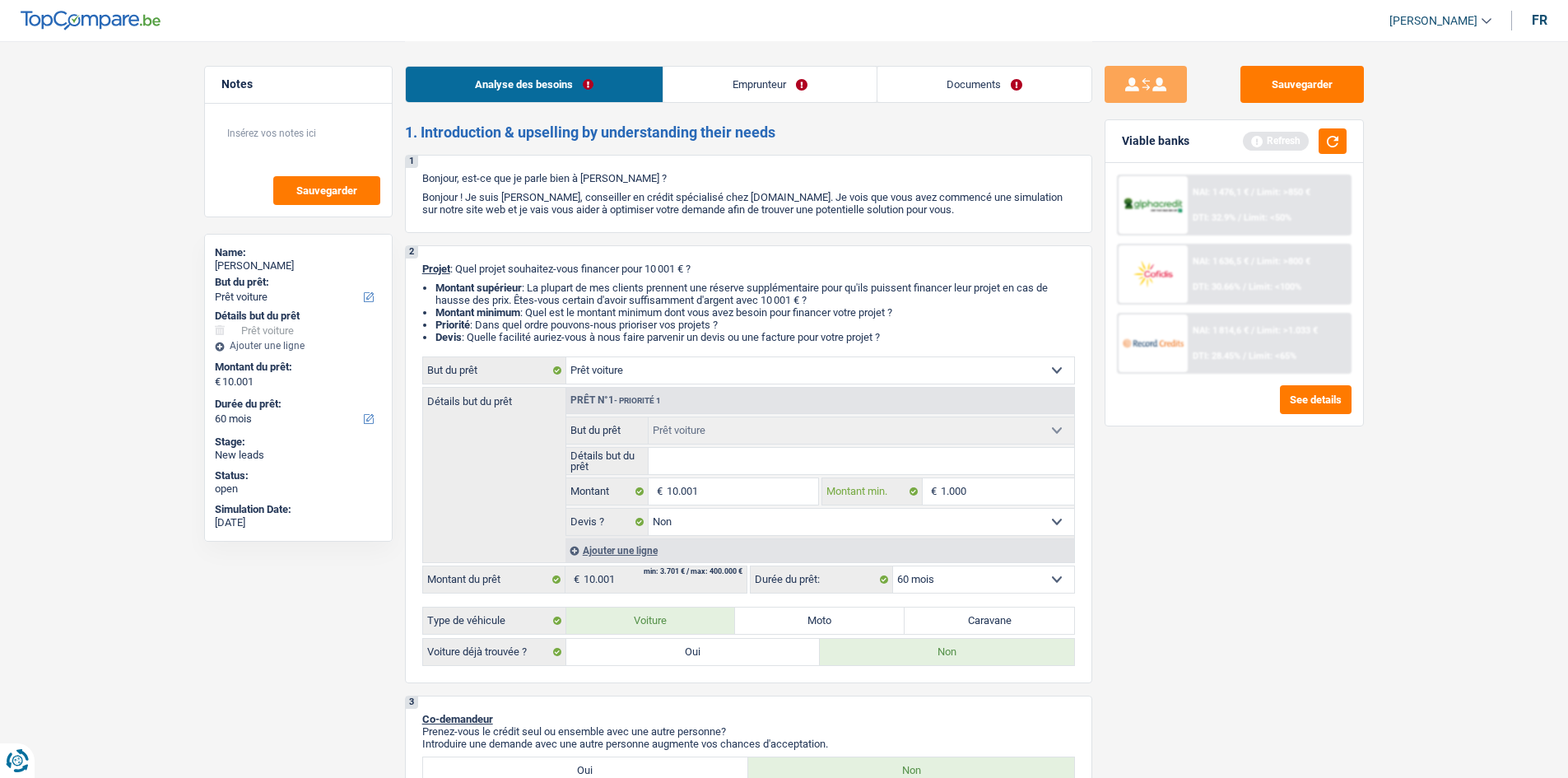
type input "100"
type input "10"
type input "1"
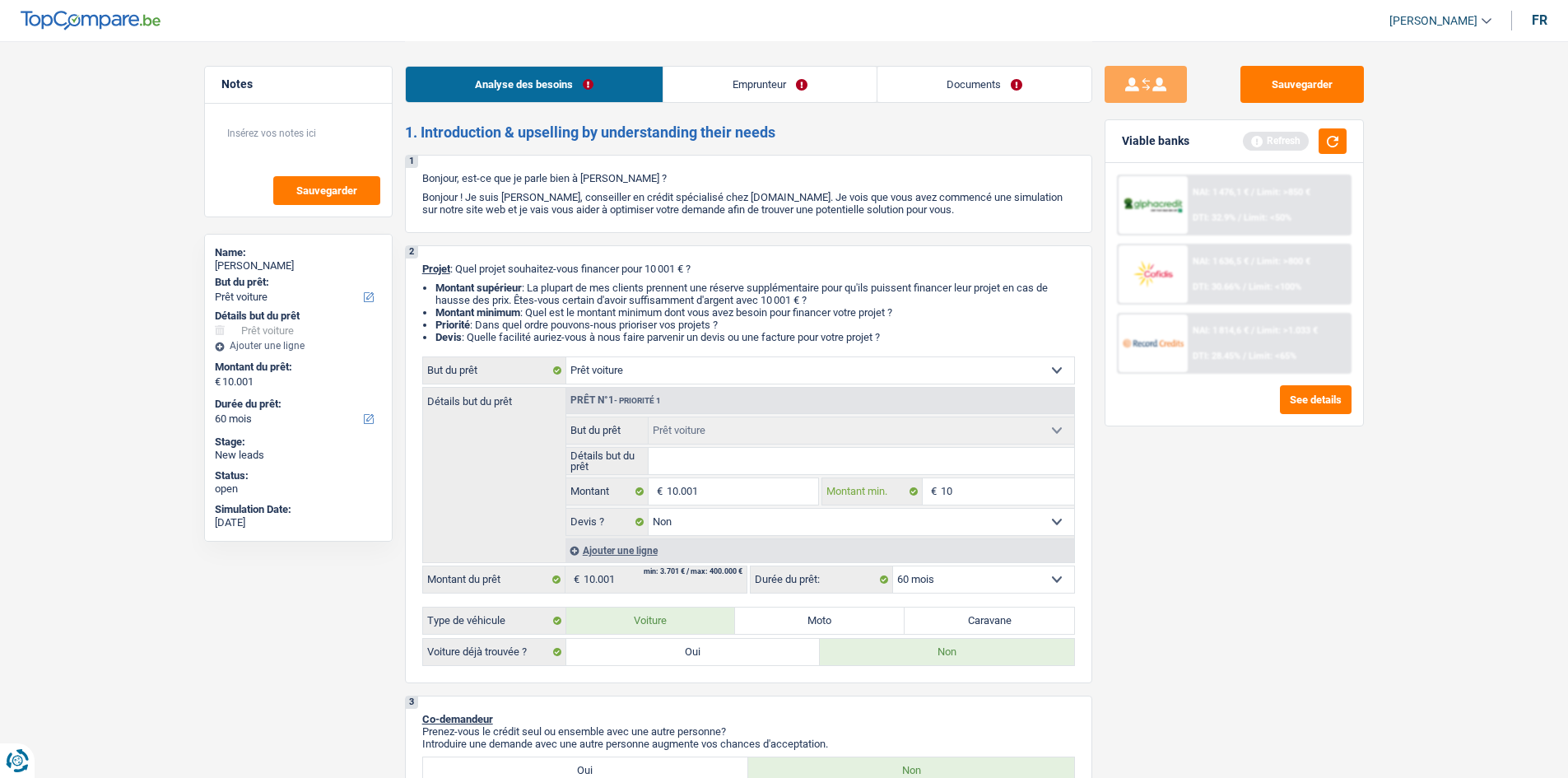
type input "1"
type input "6"
type input "60"
drag, startPoint x: 1204, startPoint y: 556, endPoint x: 1127, endPoint y: 623, distance: 102.1
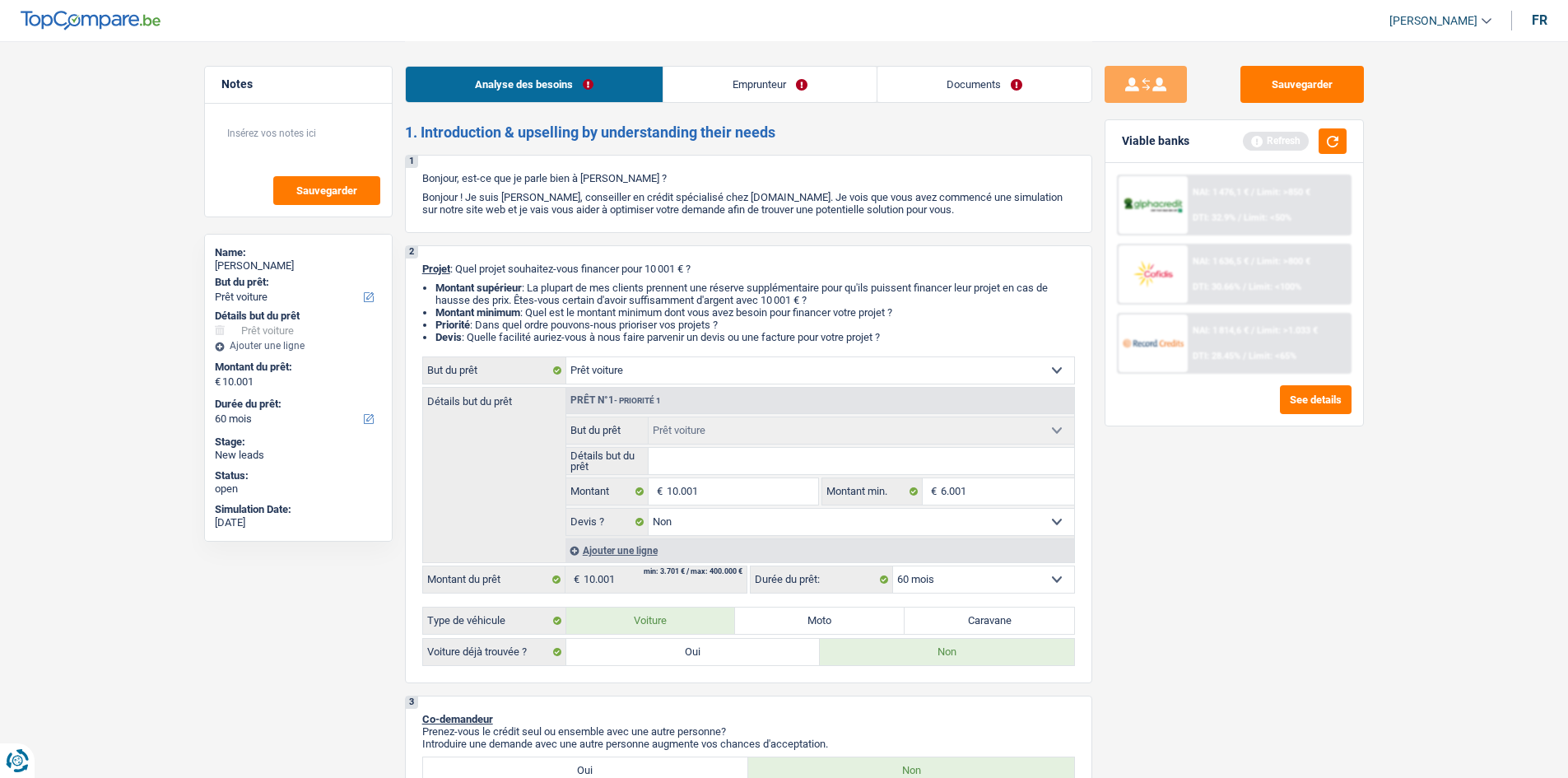
click at [1127, 623] on div "Sauvegarder Viable banks Refresh NAI: 1 476,1 € / Limit: >850 € DTI: 32.9% / Li…" at bounding box center [1233, 408] width 284 height 685
click at [786, 455] on input "Détails but du prêt" at bounding box center [861, 461] width 425 height 27
drag, startPoint x: 1319, startPoint y: 614, endPoint x: 1492, endPoint y: 528, distance: 193.2
click at [1330, 136] on button "button" at bounding box center [1332, 142] width 28 height 26
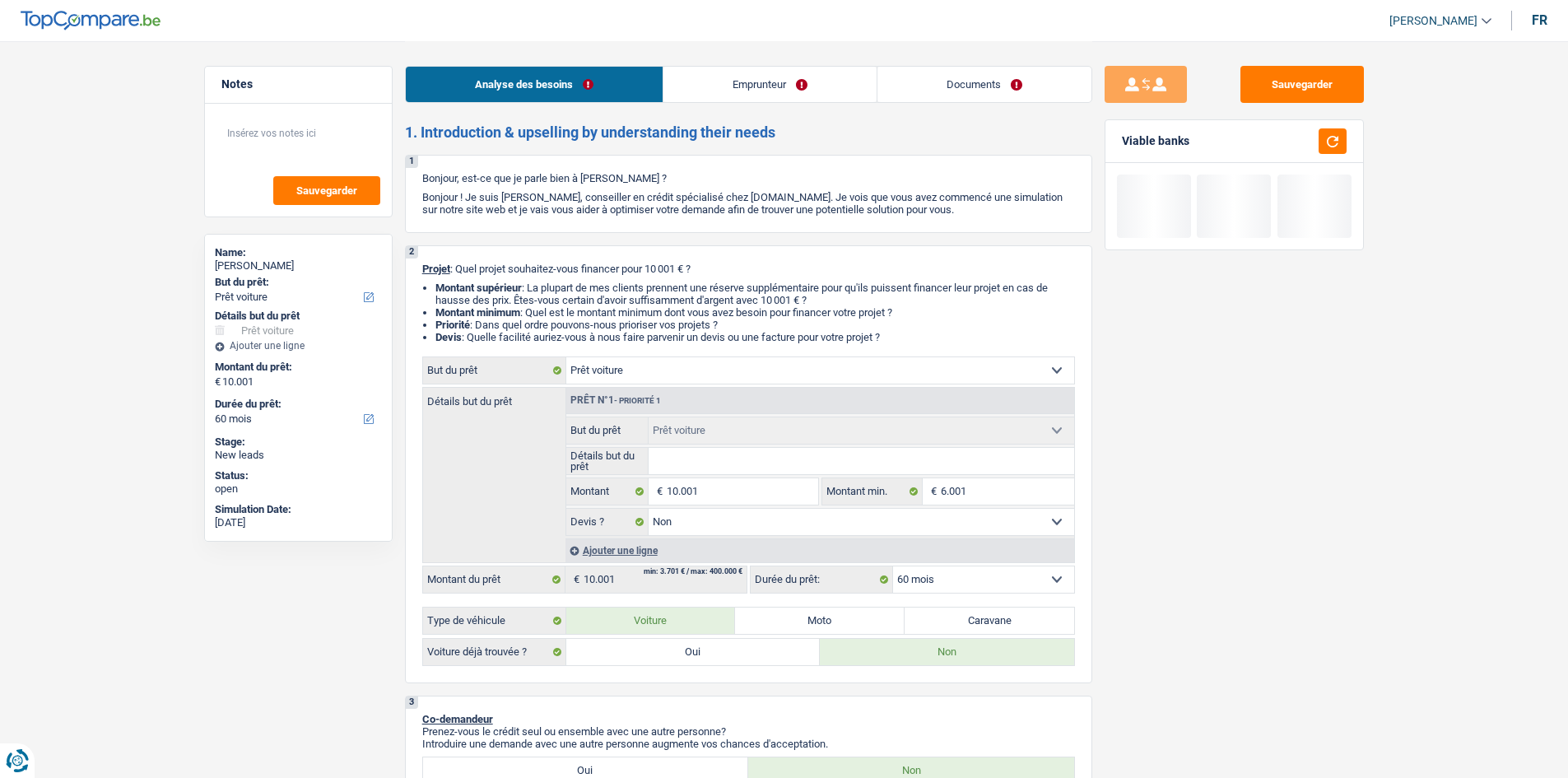
drag, startPoint x: 1252, startPoint y: 328, endPoint x: 1263, endPoint y: 295, distance: 34.8
click at [1263, 295] on div "Sauvegarder Viable banks" at bounding box center [1233, 408] width 284 height 685
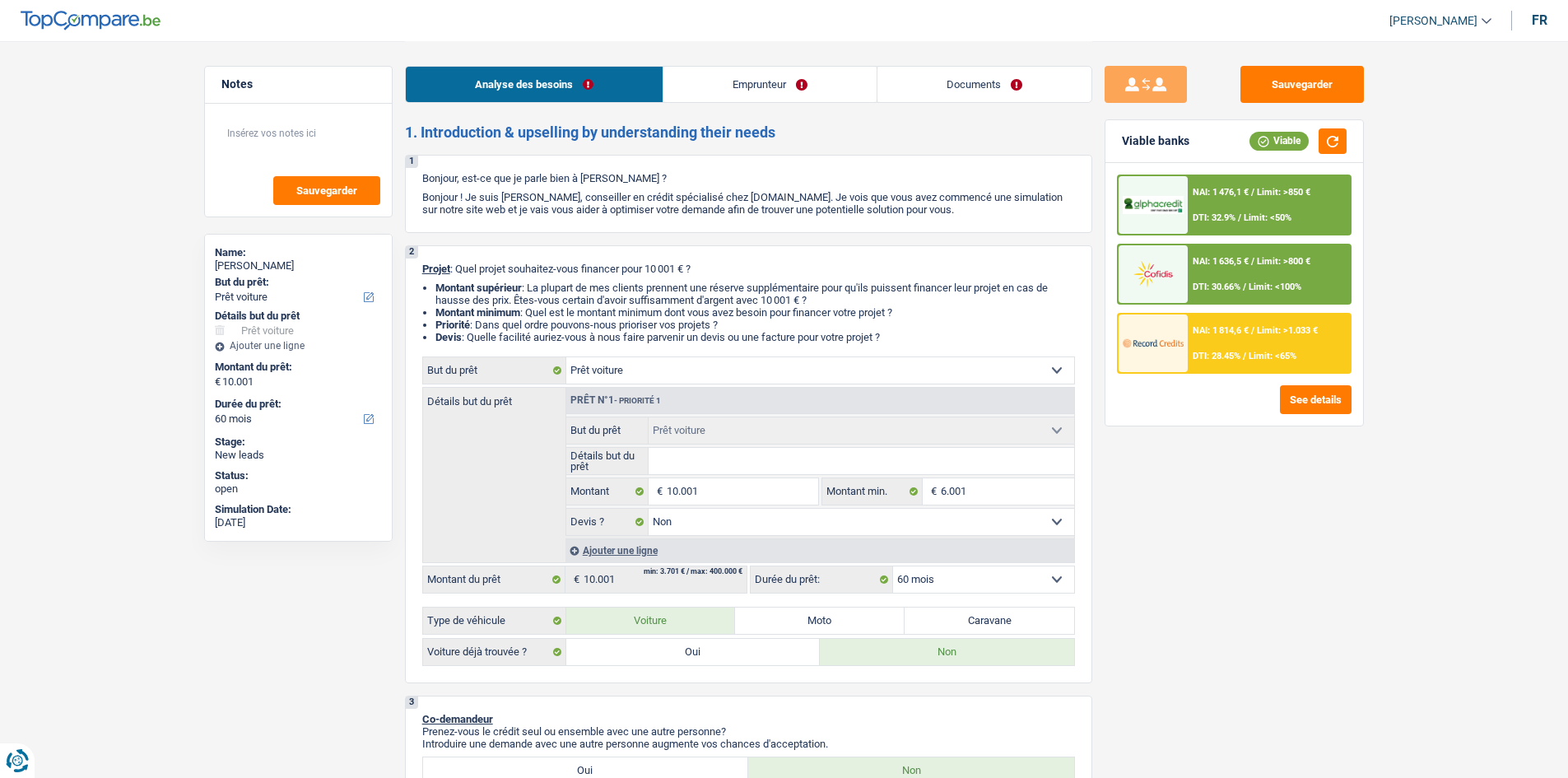
click at [1236, 257] on span "NAI: 1 636,5 €" at bounding box center [1220, 261] width 56 height 10
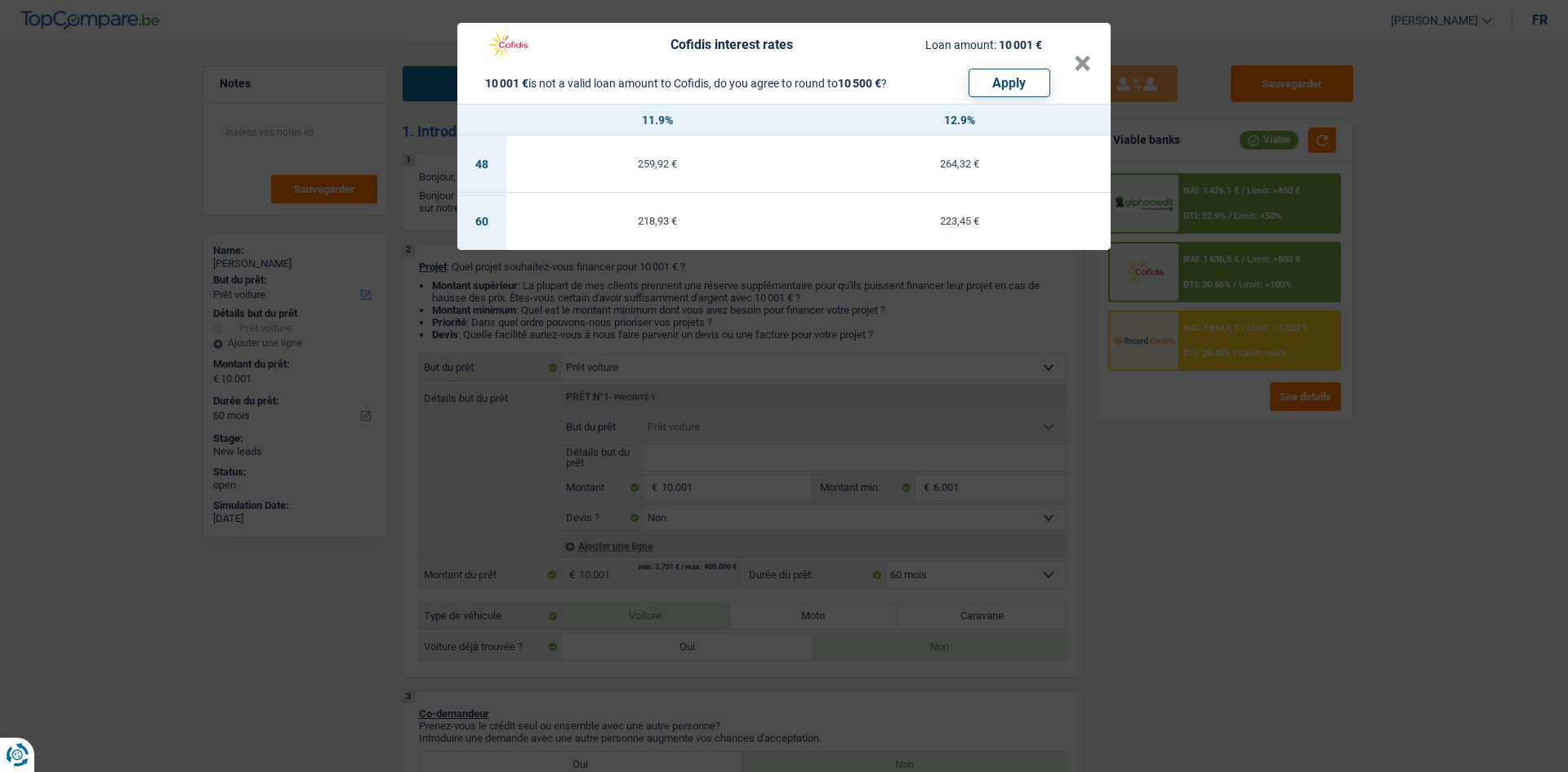
click at [1201, 195] on div "Cofidis interest rates Loan amount: 10 001 € 10 001 € is not a valid loan amoun…" at bounding box center [784, 386] width 1568 height 772
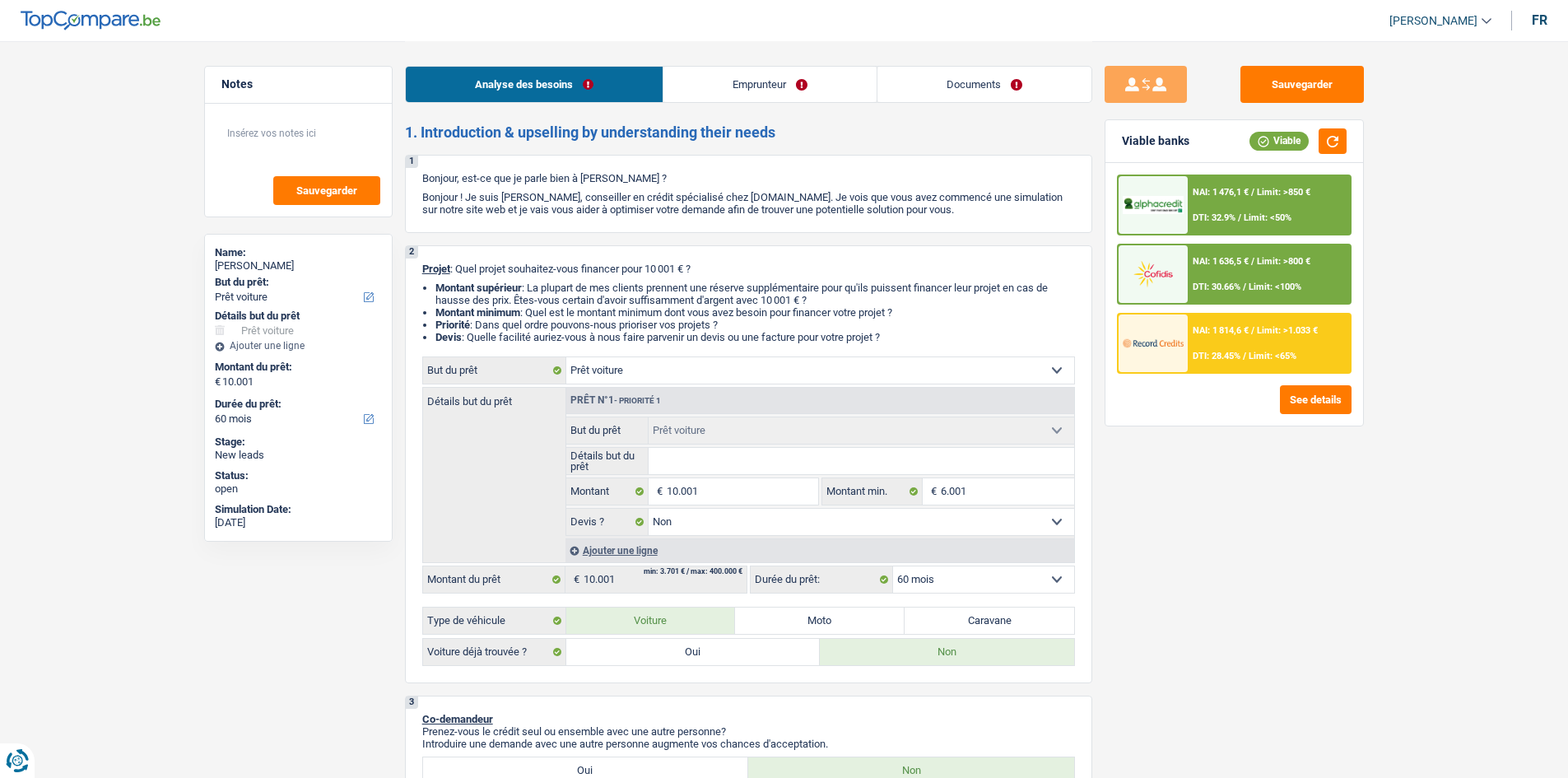
click at [1210, 196] on span "NAI: 1 476,1 €" at bounding box center [1220, 192] width 56 height 10
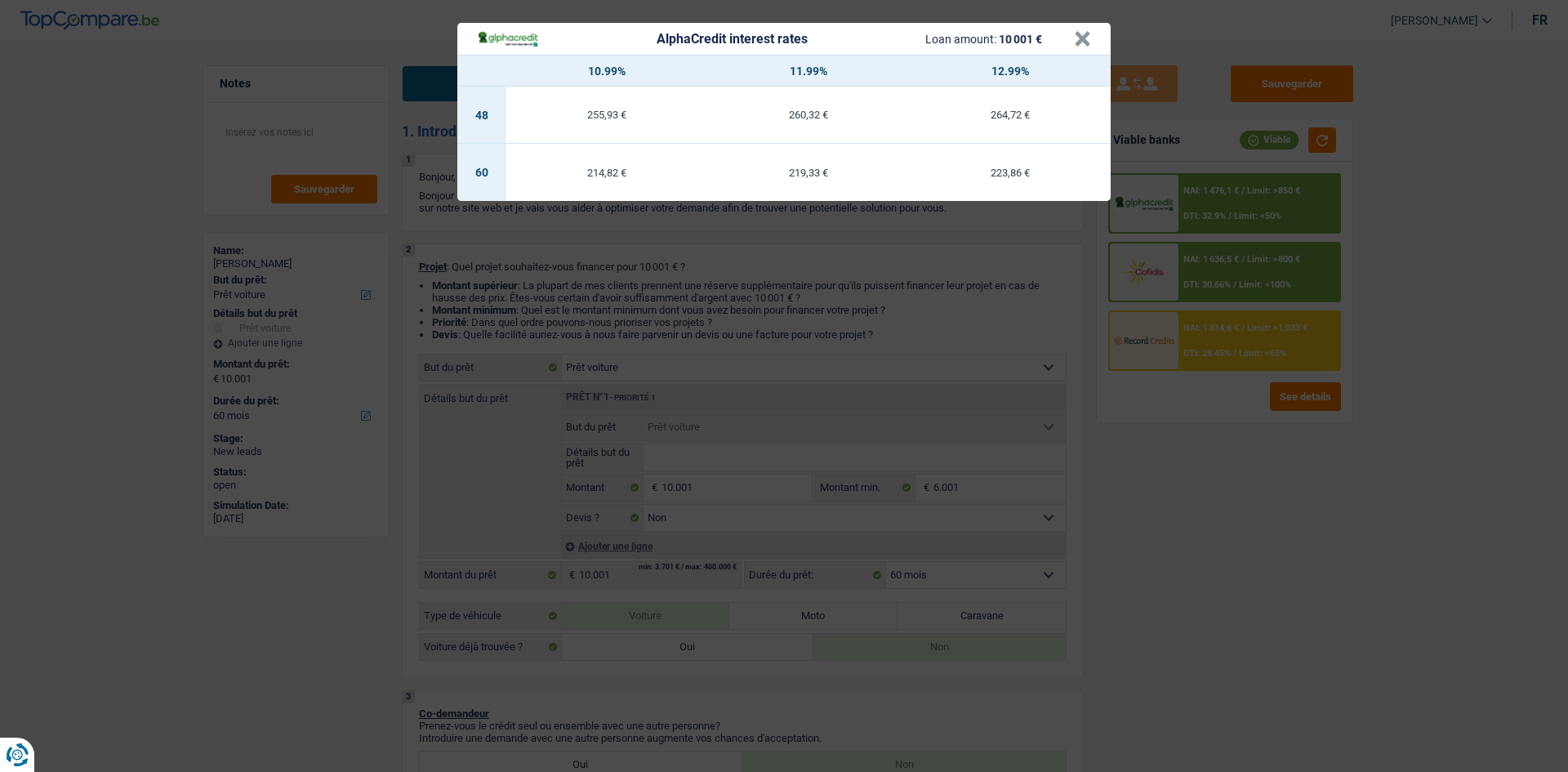
click at [1408, 277] on div "AlphaCredit interest rates Loan amount: 10 001 € × 10.99% 11.99% 12.99% 48 255,…" at bounding box center [784, 386] width 1568 height 772
